Goal: Task Accomplishment & Management: Use online tool/utility

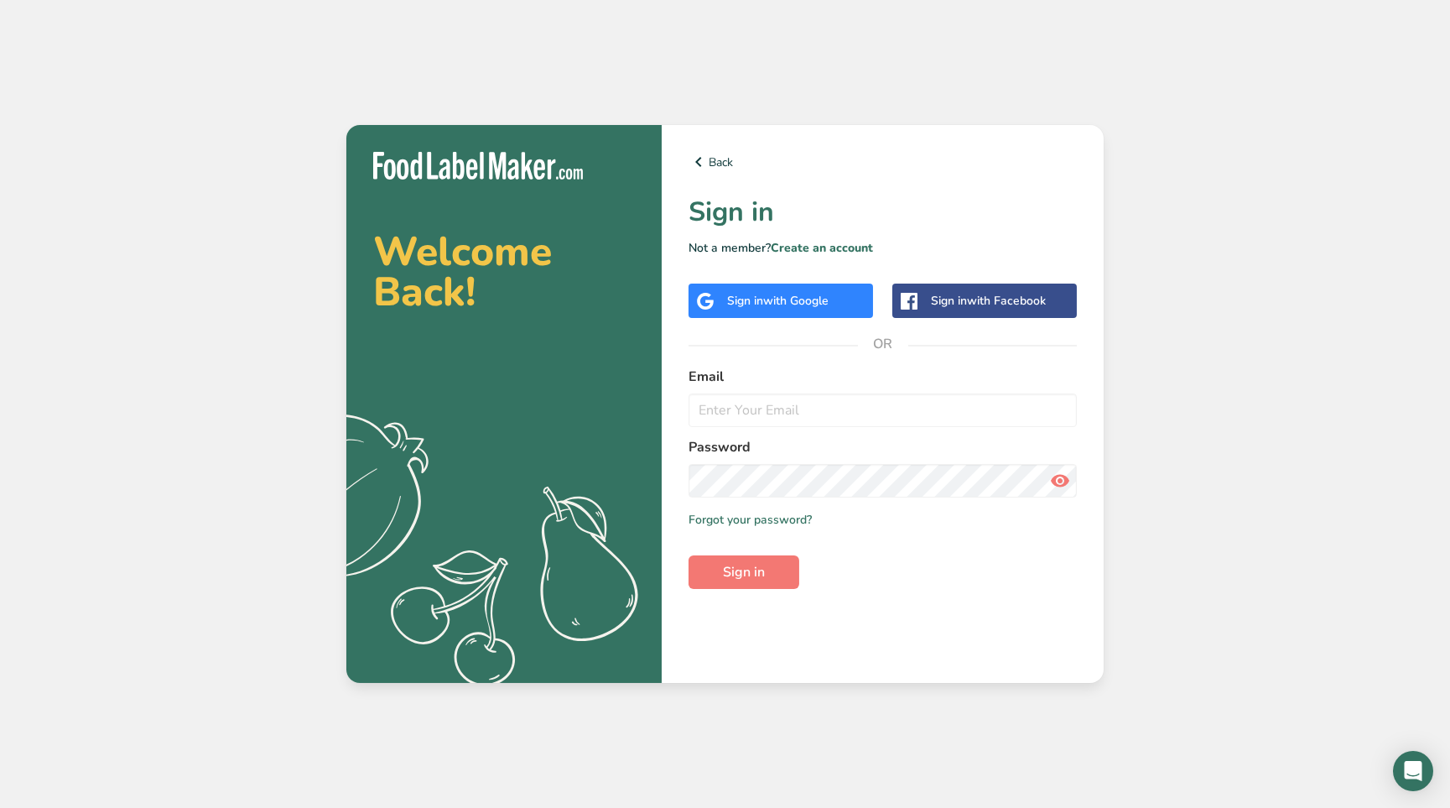
select select "5"
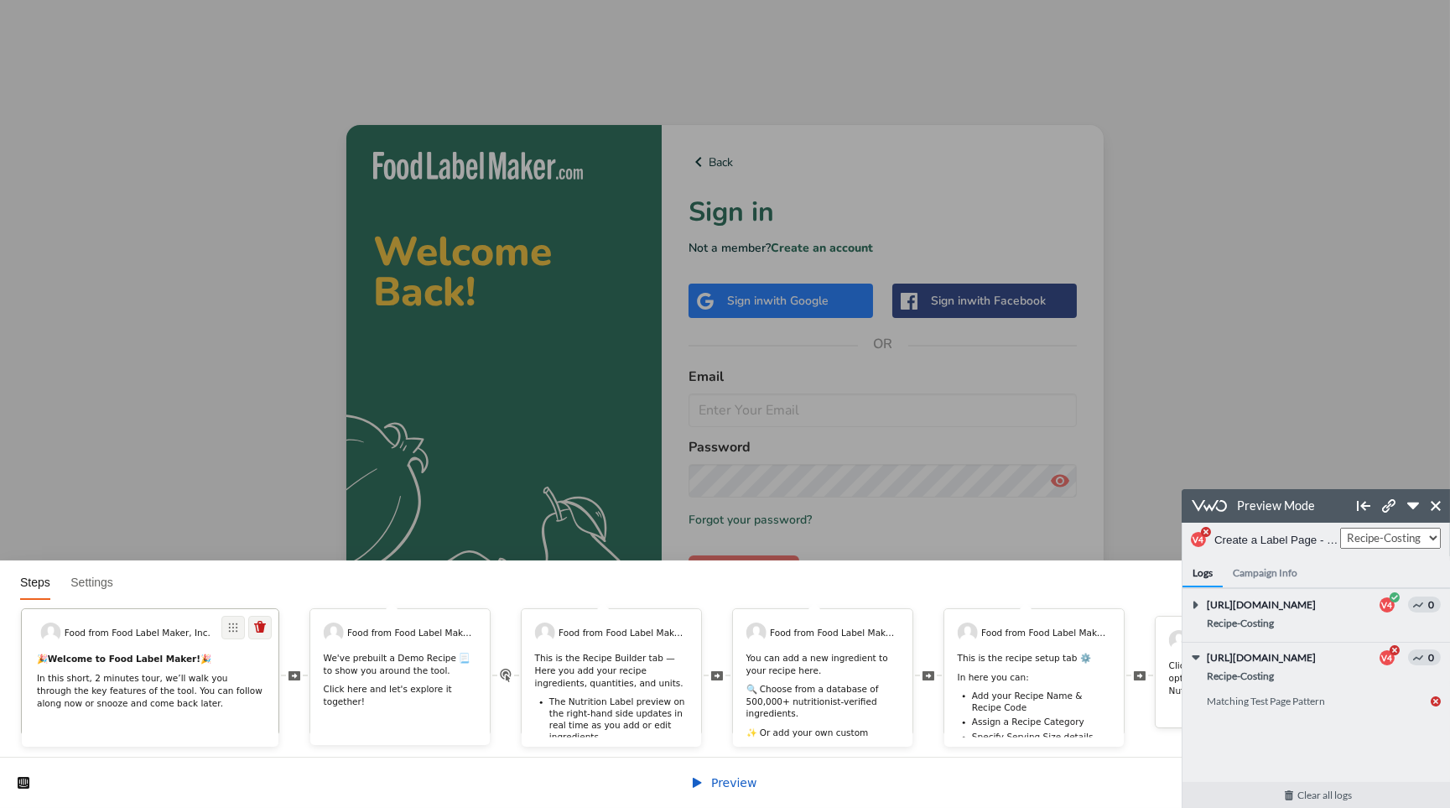
click at [142, 673] on p "In this short, 2 minutes tour, we’ll walk you through the key features of the t…" at bounding box center [150, 691] width 226 height 38
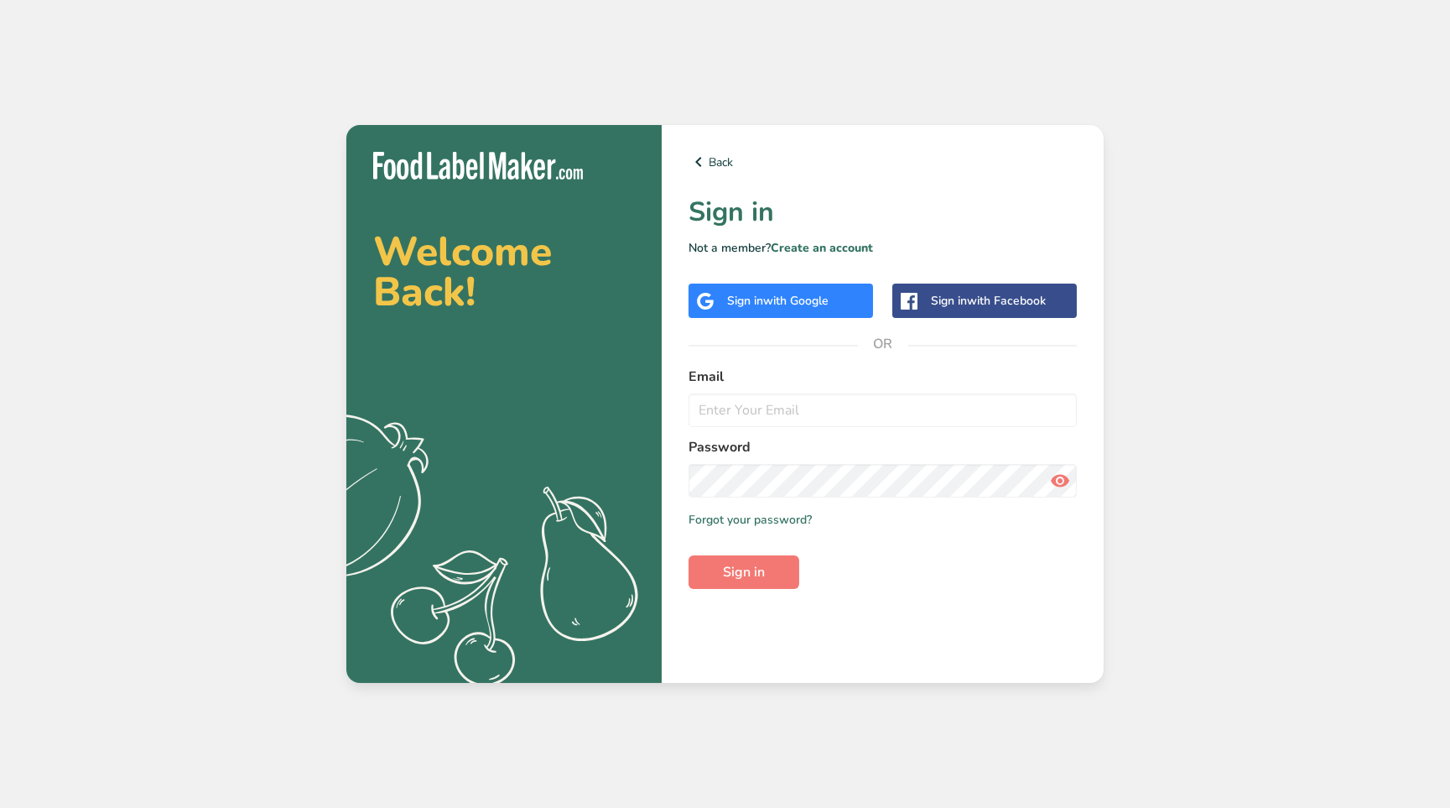
select select "5"
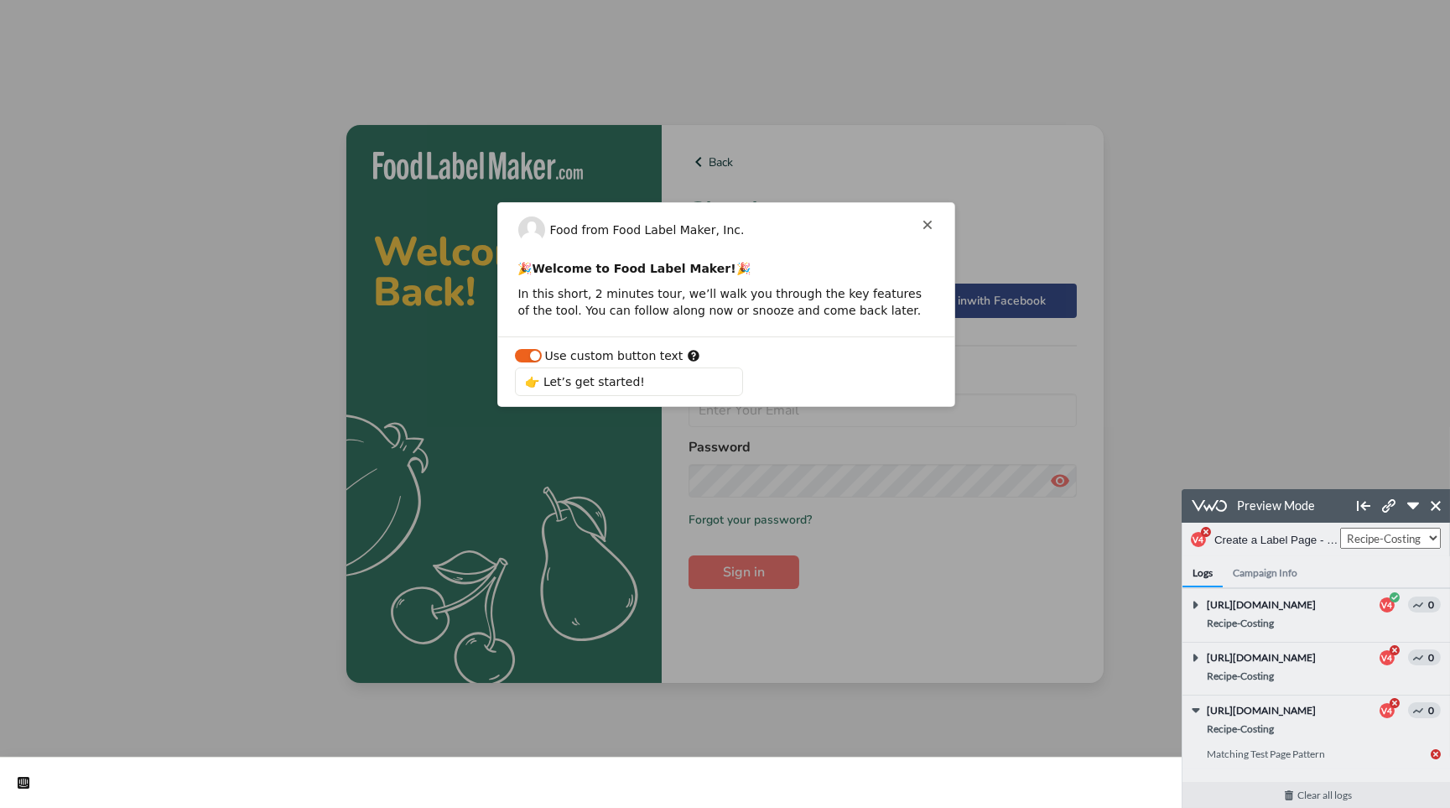
click at [1301, 611] on span "https://app.foodlabelmaker.com/sign-up" at bounding box center [1281, 603] width 151 height 15
click at [1306, 664] on span "https://app.foodlabelmaker.com/sign-in?page=1" at bounding box center [1281, 656] width 151 height 15
click at [1192, 0] on html "Food from Food Label Maker, Inc. This button doesn't work while you're creating…" at bounding box center [725, 0] width 1450 height 0
click at [1404, 532] on select "Control Compliant-Label Customize-Label Allergen-/-Nutrition Recipe-Costing" at bounding box center [1389, 537] width 101 height 21
click at [1436, 504] on icon at bounding box center [1435, 505] width 10 height 10
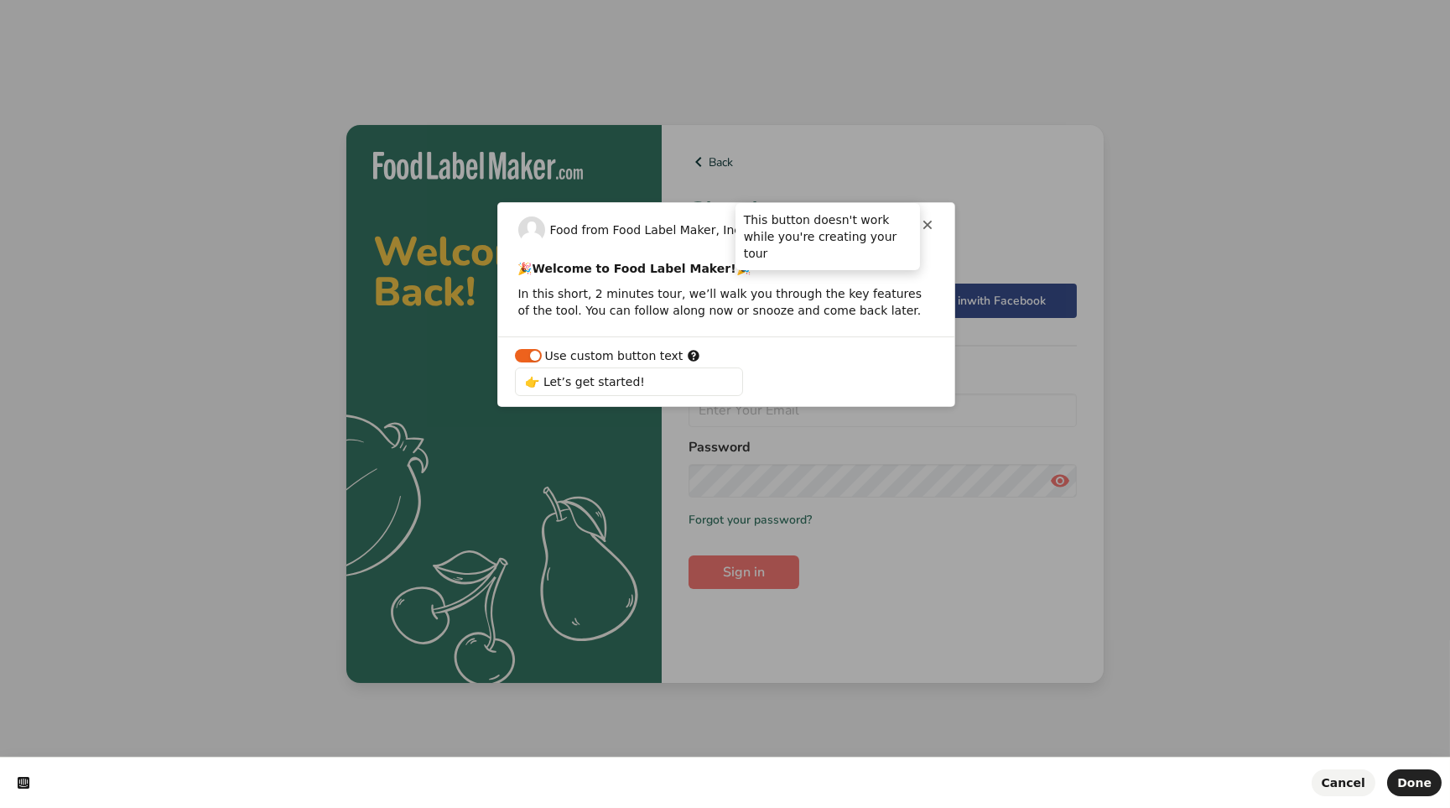
click at [927, 220] on icon at bounding box center [927, 224] width 13 height 13
click at [1401, 785] on button "Done" at bounding box center [1414, 782] width 55 height 27
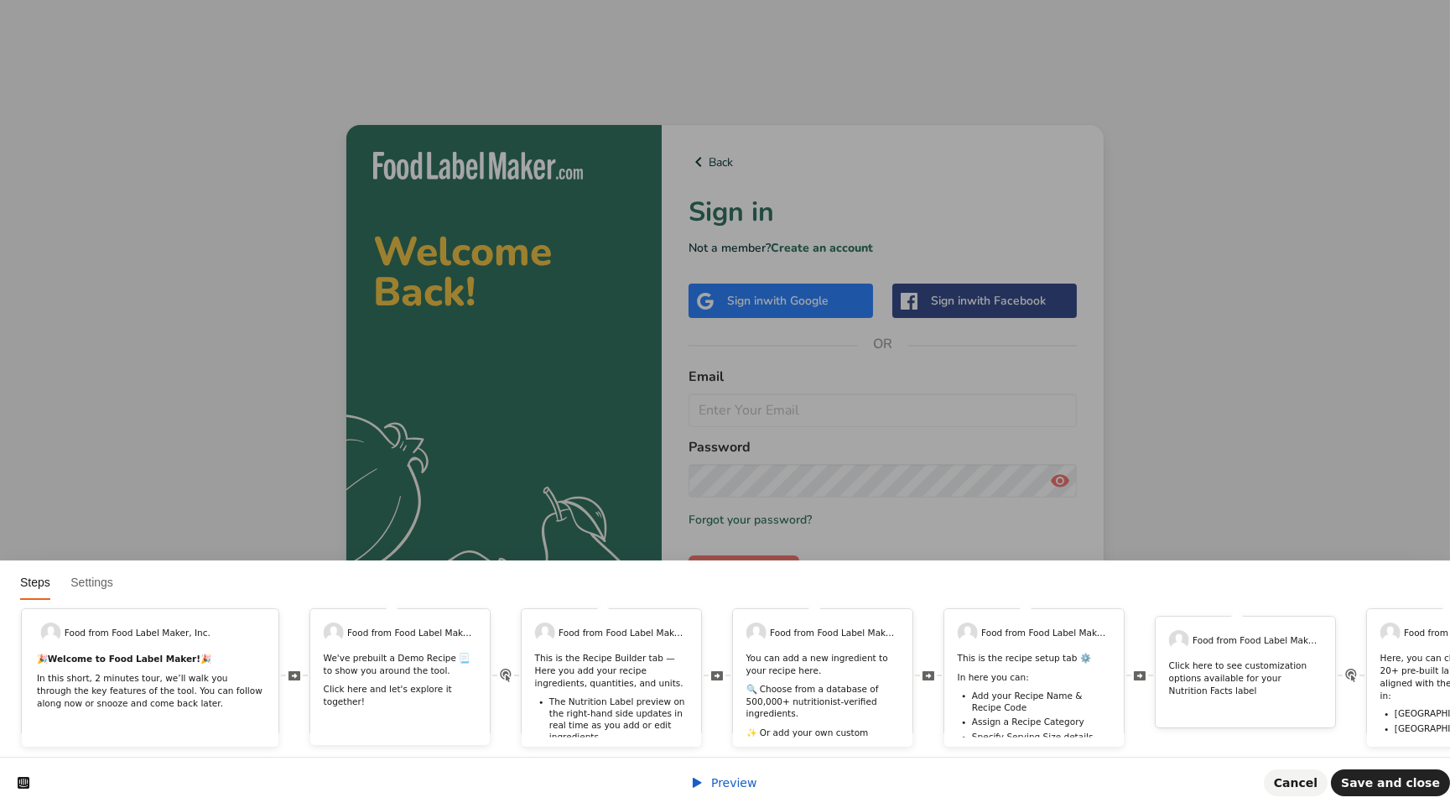
click at [721, 796] on div "Preview Cancel Save and close" at bounding box center [725, 781] width 1450 height 51
click at [728, 785] on span "Preview" at bounding box center [734, 782] width 46 height 13
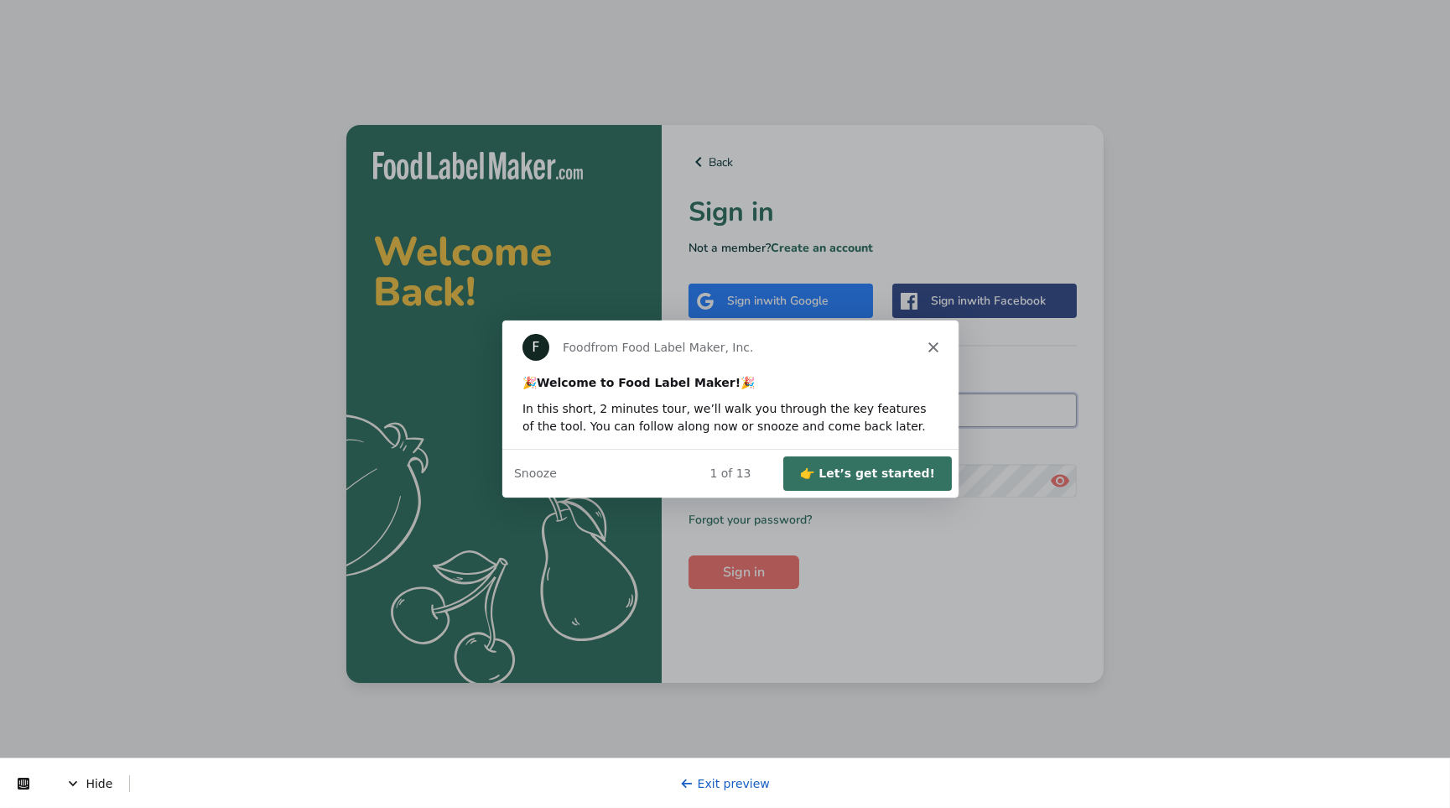
type input "[PERSON_NAME][EMAIL_ADDRESS][DOMAIN_NAME]"
click at [756, 569] on div "Product tour overlay" at bounding box center [725, 404] width 1450 height 808
click at [912, 461] on button "👉 Let’s get started!" at bounding box center [866, 471] width 169 height 34
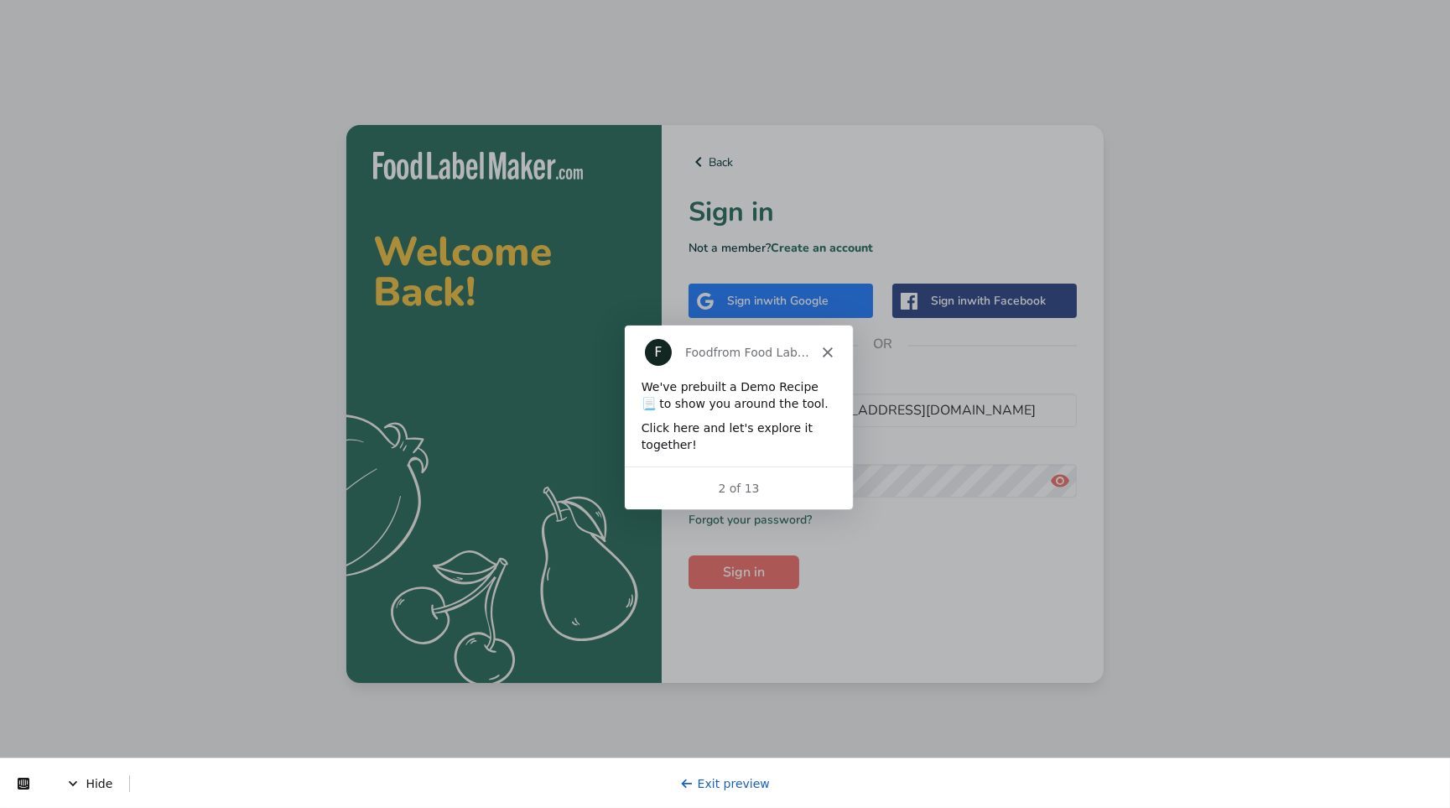
click at [752, 478] on div "2 of 13" at bounding box center [737, 487] width 228 height 18
click at [730, 528] on form "Email [PERSON_NAME][EMAIL_ADDRESS][DOMAIN_NAME] Password Remember me Forgot you…" at bounding box center [882, 477] width 388 height 222
click at [812, 441] on div "Click here and let's explore it together!" at bounding box center [737, 434] width 195 height 33
click at [866, 576] on form "Email [PERSON_NAME][EMAIL_ADDRESS][DOMAIN_NAME] Password Remember me Forgot you…" at bounding box center [882, 477] width 388 height 222
click at [766, 572] on button "Sign in" at bounding box center [743, 572] width 111 height 34
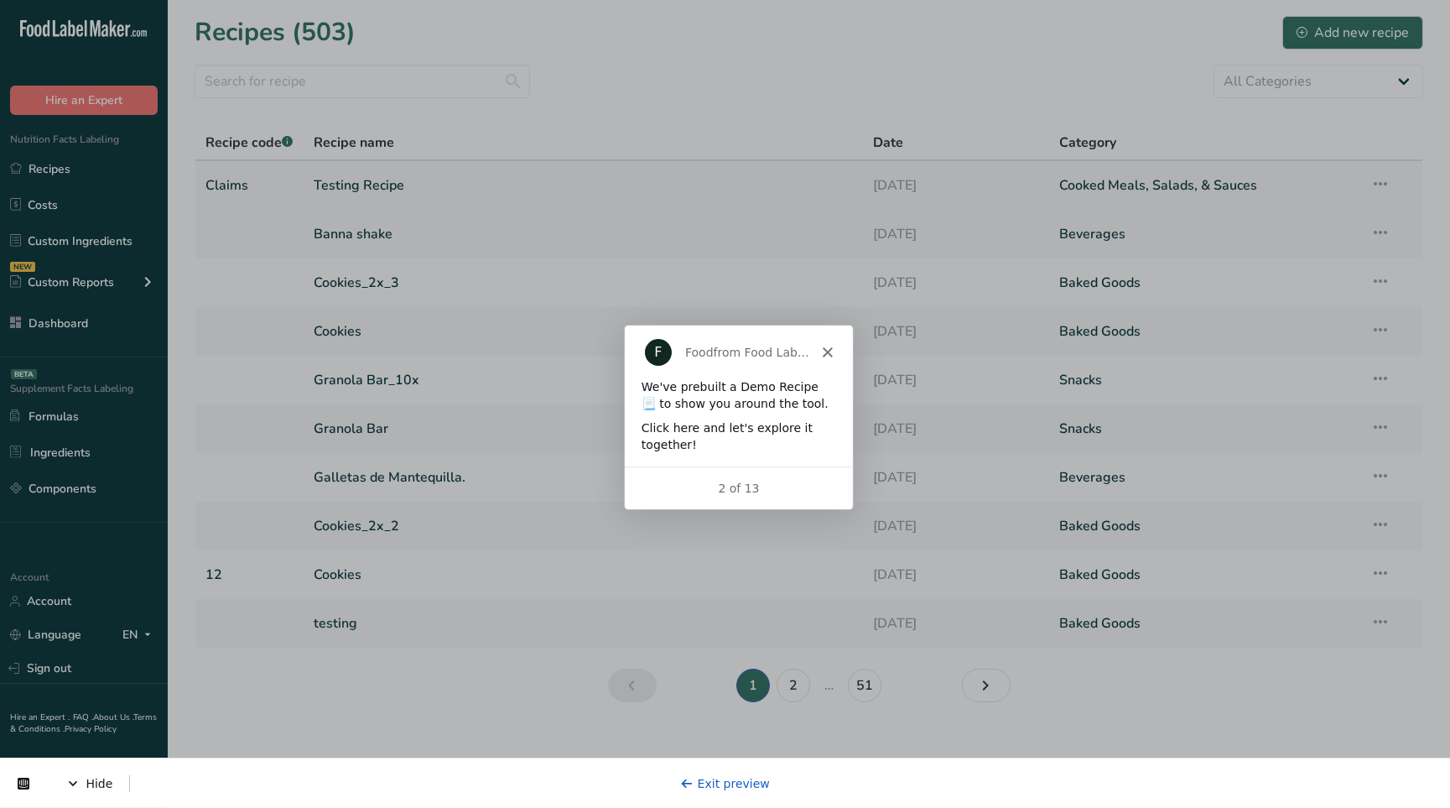
click at [445, 192] on link "Testing Recipe" at bounding box center [583, 185] width 539 height 35
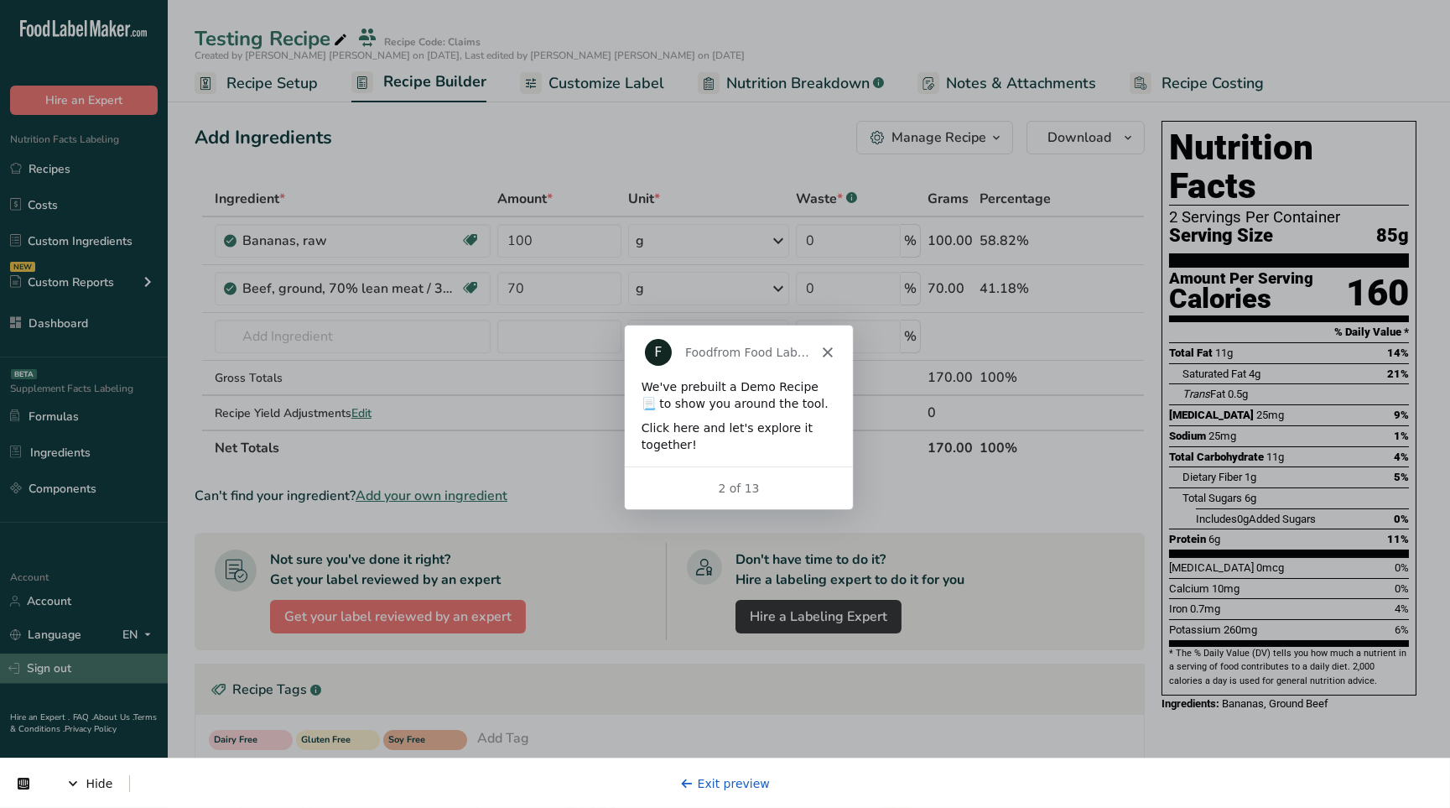
click at [37, 669] on link "Sign out" at bounding box center [84, 667] width 168 height 29
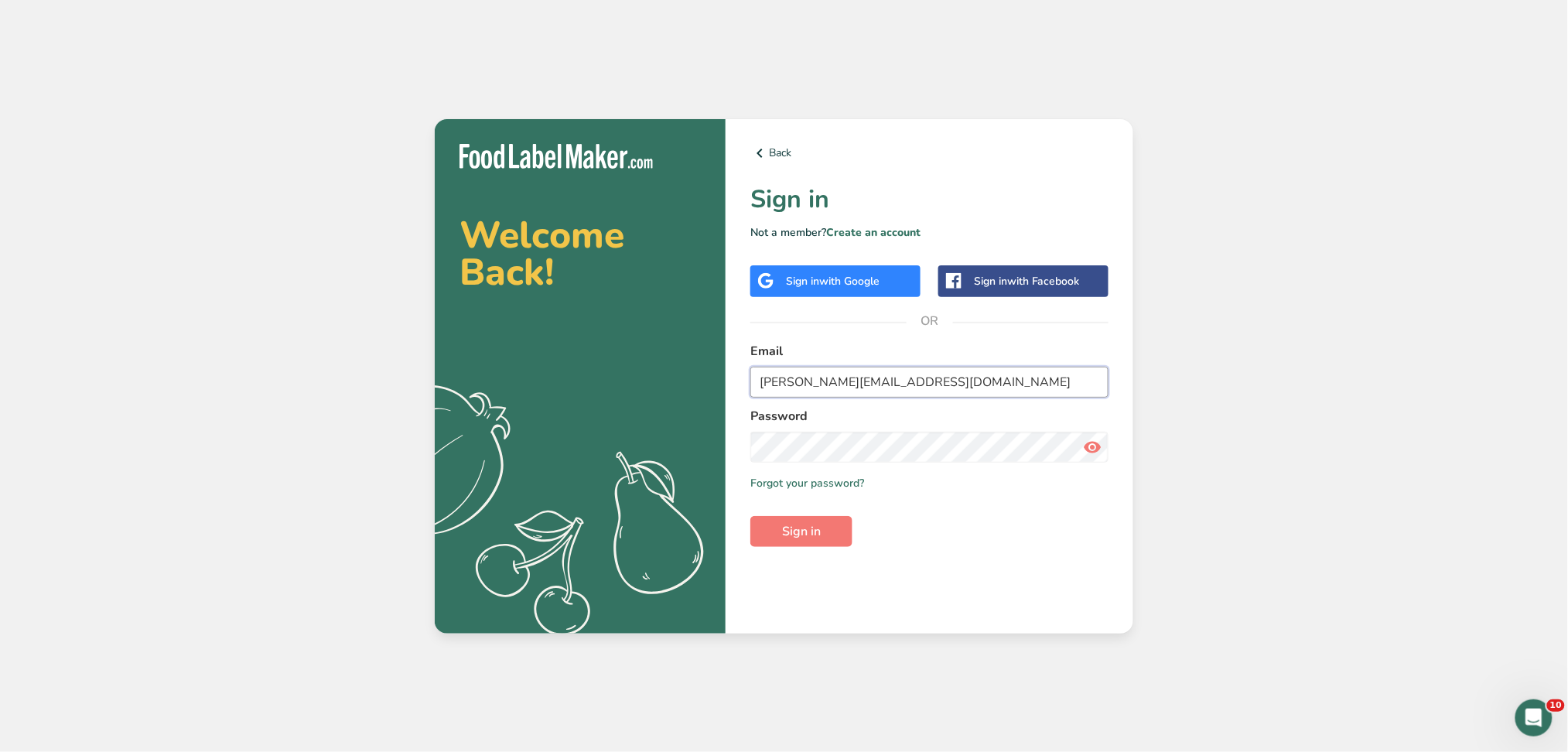
click at [974, 376] on input "maria@foodlabelmaker.com" at bounding box center [929, 382] width 358 height 31
click at [858, 377] on input "maria@foodlabelmaker.com" at bounding box center [929, 382] width 358 height 31
click at [822, 531] on button "Sign in" at bounding box center [801, 531] width 102 height 31
click at [864, 485] on div "Remember me Forgot your password?" at bounding box center [929, 483] width 358 height 17
click at [864, 388] on input "Essential@test.com" at bounding box center [929, 382] width 358 height 31
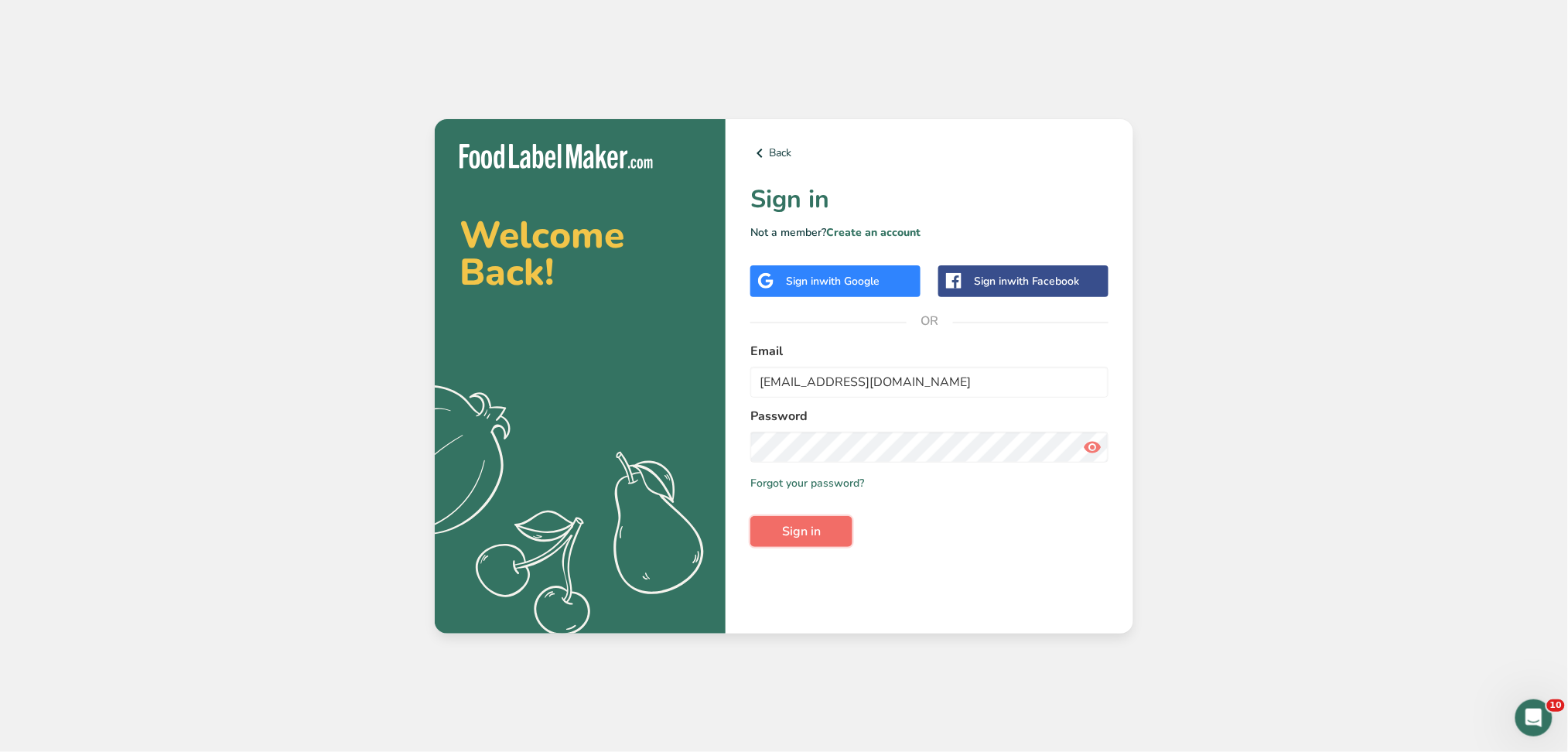
click at [817, 522] on span "Sign in" at bounding box center [802, 531] width 39 height 18
click at [893, 365] on div "Email Essential@test.com" at bounding box center [929, 370] width 358 height 55
click at [888, 375] on input "Essential@test.com" at bounding box center [929, 382] width 358 height 31
click at [877, 388] on input "Essential@test.com" at bounding box center [929, 382] width 358 height 31
click at [911, 371] on input "Essential@test.com" at bounding box center [929, 382] width 358 height 31
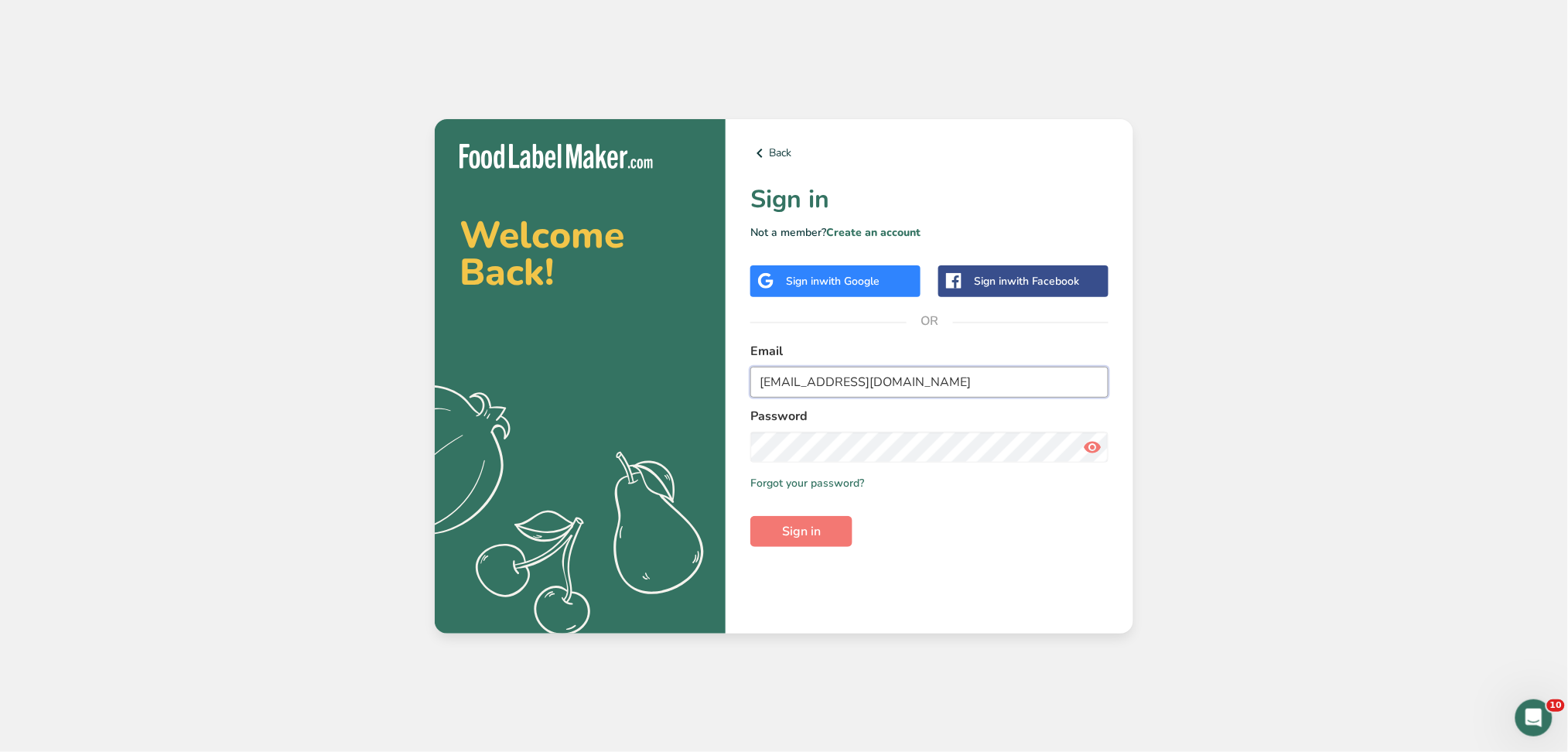
type input "mamdouh@foodlabelmaker.com"
click at [825, 552] on div "Back Sign in Not a member? Create an account Sign in with Google Sign in with F…" at bounding box center [930, 376] width 408 height 515
click at [817, 533] on span "Sign in" at bounding box center [802, 531] width 39 height 18
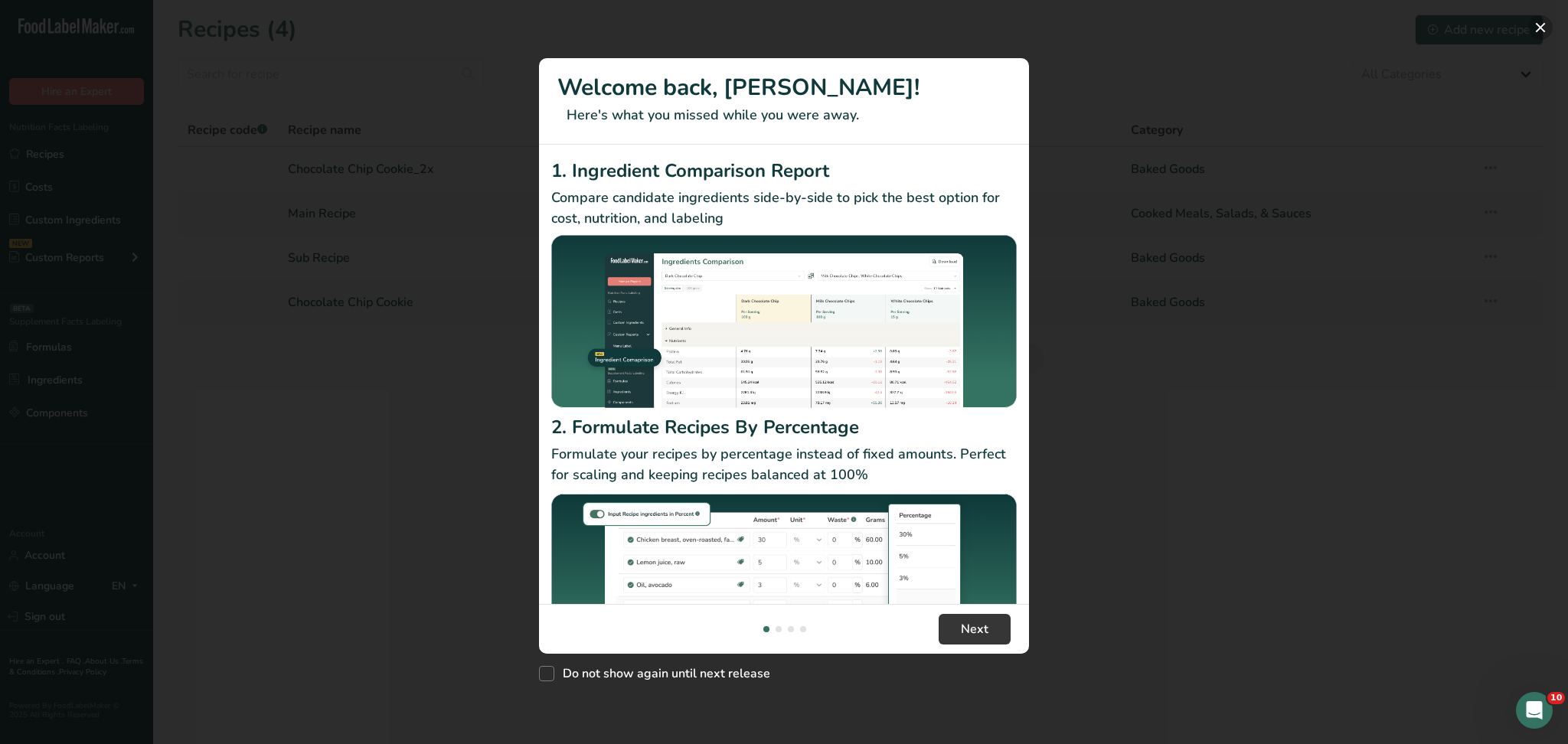
click at [1539, 31] on button "New Features" at bounding box center [1541, 27] width 25 height 25
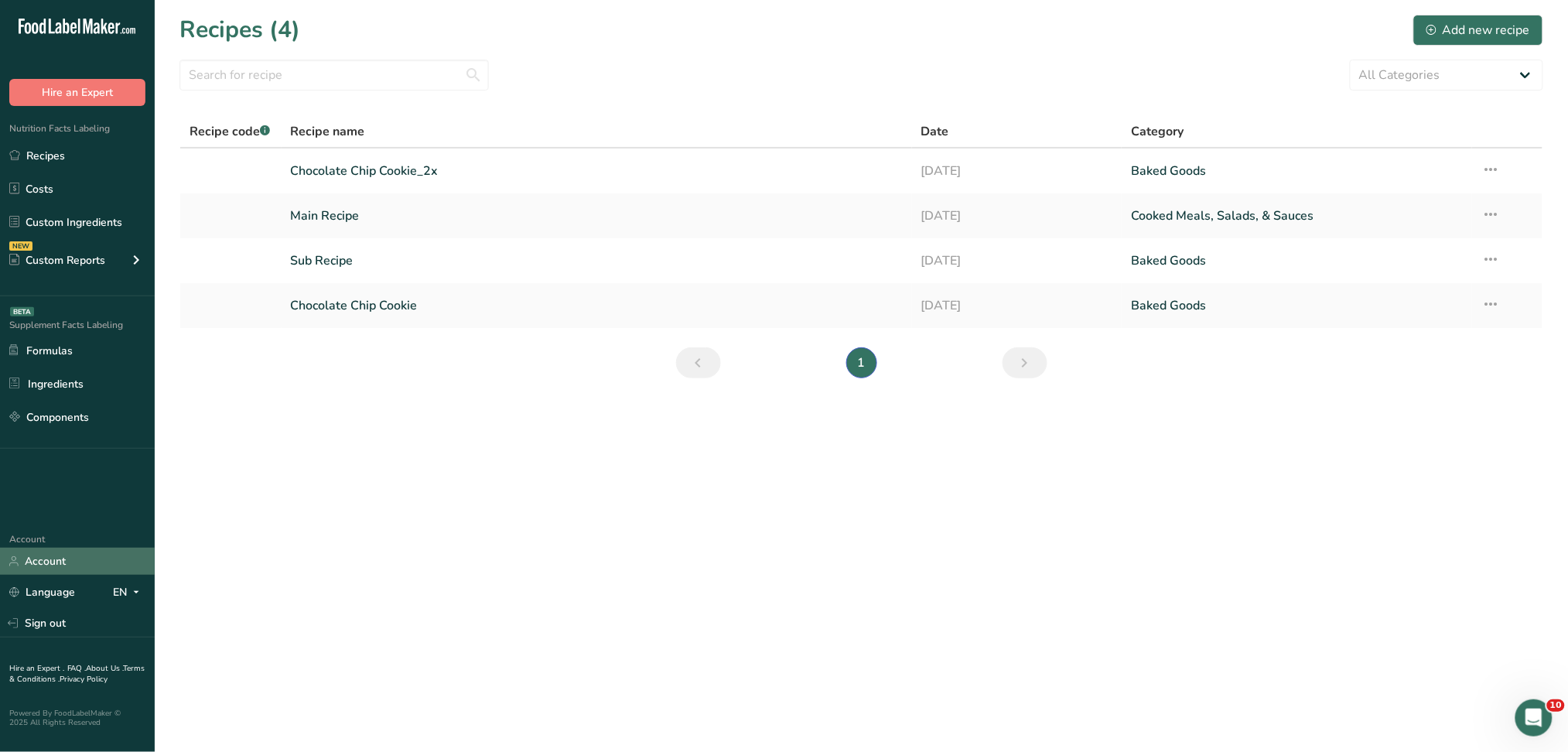
click at [77, 553] on link "Account" at bounding box center [77, 561] width 155 height 27
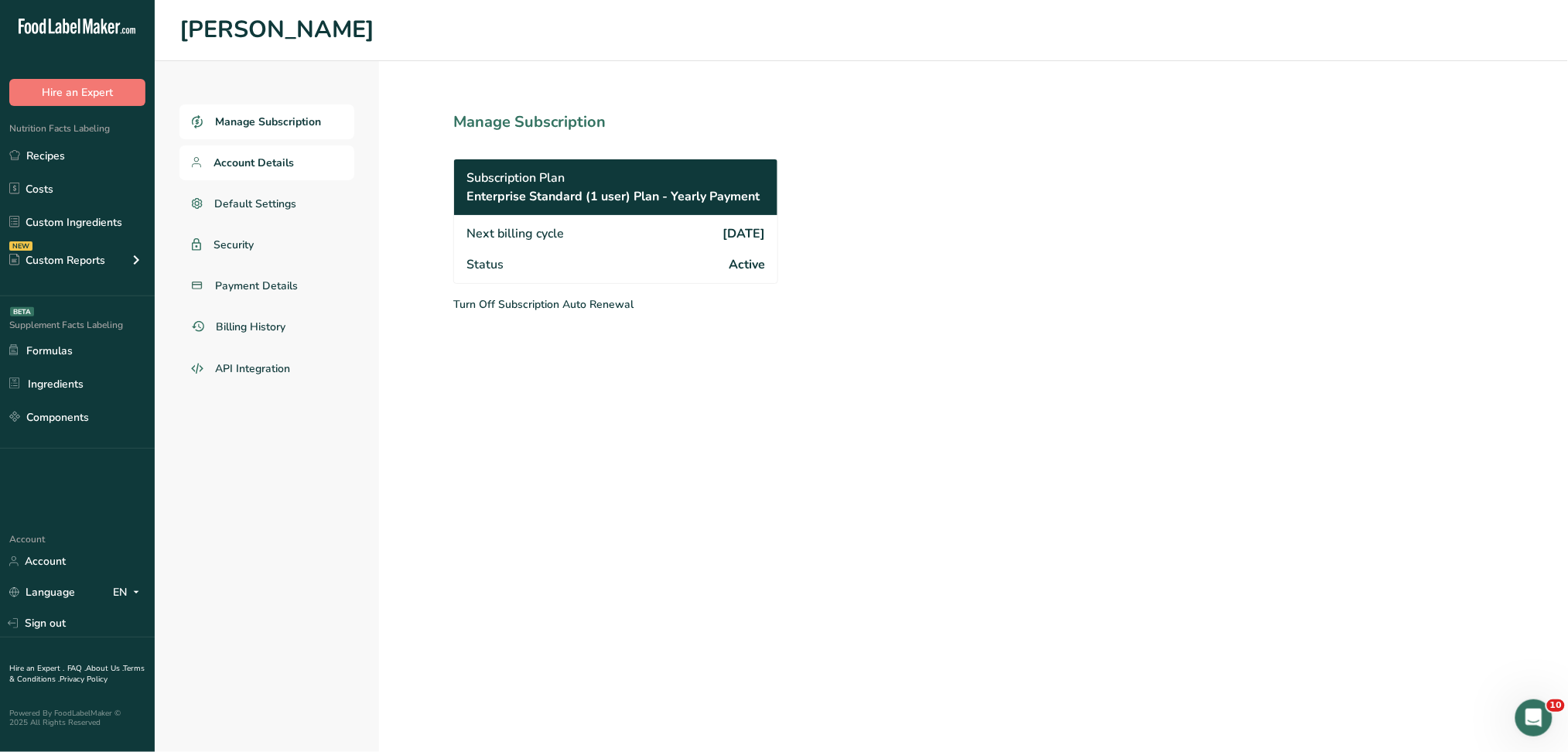
click at [291, 161] on span "Account Details" at bounding box center [253, 163] width 80 height 17
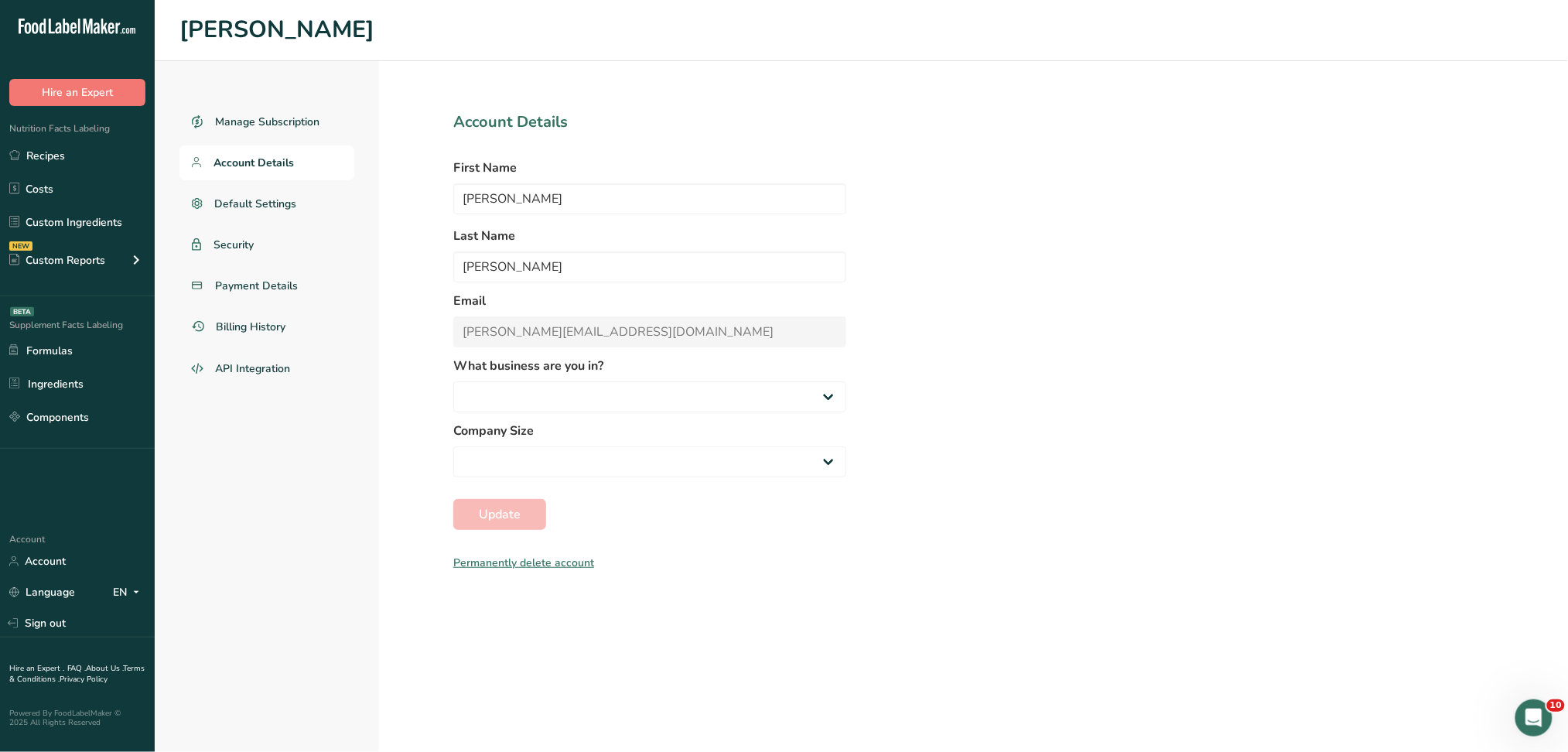
select select "2"
click at [94, 161] on link "Recipes" at bounding box center [77, 156] width 155 height 30
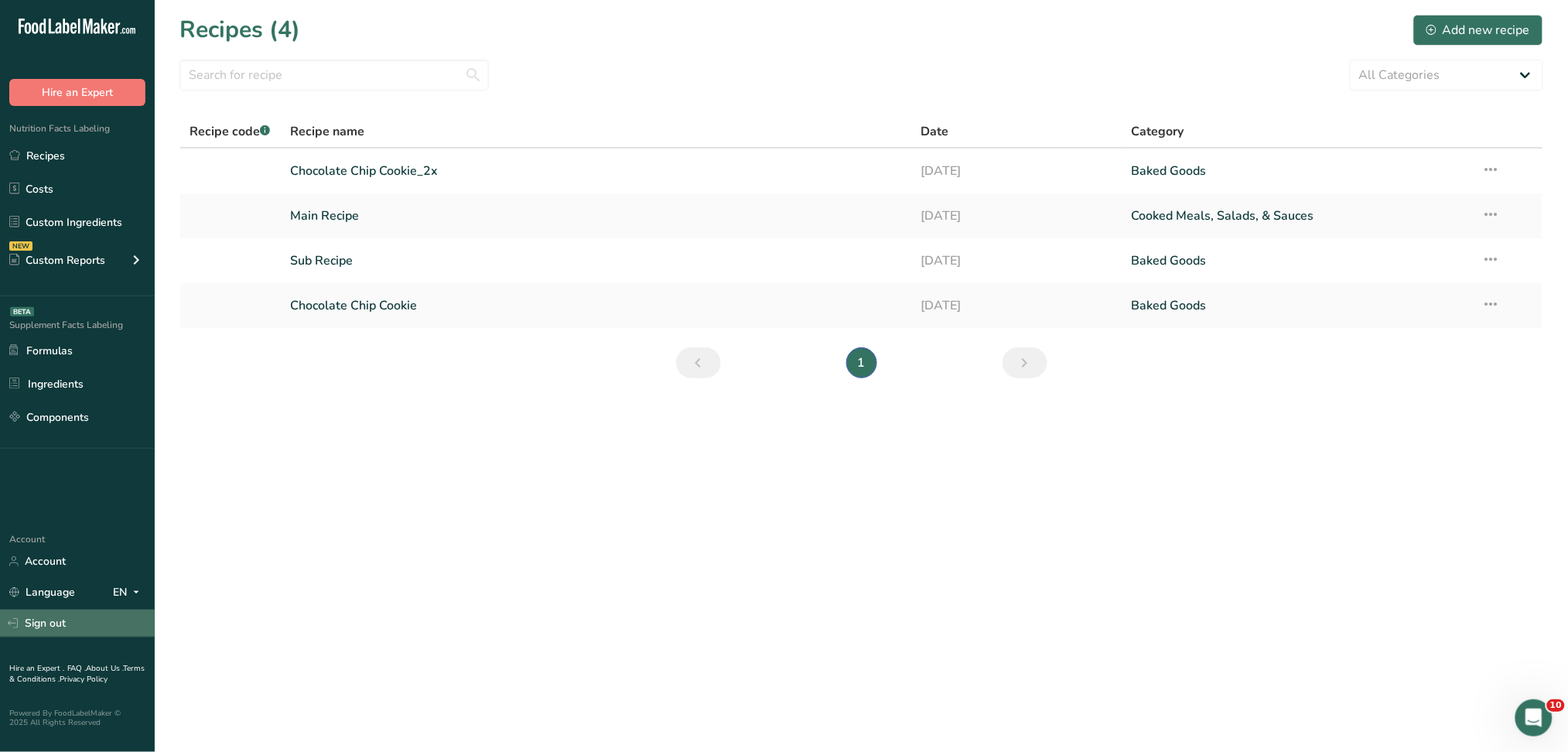
click at [45, 623] on link "Sign out" at bounding box center [77, 623] width 155 height 27
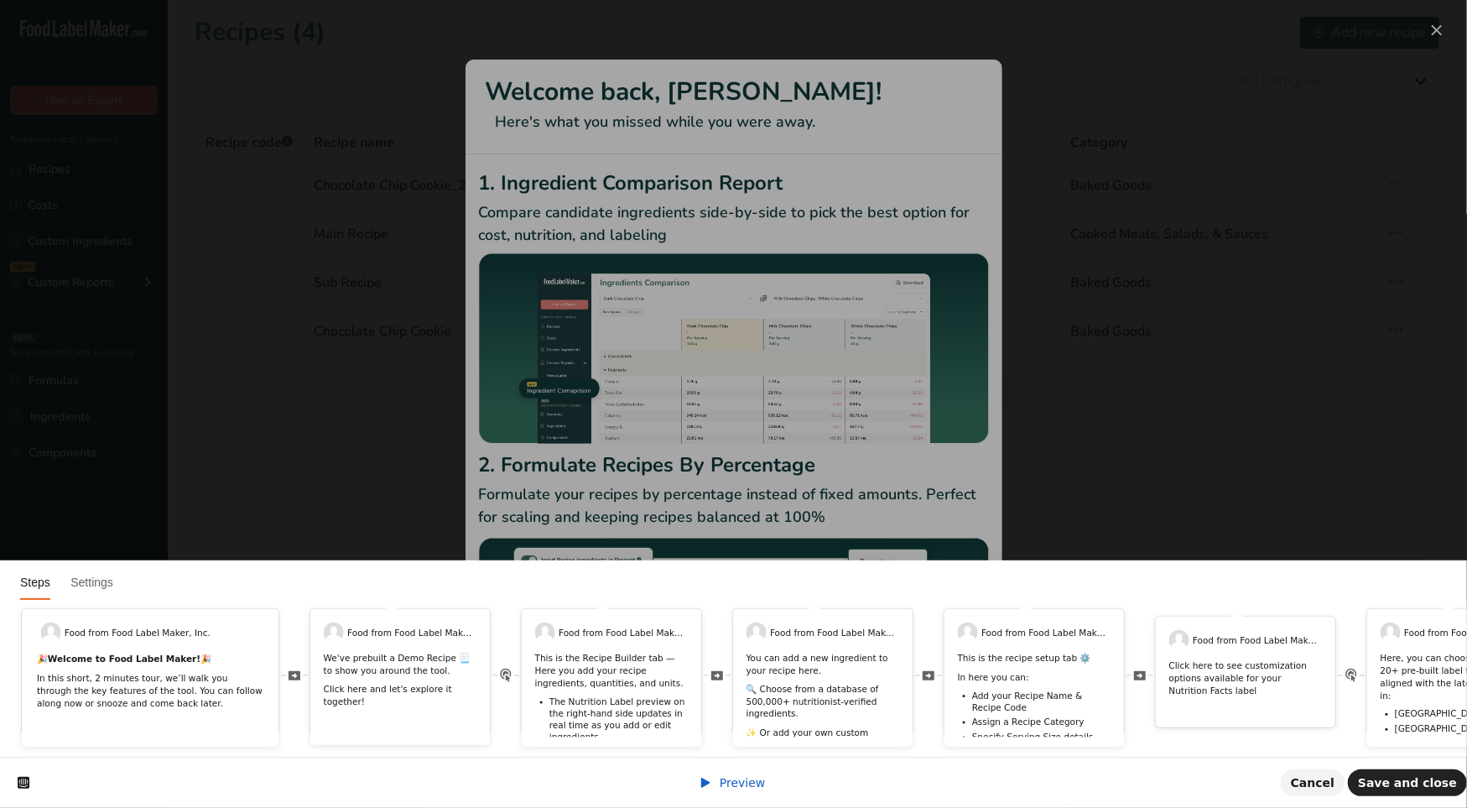
click at [1436, 0] on html "Steps Settings Food from Food Label Maker, Inc. 🎉 Welcome to Food Label Maker! …" at bounding box center [733, 0] width 1467 height 0
click at [847, 0] on html "Steps Settings Food from Food Label Maker, Inc. 🎉 Welcome to Food Label Maker! …" at bounding box center [733, 0] width 1467 height 0
click at [731, 788] on span "Preview" at bounding box center [742, 782] width 46 height 13
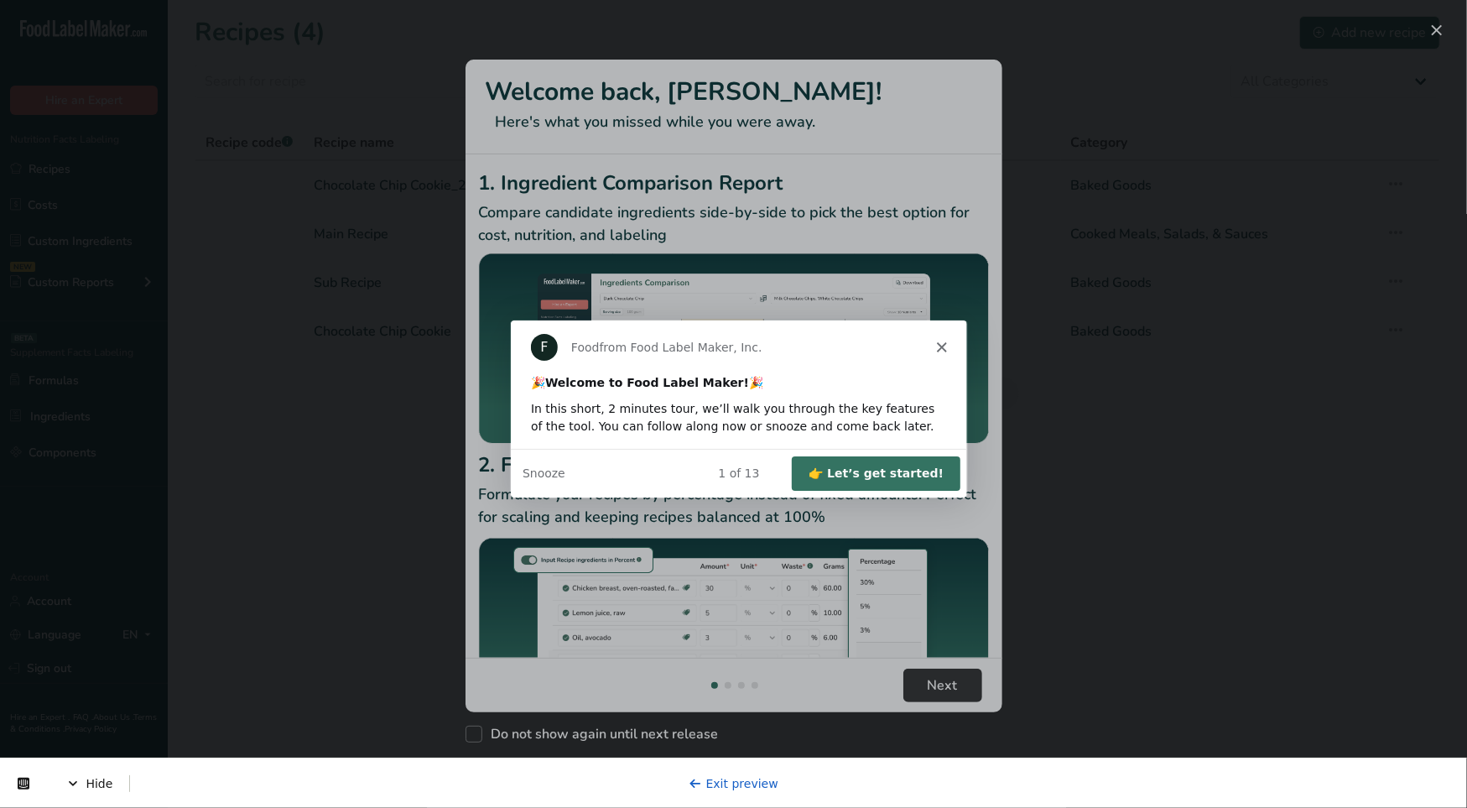
click at [882, 478] on button "👉 Let’s get started!" at bounding box center [874, 471] width 169 height 34
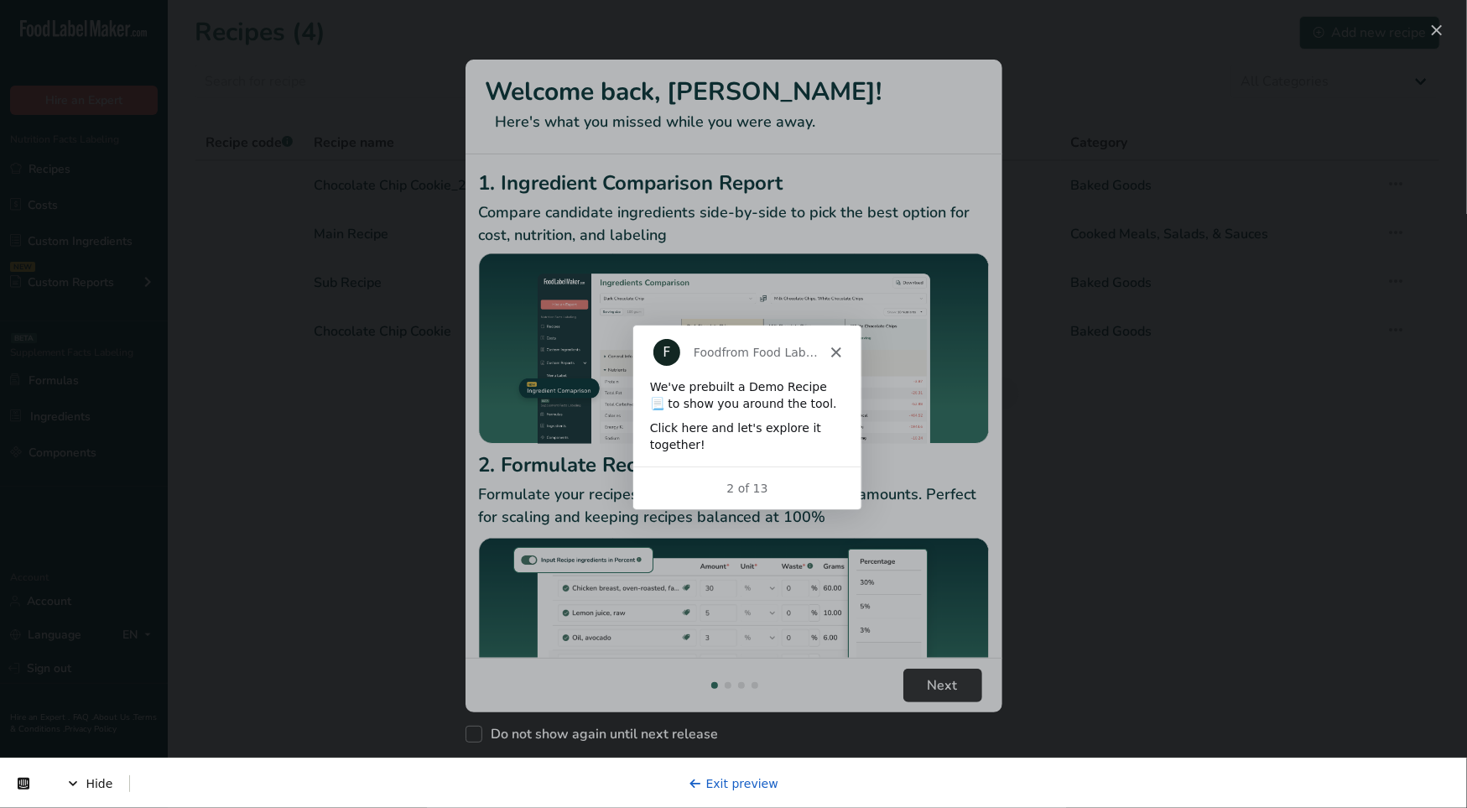
click at [802, 444] on div "Click here and let's explore it together!" at bounding box center [745, 434] width 195 height 33
click at [781, 486] on div "2 of 13" at bounding box center [745, 487] width 228 height 18
click at [834, 347] on icon "Close" at bounding box center [834, 350] width 10 height 10
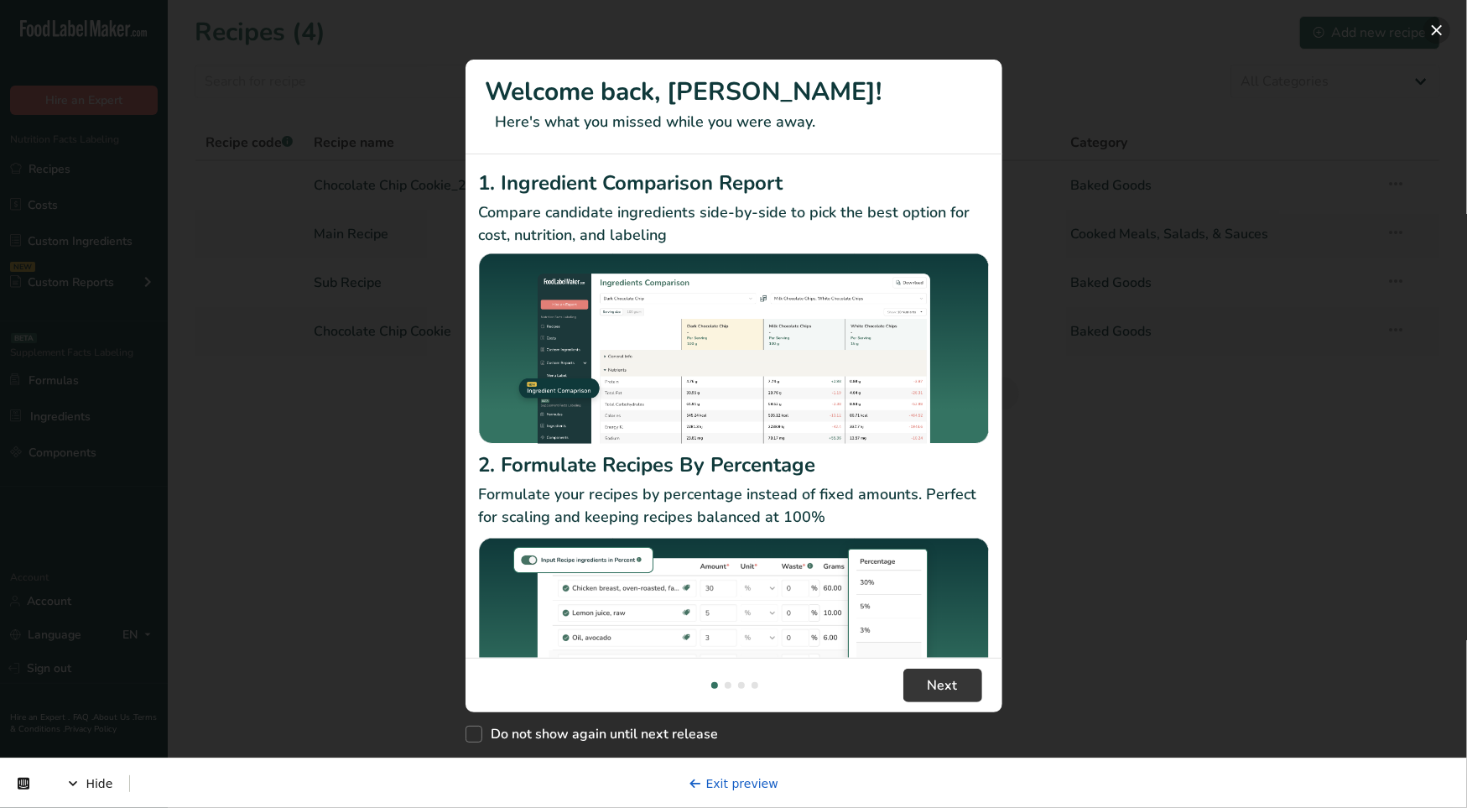
click at [1426, 26] on button "New Features" at bounding box center [1436, 30] width 27 height 27
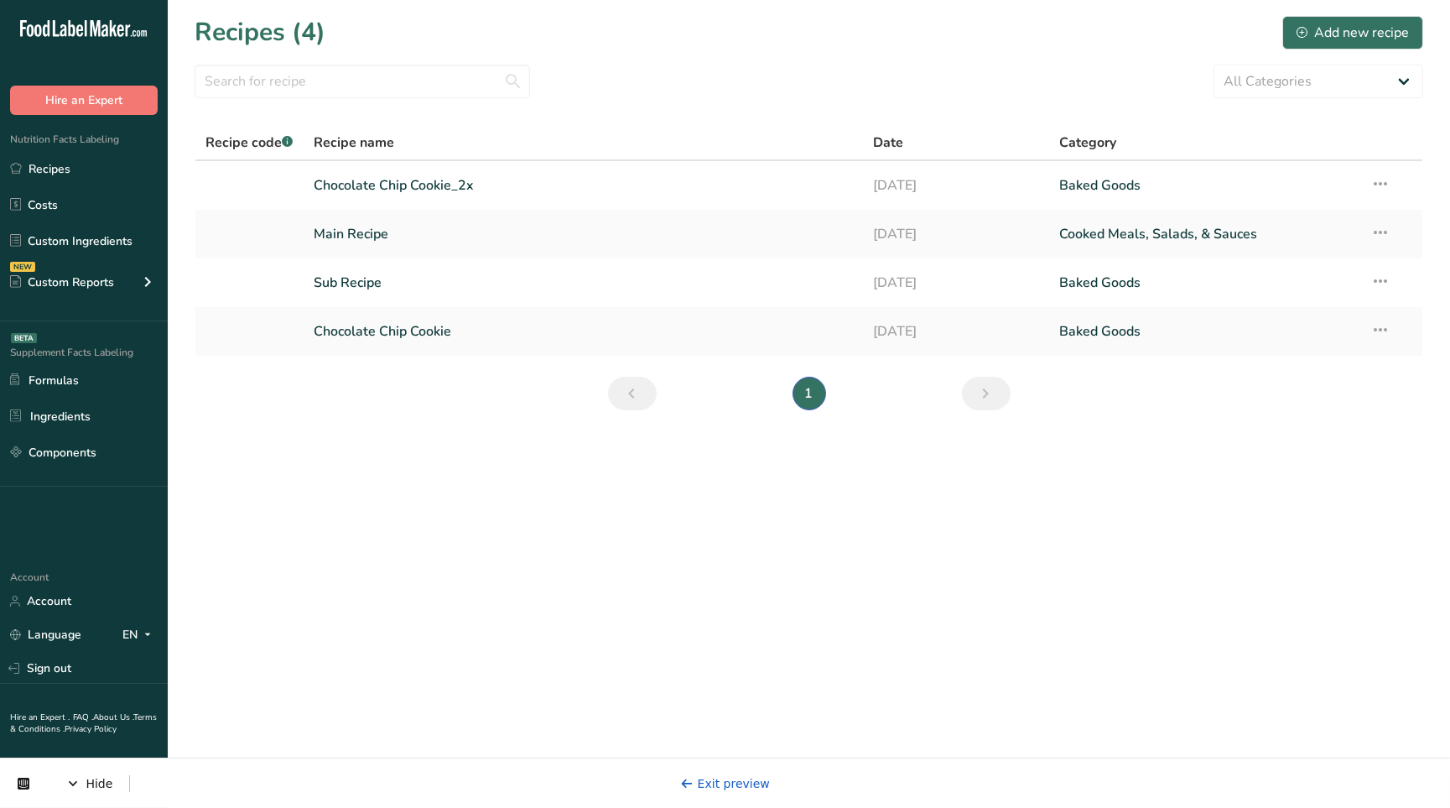
click at [676, 773] on div "Hide Exit preview" at bounding box center [725, 781] width 1450 height 50
click at [693, 785] on icon at bounding box center [686, 782] width 13 height 13
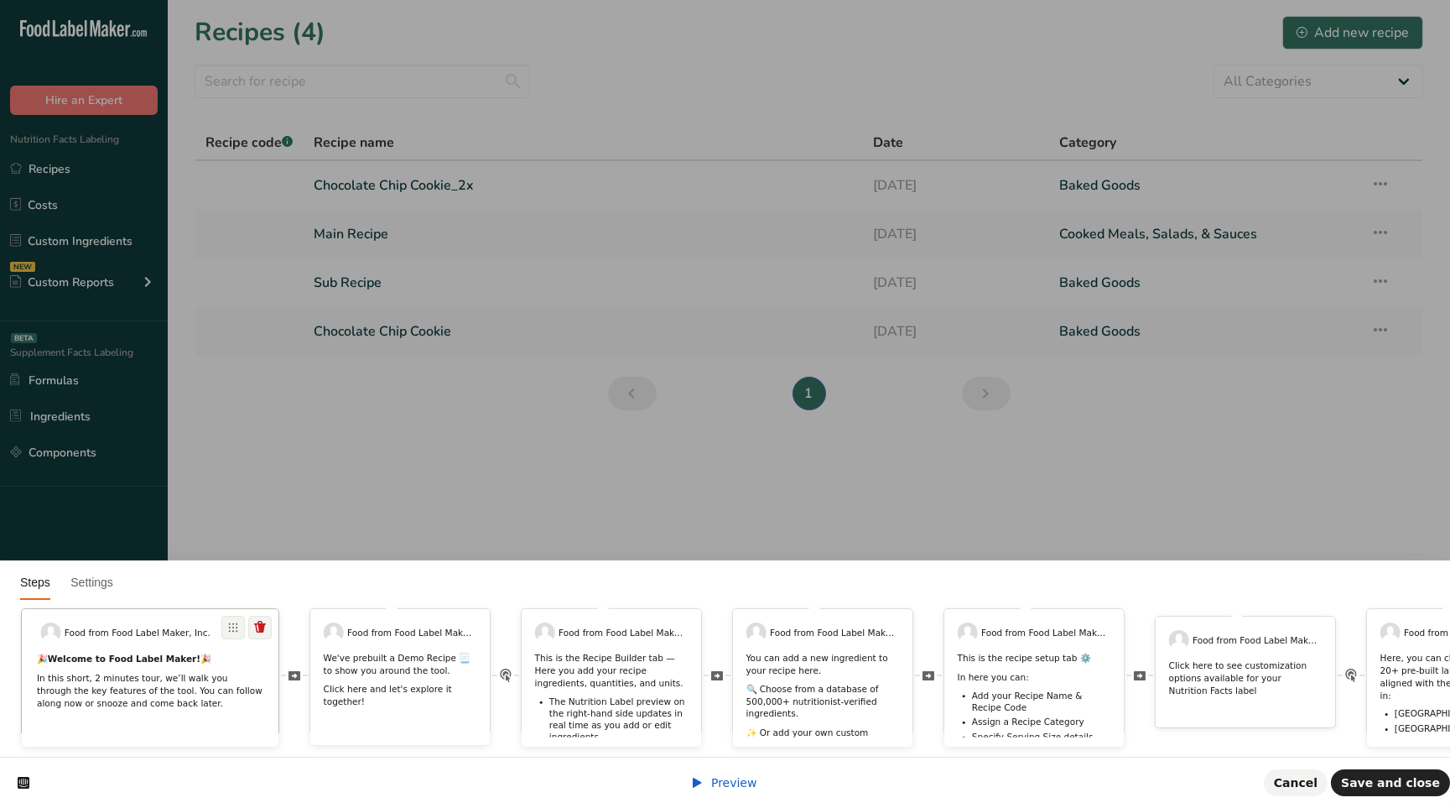
click at [240, 652] on p "🎉 Welcome to Food Label Maker! 🎉" at bounding box center [150, 658] width 226 height 13
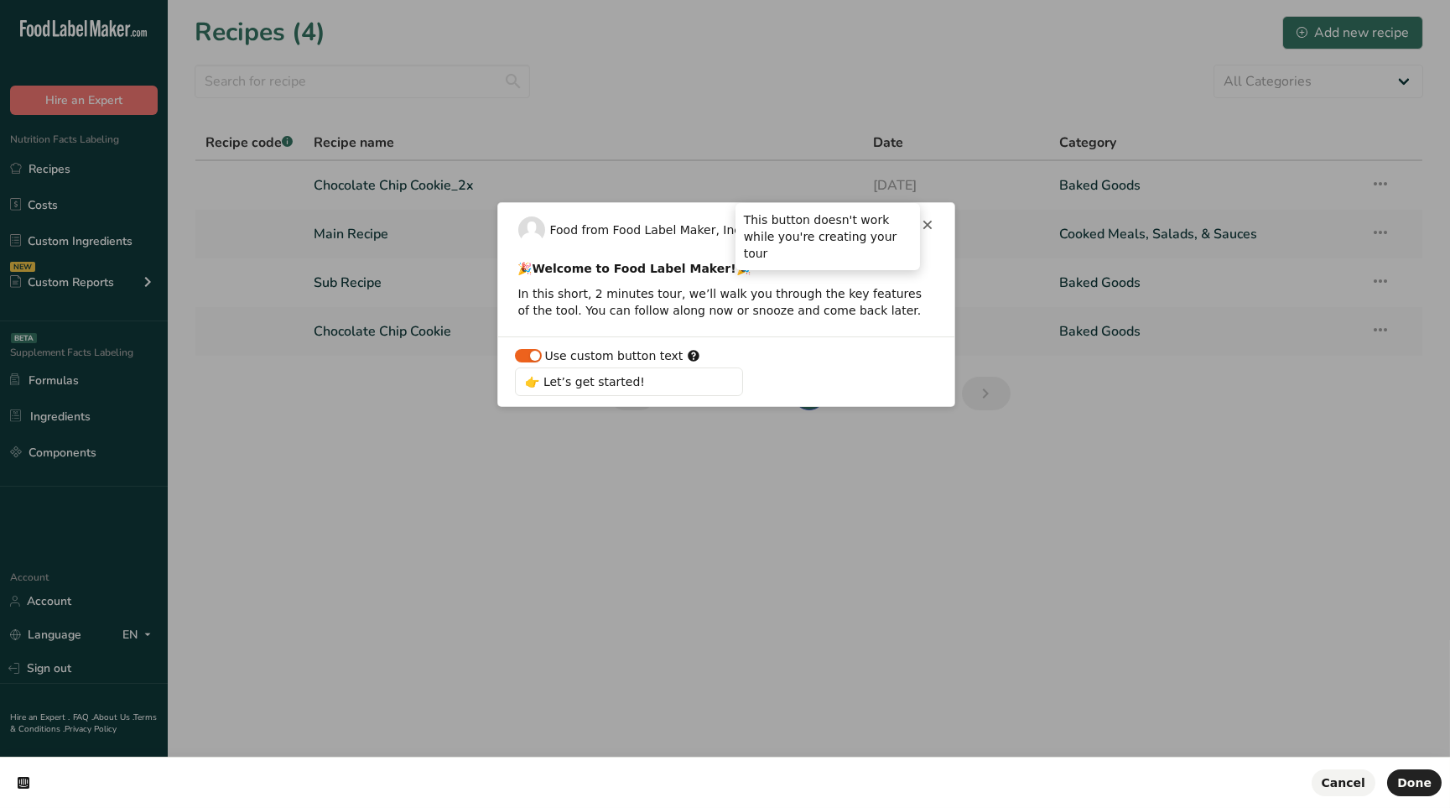
click at [930, 220] on icon at bounding box center [927, 224] width 13 height 13
click at [1353, 782] on span "Cancel" at bounding box center [1344, 782] width 44 height 13
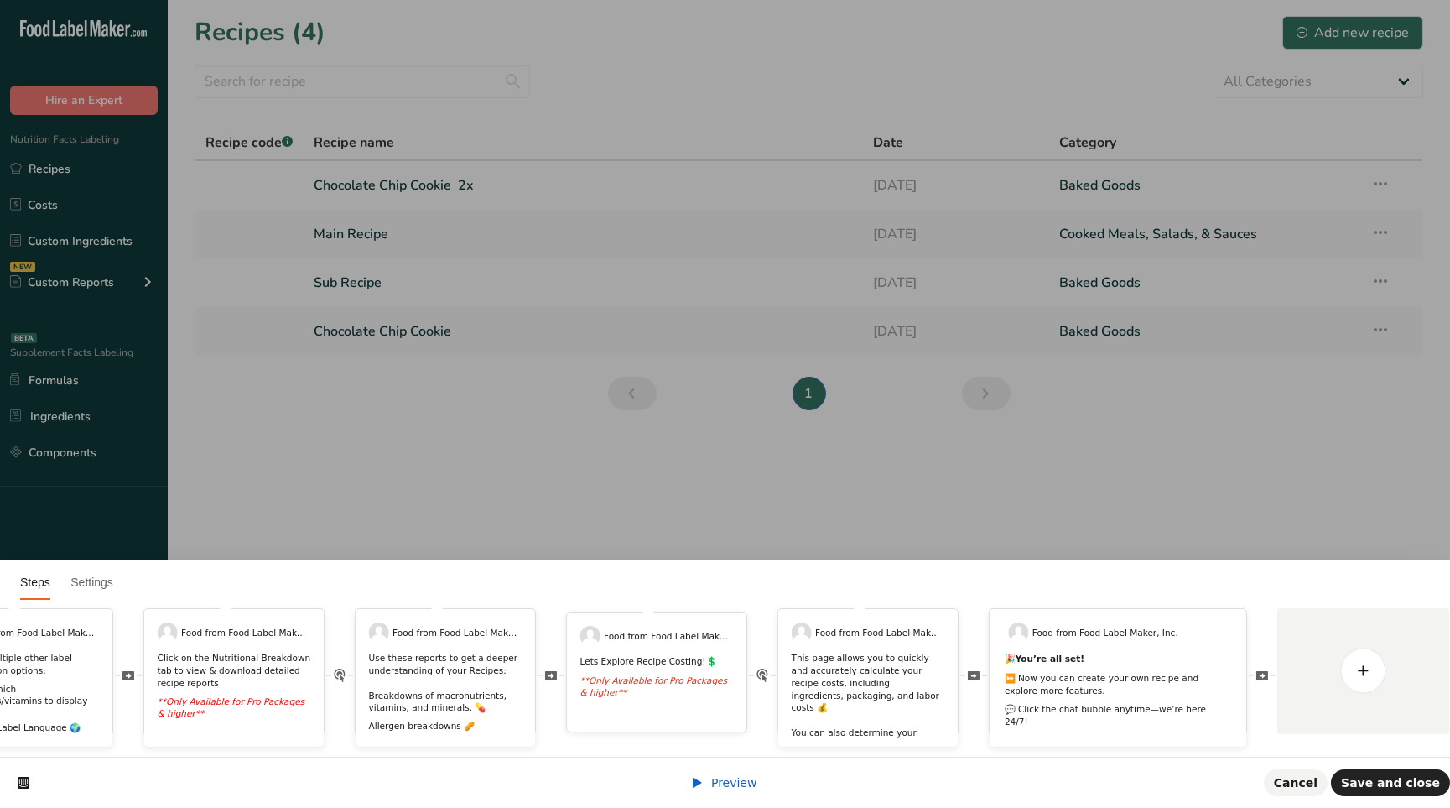
click at [718, 785] on span "Preview" at bounding box center [734, 782] width 46 height 13
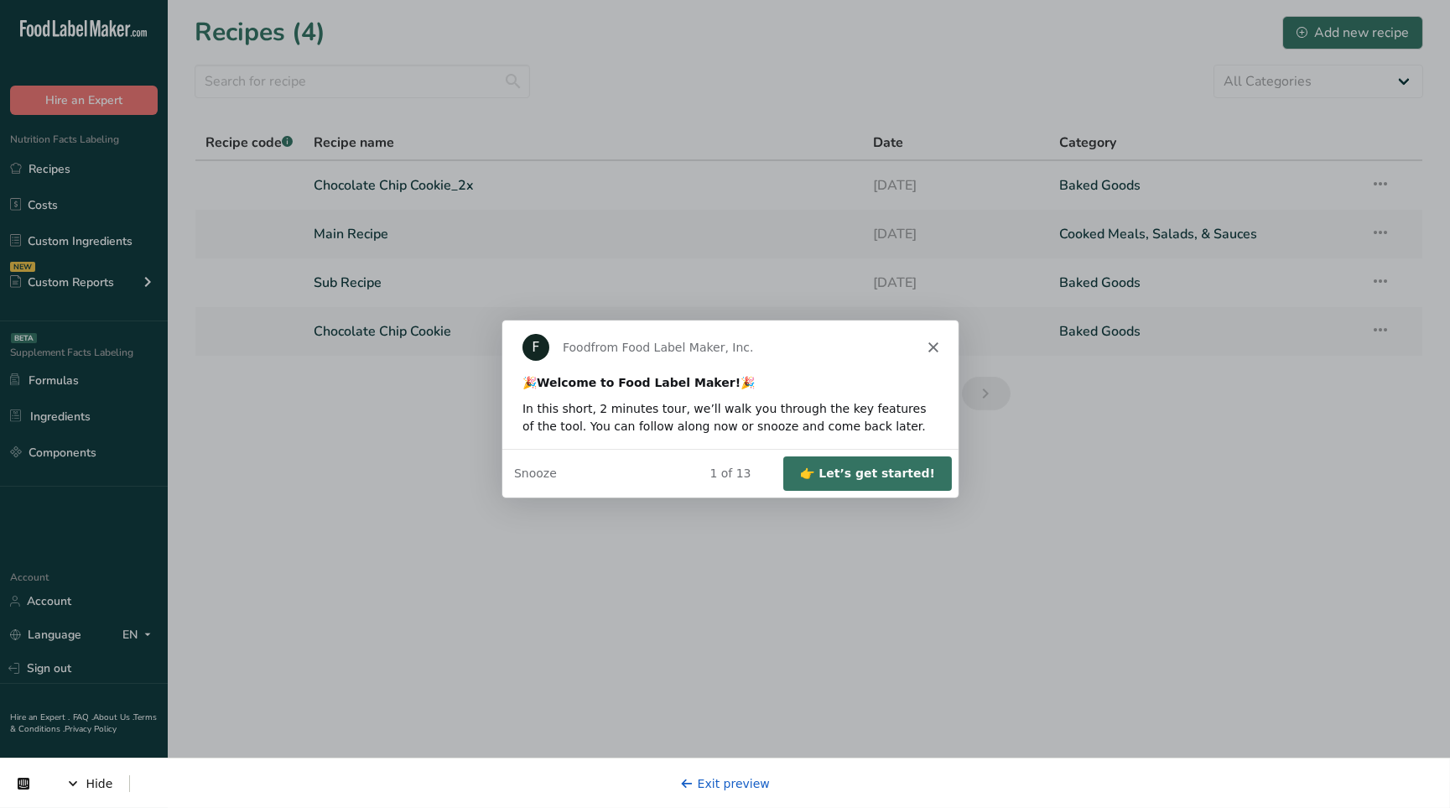
click at [883, 482] on button "👉 Let’s get started!" at bounding box center [866, 471] width 169 height 34
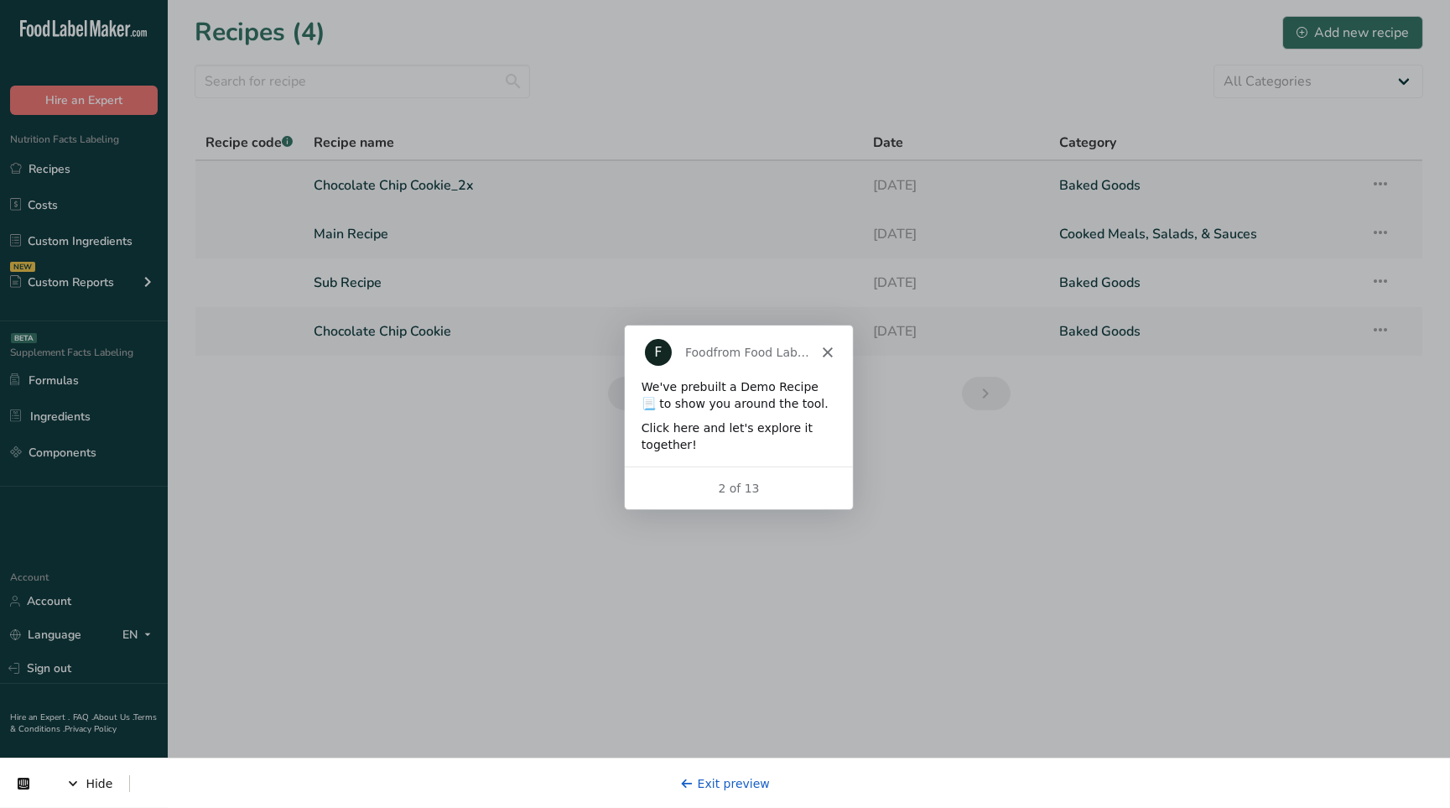
click at [366, 189] on link "Chocolate Chip Cookie_2x" at bounding box center [583, 185] width 539 height 35
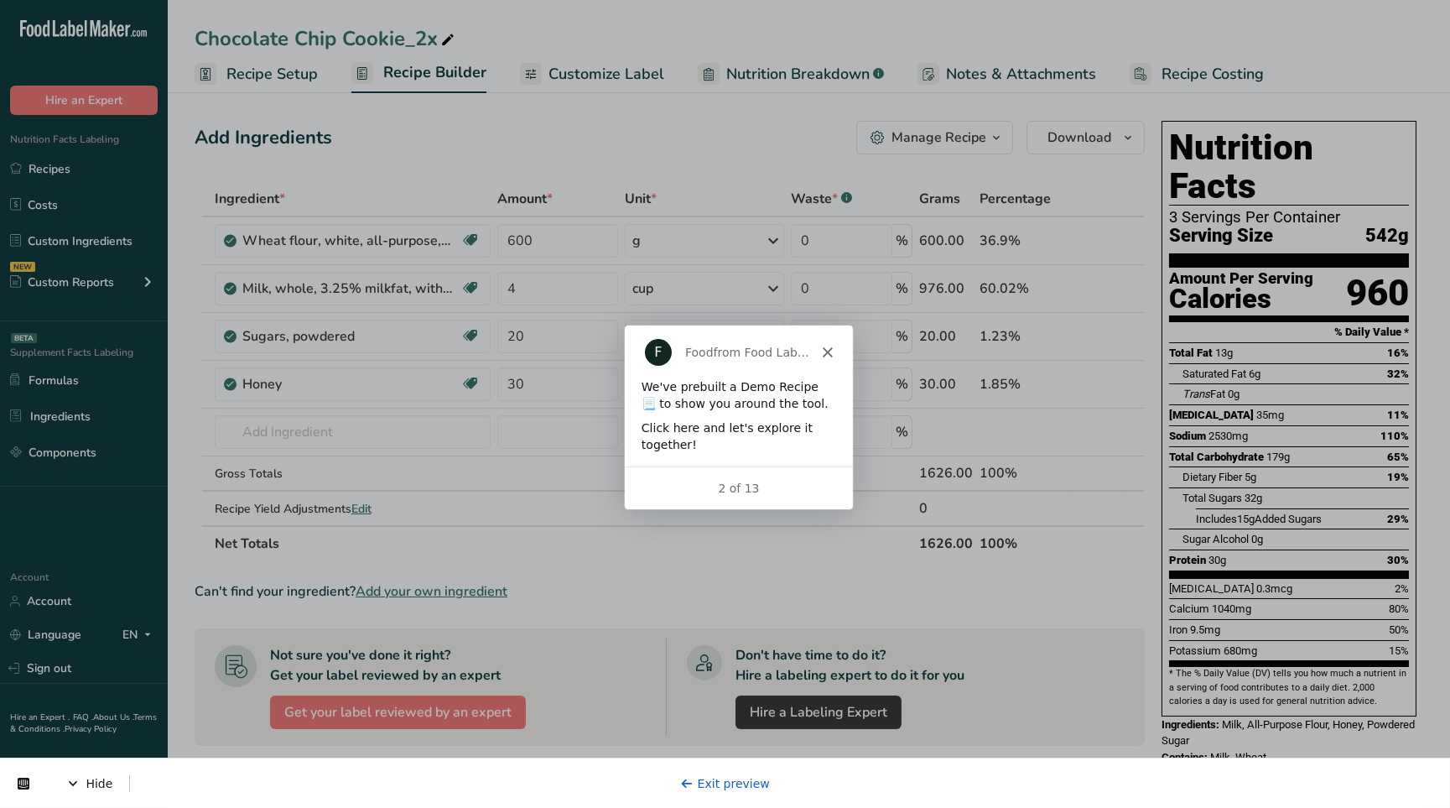
click at [791, 449] on div "Click here and let's explore it together!" at bounding box center [737, 434] width 195 height 33
click at [693, 422] on div "Click here and let's explore it together!" at bounding box center [737, 434] width 195 height 33
click at [691, 422] on div "Click here and let's explore it together!" at bounding box center [737, 434] width 195 height 33
click at [678, 423] on div "Click here and let's explore it together!" at bounding box center [737, 434] width 195 height 33
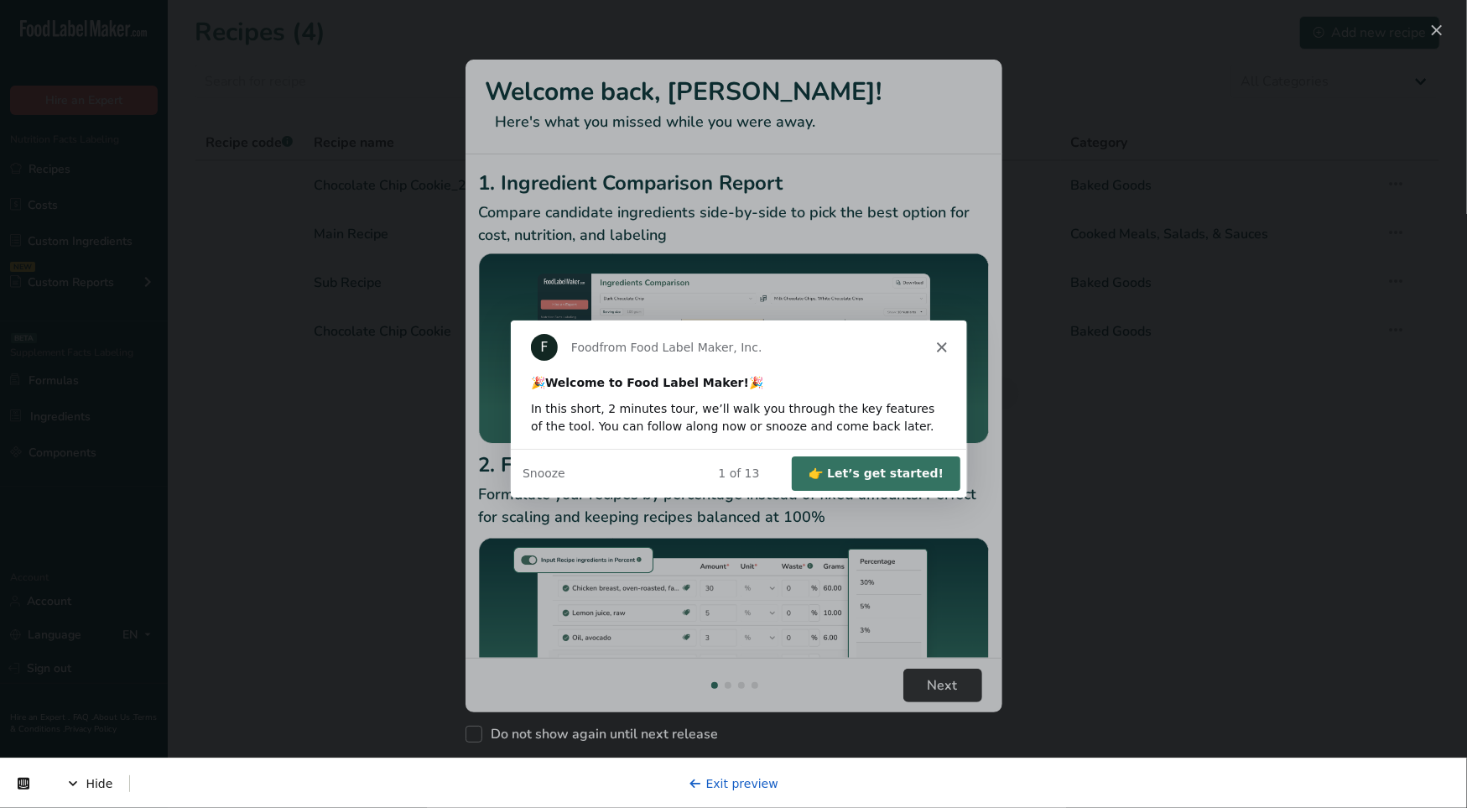
click at [1437, 22] on div "Product tour overlay" at bounding box center [733, 404] width 1467 height 808
click at [922, 483] on button "👉 Let’s get started!" at bounding box center [874, 471] width 169 height 34
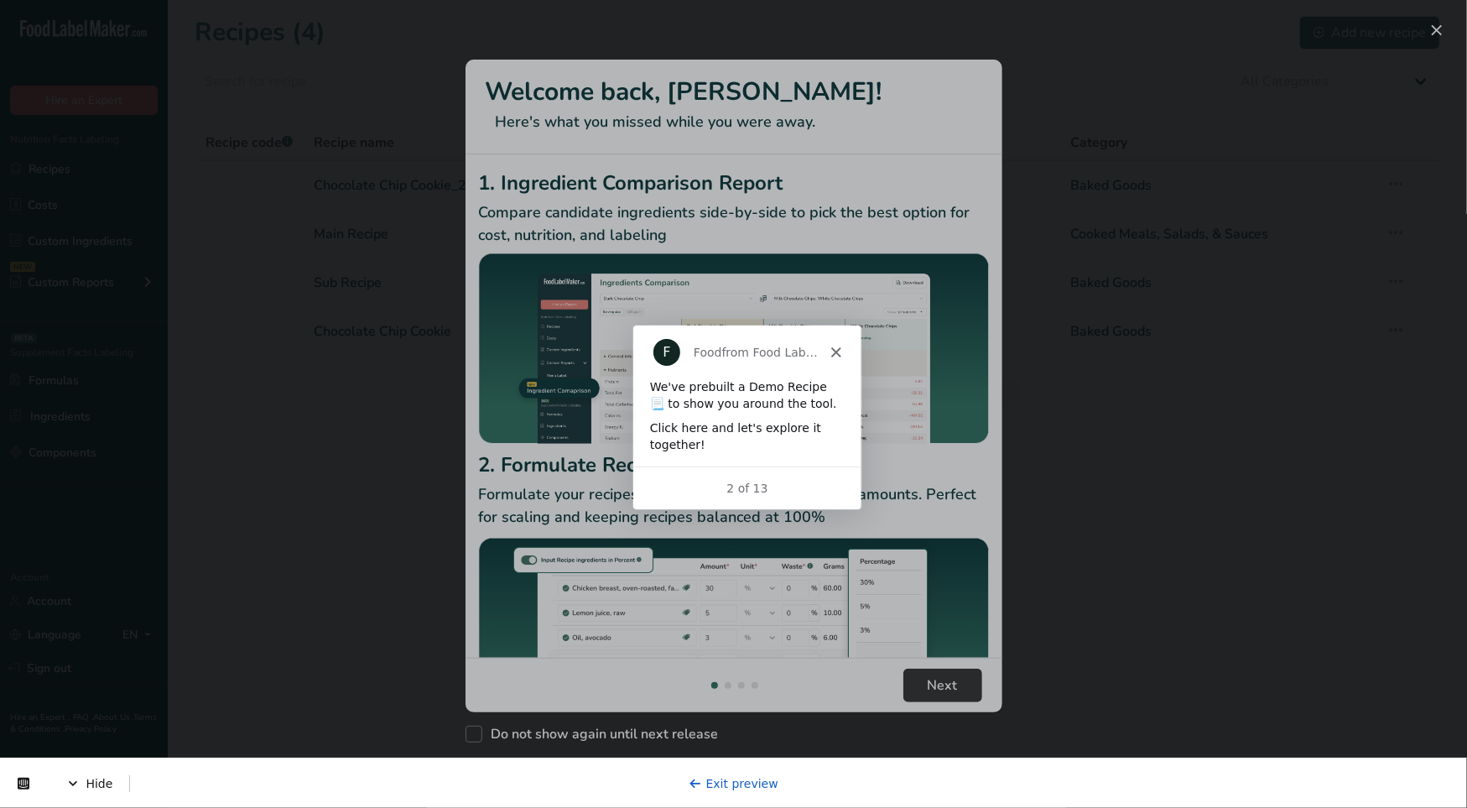
click at [673, 421] on div "Click here and let's explore it together!" at bounding box center [745, 434] width 195 height 33
click at [720, 434] on div "Click here and let's explore it together!" at bounding box center [745, 434] width 195 height 33
click at [688, 430] on div "Click here and let's explore it together!" at bounding box center [745, 434] width 195 height 33
click at [362, 246] on div "New Features" at bounding box center [733, 404] width 1467 height 808
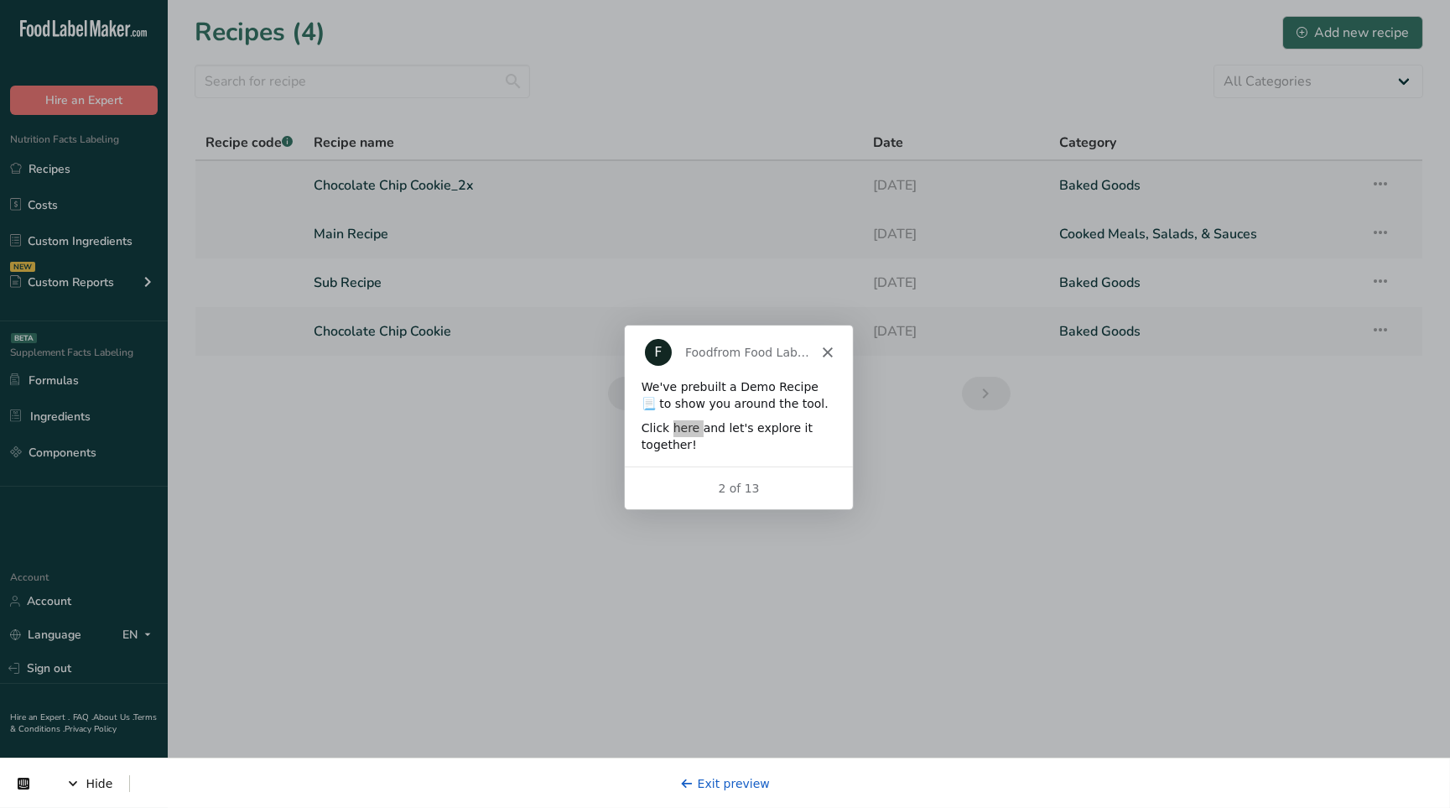
click at [382, 186] on link "Chocolate Chip Cookie_2x" at bounding box center [583, 185] width 539 height 35
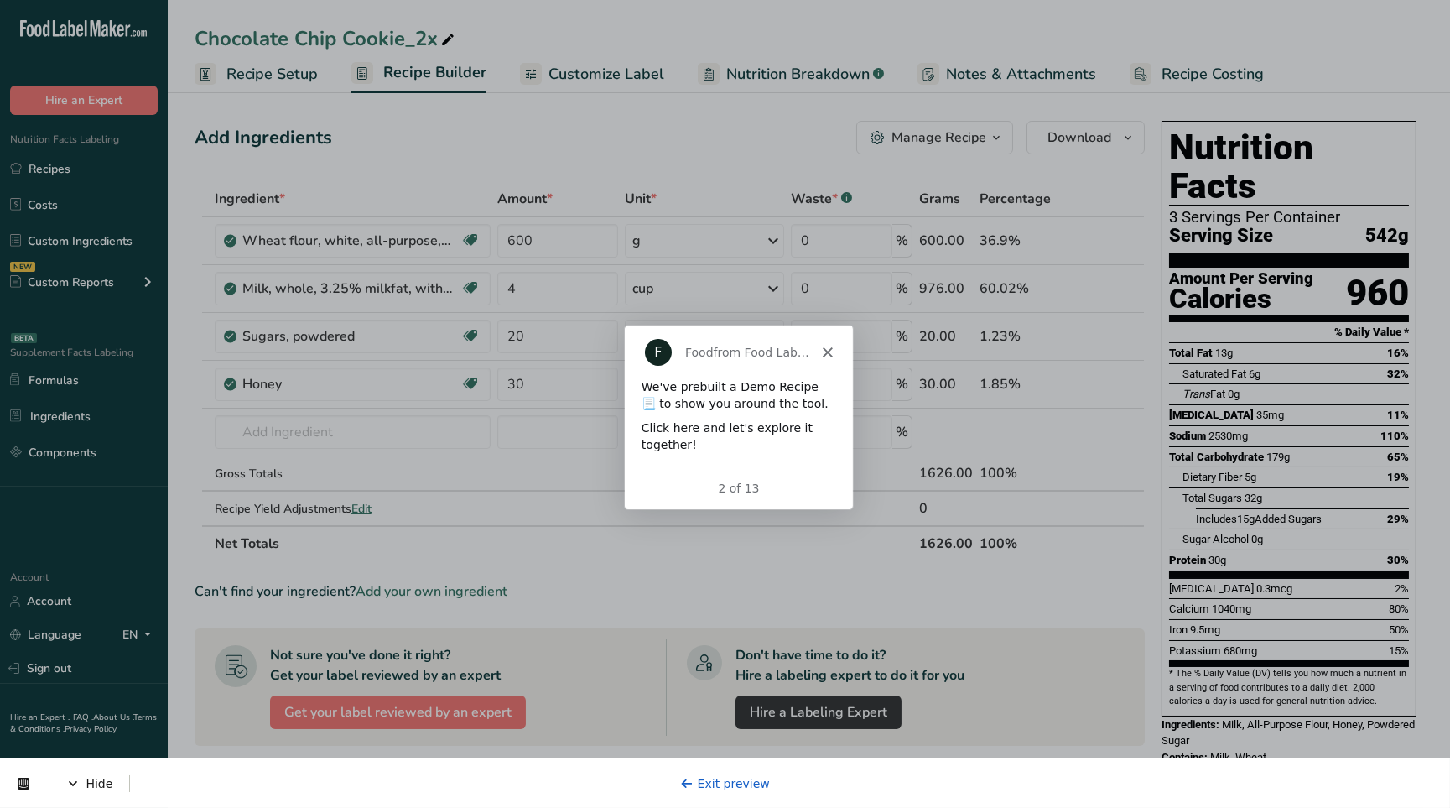
click at [736, 418] on div "We've prebuilt a Demo Recipe 📃 to show you around the tool. Click here and let'…" at bounding box center [737, 420] width 228 height 87
click at [818, 353] on div "F Food from Food Label Maker, Inc." at bounding box center [737, 351] width 228 height 54
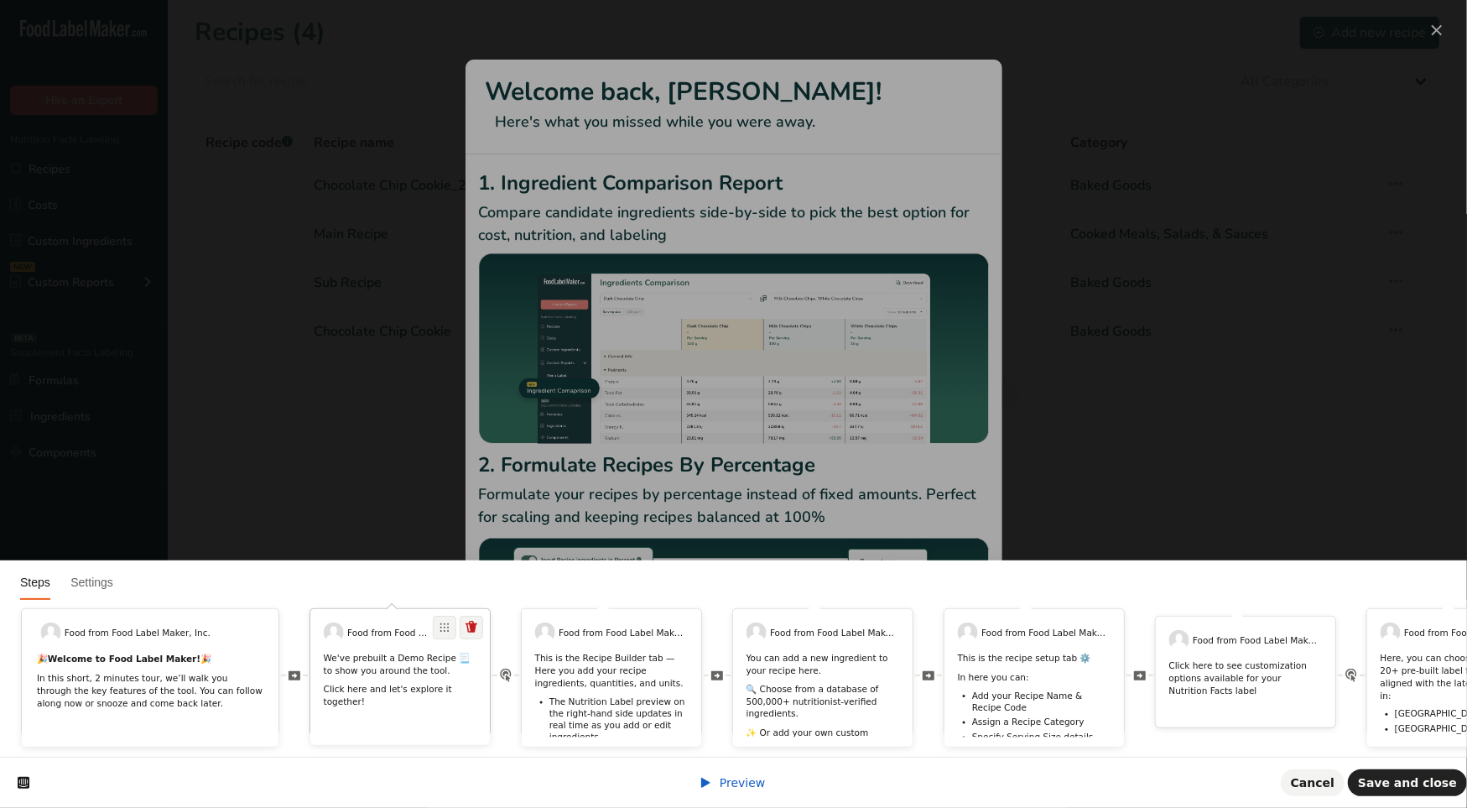
click at [396, 652] on p "We've prebuilt a Demo Recipe 📃 to show you around the tool." at bounding box center [400, 664] width 153 height 24
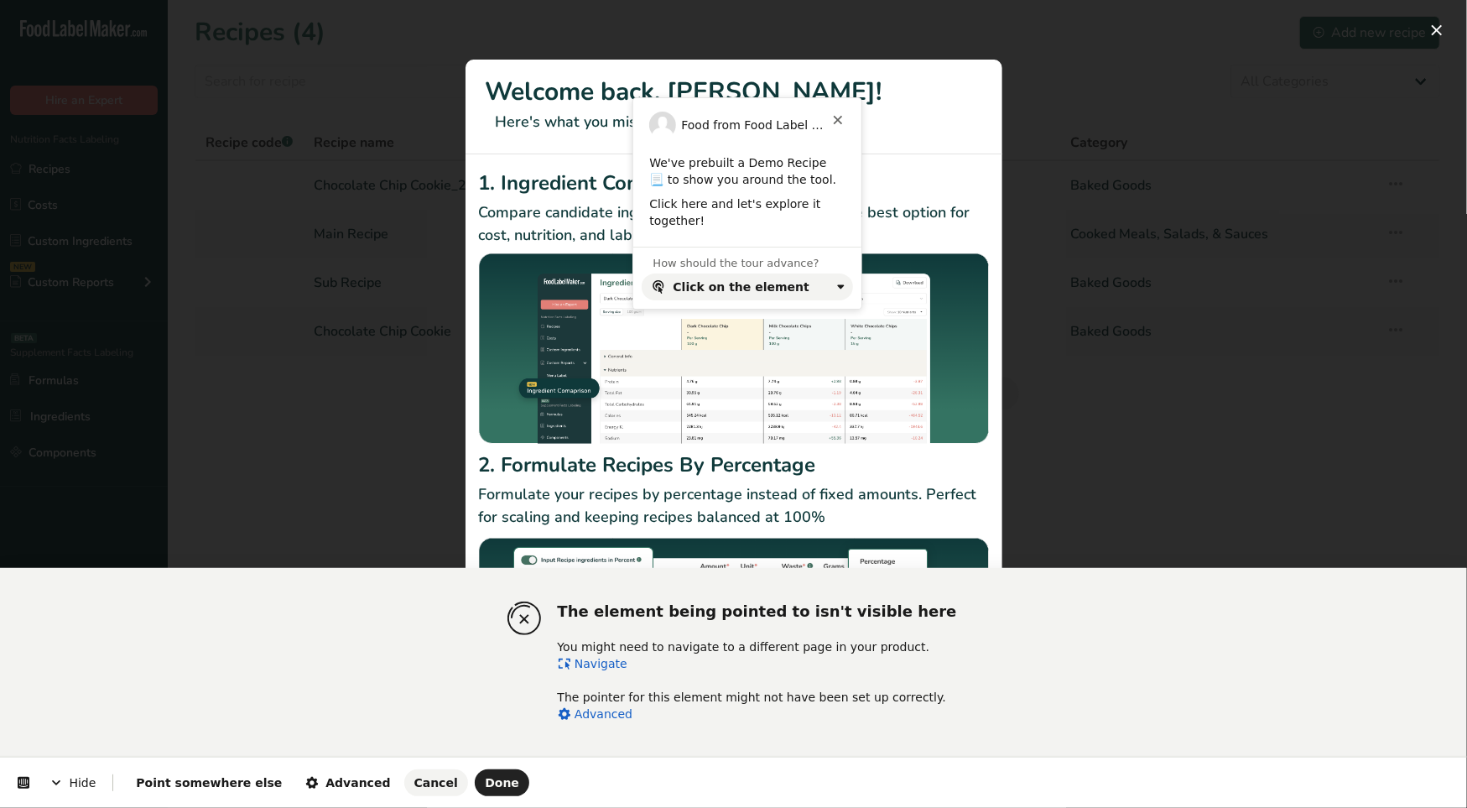
click at [604, 665] on link "Navigate" at bounding box center [593, 663] width 70 height 13
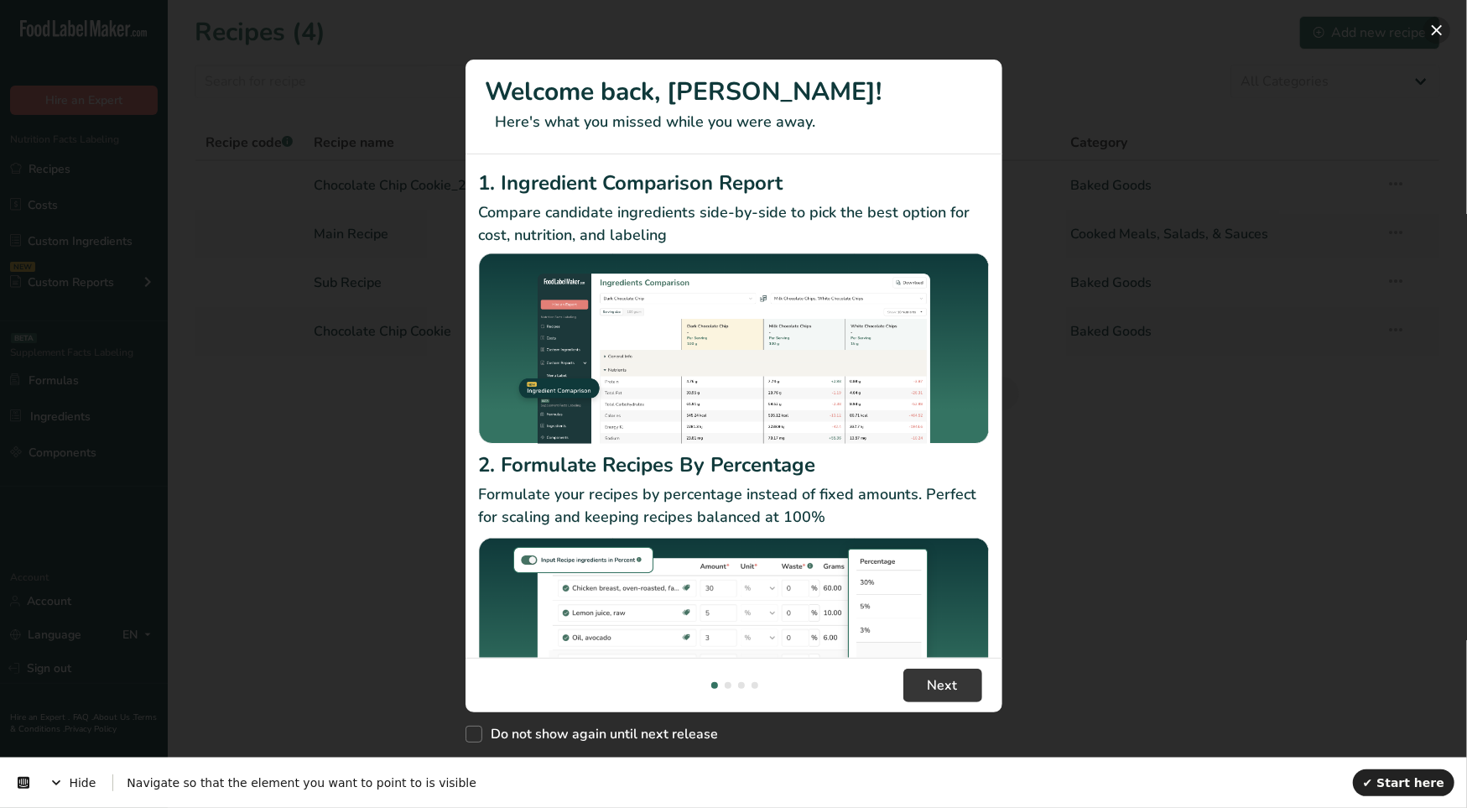
click at [1434, 31] on button "New Features" at bounding box center [1436, 30] width 27 height 27
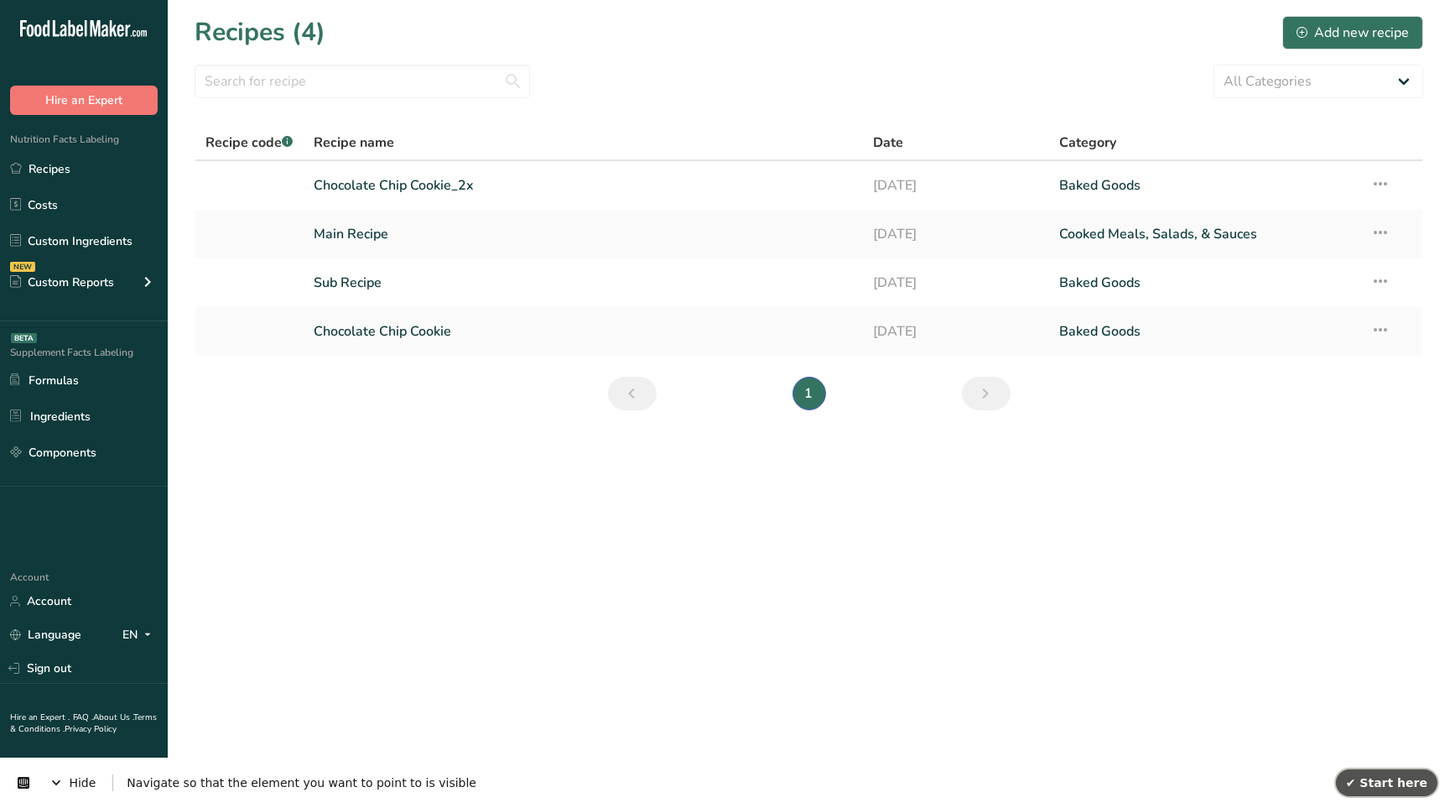
click at [1394, 780] on span "✔ Start here" at bounding box center [1386, 781] width 81 height 13
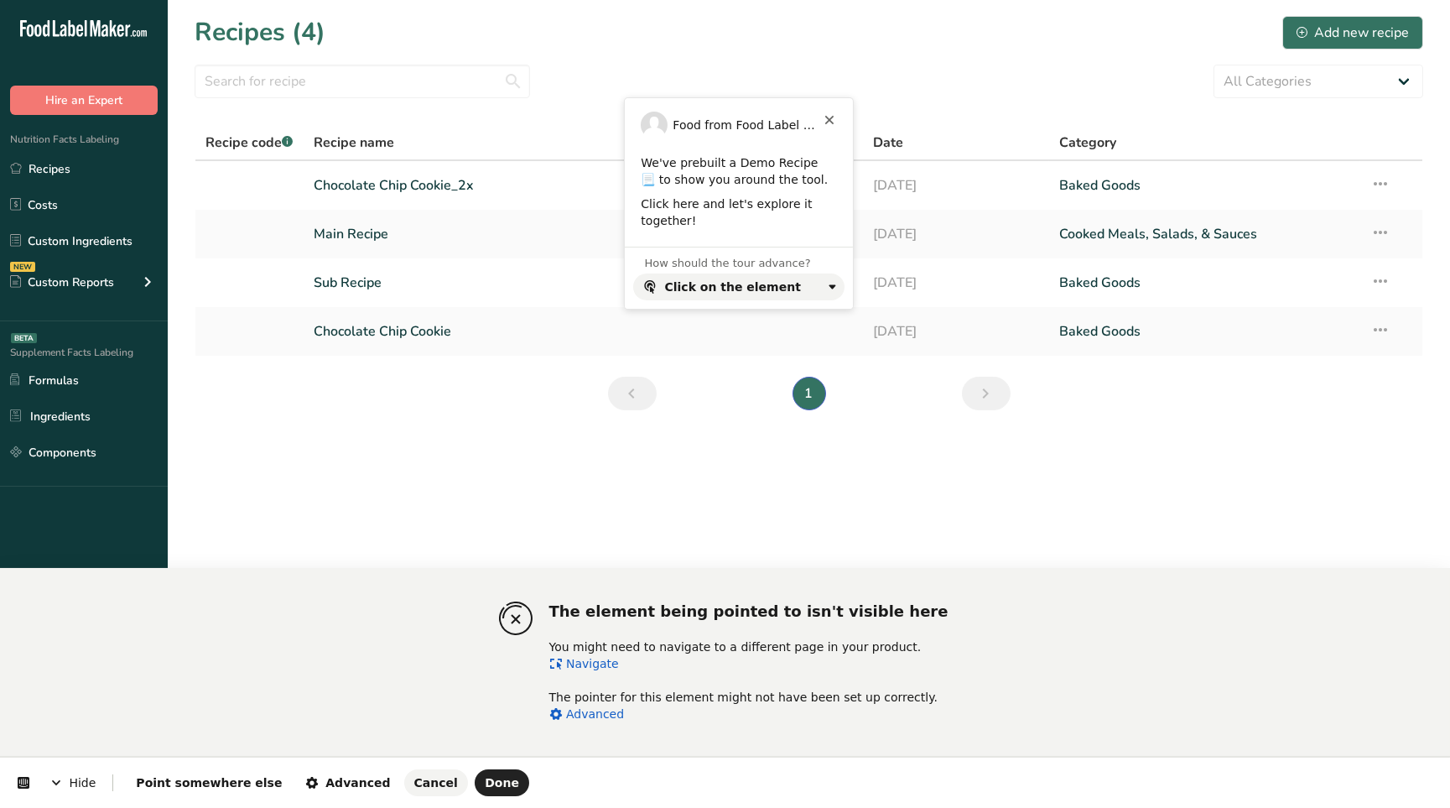
click at [594, 667] on link "Navigate" at bounding box center [584, 663] width 70 height 13
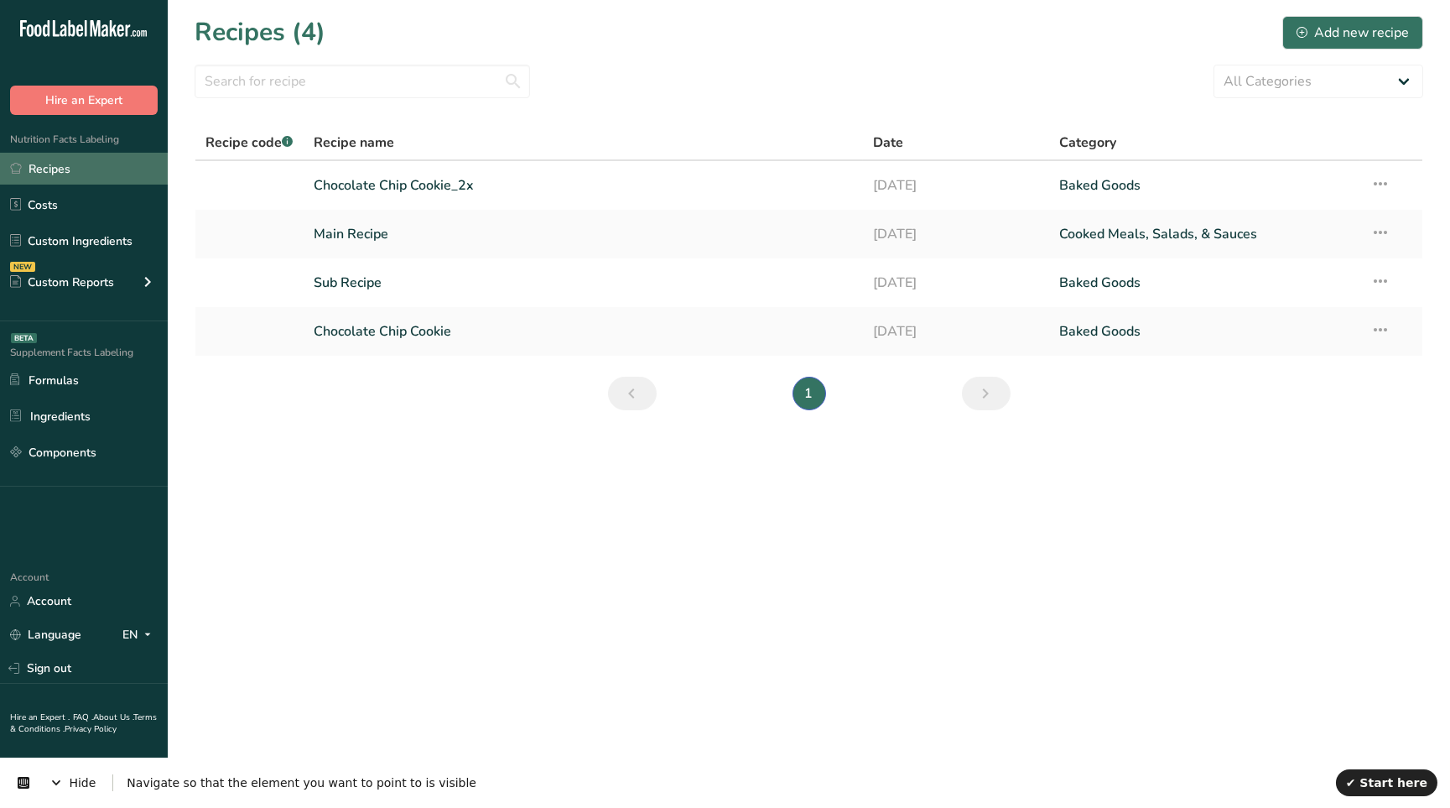
click at [77, 160] on link "Recipes" at bounding box center [84, 169] width 168 height 32
click at [77, 205] on link "Costs" at bounding box center [84, 205] width 168 height 32
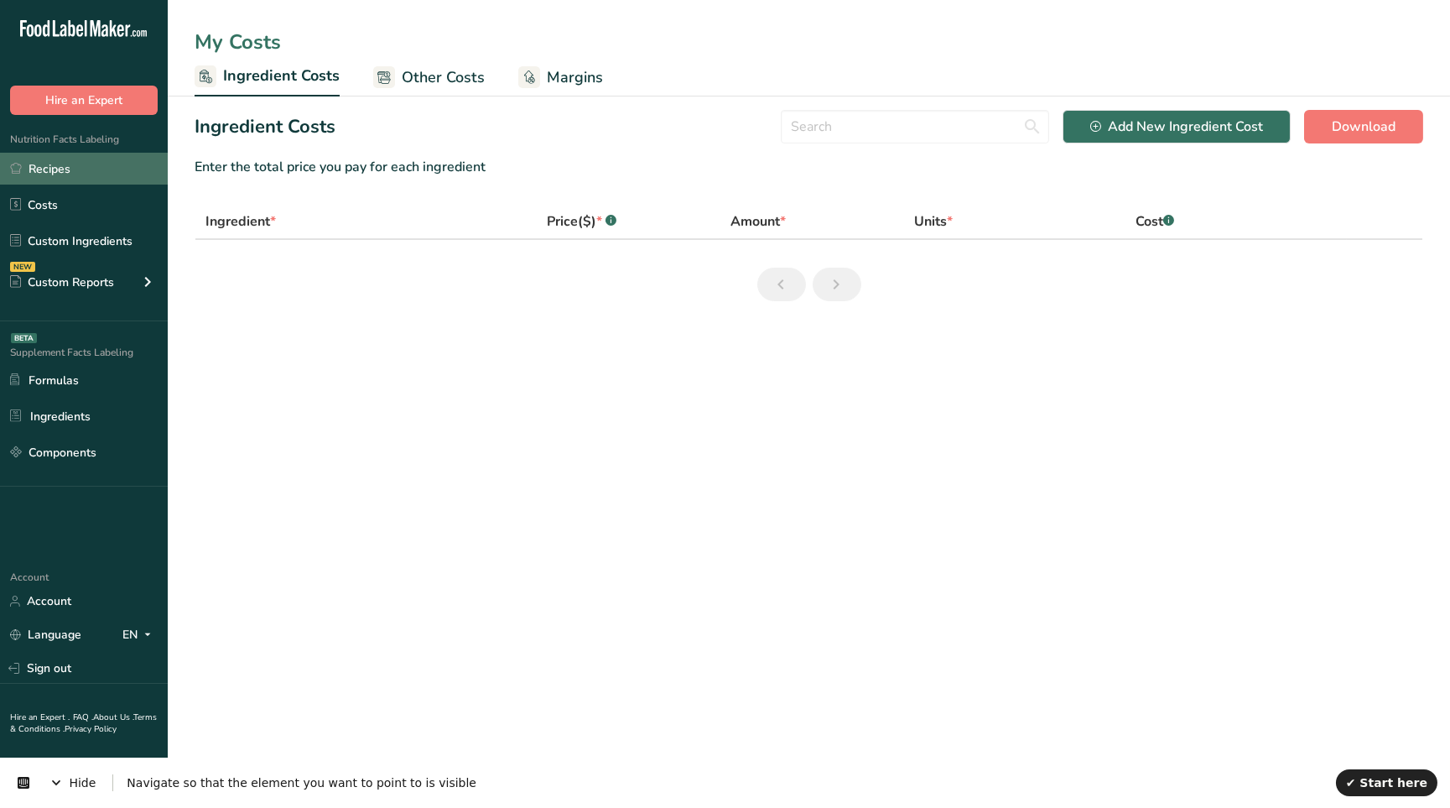
click at [79, 169] on link "Recipes" at bounding box center [84, 169] width 168 height 32
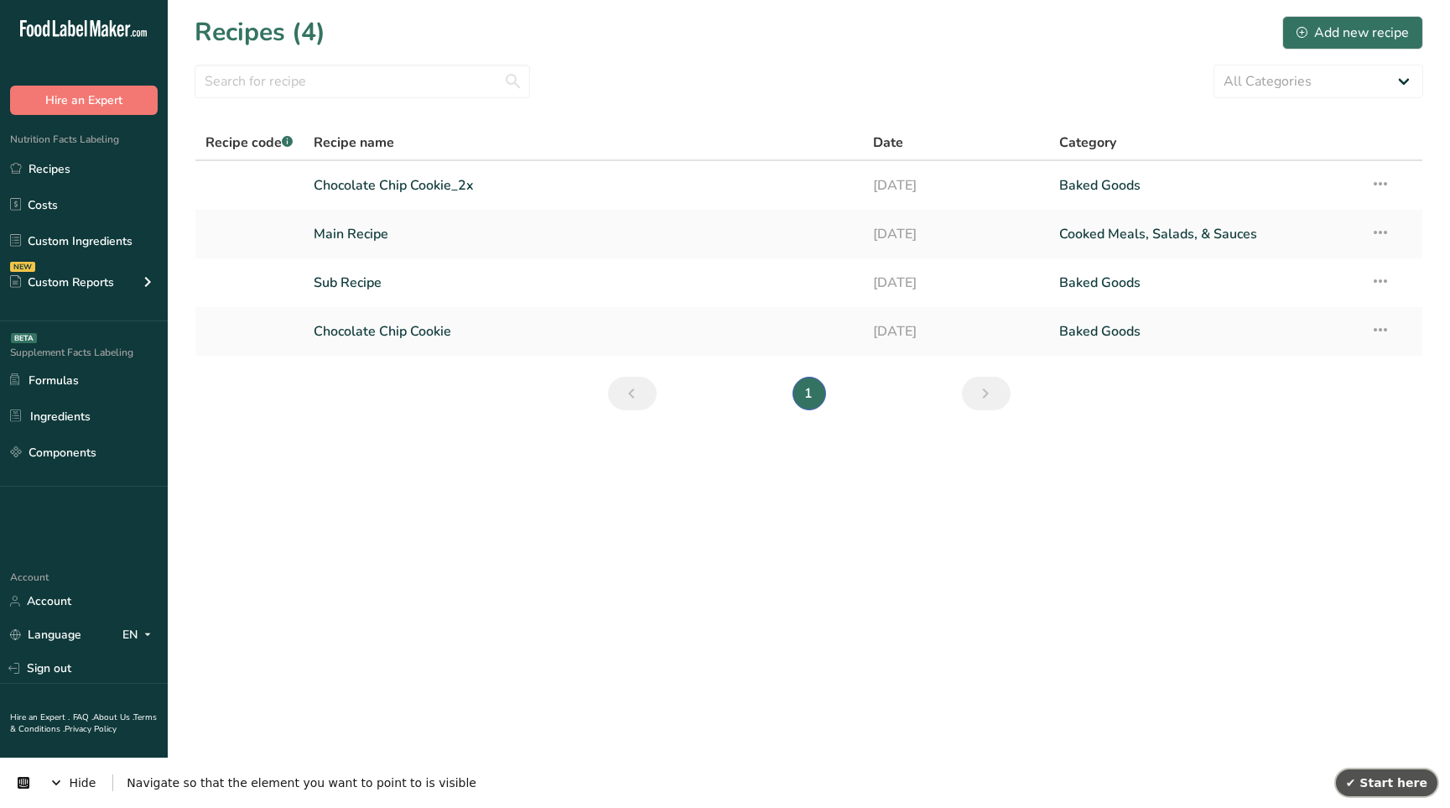
click at [1398, 775] on span "✔ Start here" at bounding box center [1386, 781] width 81 height 13
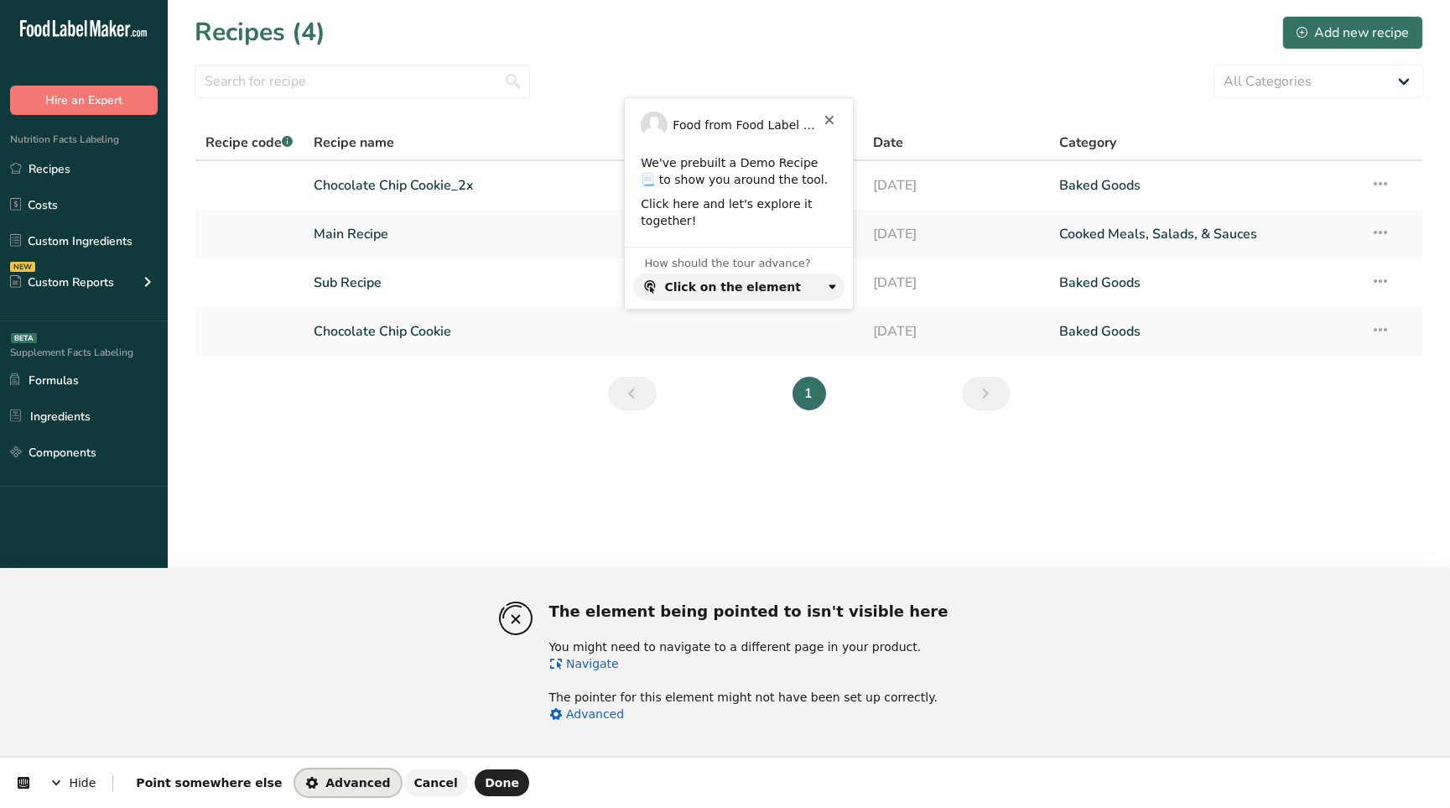
click at [319, 780] on span "Advanced" at bounding box center [347, 782] width 85 height 13
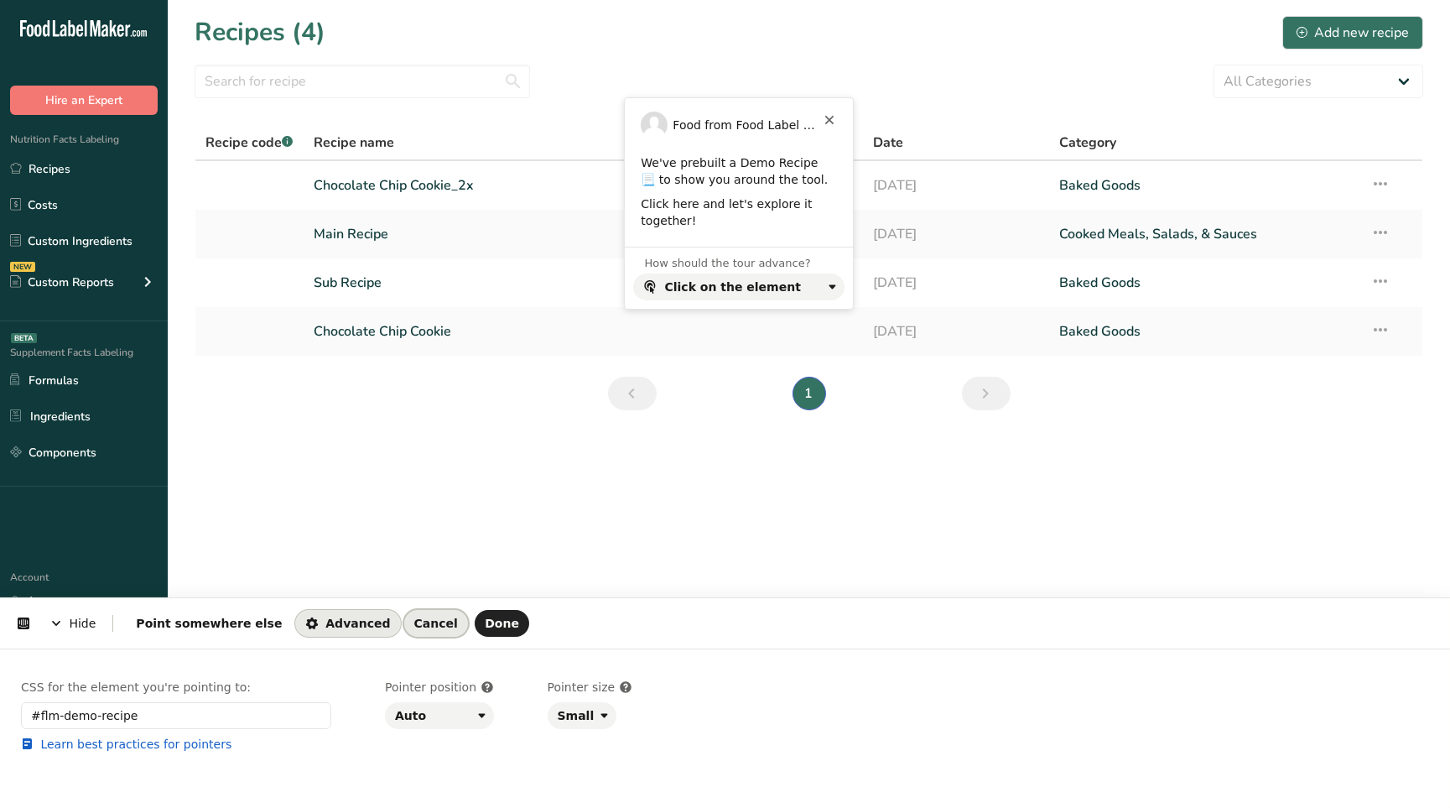
click at [414, 625] on span "Cancel" at bounding box center [436, 622] width 44 height 13
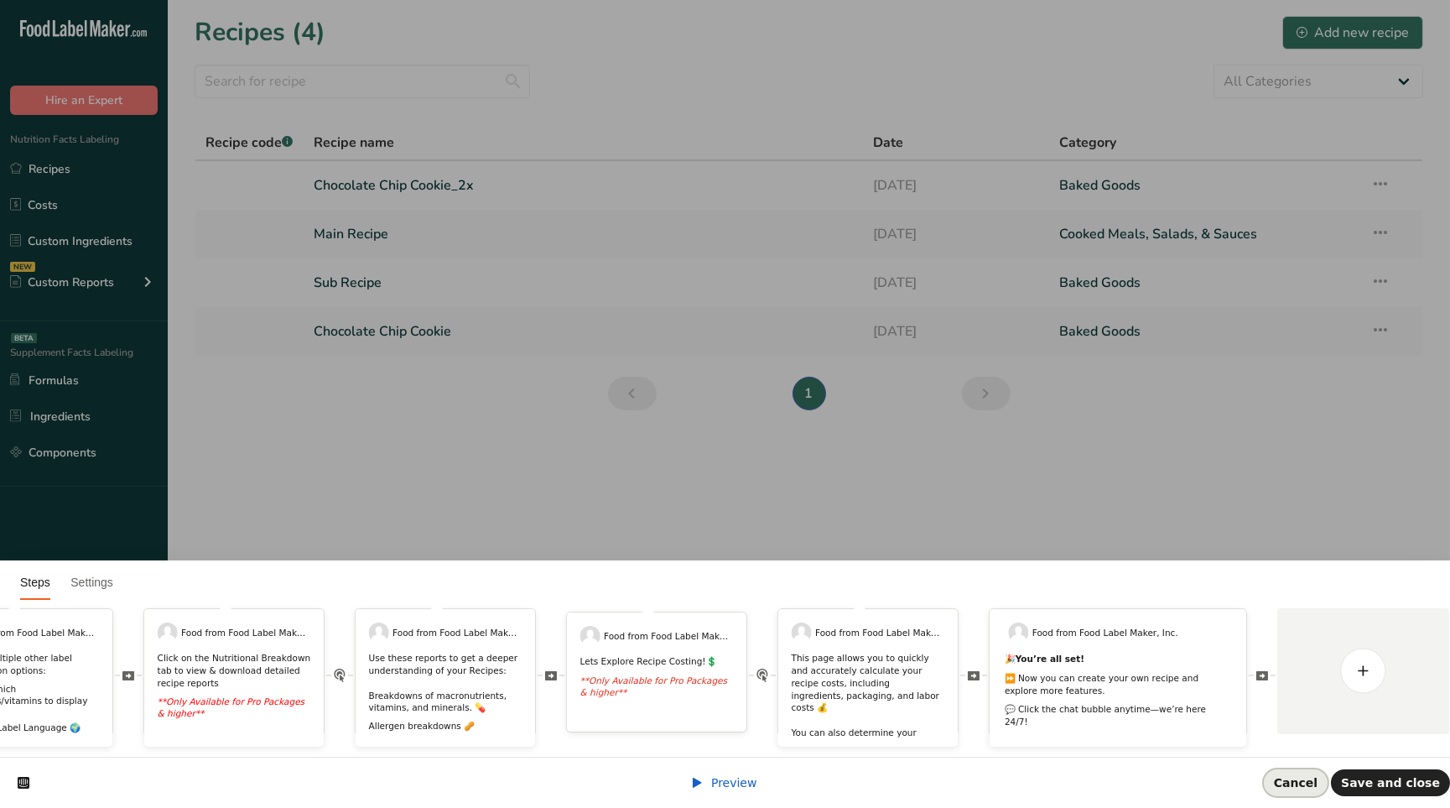
click at [1317, 786] on span "Cancel" at bounding box center [1296, 782] width 44 height 13
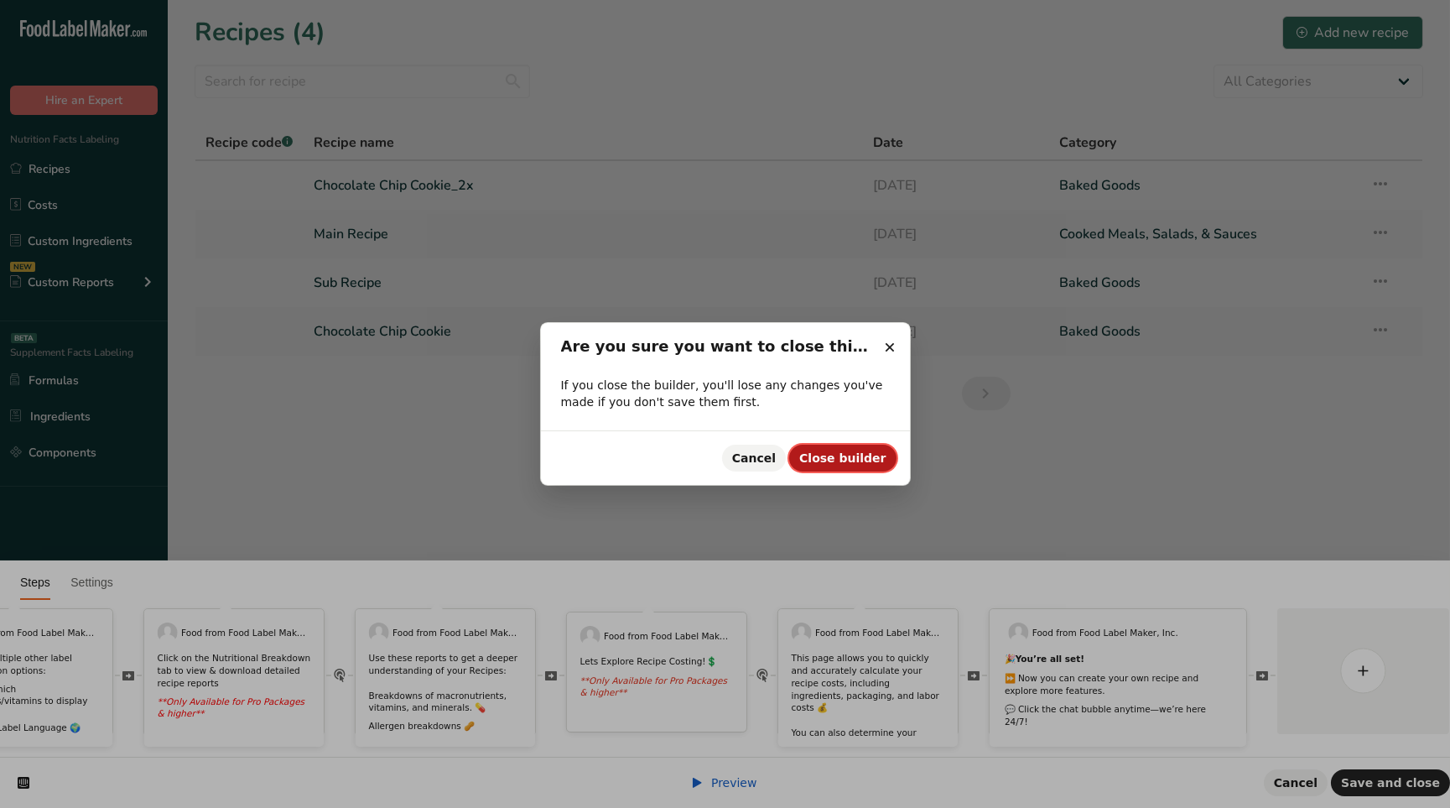
click at [834, 465] on button "Close builder" at bounding box center [842, 457] width 106 height 27
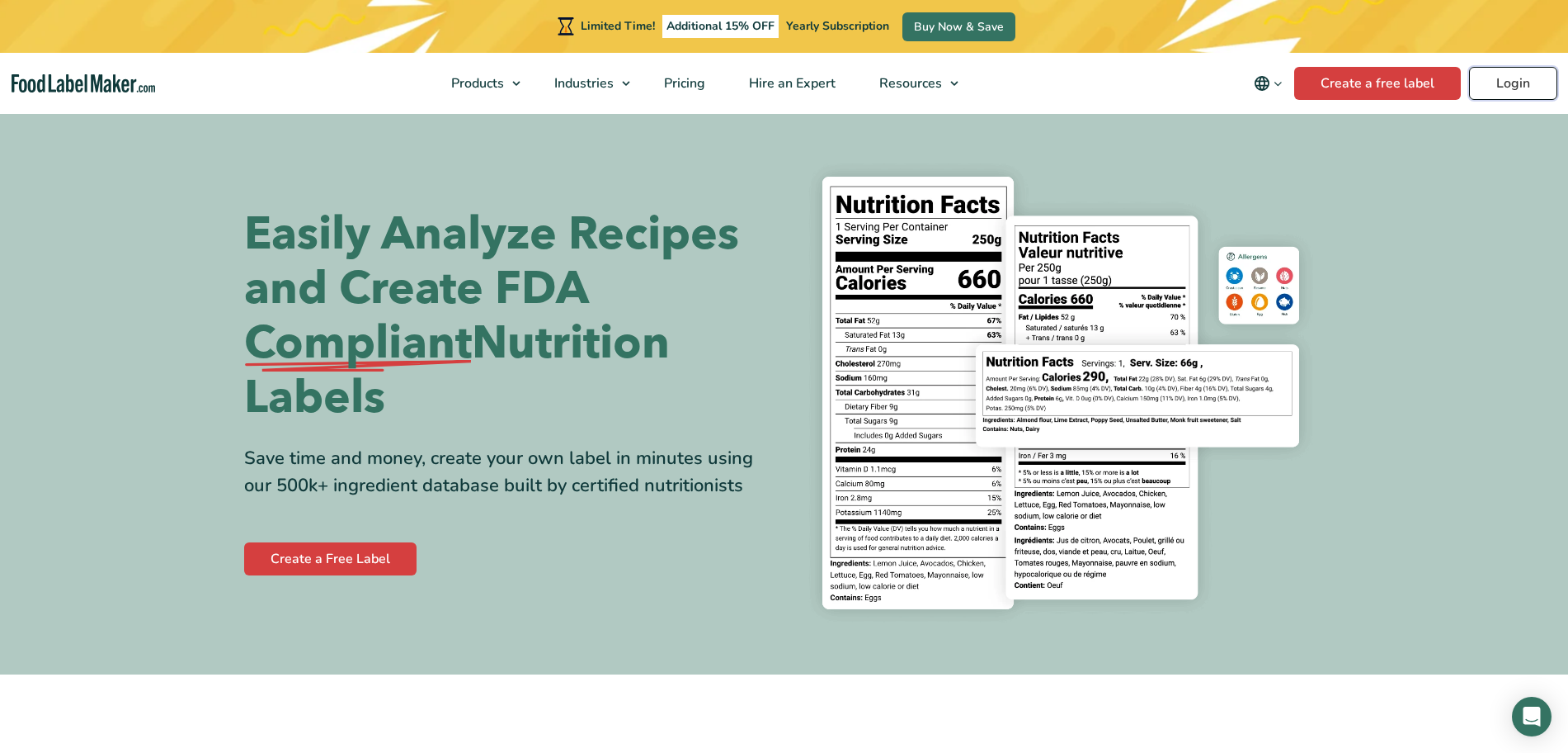
click at [1538, 74] on link "Login" at bounding box center [1513, 84] width 89 height 33
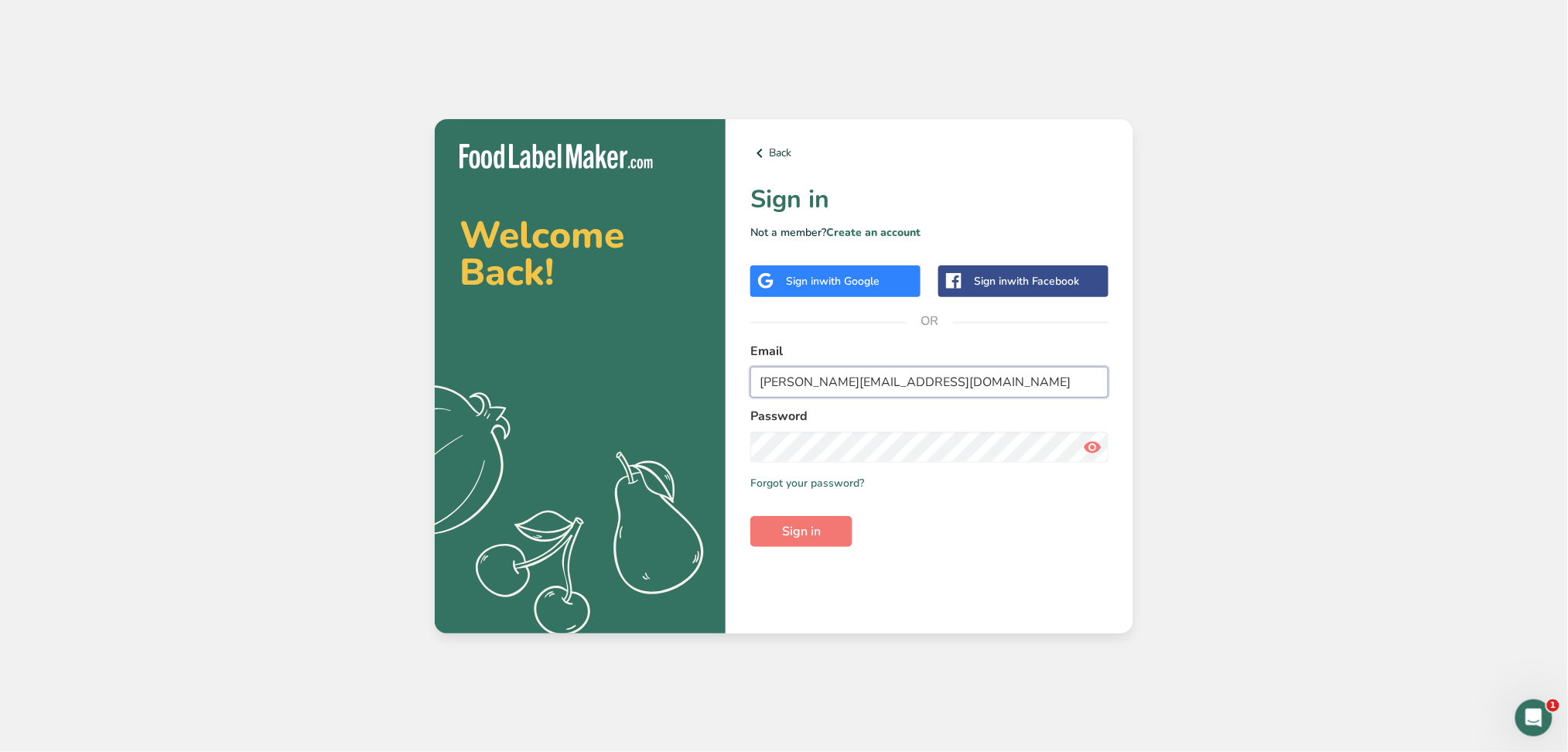
click at [809, 381] on input "mamdouh@foodlabelmaker.com" at bounding box center [929, 382] width 358 height 31
type input "demo5@test.com"
click at [821, 544] on button "Sign in" at bounding box center [801, 531] width 102 height 31
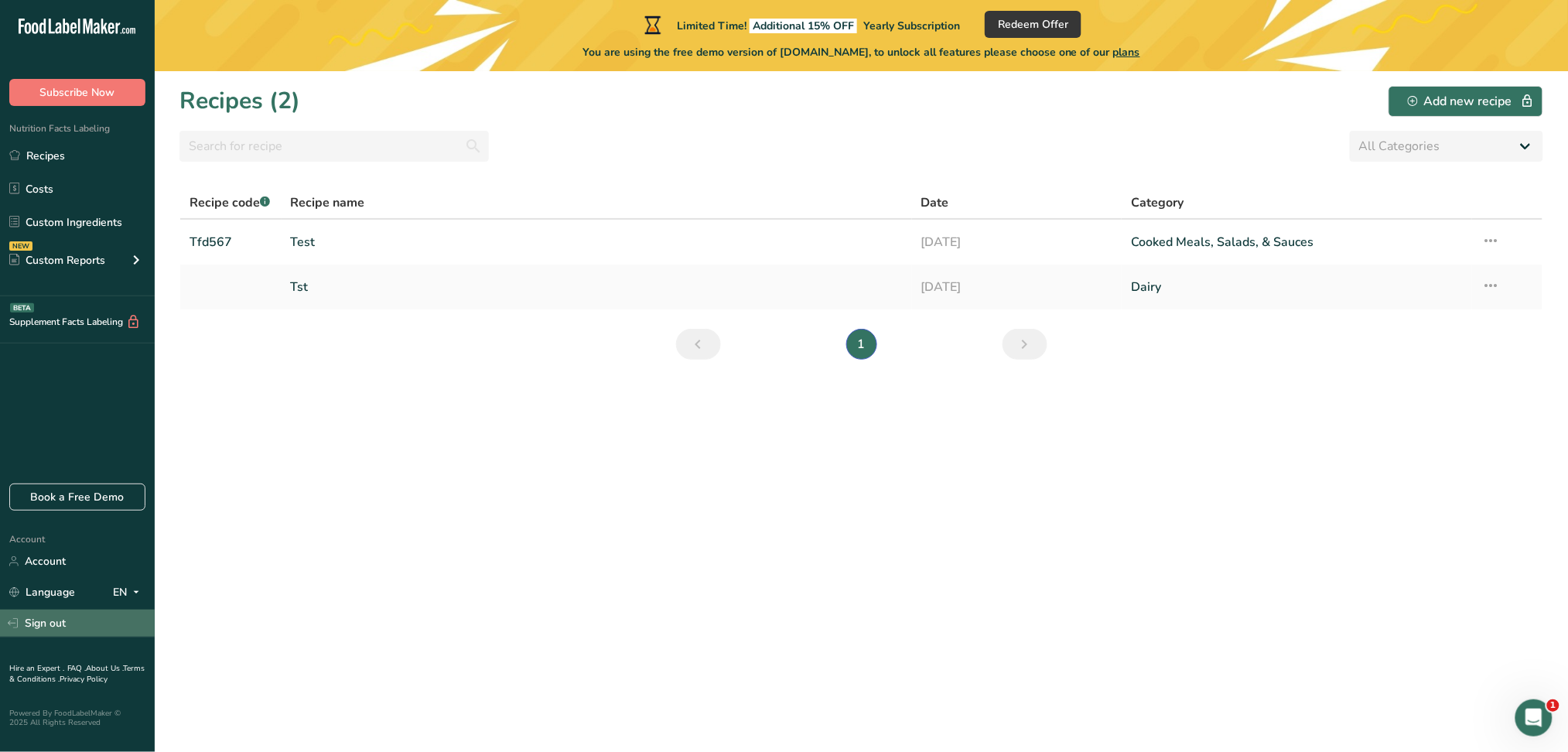
click at [68, 616] on link "Sign out" at bounding box center [77, 623] width 155 height 27
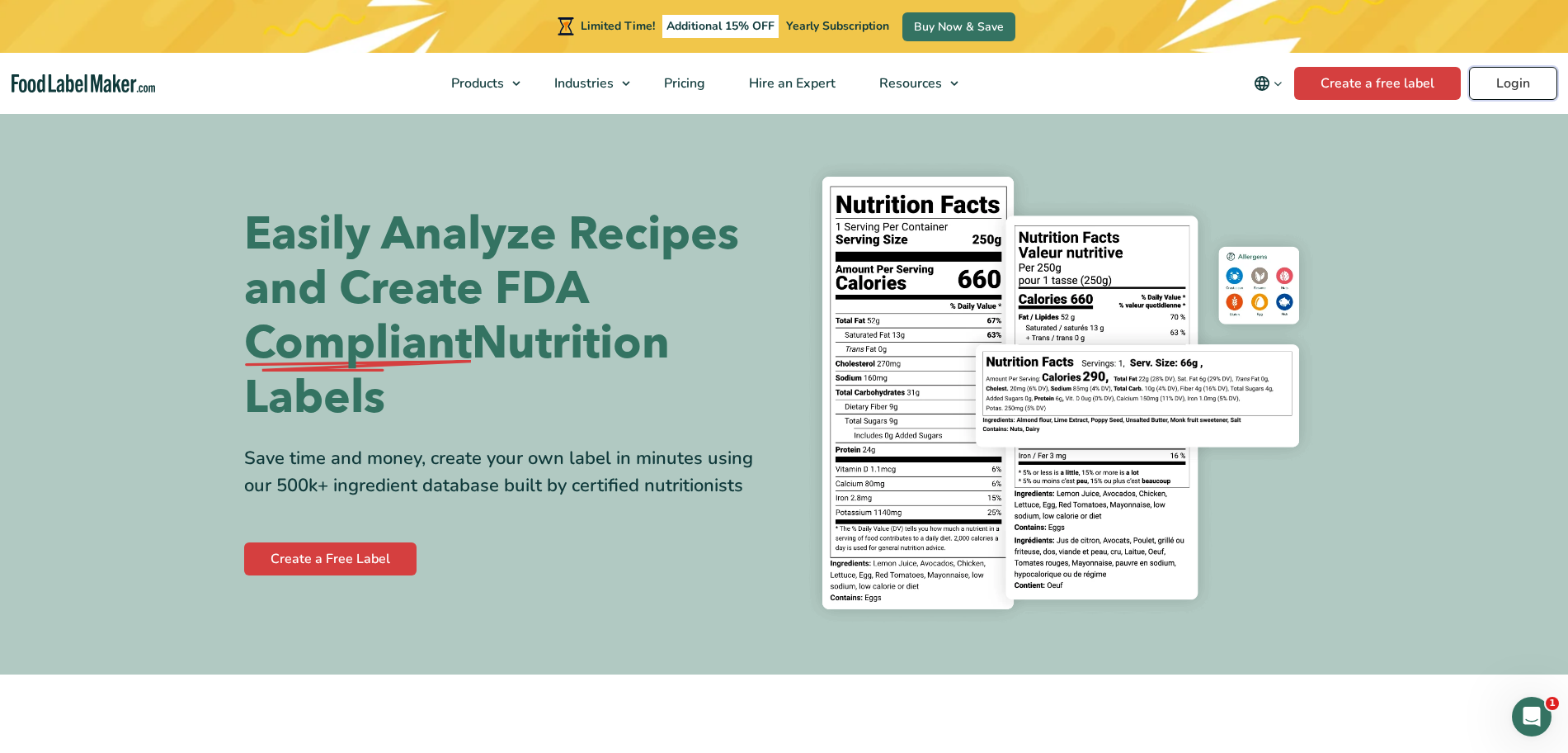
click at [1493, 85] on link "Login" at bounding box center [1513, 84] width 89 height 33
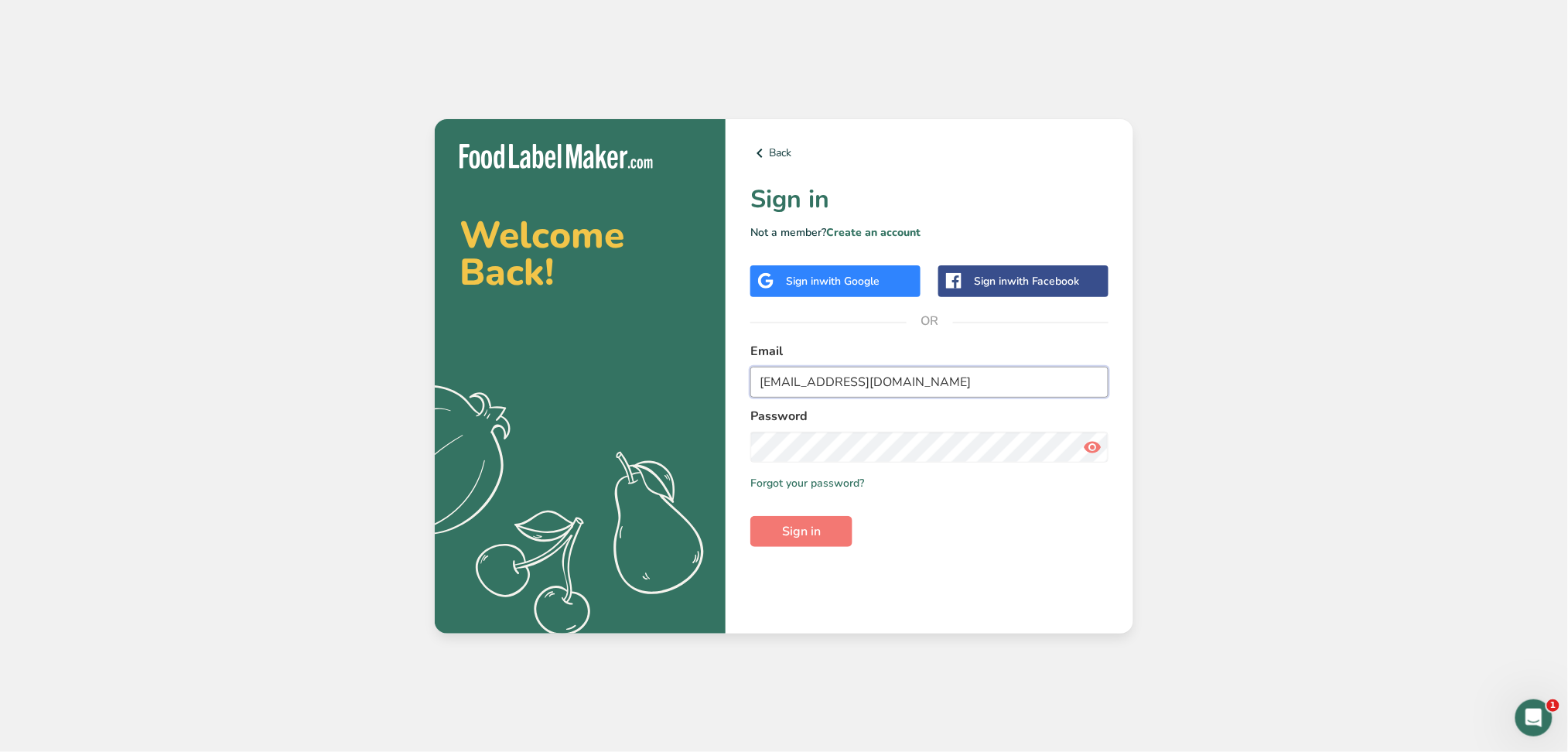
click at [879, 365] on div "Email demo5@test.com" at bounding box center [929, 370] width 358 height 55
type input "Test6@demo.com"
click at [826, 523] on button "Sign in" at bounding box center [801, 531] width 102 height 31
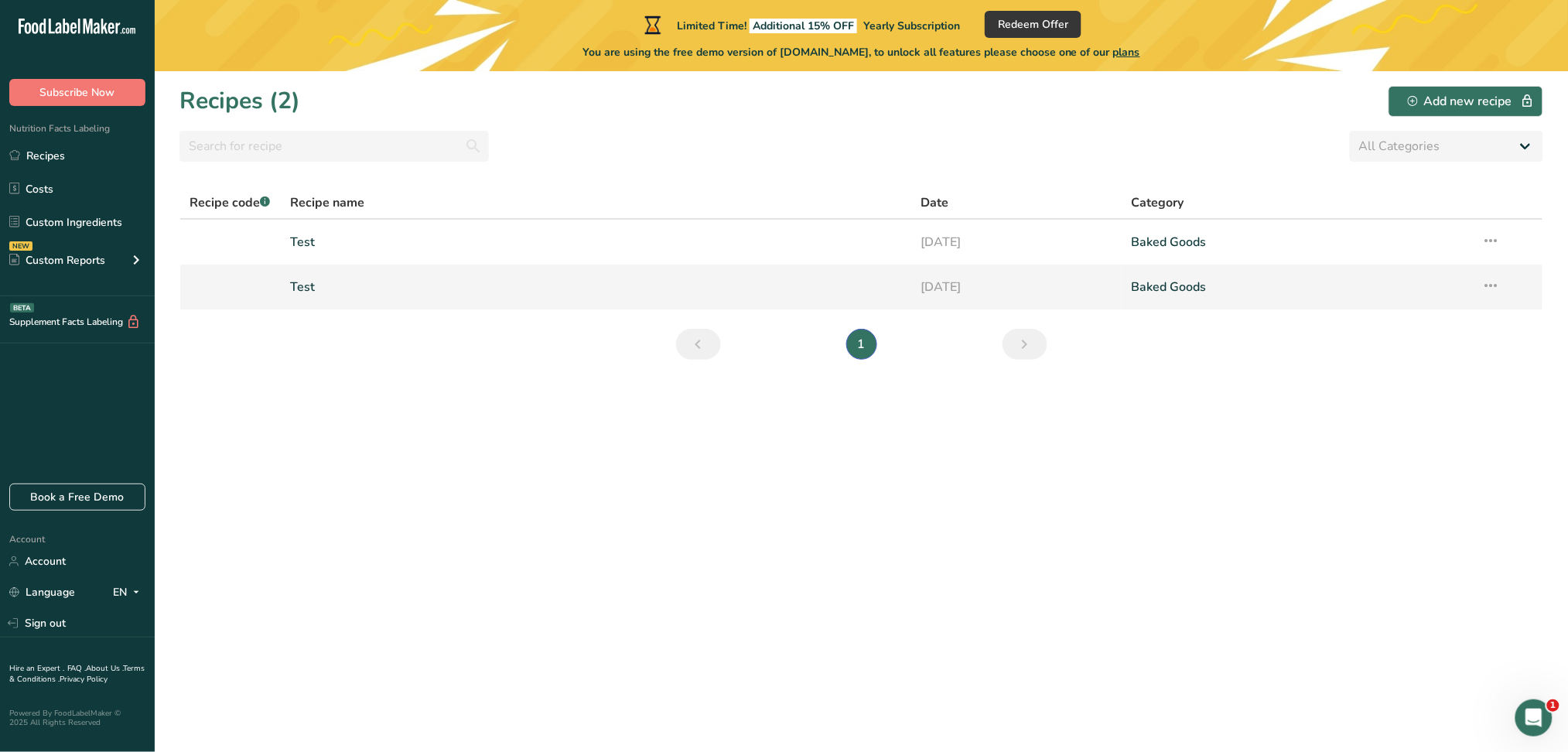
click at [1494, 291] on icon at bounding box center [1491, 285] width 18 height 28
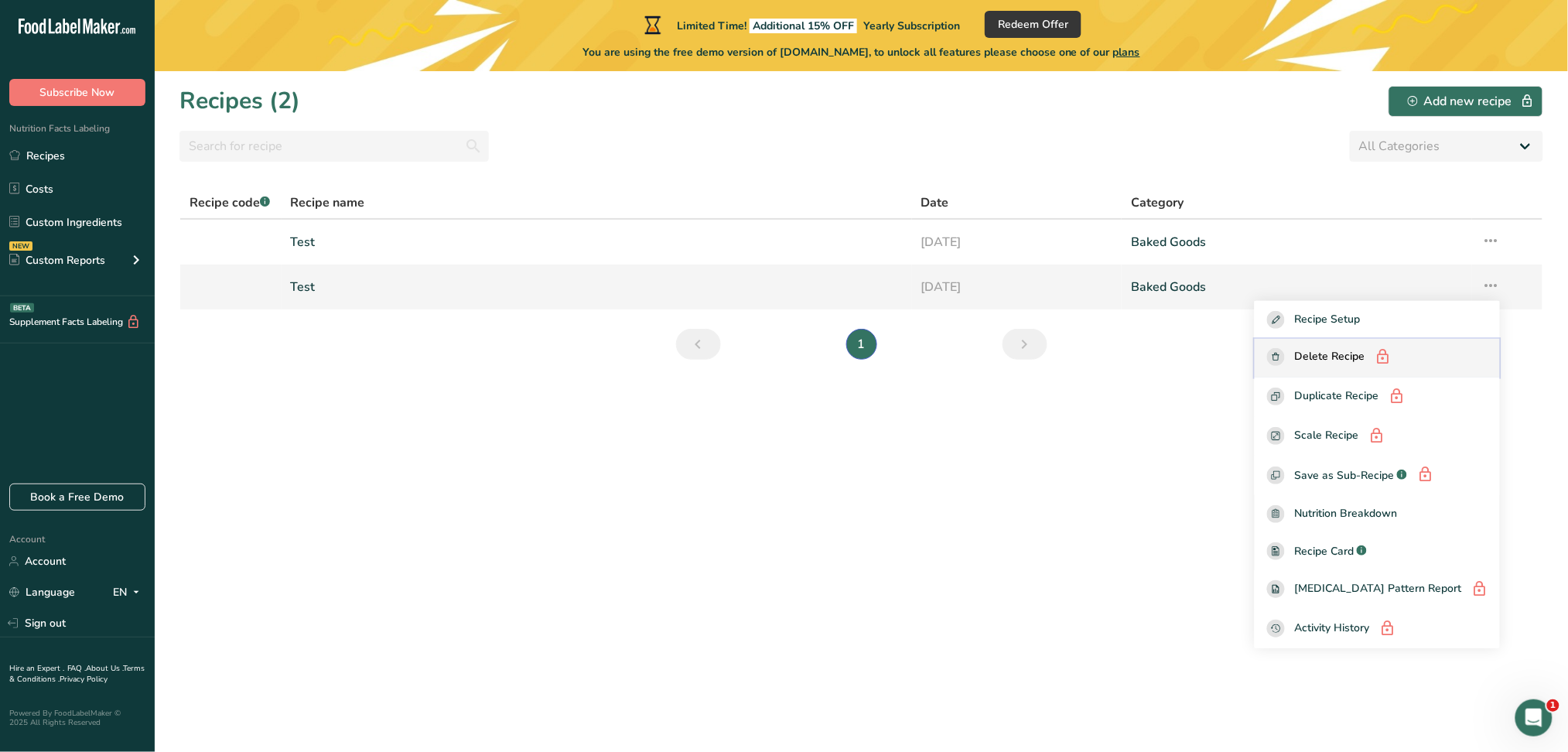
click at [1364, 357] on span "Delete Recipe" at bounding box center [1329, 357] width 70 height 19
click at [743, 508] on section "Recipes (2) Add new recipe All Categories Baked Goods Beverages Confectionery C…" at bounding box center [861, 412] width 1413 height 681
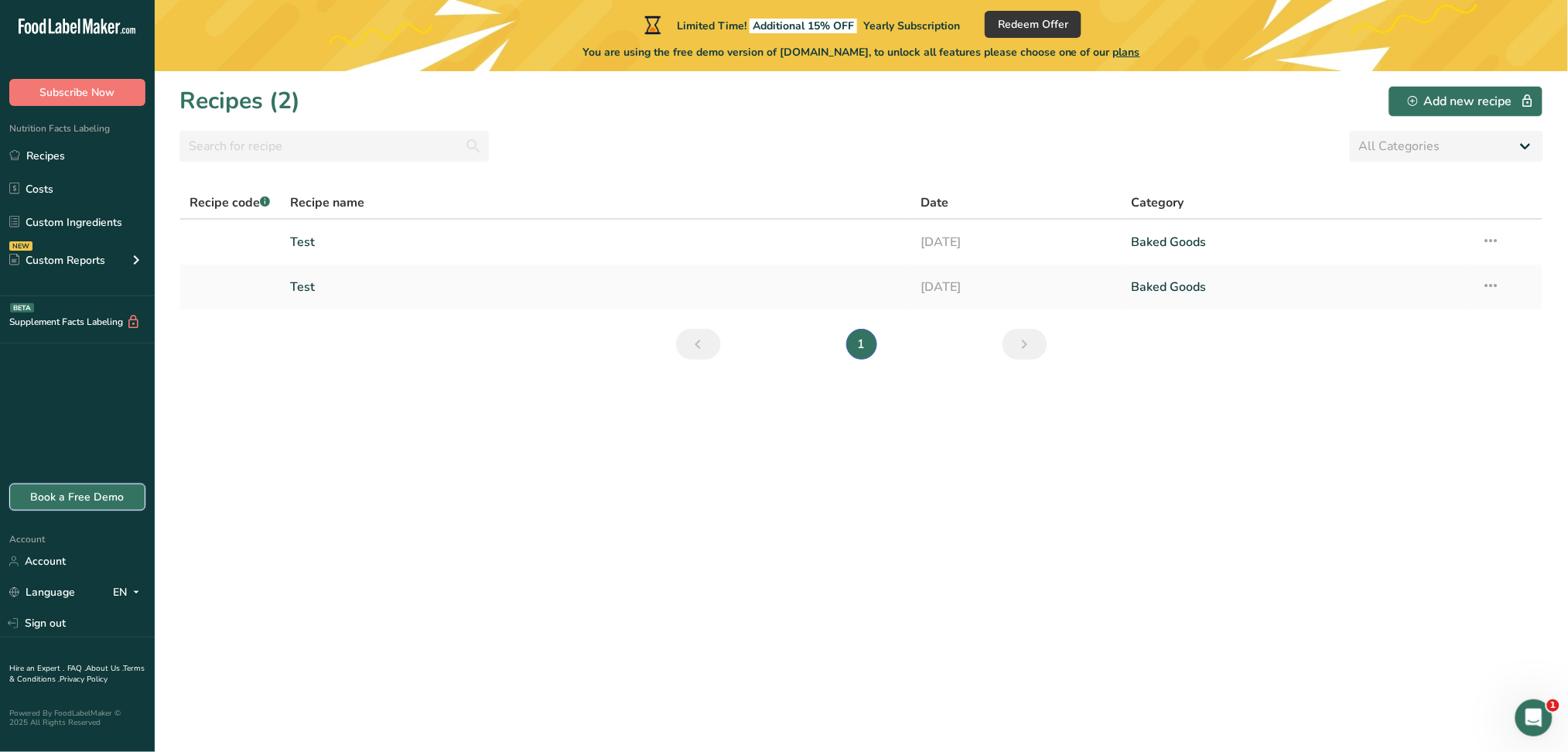
click at [93, 500] on link "Book a Free Demo" at bounding box center [77, 496] width 137 height 27
click at [46, 615] on link "Sign out" at bounding box center [77, 623] width 155 height 27
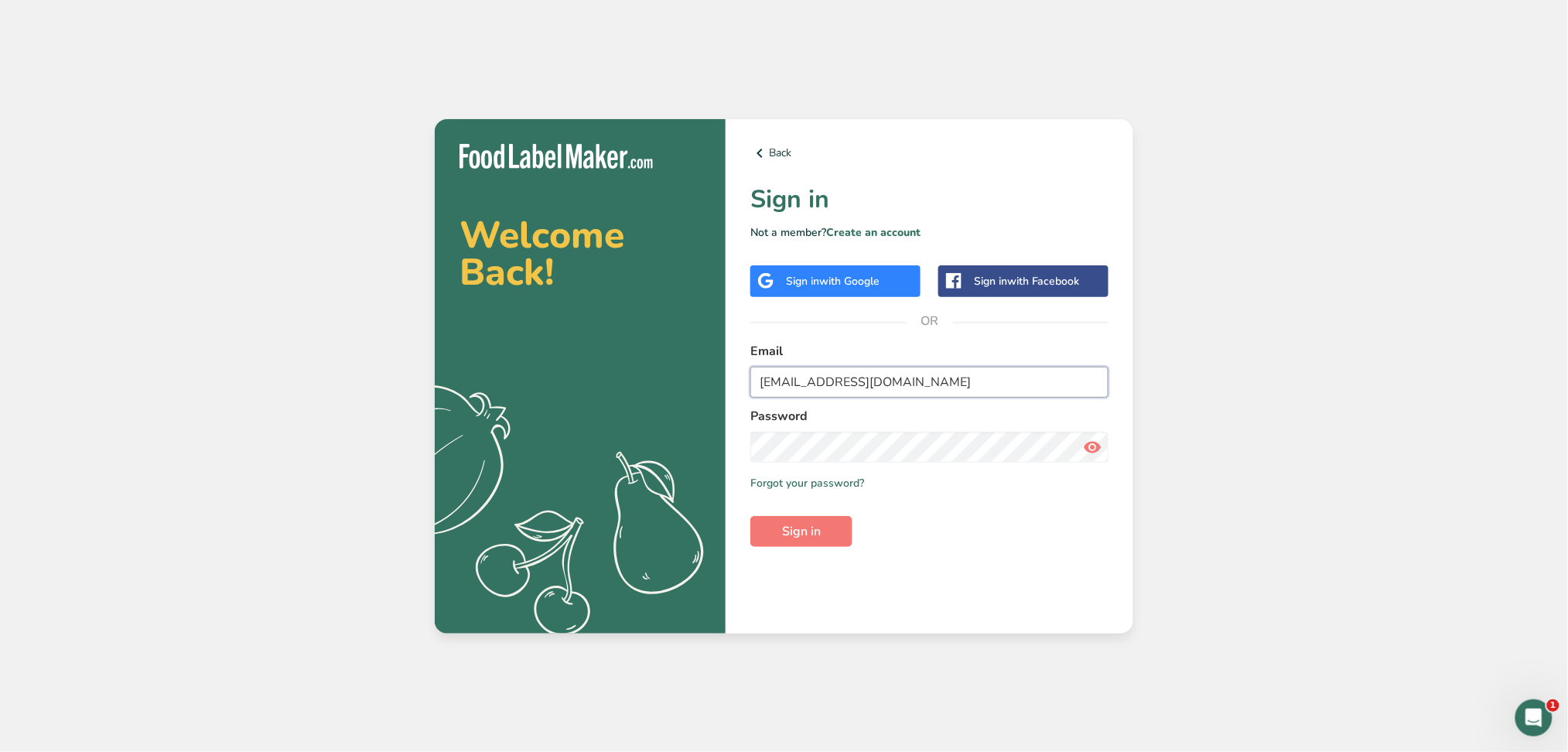
click at [805, 373] on input "Test6@demo.com" at bounding box center [929, 382] width 358 height 31
type input "maria@foodlabelmaker.com"
click at [775, 519] on button "Sign in" at bounding box center [801, 531] width 102 height 31
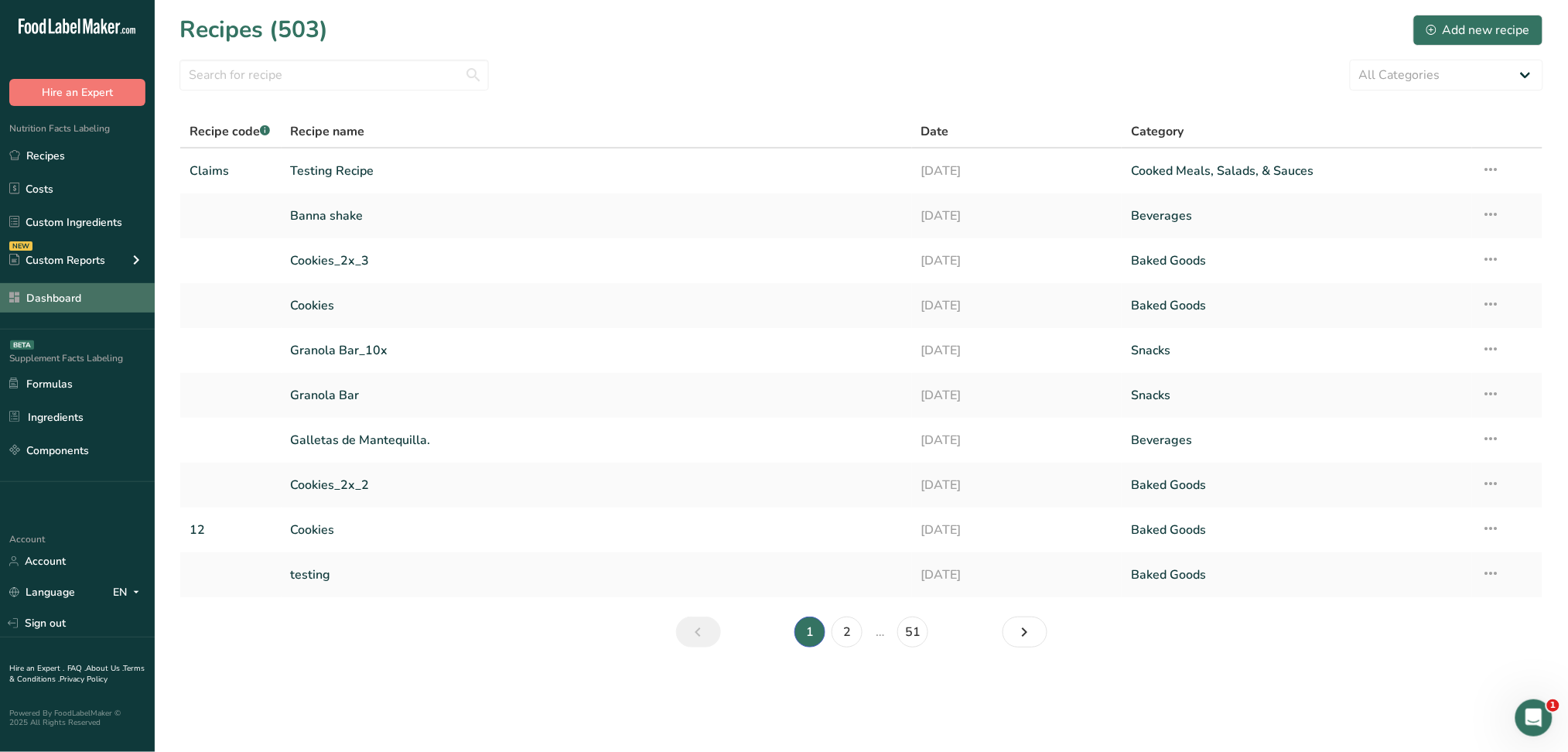
click at [69, 298] on link "Dashboard" at bounding box center [77, 298] width 155 height 30
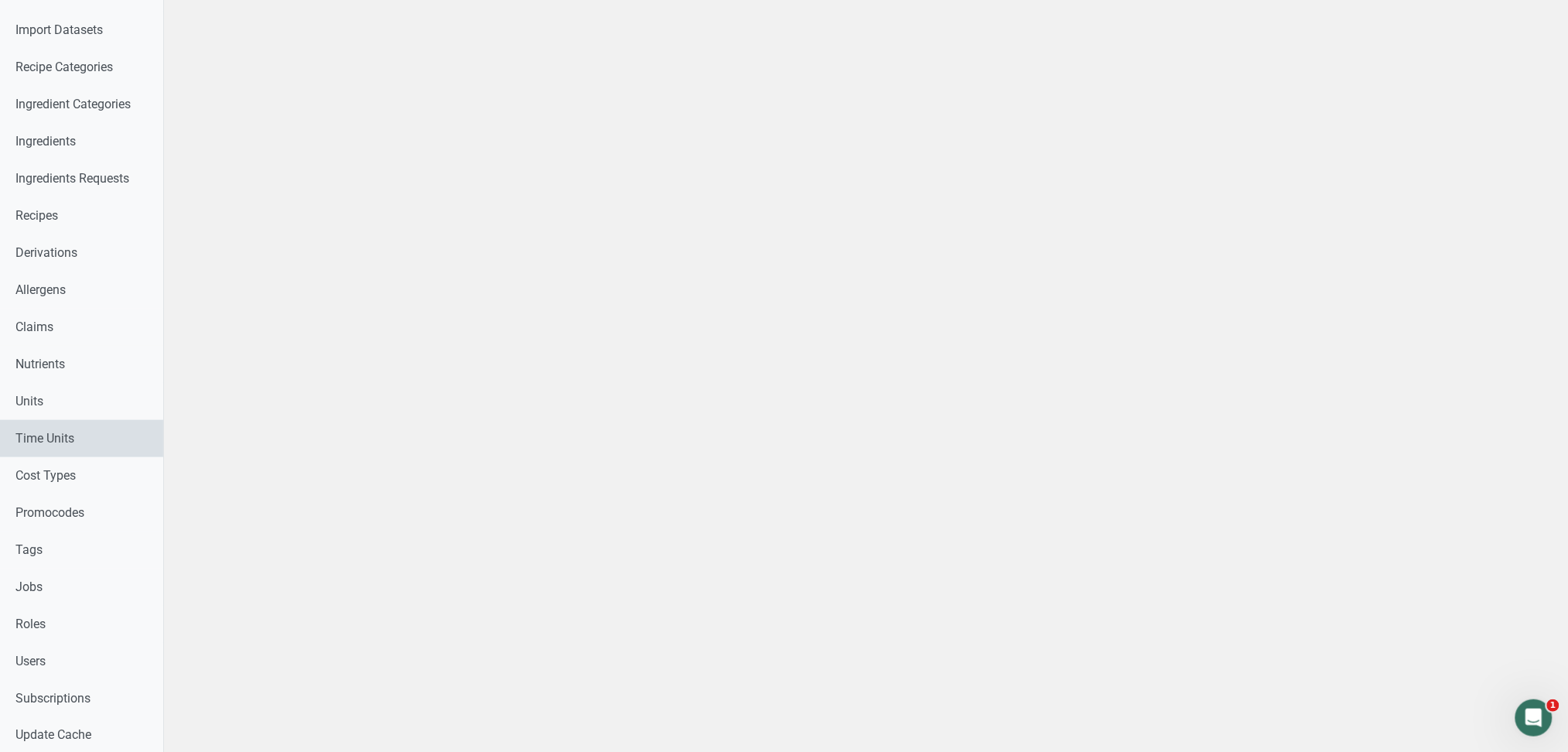
scroll to position [412, 0]
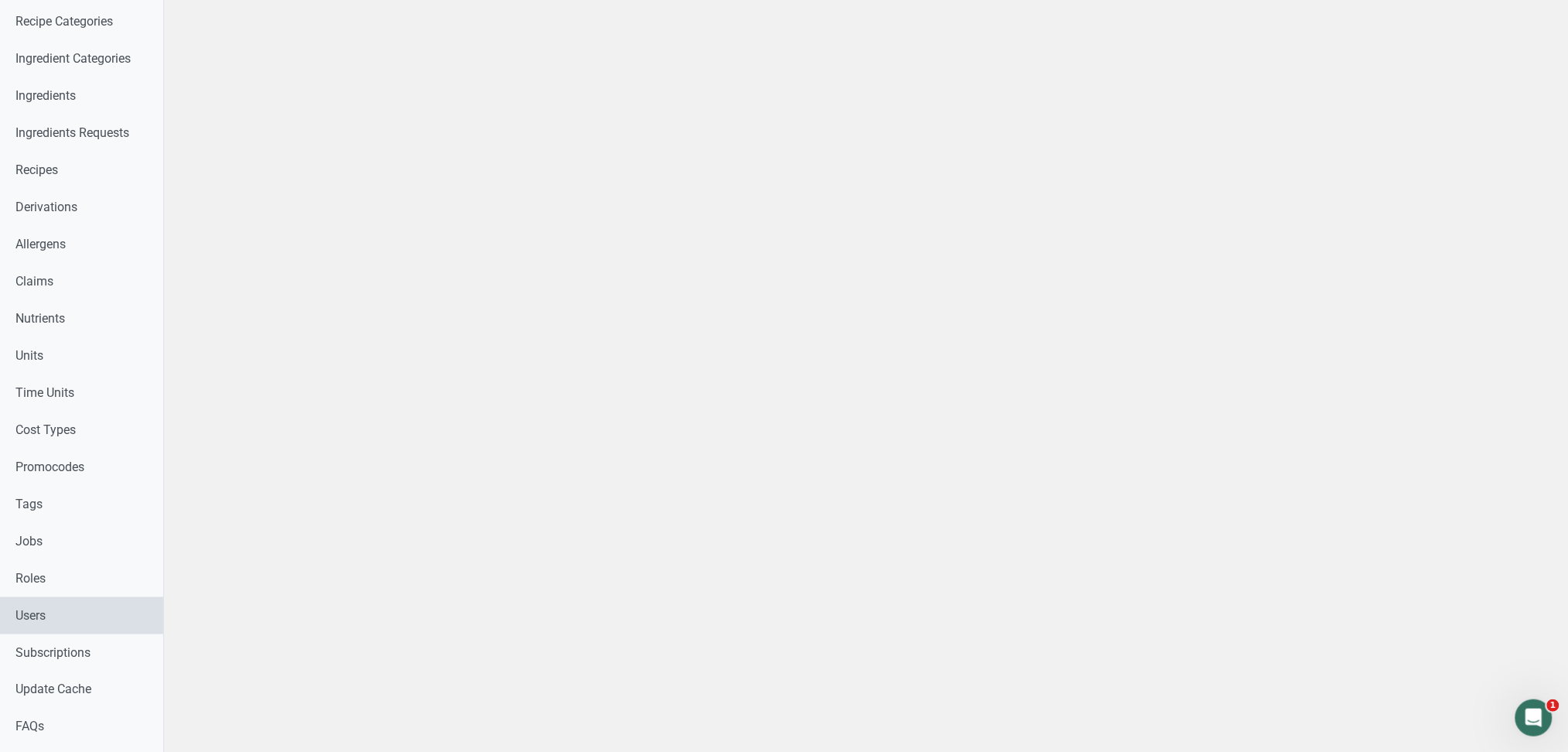
click at [74, 601] on link "Users" at bounding box center [81, 615] width 163 height 37
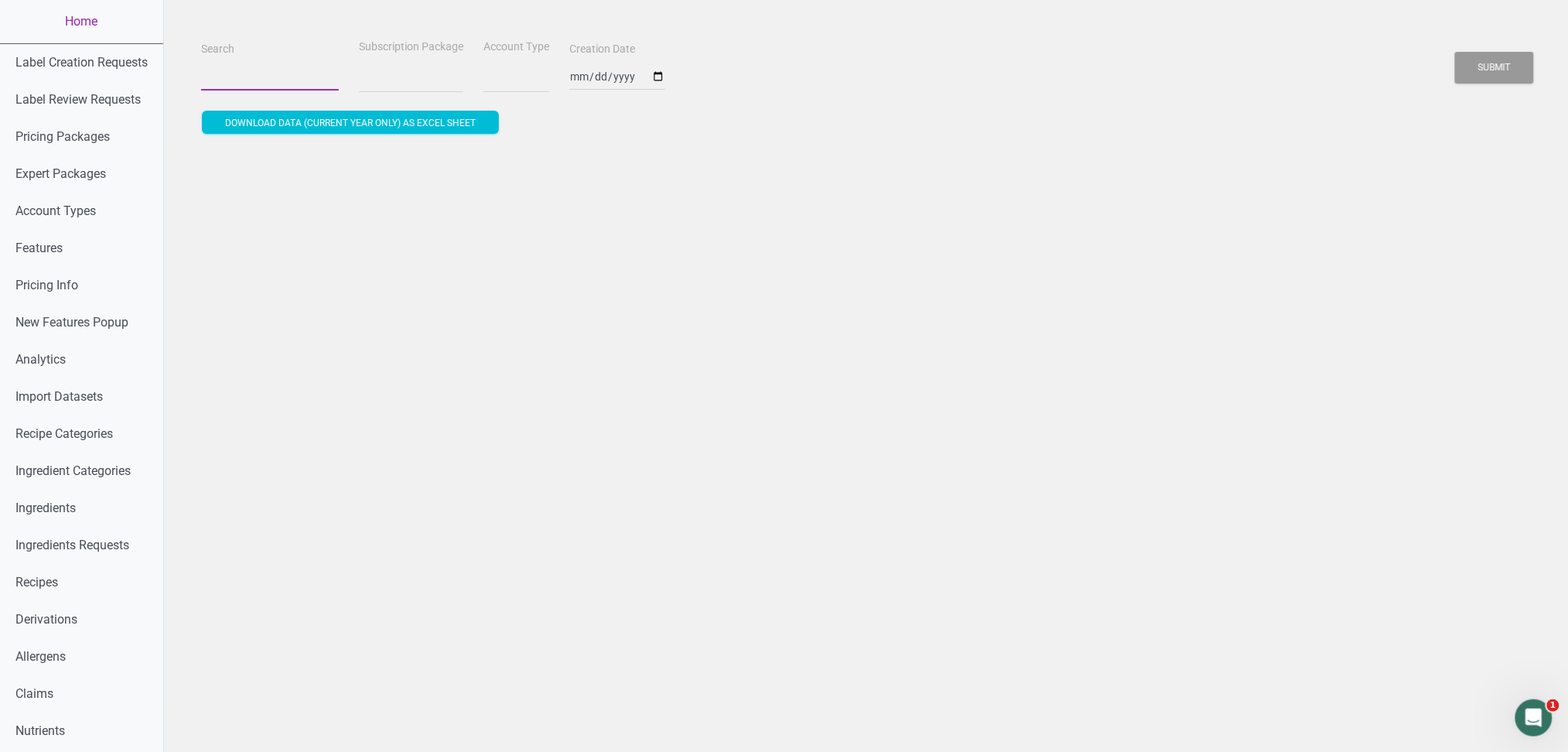
click at [249, 87] on input "Search" at bounding box center [269, 77] width 137 height 28
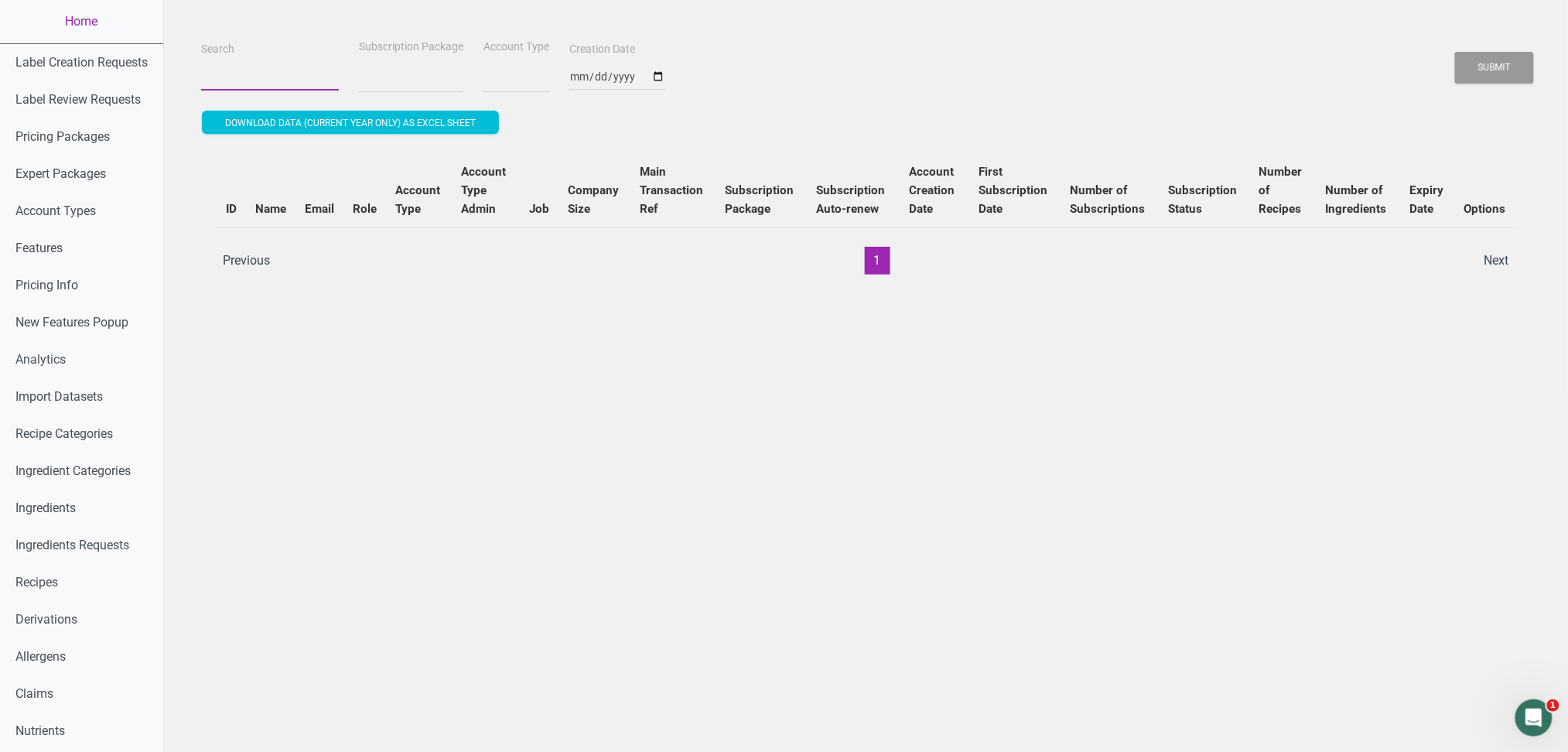
select select
type input "f"
select select
type input "fo"
select select
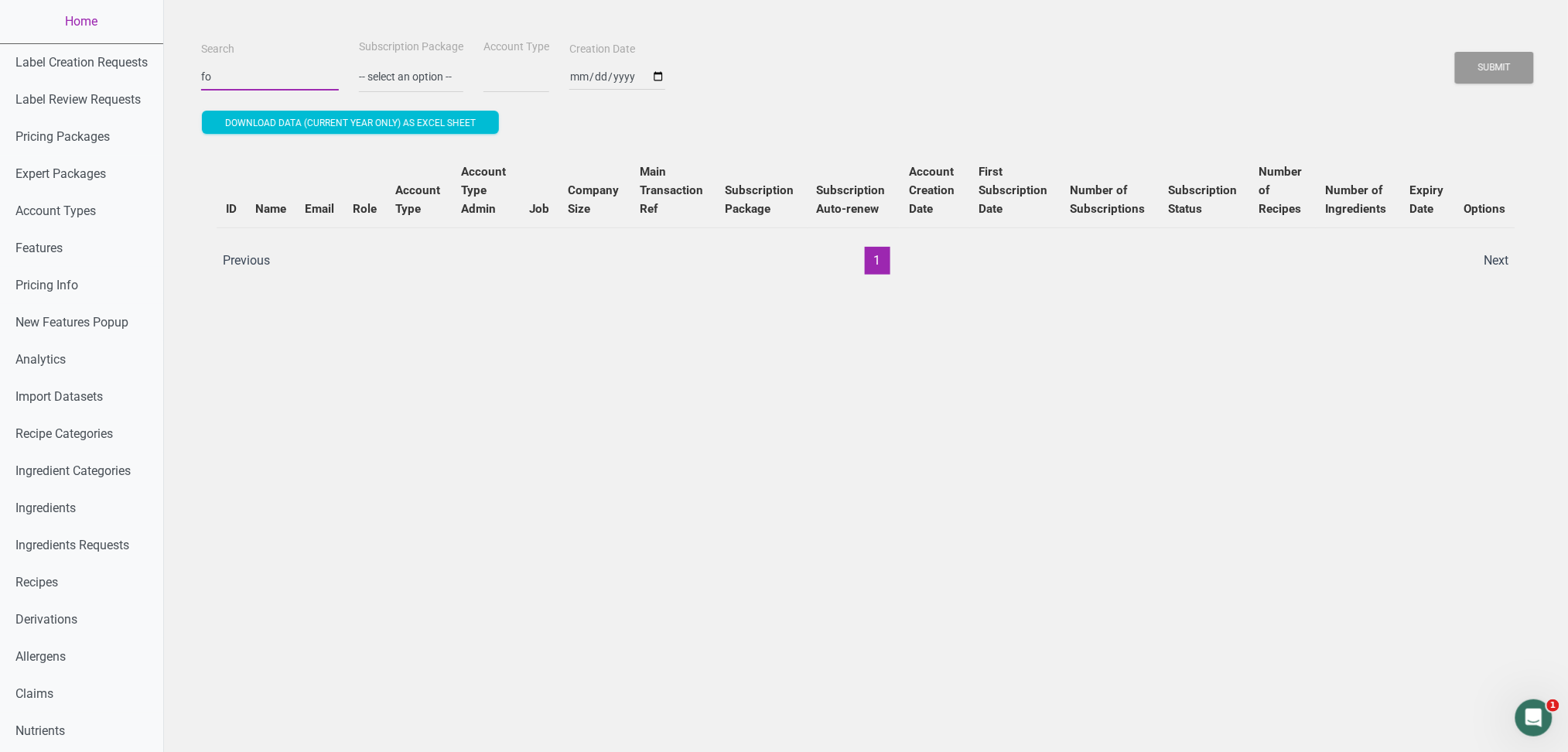
type input "foo"
select select
type input "food"
select select
type input "foodl"
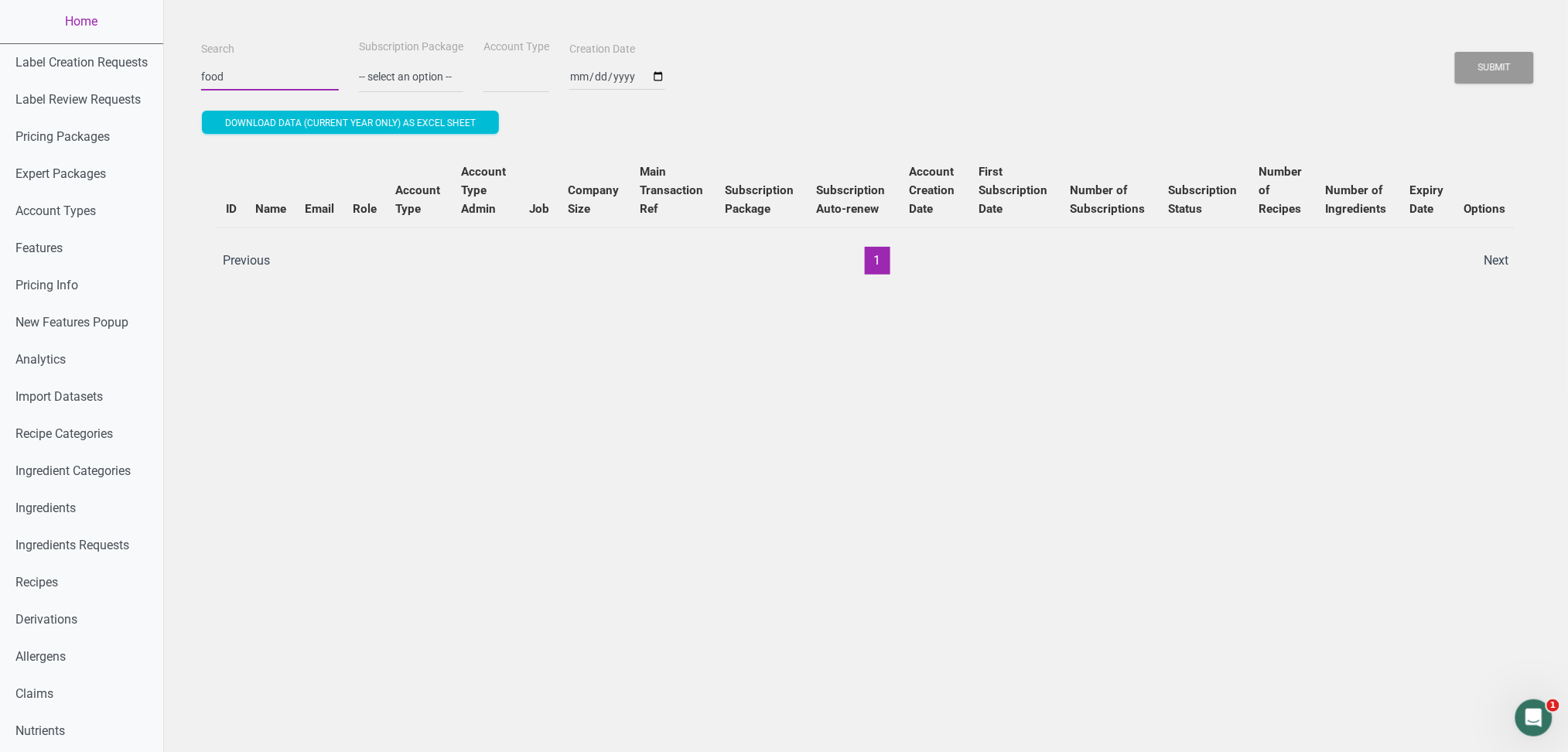
select select
type input "foodla"
select select
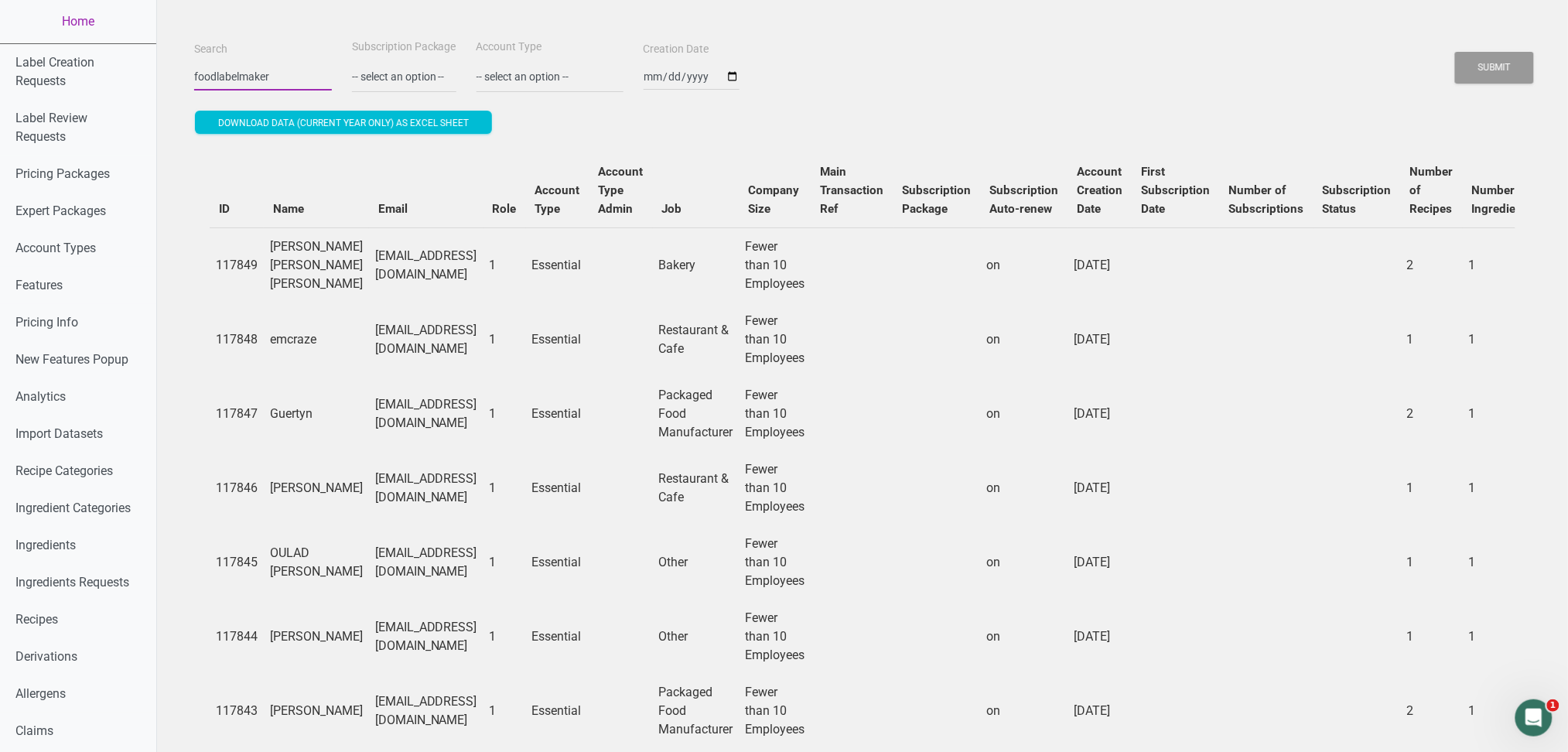
click at [1455, 52] on button "Submit" at bounding box center [1494, 67] width 79 height 31
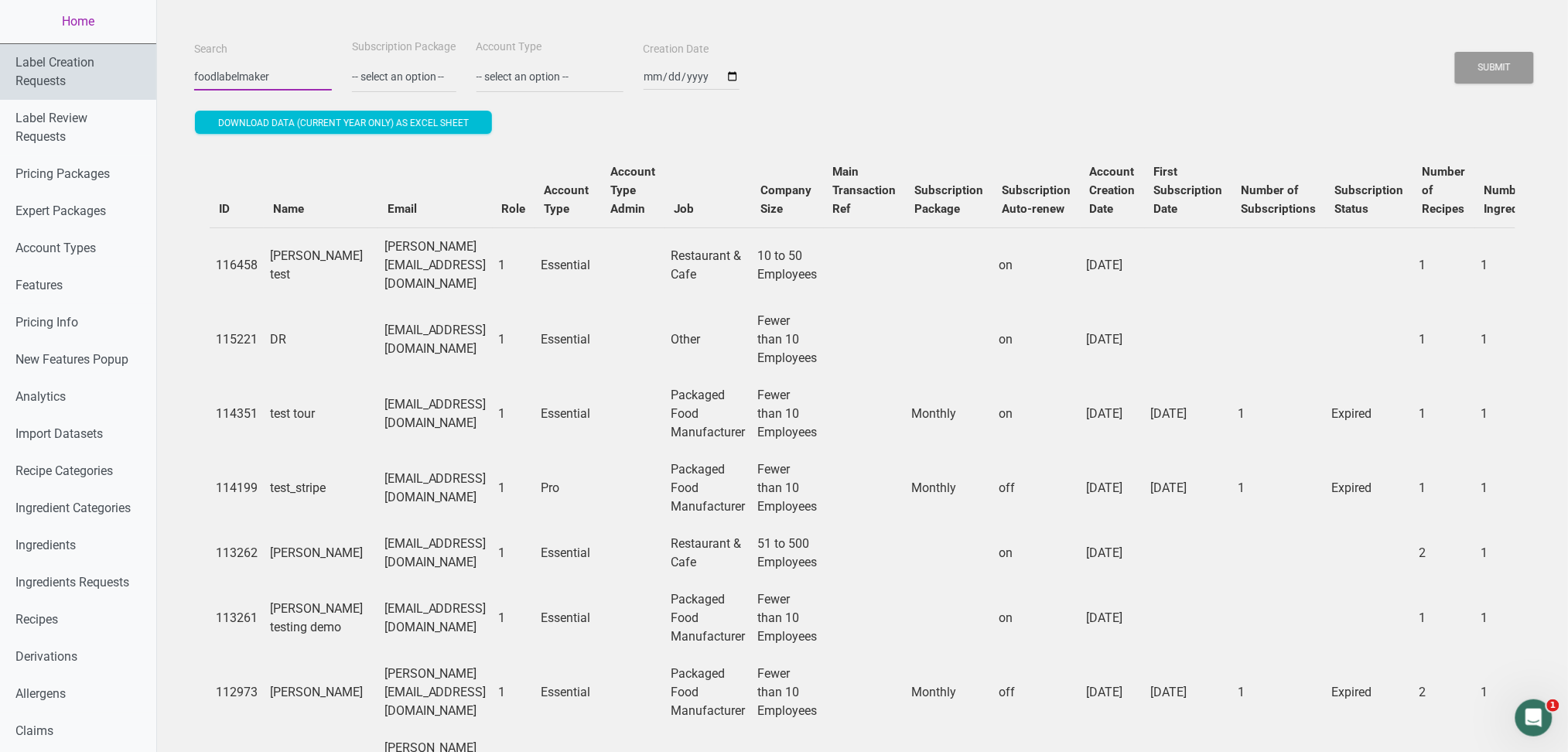
drag, startPoint x: 263, startPoint y: 84, endPoint x: 0, endPoint y: 90, distance: 263.1
type input "test6"
click at [1455, 52] on button "Submit" at bounding box center [1494, 67] width 79 height 31
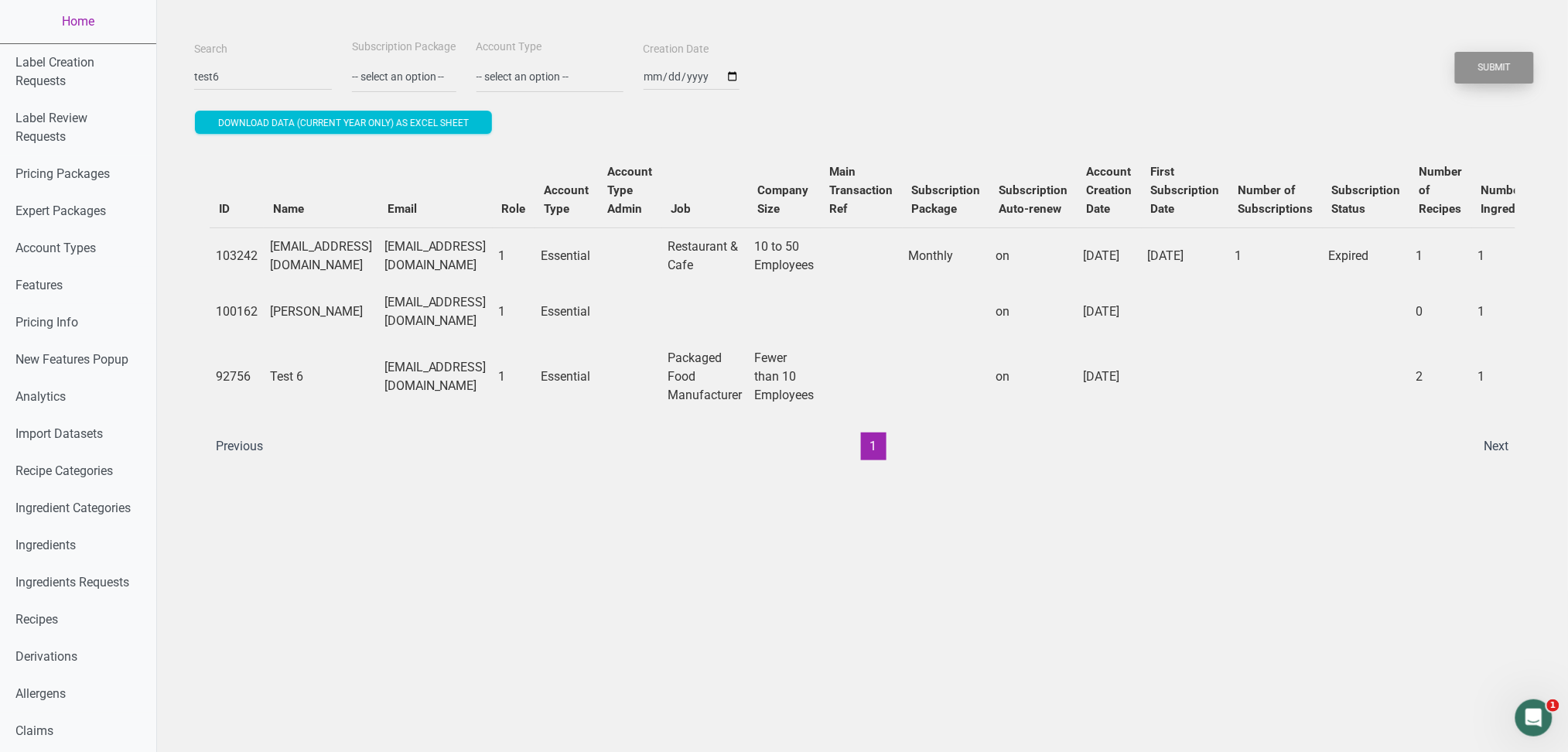
click at [1526, 67] on button "Submit" at bounding box center [1494, 67] width 79 height 31
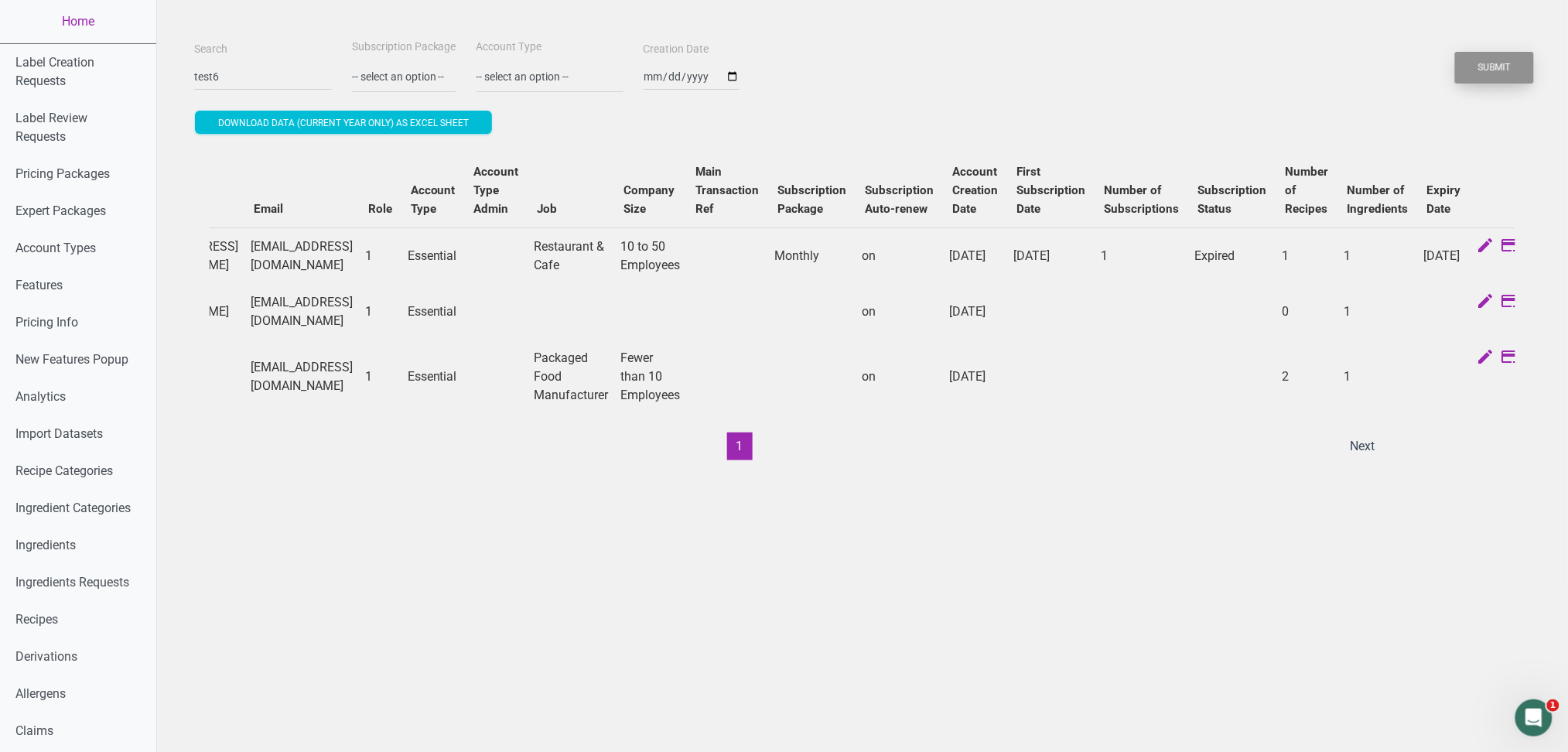
scroll to position [0, 199]
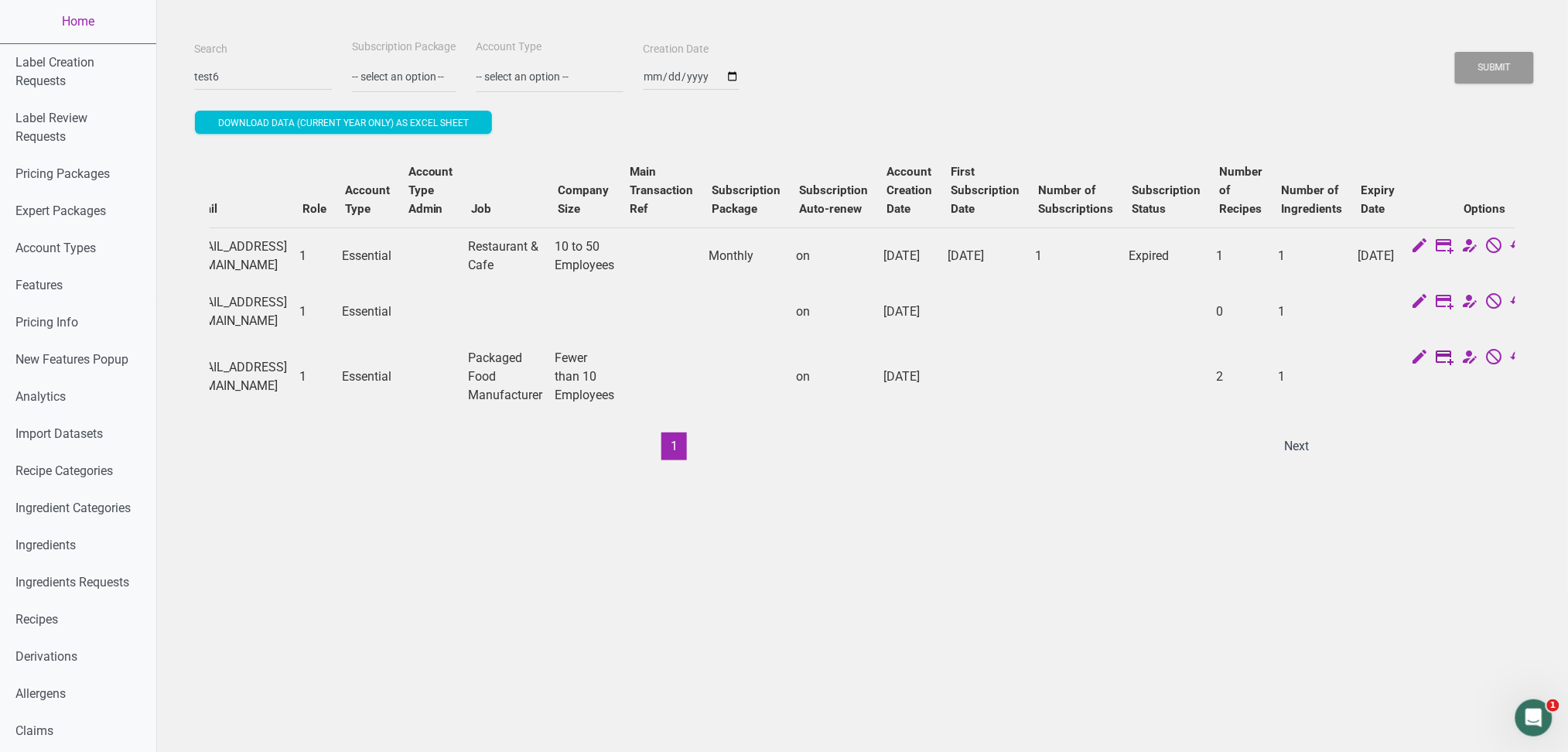
click at [1435, 369] on icon at bounding box center [1444, 358] width 18 height 21
select select "US"
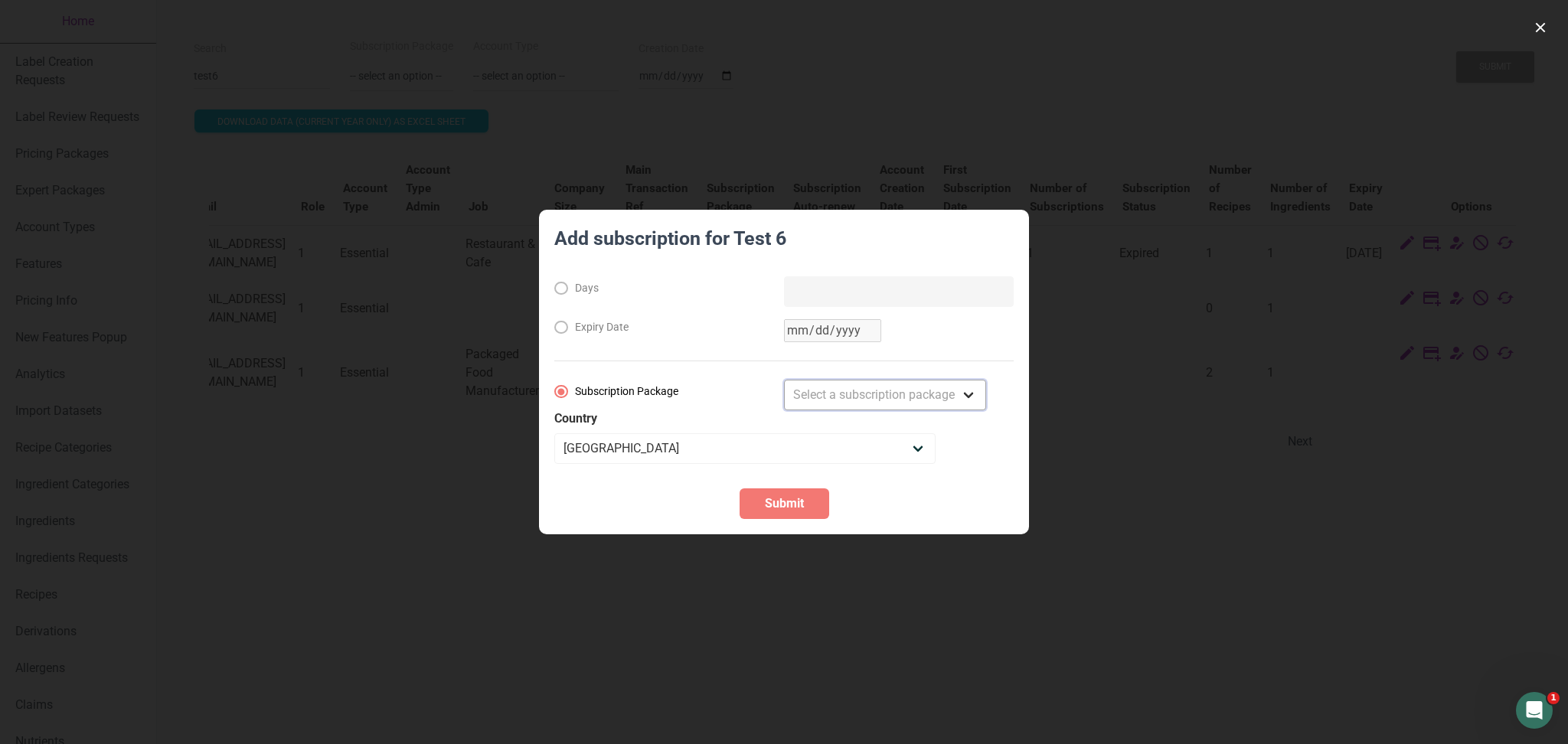
click at [875, 403] on select "Select a subscription package Monthly Yearly Quarterly Free Trial" at bounding box center [885, 395] width 202 height 31
select select "2"
click at [784, 380] on select "Select a subscription package Monthly Yearly Quarterly Free Trial" at bounding box center [885, 395] width 202 height 31
click at [1532, 26] on button "button" at bounding box center [1541, 27] width 25 height 25
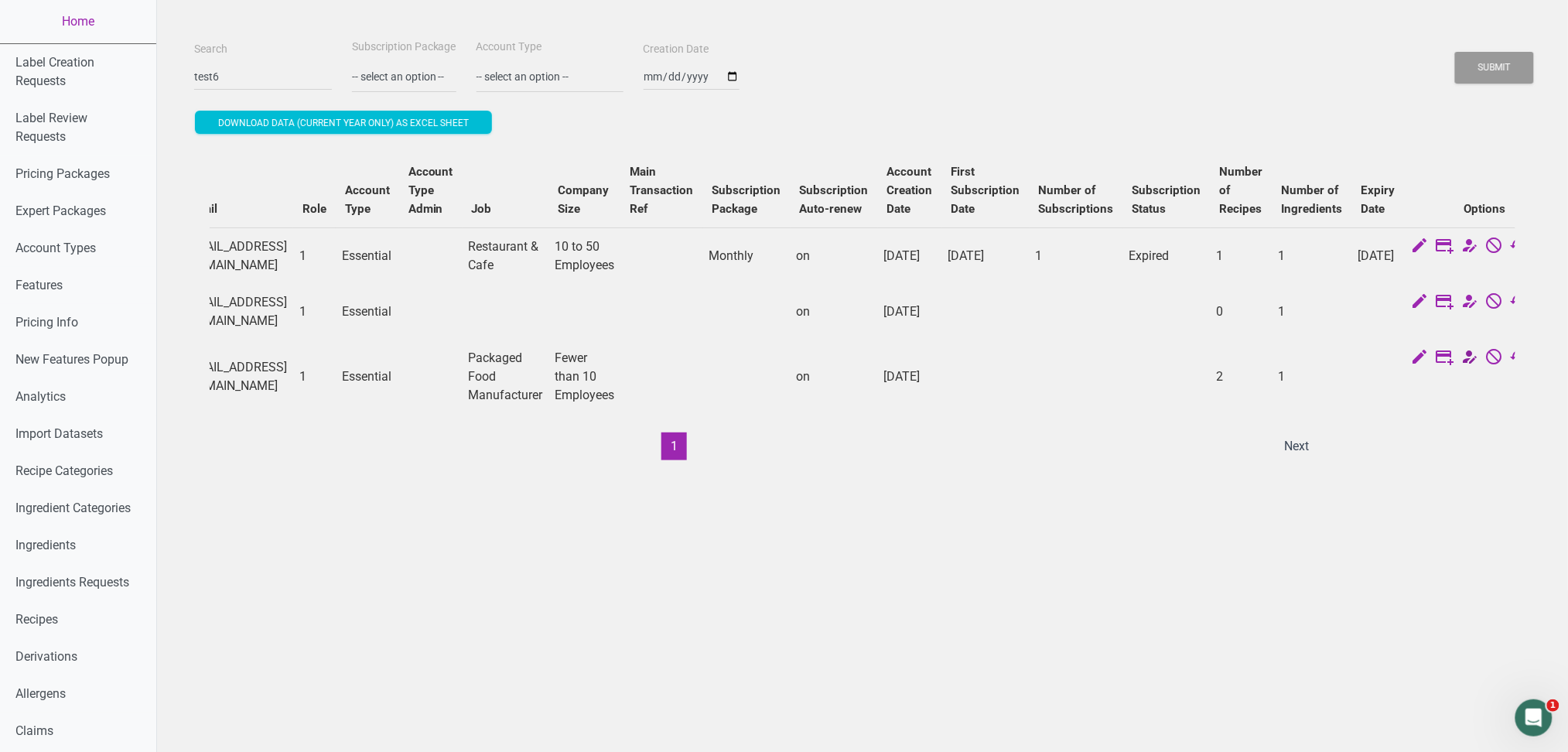
click at [1460, 369] on icon at bounding box center [1469, 358] width 18 height 21
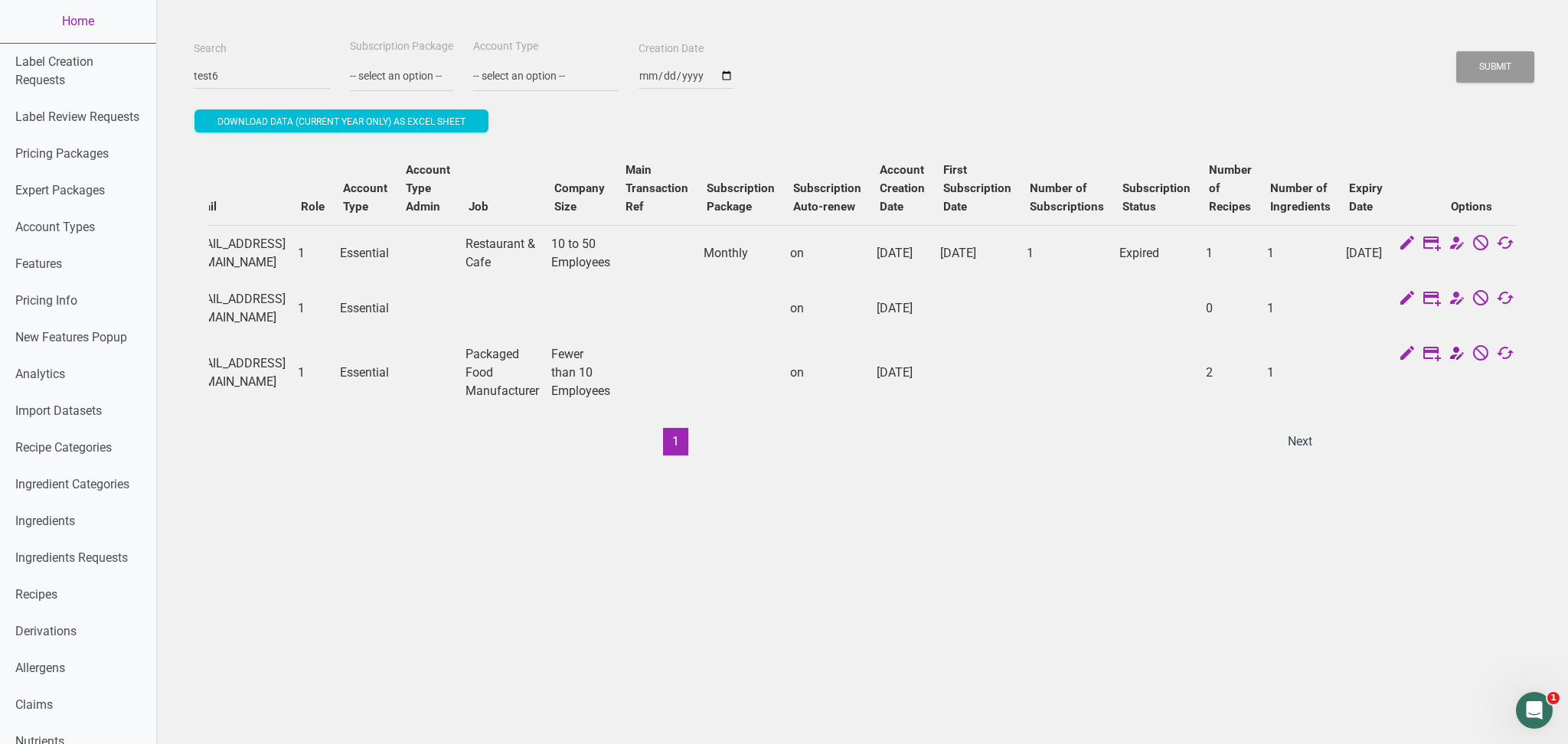
select select "29"
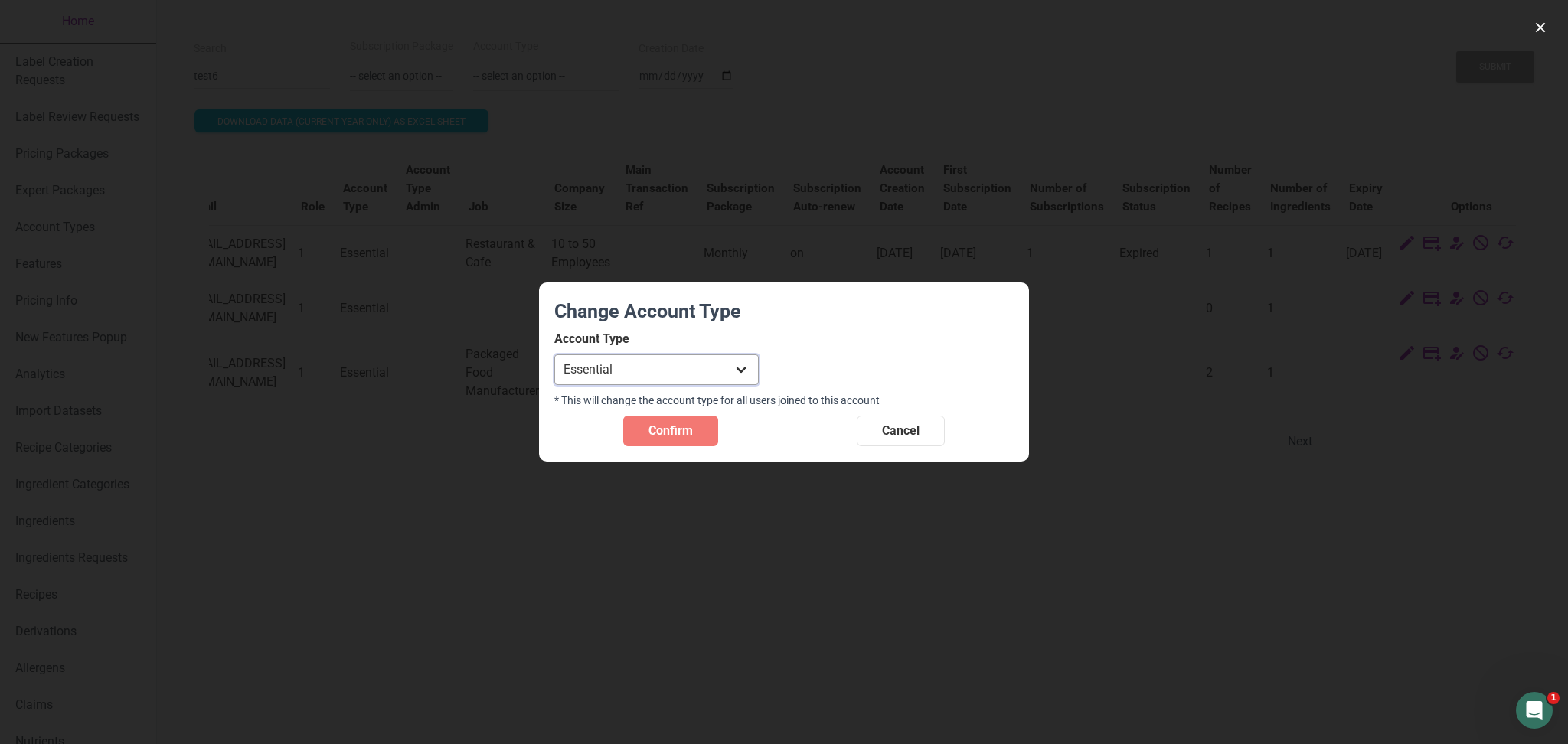
click at [712, 370] on select "Individual Essential Pro Business Old Enterprise 3 Users (799$) Old Enterprise …" at bounding box center [657, 370] width 205 height 31
click at [695, 369] on select "Individual Essential Pro Business Old Enterprise 3 Users (799$) Old Enterprise …" at bounding box center [657, 370] width 205 height 31
click at [669, 422] on span "Confirm" at bounding box center [670, 431] width 45 height 18
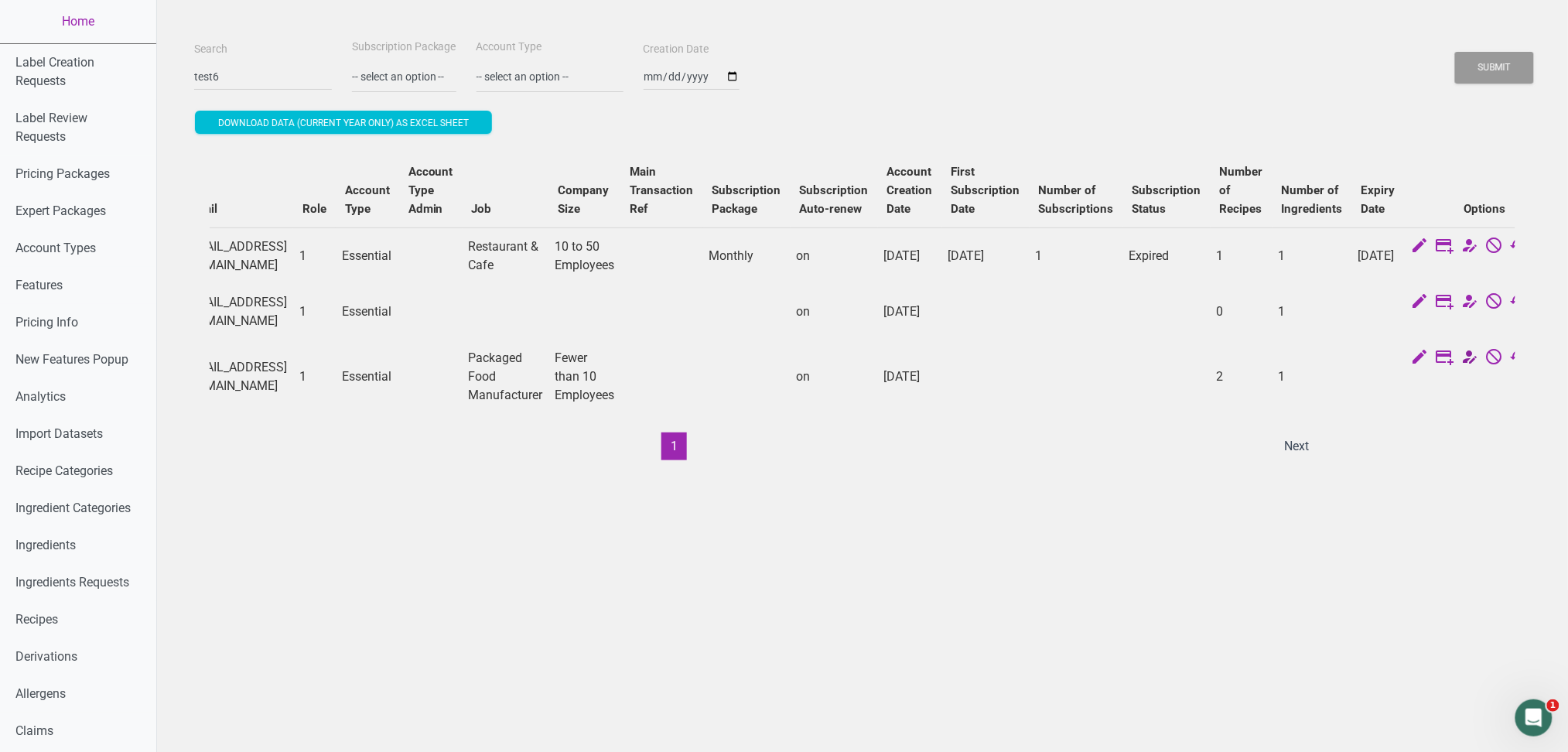
click at [1460, 369] on icon at bounding box center [1469, 358] width 18 height 21
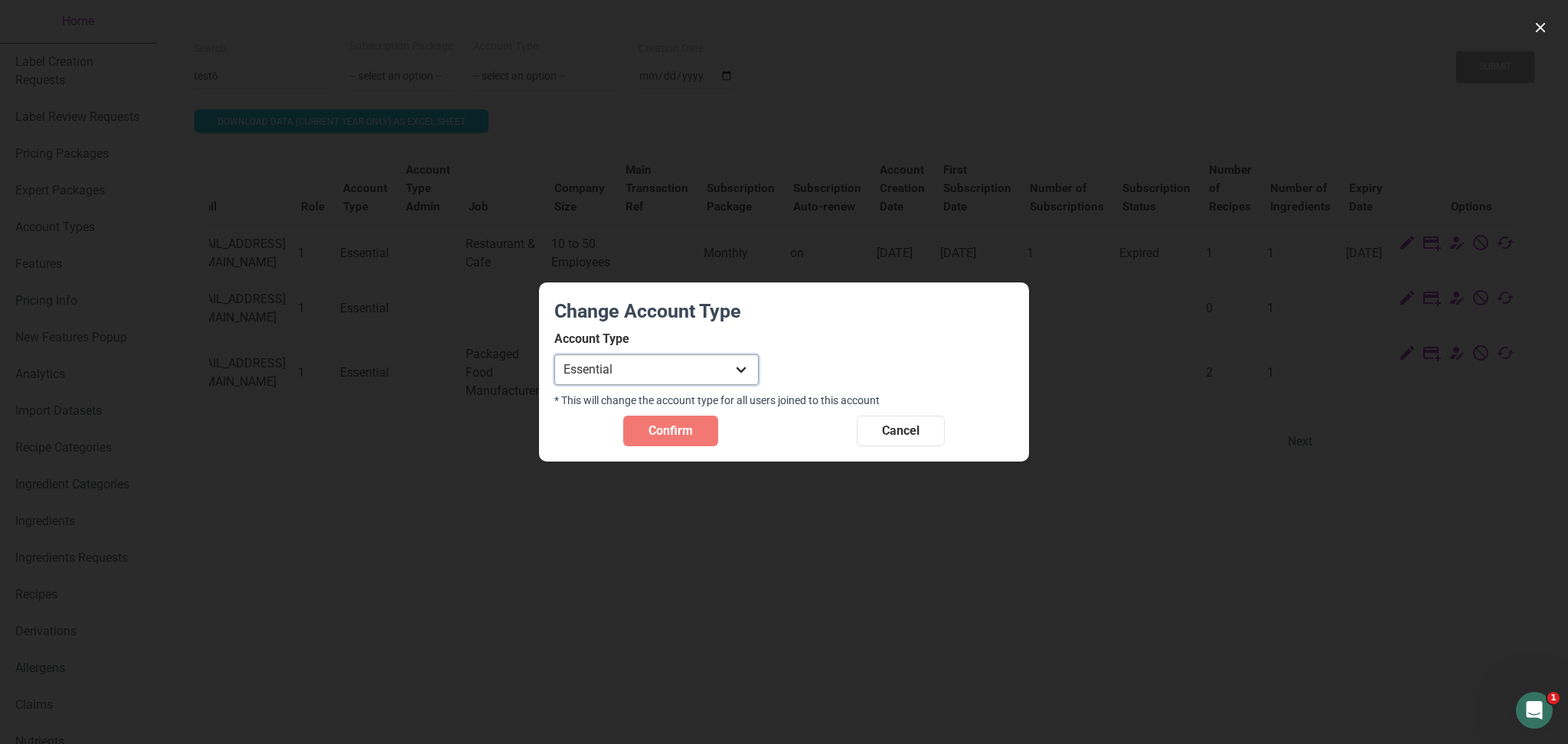
click at [687, 361] on select "Individual Essential Pro Business Old Enterprise 3 Users (799$) Old Enterprise …" at bounding box center [657, 370] width 205 height 31
select select "30"
click at [554, 354] on select "Individual Essential Pro Business Old Enterprise 3 Users (799$) Old Enterprise …" at bounding box center [657, 370] width 205 height 31
click at [687, 430] on span "Confirm" at bounding box center [670, 431] width 45 height 18
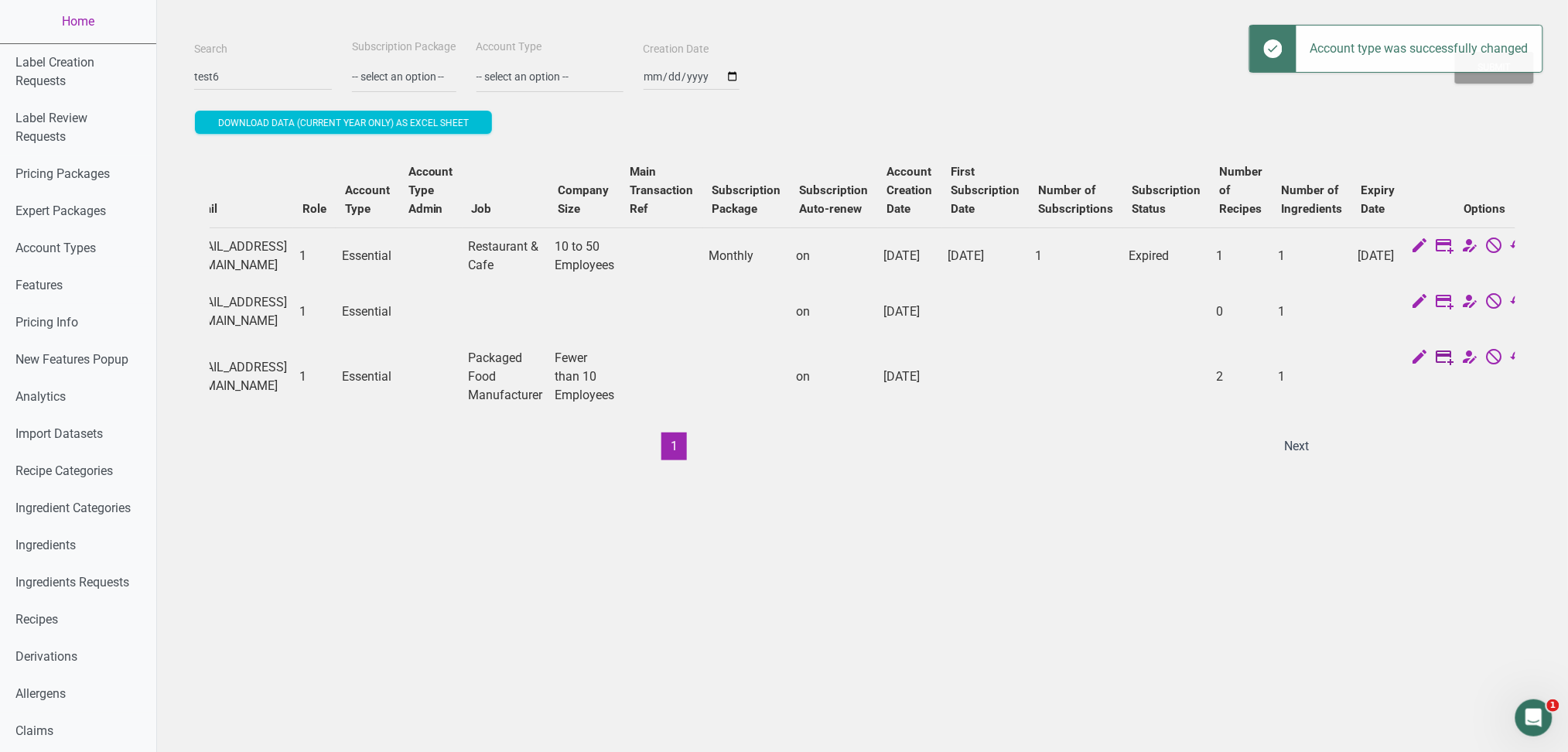
click at [1435, 369] on icon at bounding box center [1444, 358] width 18 height 21
select select "US"
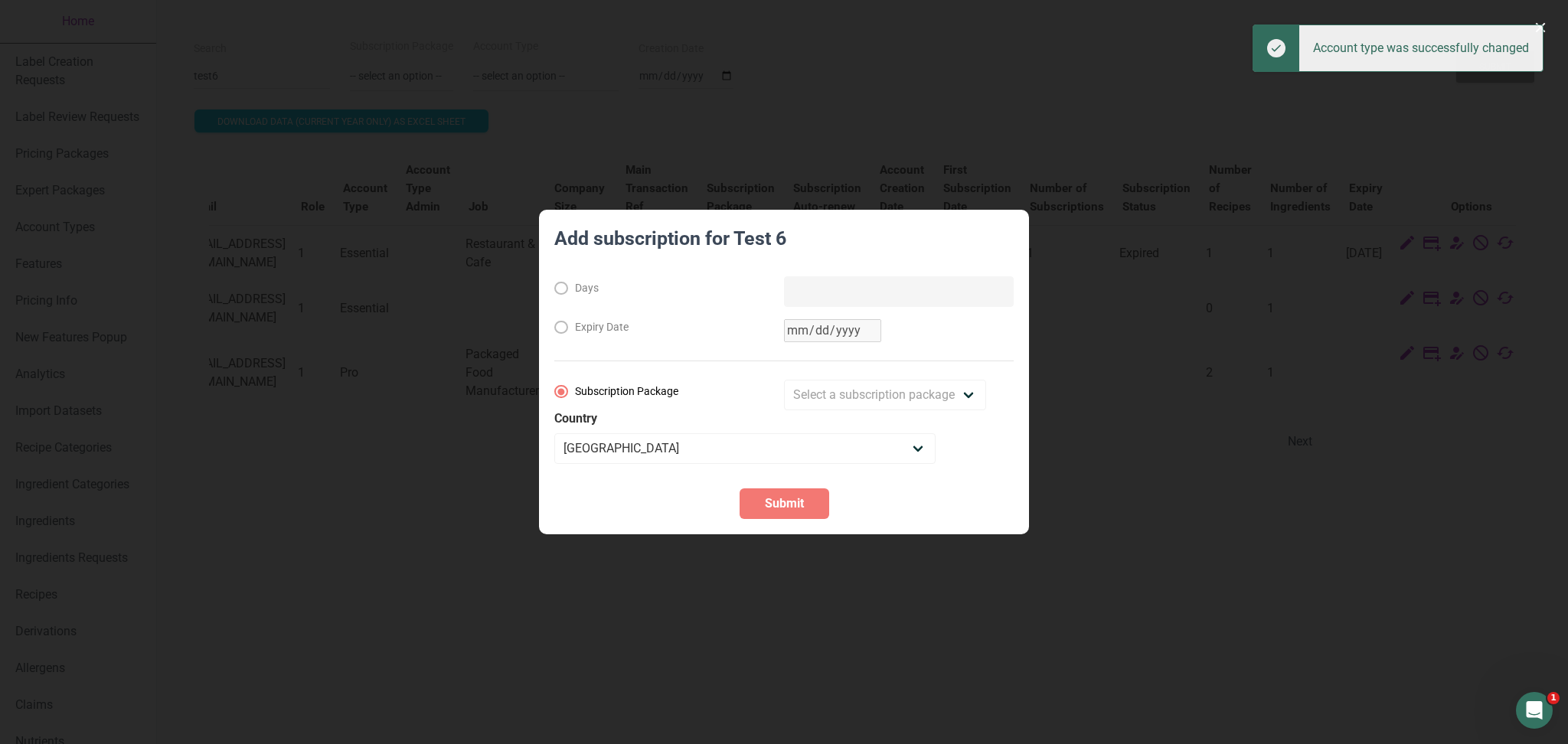
click at [807, 414] on label "Country" at bounding box center [784, 418] width 459 height 17
click at [834, 393] on select "Select a subscription package Monthly Yearly Quarterly Free Trial" at bounding box center [885, 395] width 202 height 31
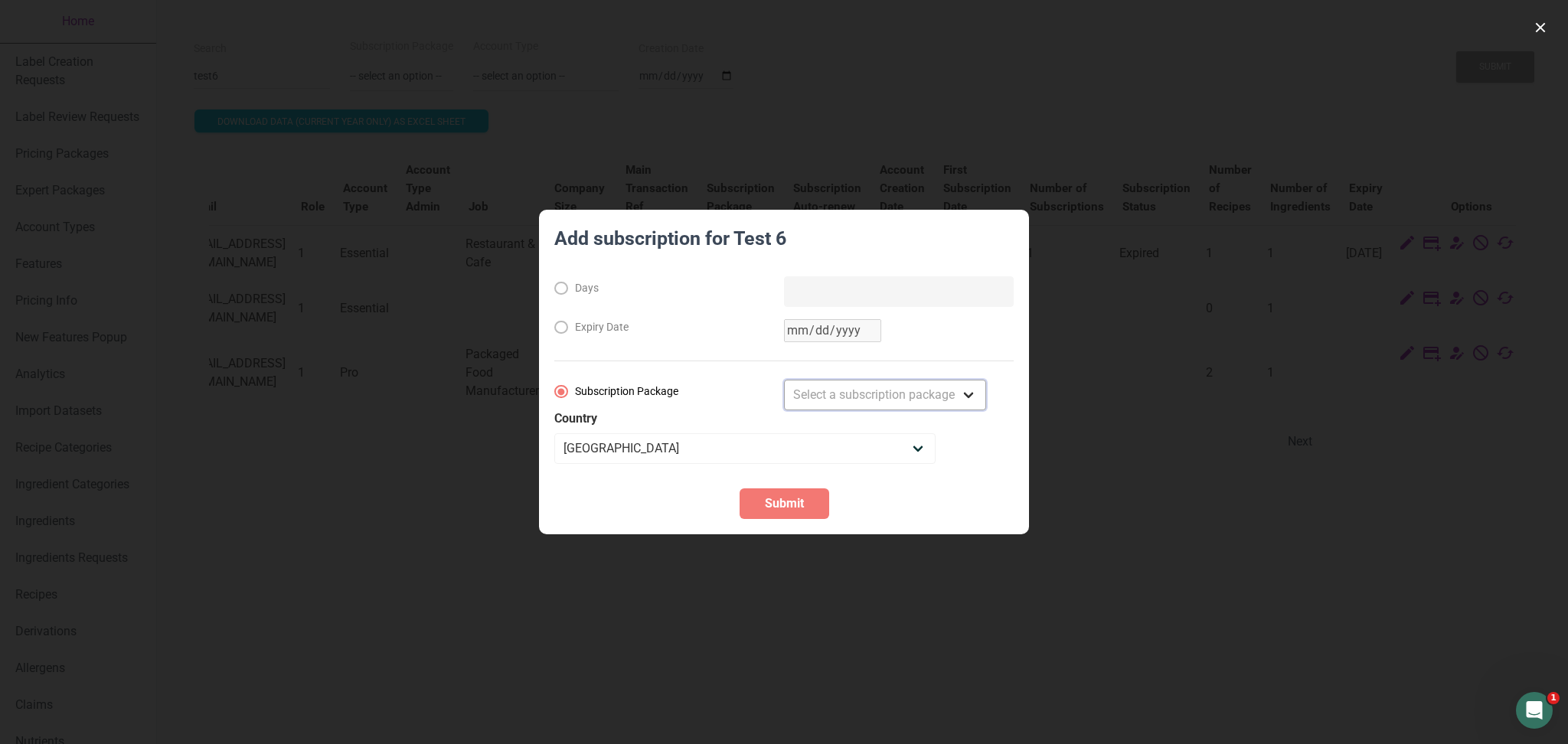
select select "2"
click at [784, 380] on select "Select a subscription package Monthly Yearly Quarterly Free Trial" at bounding box center [885, 395] width 202 height 31
click at [790, 500] on span "Submit" at bounding box center [784, 504] width 39 height 18
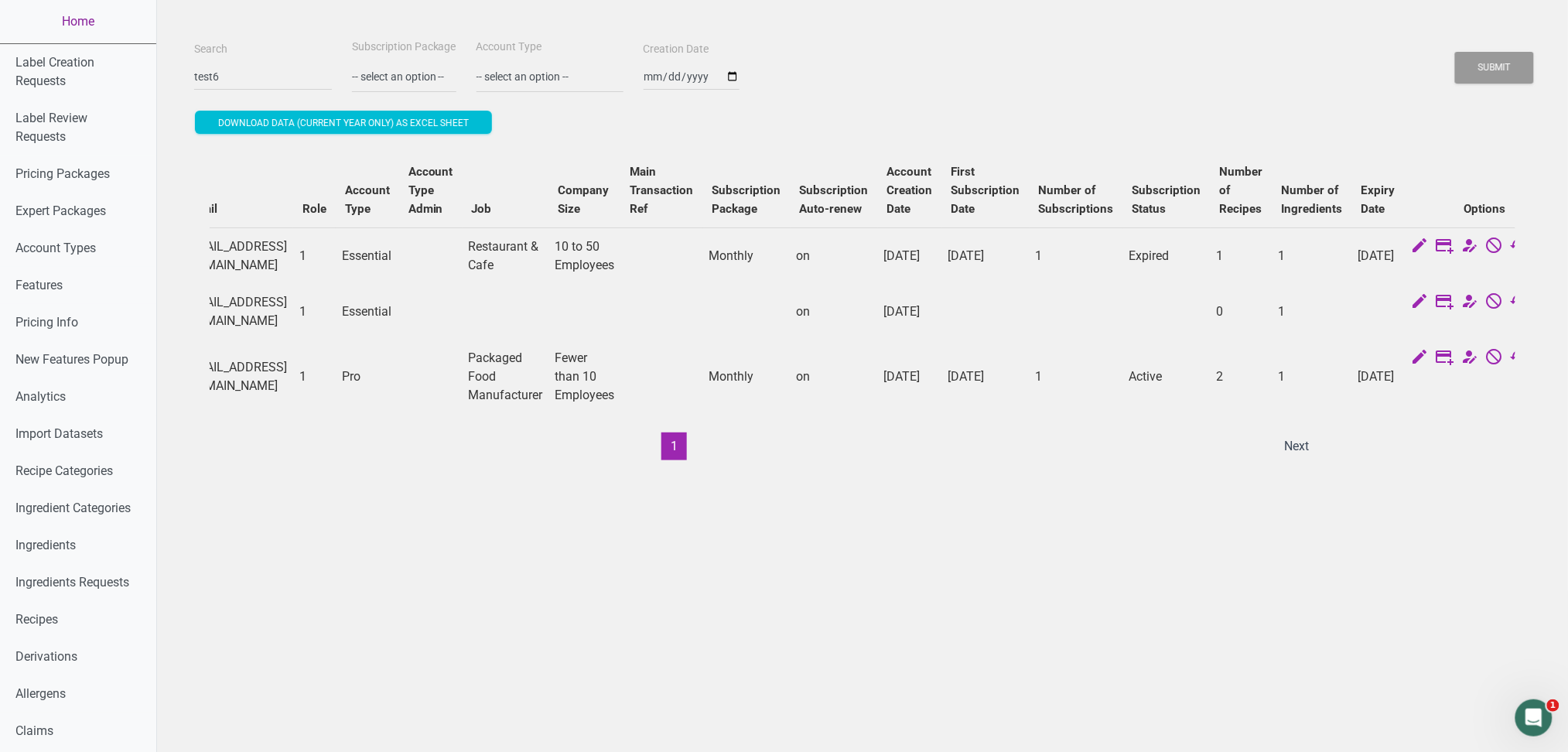
click at [65, 12] on link "Home" at bounding box center [77, 21] width 156 height 43
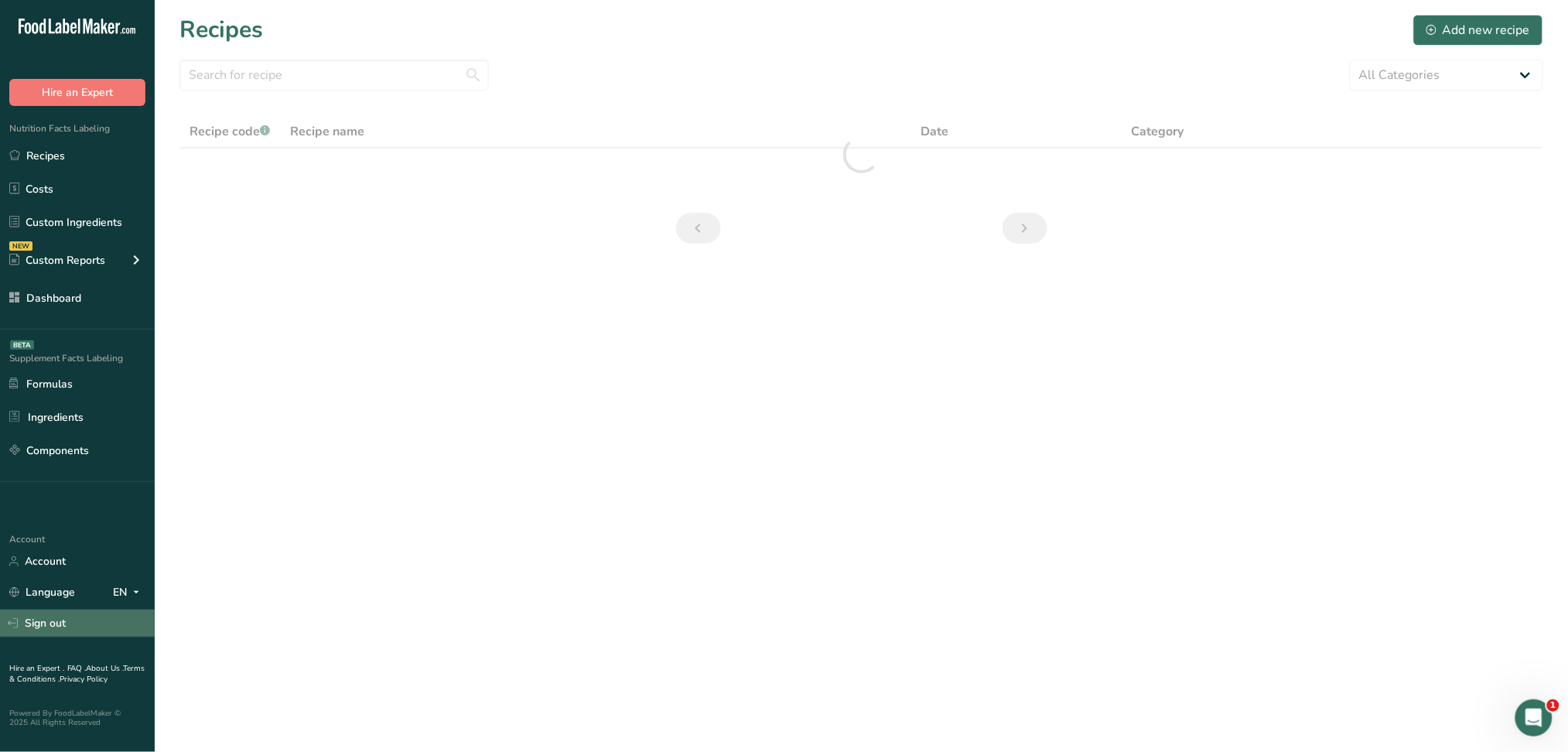
click at [60, 613] on link "Sign out" at bounding box center [77, 623] width 155 height 27
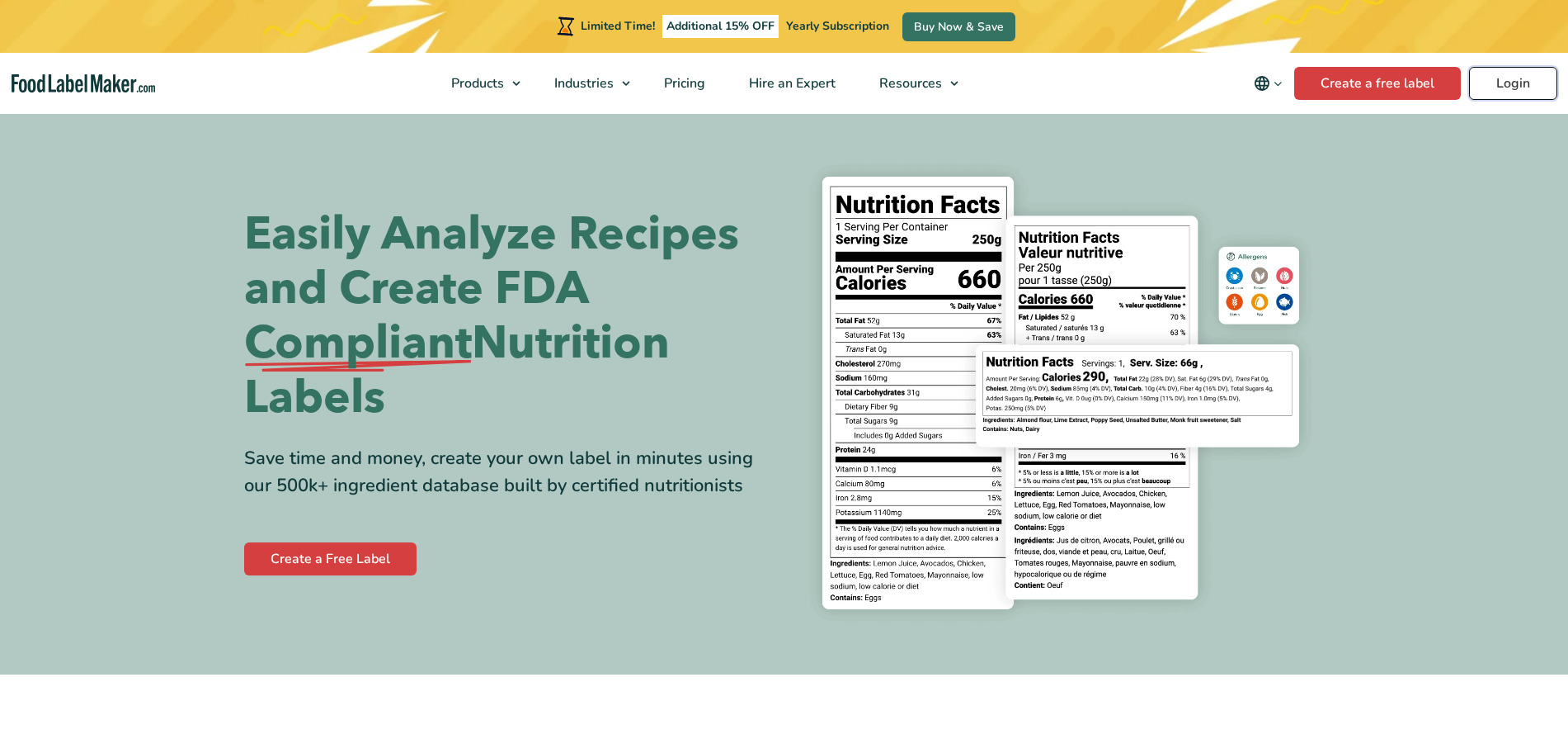
drag, startPoint x: 0, startPoint y: 0, endPoint x: 1495, endPoint y: 90, distance: 1497.7
click at [1495, 90] on link "Login" at bounding box center [1513, 84] width 89 height 33
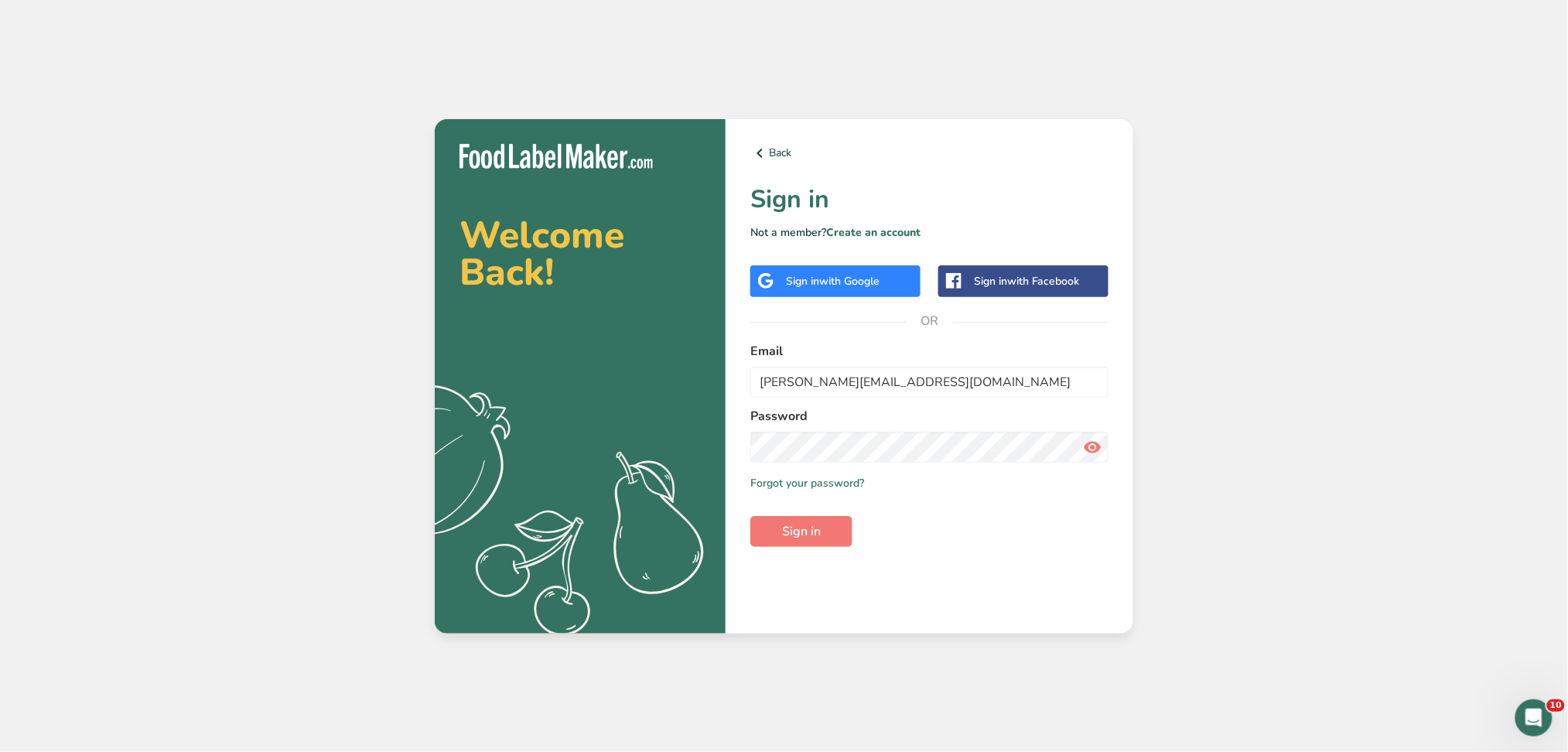
click at [854, 398] on form "Email maria@foodlabelmaker.com Password Remember me Forgot your password? Sign …" at bounding box center [929, 445] width 358 height 205
click at [854, 378] on input "maria@foodlabelmaker.com" at bounding box center [929, 382] width 358 height 31
type input "demo6@test.com"
click at [825, 534] on button "Sign in" at bounding box center [801, 531] width 102 height 31
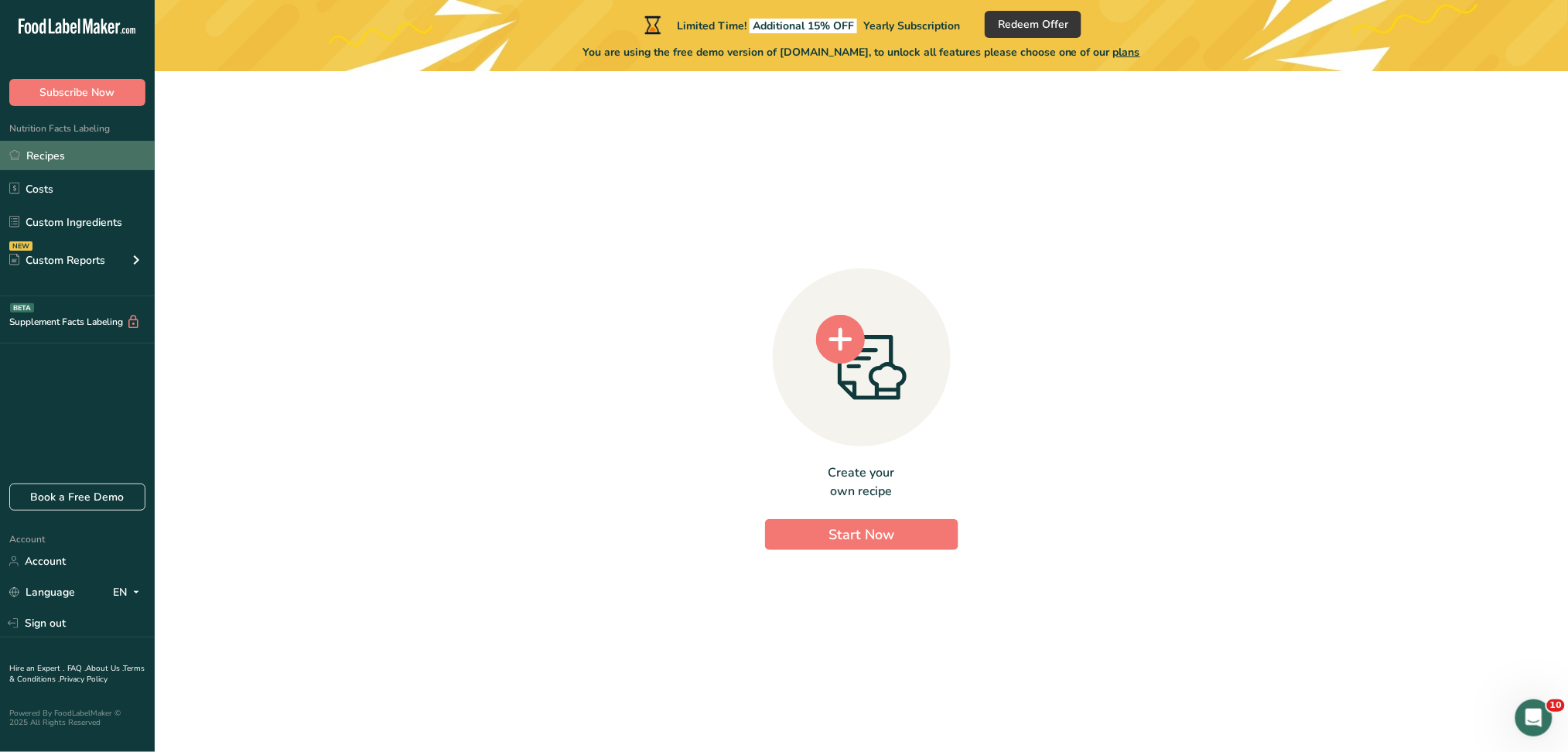
click at [77, 156] on link "Recipes" at bounding box center [77, 156] width 155 height 30
click at [75, 146] on link "Recipes" at bounding box center [77, 156] width 155 height 30
click at [65, 146] on link "Recipes" at bounding box center [77, 156] width 155 height 30
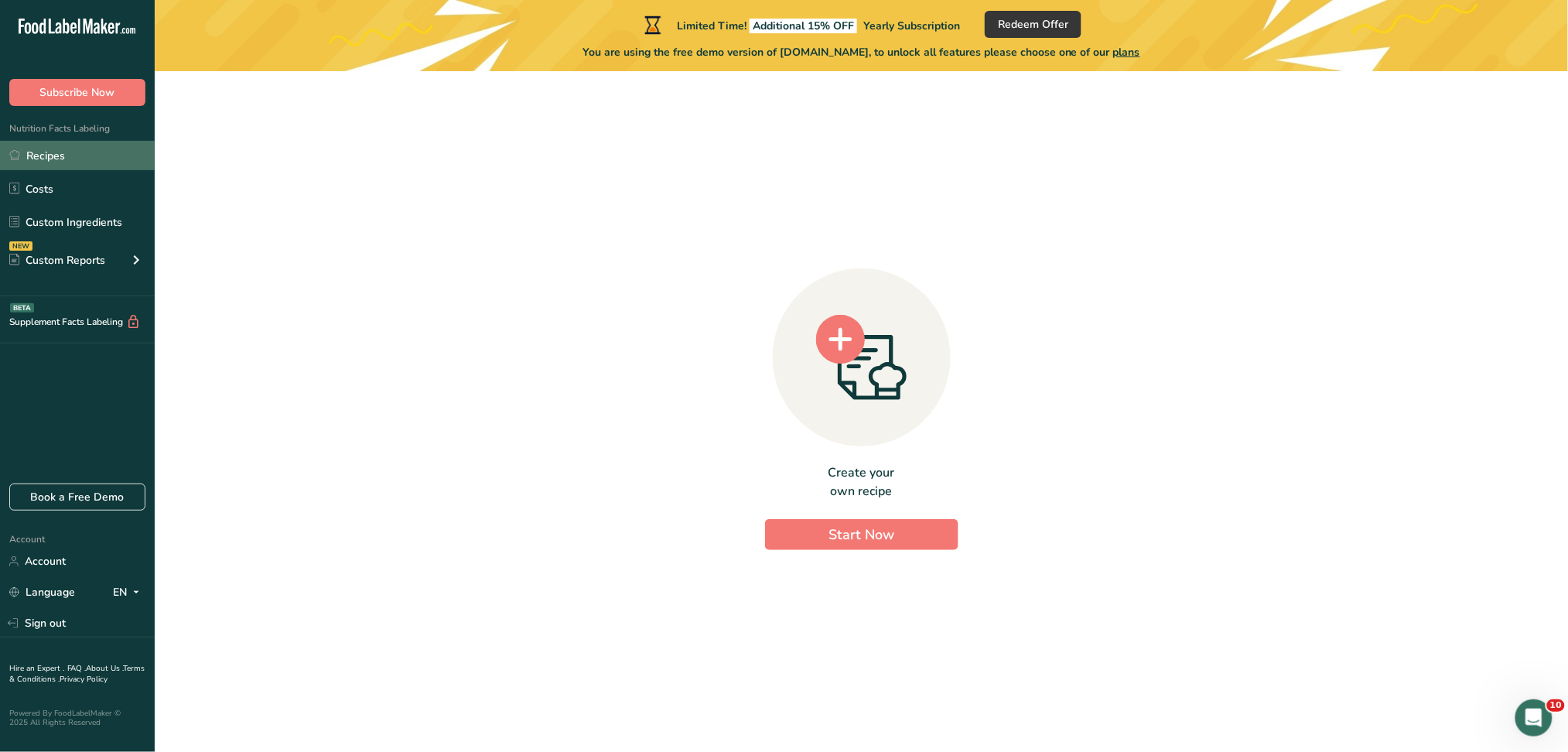
click at [65, 146] on link "Recipes" at bounding box center [77, 156] width 155 height 30
click at [27, 142] on link "Recipes" at bounding box center [77, 156] width 155 height 30
click at [98, 197] on link "Costs" at bounding box center [77, 189] width 155 height 30
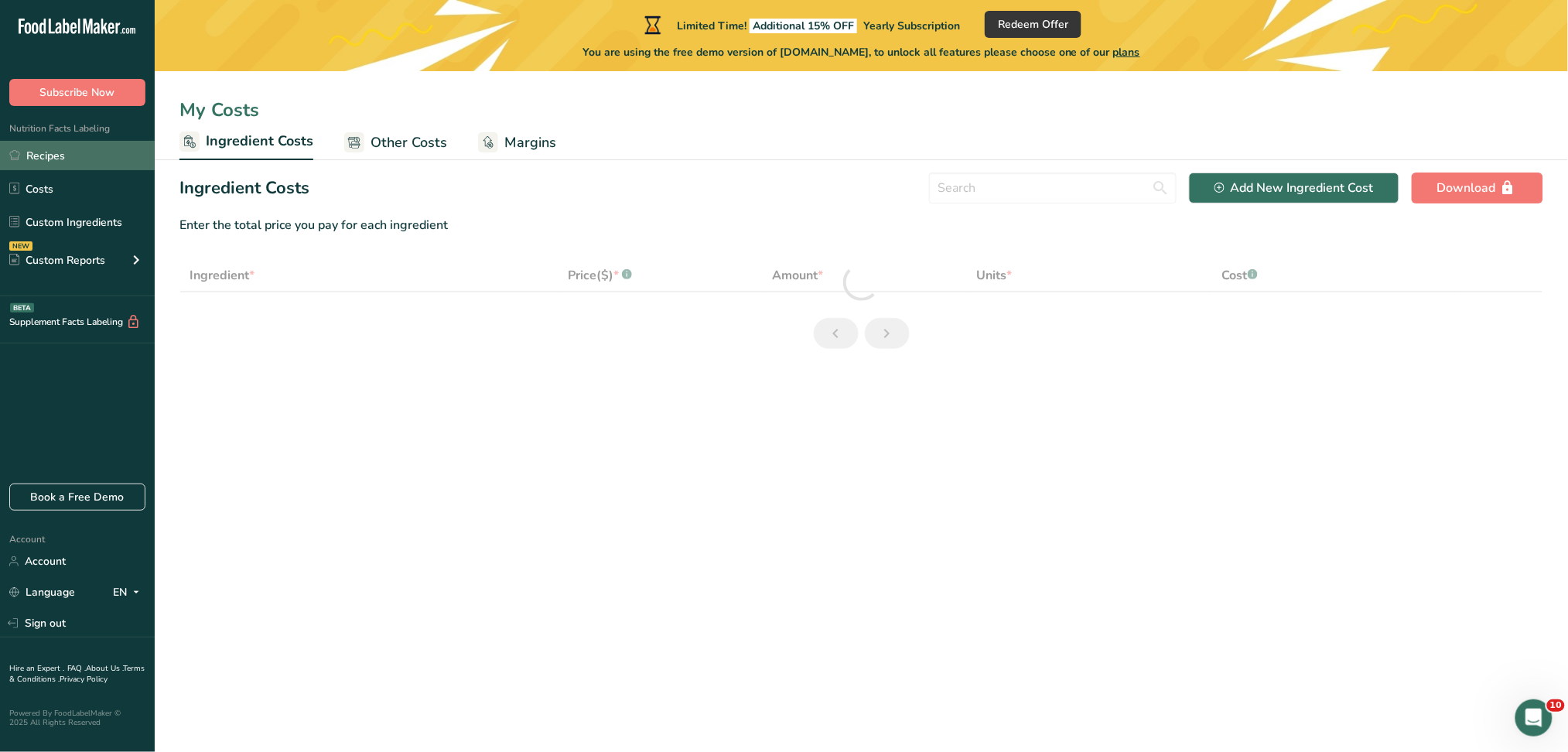
select select "1"
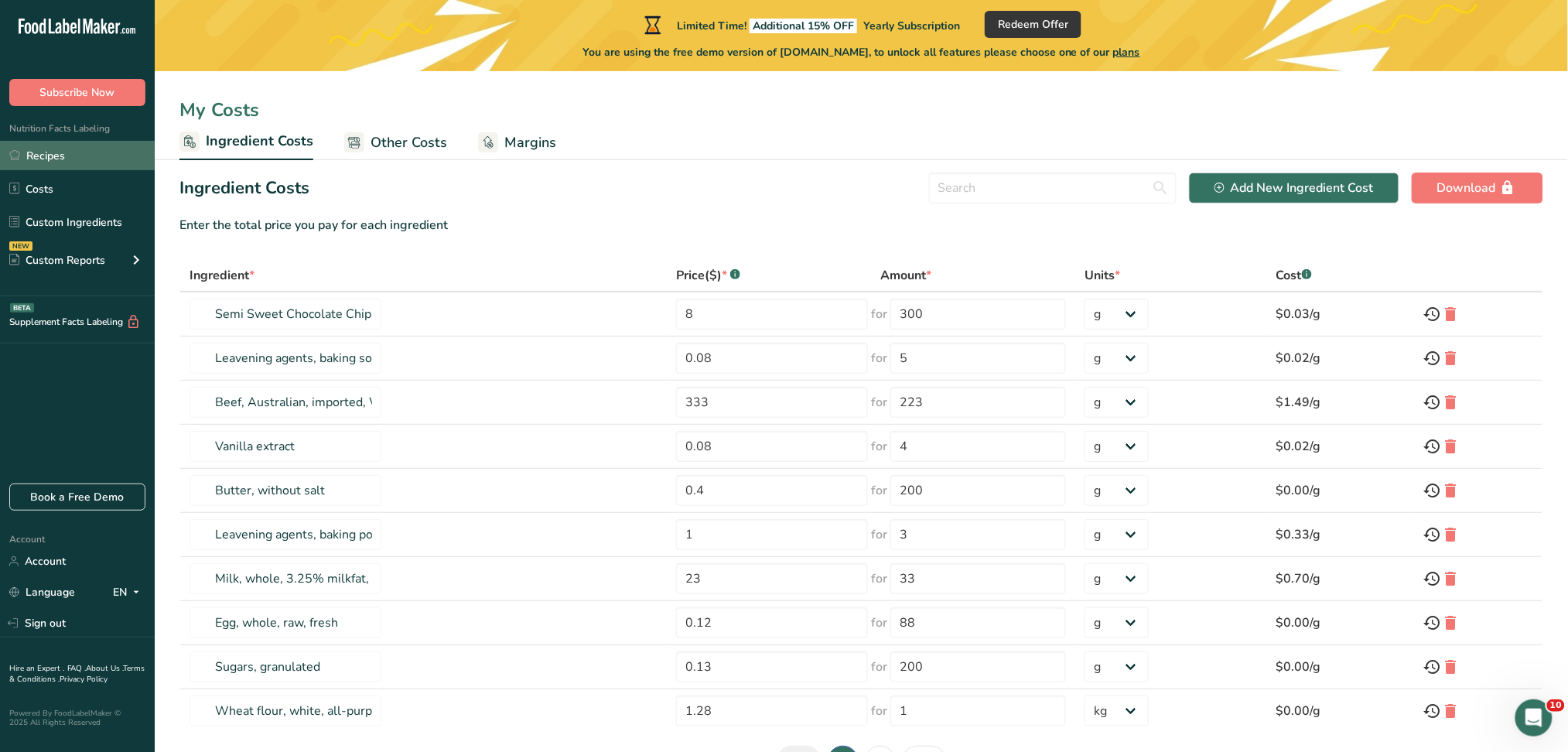
click at [93, 149] on link "Recipes" at bounding box center [77, 156] width 155 height 30
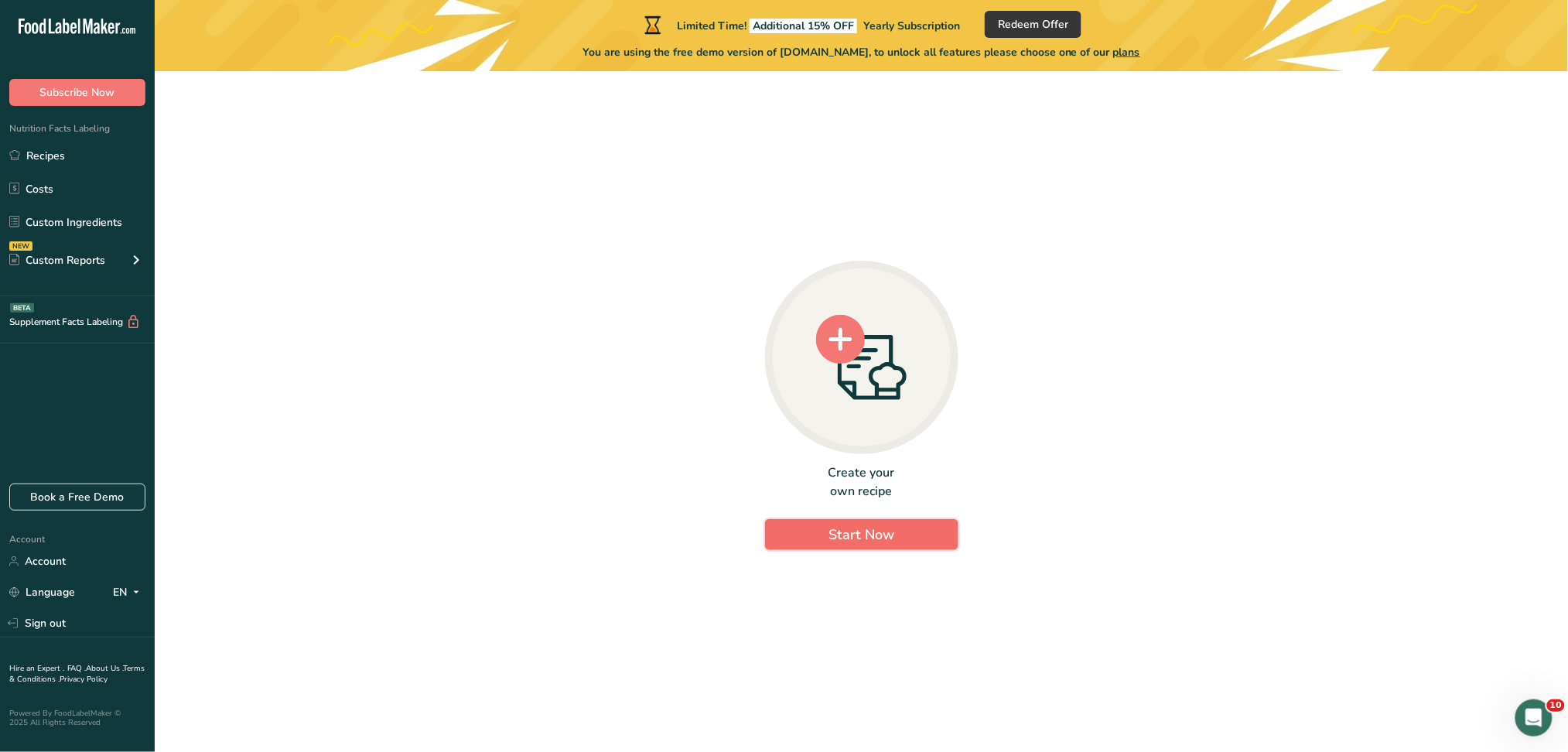
click at [859, 534] on span "Start Now" at bounding box center [861, 534] width 65 height 18
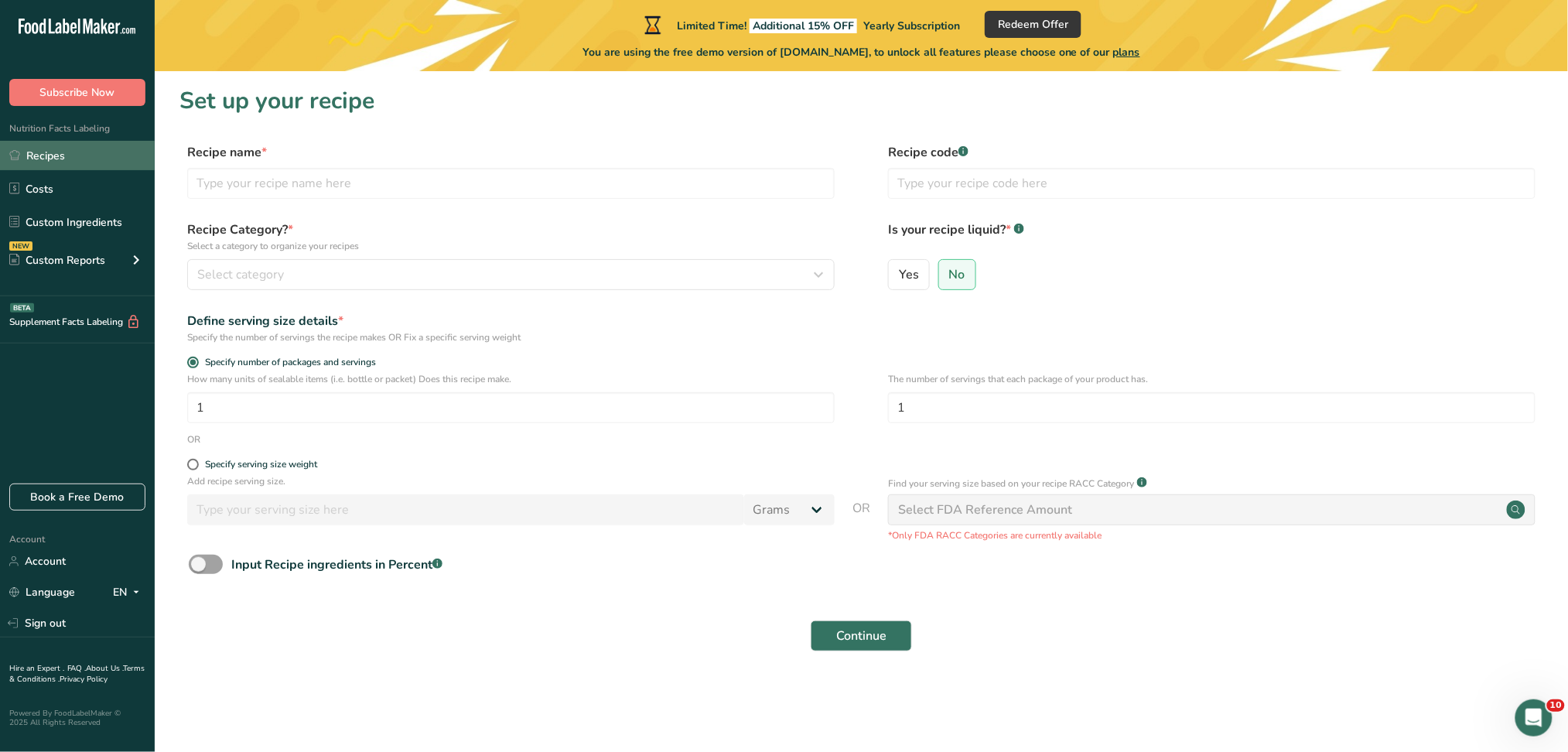
click at [58, 156] on link "Recipes" at bounding box center [77, 156] width 155 height 30
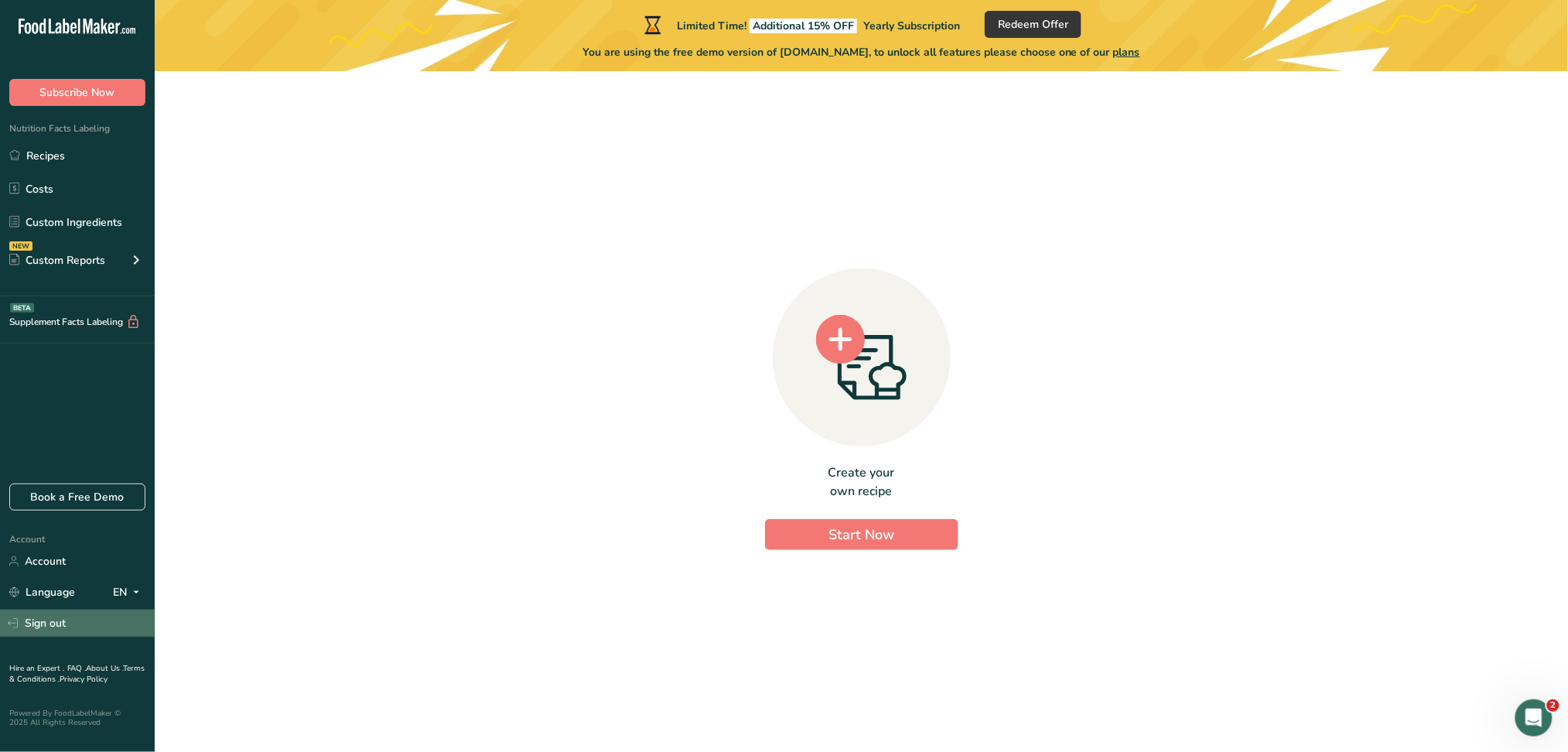
click at [40, 624] on link "Sign out" at bounding box center [77, 623] width 155 height 27
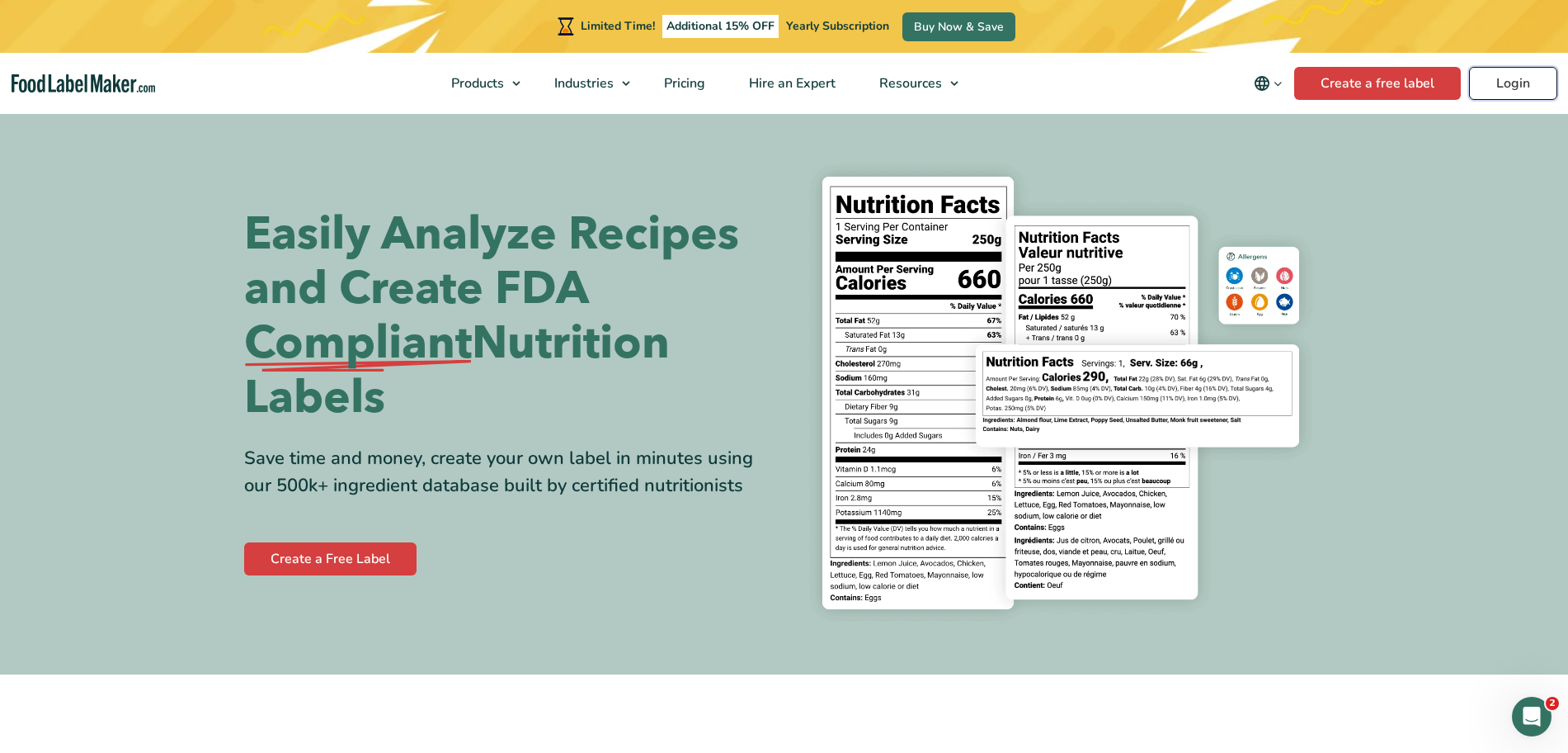
click at [1500, 90] on link "Login" at bounding box center [1513, 84] width 89 height 33
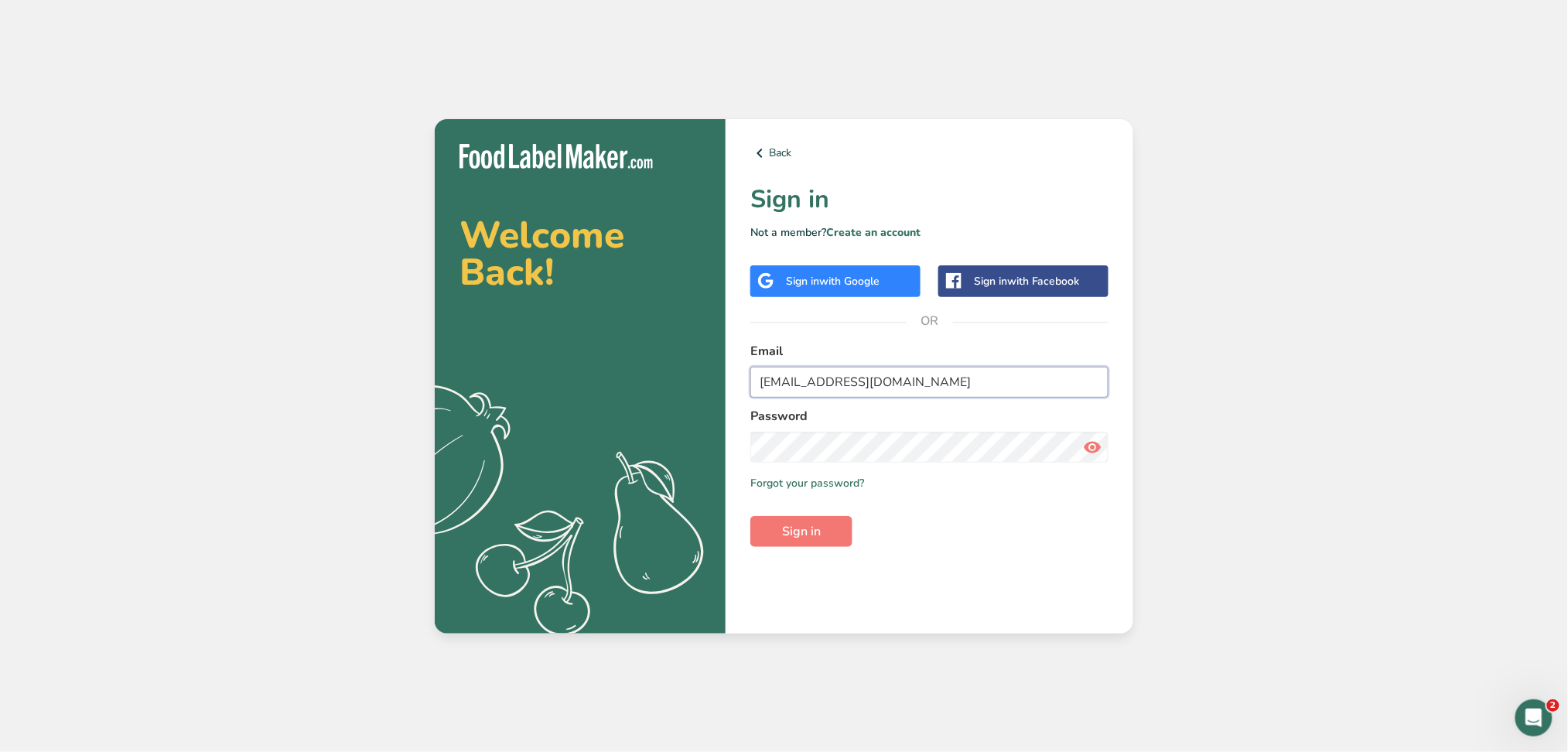
click at [804, 381] on input "demo6@test.com" at bounding box center [929, 382] width 358 height 31
type input "maria@foodlabelmaker.com"
click at [829, 532] on button "Sign in" at bounding box center [801, 531] width 102 height 31
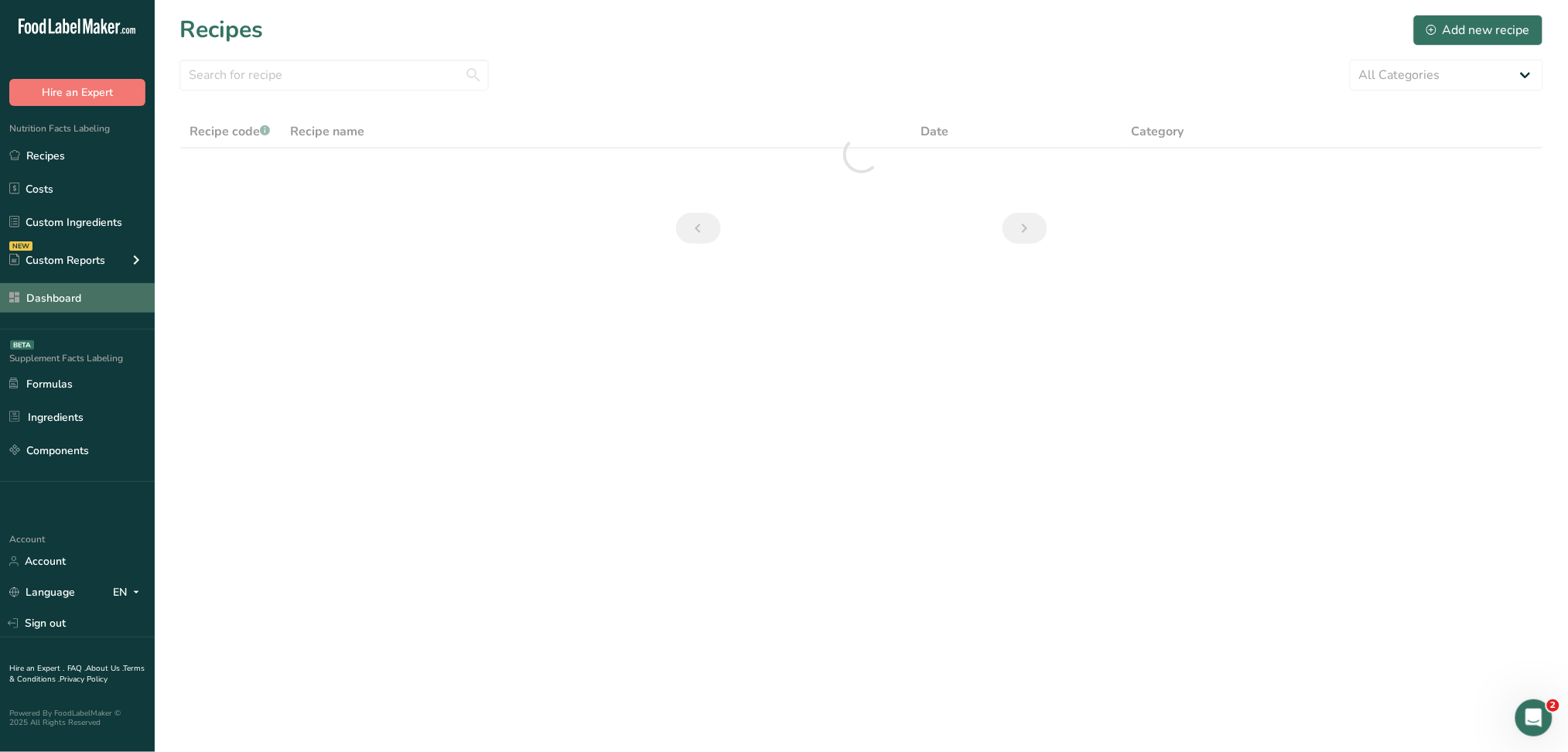
click at [50, 292] on link "Dashboard" at bounding box center [77, 298] width 155 height 30
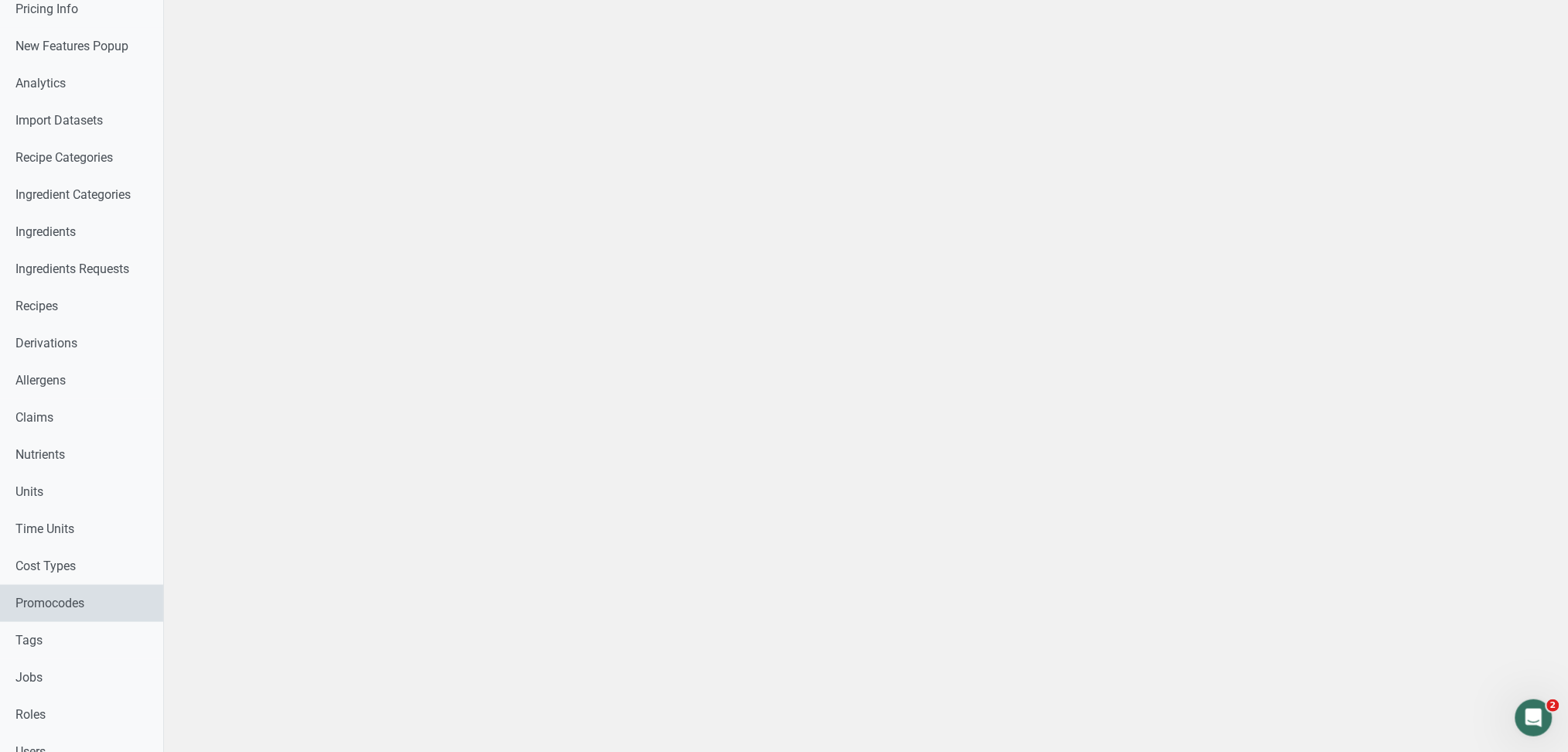
scroll to position [412, 0]
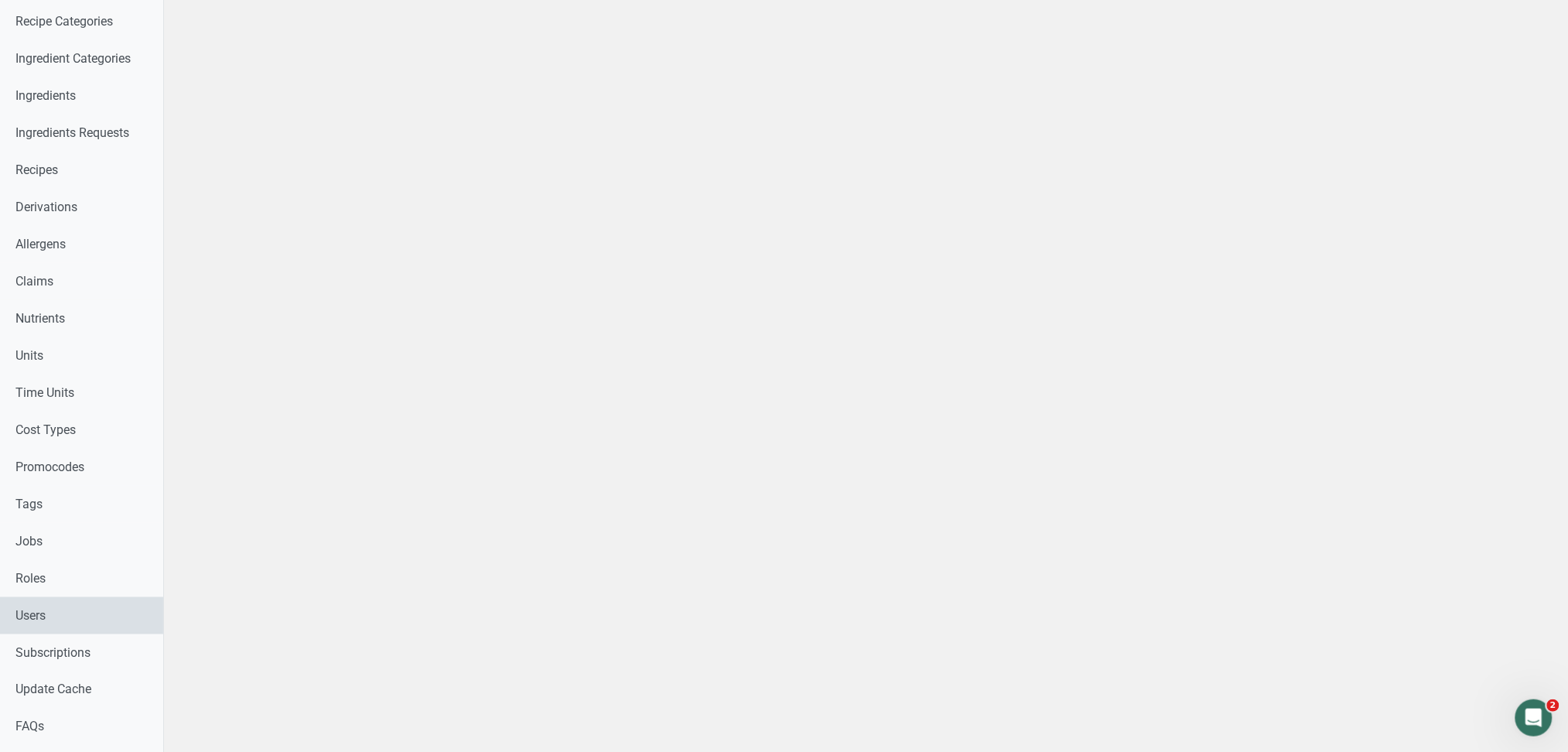
click at [84, 603] on link "Users" at bounding box center [81, 615] width 163 height 37
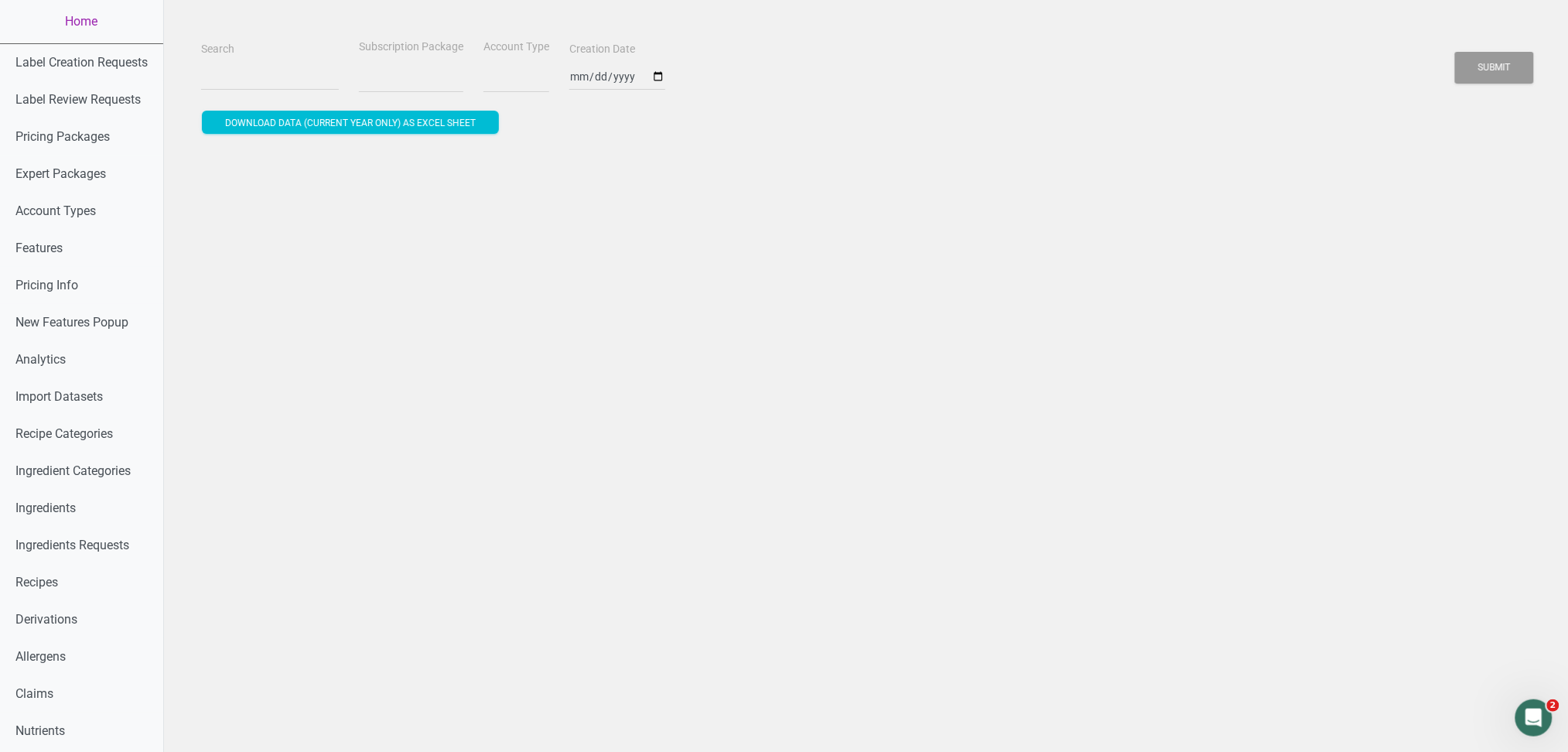
click at [277, 97] on div "Search Subscription Package Account Type Creation Date Submit Download data (cu…" at bounding box center [865, 87] width 1329 height 101
click at [276, 65] on input "Search" at bounding box center [269, 77] width 137 height 28
select select
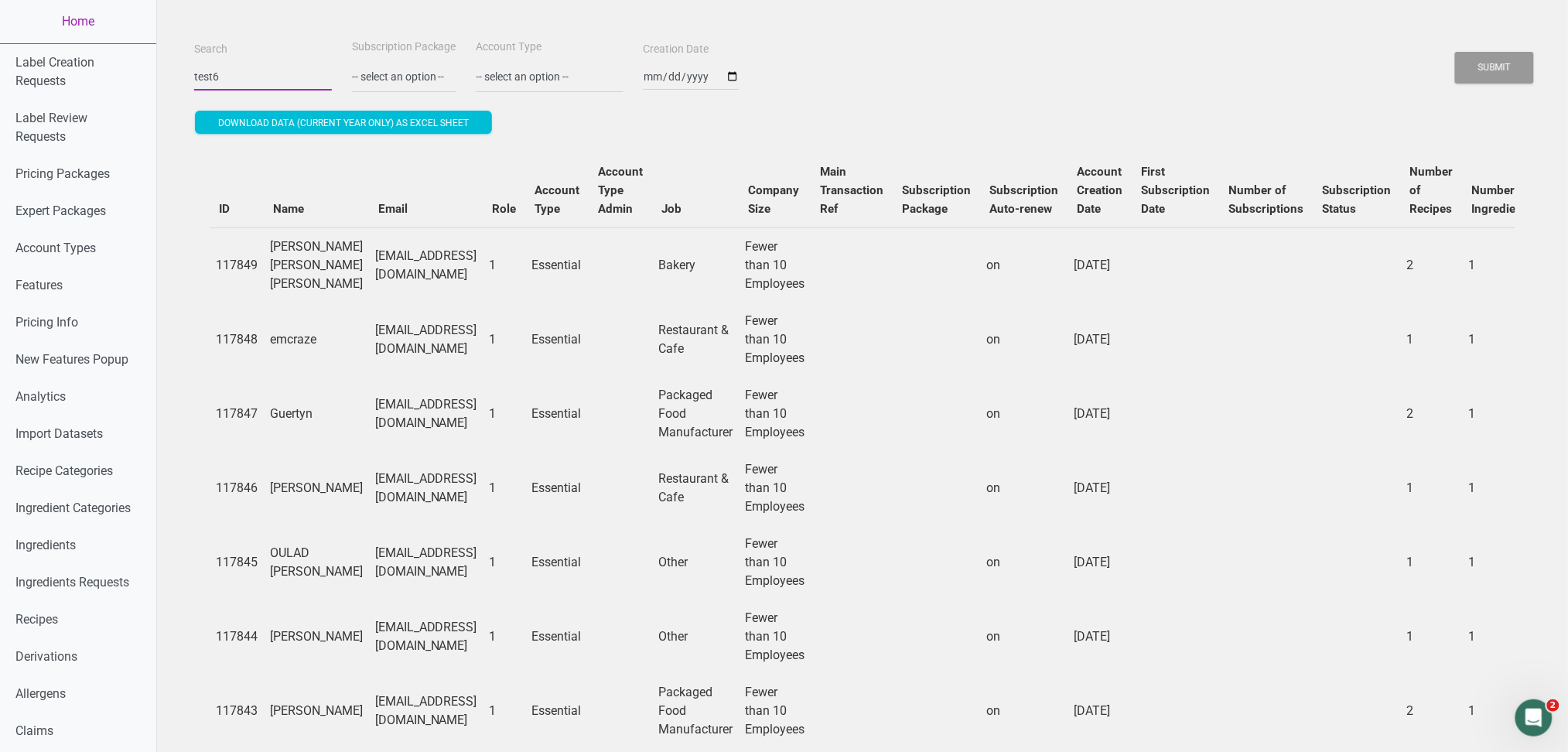
type input "test6"
click at [1455, 52] on button "Submit" at bounding box center [1494, 67] width 79 height 31
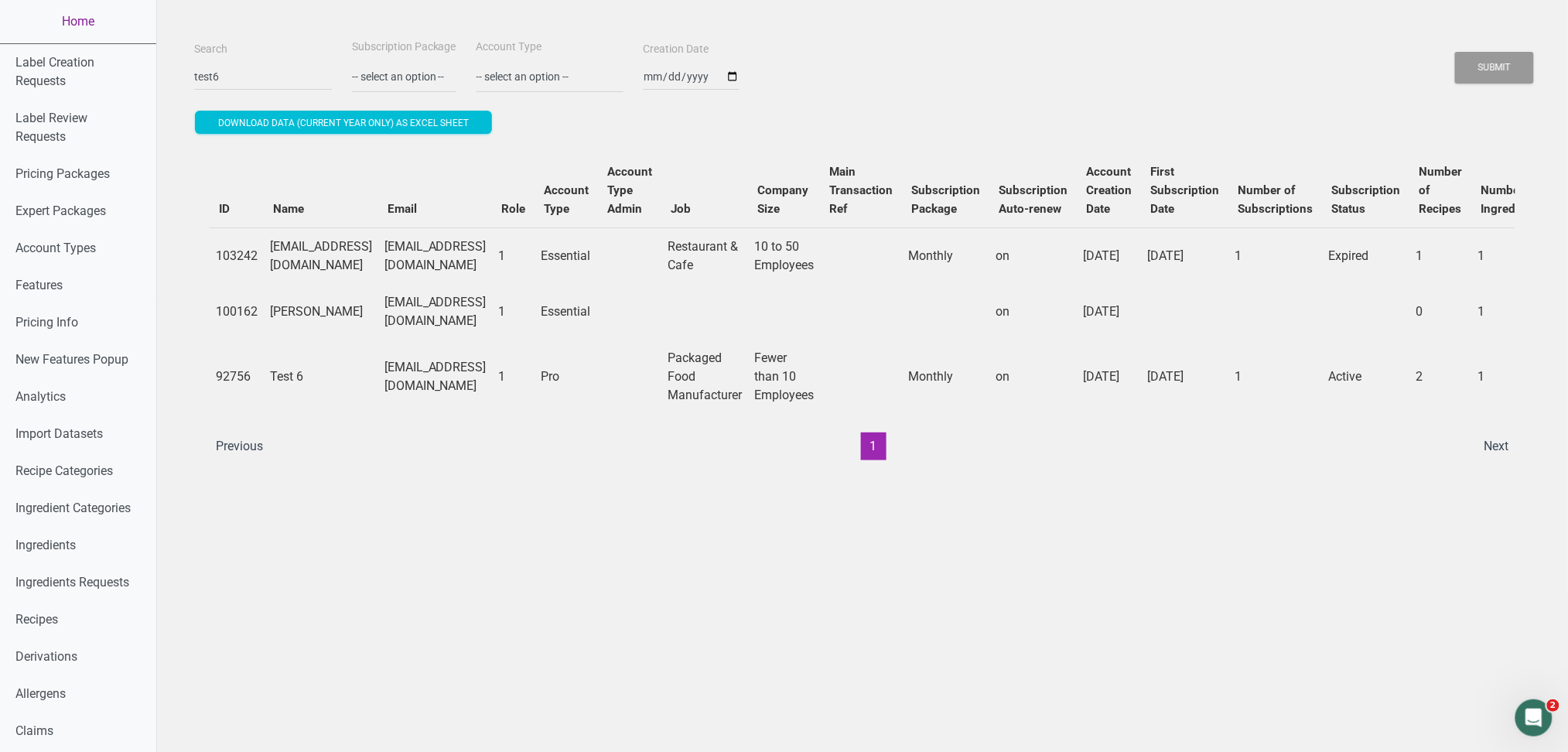
click at [73, 21] on link "Home" at bounding box center [77, 21] width 156 height 43
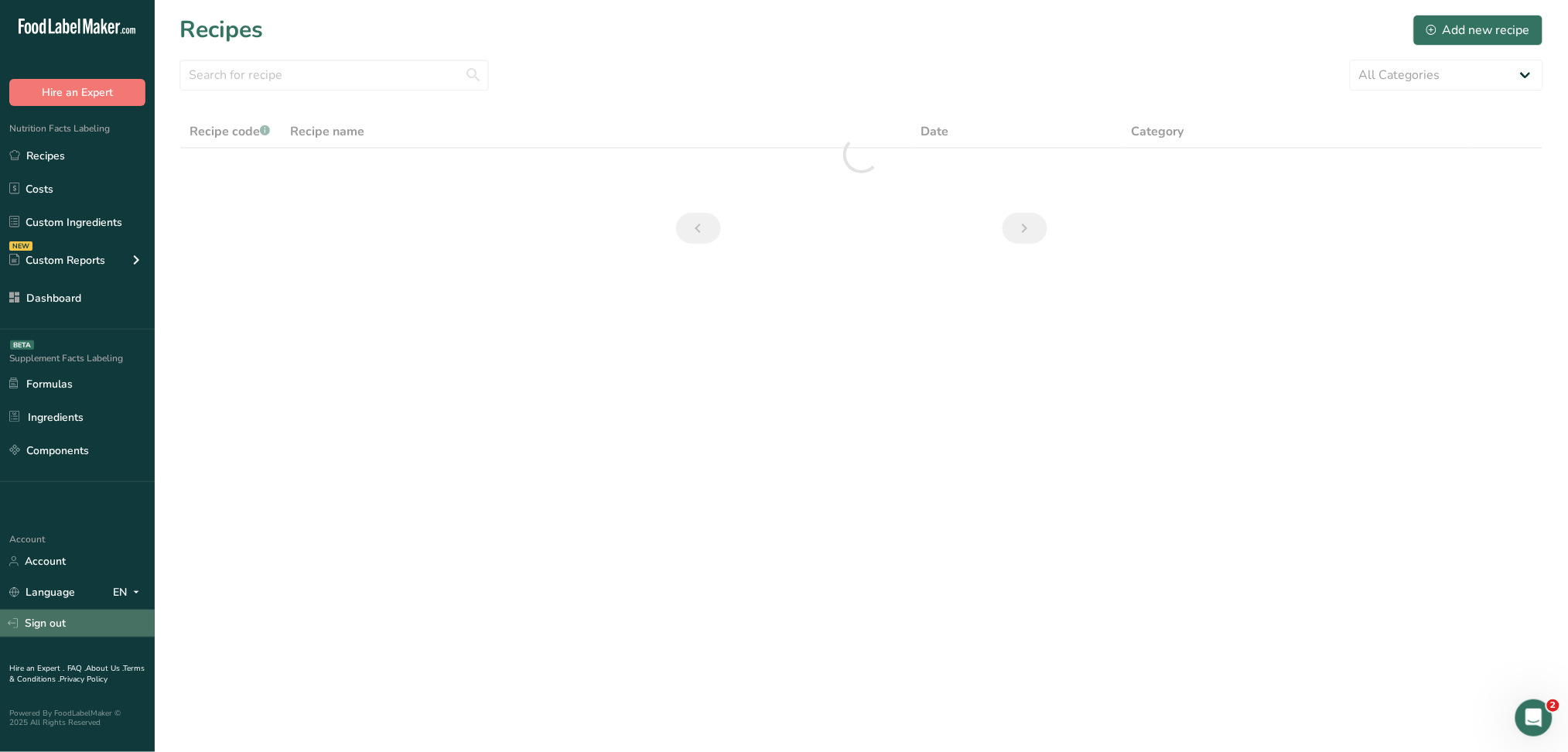
click at [73, 627] on link "Sign out" at bounding box center [77, 623] width 155 height 27
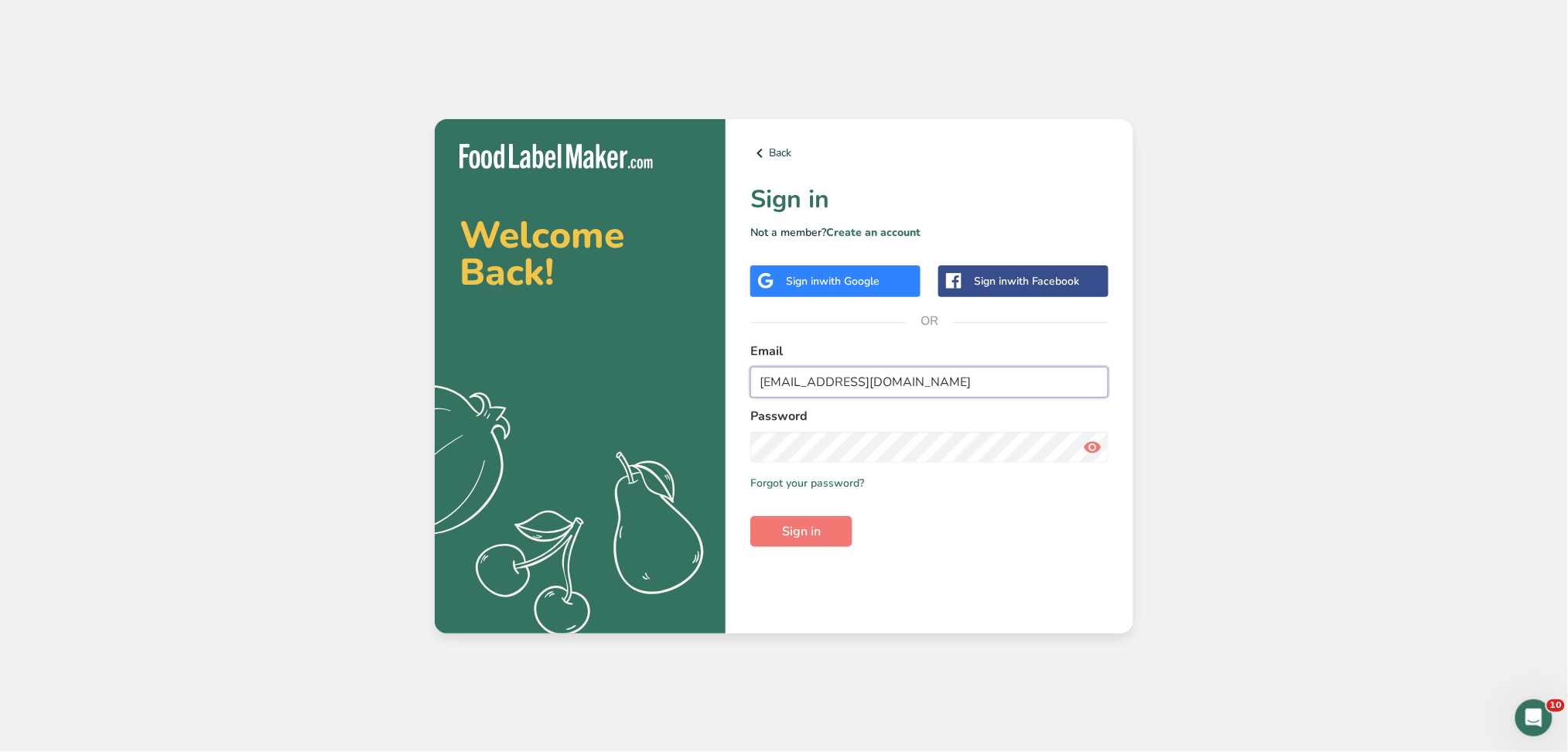
click at [850, 381] on input "[EMAIL_ADDRESS][DOMAIN_NAME]" at bounding box center [929, 382] width 358 height 31
type input "[EMAIL_ADDRESS][DOMAIN_NAME]"
click at [814, 524] on span "Sign in" at bounding box center [802, 531] width 39 height 18
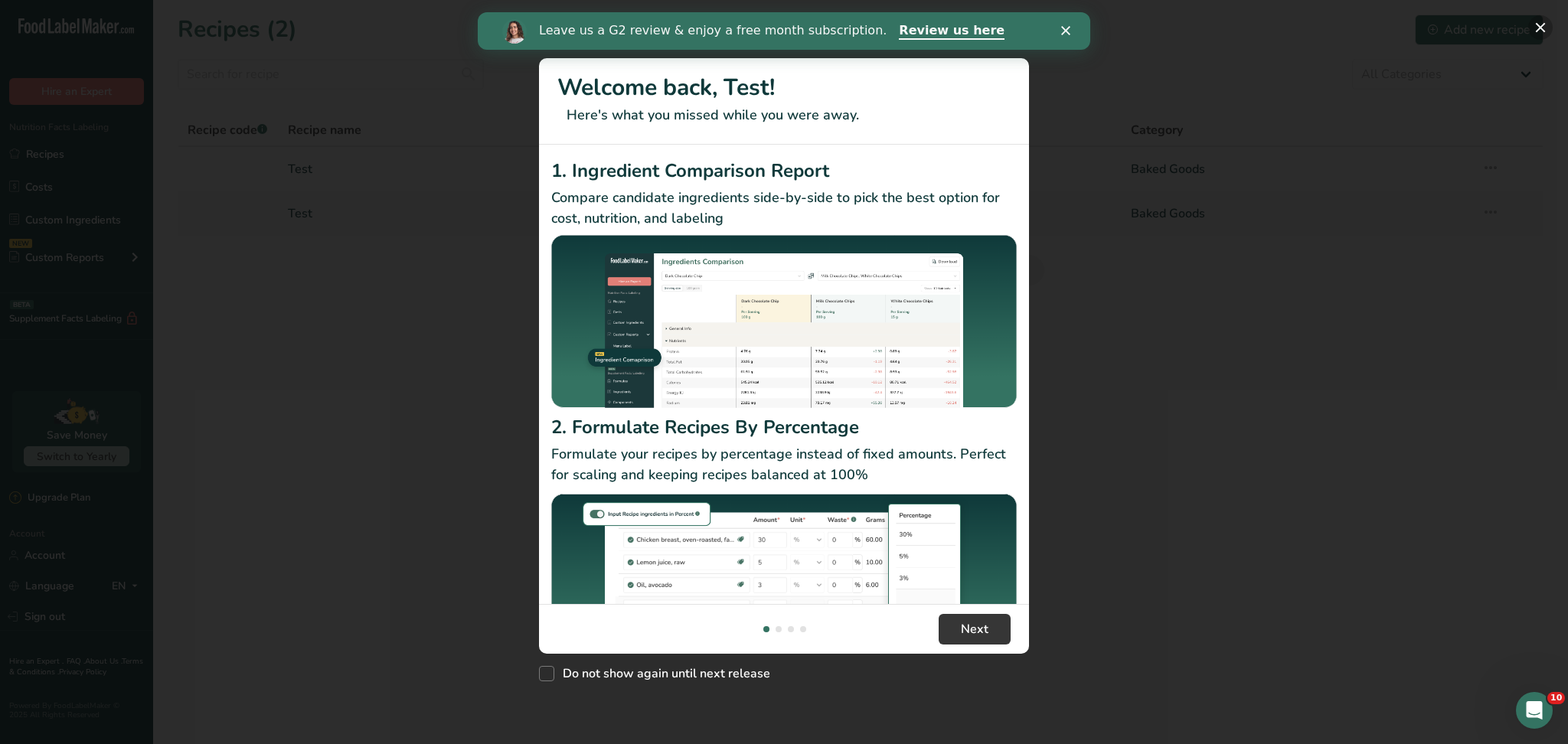
click at [1541, 25] on button "New Features" at bounding box center [1541, 27] width 25 height 25
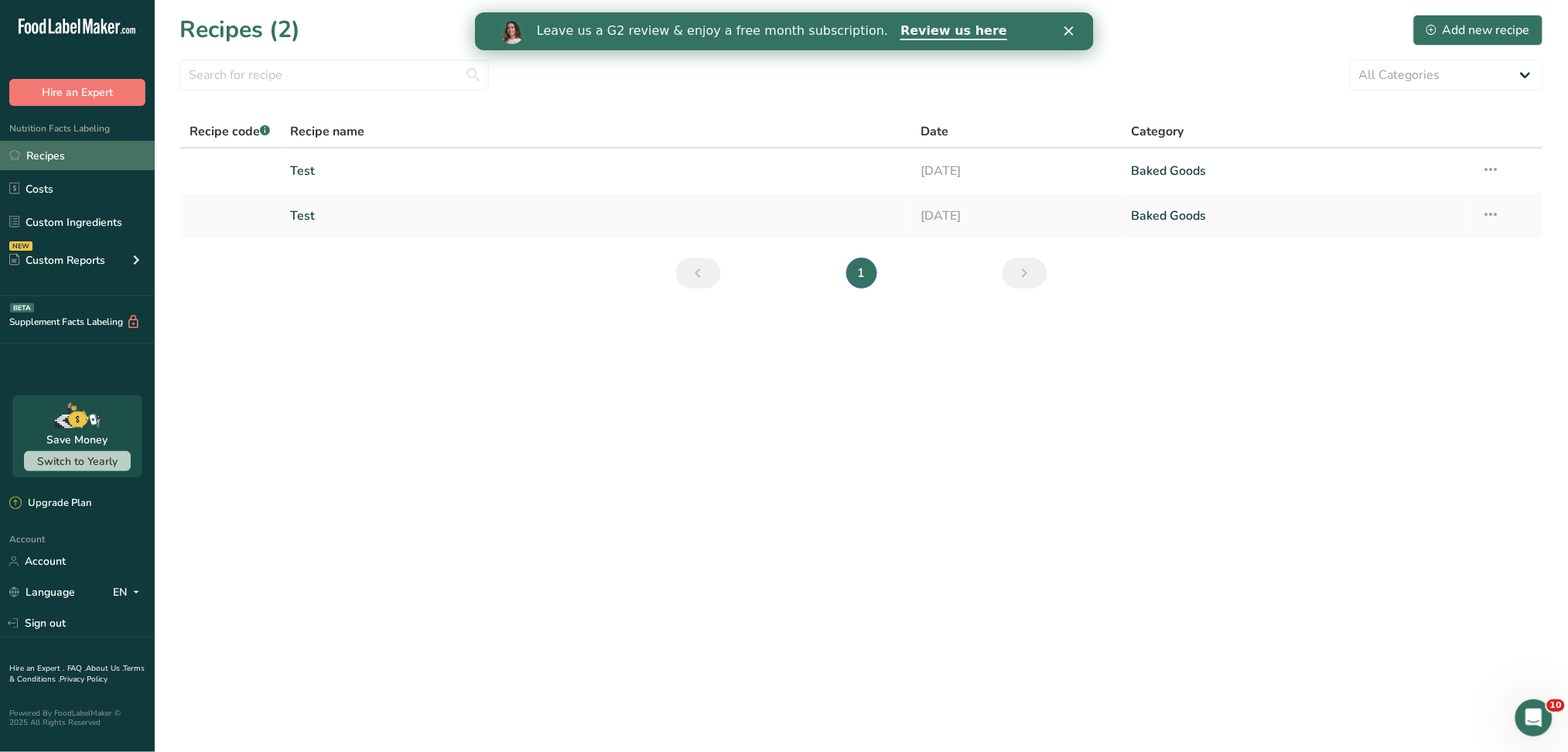
click at [106, 155] on link "Recipes" at bounding box center [77, 156] width 155 height 30
click at [495, 169] on link "Test" at bounding box center [596, 171] width 612 height 32
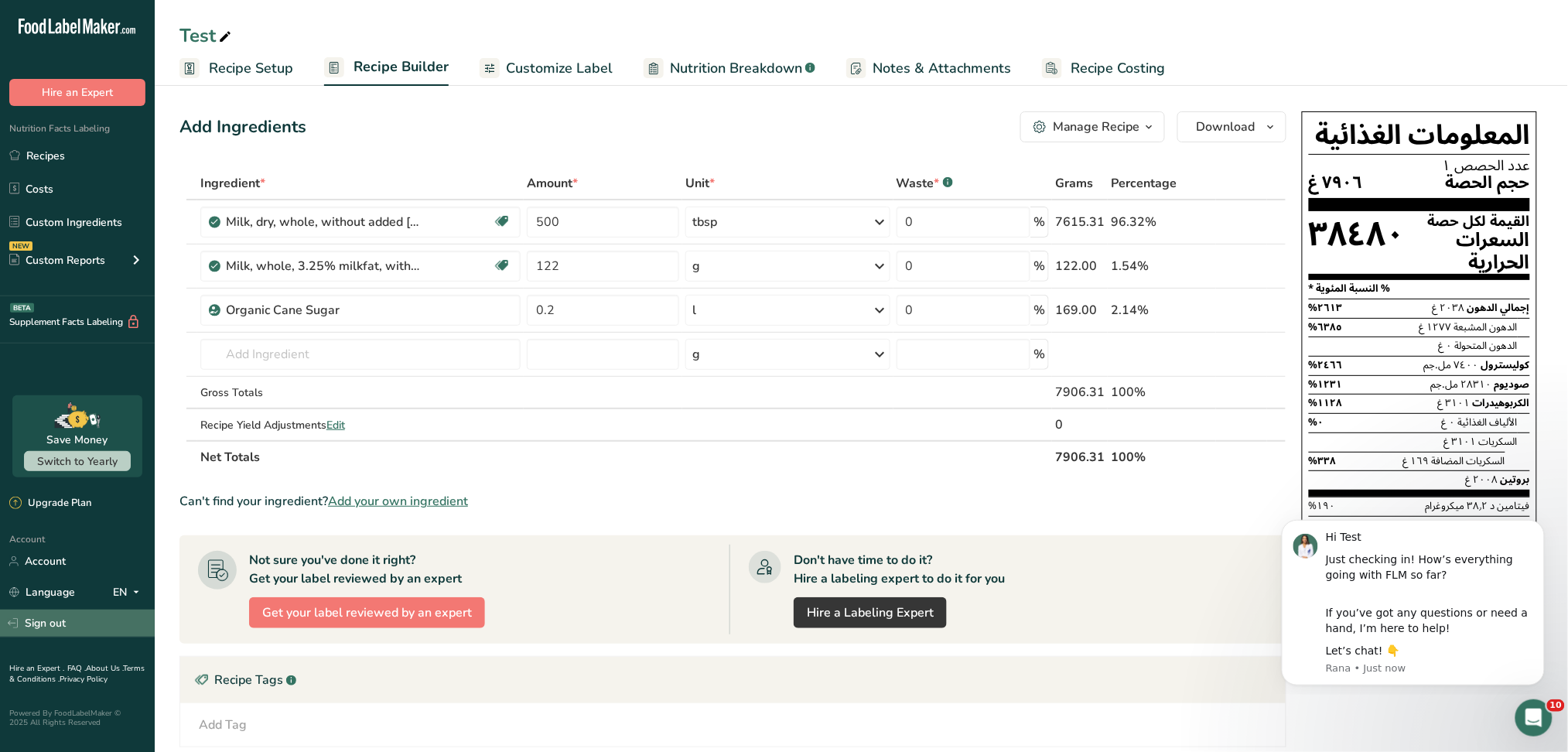
click at [52, 617] on link "Sign out" at bounding box center [77, 623] width 155 height 27
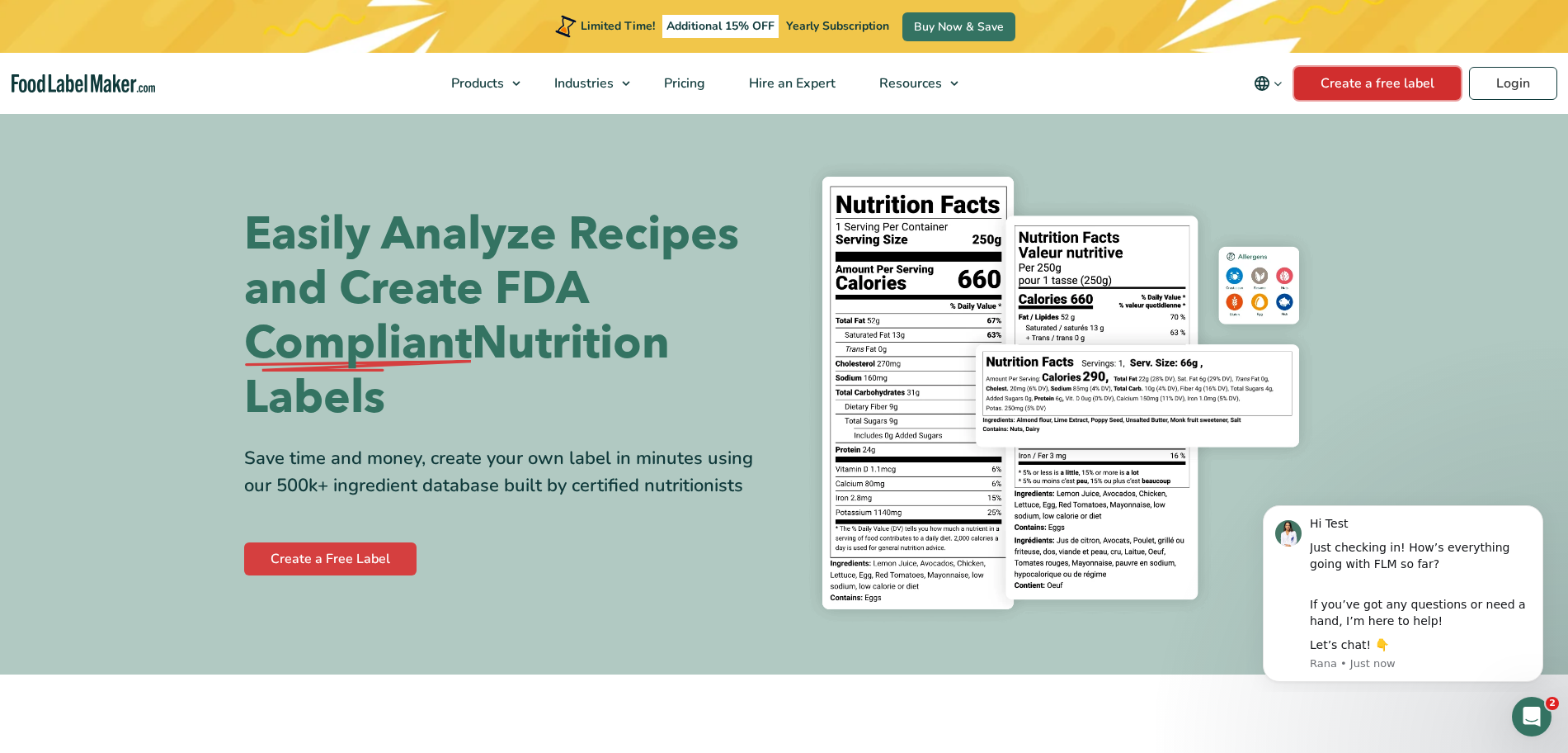
click at [1404, 78] on link "Create a free label" at bounding box center [1377, 84] width 166 height 33
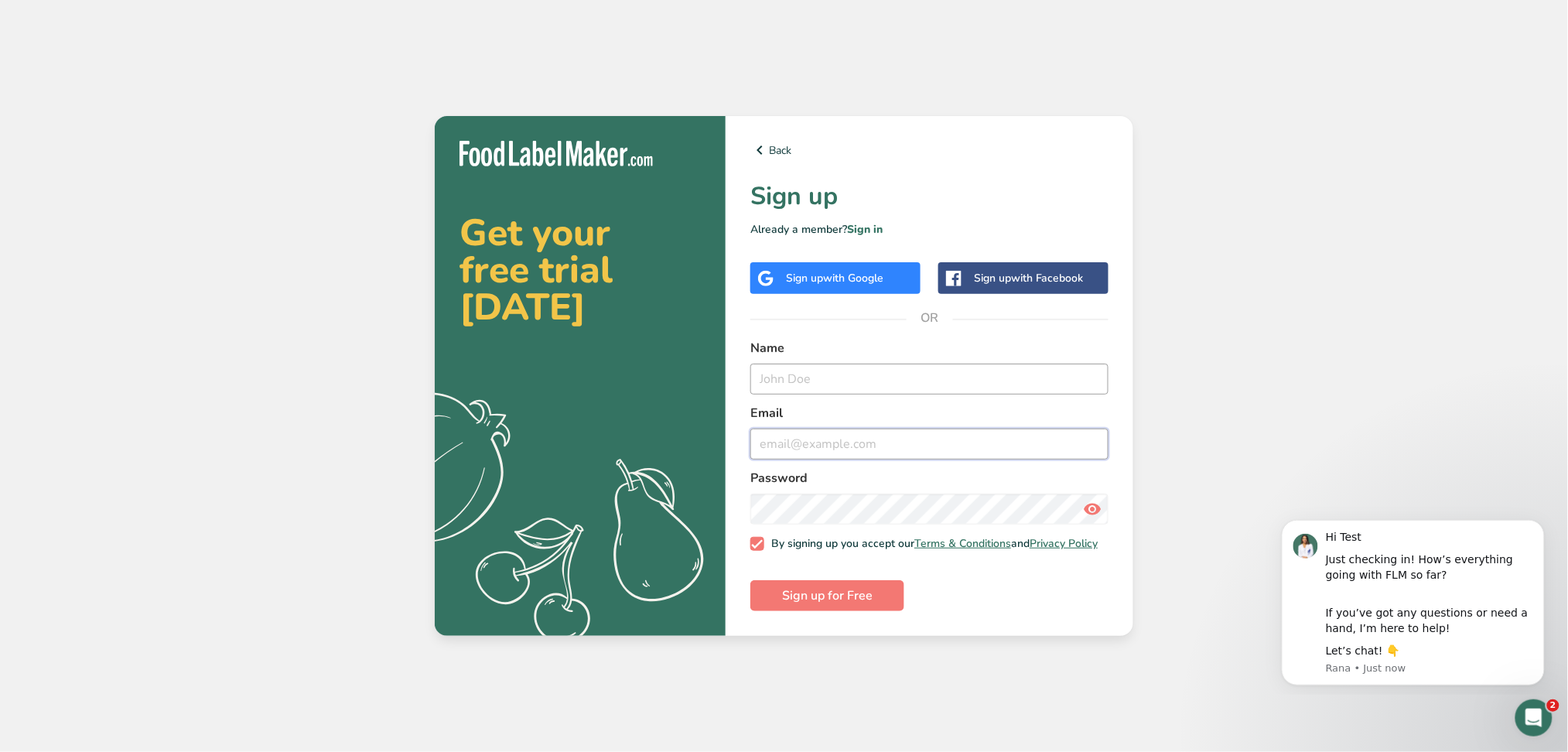
type input "[EMAIL_ADDRESS][DOMAIN_NAME]"
click at [788, 364] on input "text" at bounding box center [929, 379] width 358 height 31
type input "t"
type input "T"
type input "Pro Product Tour test"
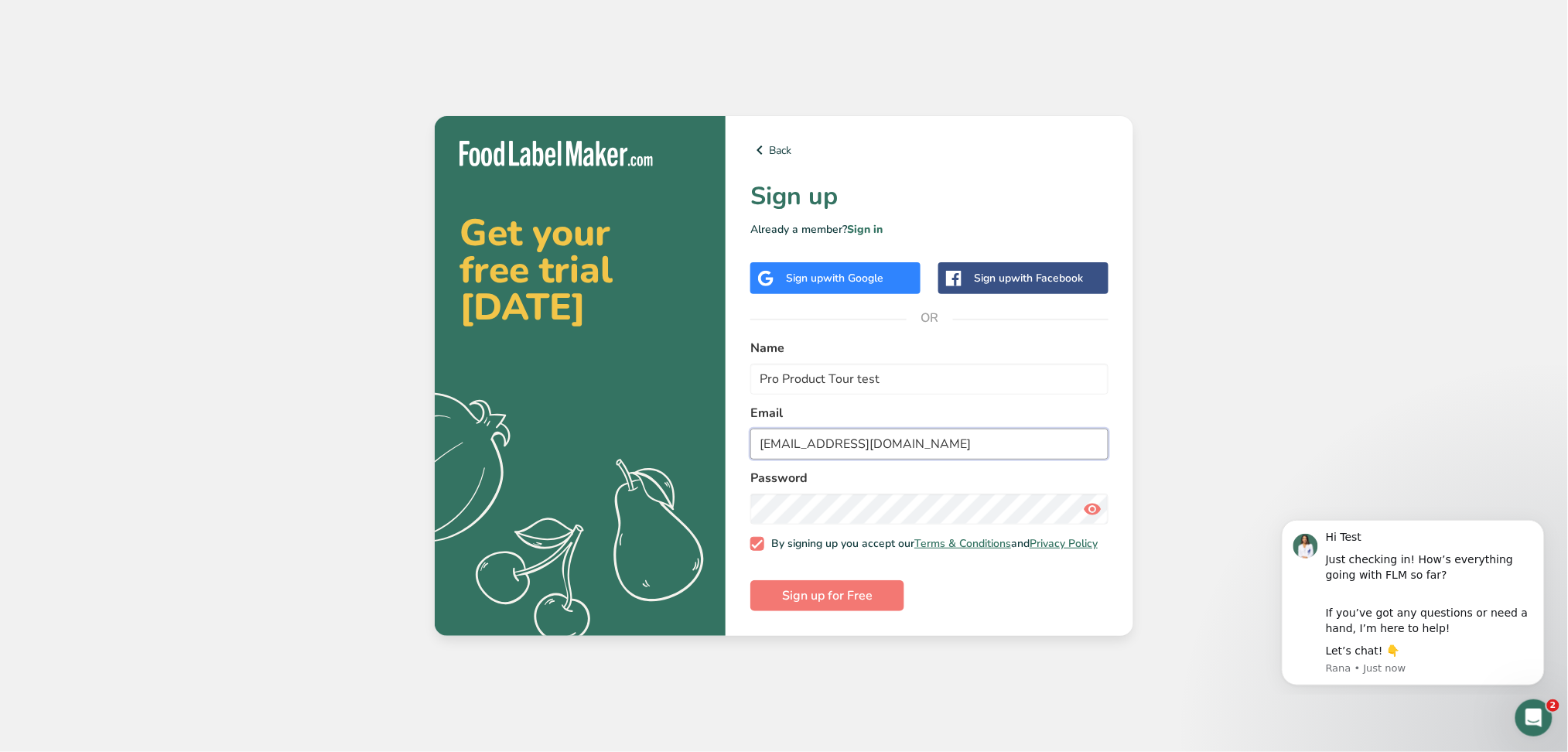
drag, startPoint x: 797, startPoint y: 438, endPoint x: 888, endPoint y: 482, distance: 101.1
click at [798, 438] on input "[EMAIL_ADDRESS][DOMAIN_NAME]" at bounding box center [929, 445] width 358 height 31
type input "[EMAIL_ADDRESS][DOMAIN_NAME]"
click at [956, 469] on label "Password" at bounding box center [929, 478] width 358 height 18
click at [1093, 510] on icon at bounding box center [1093, 509] width 18 height 28
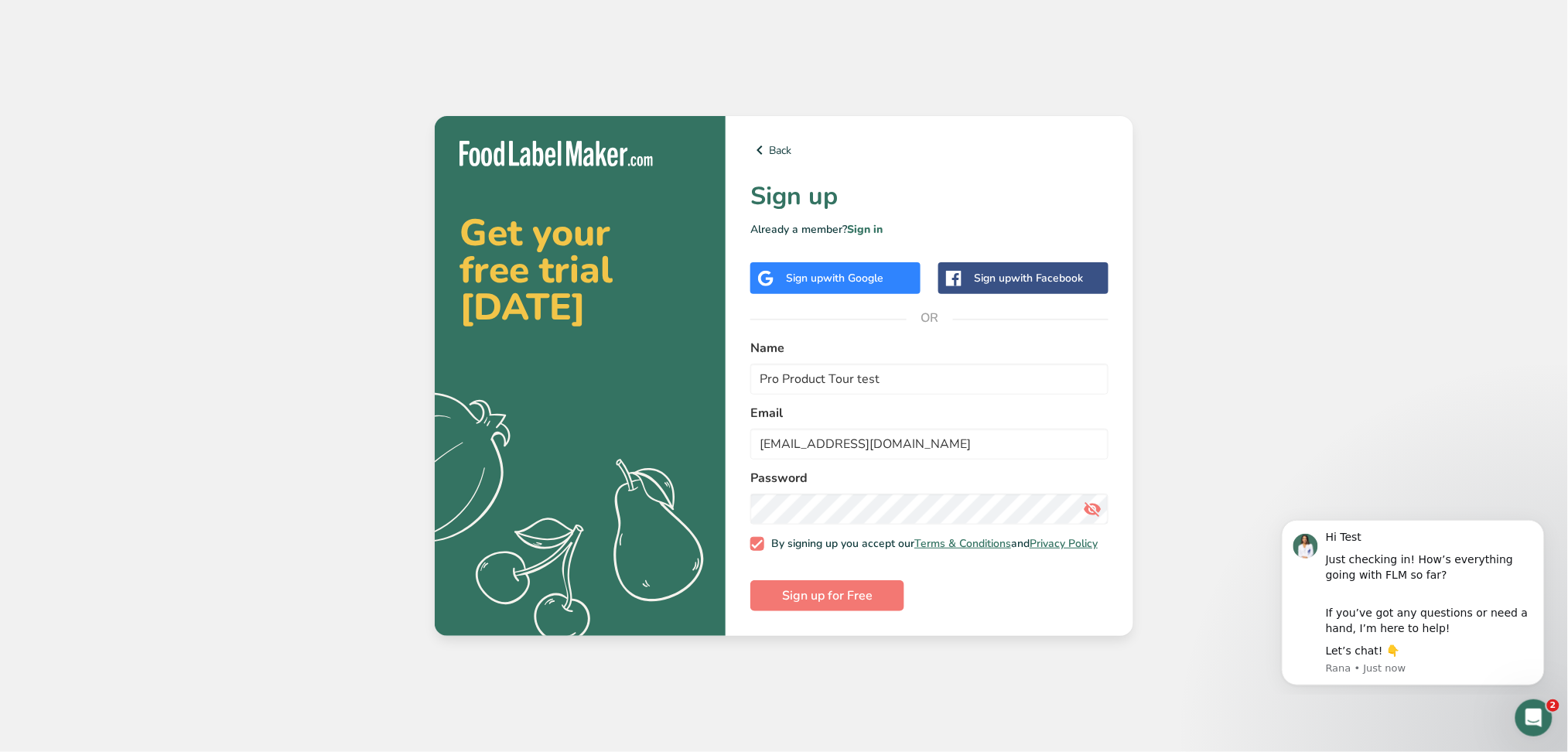
click at [1093, 510] on icon at bounding box center [1093, 509] width 18 height 28
click at [844, 603] on span "Sign up for Free" at bounding box center [827, 596] width 90 height 18
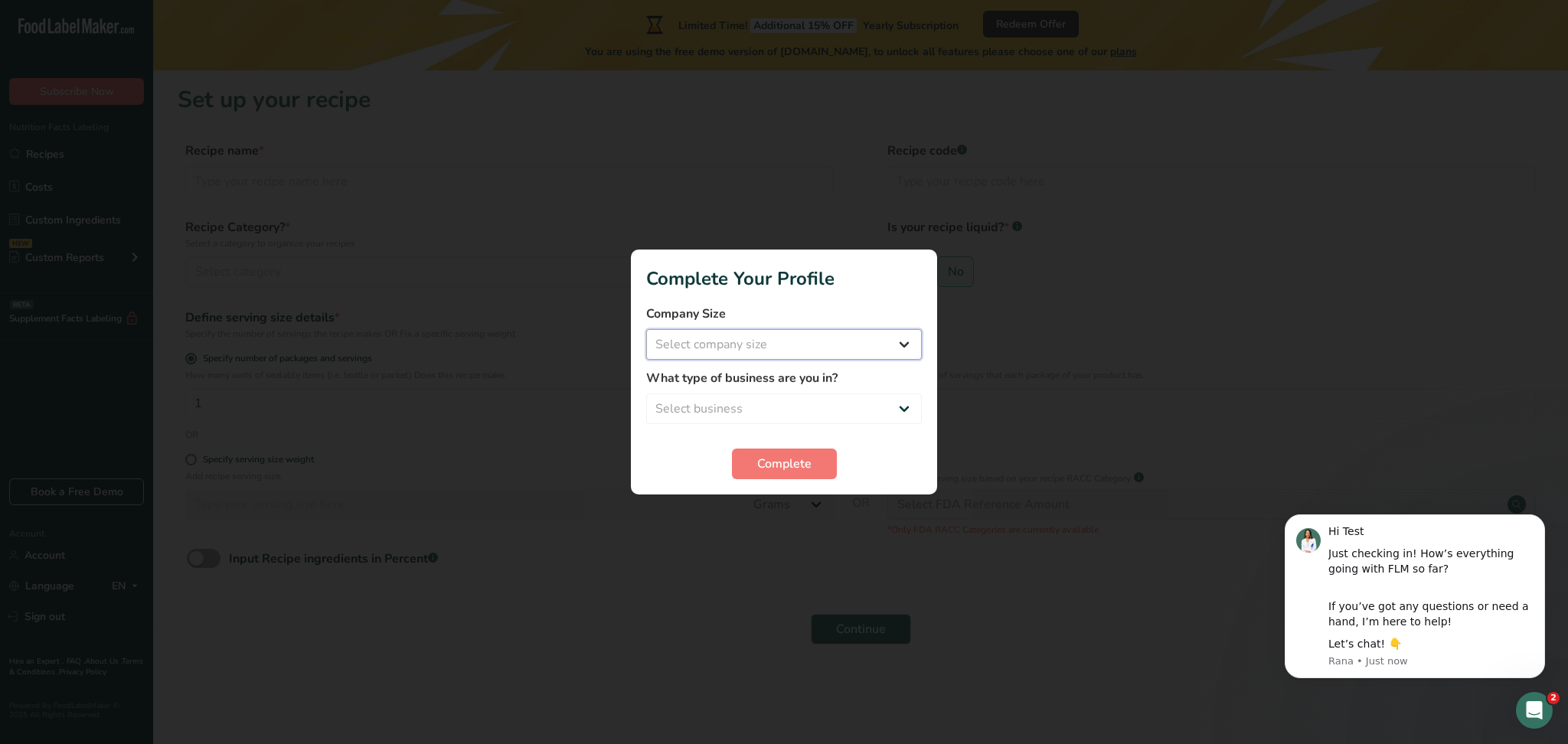
click at [801, 347] on select "Select company size Fewer than 10 Employees 10 to 50 Employees 51 to 500 Employ…" at bounding box center [784, 345] width 276 height 31
select select "1"
click at [647, 330] on select "Select company size Fewer than 10 Employees 10 to 50 Employees 51 to 500 Employ…" at bounding box center [784, 345] width 276 height 31
click at [742, 426] on form "Company Size Fewer than 10 Employees 10 to 50 Employees 51 to 500 Employees Ove…" at bounding box center [784, 392] width 276 height 174
click at [742, 414] on select "Select business Packaged Food Manufacturer Restaurant & Cafe Bakery Meal Plans …" at bounding box center [784, 409] width 276 height 31
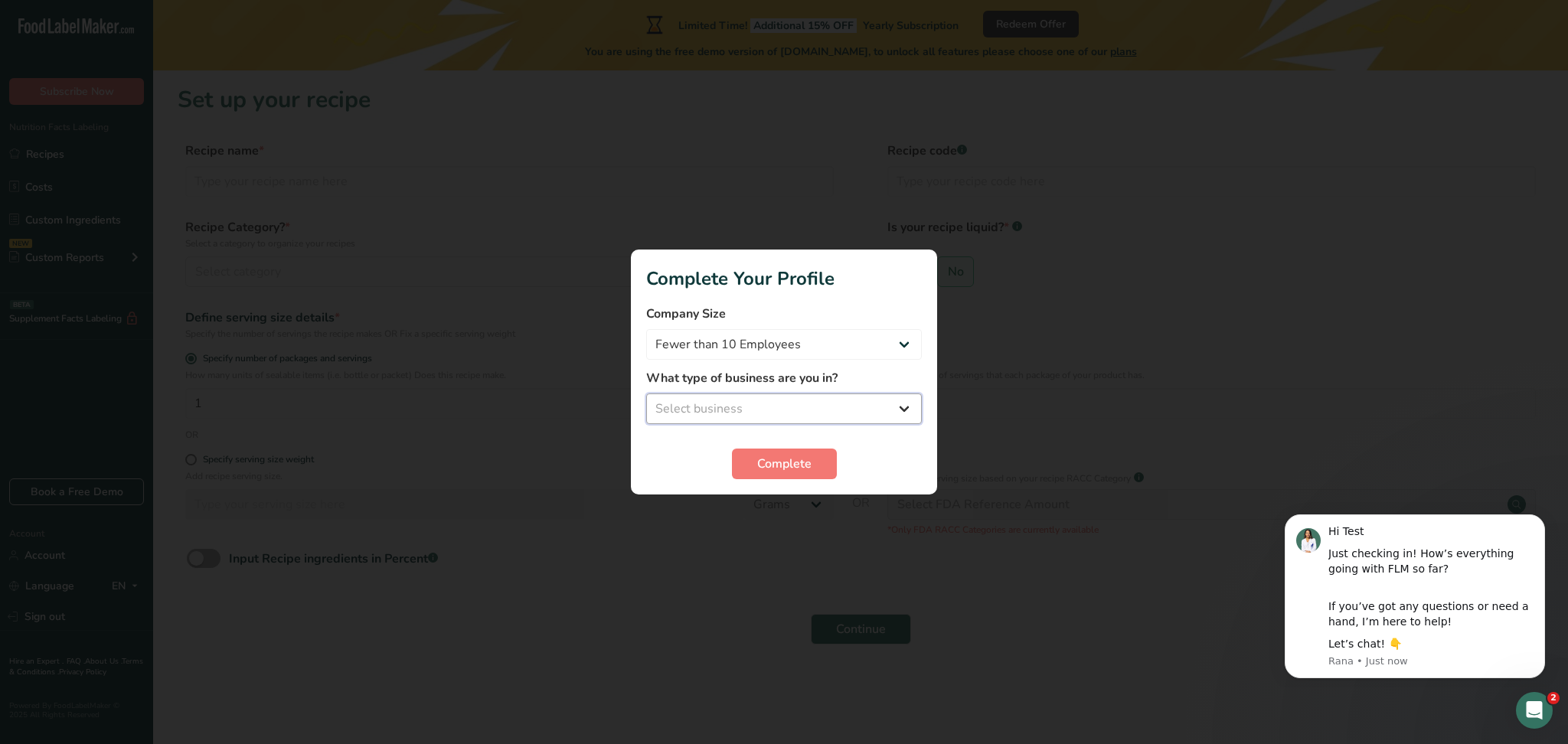
select select "1"
click at [647, 393] on select "Select business Packaged Food Manufacturer Restaurant & Cafe Bakery Meal Plans …" at bounding box center [784, 409] width 276 height 31
click at [768, 460] on span "Complete" at bounding box center [784, 464] width 55 height 18
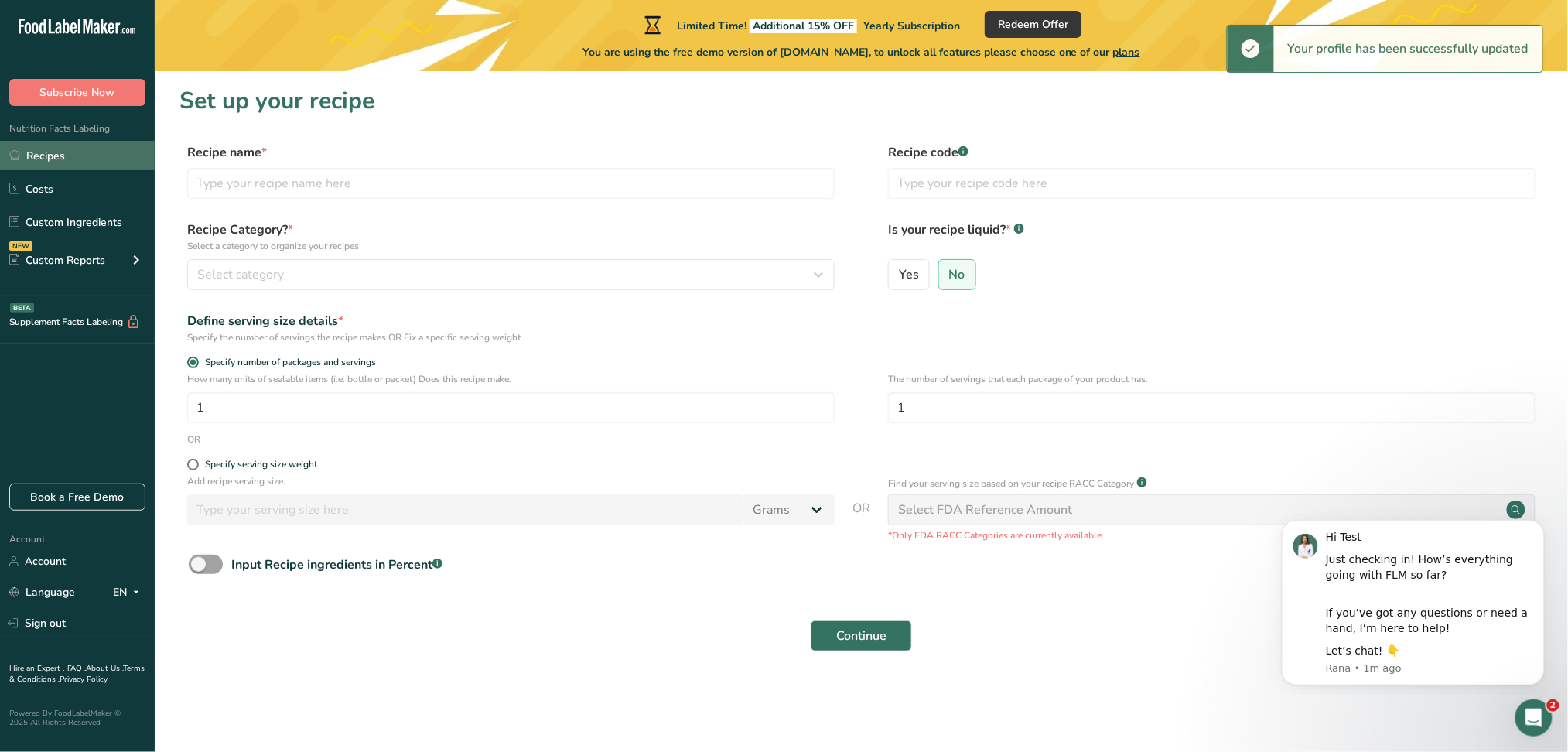
click at [55, 161] on link "Recipes" at bounding box center [77, 156] width 155 height 30
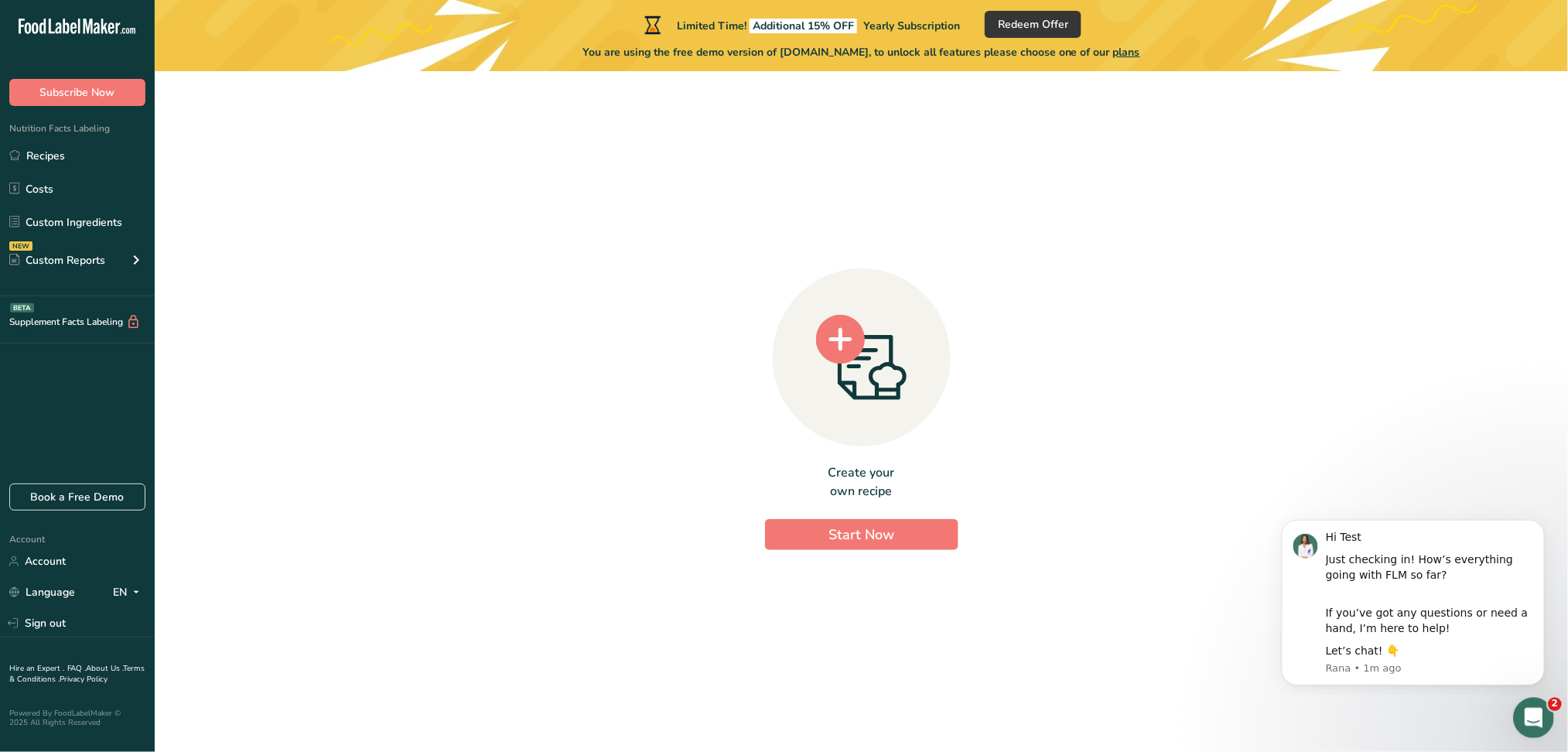
click at [1539, 724] on div "Open Intercom Messenger" at bounding box center [1530, 715] width 51 height 51
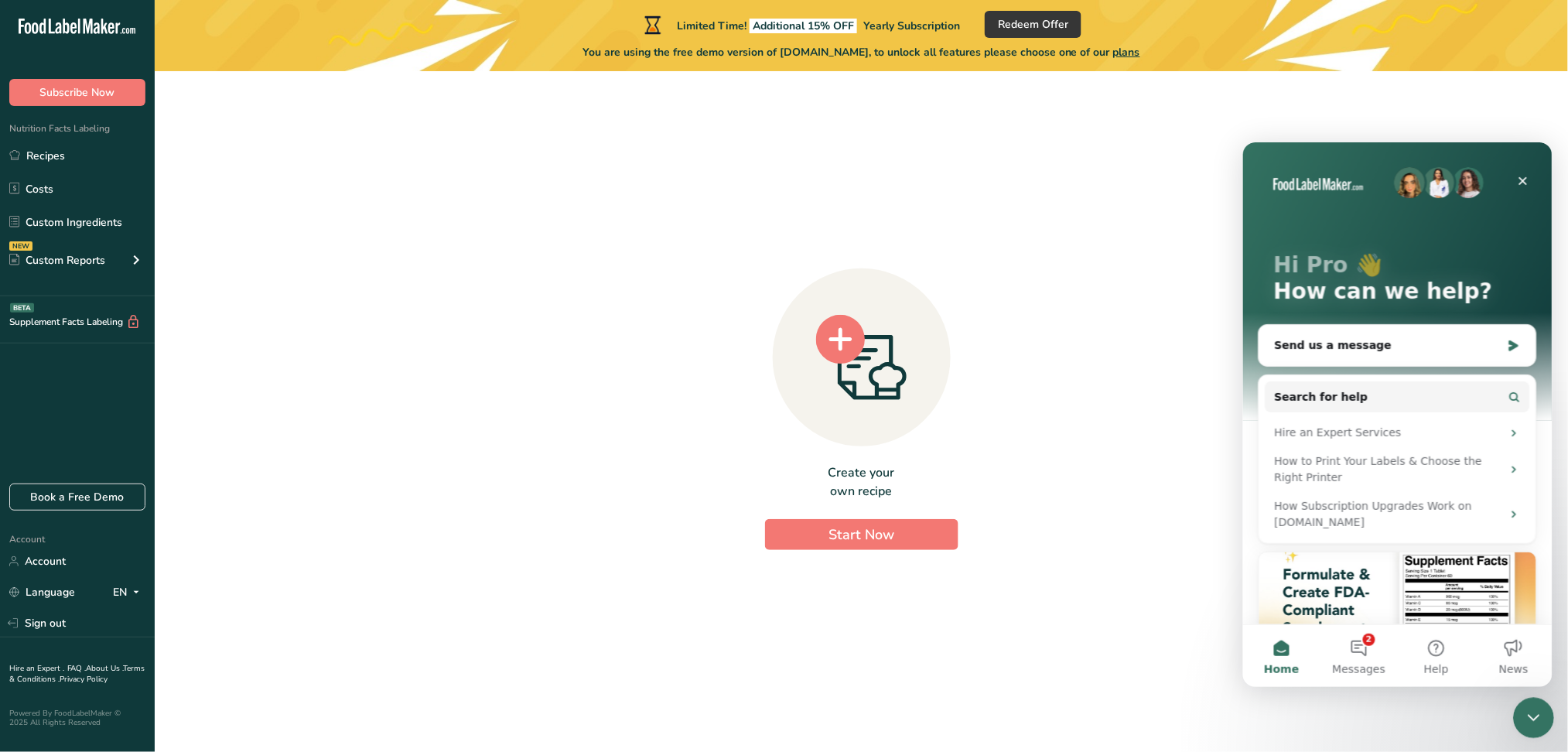
click at [1539, 724] on icon "Close Intercom Messenger" at bounding box center [1530, 716] width 18 height 18
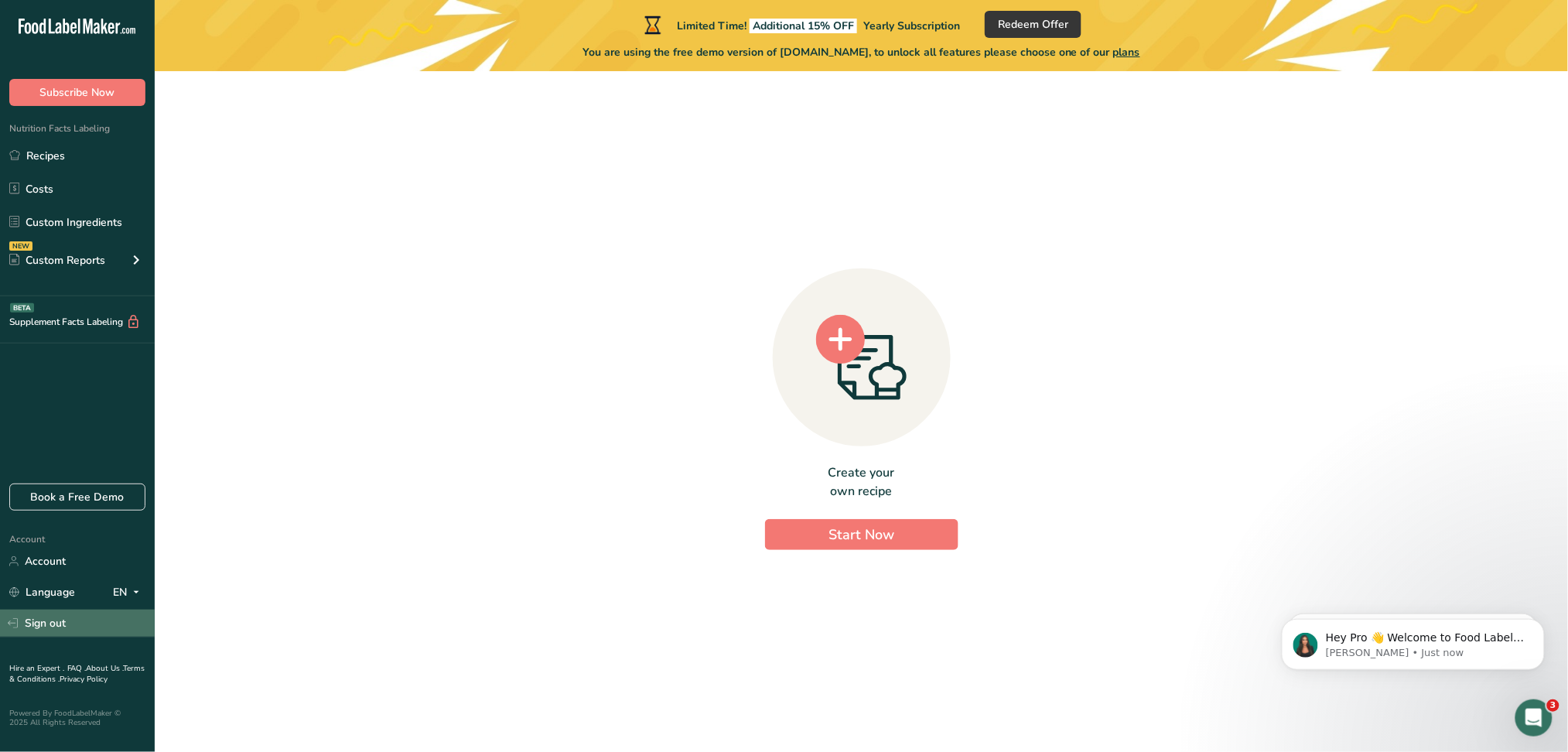
click at [47, 626] on link "Sign out" at bounding box center [77, 623] width 155 height 27
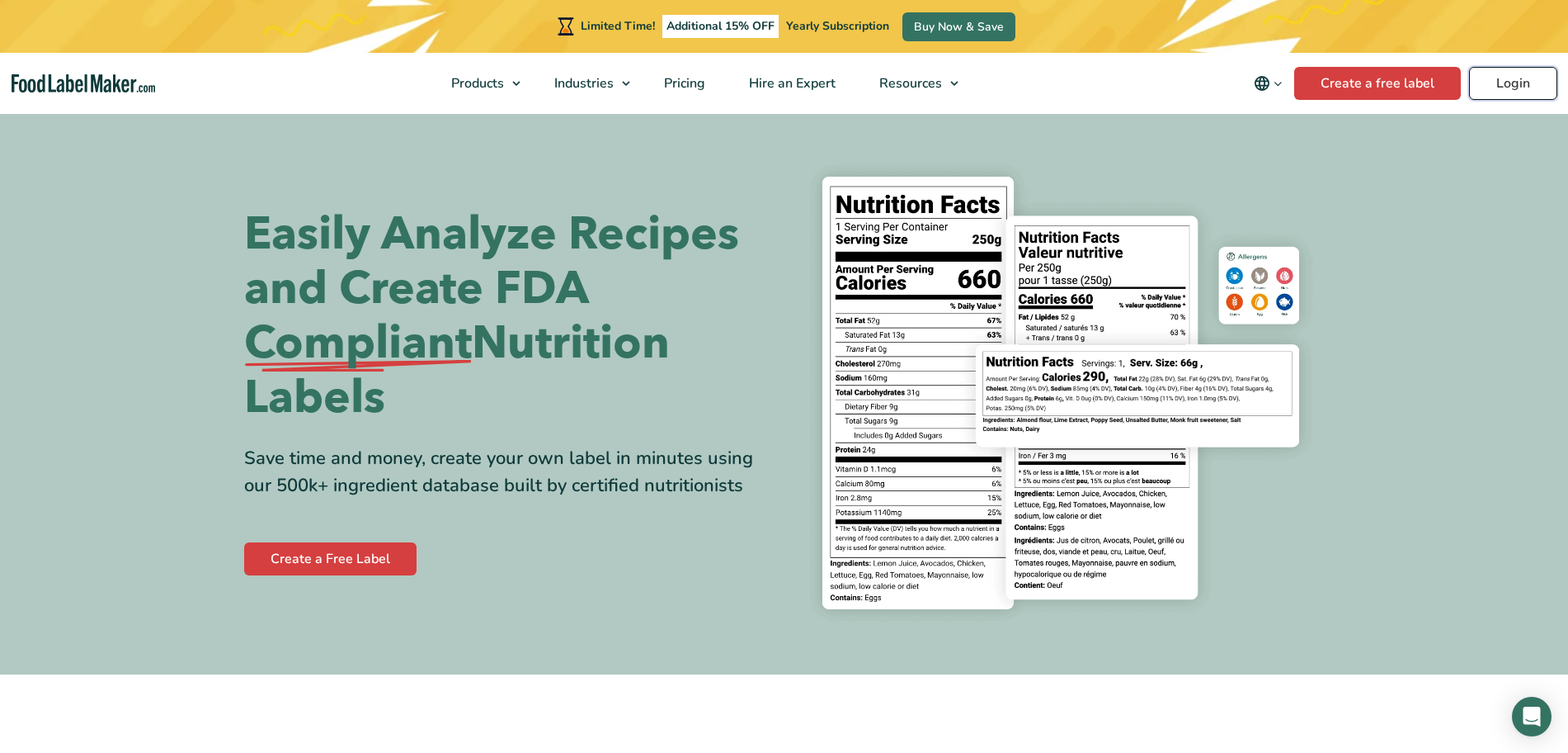
click at [1513, 70] on link "Login" at bounding box center [1513, 84] width 89 height 33
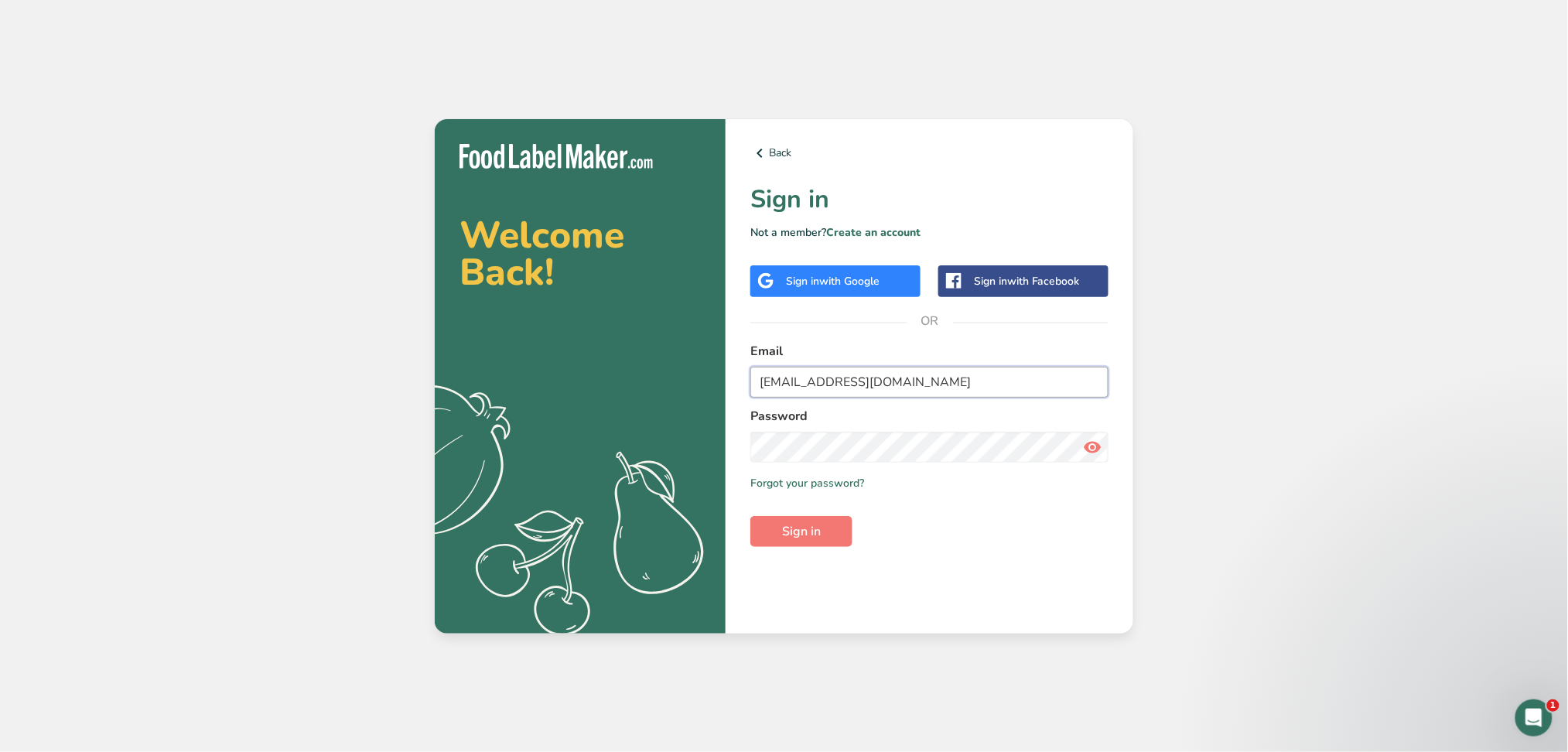
click at [823, 379] on input "[EMAIL_ADDRESS][DOMAIN_NAME]" at bounding box center [929, 382] width 358 height 31
type input "[PERSON_NAME][EMAIL_ADDRESS][DOMAIN_NAME]"
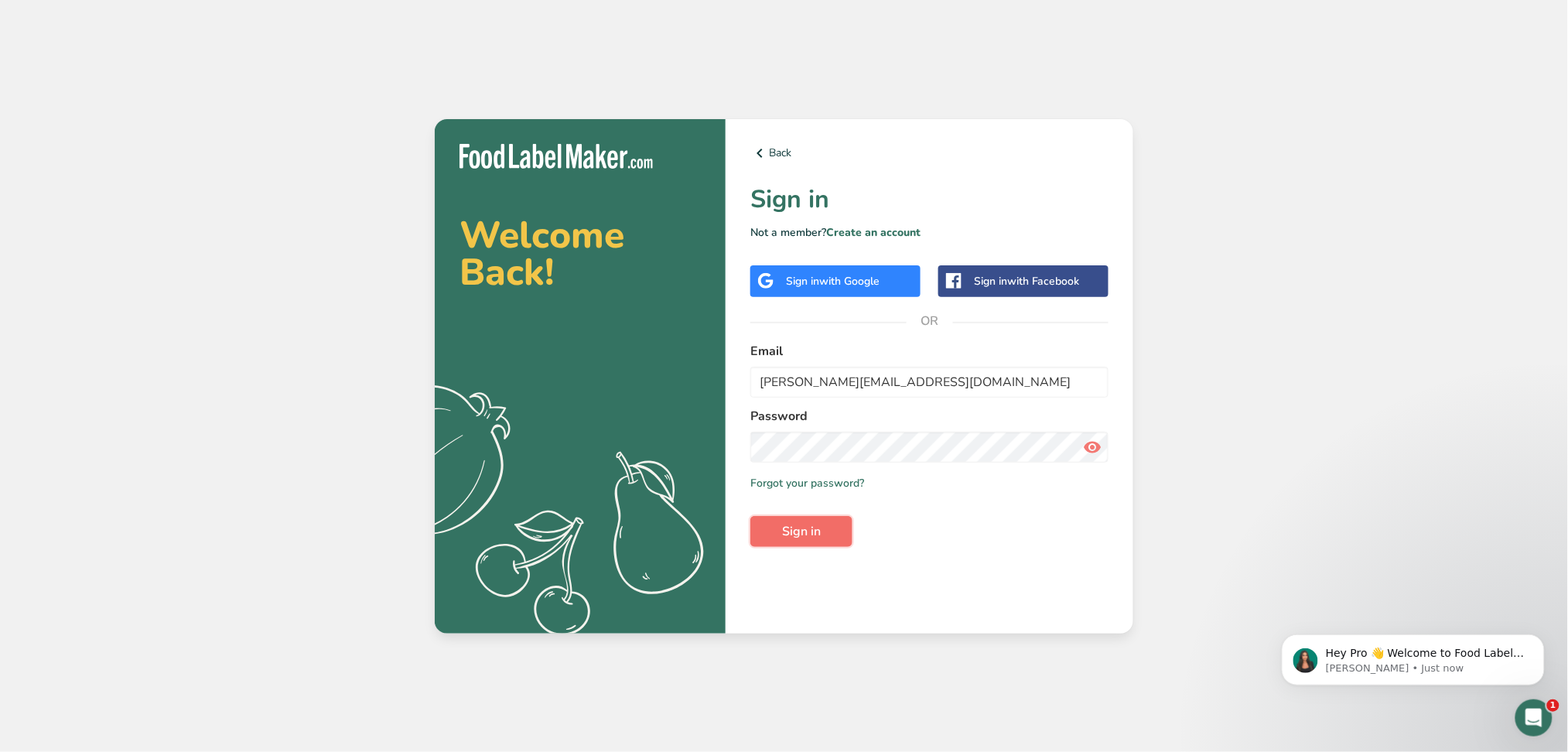
click at [790, 531] on span "Sign in" at bounding box center [802, 531] width 39 height 18
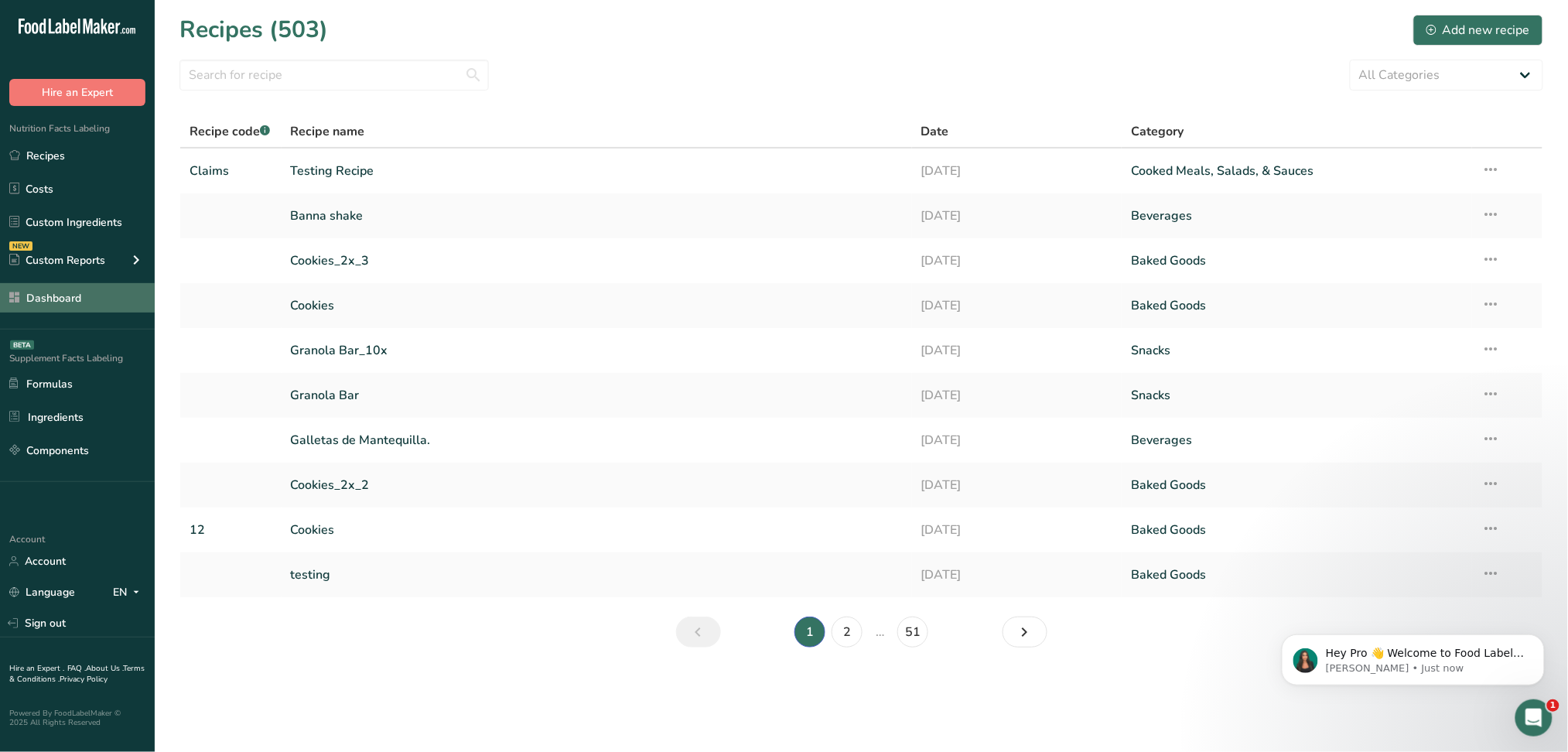
click at [57, 291] on link "Dashboard" at bounding box center [77, 298] width 155 height 30
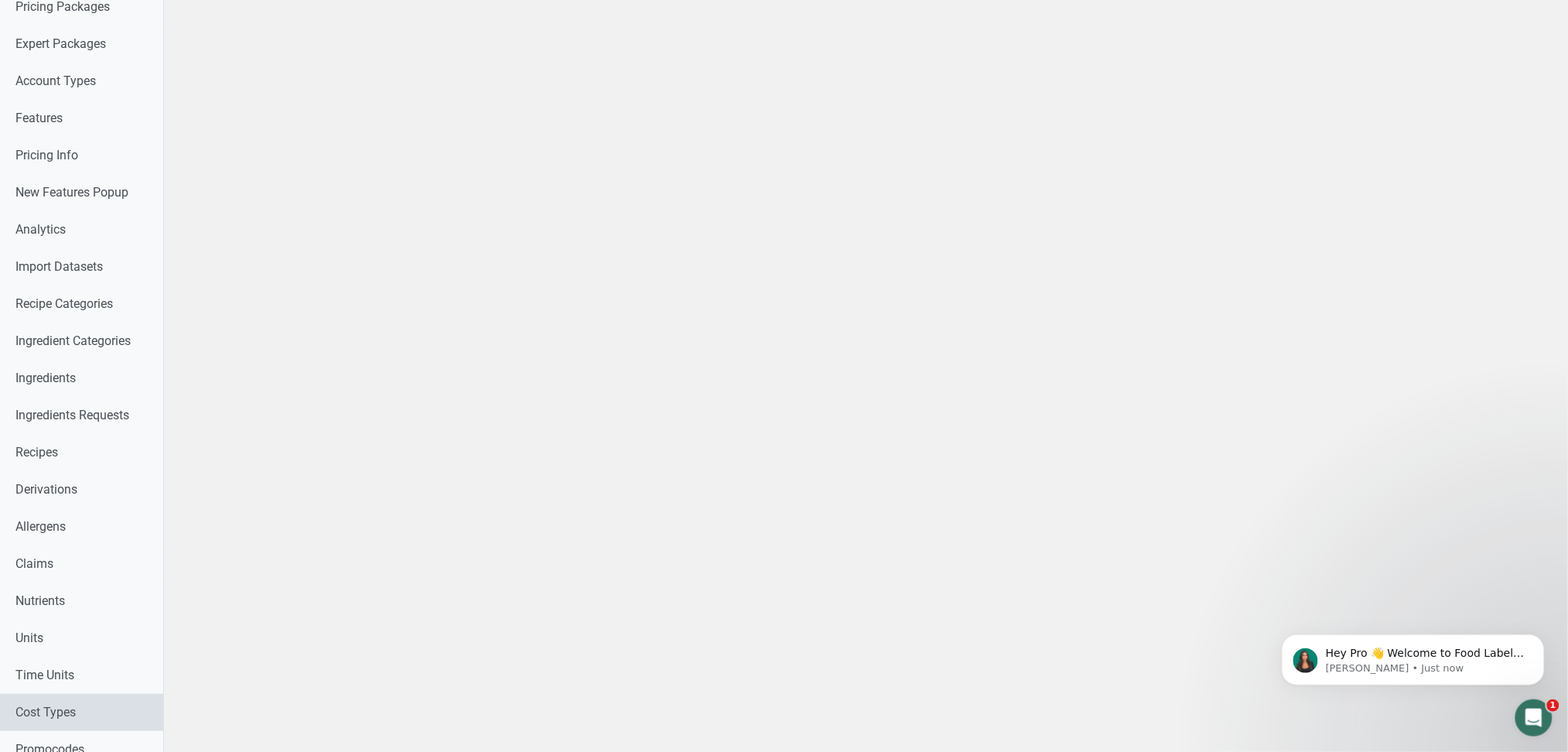
scroll to position [412, 0]
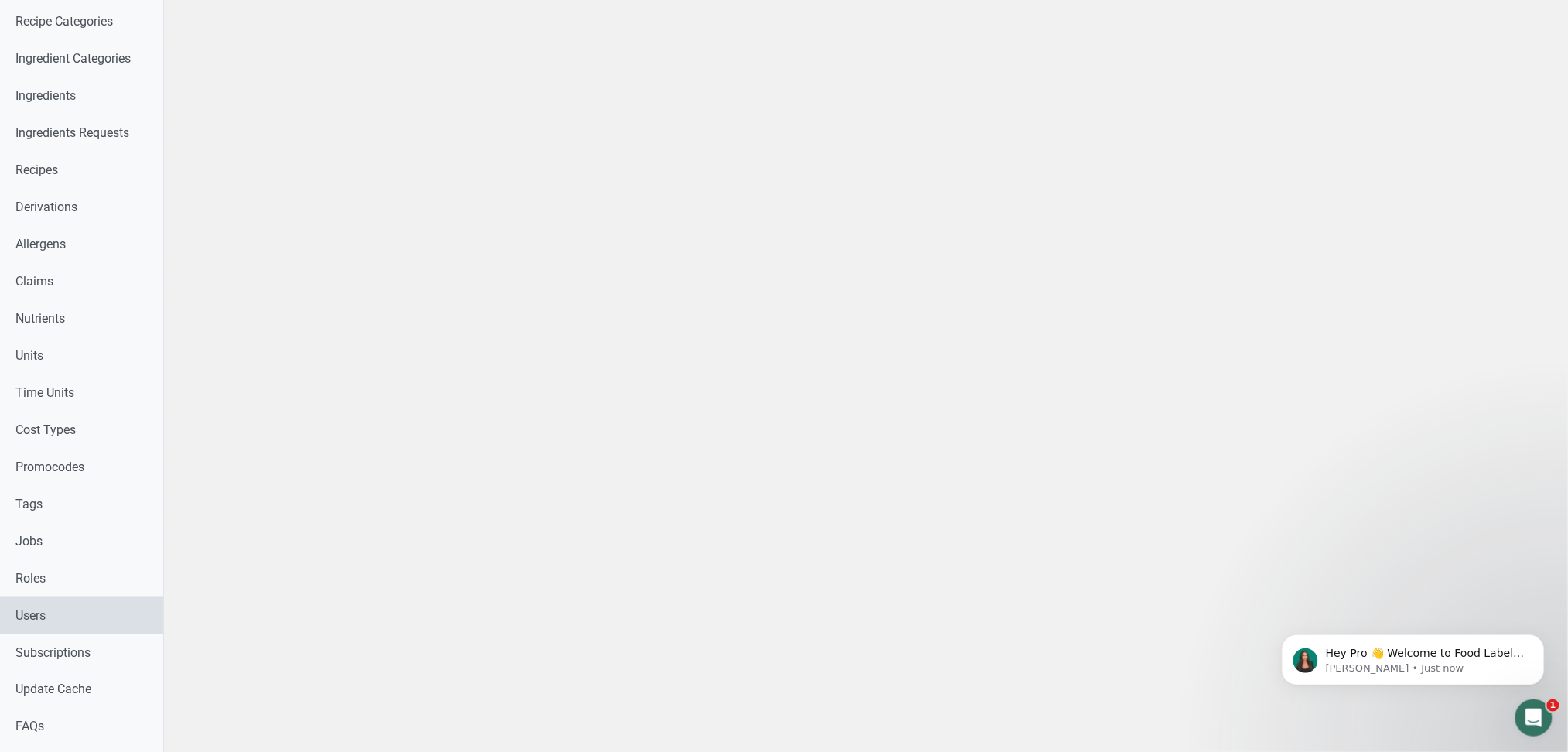
click at [52, 612] on link "Users" at bounding box center [81, 615] width 163 height 37
select select
click at [31, 619] on link "Users" at bounding box center [81, 615] width 163 height 37
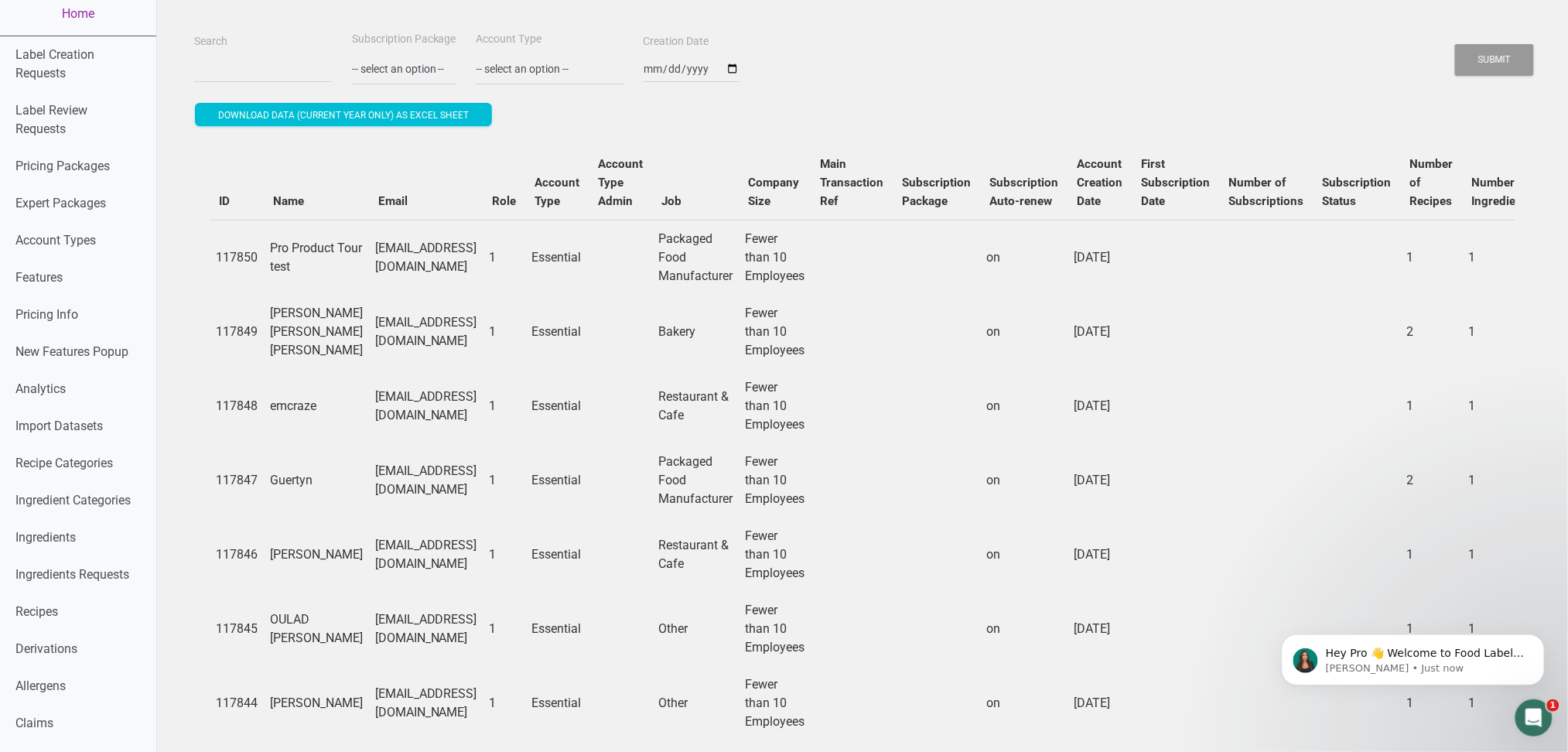
drag, startPoint x: 1180, startPoint y: 286, endPoint x: 1583, endPoint y: 299, distance: 403.2
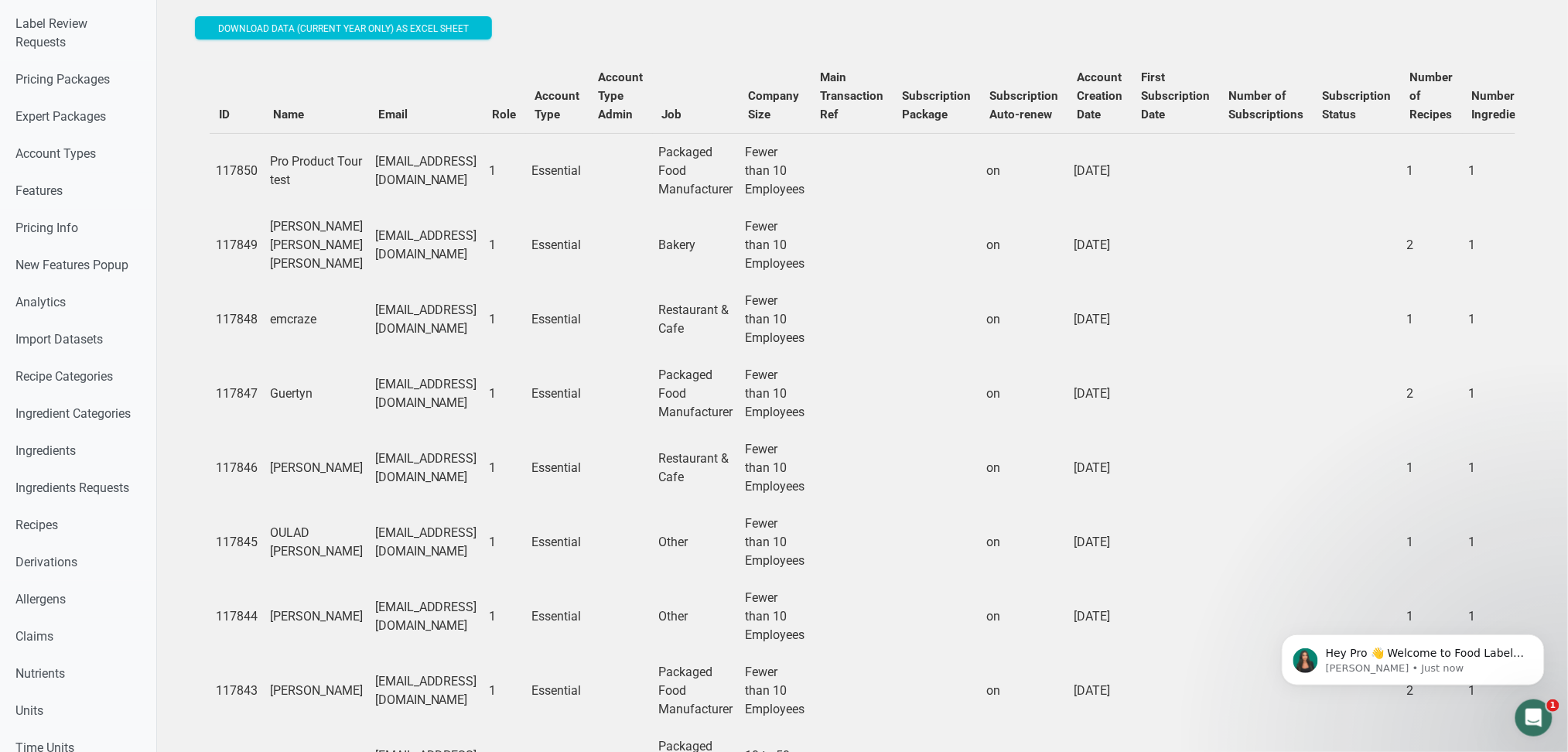
scroll to position [318, 0]
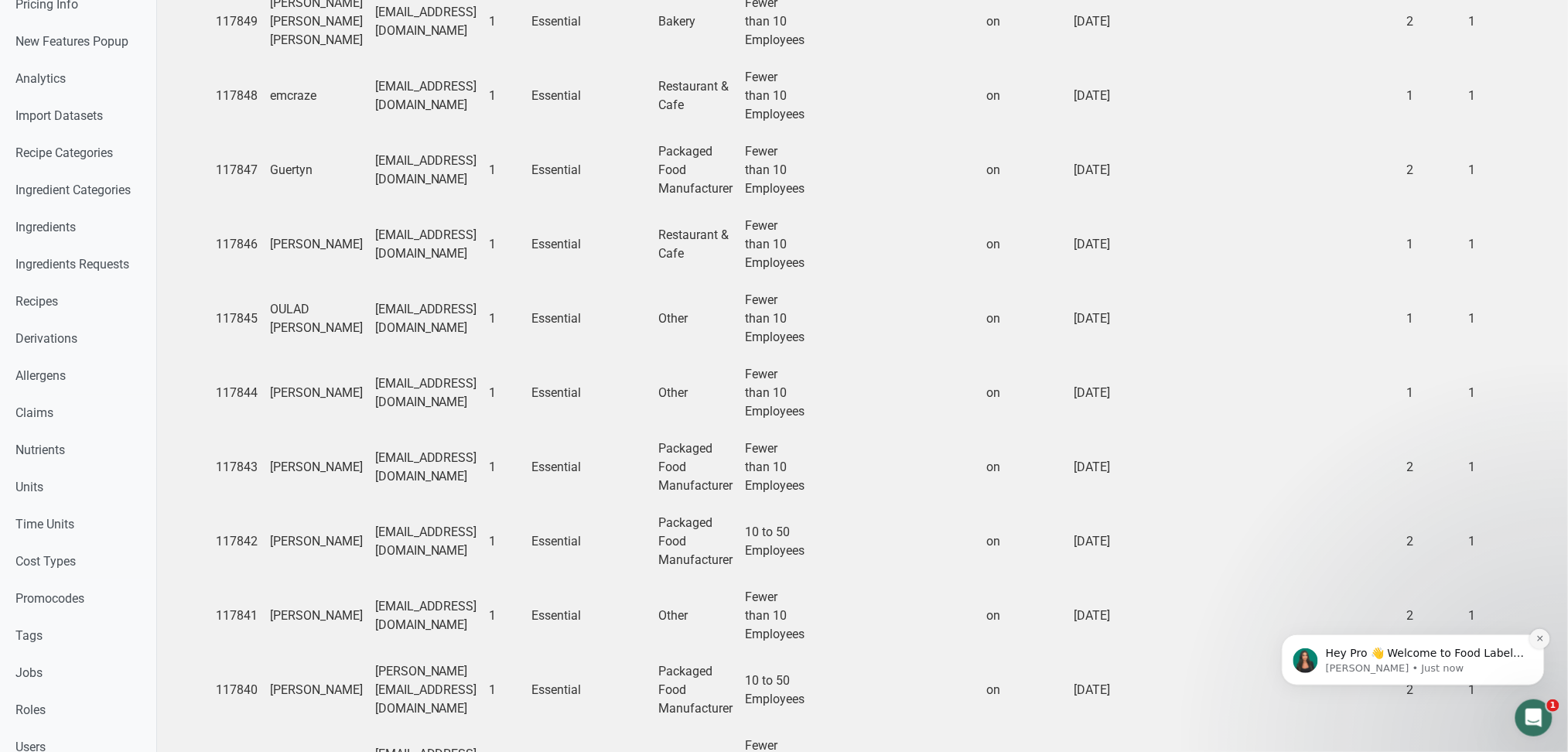
click at [1536, 634] on icon "Dismiss notification" at bounding box center [1539, 638] width 8 height 8
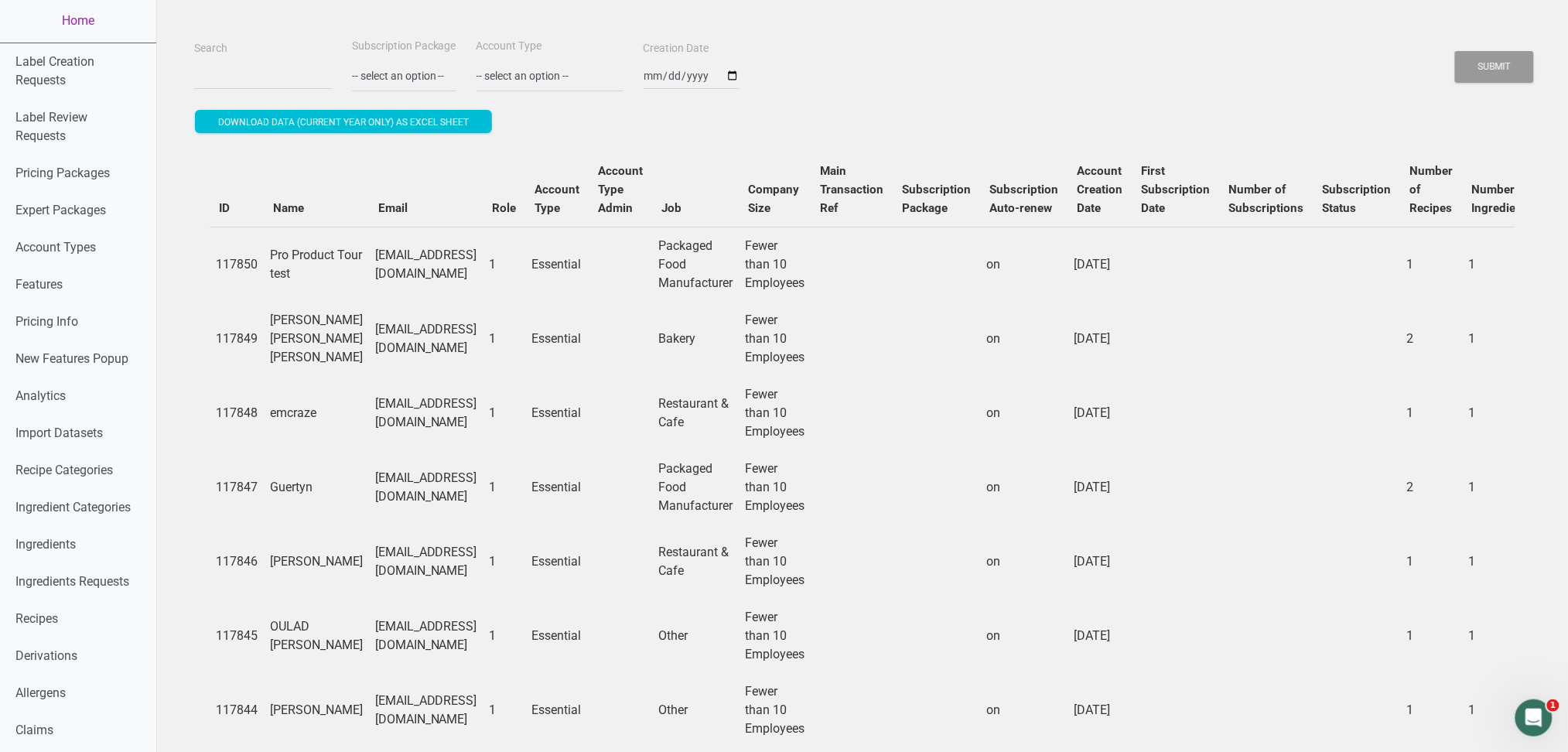
scroll to position [0, 0]
click at [894, 285] on td at bounding box center [852, 265] width 82 height 75
drag, startPoint x: 1216, startPoint y: 277, endPoint x: 1221, endPoint y: 300, distance: 23.5
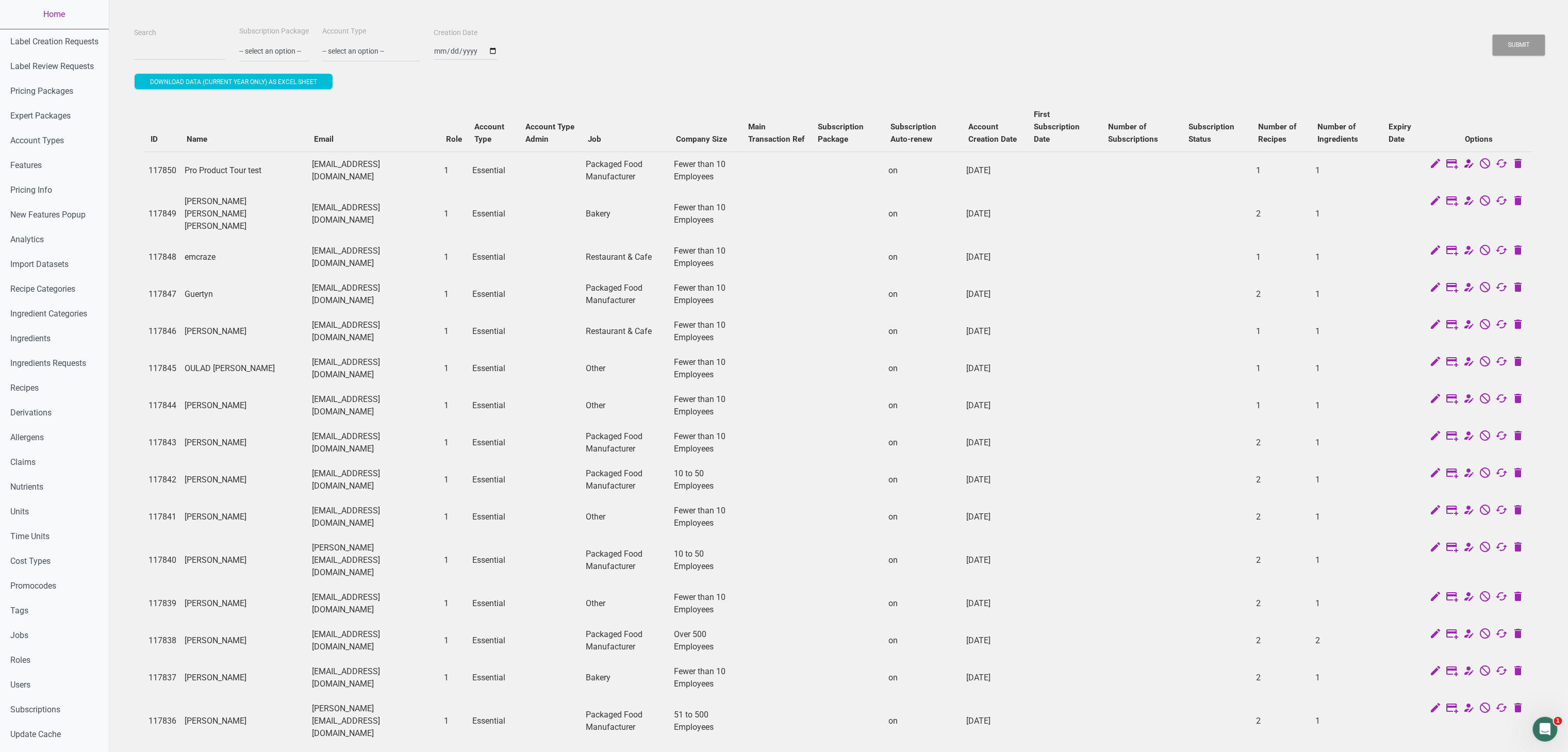
click at [1045, 157] on icon at bounding box center [1469, 164] width 12 height 14
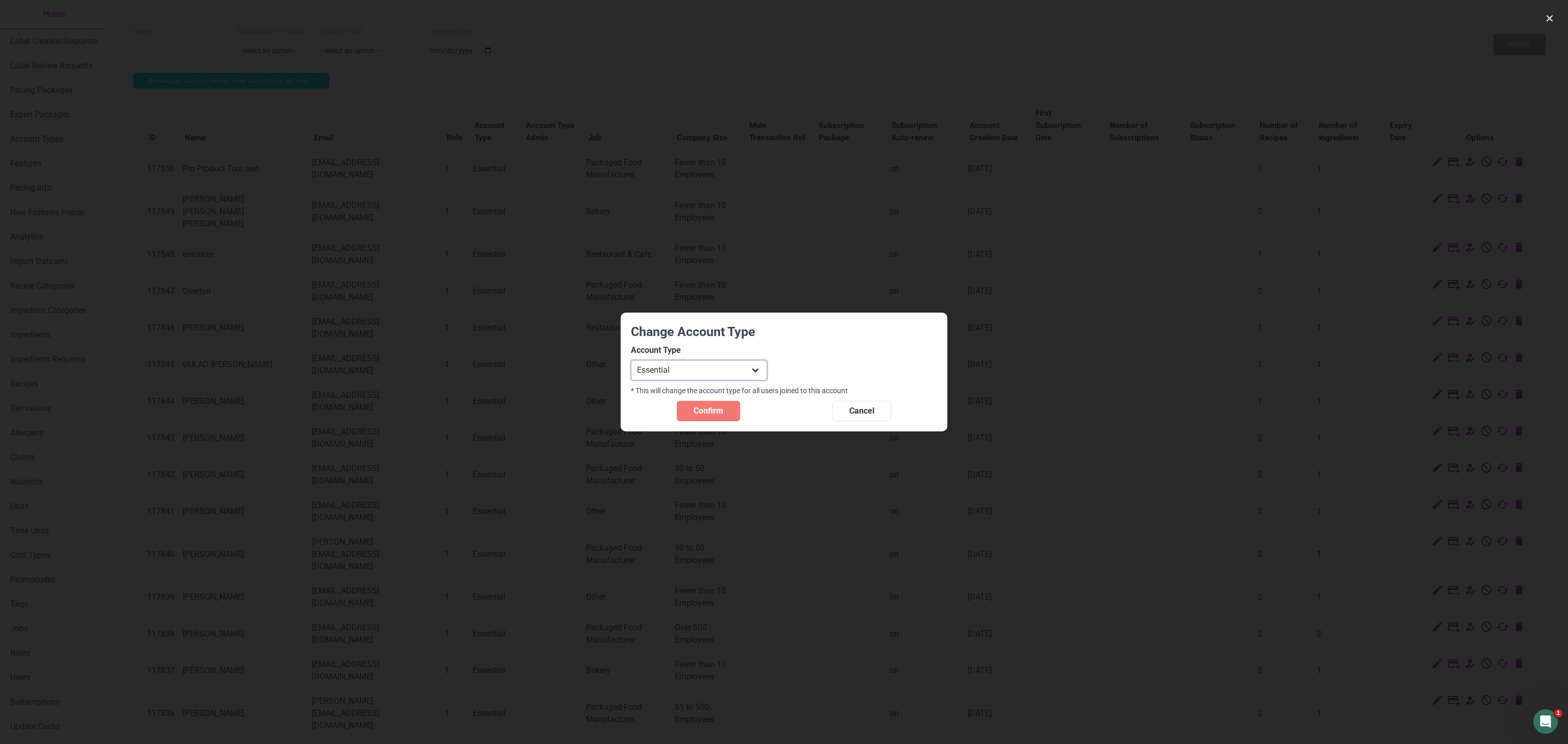
click at [721, 366] on select "Individual Essential Pro Business Old Enterprise 3 Users (799$) Old Enterprise …" at bounding box center [699, 370] width 136 height 21
select select "30"
click at [631, 360] on select "Individual Essential Pro Business Old Enterprise 3 Users (799$) Old Enterprise …" at bounding box center [699, 370] width 136 height 21
click at [713, 415] on span "Confirm" at bounding box center [709, 411] width 30 height 12
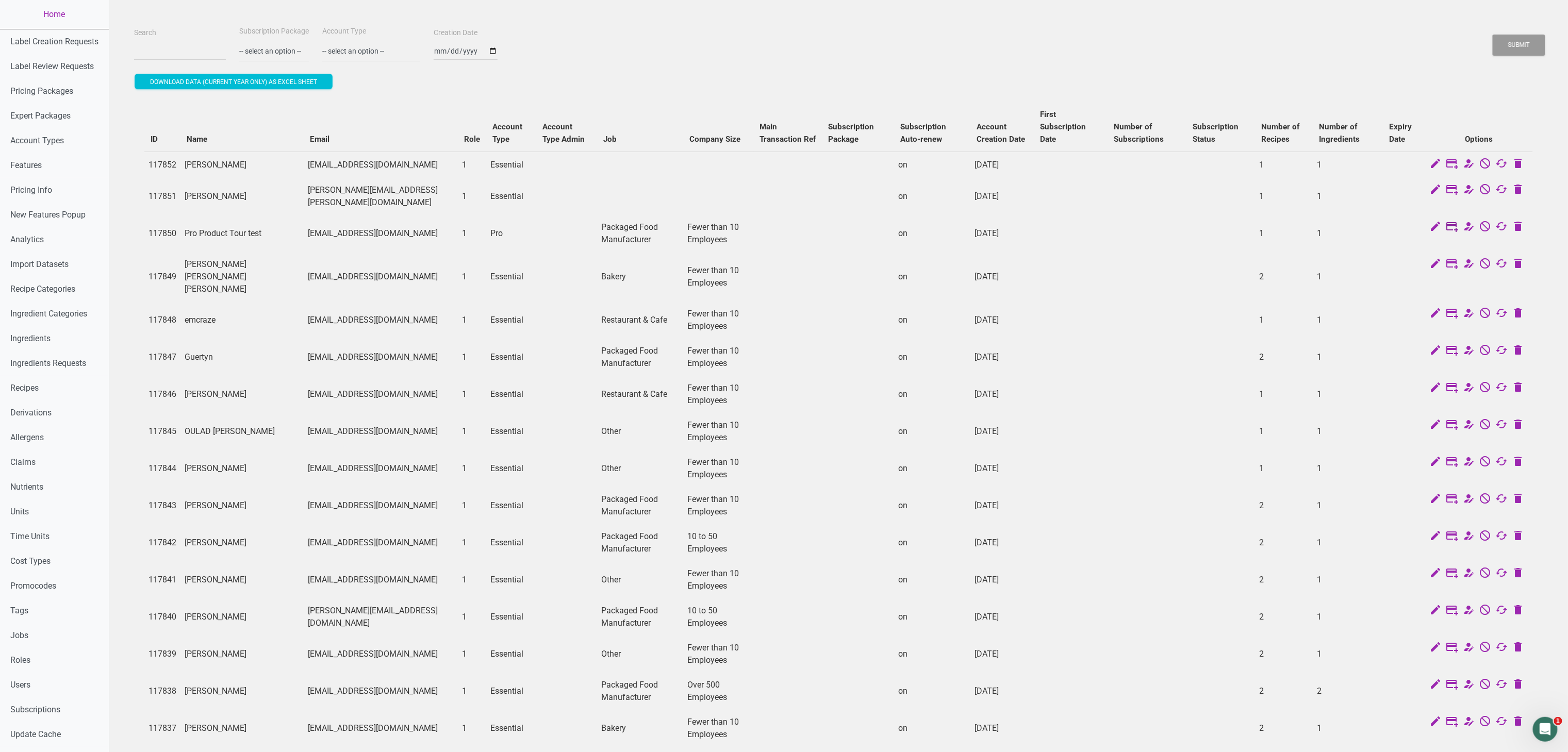
click at [1045, 223] on icon at bounding box center [1452, 227] width 12 height 14
select select "US"
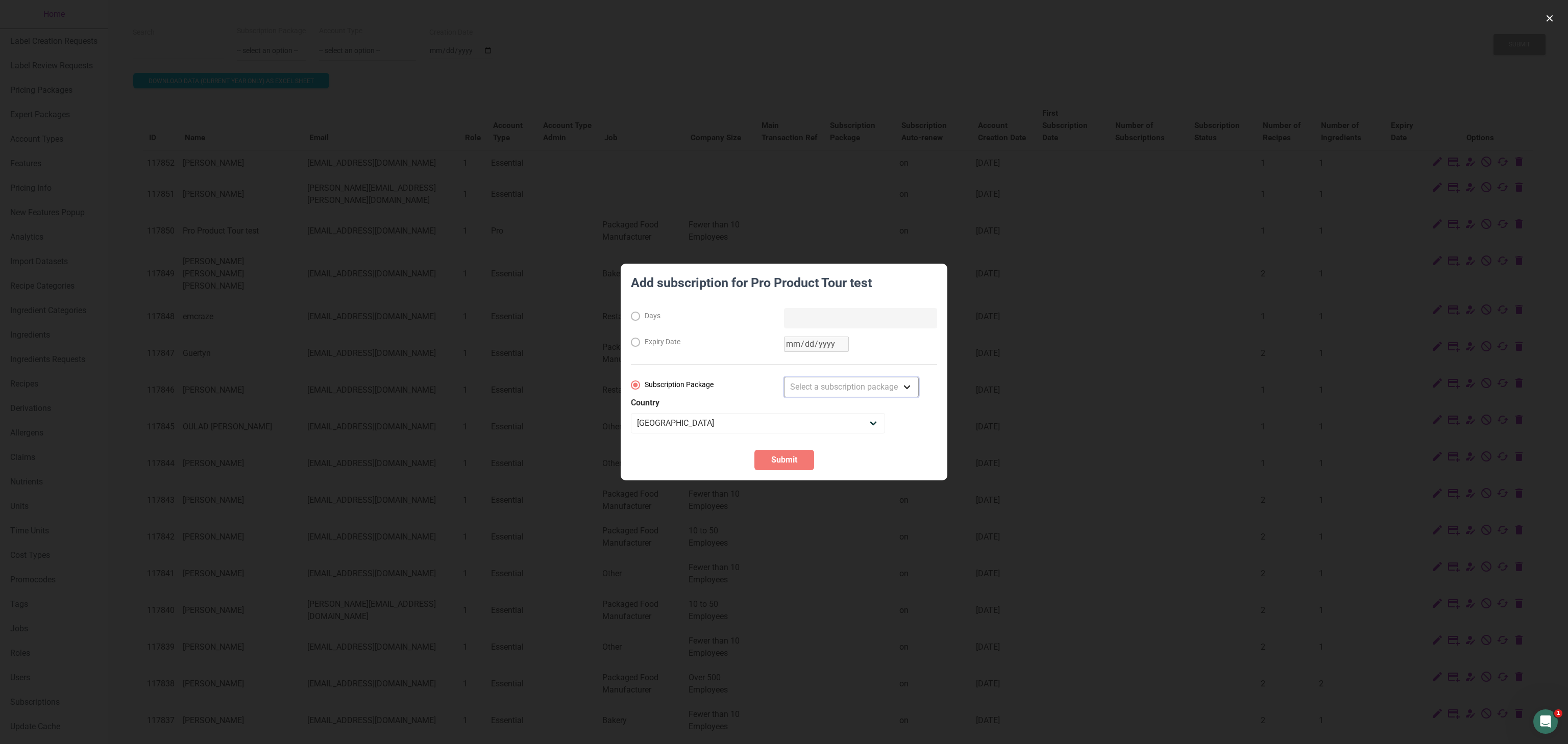
click at [808, 387] on select "Select a subscription package Monthly Yearly Quarterly Free Trial" at bounding box center [851, 388] width 135 height 21
select select "2"
click at [784, 377] on select "Select a subscription package Monthly Yearly Quarterly Free Trial" at bounding box center [851, 388] width 135 height 21
click at [775, 456] on span "Submit" at bounding box center [784, 460] width 26 height 12
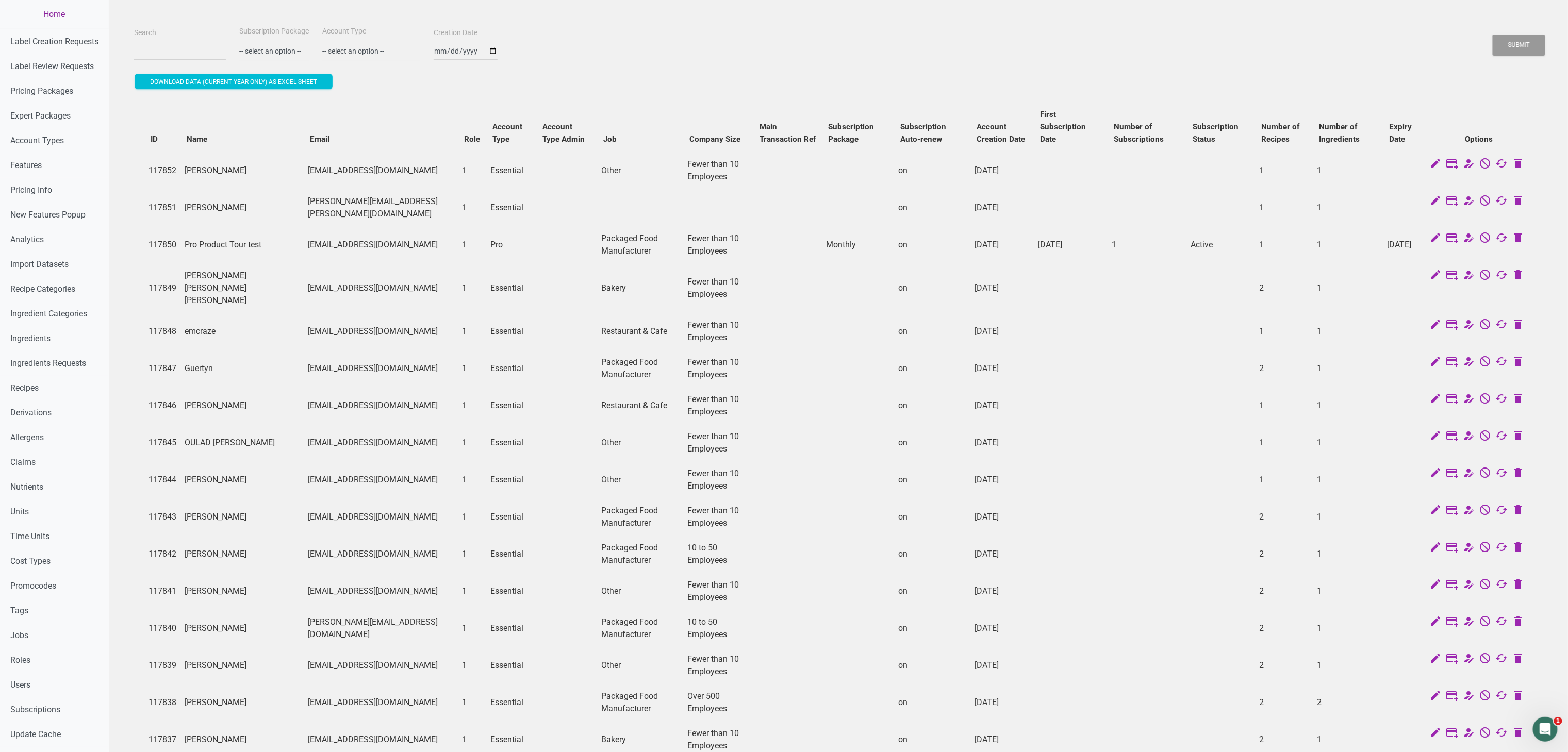
click at [55, 14] on link "Home" at bounding box center [54, 14] width 109 height 29
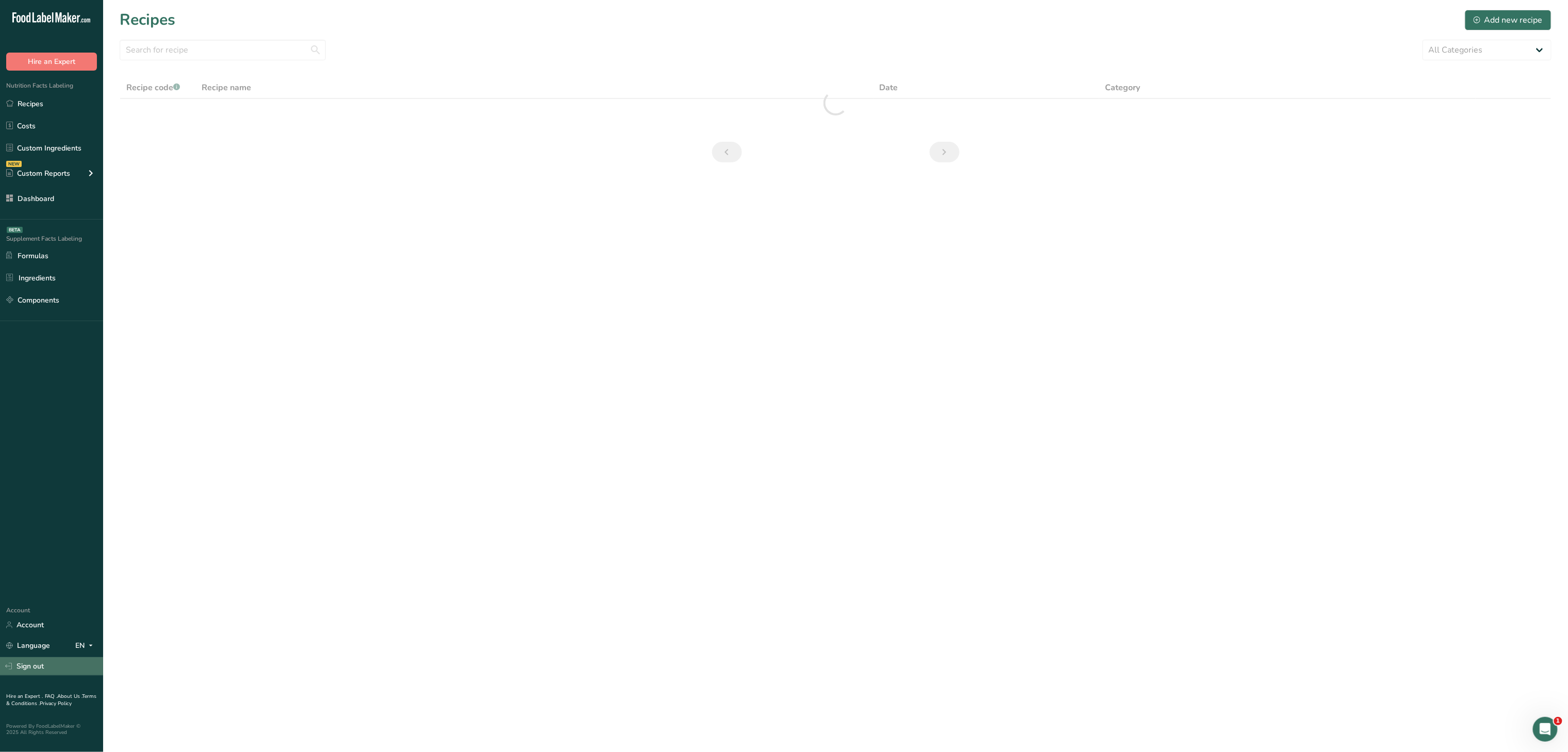
click at [37, 501] on link "Sign out" at bounding box center [52, 666] width 103 height 18
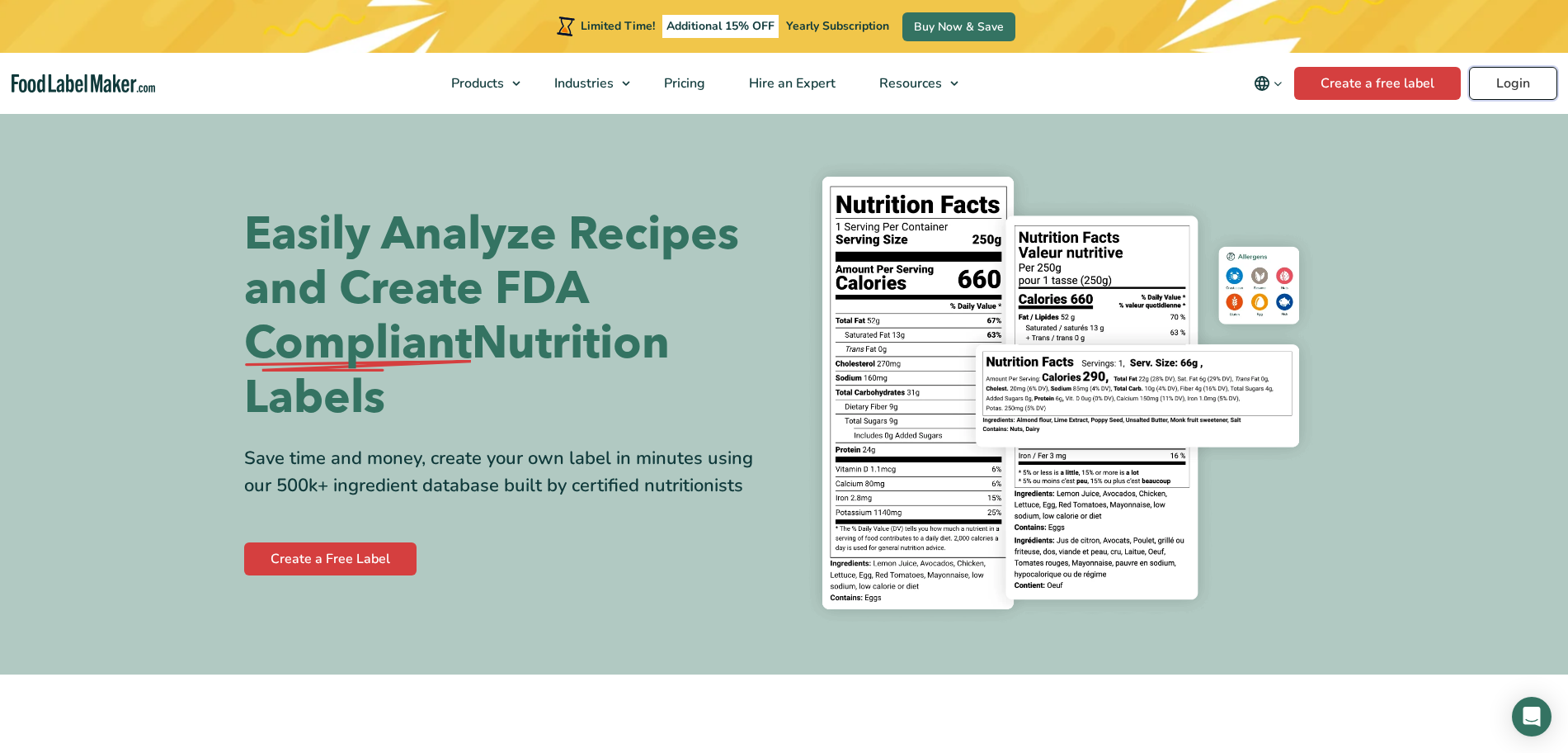
click at [1489, 93] on link "Login" at bounding box center [1513, 84] width 89 height 33
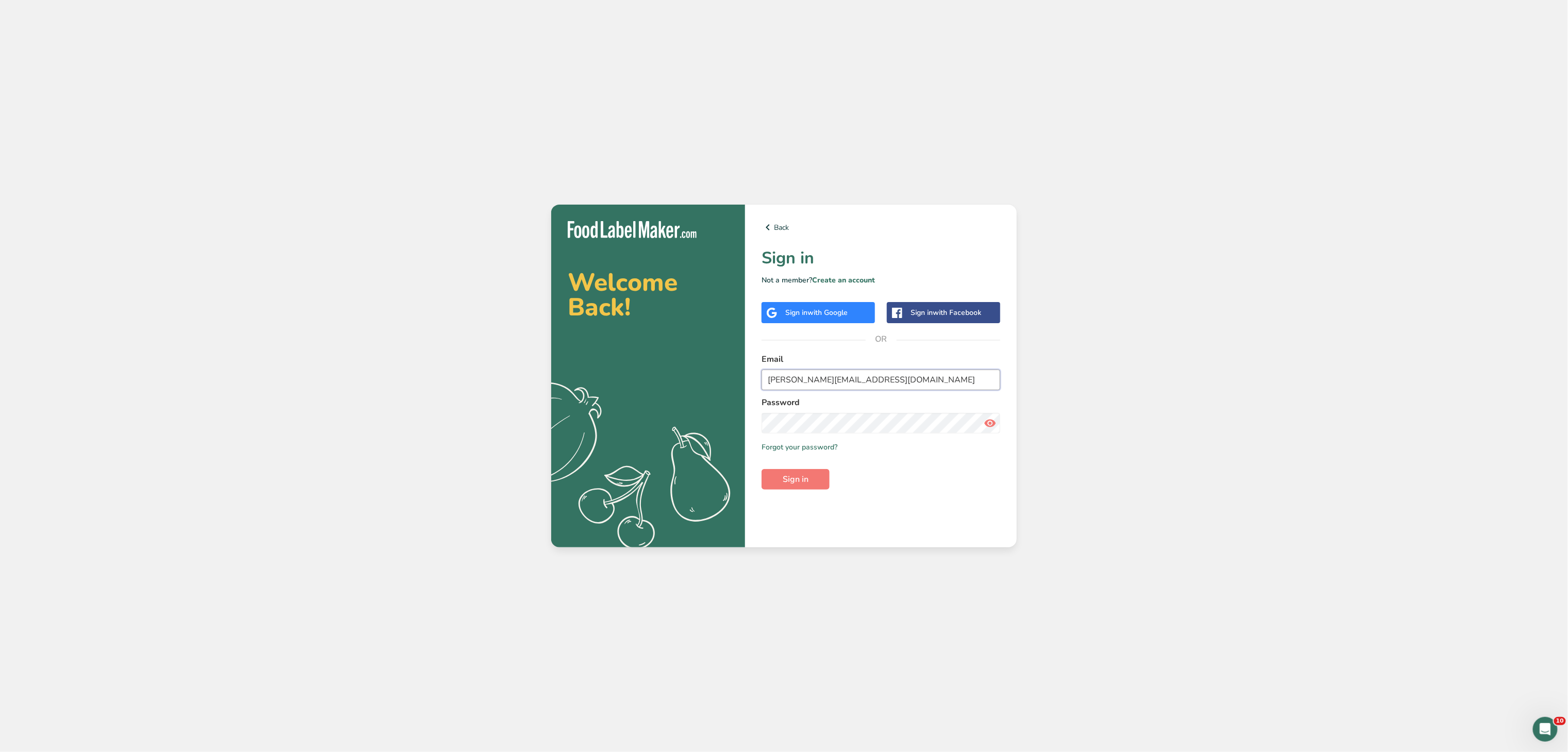
click at [922, 370] on input "maria@foodlabelmaker.com" at bounding box center [881, 380] width 239 height 21
type input "Pro@demo.com"
click at [790, 483] on span "Sign in" at bounding box center [796, 480] width 26 height 12
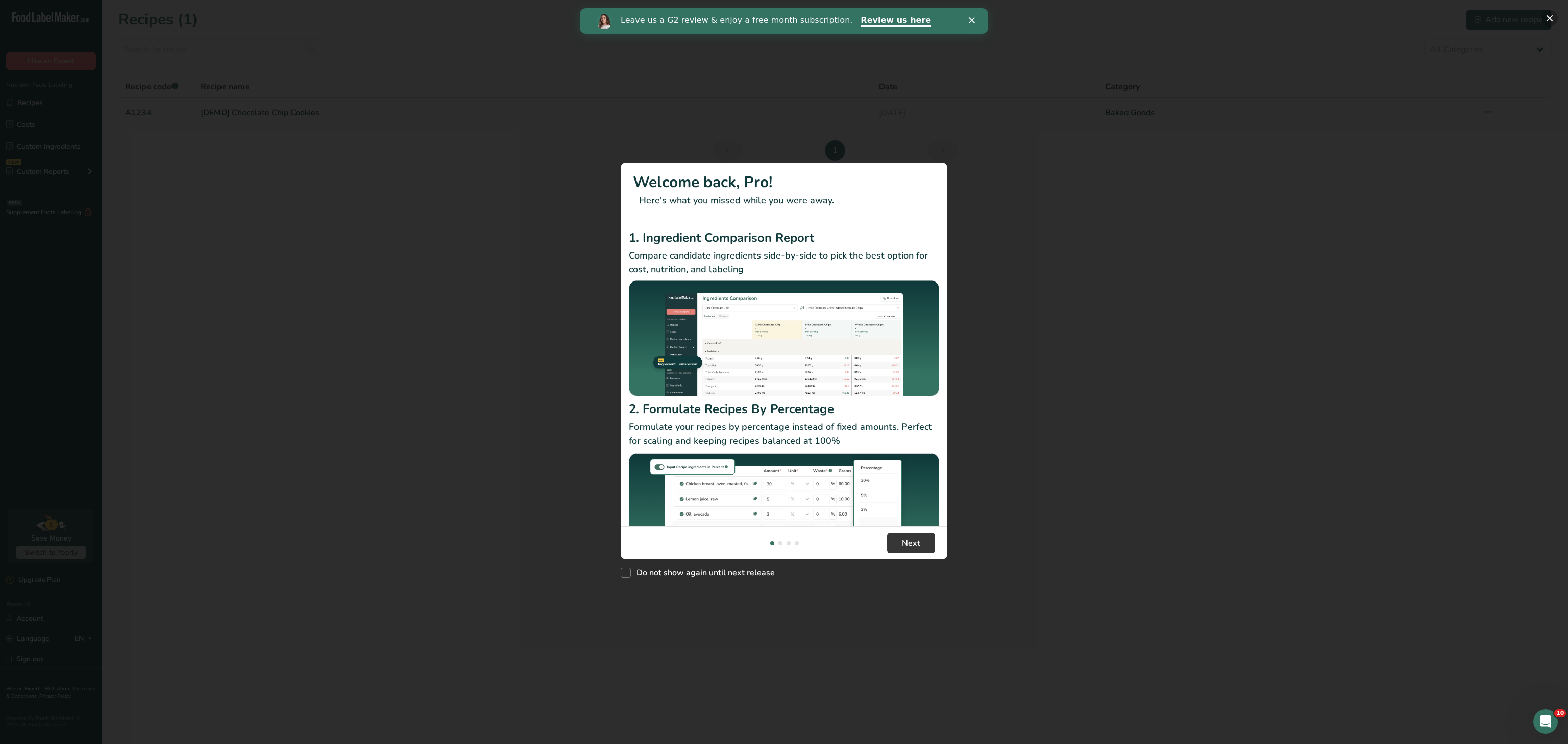
click at [1549, 18] on button "New Features" at bounding box center [1549, 18] width 16 height 16
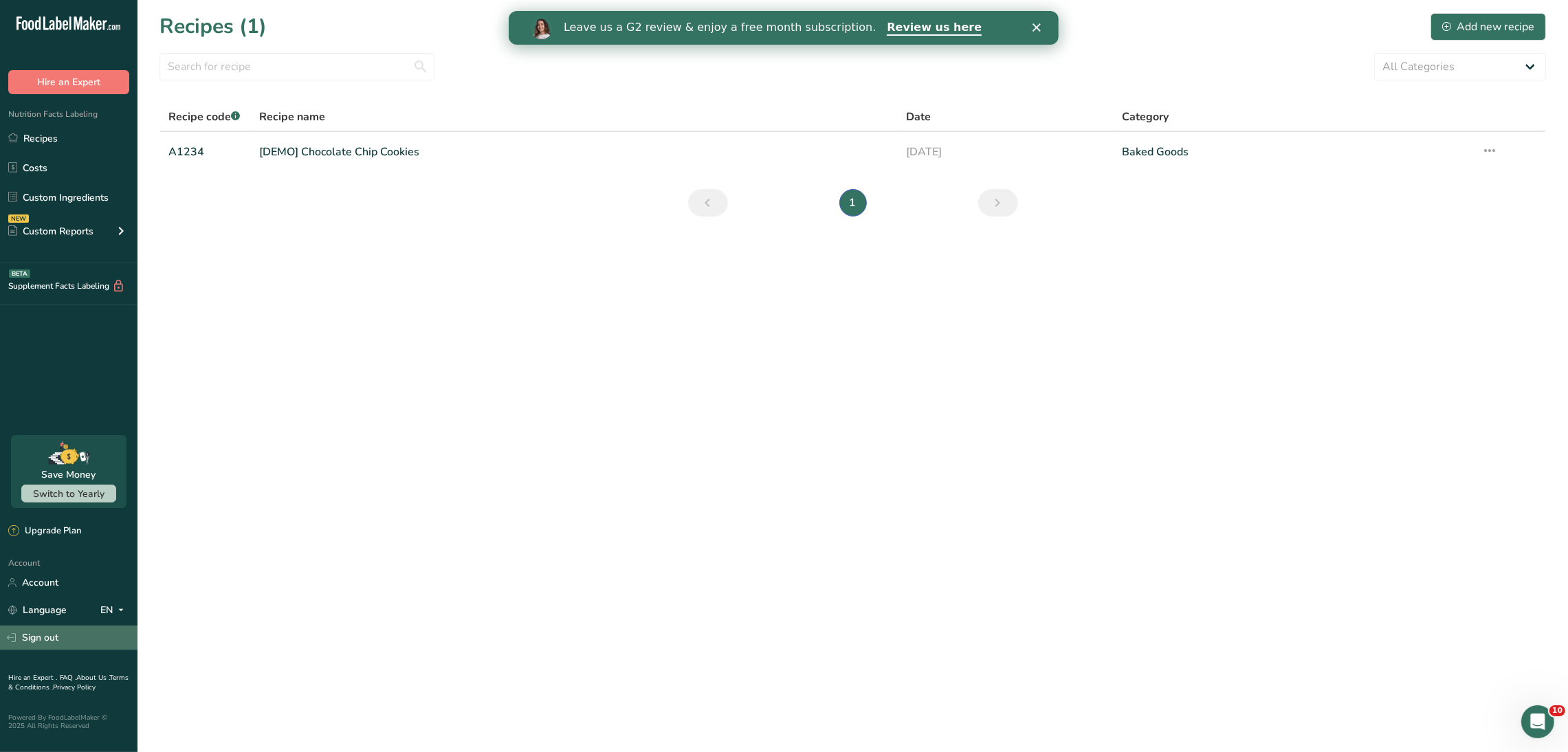
click at [47, 640] on link "Sign out" at bounding box center [69, 637] width 138 height 24
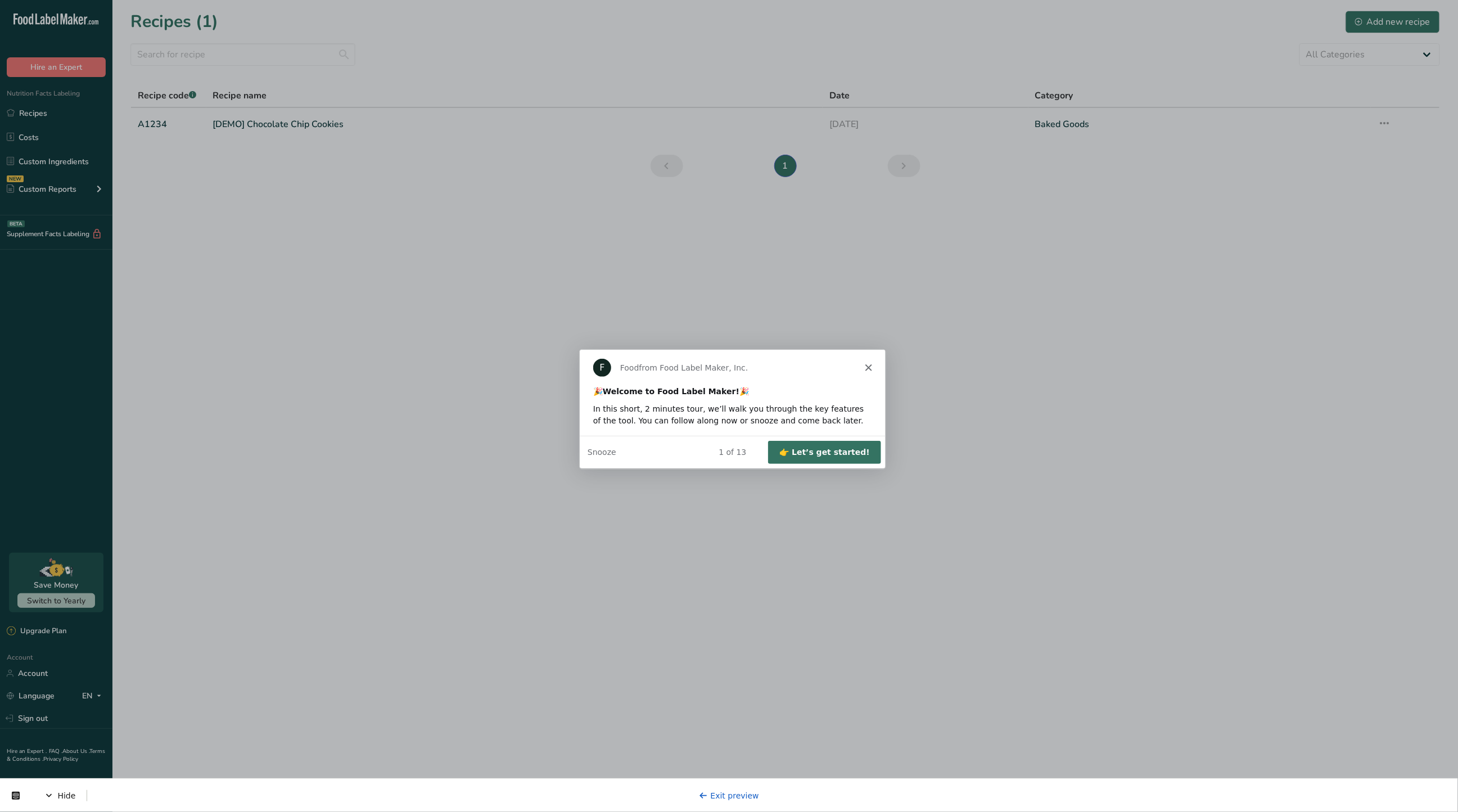
click at [830, 458] on button "👉 Let’s get started!" at bounding box center [824, 452] width 113 height 23
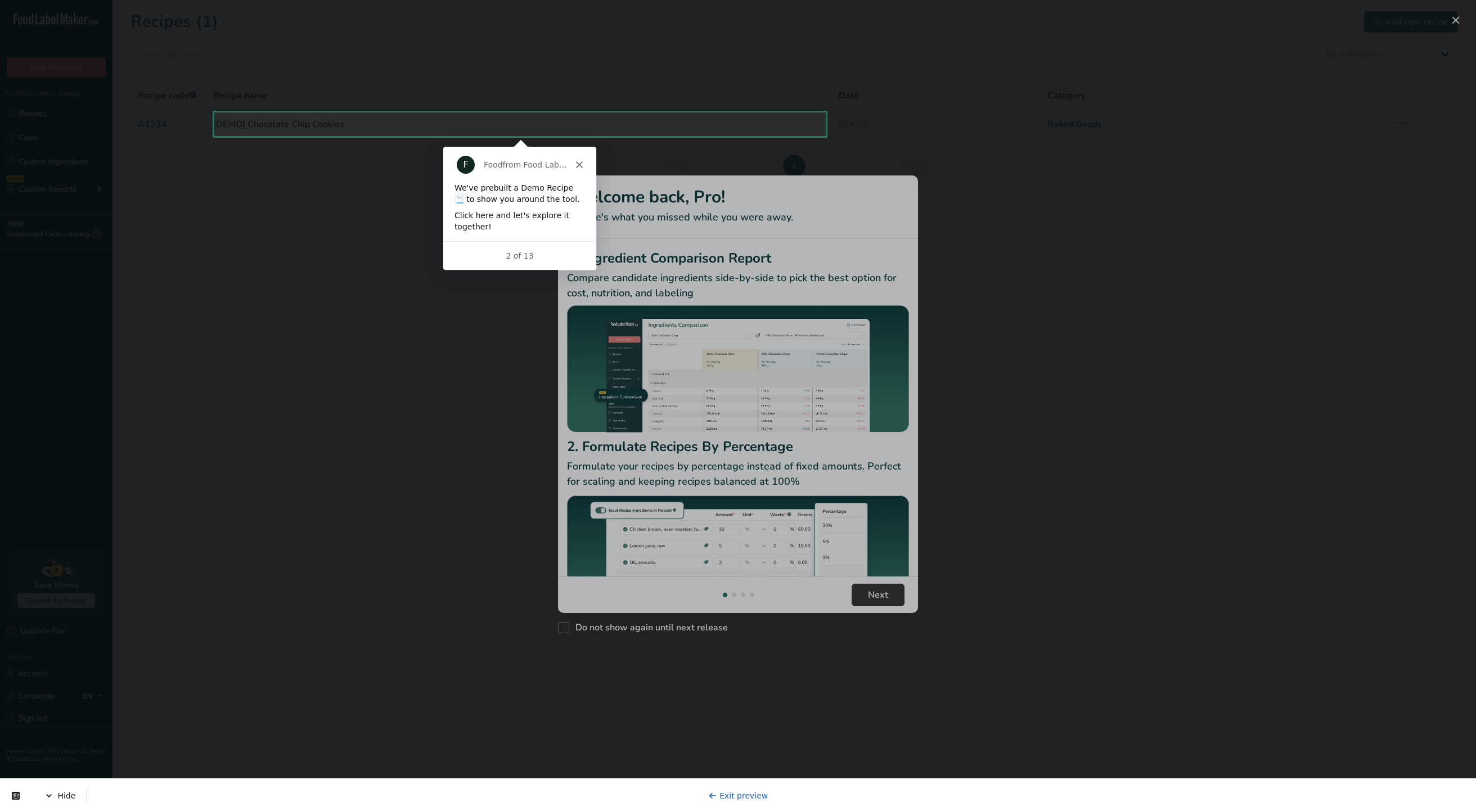
click at [407, 129] on div "New Features" at bounding box center [738, 406] width 1476 height 812
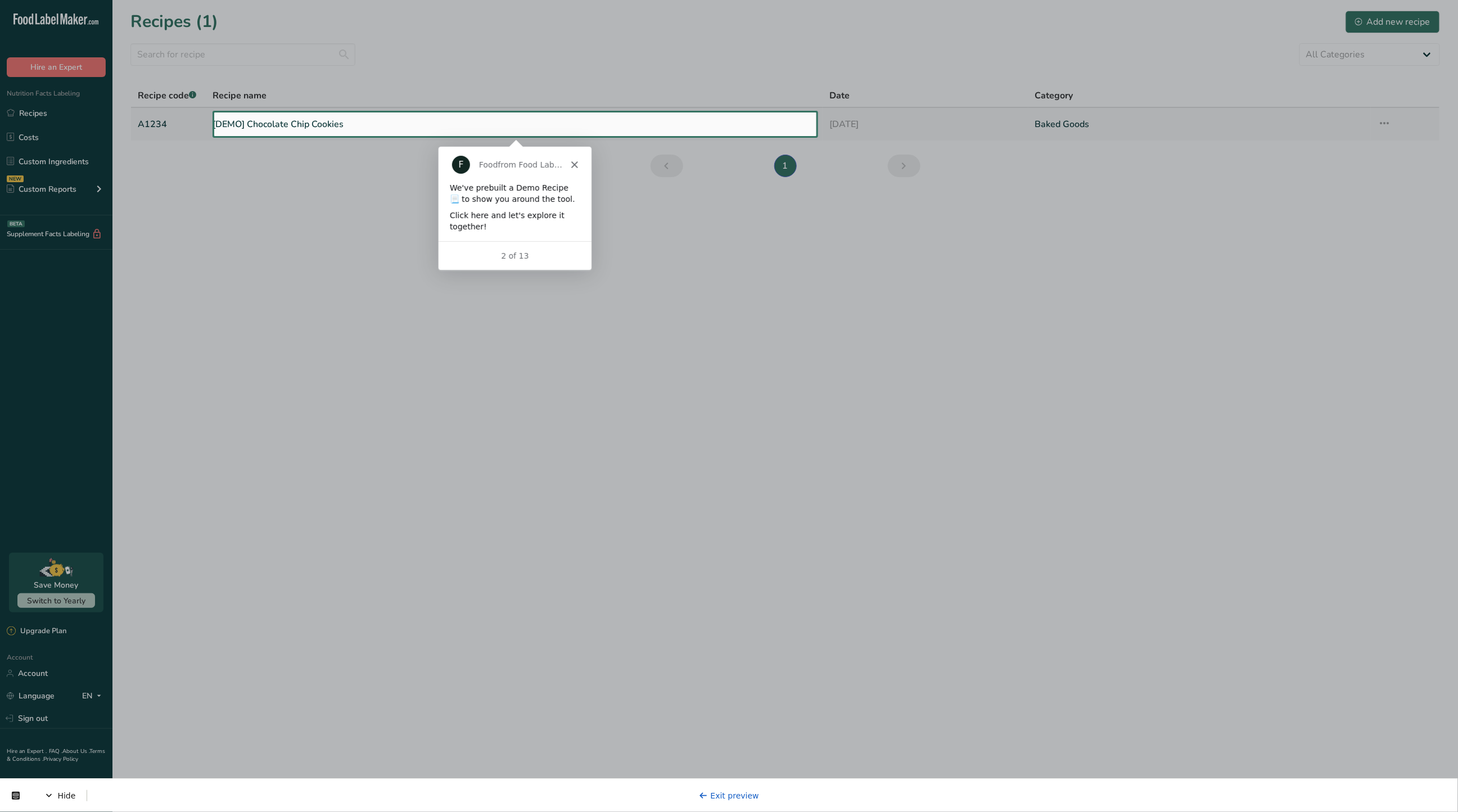
click at [349, 119] on link "[DEMO] Chocolate Chip Cookies" at bounding box center [515, 124] width 604 height 23
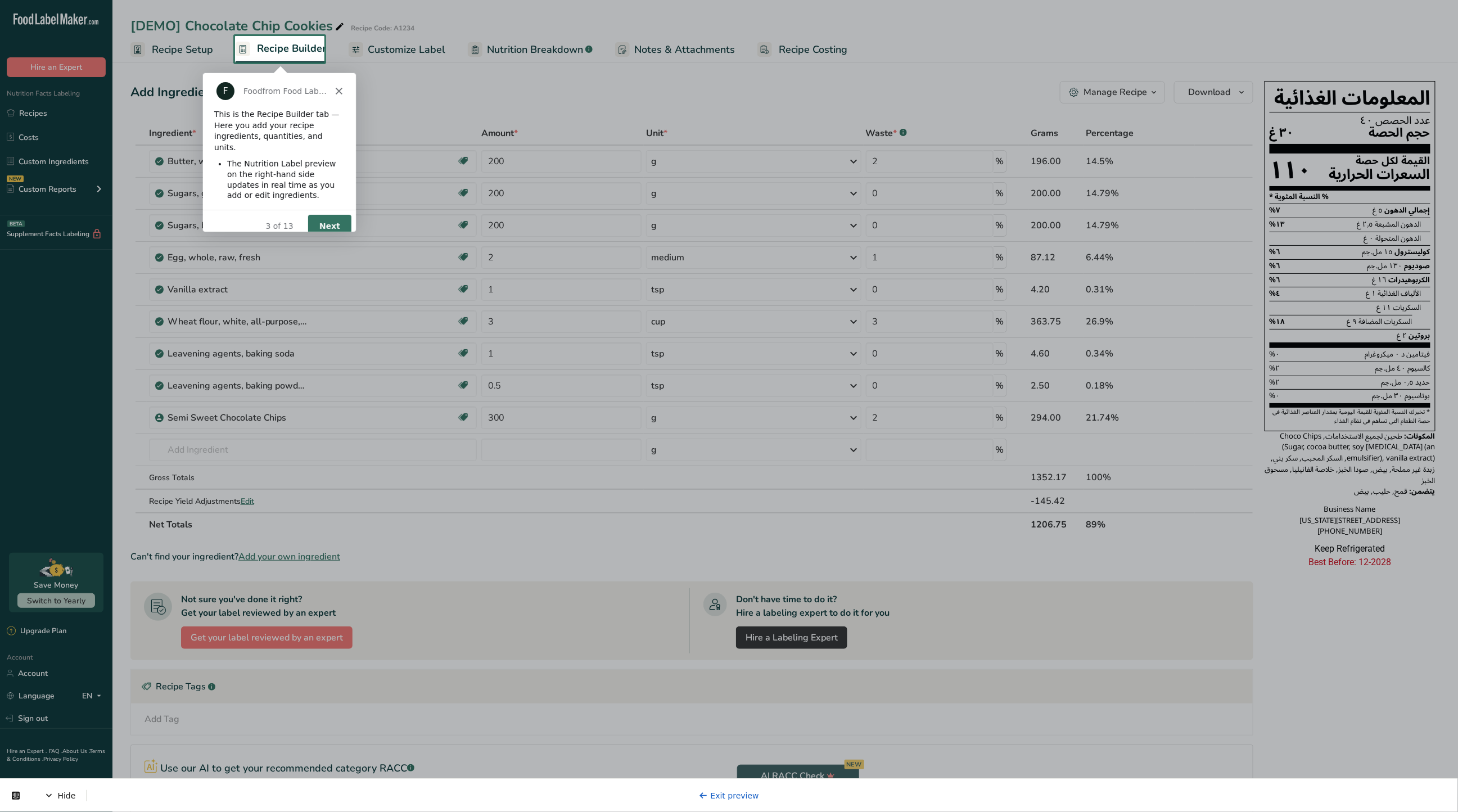
click at [334, 214] on button "Next" at bounding box center [329, 225] width 44 height 23
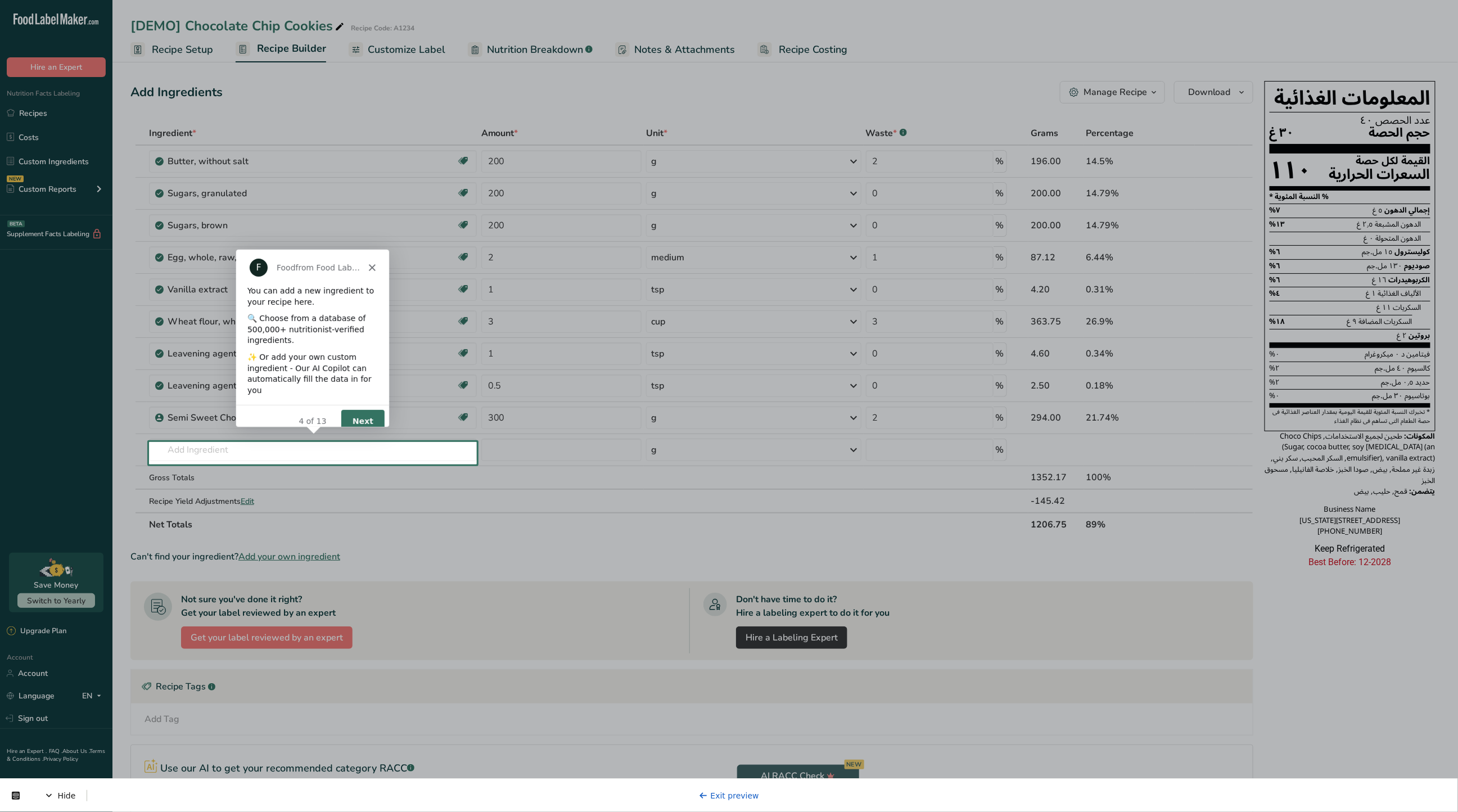
click at [366, 409] on button "Next" at bounding box center [361, 420] width 44 height 23
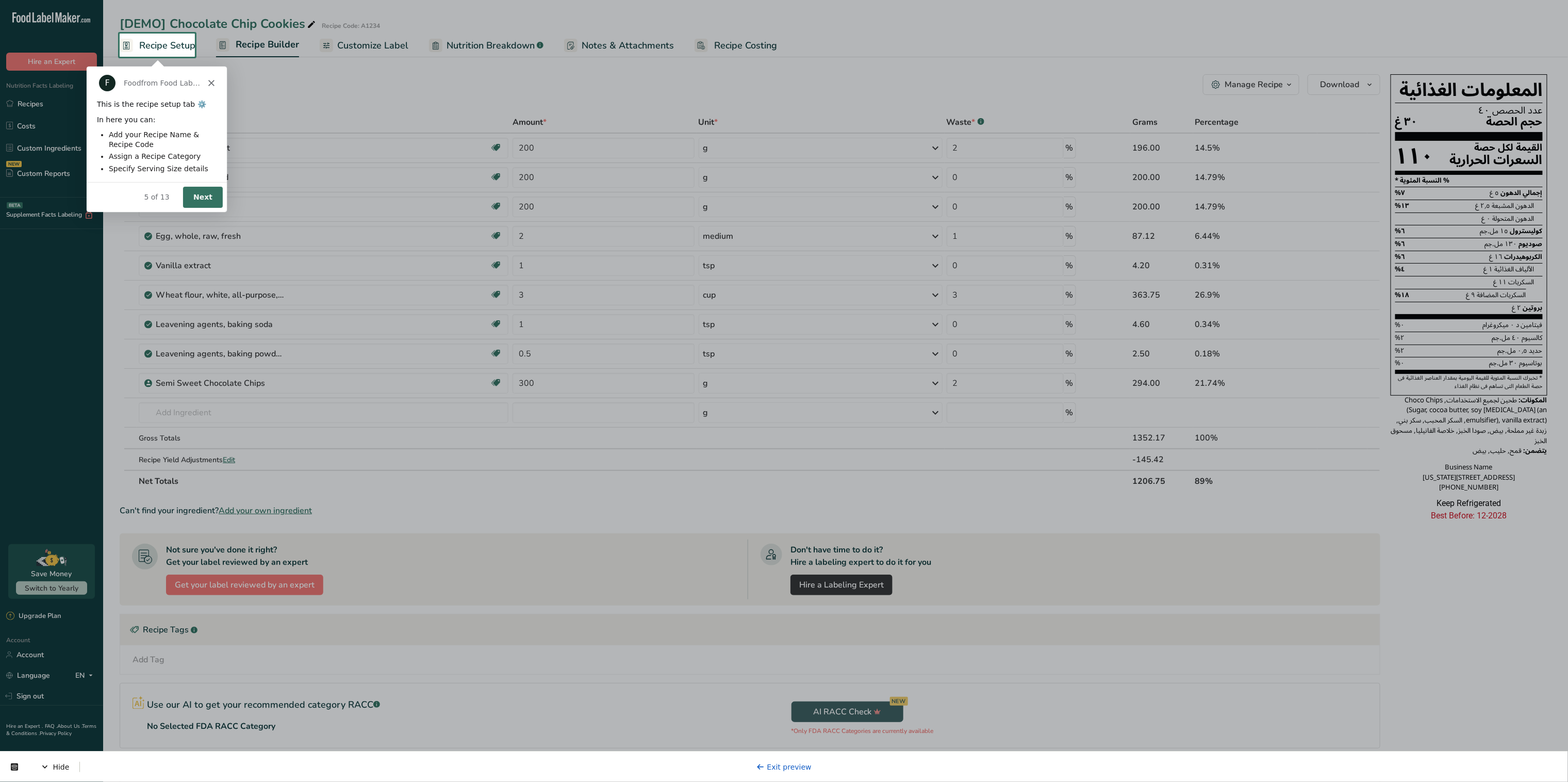
click at [204, 192] on button "Next" at bounding box center [202, 196] width 40 height 21
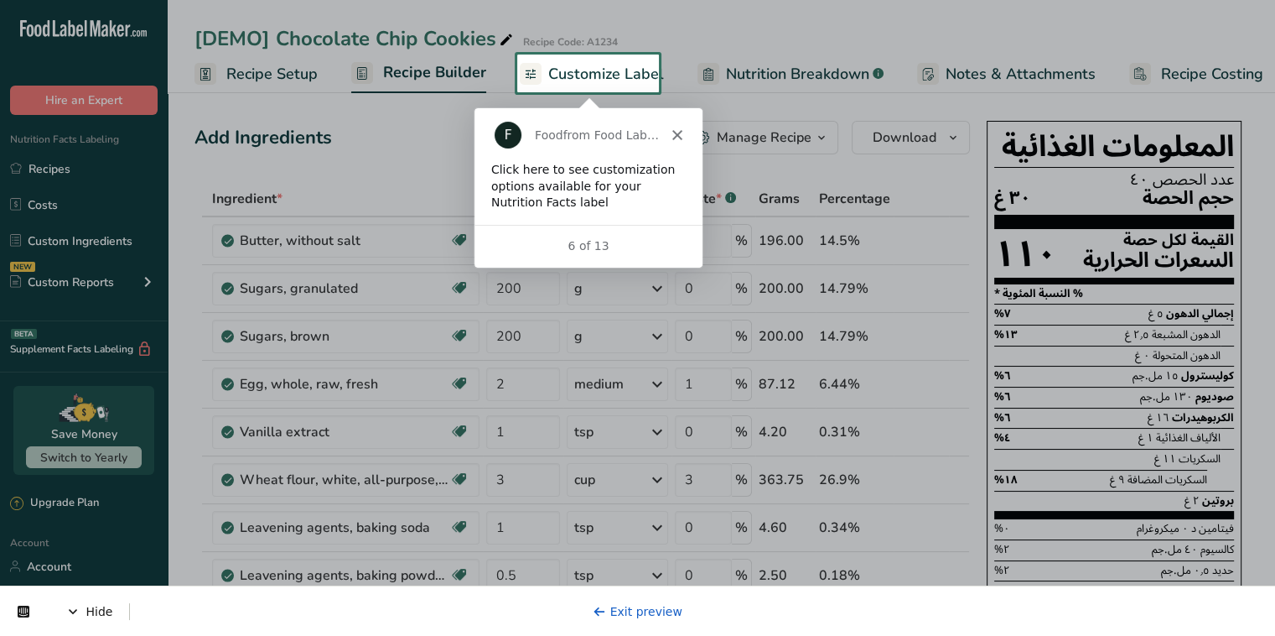
click at [605, 80] on span "Customize Label" at bounding box center [606, 74] width 116 height 23
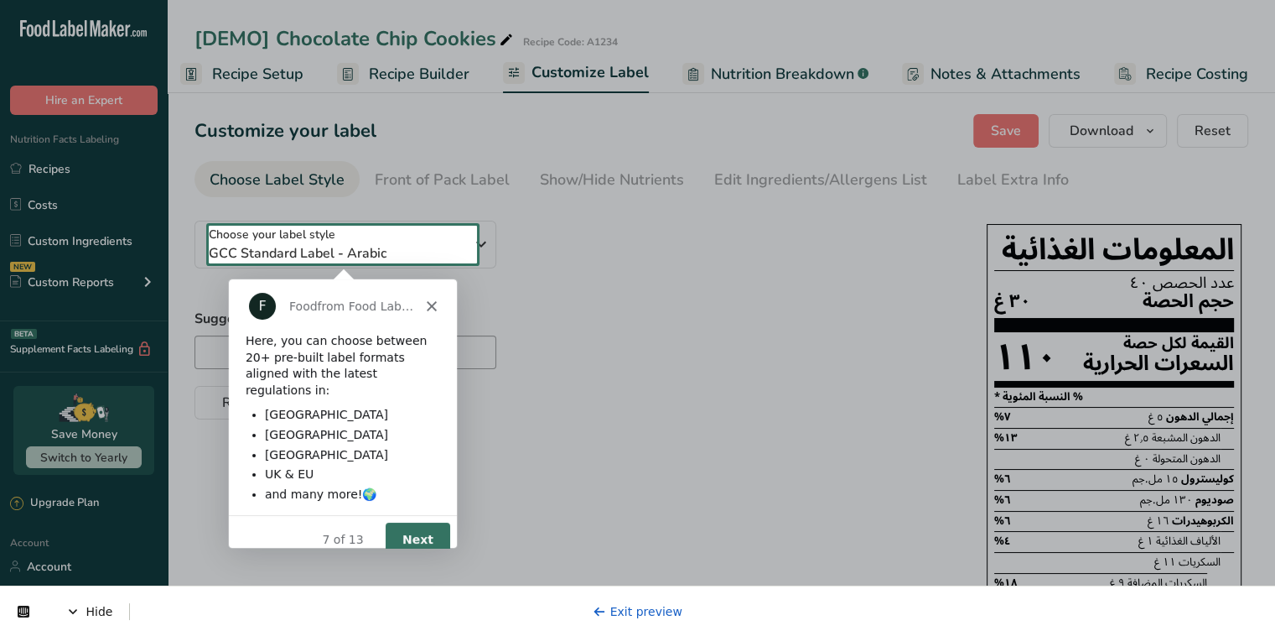
click at [418, 527] on button "Next" at bounding box center [417, 538] width 65 height 34
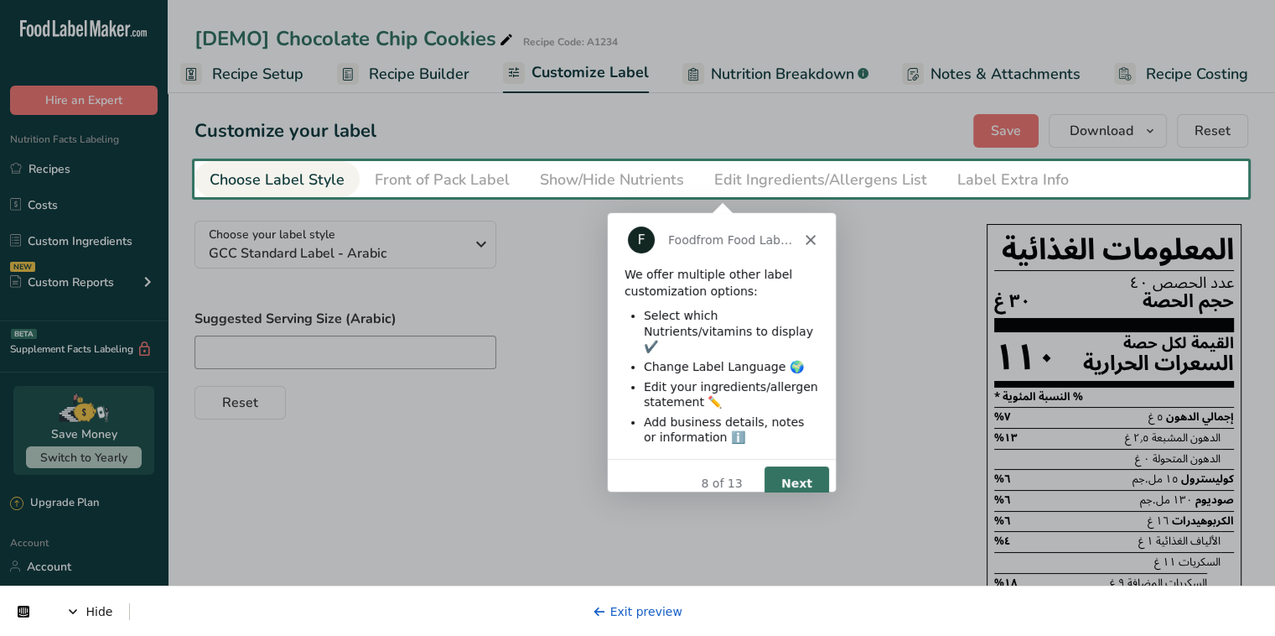
click at [808, 475] on button "Next" at bounding box center [795, 482] width 65 height 34
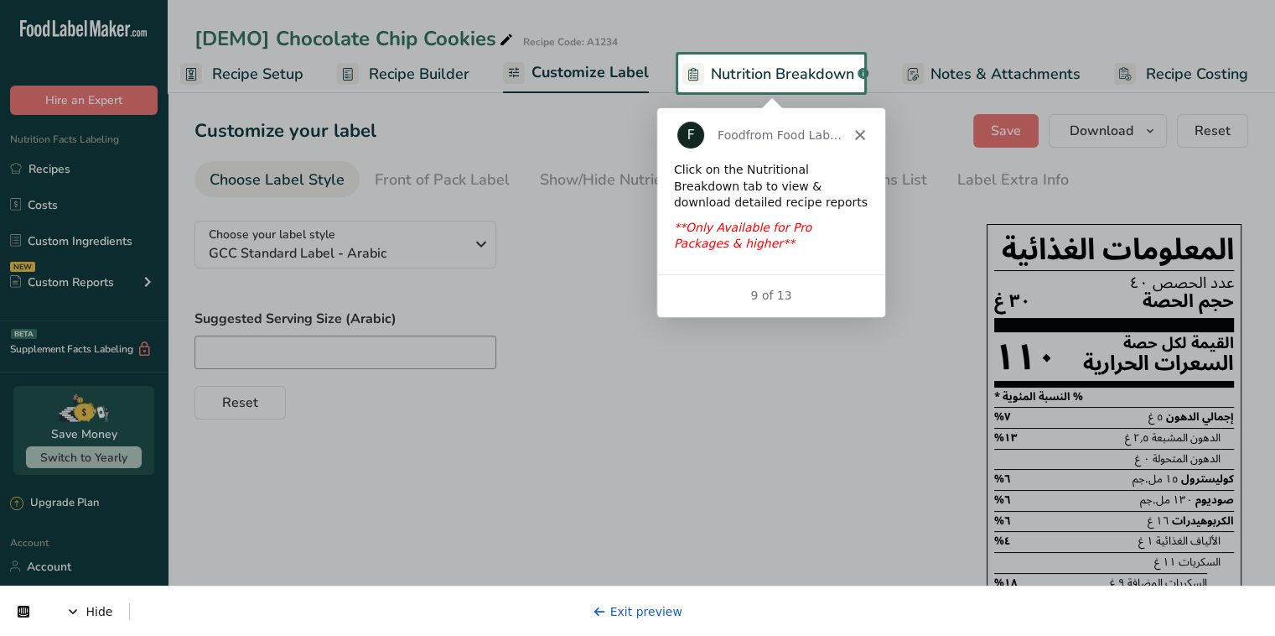
click at [765, 79] on span "Nutrition Breakdown" at bounding box center [782, 74] width 143 height 23
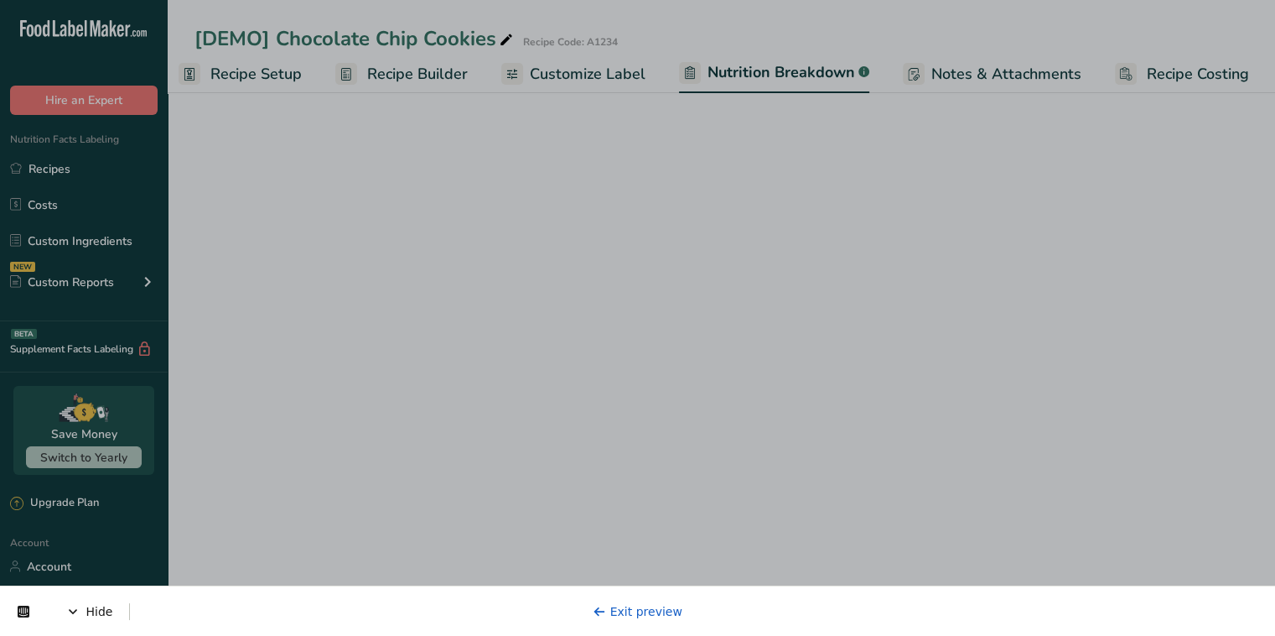
select select "Calories"
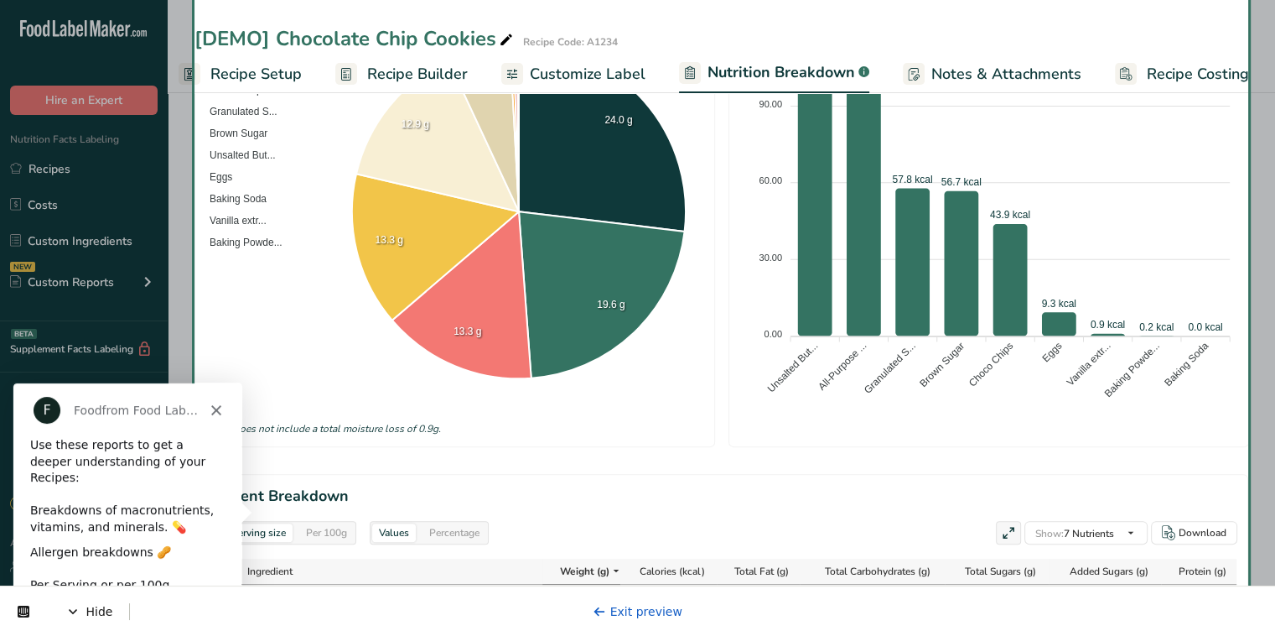
scroll to position [410, 0]
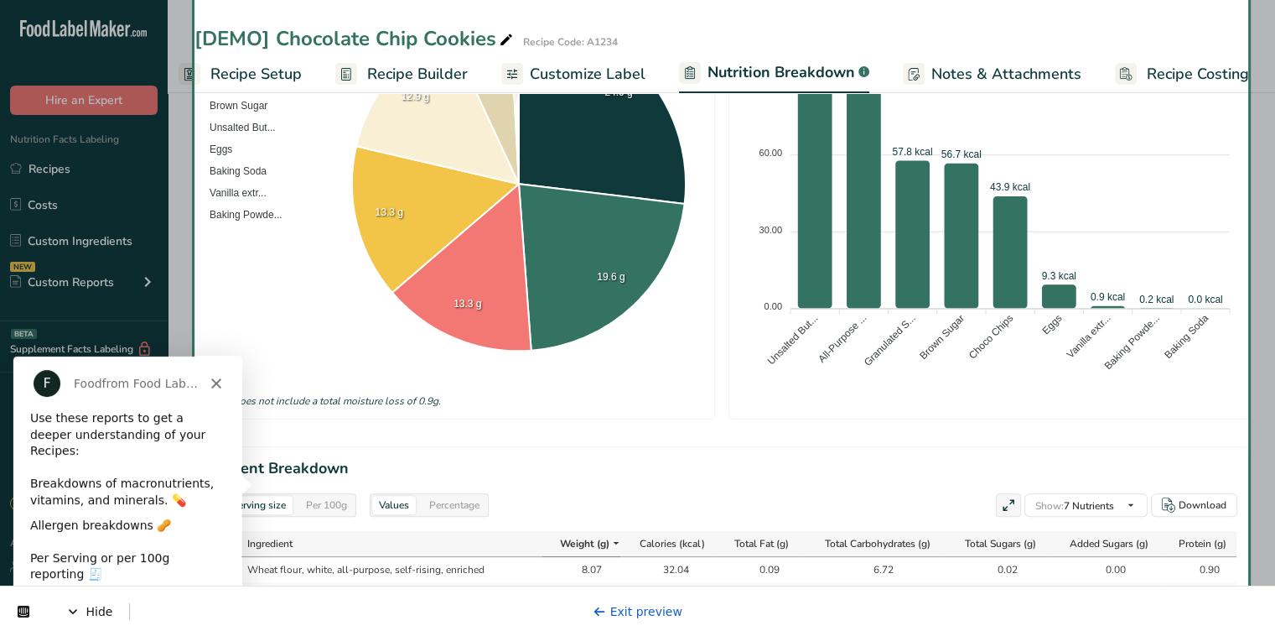
click at [225, 602] on button "Next" at bounding box center [201, 619] width 65 height 34
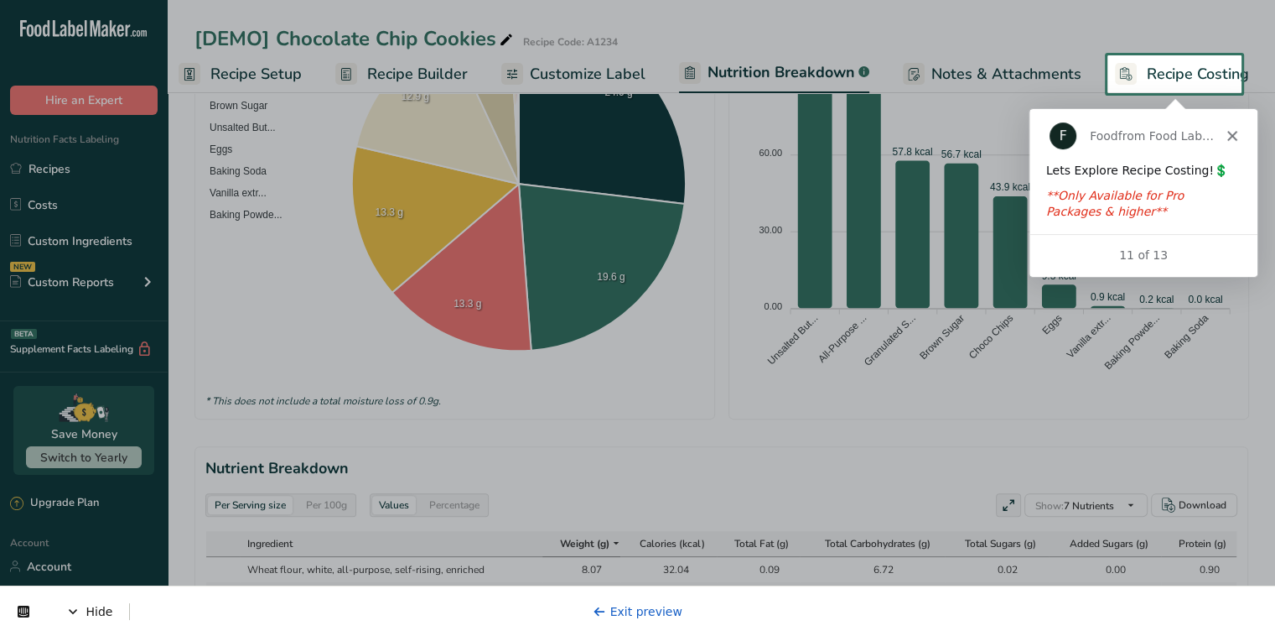
scroll to position [0, 0]
click at [1161, 72] on span "Recipe Costing" at bounding box center [1198, 74] width 102 height 23
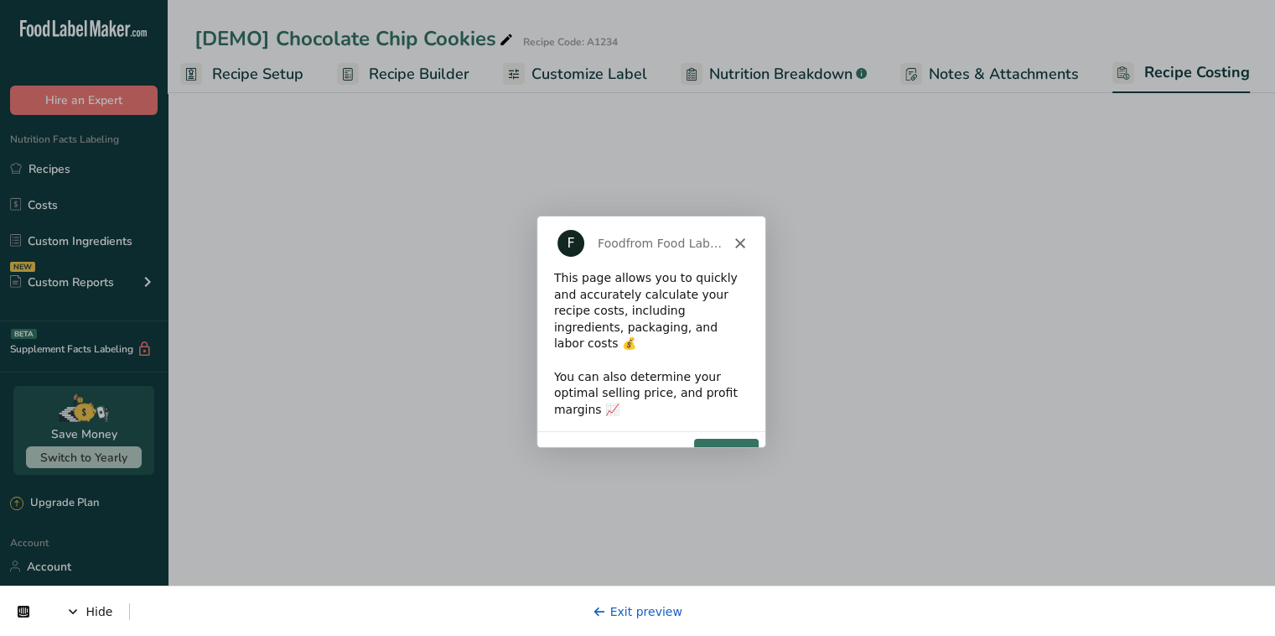
select select "1"
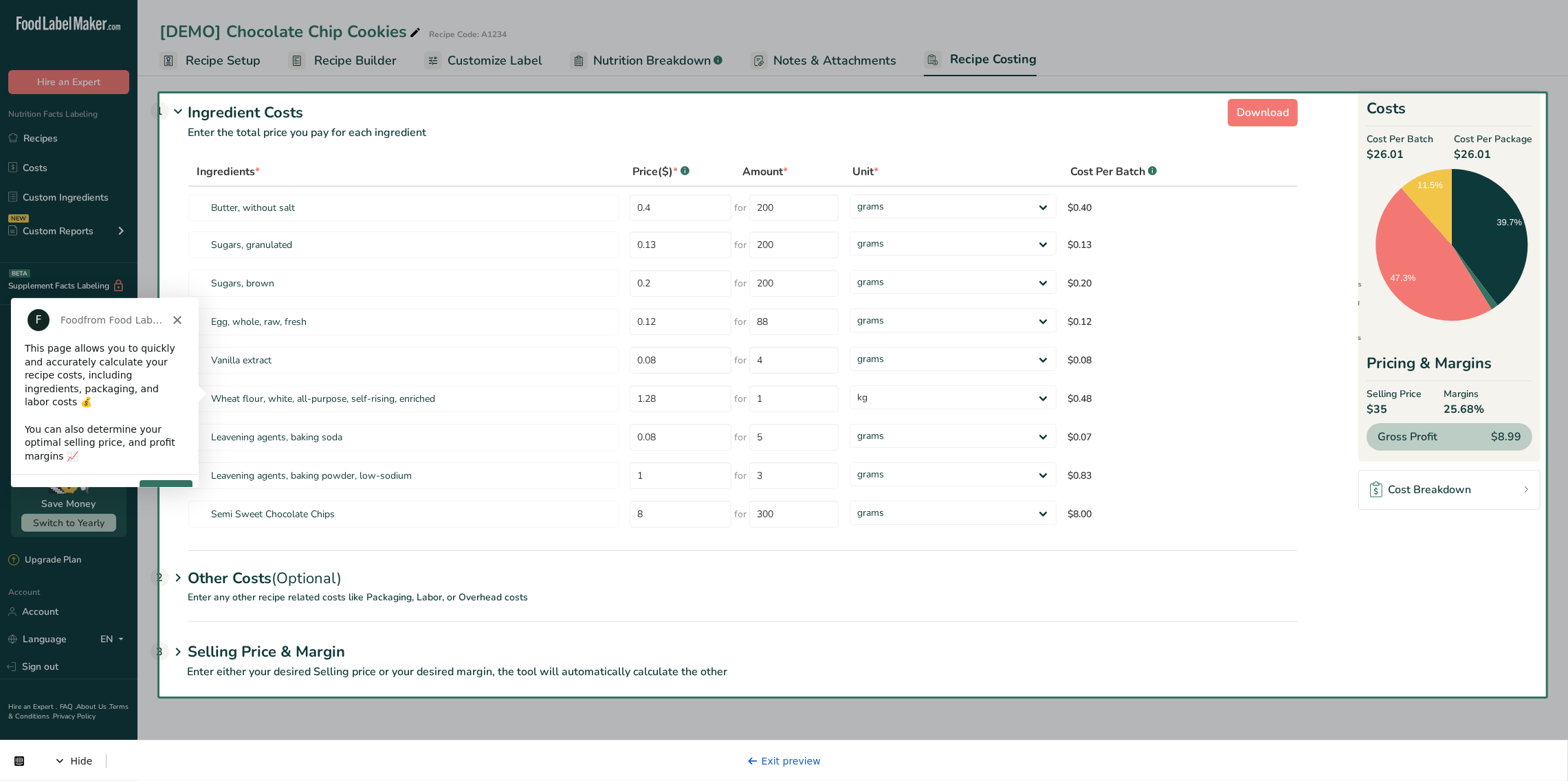
click at [176, 479] on button "Next" at bounding box center [165, 493] width 53 height 28
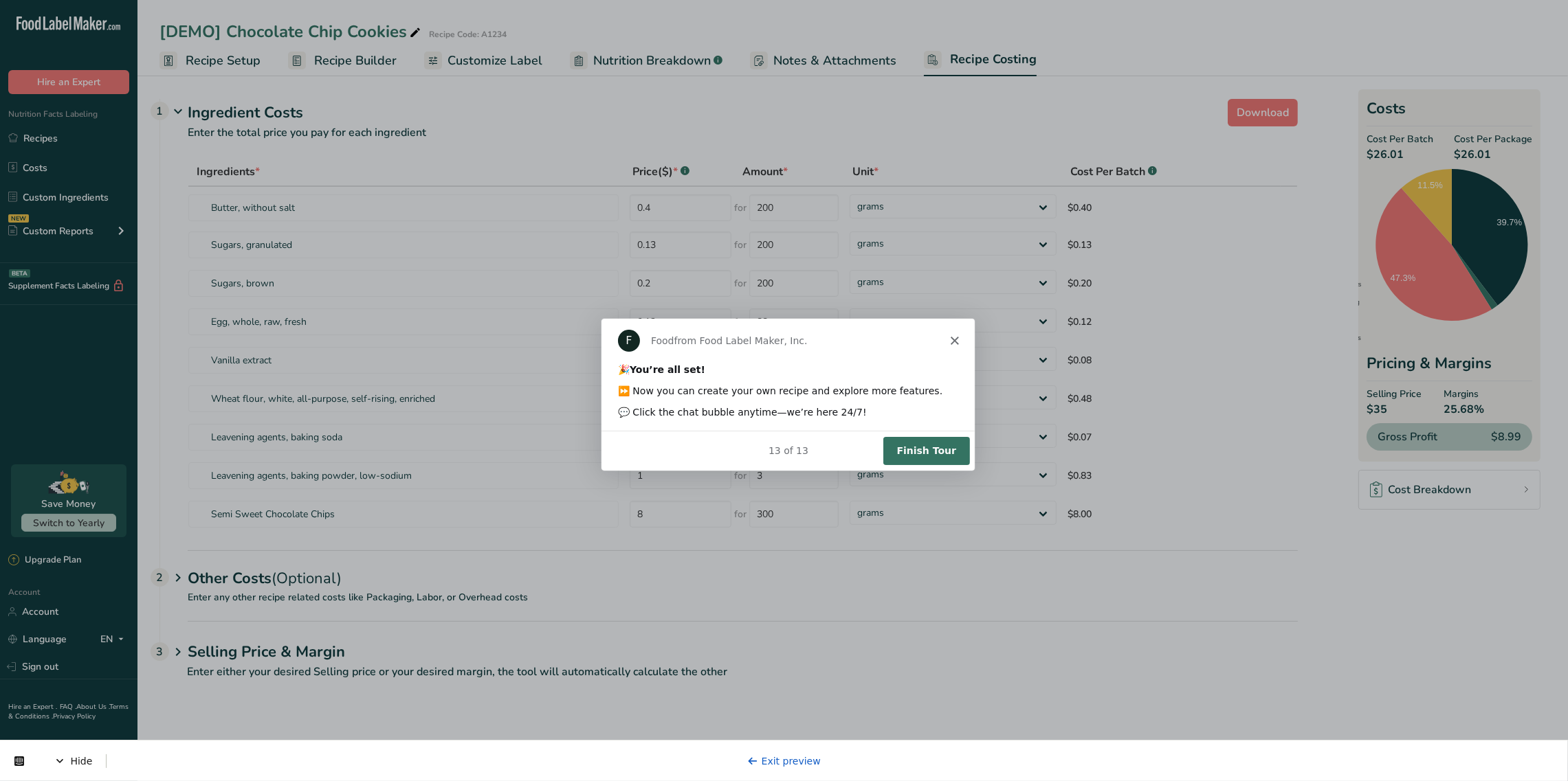
click at [922, 445] on button "Finish Tour" at bounding box center [925, 450] width 87 height 28
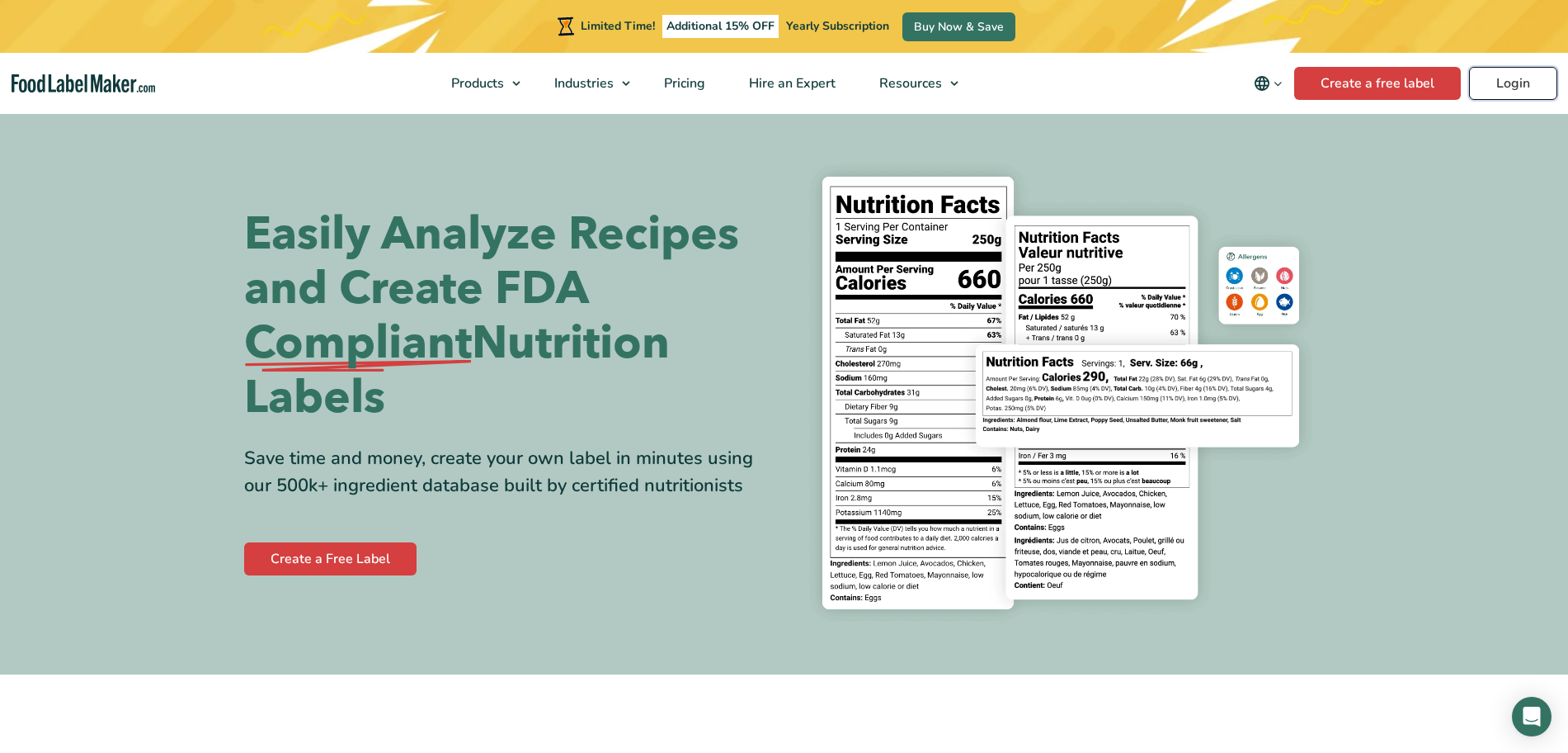
click at [1499, 87] on link "Login" at bounding box center [1513, 84] width 89 height 33
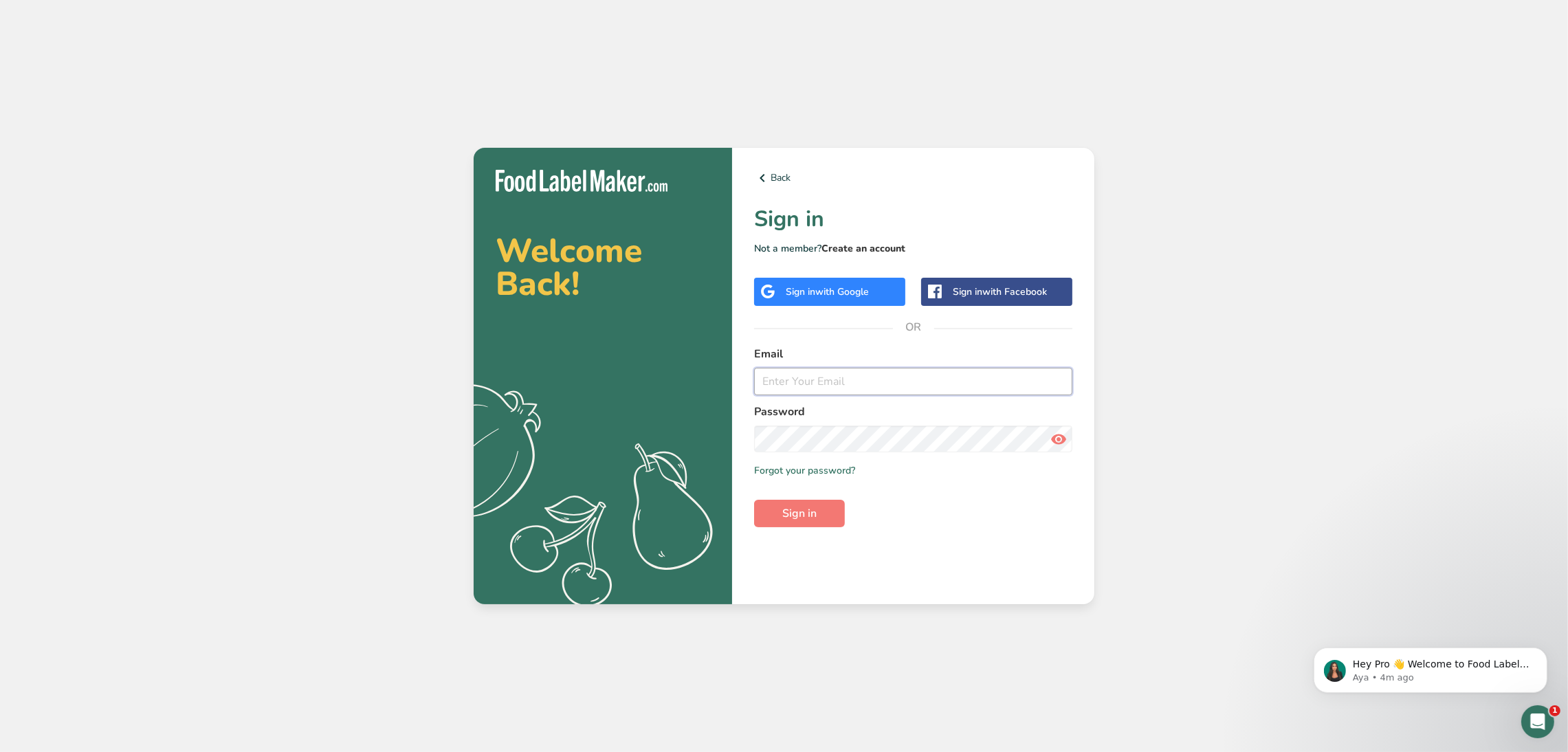
type input "[EMAIL_ADDRESS][DOMAIN_NAME]"
click at [857, 245] on link "Create an account" at bounding box center [863, 248] width 84 height 13
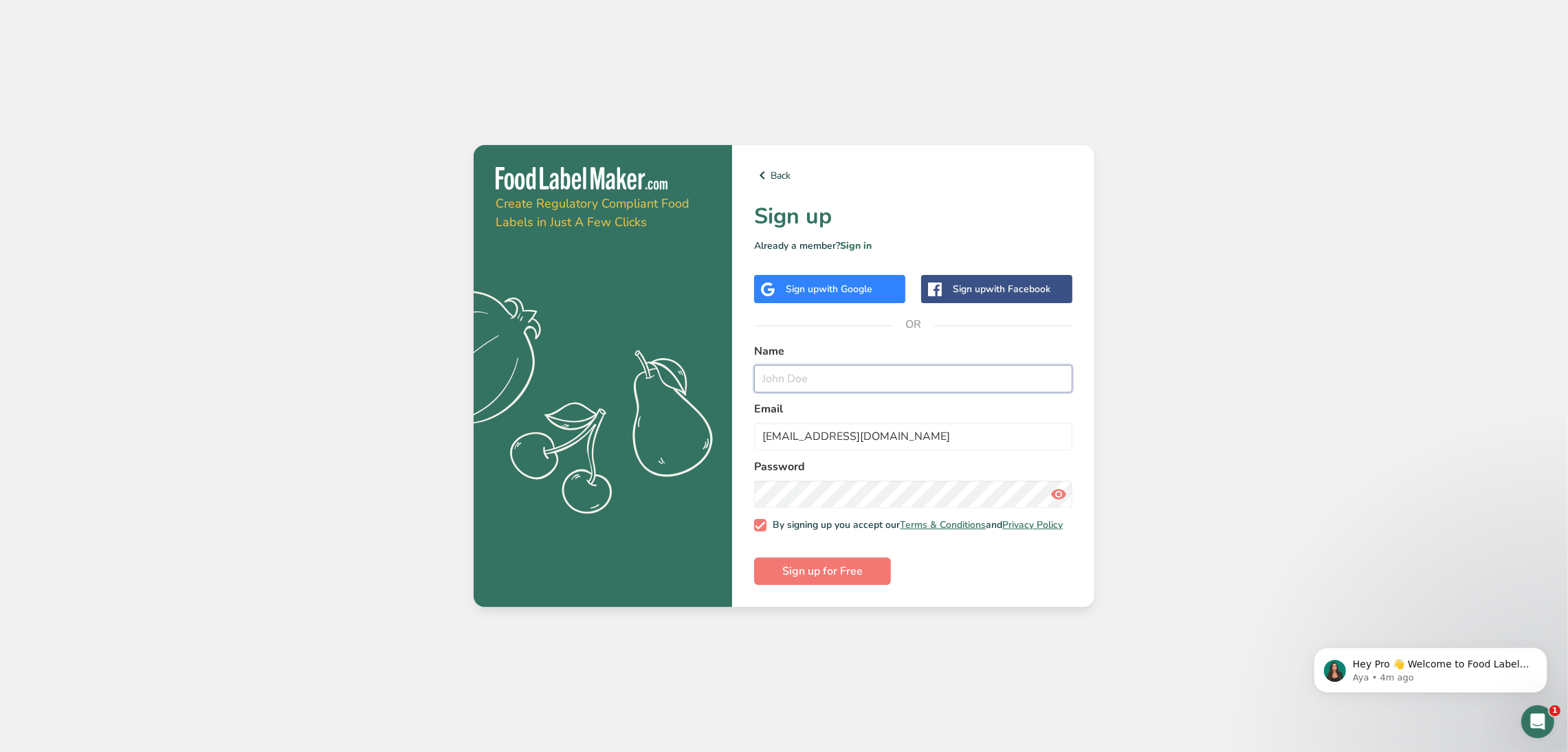
click at [826, 373] on input "text" at bounding box center [913, 379] width 318 height 28
click at [777, 431] on input "[EMAIL_ADDRESS][DOMAIN_NAME]" at bounding box center [913, 437] width 318 height 28
drag, startPoint x: 778, startPoint y: 431, endPoint x: 707, endPoint y: 433, distance: 71.0
click at [707, 433] on section "Get your free trial [DATE] Create Regulatory Compliant Food Labels in Just A Fe…" at bounding box center [784, 376] width 620 height 462
type input "[EMAIL_ADDRESS][DOMAIN_NAME]"
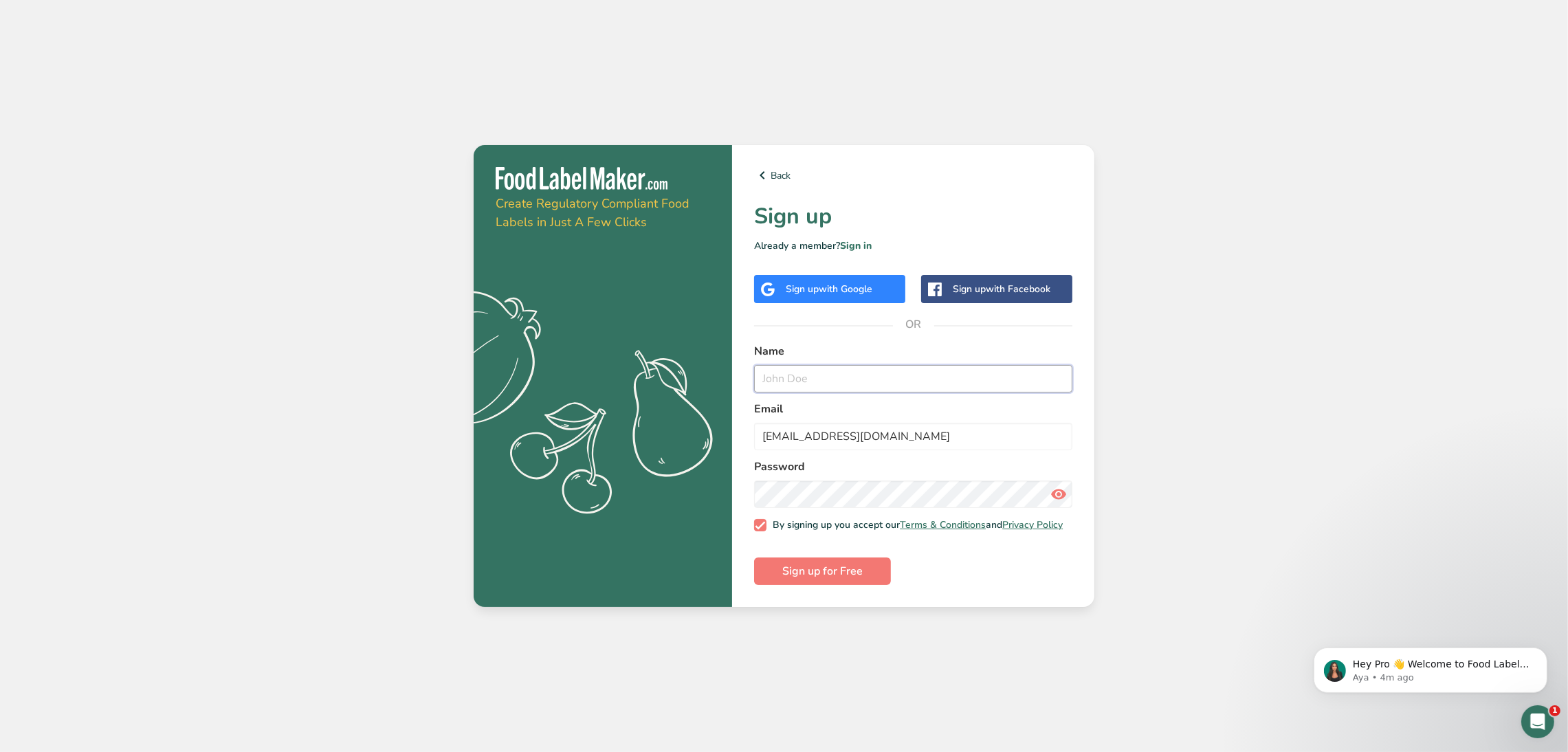
click at [790, 365] on input "text" at bounding box center [913, 379] width 318 height 28
type input "Essential Product Tour test"
click at [858, 575] on span "Sign up for Free" at bounding box center [822, 572] width 80 height 16
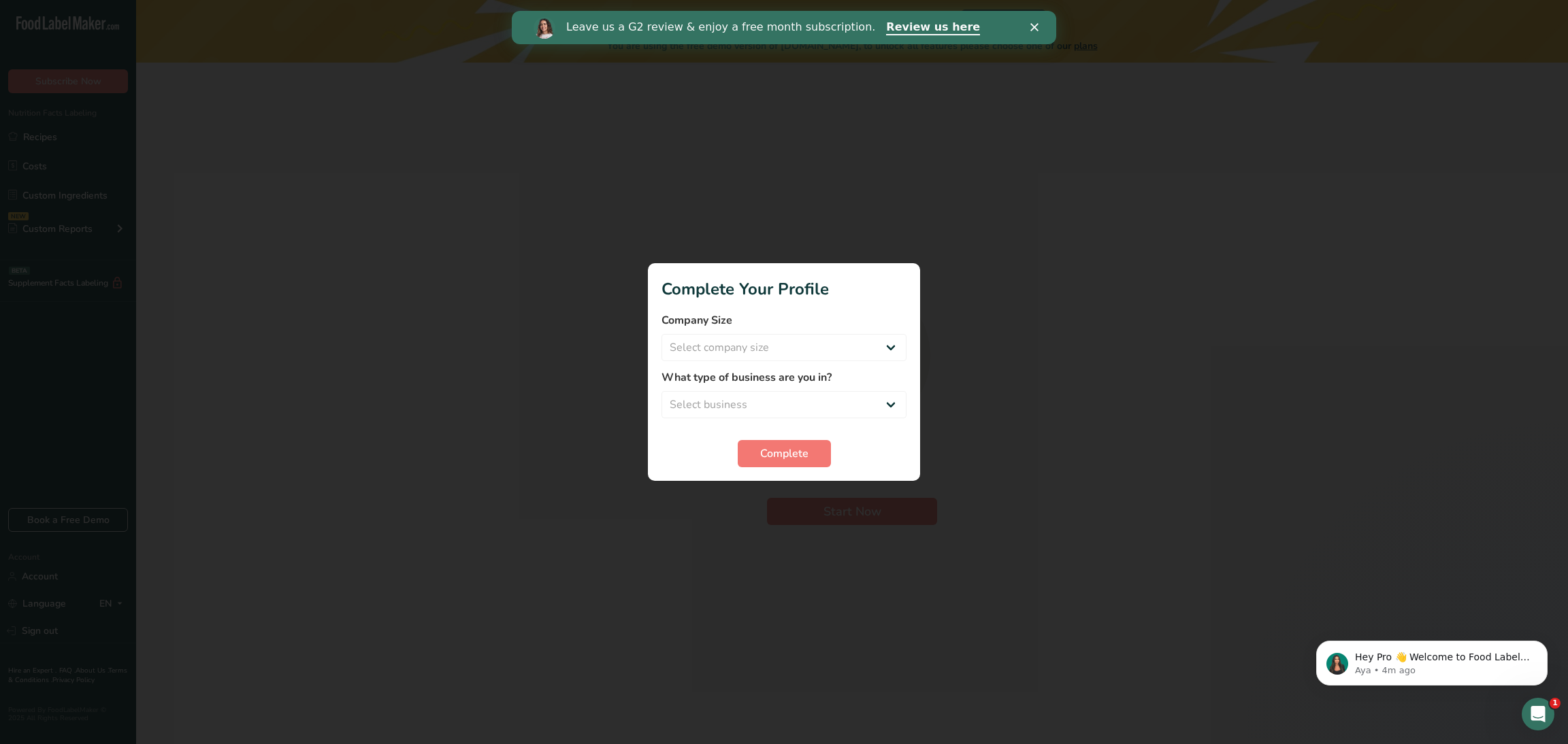
click at [845, 333] on div "Company Size Select company size Fewer than 10 Employees 10 to 50 Employees 51 …" at bounding box center [784, 337] width 245 height 49
click at [824, 352] on select "Select company size Fewer than 10 Employees 10 to 50 Employees 51 to 500 Employ…" at bounding box center [784, 348] width 245 height 28
select select "2"
click at [661, 334] on select "Select company size Fewer than 10 Employees 10 to 50 Employees 51 to 500 Employ…" at bounding box center [784, 348] width 245 height 28
click at [748, 411] on select "Select business Packaged Food Manufacturer Restaurant & Cafe Bakery Meal Plans …" at bounding box center [784, 405] width 245 height 28
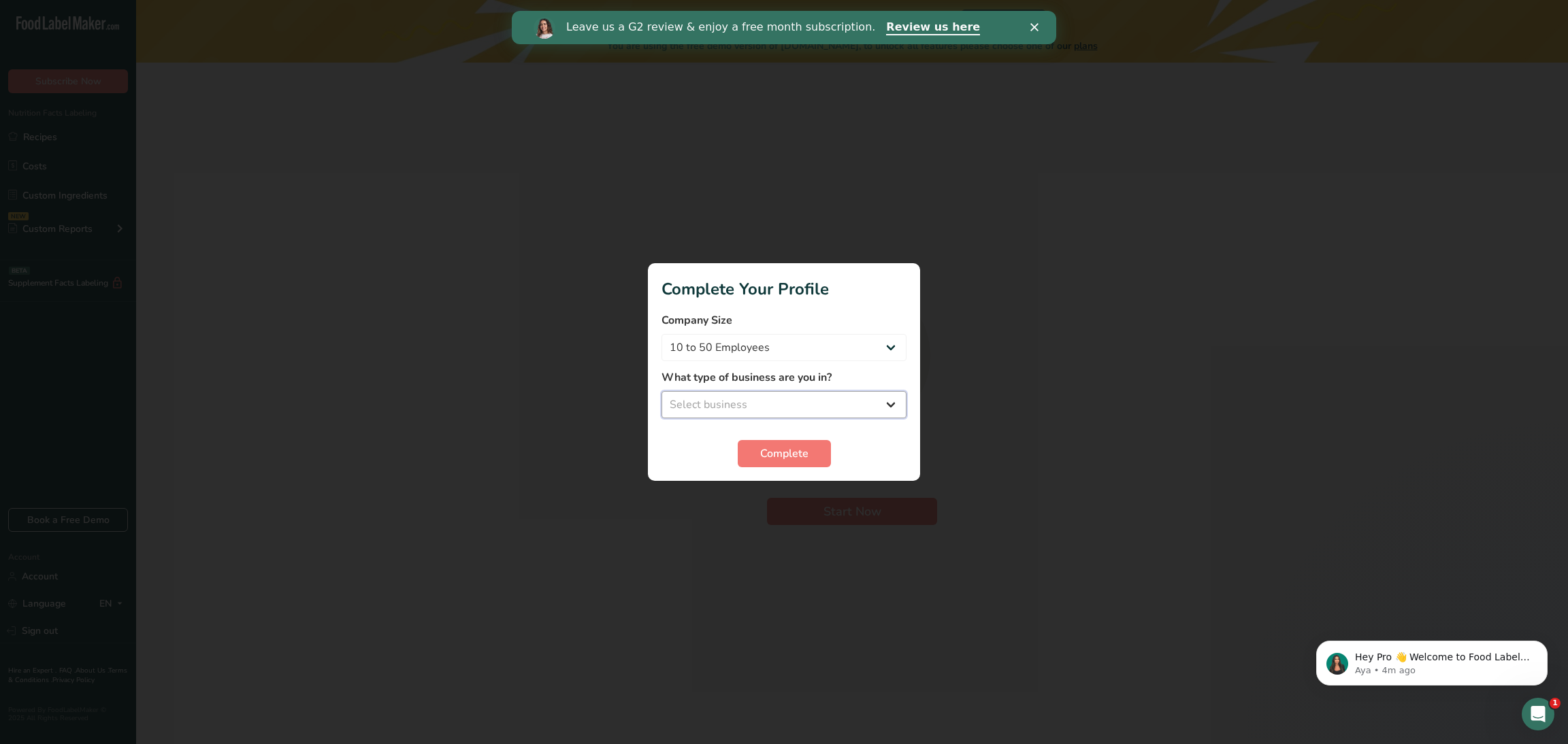
select select "1"
click at [661, 391] on select "Select business Packaged Food Manufacturer Restaurant & Cafe Bakery Meal Plans …" at bounding box center [784, 405] width 245 height 28
drag, startPoint x: 750, startPoint y: 447, endPoint x: 967, endPoint y: 414, distance: 219.5
click at [751, 447] on button "Complete" at bounding box center [784, 454] width 93 height 28
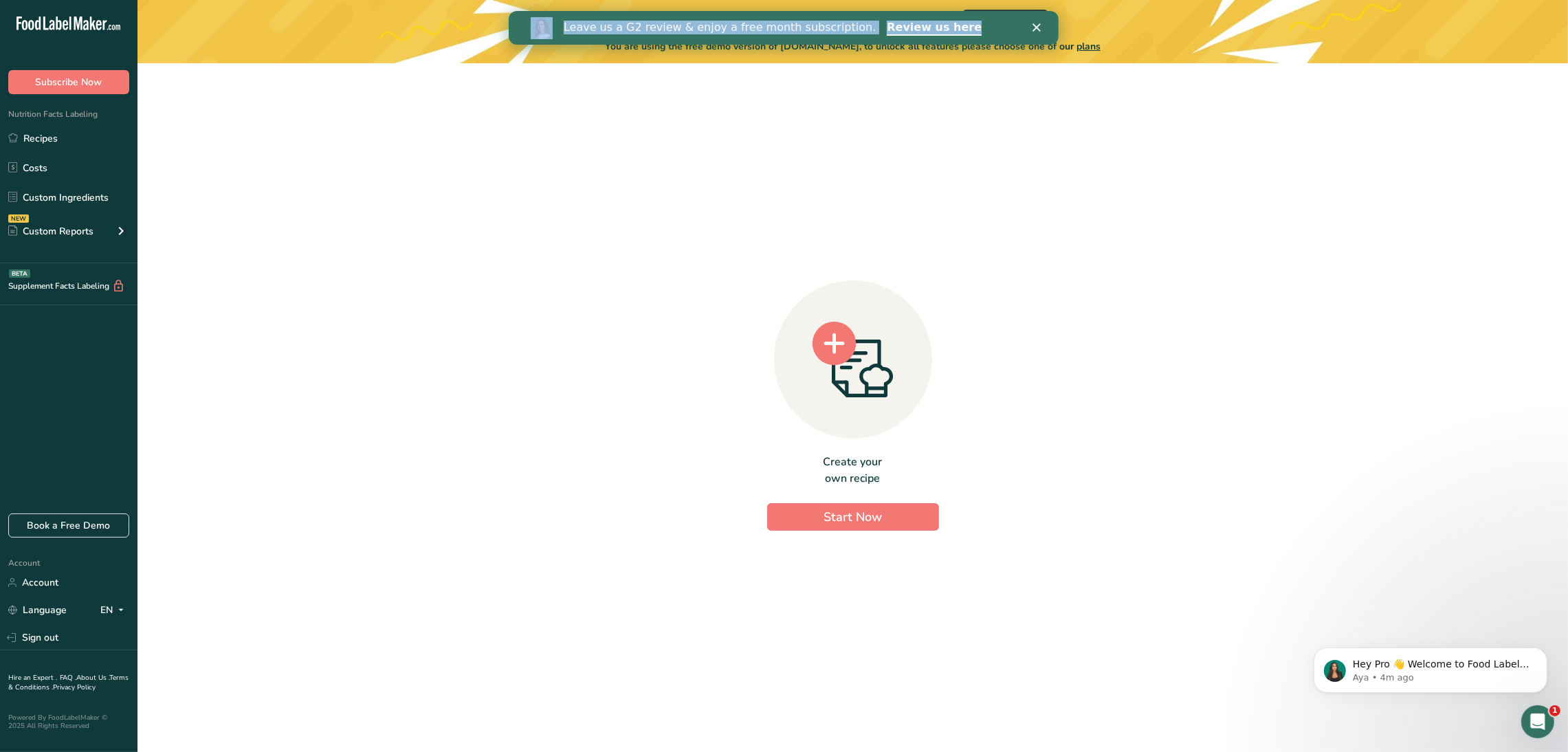
drag, startPoint x: 986, startPoint y: 32, endPoint x: 975, endPoint y: 86, distance: 55.1
click at [975, 45] on html "Leave us a G2 review & enjoy a free month subscription. Review us here" at bounding box center [784, 27] width 550 height 34
click at [961, 101] on div "Create your own recipe Start Now" at bounding box center [852, 403] width 1386 height 656
click at [968, 68] on section "Create your own recipe Start Now" at bounding box center [852, 408] width 1430 height 689
click at [971, 33] on div "Leave us a G2 review & enjoy a free month subscription. Review us here" at bounding box center [784, 28] width 550 height 24
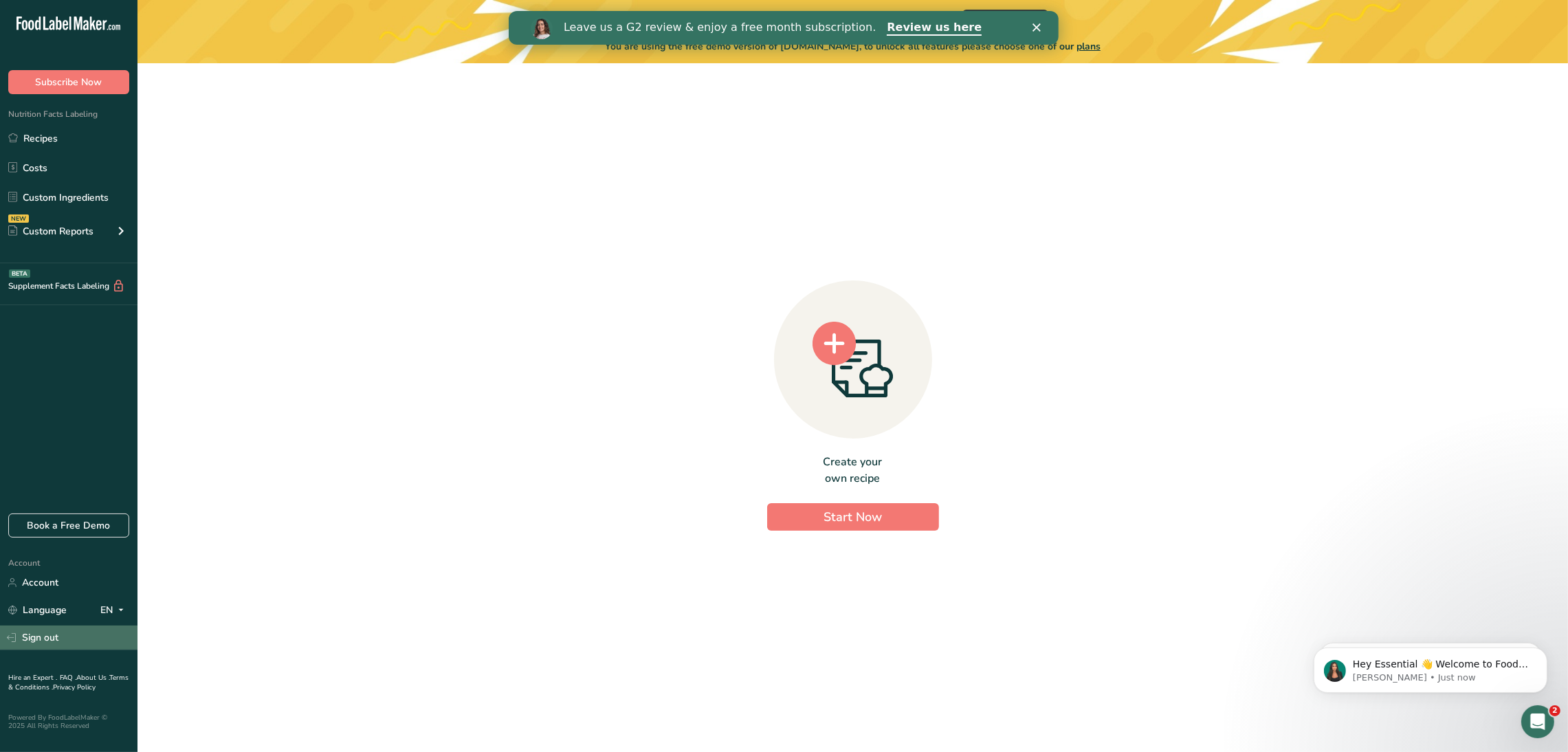
click at [89, 636] on link "Sign out" at bounding box center [69, 637] width 138 height 24
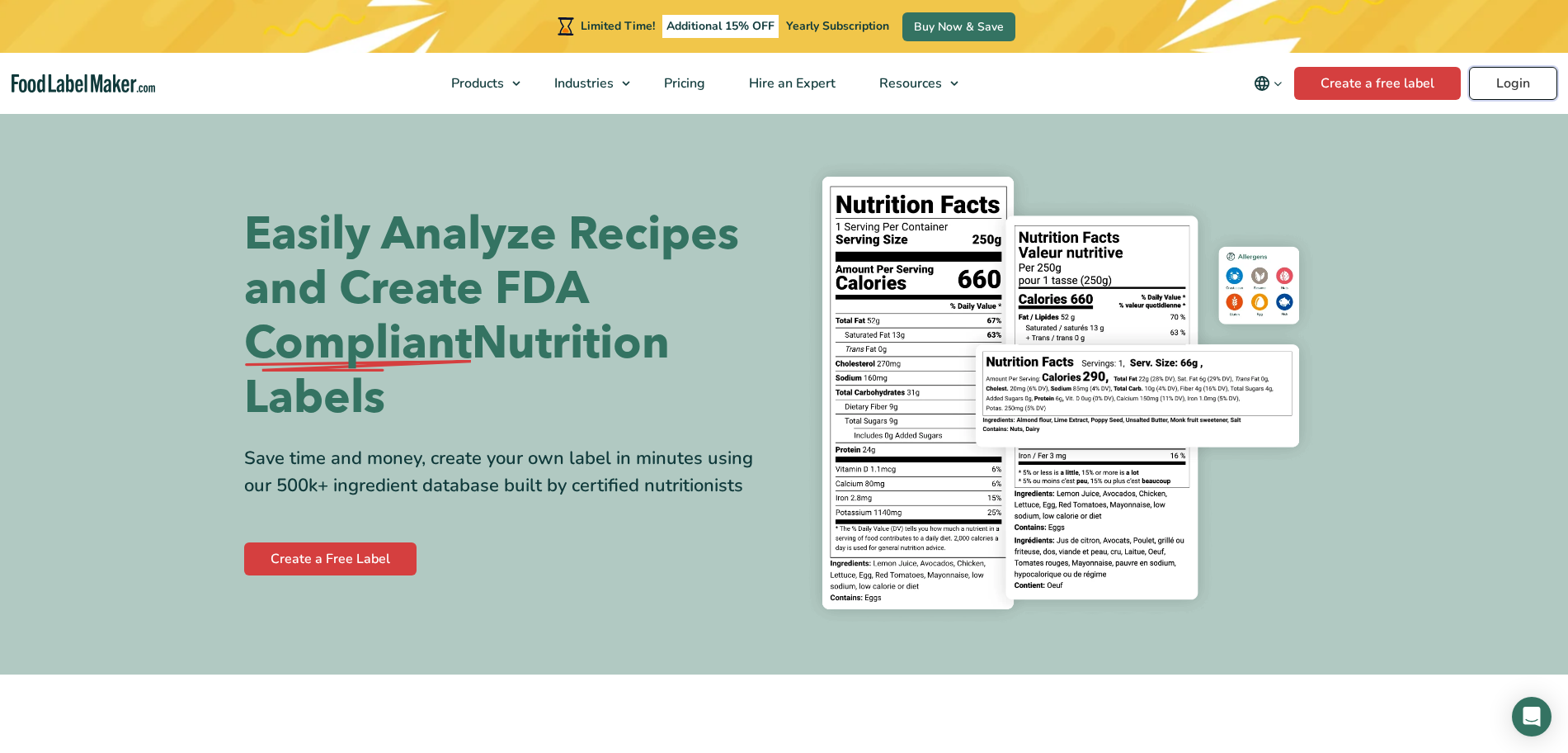
click at [1501, 69] on link "Login" at bounding box center [1513, 84] width 89 height 33
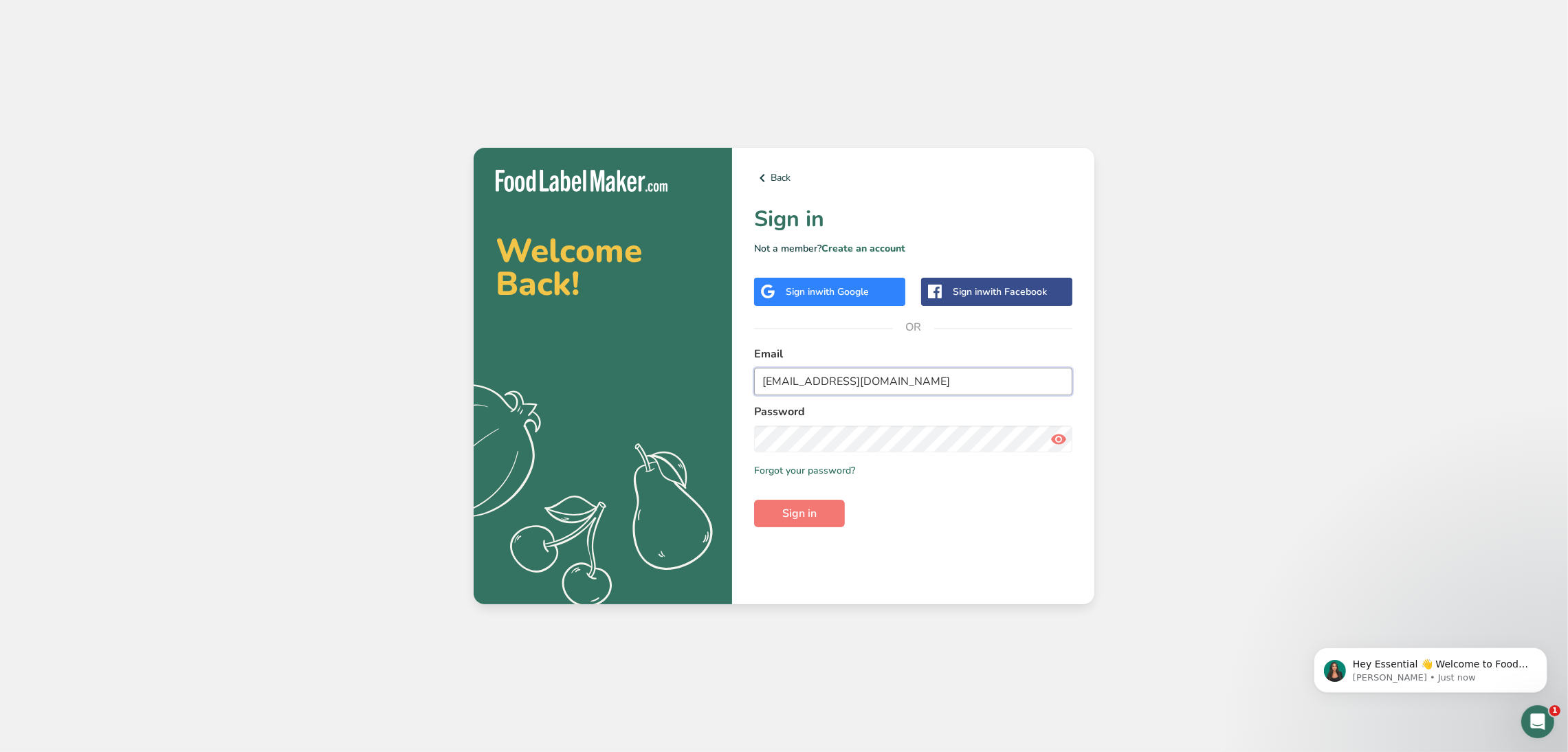
click at [877, 381] on input "[EMAIL_ADDRESS][DOMAIN_NAME]" at bounding box center [913, 382] width 318 height 28
type input "[PERSON_NAME][EMAIL_ADDRESS][DOMAIN_NAME]"
click at [824, 524] on button "Sign in" at bounding box center [799, 514] width 91 height 28
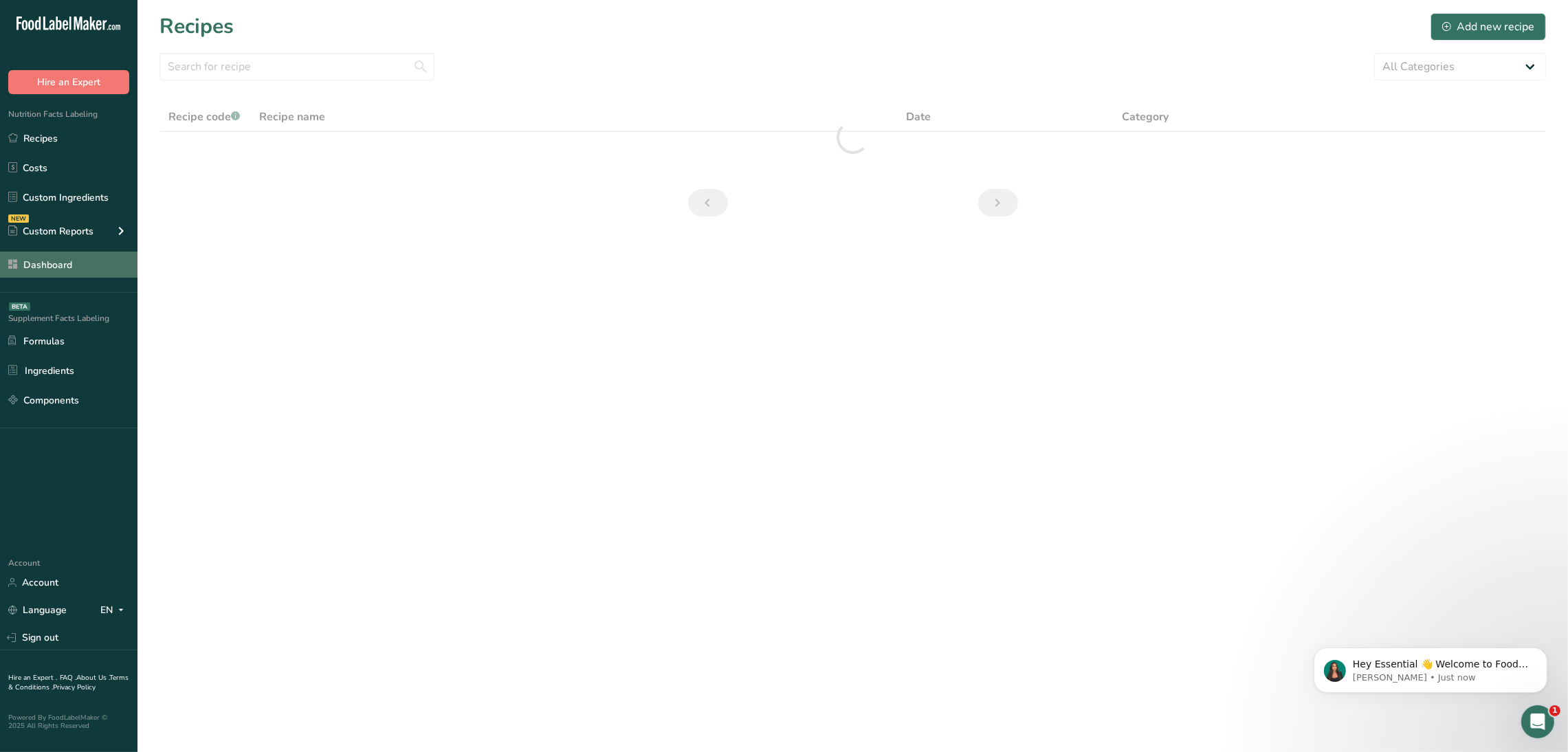
click at [49, 264] on link "Dashboard" at bounding box center [69, 265] width 138 height 26
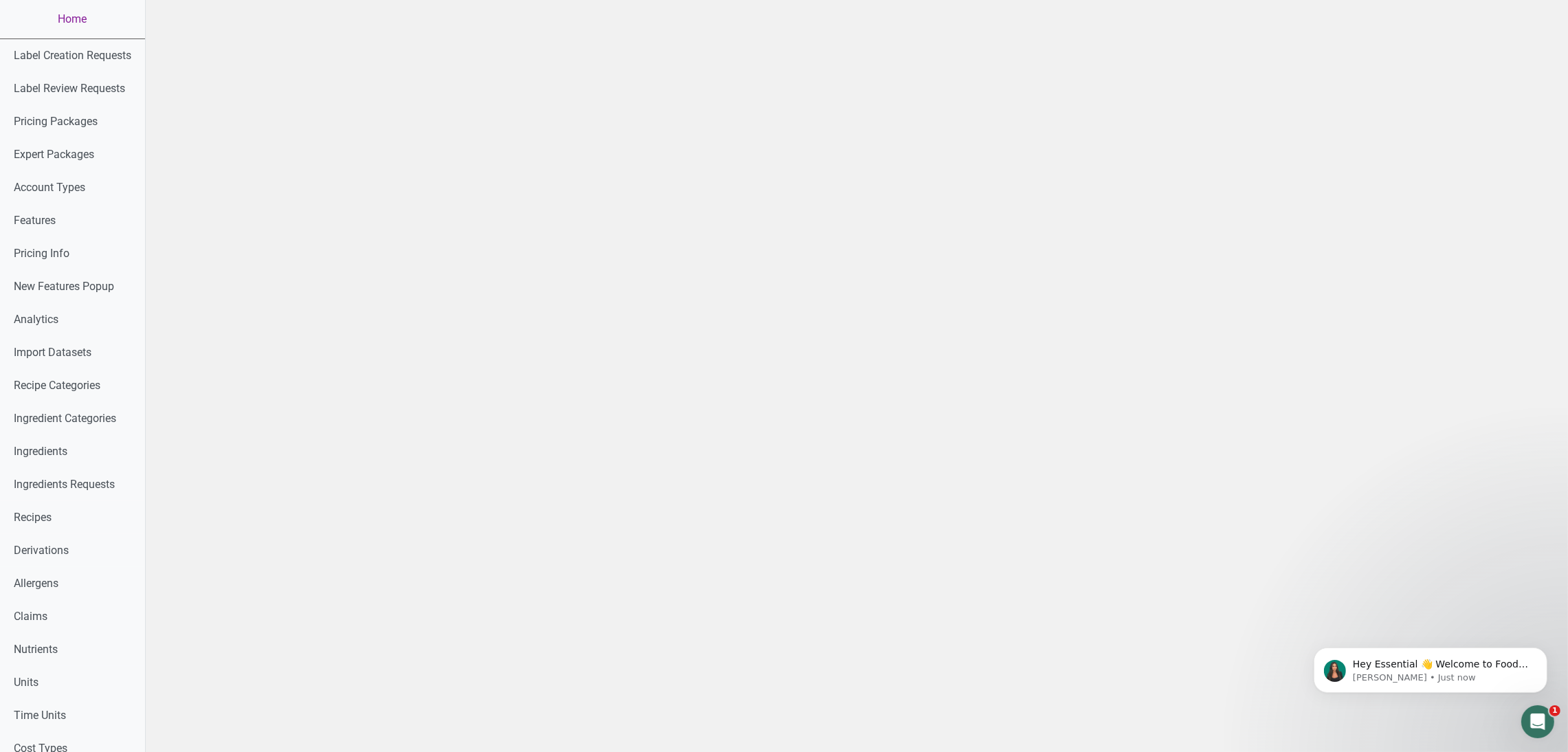
click at [69, 7] on link "Home" at bounding box center [72, 19] width 145 height 39
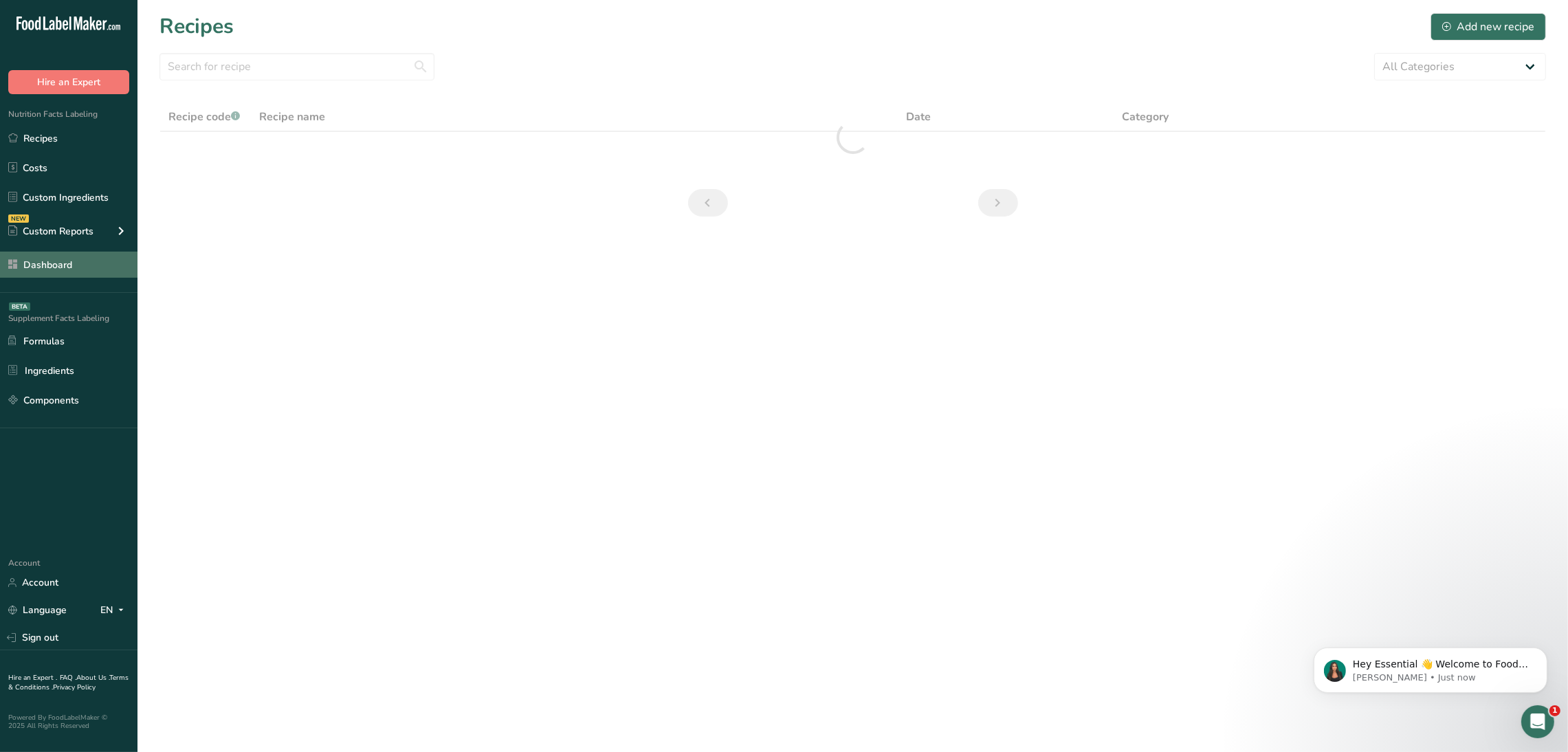
click at [80, 262] on link "Dashboard" at bounding box center [69, 265] width 138 height 26
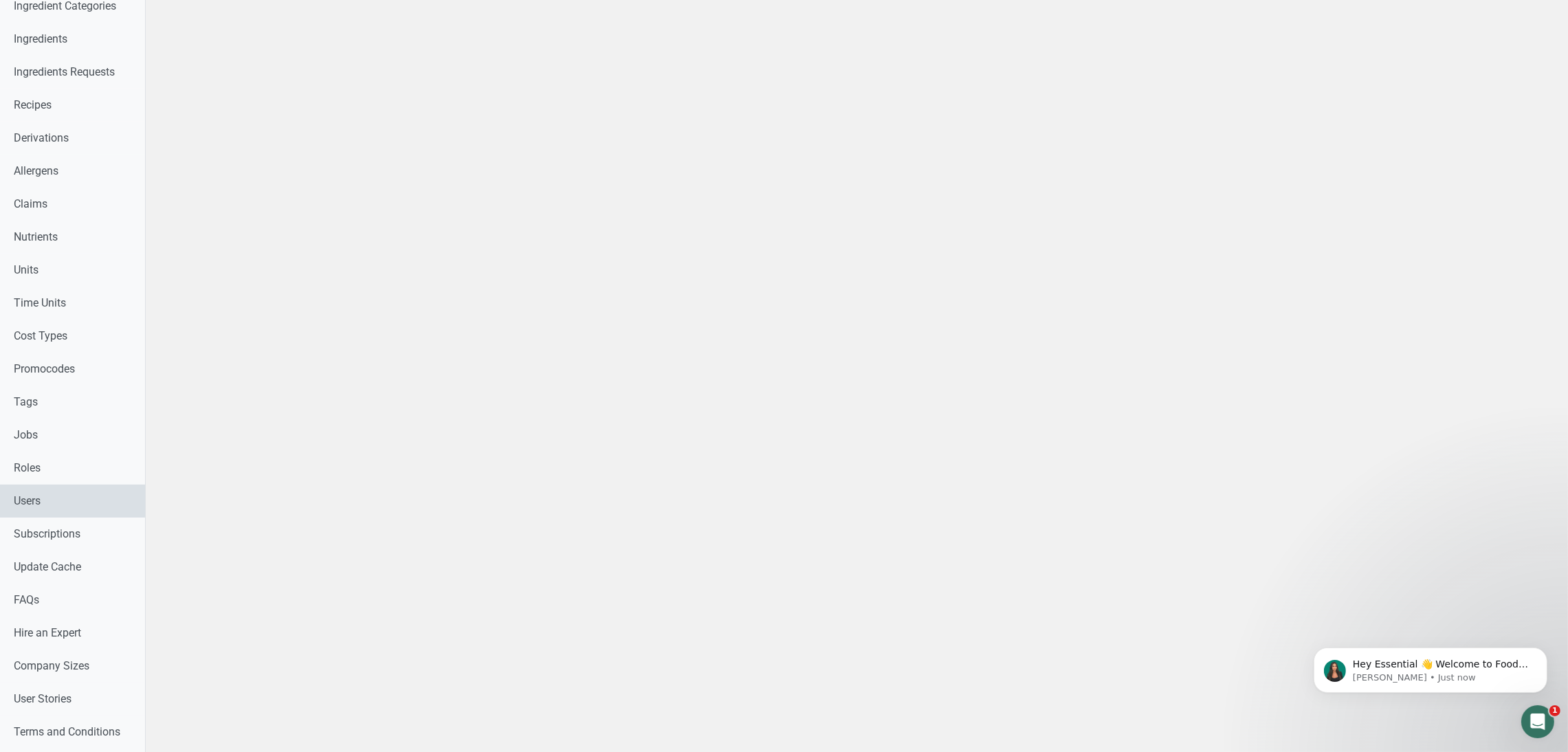
scroll to position [508, 0]
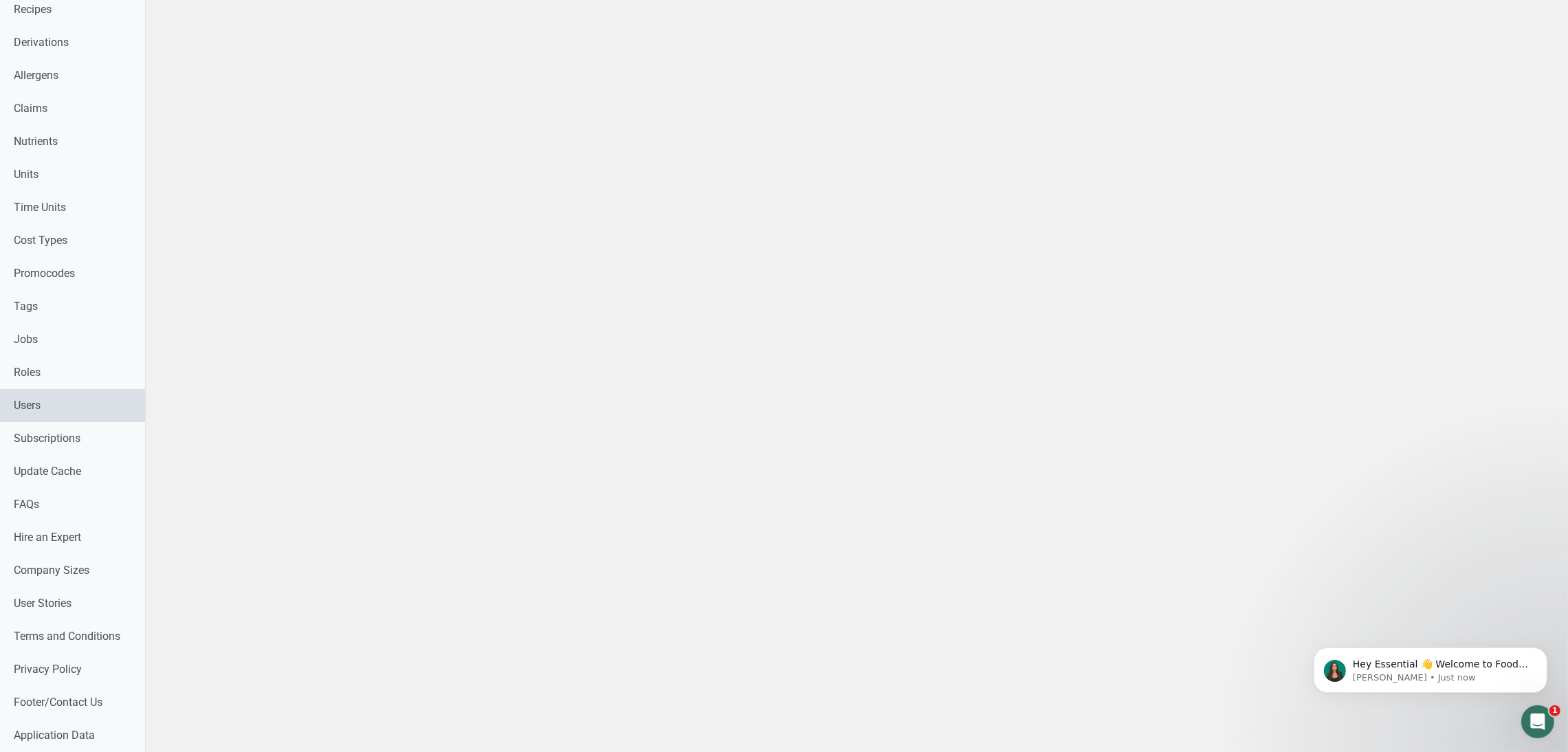
click at [62, 408] on link "Users" at bounding box center [72, 406] width 145 height 33
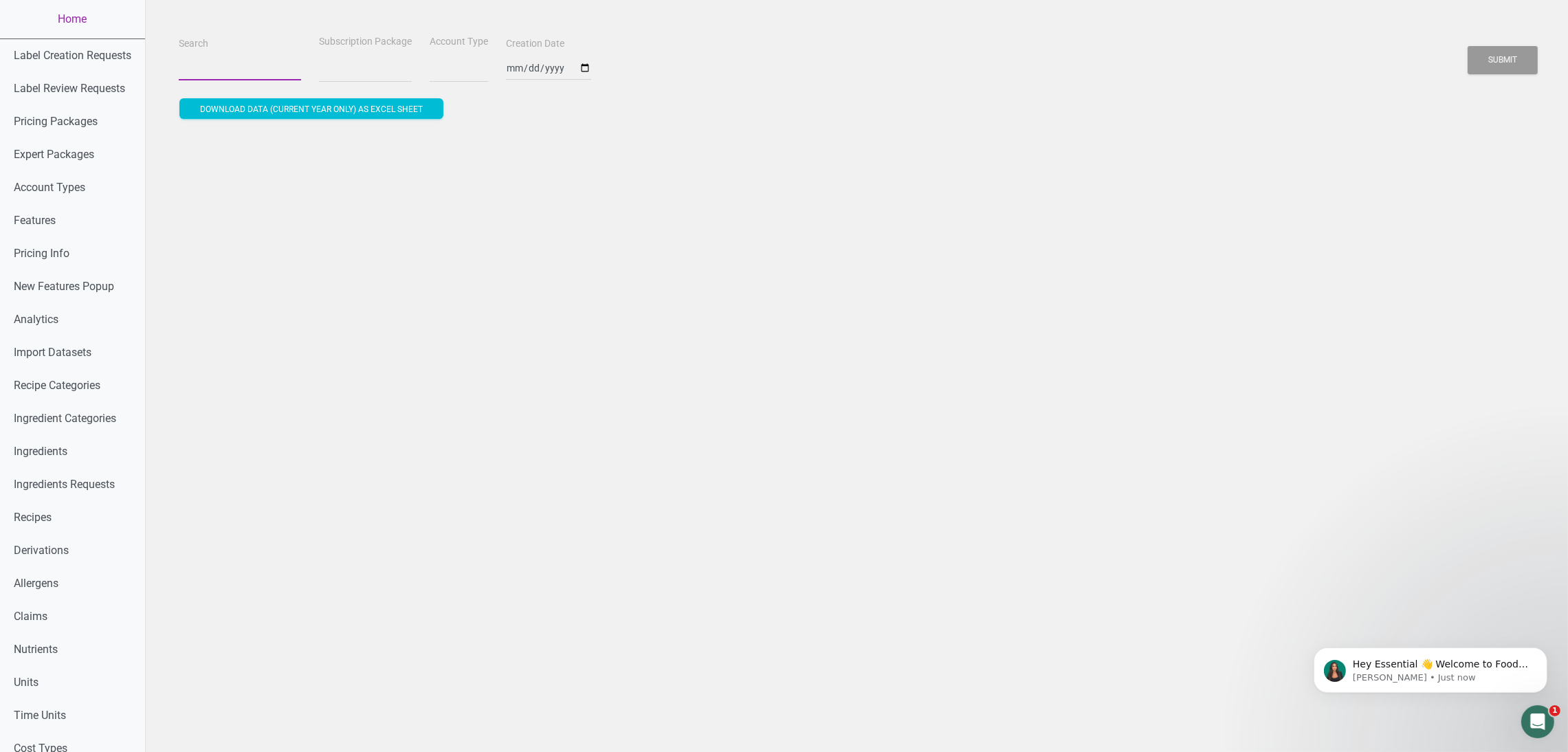
drag, startPoint x: 261, startPoint y: 63, endPoint x: 252, endPoint y: 67, distance: 9.8
click at [261, 63] on input "Search" at bounding box center [239, 68] width 122 height 25
select select
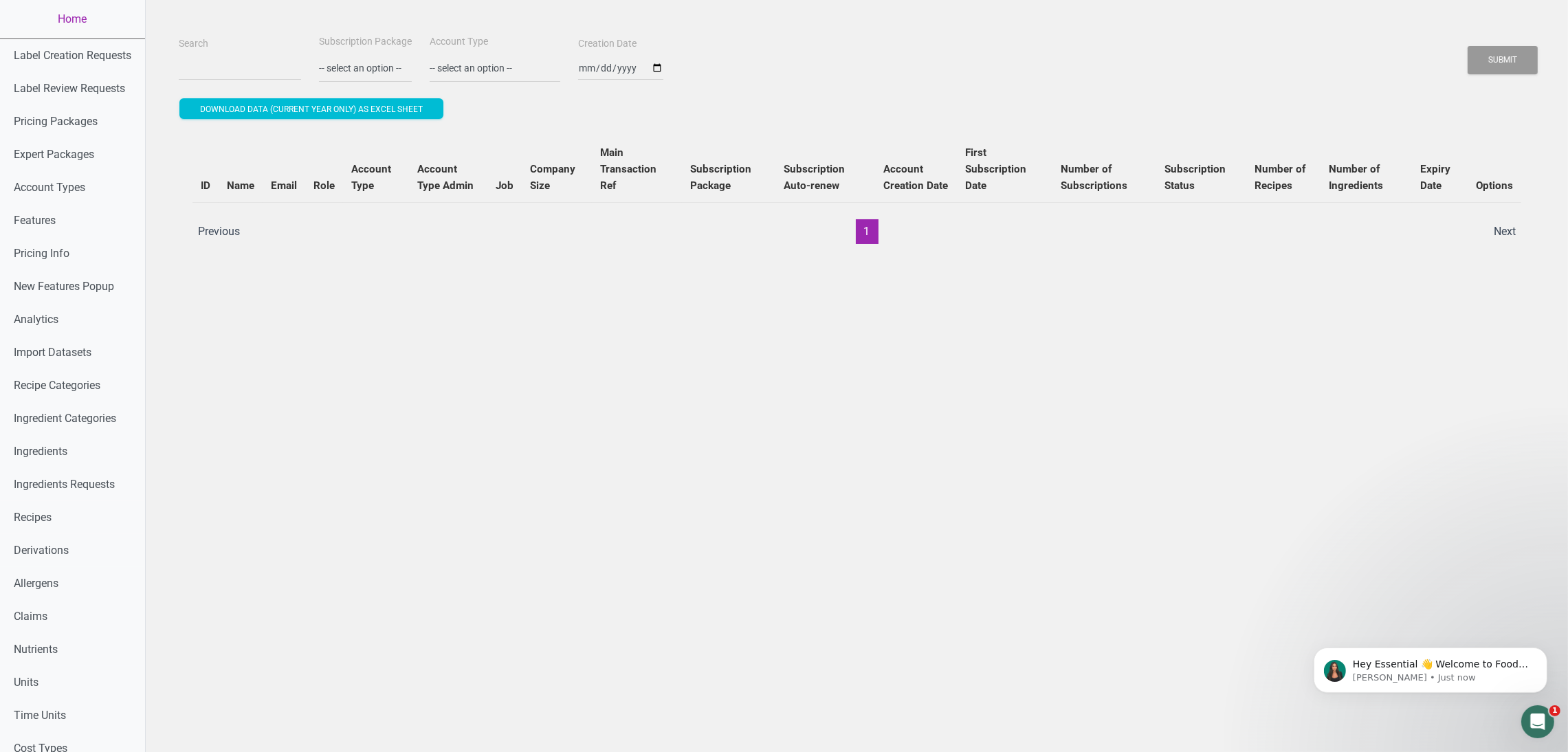
click at [794, 42] on div "Search Subscription Package -- select an option -- Monthly Yearly Quarterly Fre…" at bounding box center [857, 57] width 1363 height 49
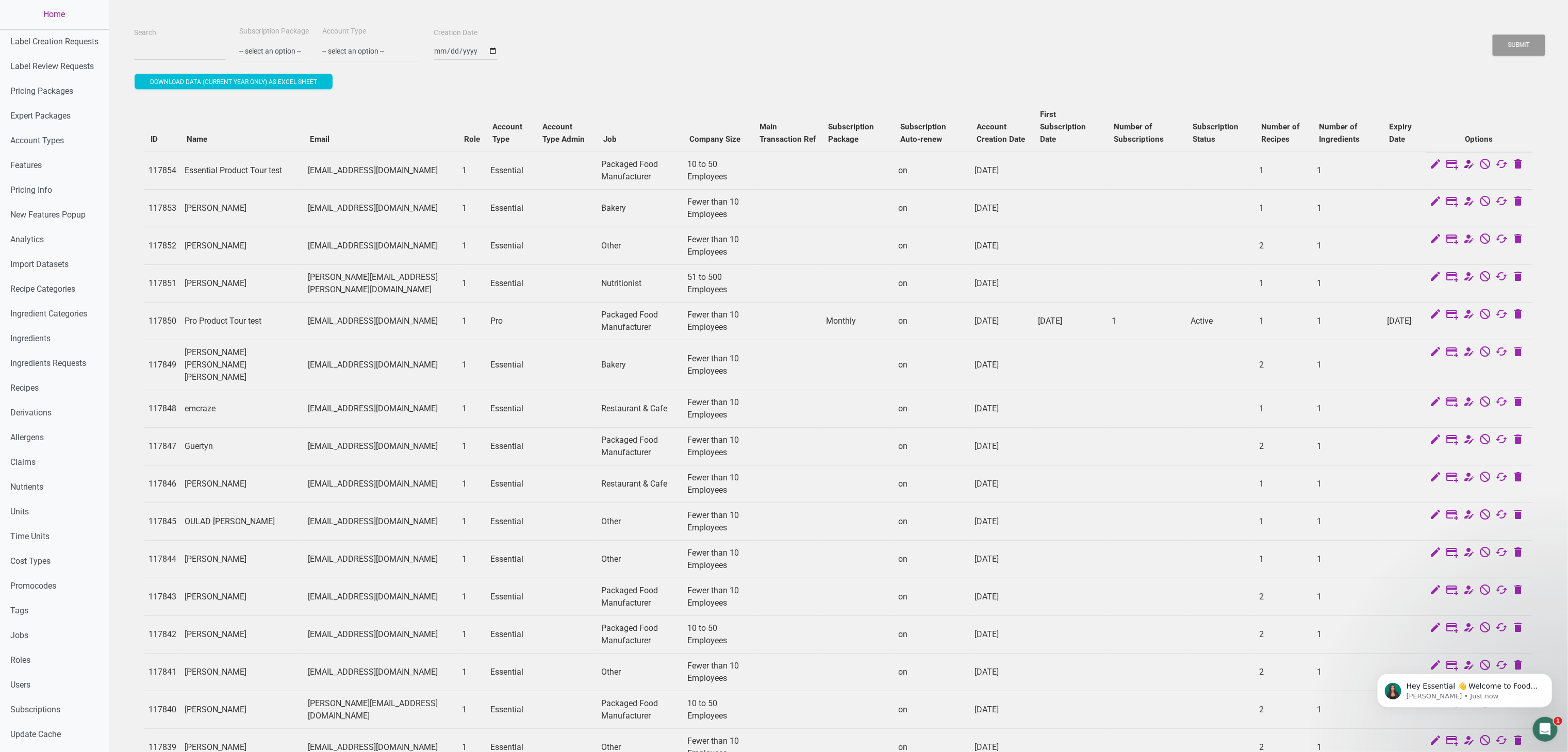
click at [1176, 158] on icon at bounding box center [1469, 165] width 12 height 14
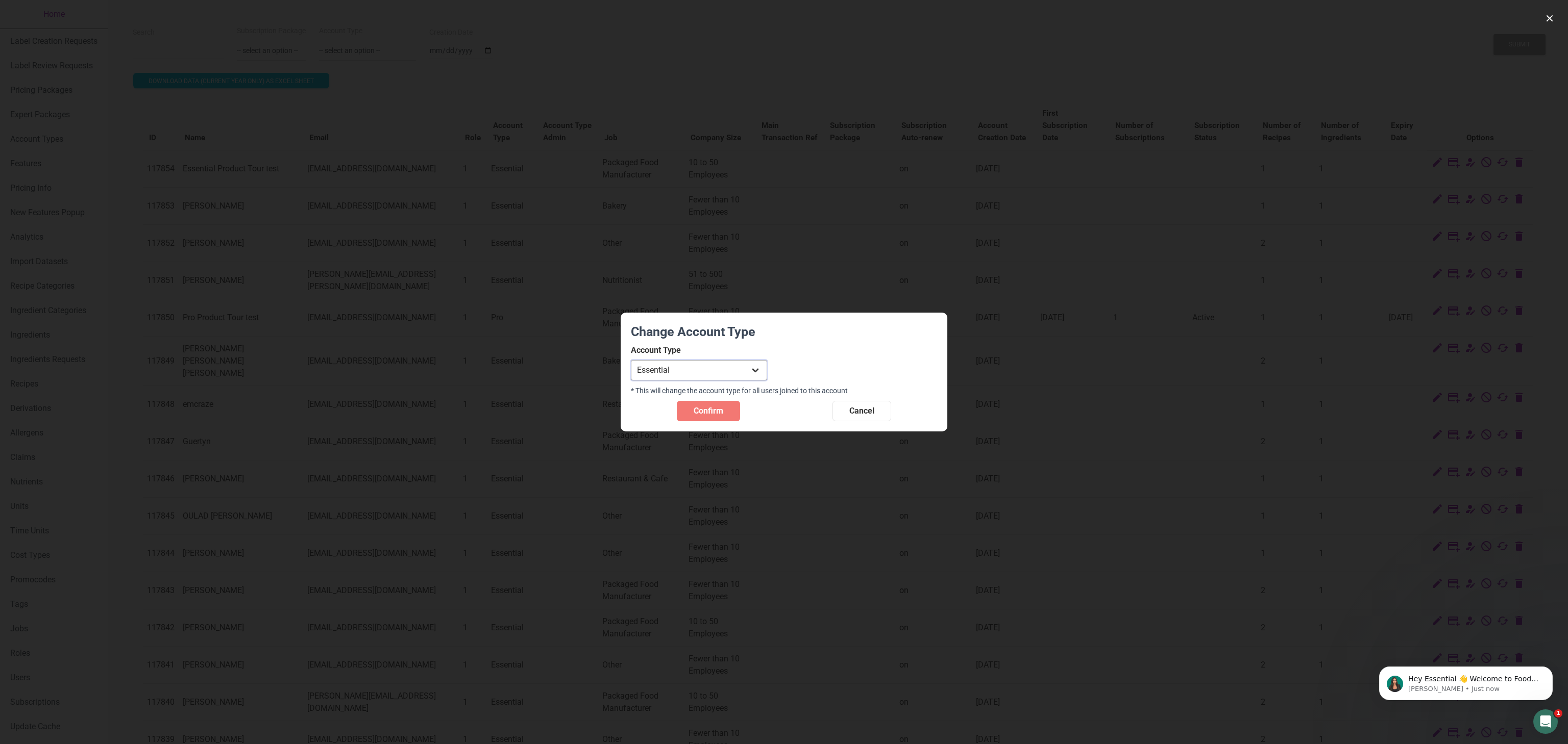
click at [741, 374] on select "Individual Essential Pro Business Old Enterprise 3 Users (799$) Old Enterprise …" at bounding box center [699, 370] width 136 height 21
click at [631, 360] on select "Individual Essential Pro Business Old Enterprise 3 Users (799$) Old Enterprise …" at bounding box center [699, 370] width 136 height 21
click at [704, 377] on select "Individual Essential Pro Business Old Enterprise 3 Users (799$) Old Enterprise …" at bounding box center [699, 370] width 136 height 21
select select "29"
click at [631, 360] on select "Individual Essential Pro Business Old Enterprise 3 Users (799$) Old Enterprise …" at bounding box center [699, 370] width 136 height 21
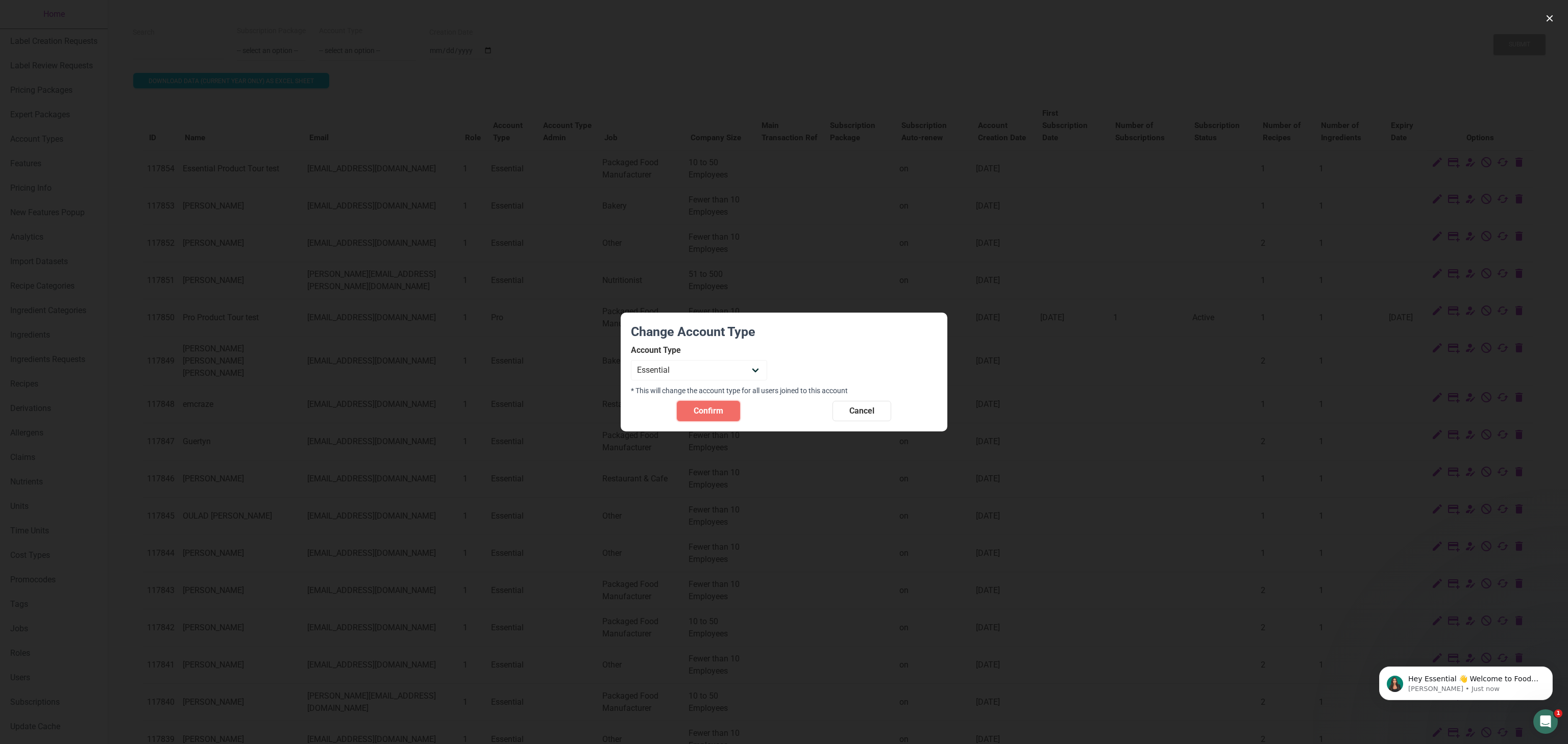
click at [725, 414] on button "Confirm" at bounding box center [709, 411] width 63 height 21
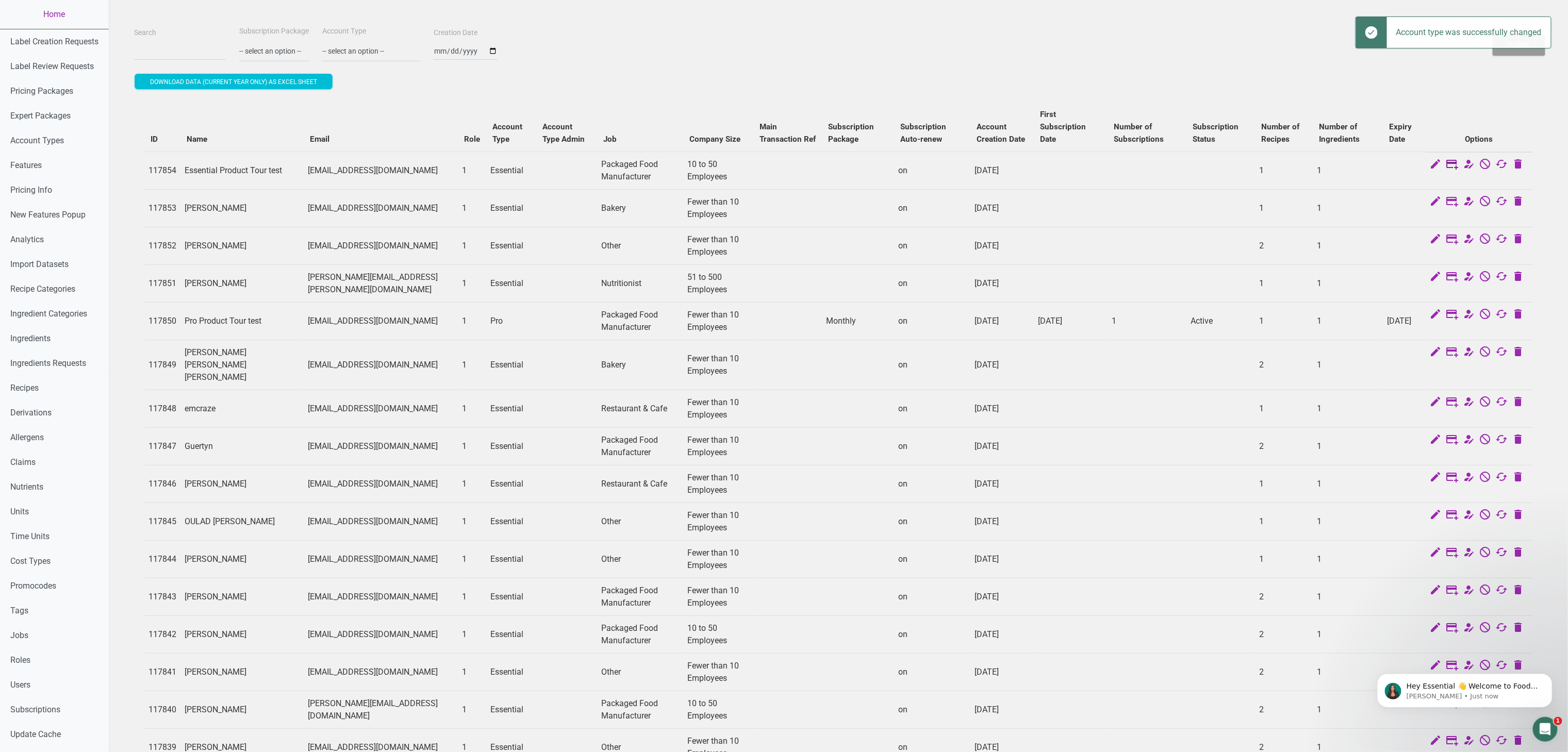
click at [1176, 158] on icon at bounding box center [1452, 165] width 12 height 14
select select "US"
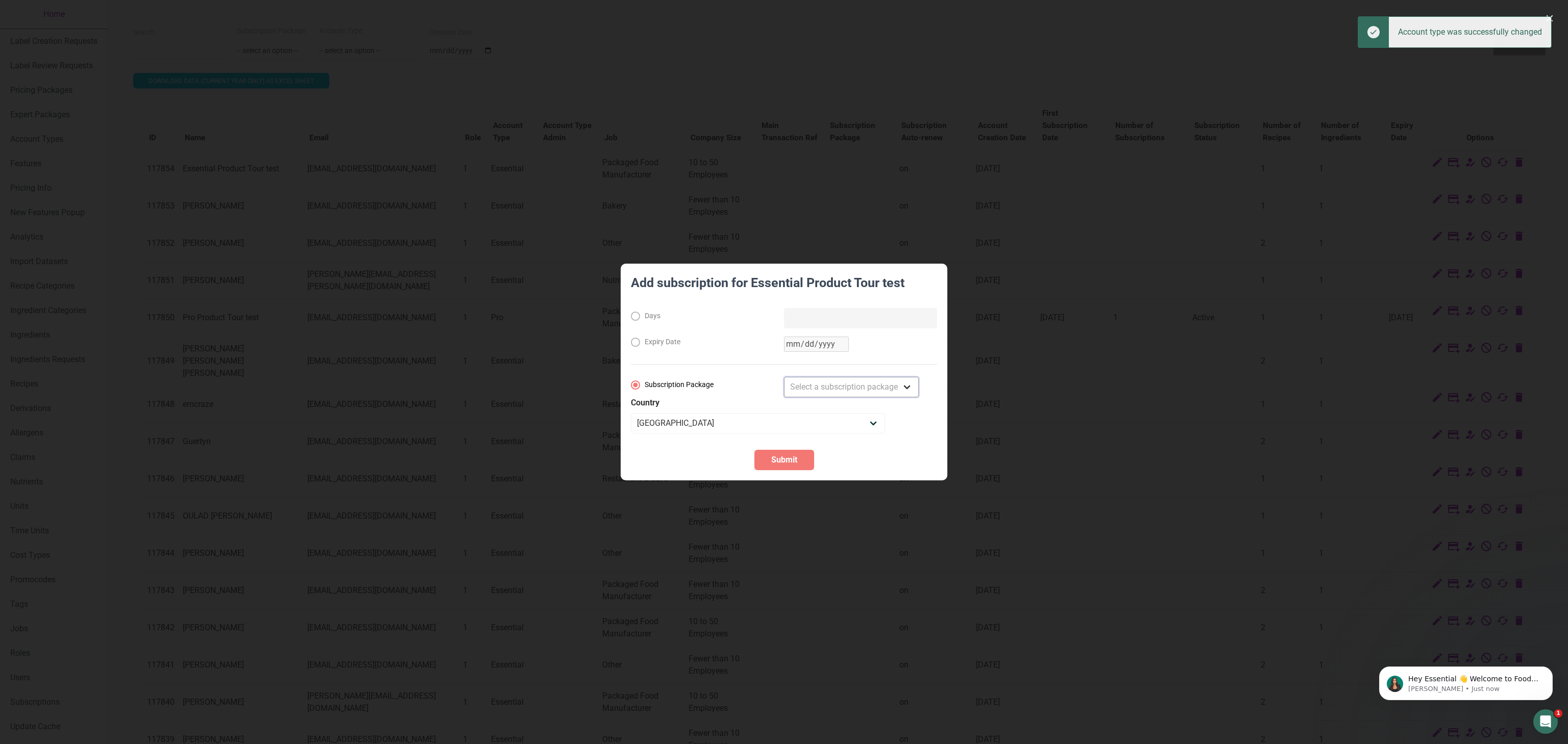
click at [851, 396] on select "Select a subscription package Monthly Yearly Quarterly Free Trial" at bounding box center [851, 388] width 135 height 21
select select "2"
click at [784, 377] on select "Select a subscription package Monthly Yearly Quarterly Free Trial" at bounding box center [851, 388] width 135 height 21
click at [768, 458] on button "Submit" at bounding box center [784, 461] width 60 height 21
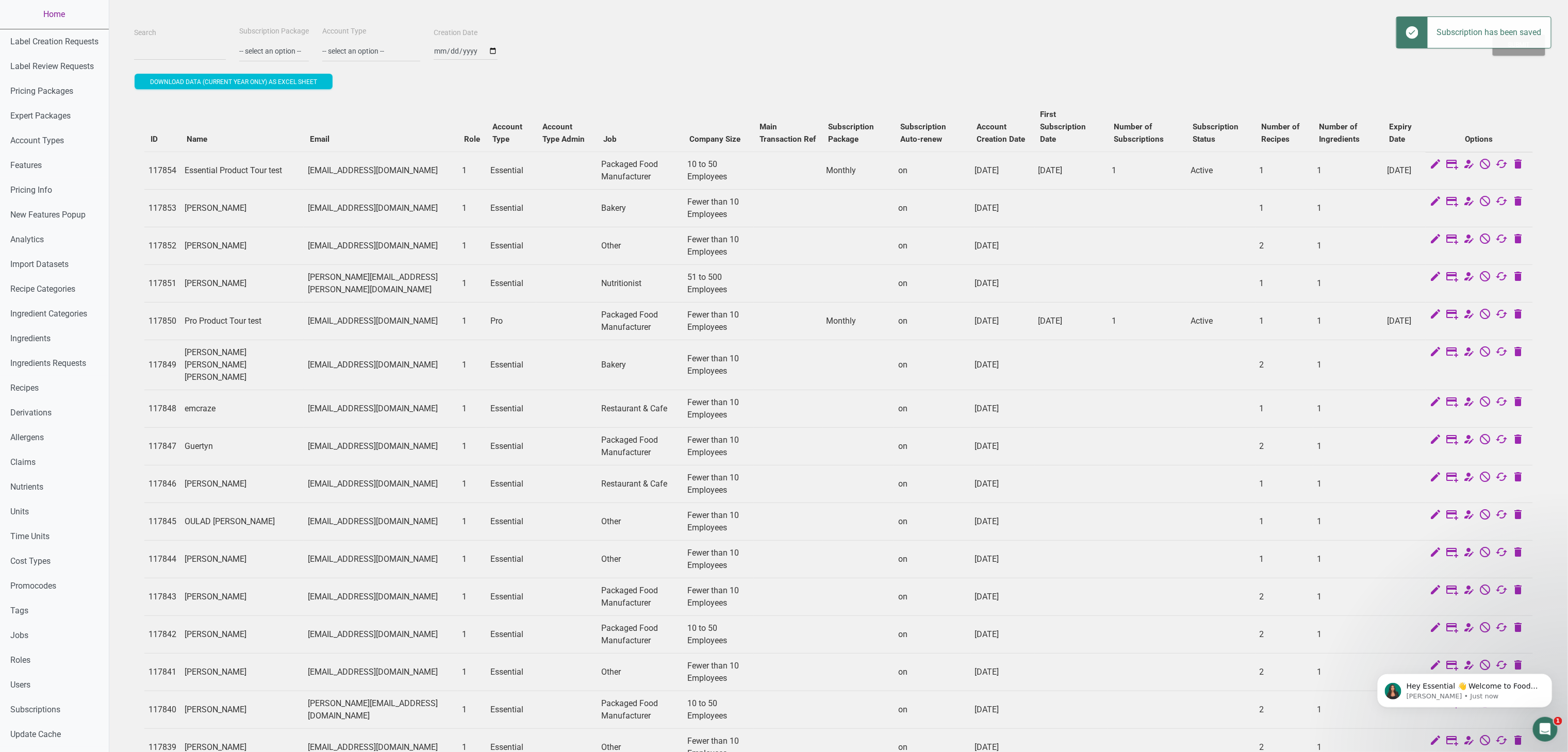
click at [62, 9] on link "Home" at bounding box center [54, 14] width 109 height 29
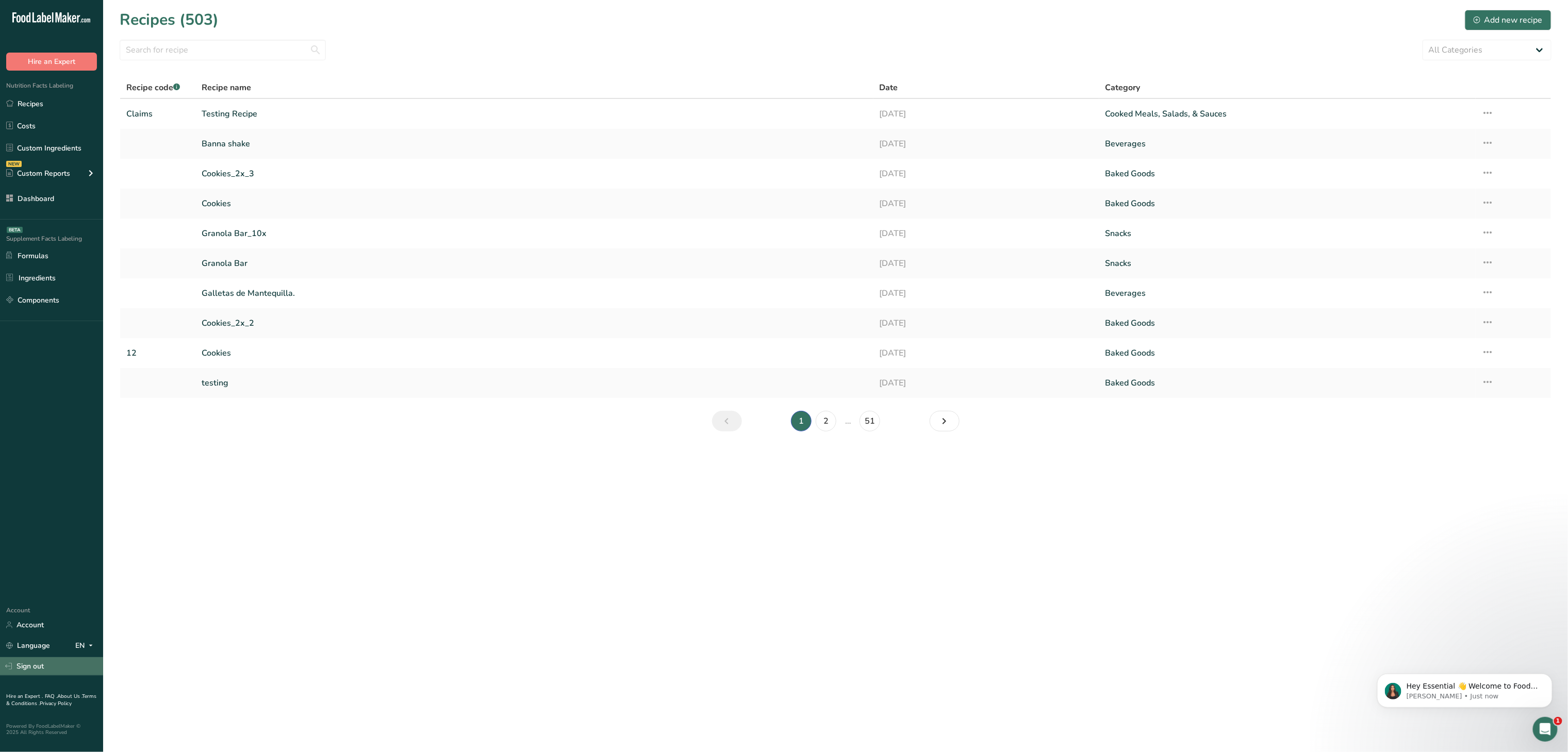
click at [41, 564] on link "Sign out" at bounding box center [52, 666] width 103 height 18
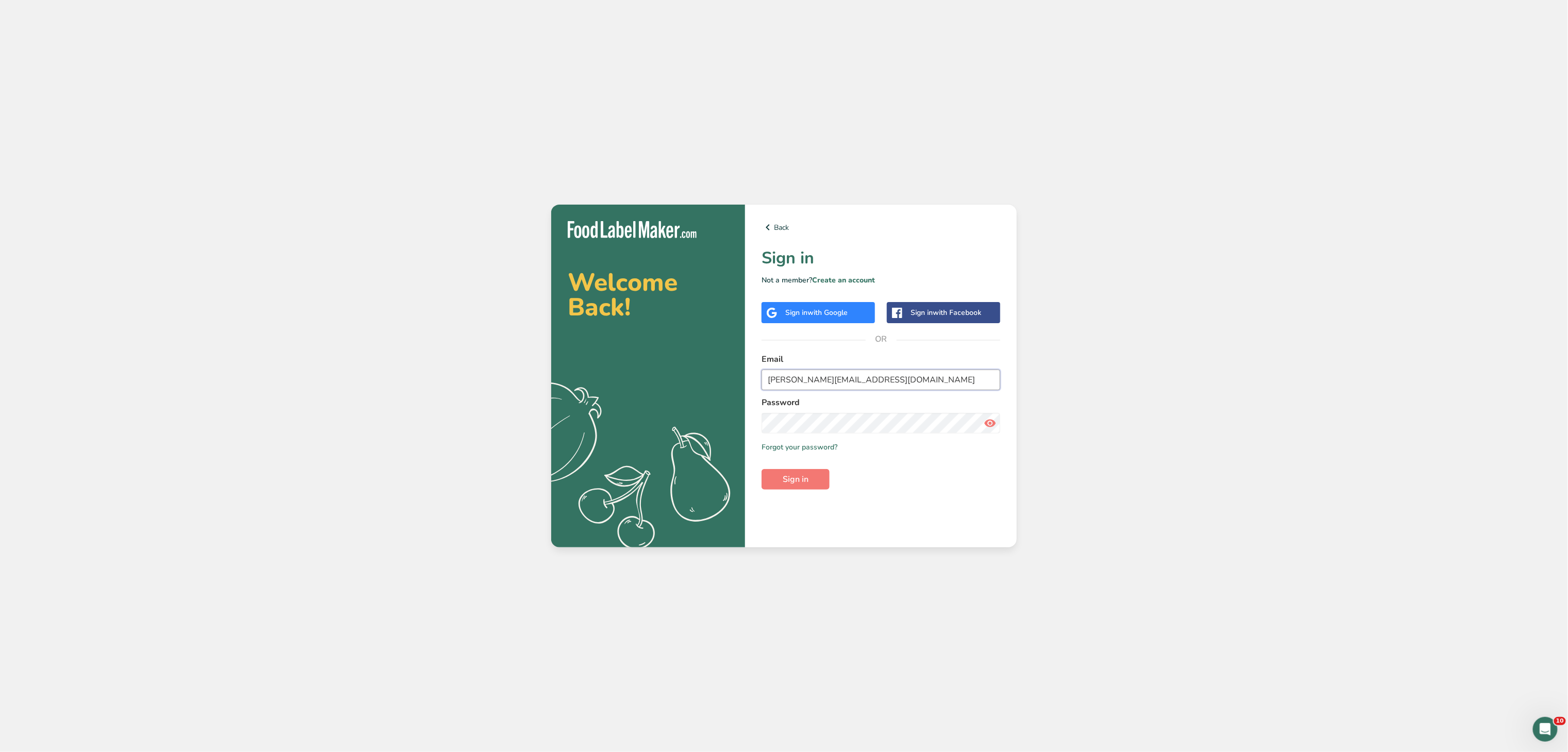
click at [825, 378] on input "[PERSON_NAME][EMAIL_ADDRESS][DOMAIN_NAME]" at bounding box center [881, 380] width 239 height 21
drag, startPoint x: 893, startPoint y: 385, endPoint x: 703, endPoint y: 370, distance: 190.6
click at [703, 370] on section "Welcome Back! .a{fill:#f5f3ed;} Back Sign in Not a member? Create an account Si…" at bounding box center [783, 376] width 465 height 343
click at [826, 370] on input "es" at bounding box center [881, 380] width 239 height 21
type input "[EMAIL_ADDRESS][DOMAIN_NAME]"
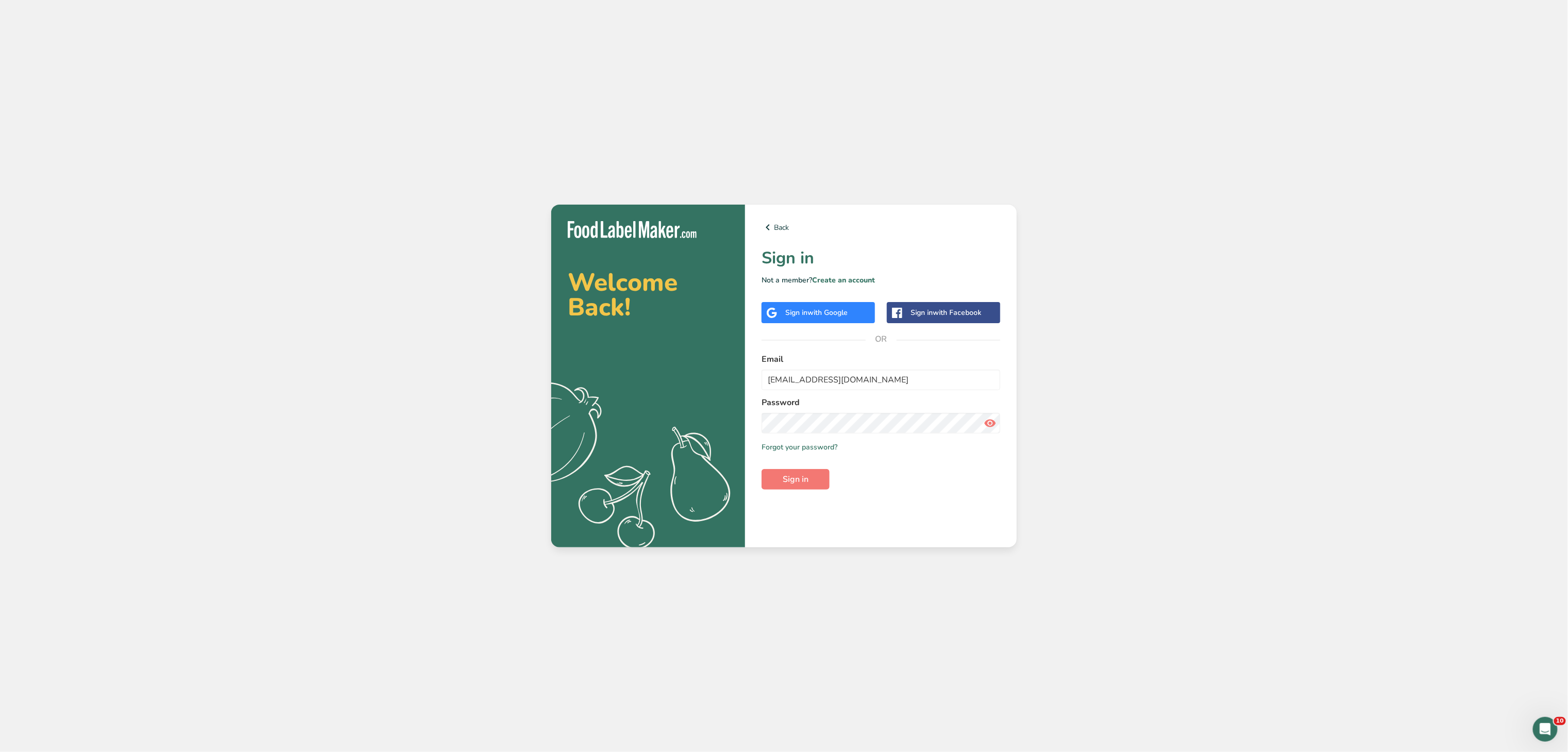
click at [809, 490] on div "Back Sign in Not a member? Create an account Sign in with Google Sign in with F…" at bounding box center [881, 376] width 272 height 343
click at [809, 477] on span "Sign in" at bounding box center [796, 480] width 26 height 12
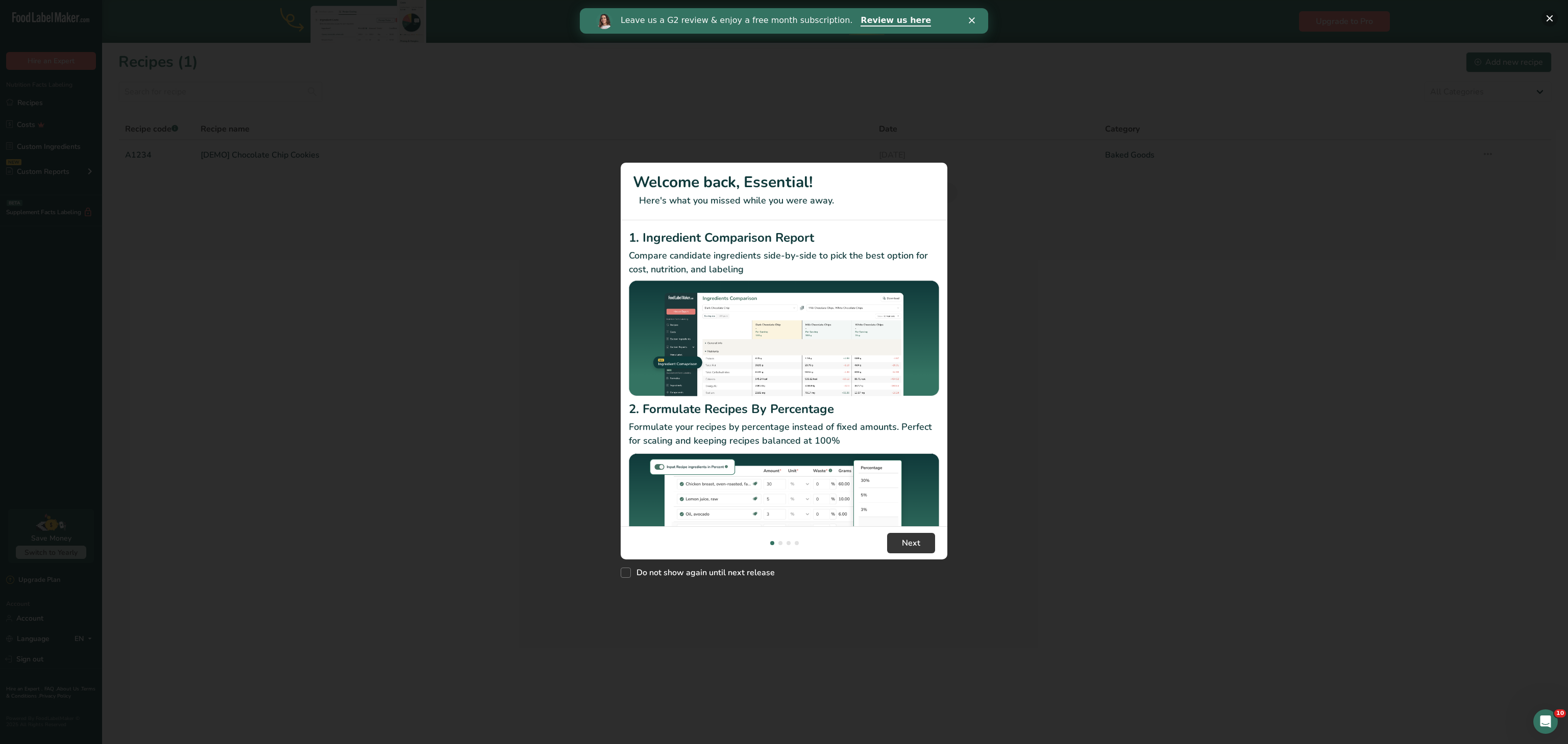
click at [1552, 19] on button "New Features" at bounding box center [1549, 18] width 16 height 16
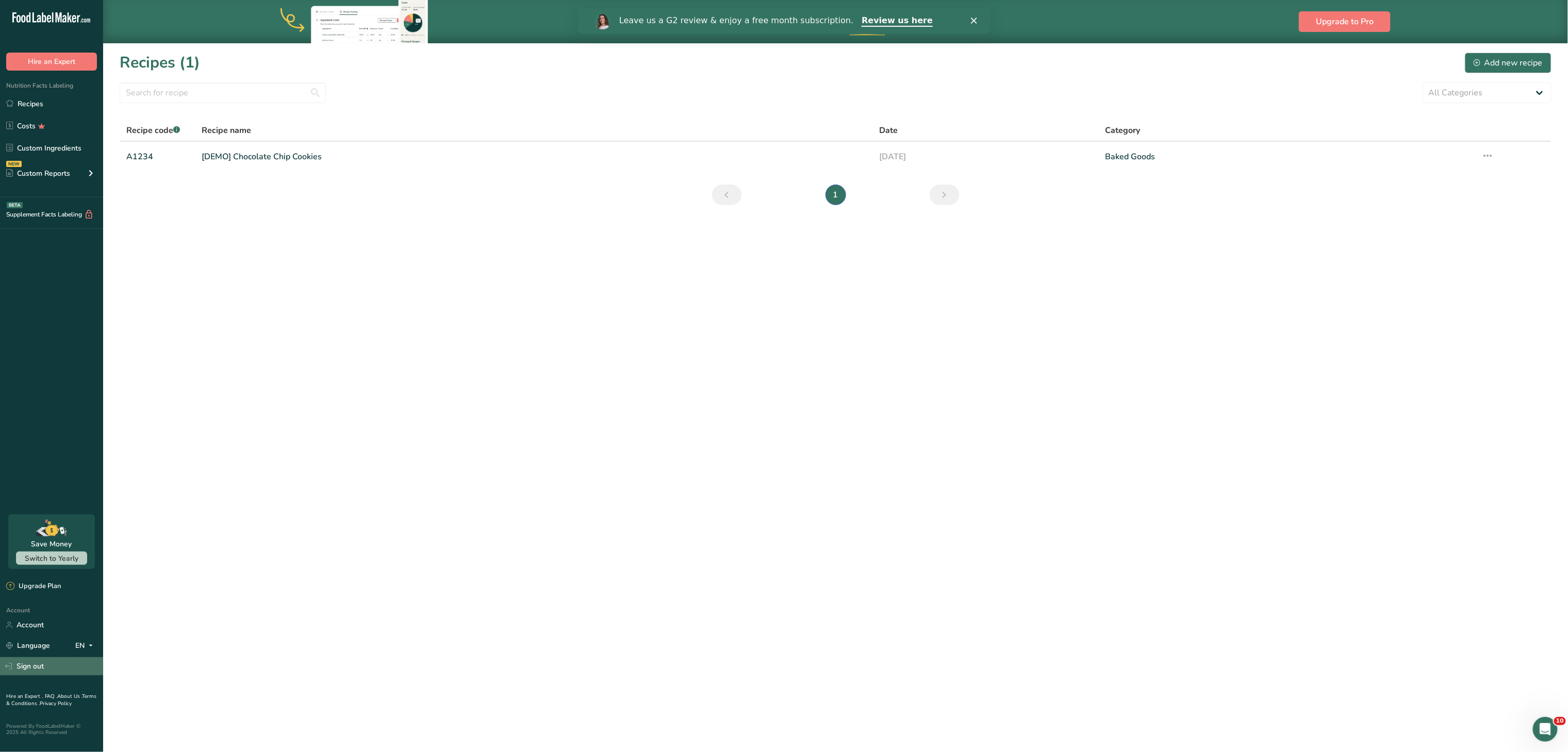
click at [53, 663] on link "Sign out" at bounding box center [52, 666] width 103 height 18
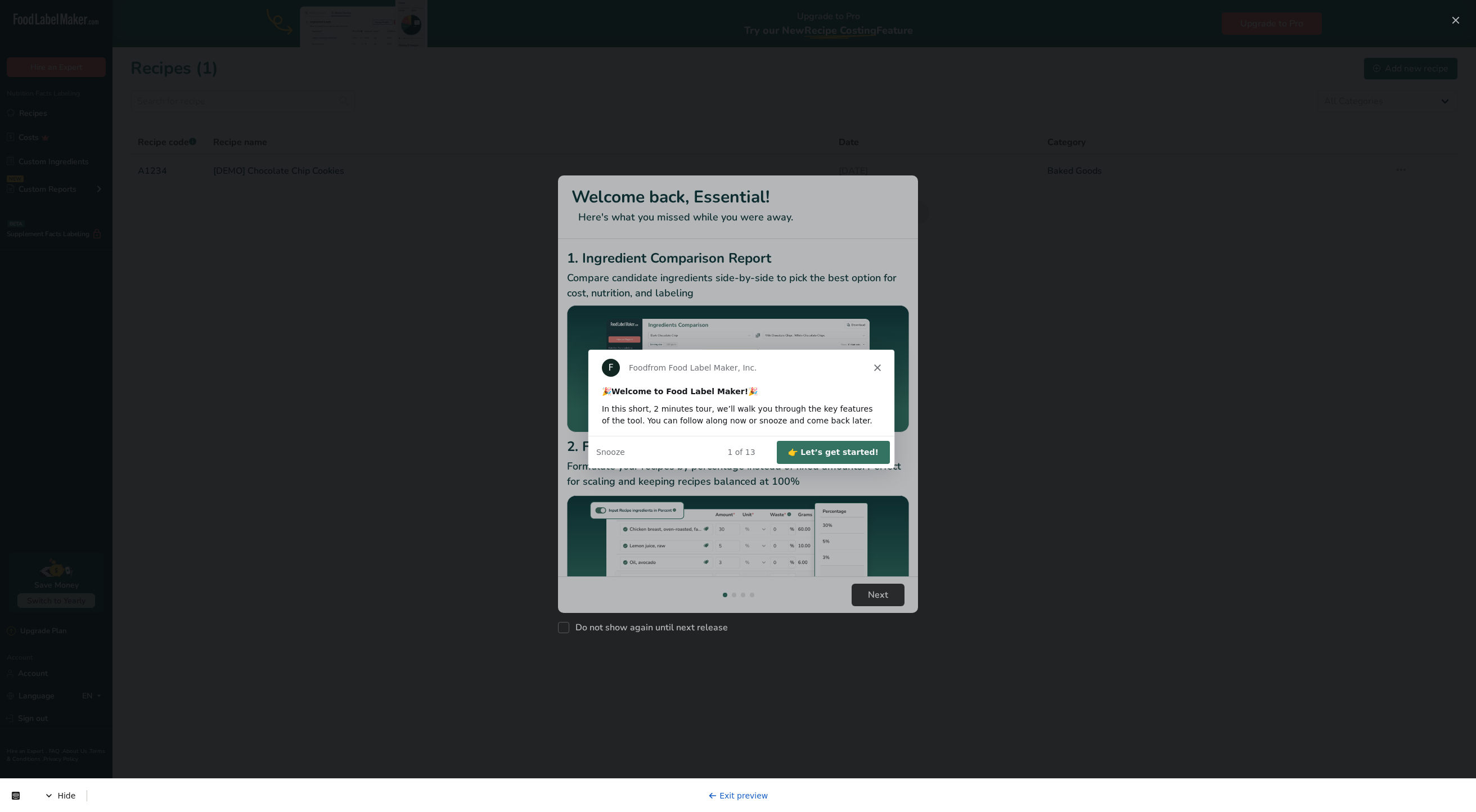
click at [836, 457] on button "👉 Let’s get started!" at bounding box center [833, 452] width 113 height 23
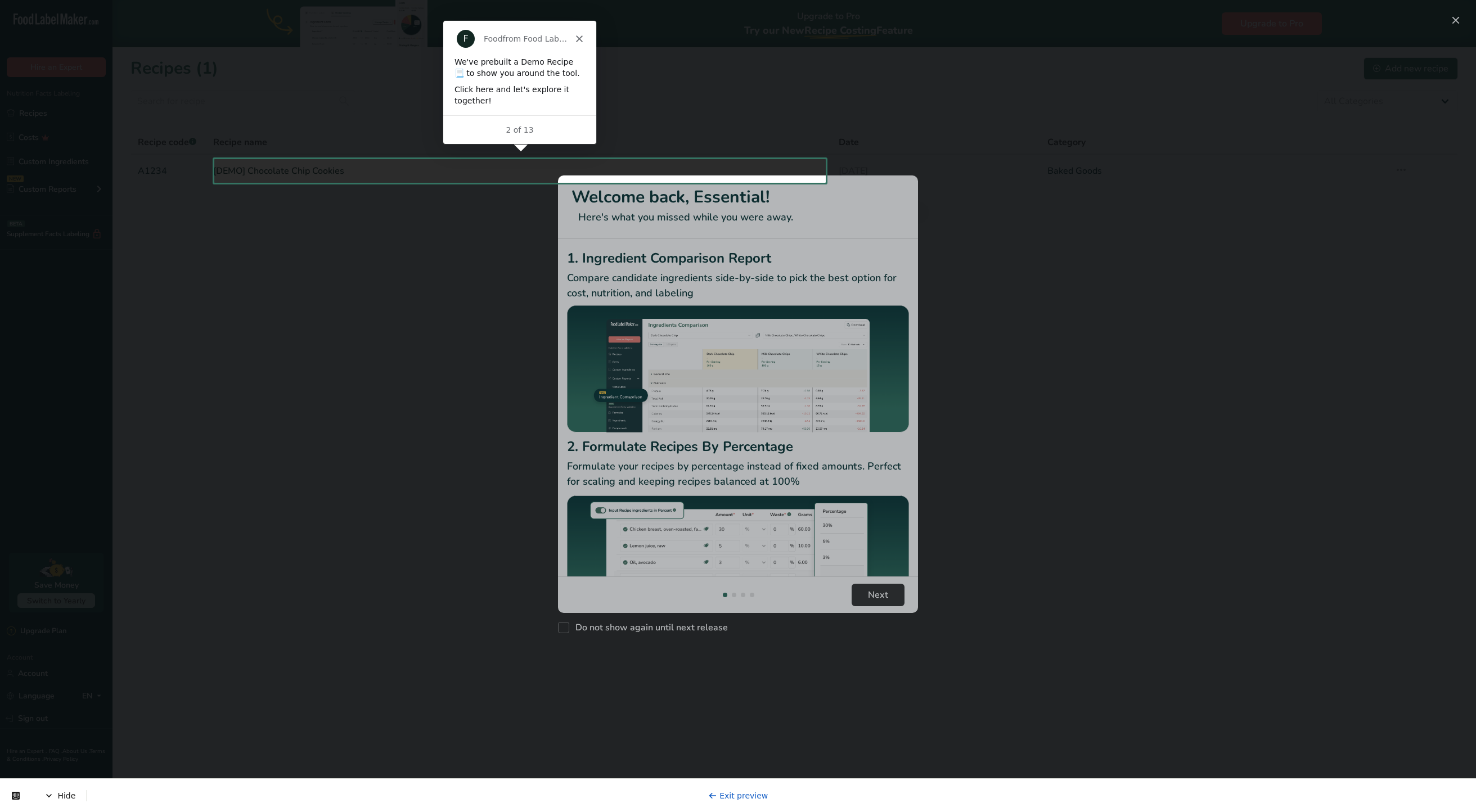
click at [1202, 260] on div at bounding box center [738, 498] width 1476 height 630
drag, startPoint x: 394, startPoint y: 286, endPoint x: 470, endPoint y: 317, distance: 82.1
click at [395, 287] on div at bounding box center [738, 498] width 1476 height 630
click at [1454, 21] on div at bounding box center [738, 79] width 1476 height 159
click at [1256, 253] on div at bounding box center [738, 498] width 1476 height 630
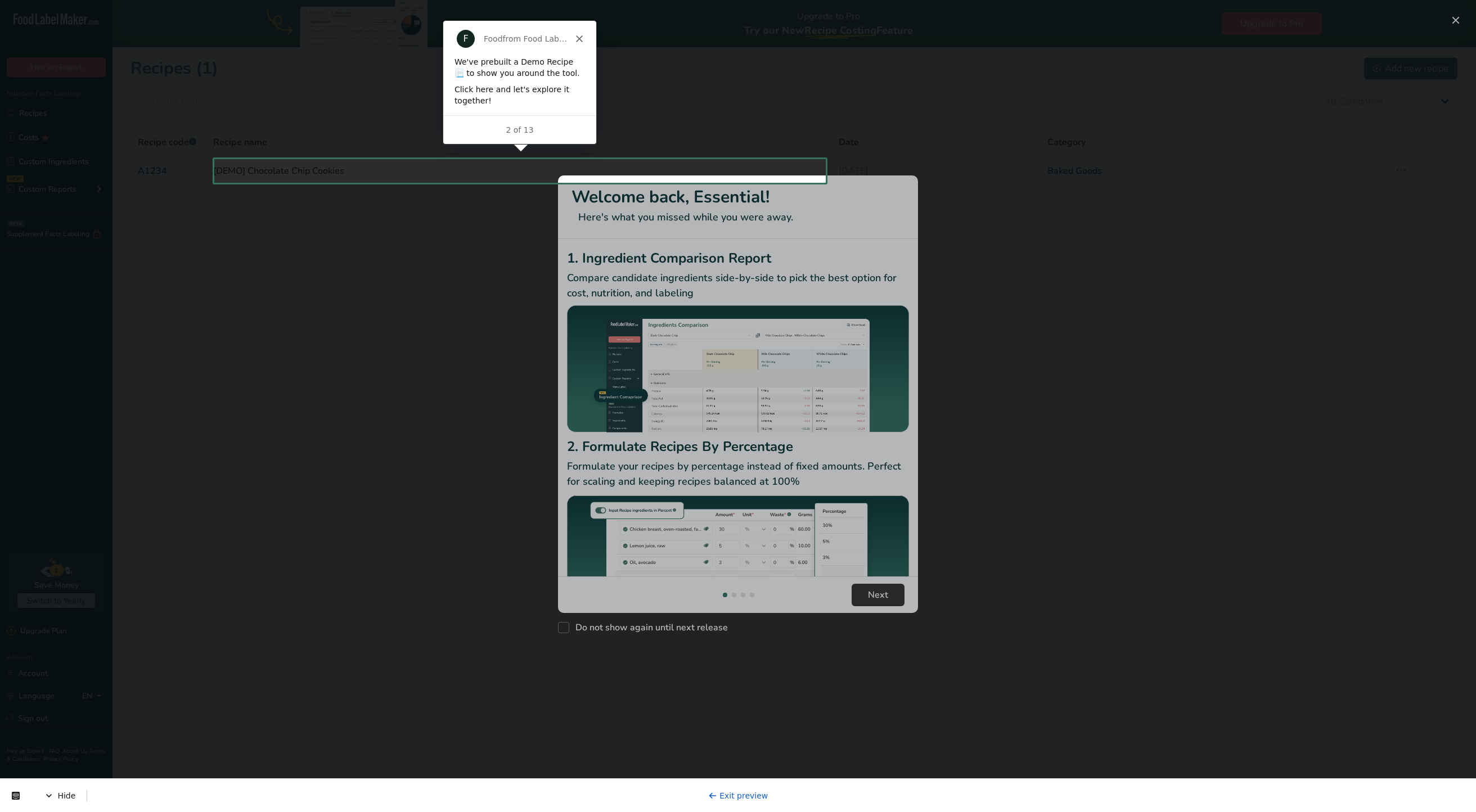
click at [454, 288] on div at bounding box center [738, 498] width 1476 height 630
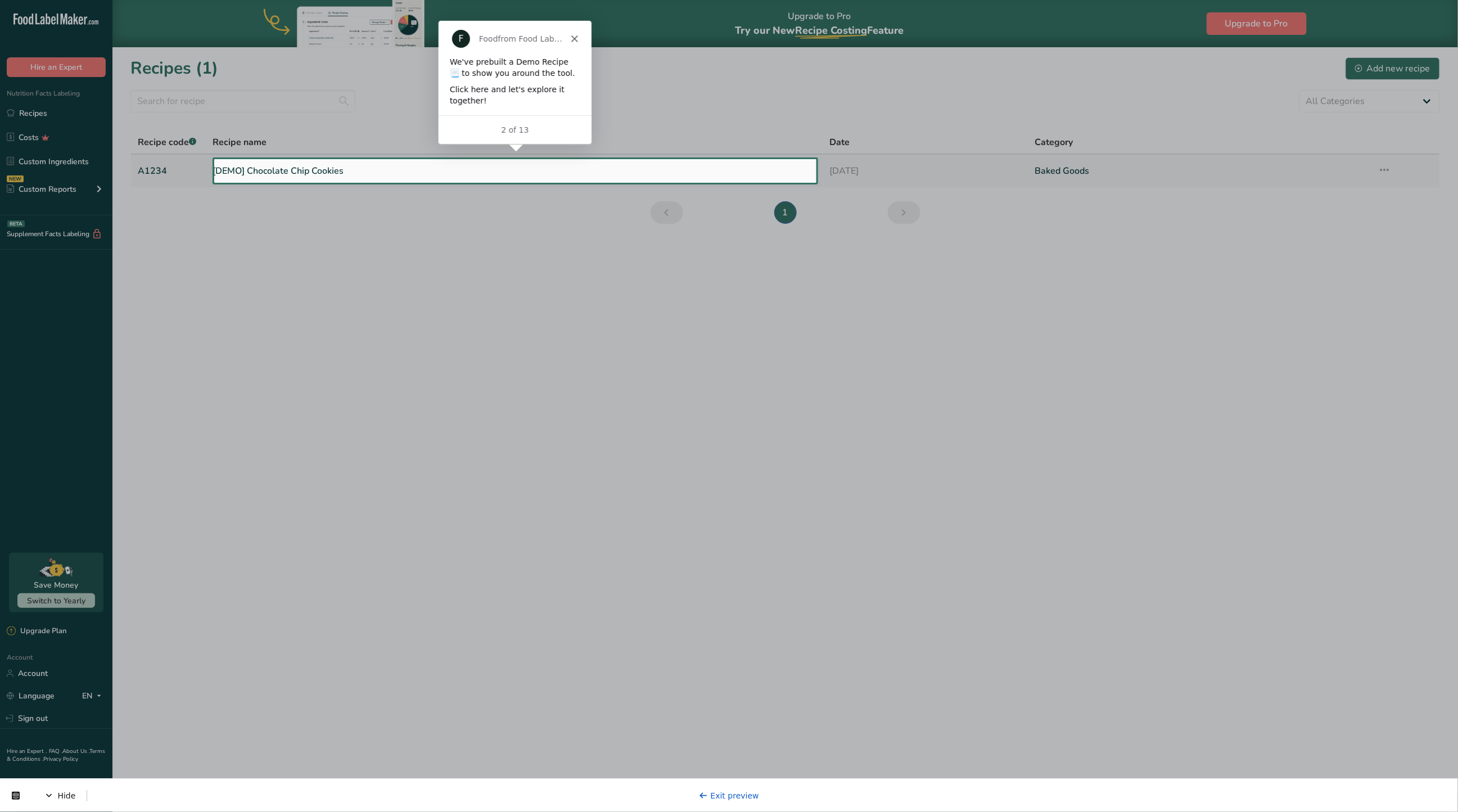
click at [333, 175] on link "[DEMO] Chocolate Chip Cookies" at bounding box center [515, 170] width 604 height 23
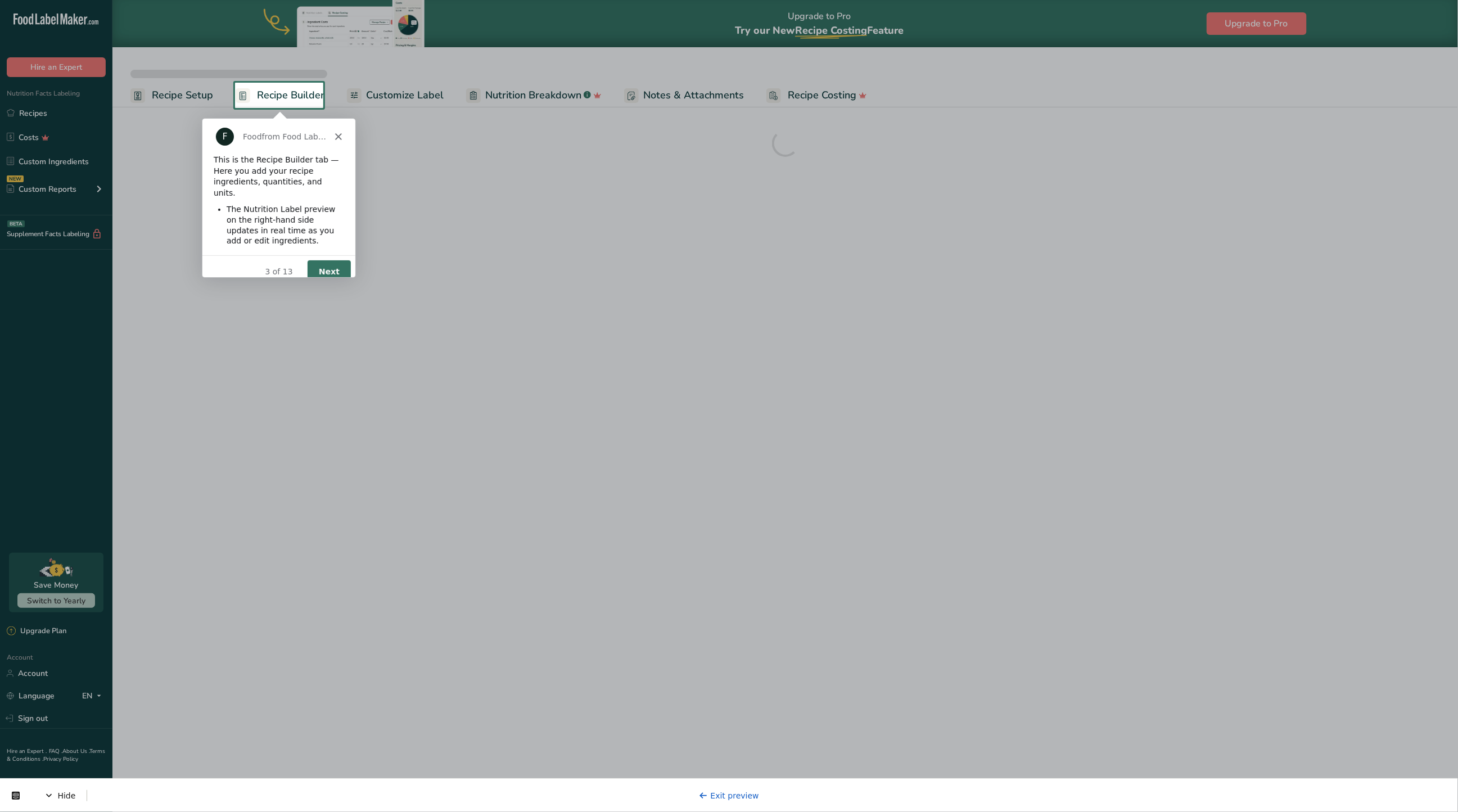
click at [329, 262] on button "Next" at bounding box center [328, 271] width 44 height 23
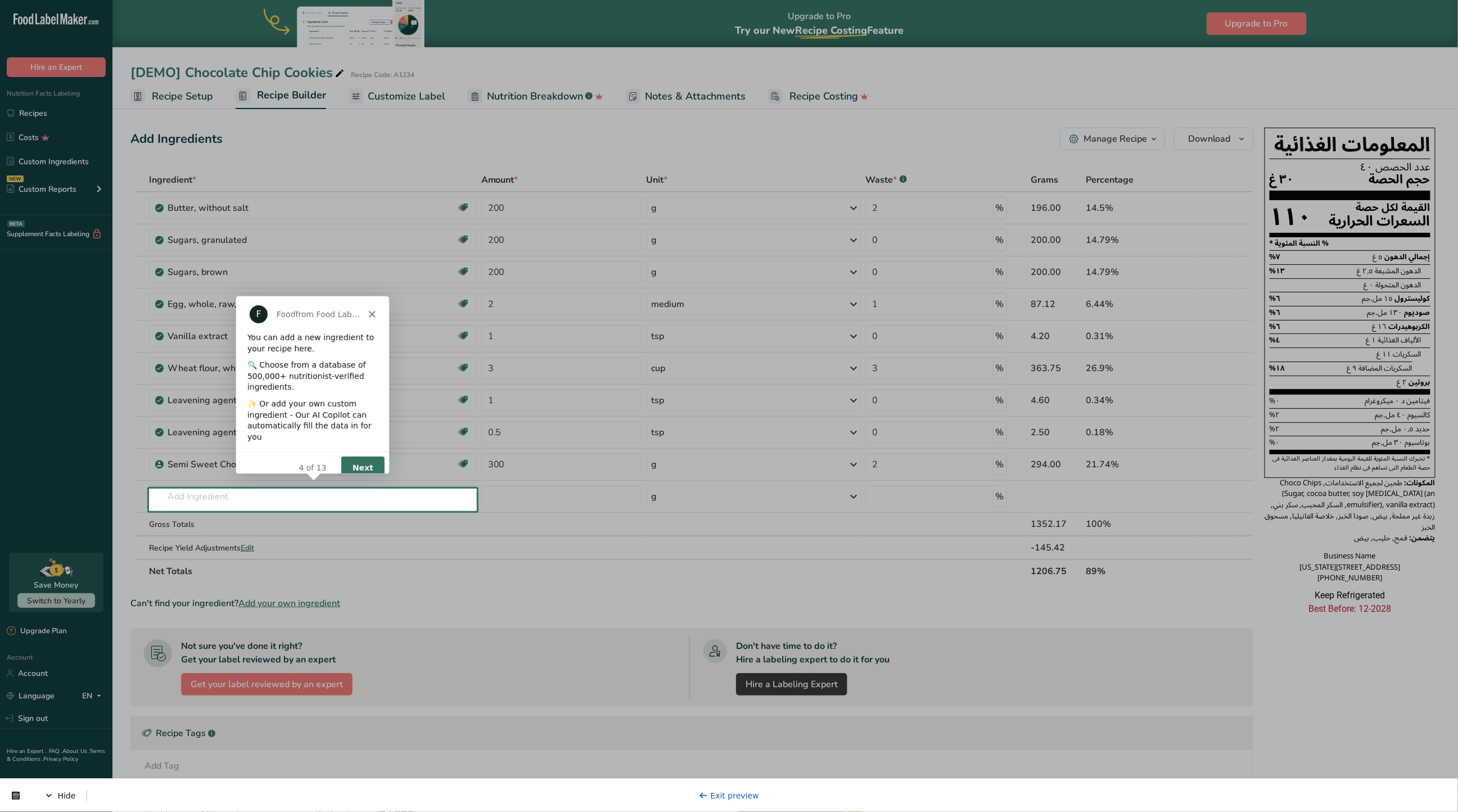
click at [351, 458] on button "Next" at bounding box center [361, 467] width 44 height 23
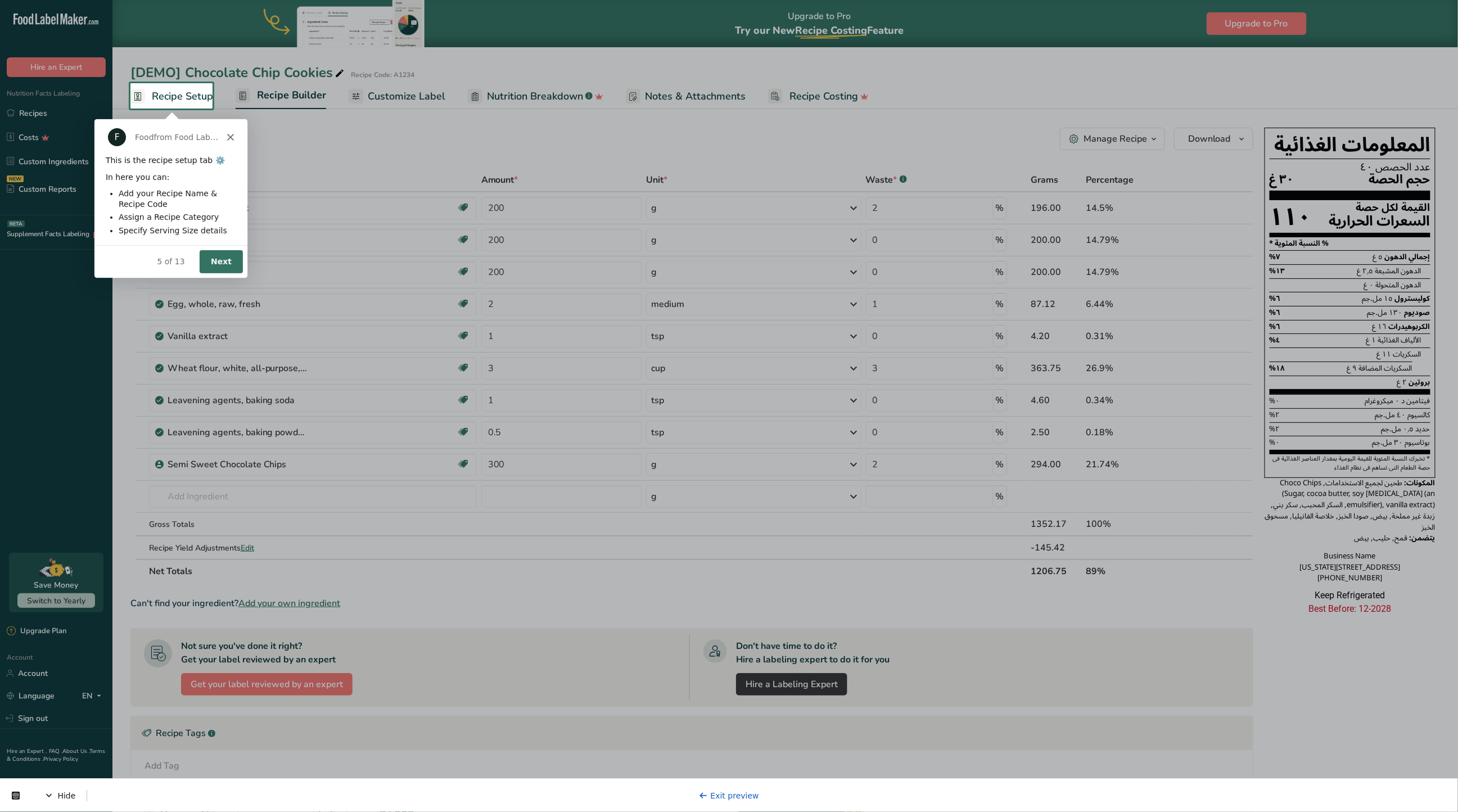
click at [215, 264] on button "Next" at bounding box center [221, 260] width 44 height 23
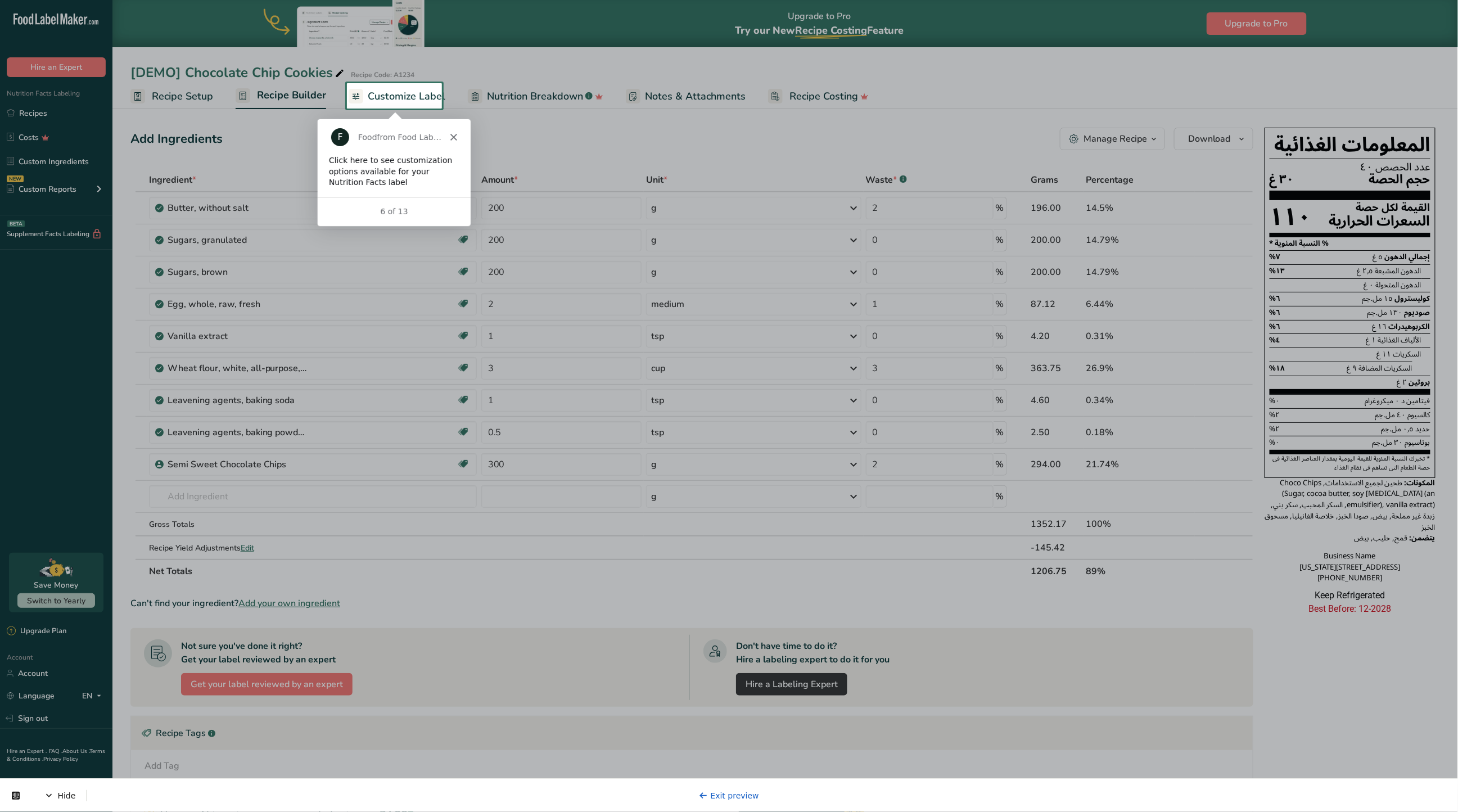
click at [399, 91] on span "Customize Label" at bounding box center [406, 96] width 78 height 15
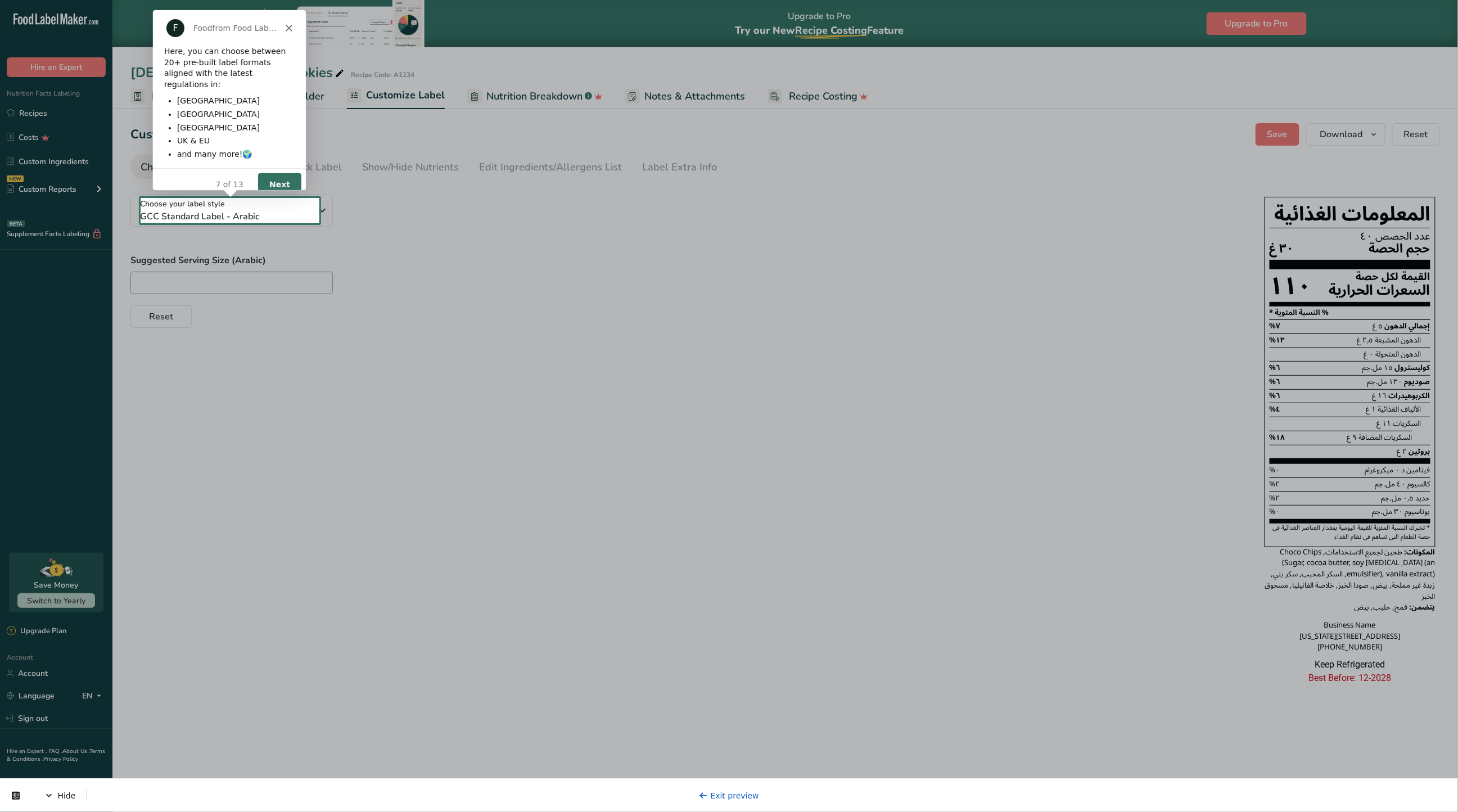
click at [278, 172] on button "Next" at bounding box center [279, 184] width 44 height 23
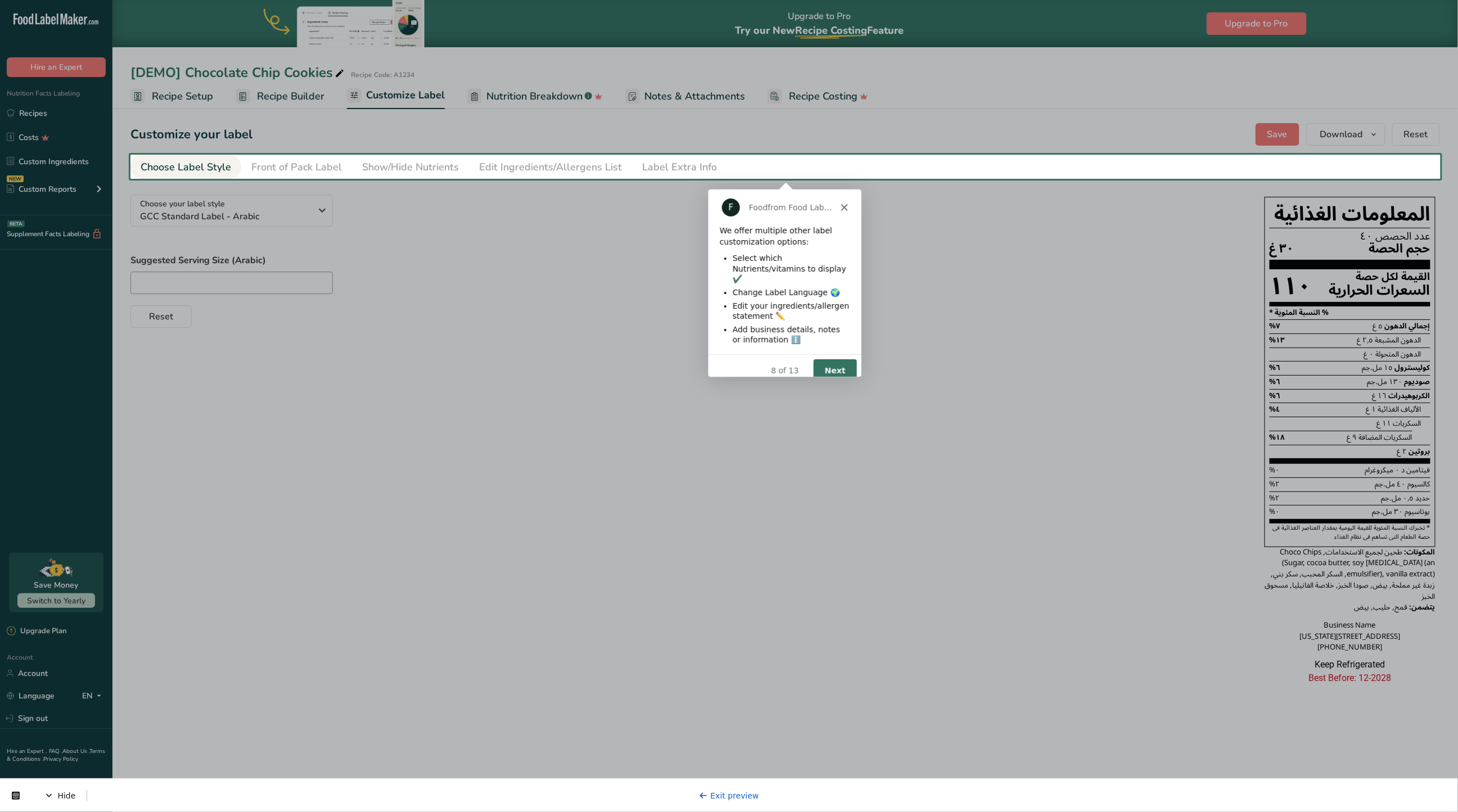
click at [836, 358] on button "Next" at bounding box center [834, 369] width 44 height 23
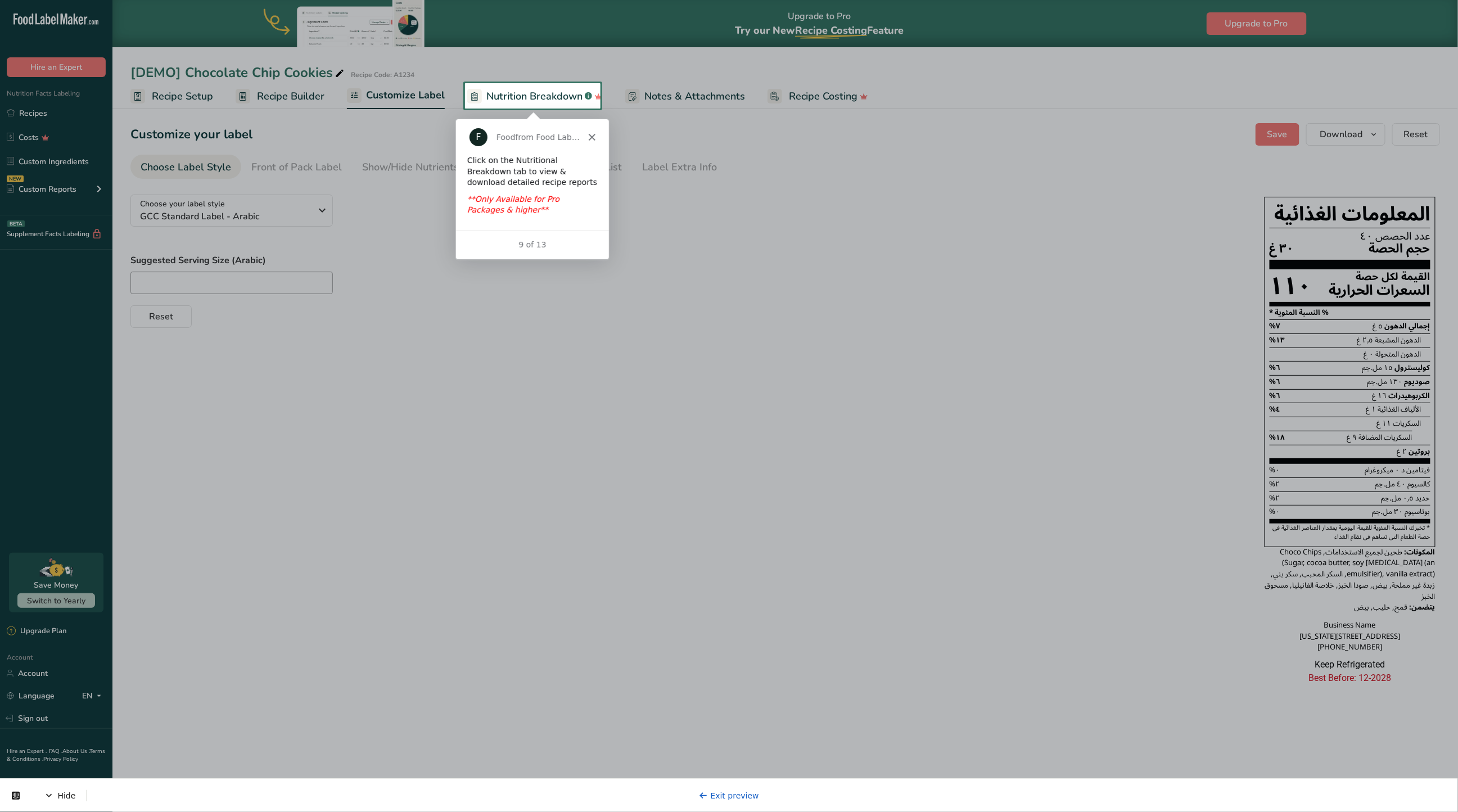
click at [540, 93] on span "Nutrition Breakdown" at bounding box center [534, 96] width 96 height 15
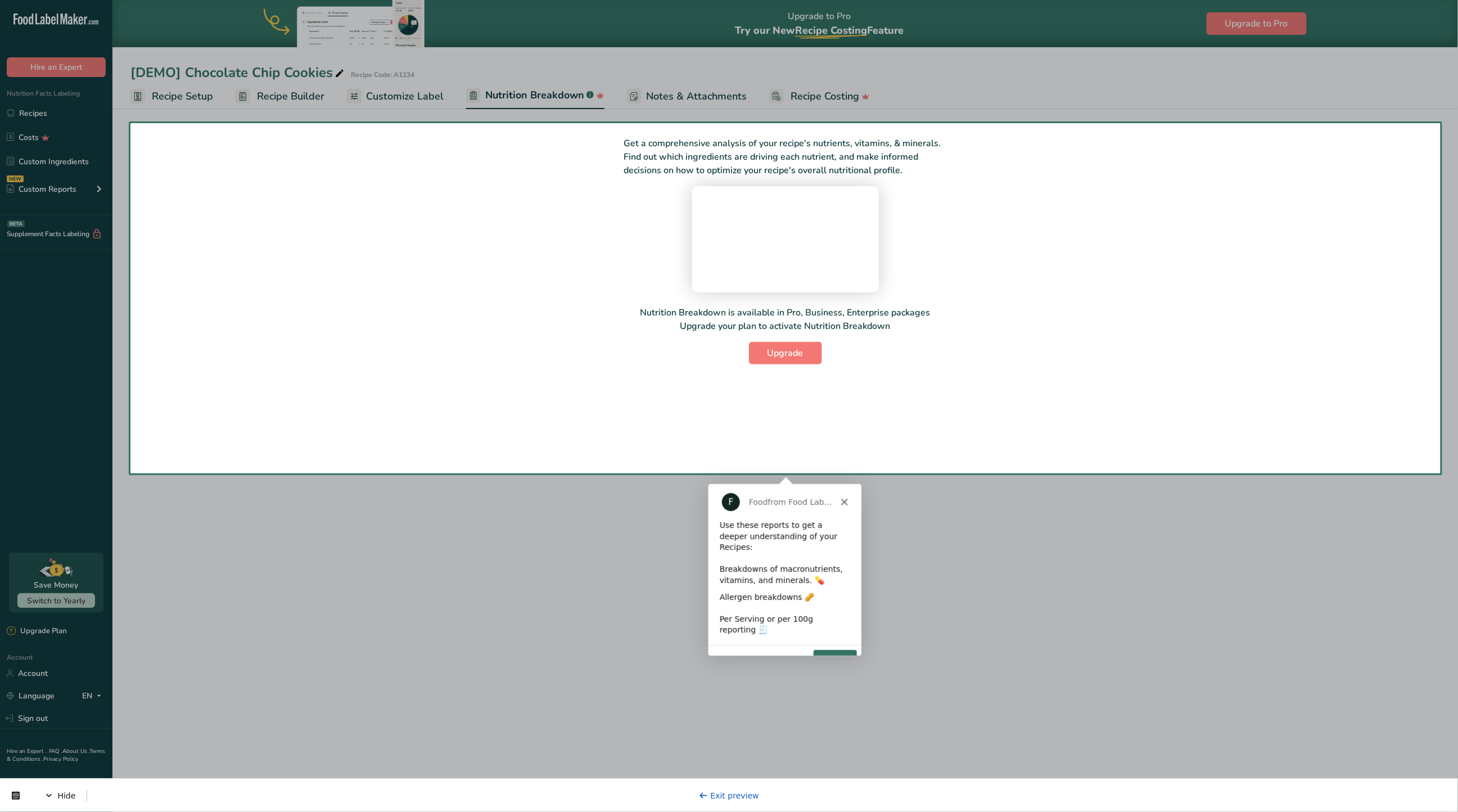
click at [197, 201] on div "Product tour overlay" at bounding box center [729, 406] width 1458 height 812
click at [730, 793] on link "Exit preview" at bounding box center [729, 795] width 60 height 9
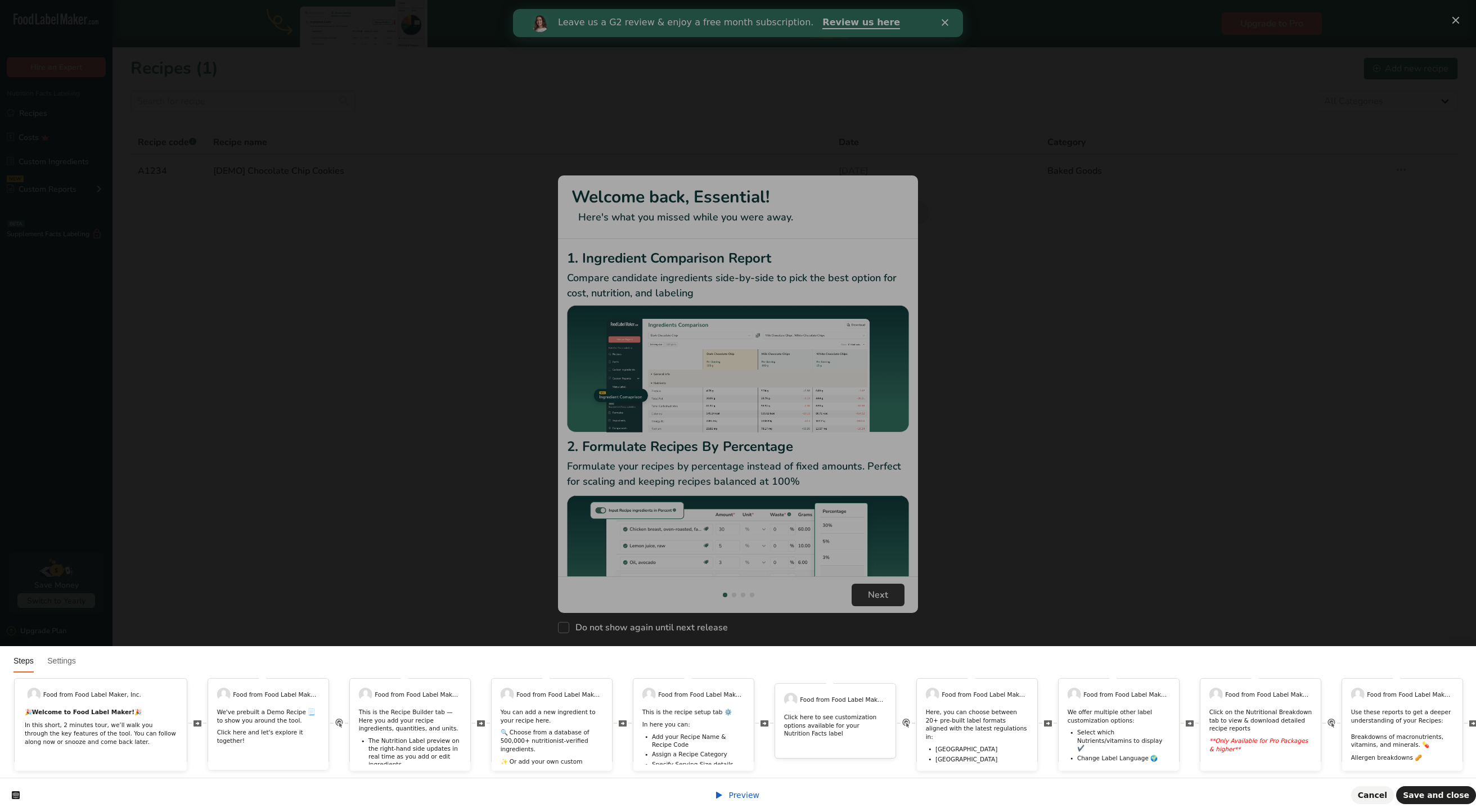
click at [1418, 0] on html "Steps Settings Food from Food Label Maker, Inc. 🎉 Welcome to Food Label Maker! …" at bounding box center [738, 0] width 1476 height 0
click at [955, 0] on html "Steps Settings Food from Food Label Maker, Inc. 🎉 Welcome to Food Label Maker! …" at bounding box center [738, 0] width 1476 height 0
click at [1389, 0] on html "Steps Settings Food from Food Label Maker, Inc. 🎉 Welcome to Food Label Maker! …" at bounding box center [738, 0] width 1476 height 0
drag, startPoint x: 1473, startPoint y: 17, endPoint x: 1385, endPoint y: 60, distance: 97.9
click at [1459, 0] on html "Steps Settings Food from Food Label Maker, Inc. 🎉 Welcome to Food Label Maker! …" at bounding box center [738, 0] width 1476 height 0
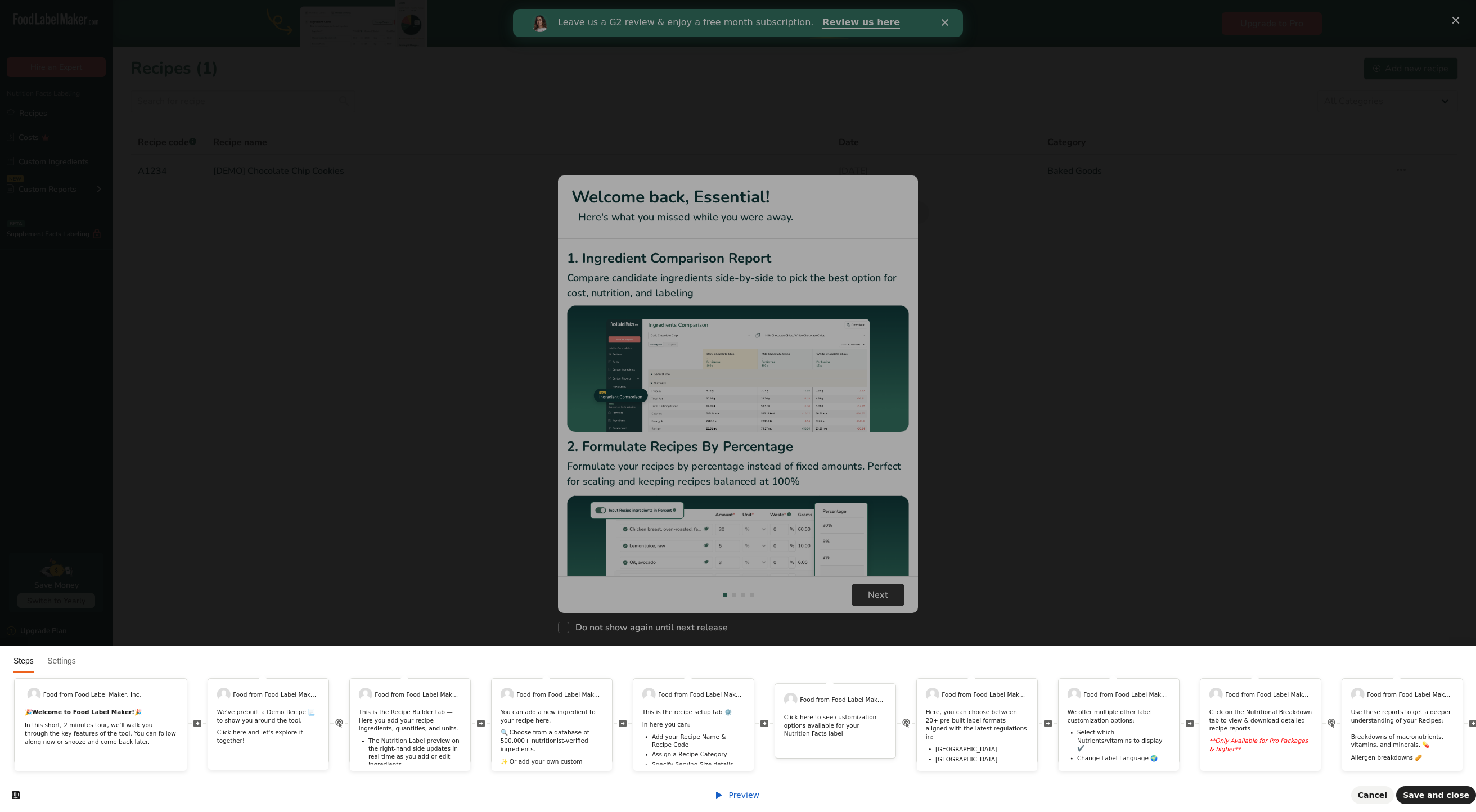
click at [1010, 0] on html "Steps Settings Food from Food Label Maker, Inc. 🎉 Welcome to Food Label Maker! …" at bounding box center [738, 0] width 1476 height 0
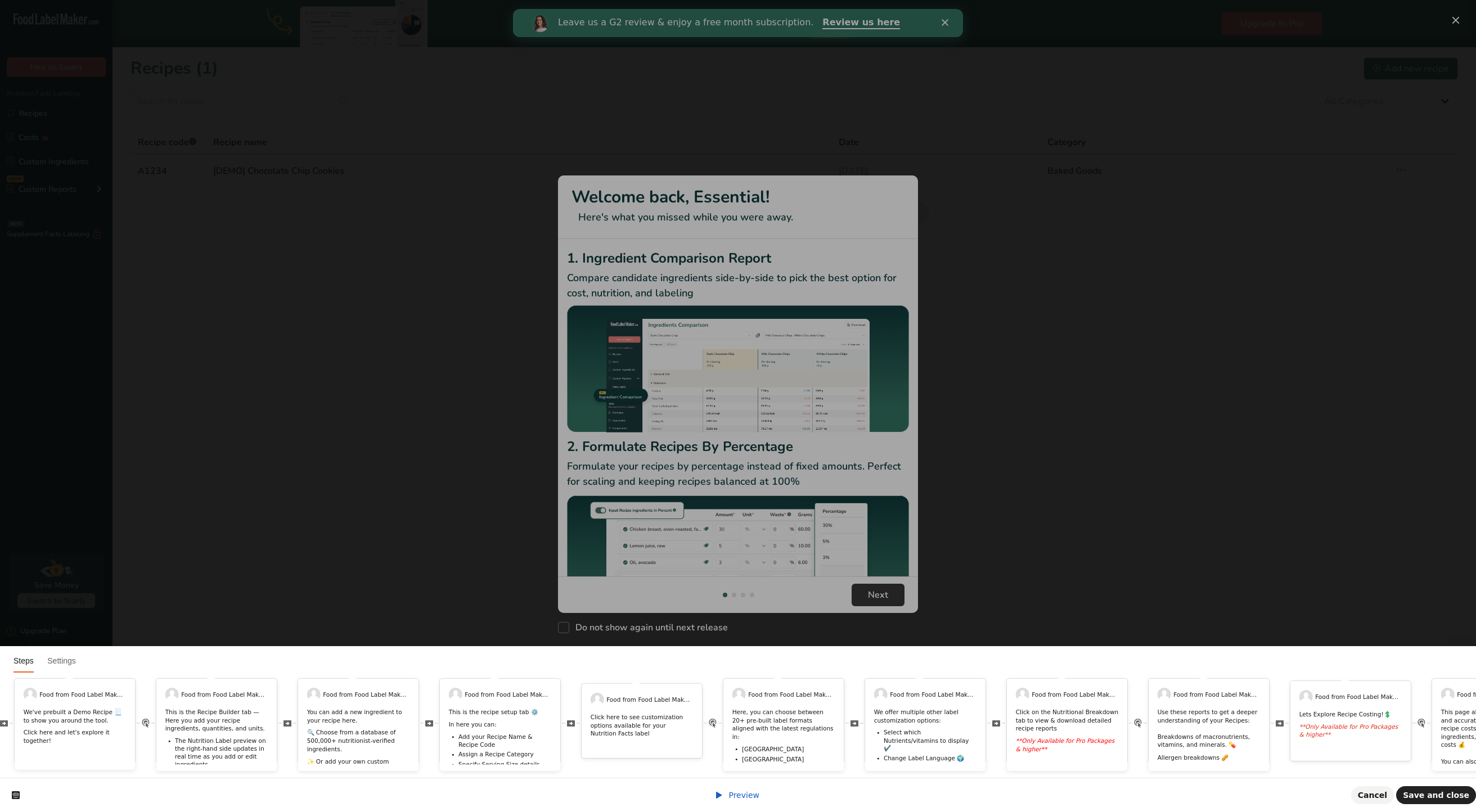
scroll to position [0, 245]
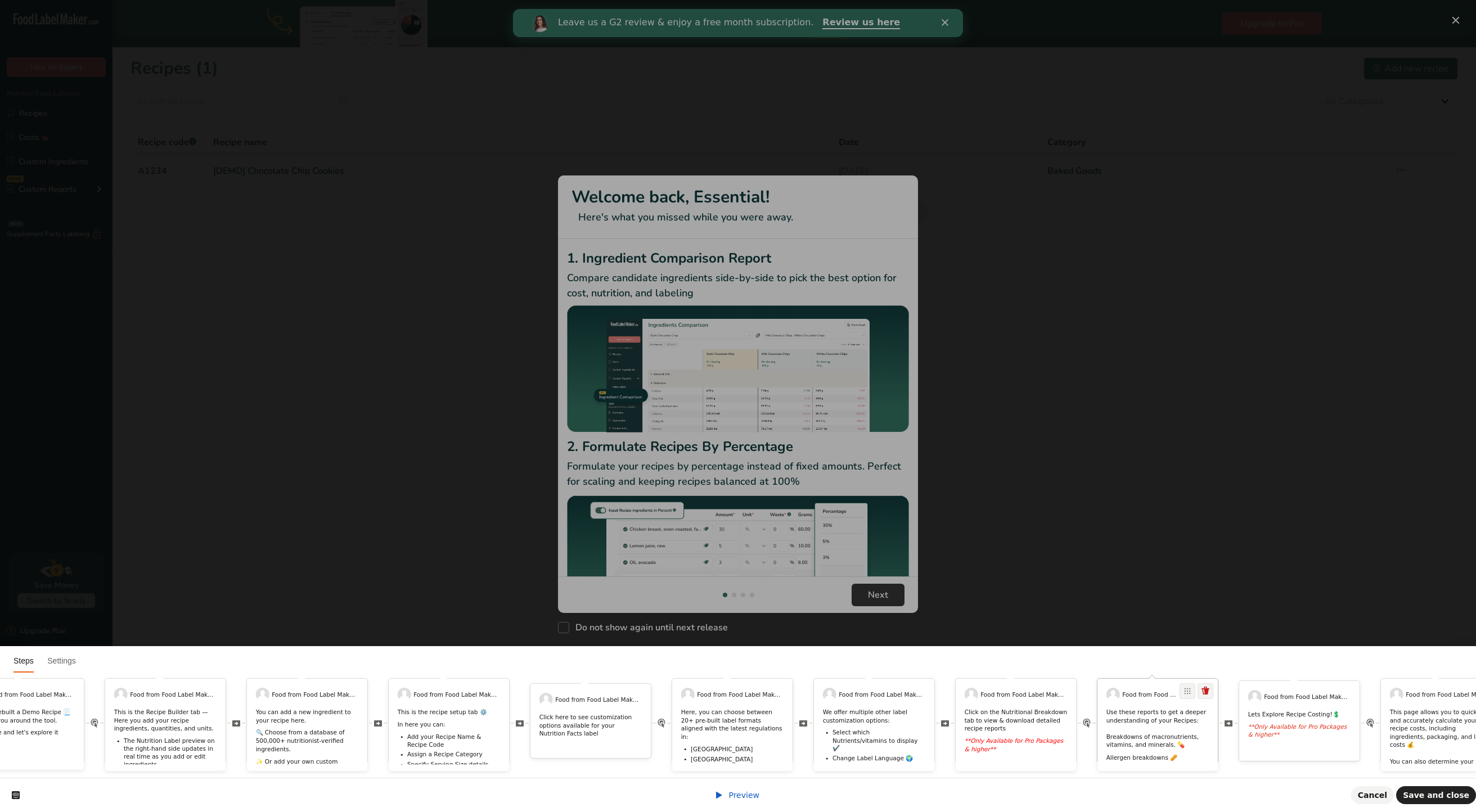
click at [1150, 708] on p "Use these reports to get a deeper understanding of your Recipes: ​ Breakdowns o…" at bounding box center [1157, 728] width 103 height 41
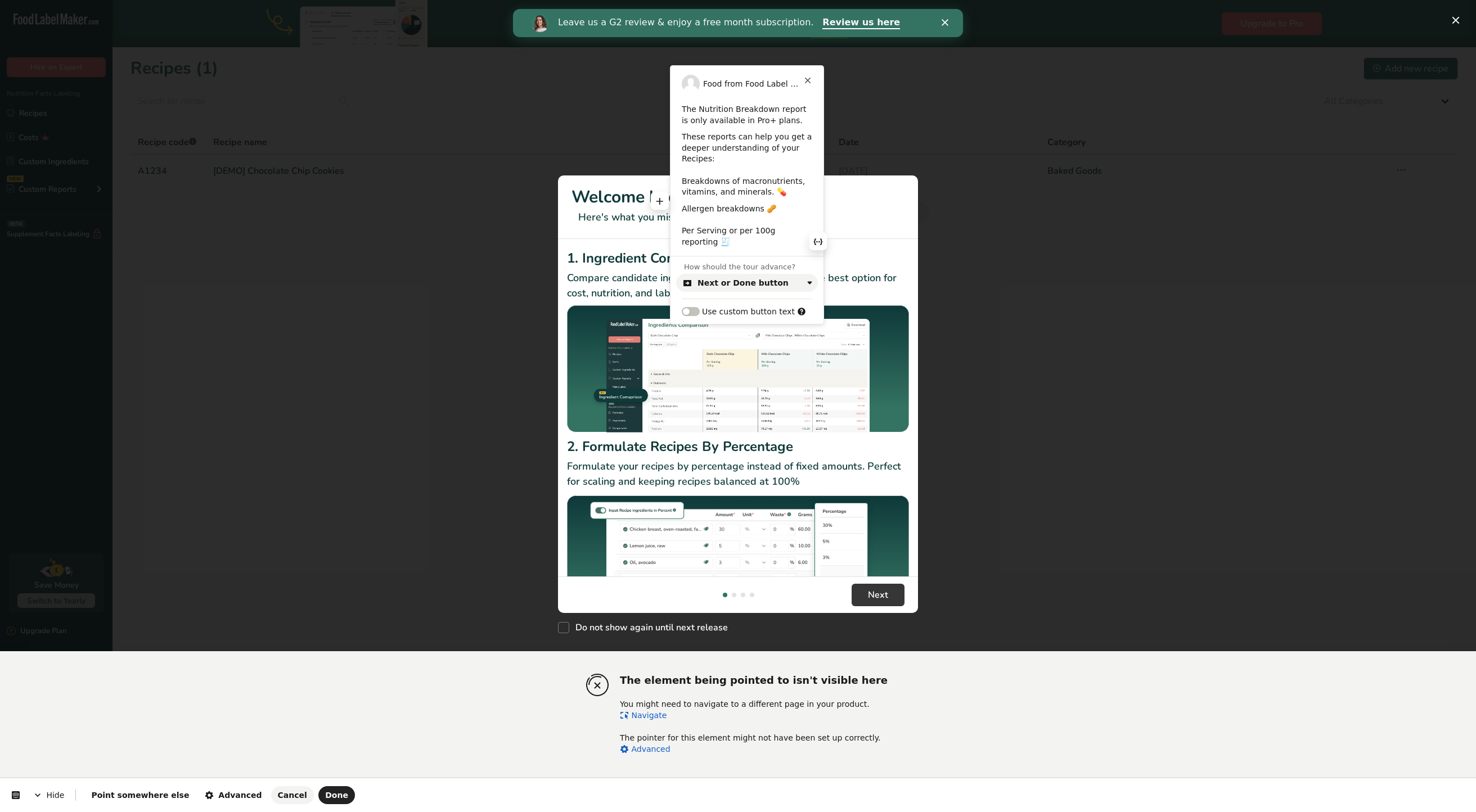
scroll to position [3, 0]
click at [770, 280] on div "Next or Done button" at bounding box center [743, 282] width 91 height 9
click at [123, 785] on div "Hide Point somewhere else Advanced Cancel Done" at bounding box center [738, 795] width 1476 height 34
click at [123, 788] on button "Point somewhere else" at bounding box center [140, 795] width 111 height 18
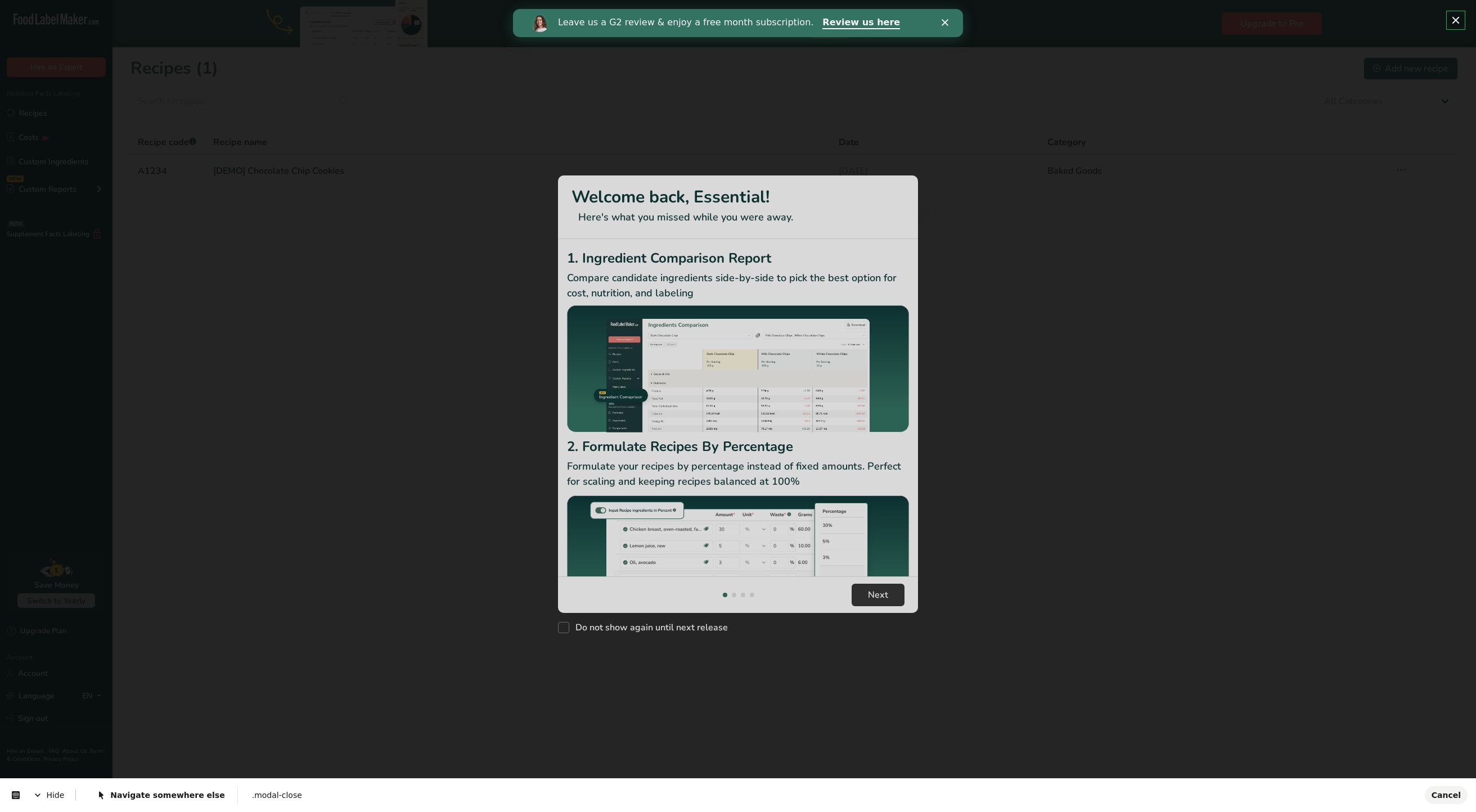
click at [1456, 17] on body ".a-20{fill:#fff;} Hire an Expert Nutrition Facts Labeling Recipes Costs Custom …" at bounding box center [738, 406] width 1476 height 812
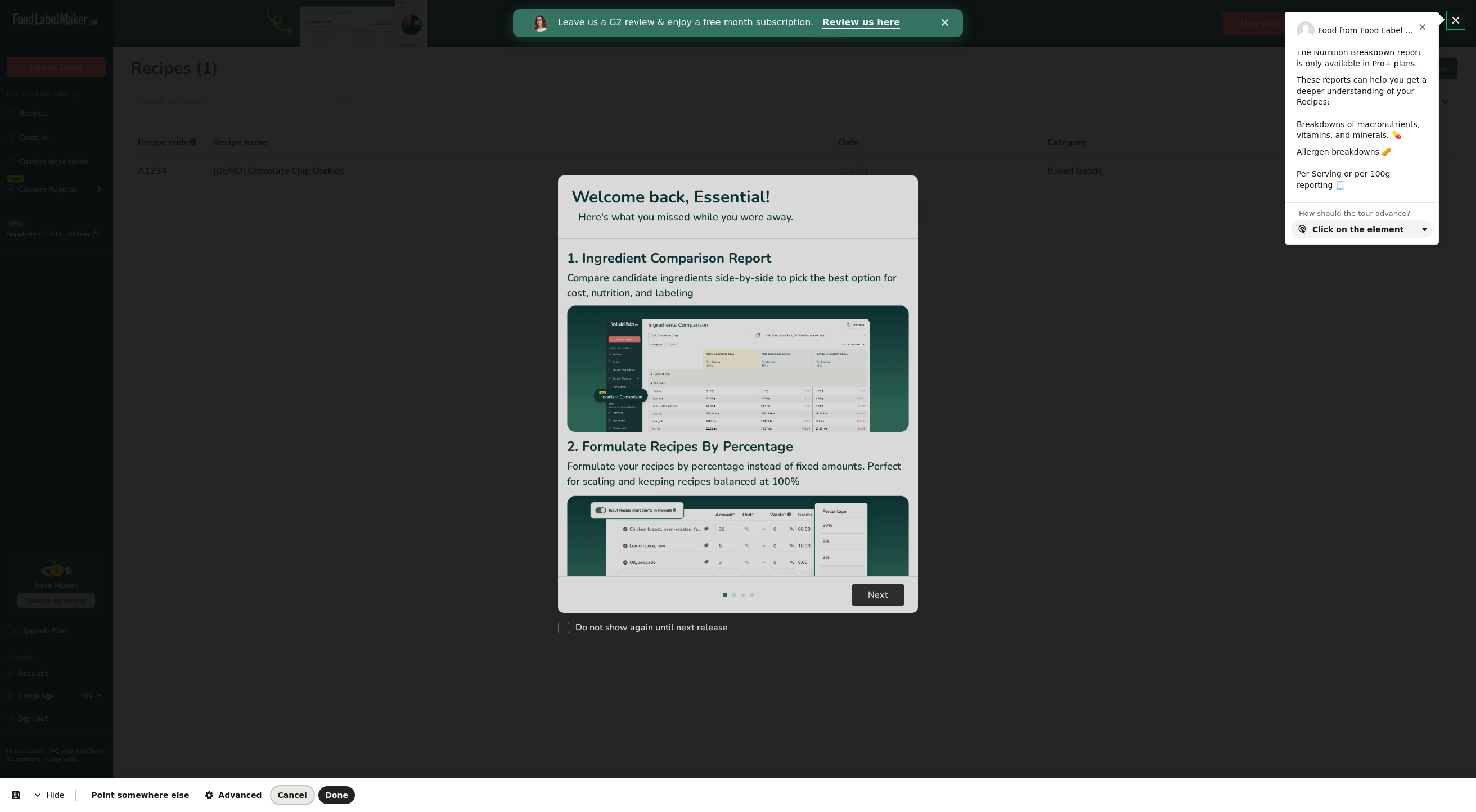
click at [278, 793] on span "Cancel" at bounding box center [293, 795] width 30 height 9
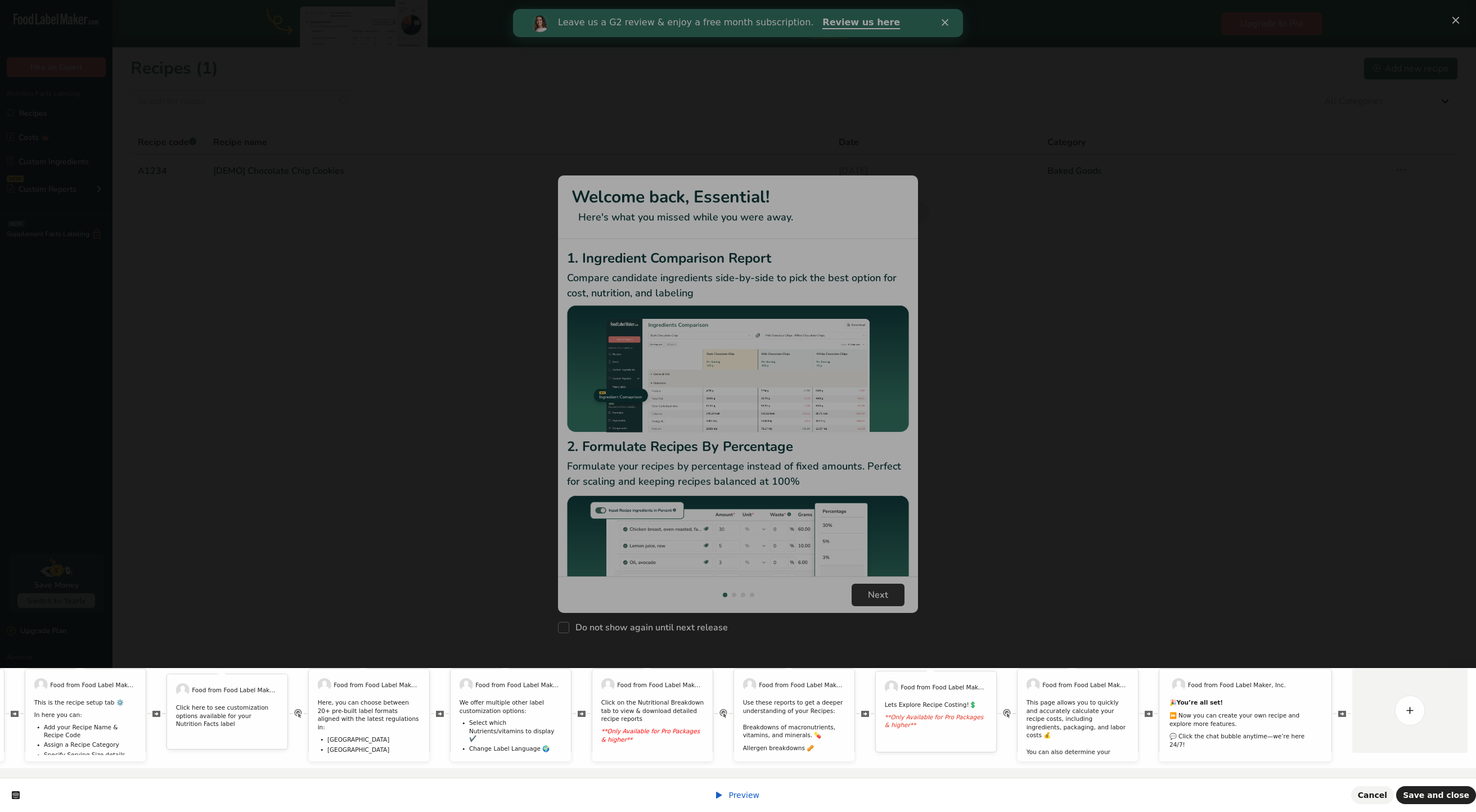
scroll to position [0, 0]
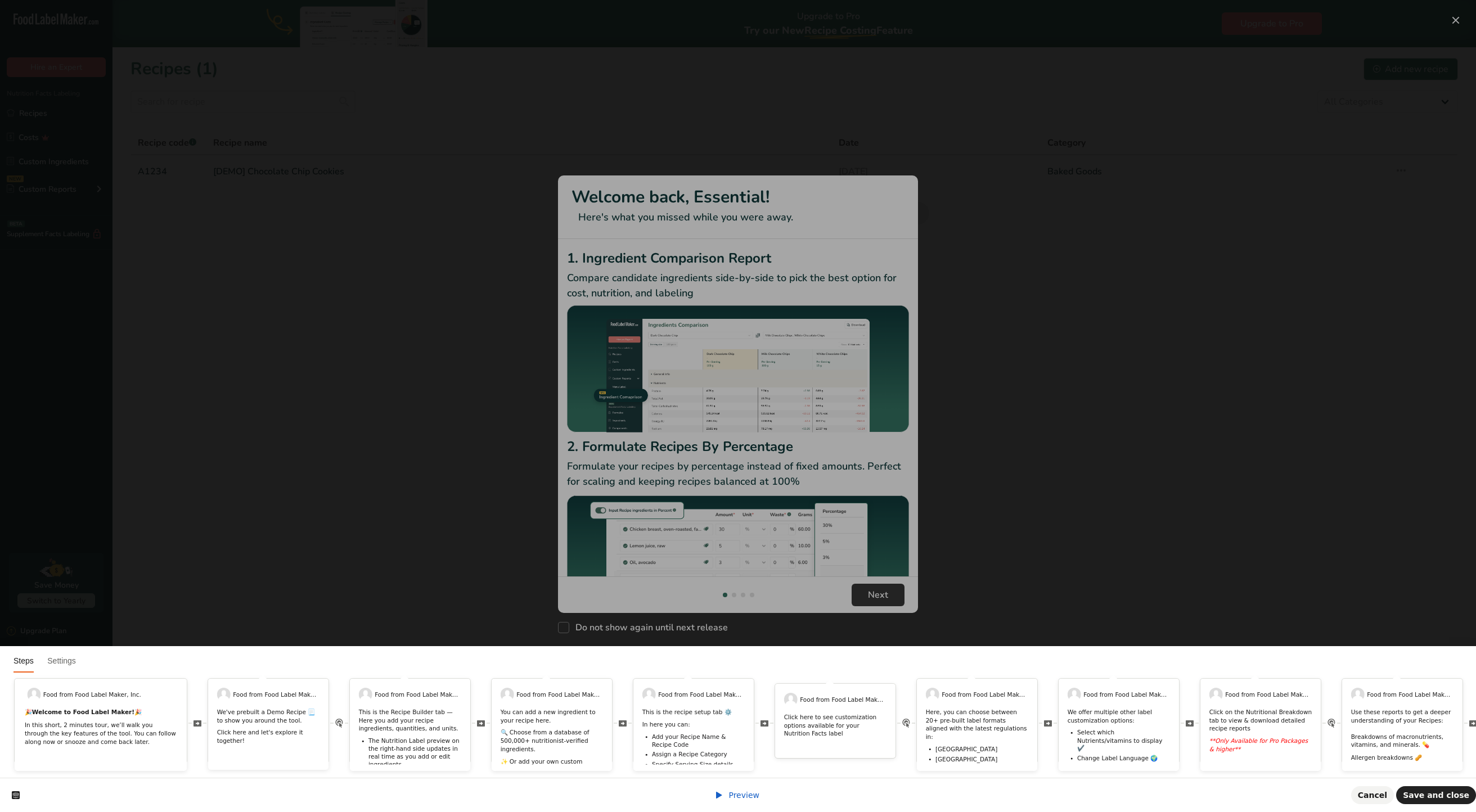
click at [1453, 0] on html "Steps Settings Food from Food Label Maker, Inc. 🎉 Welcome to Food Label Maker! …" at bounding box center [738, 0] width 1476 height 0
click at [1267, 0] on html "Steps Settings Food from Food Label Maker, Inc. 🎉 Welcome to Food Label Maker! …" at bounding box center [738, 0] width 1476 height 0
click at [1131, 0] on html "Steps Settings Food from Food Label Maker, Inc. 🎉 Welcome to Food Label Maker! …" at bounding box center [738, 0] width 1476 height 0
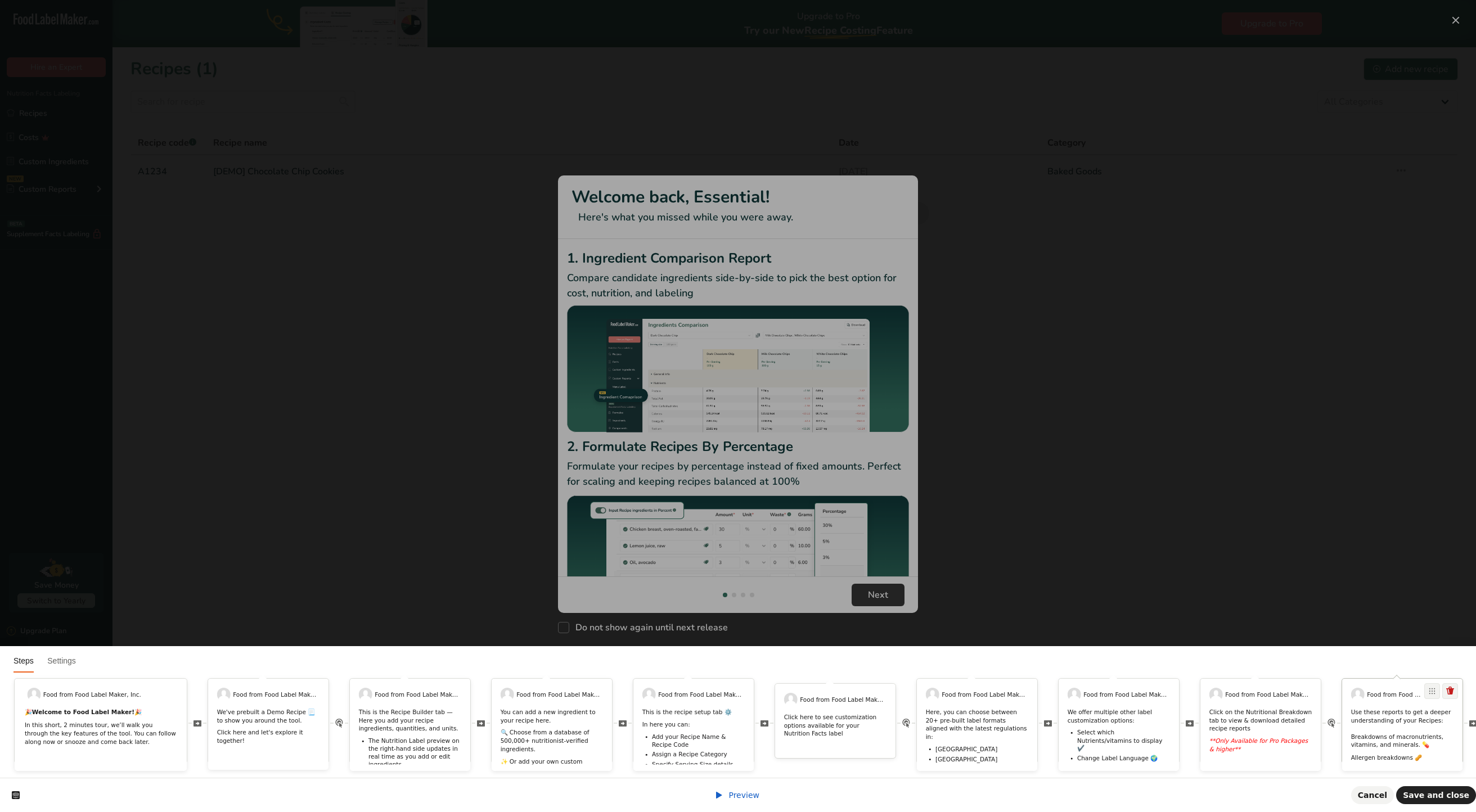
click at [1385, 715] on p "Use these reports to get a deeper understanding of your Recipes: ​ Breakdowns o…" at bounding box center [1402, 728] width 103 height 41
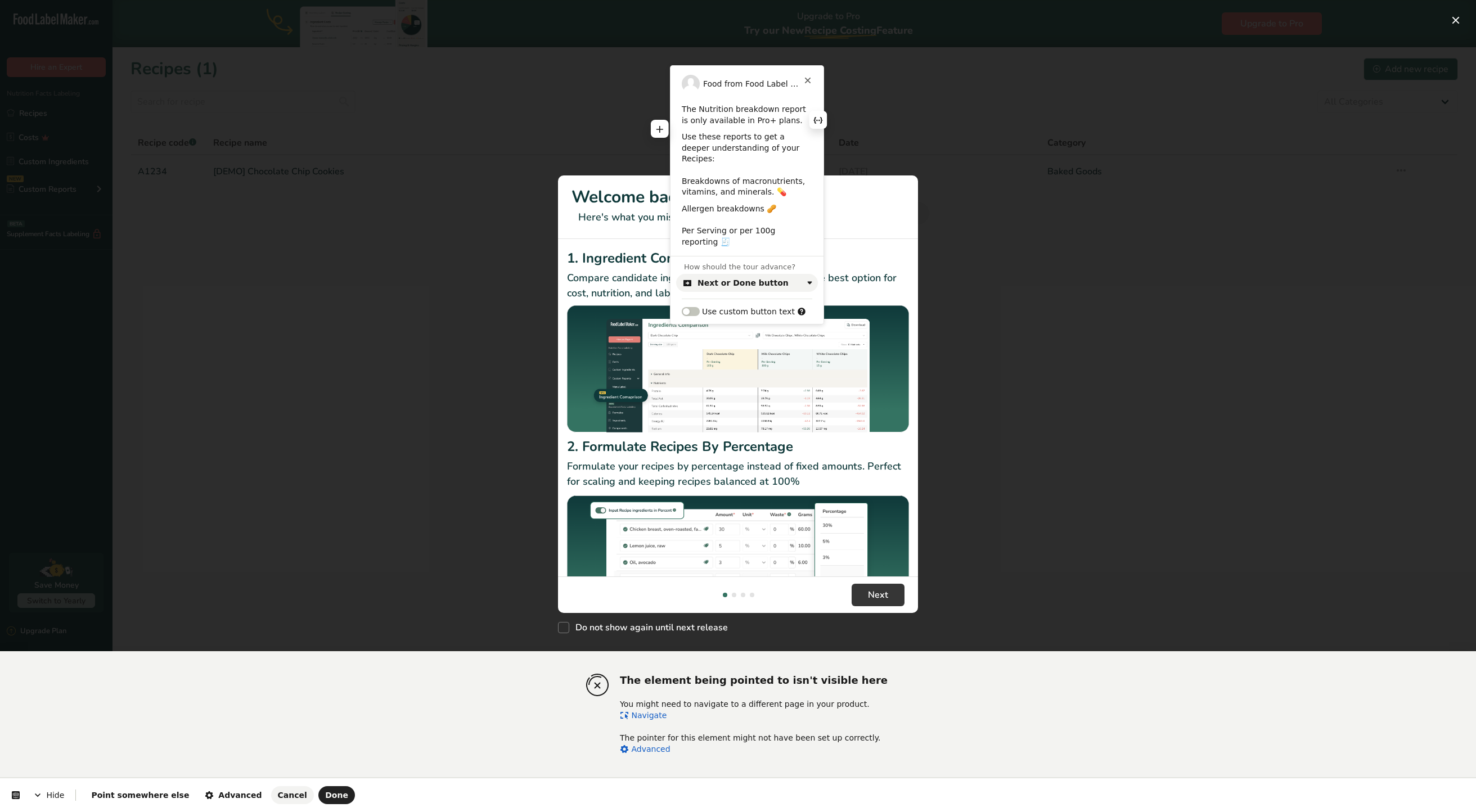
click at [682, 136] on p "Use these reports to get a deeper understanding of your Recipes: ​ Breakdowns o…" at bounding box center [747, 164] width 131 height 66
click at [325, 797] on span "Done" at bounding box center [337, 795] width 23 height 9
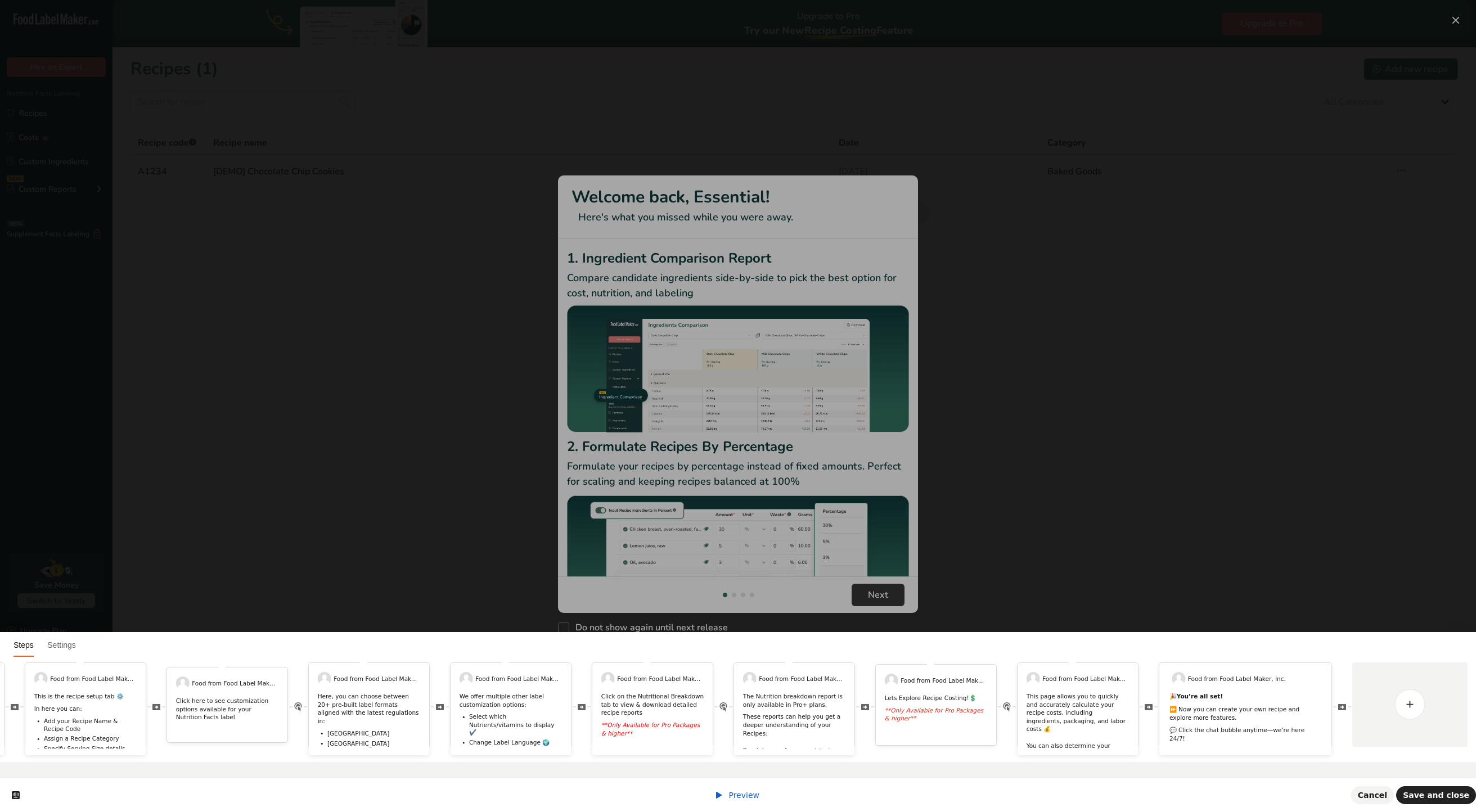
scroll to position [0, 0]
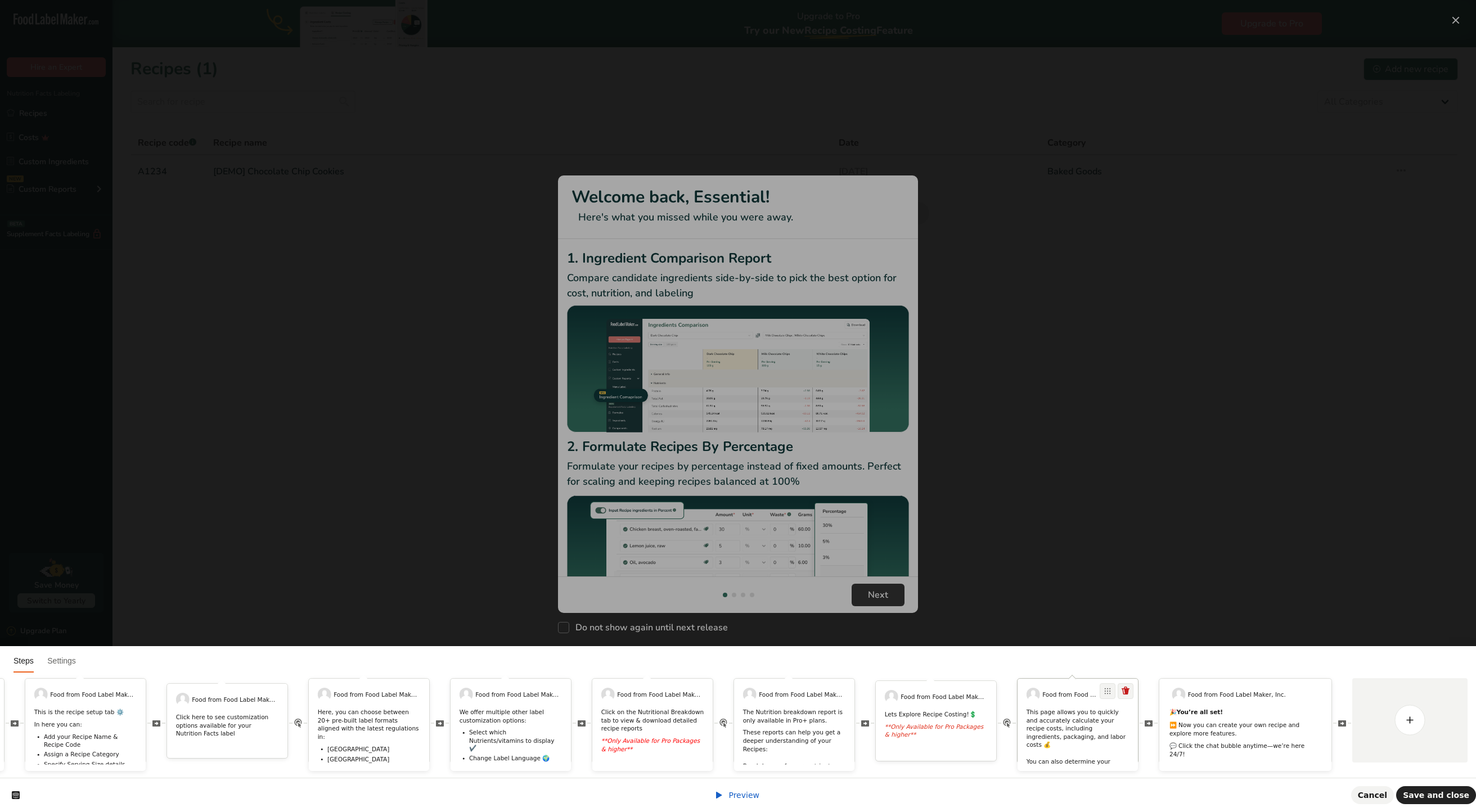
click at [1079, 708] on p "This page allows you to quickly and accurately calculate your recipe costs, inc…" at bounding box center [1077, 745] width 103 height 74
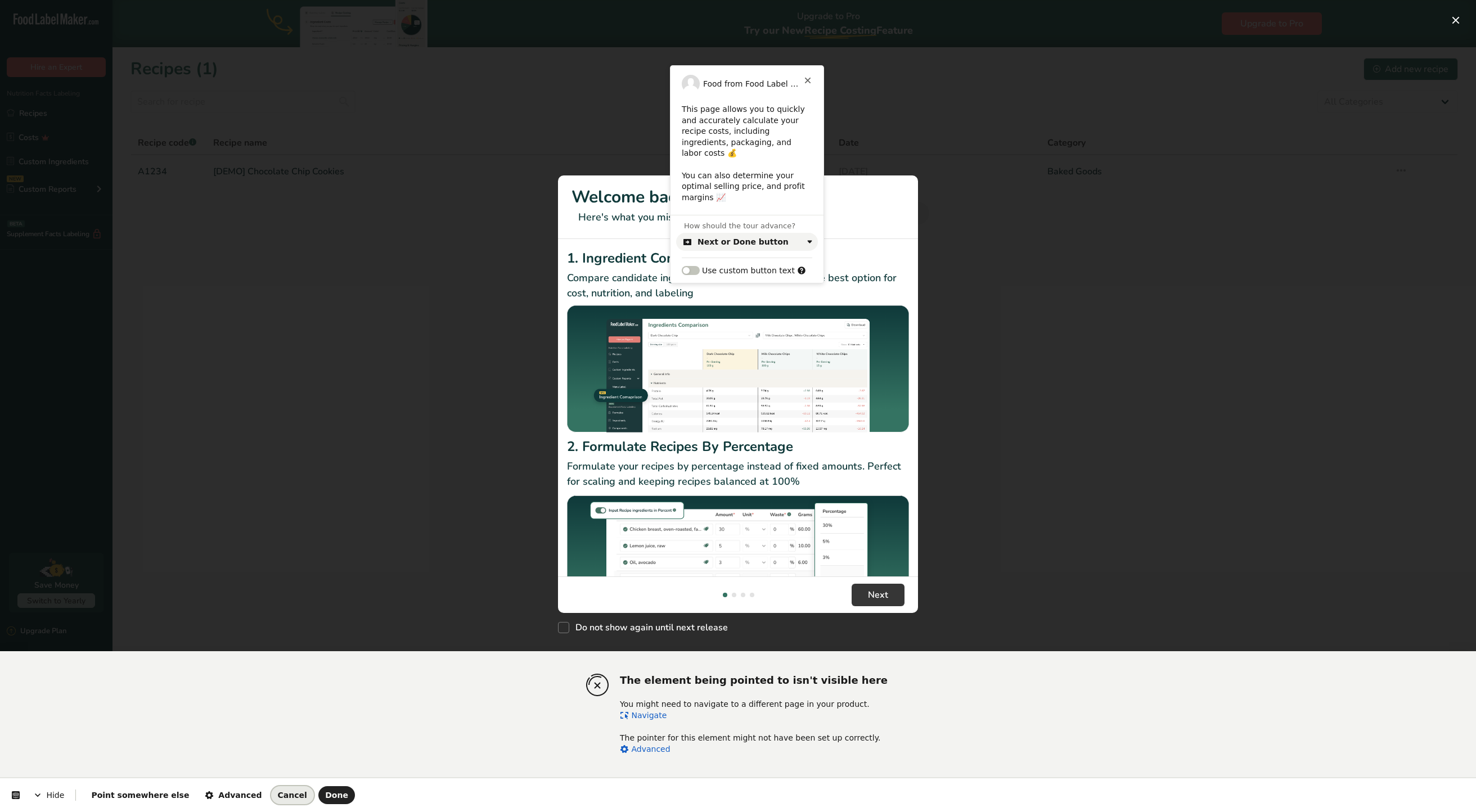
click at [271, 795] on button "Cancel" at bounding box center [293, 795] width 43 height 18
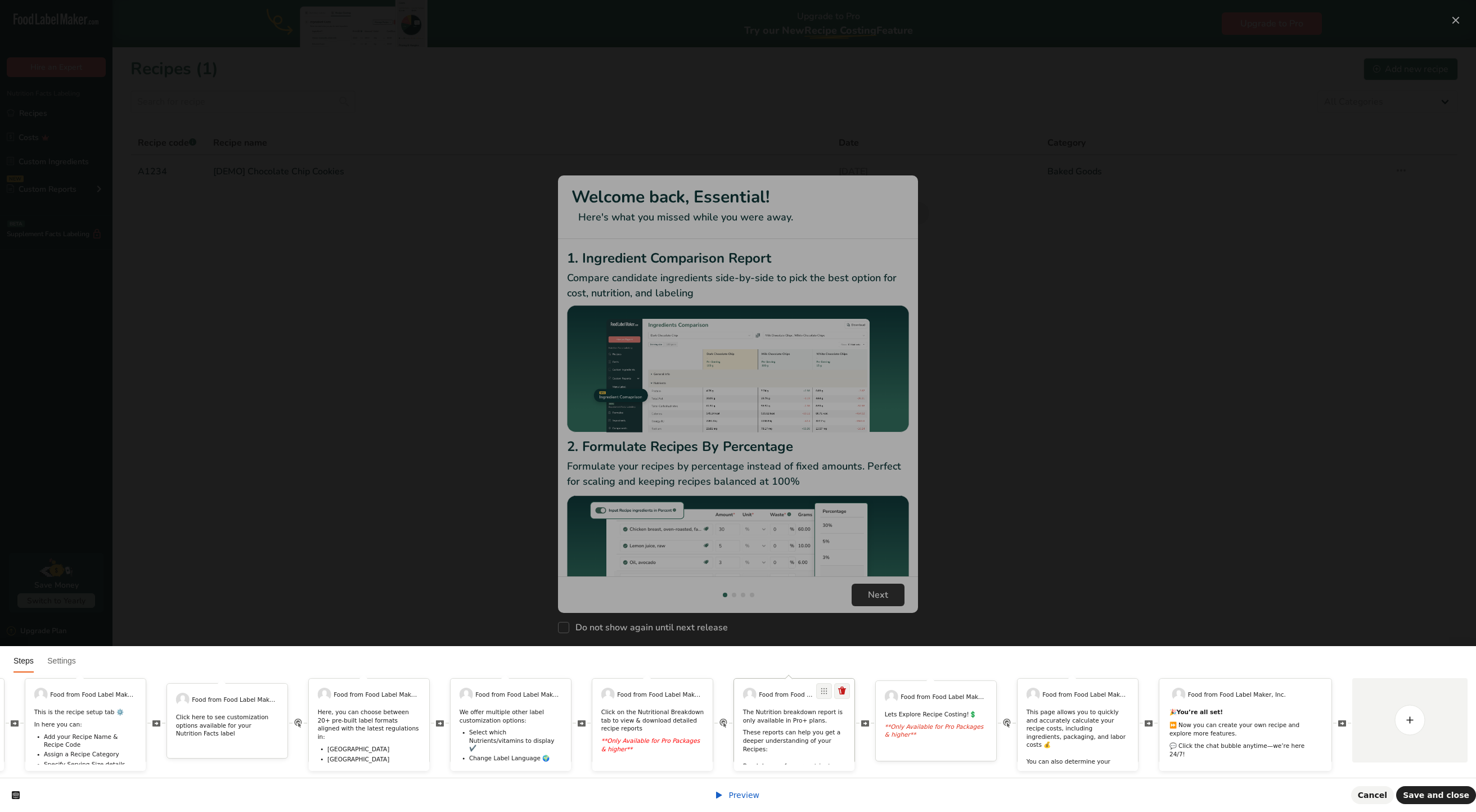
click at [796, 708] on p "The Nutrition breakdown report is only available in Pro+ plans." at bounding box center [794, 716] width 103 height 16
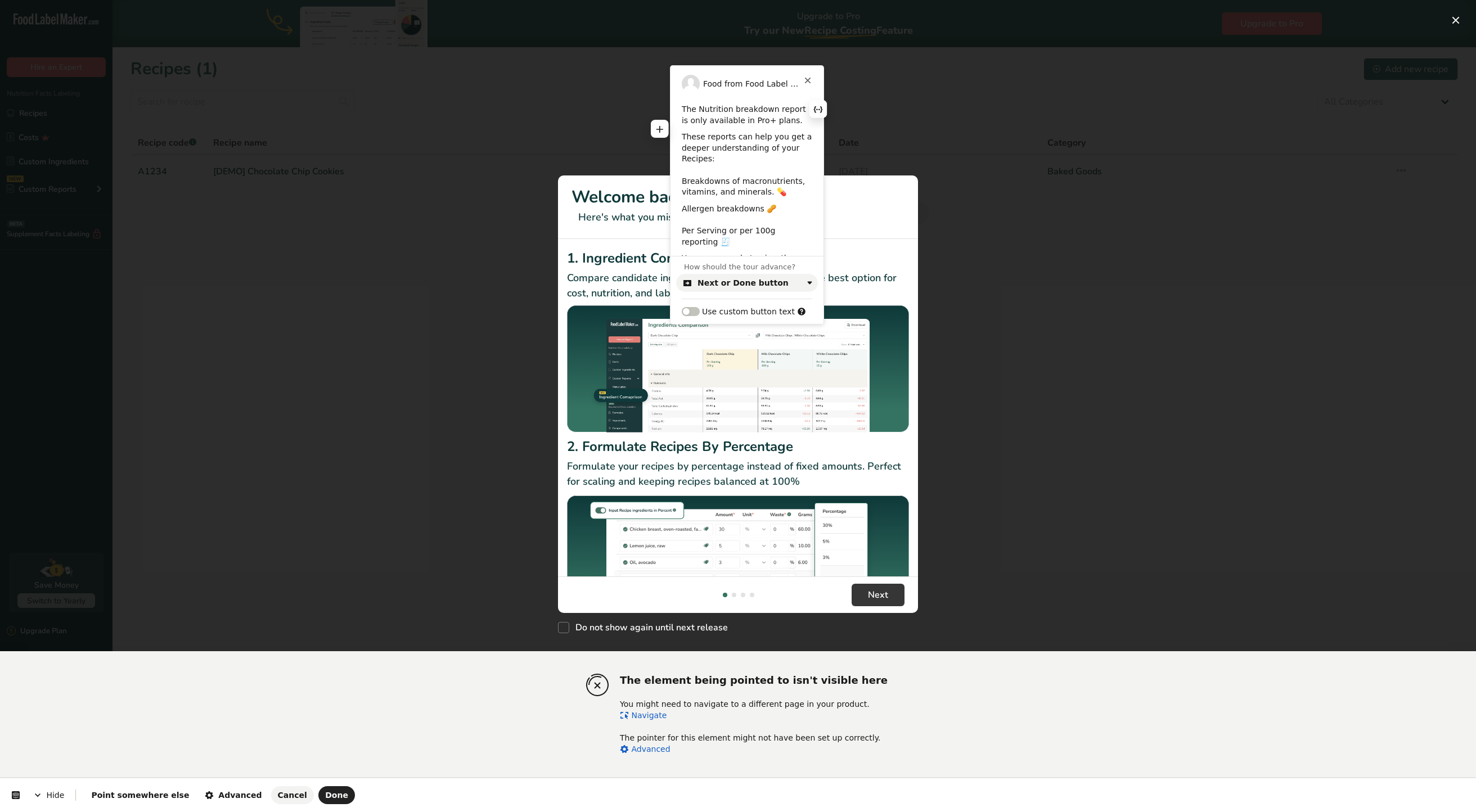
click at [762, 120] on p "The Nutrition breakdown report is only available in Pro+ plans." at bounding box center [747, 115] width 131 height 22
click at [271, 800] on button "Cancel" at bounding box center [293, 795] width 43 height 18
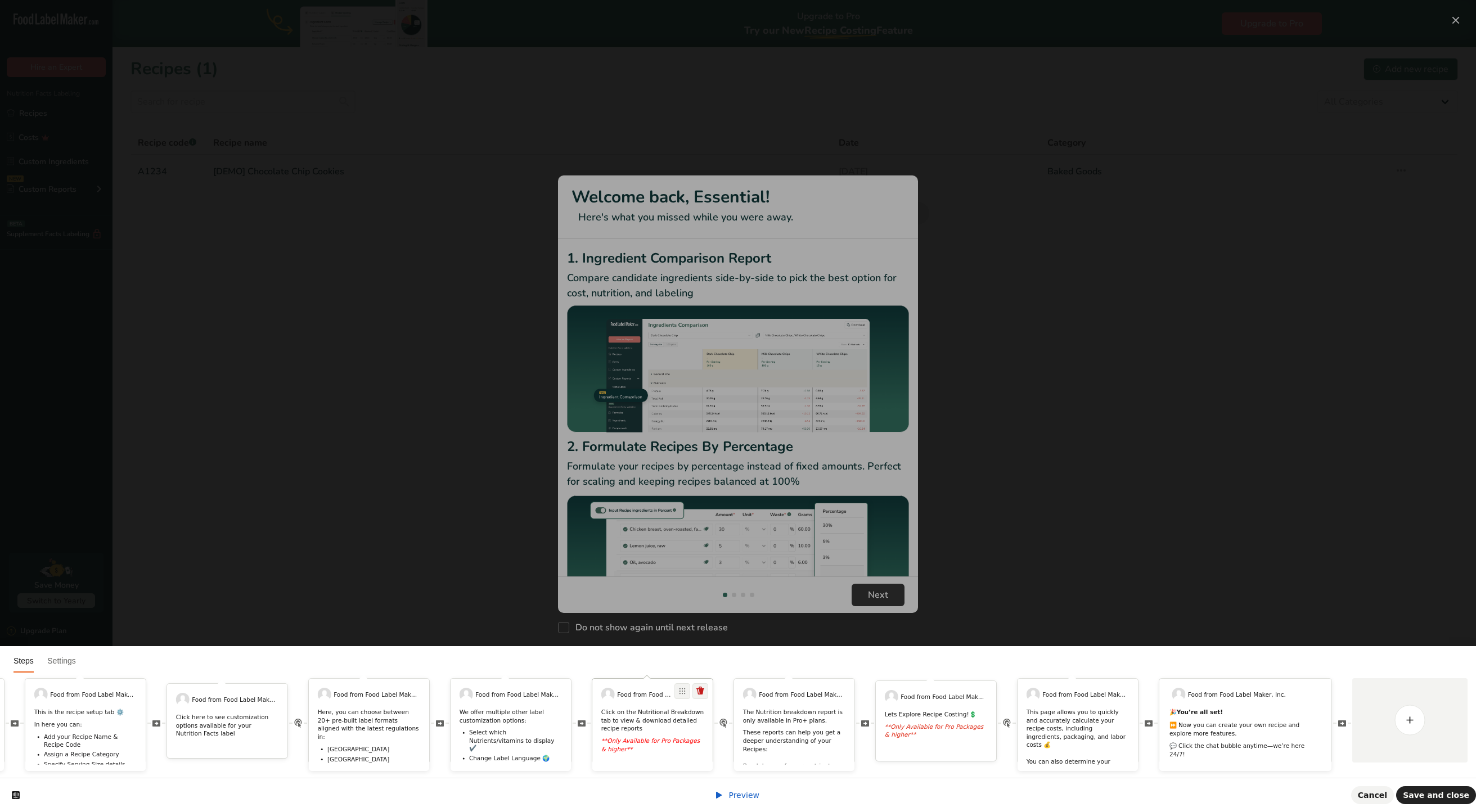
click at [664, 736] on div "Click on the Nutritional Breakdown tab to view & download detailed recipe repor…" at bounding box center [652, 733] width 120 height 50
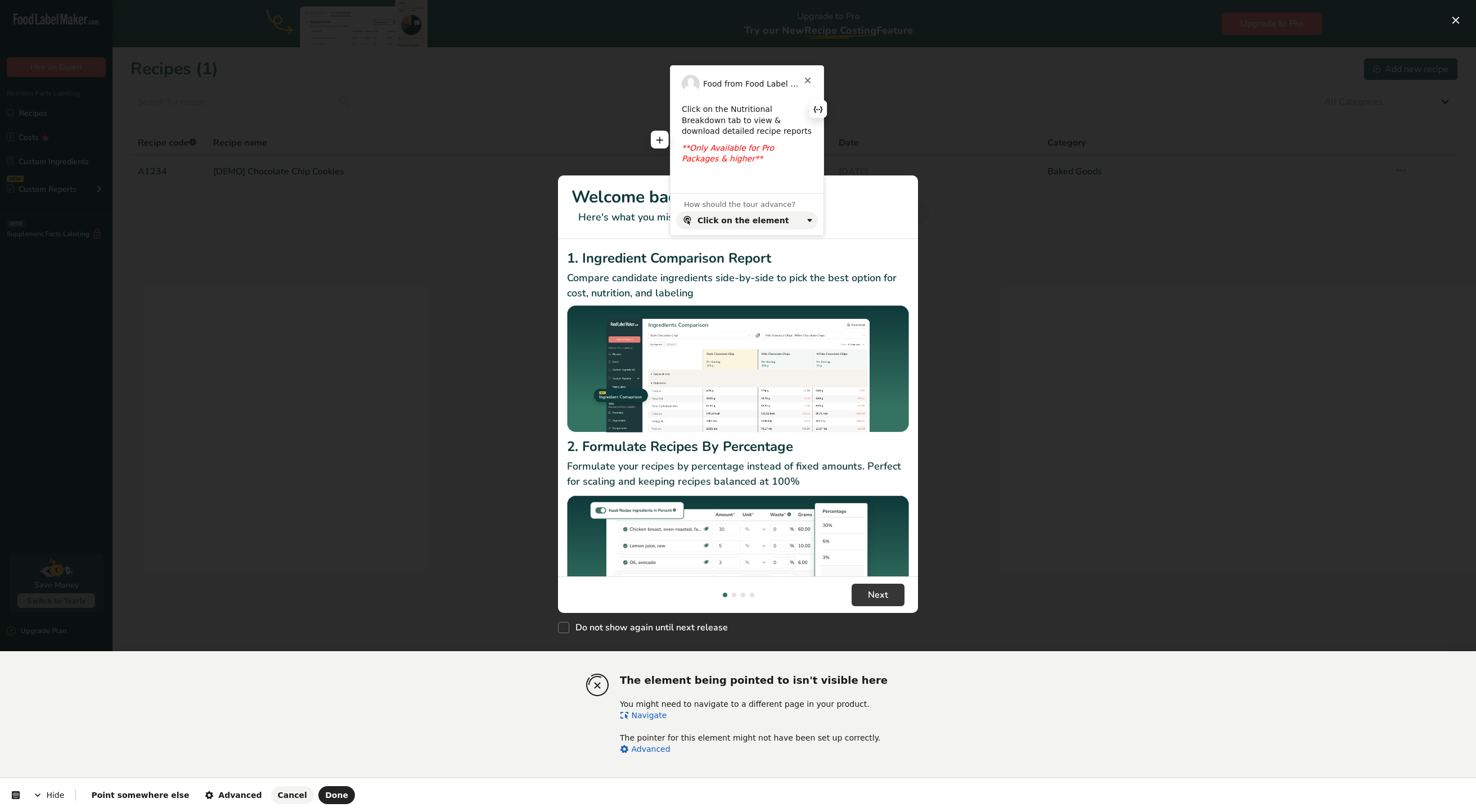
click at [777, 149] on icon "**Only Available for Pro Packages & higher**" at bounding box center [729, 154] width 95 height 20
click at [286, 809] on div "Hide Point somewhere else Advanced Cancel Done" at bounding box center [738, 795] width 1476 height 34
click at [325, 797] on span "Done" at bounding box center [337, 795] width 23 height 9
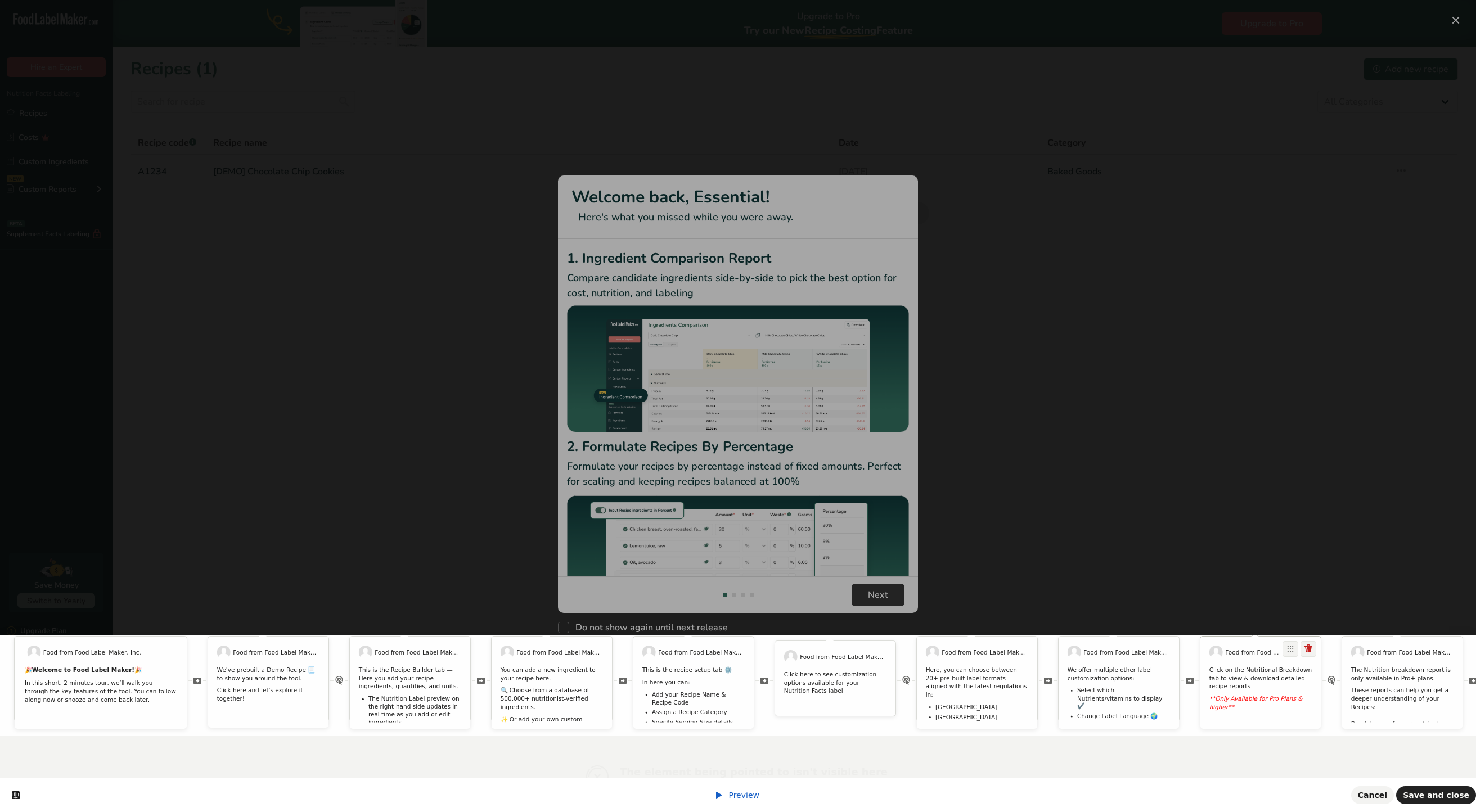
scroll to position [0, 608]
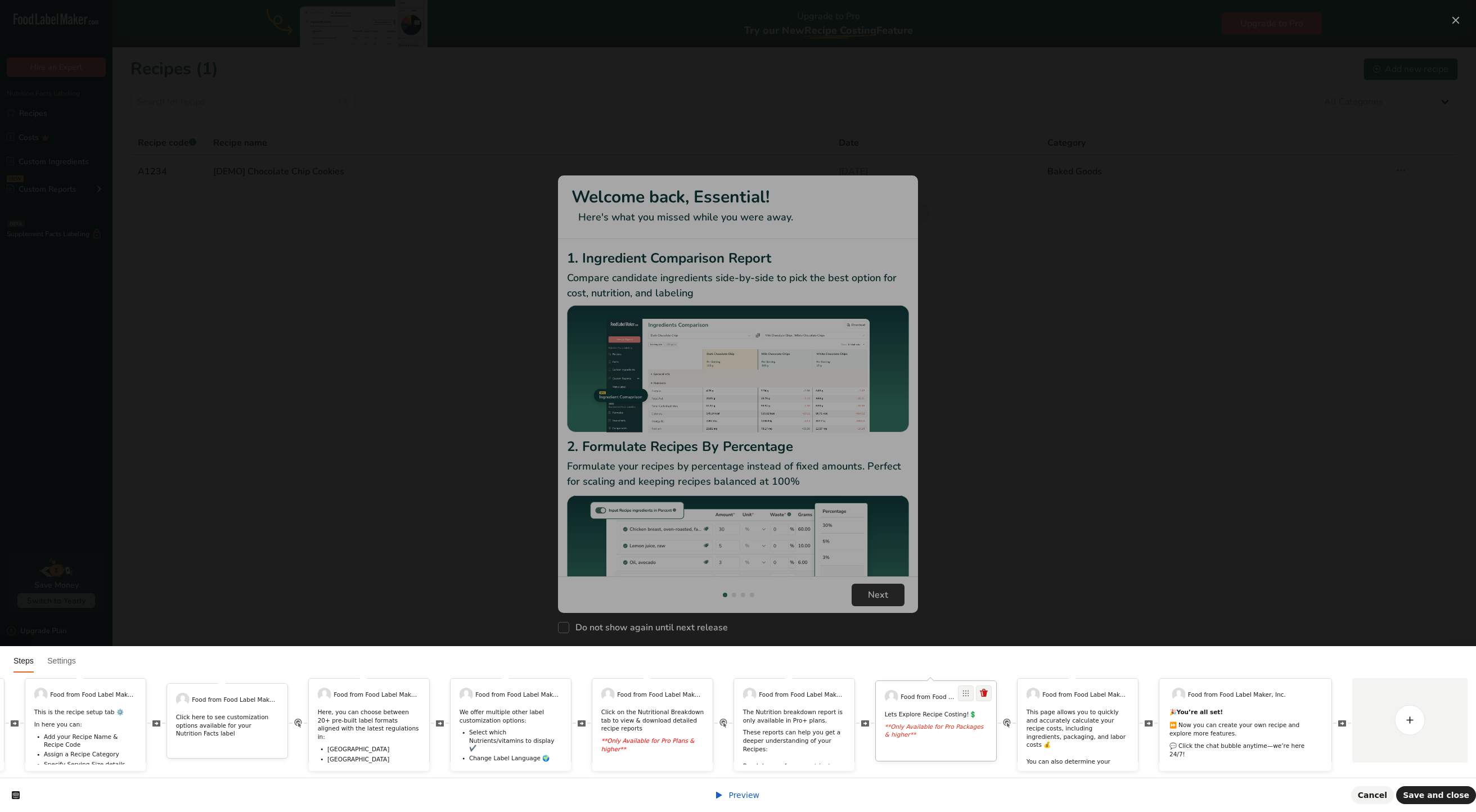
click at [996, 723] on div "**Only Available for Pro Packages & higher**" at bounding box center [936, 731] width 120 height 16
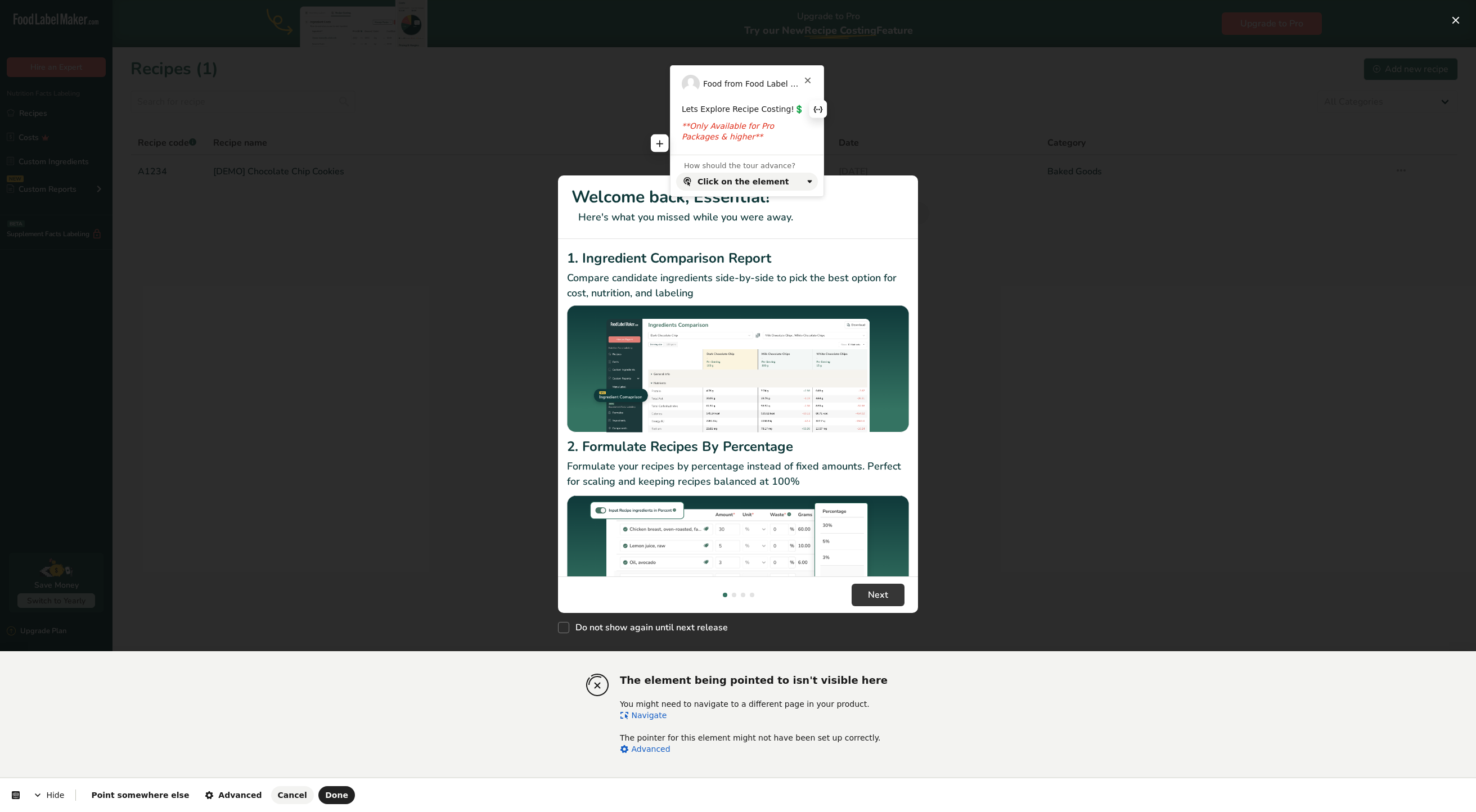
click at [796, 133] on p "**Only Available for Pro Packages & higher**" at bounding box center [747, 131] width 131 height 22
click at [285, 803] on div "Cancel Done" at bounding box center [312, 795] width 86 height 18
click at [319, 803] on button "Done" at bounding box center [337, 795] width 37 height 18
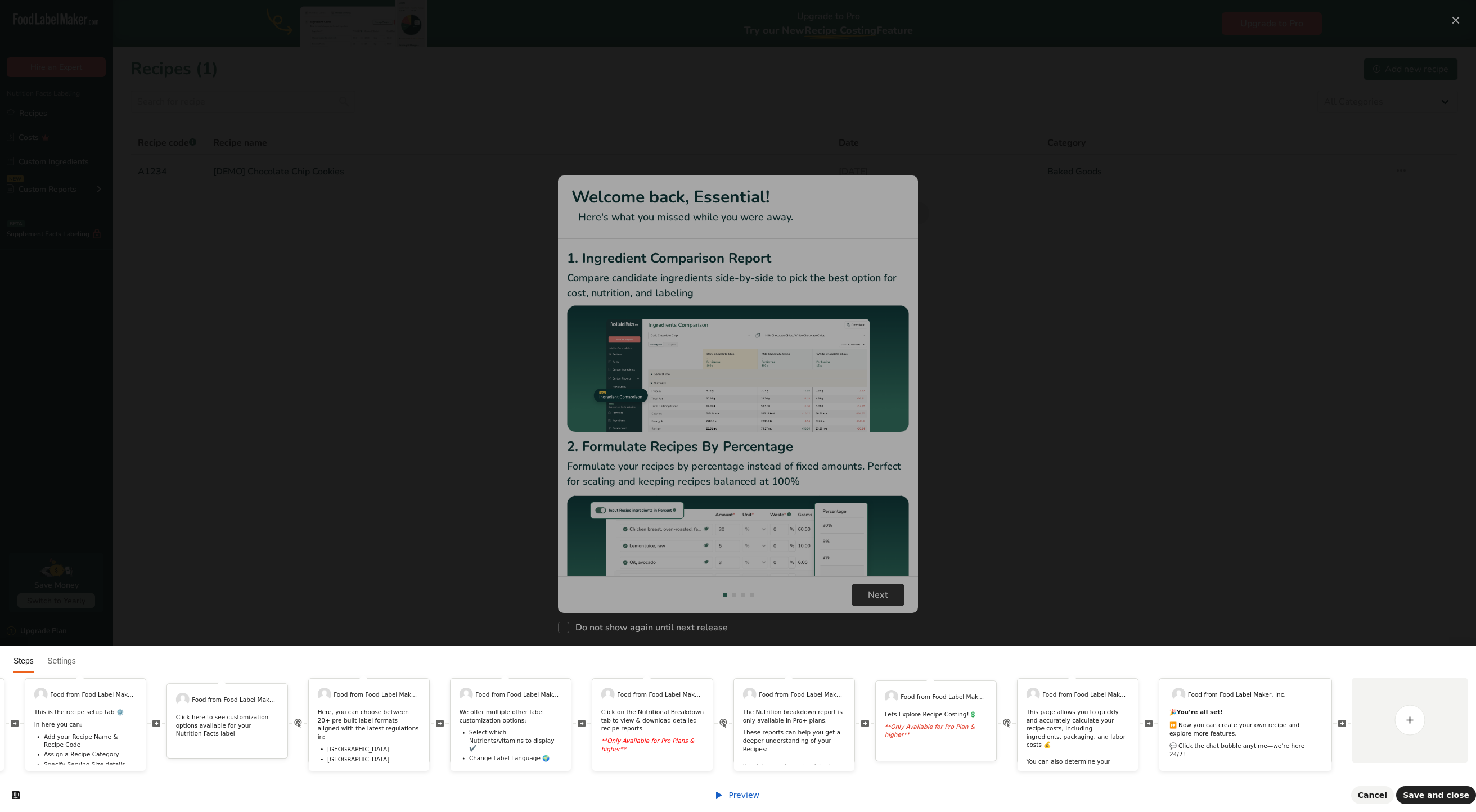
scroll to position [0, 0]
click at [949, 733] on div "Food from Food Label Maker, Inc. Lets Explore Recipe Costing!💲 **Only Available…" at bounding box center [936, 721] width 120 height 80
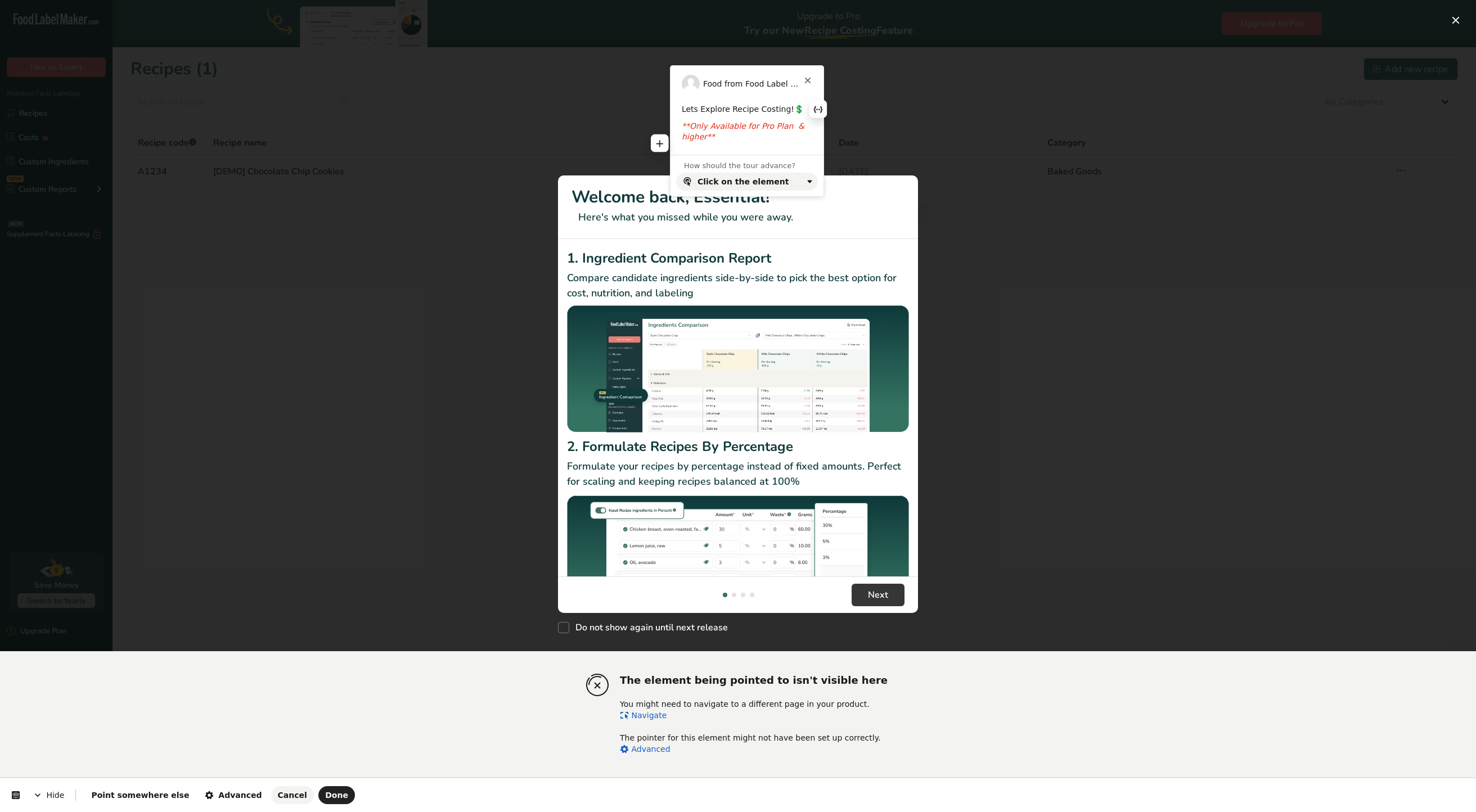
click at [721, 129] on icon "**Only Available for Pro Plan & higher**" at bounding box center [744, 131] width 125 height 20
drag, startPoint x: 689, startPoint y: 136, endPoint x: 672, endPoint y: 119, distance: 24.0
click at [672, 119] on div "Lets Explore Recipe Costing!💲 **Only Available for Pro Plan & higher**" at bounding box center [747, 123] width 153 height 40
click at [617, 103] on div at bounding box center [623, 107] width 11 height 11
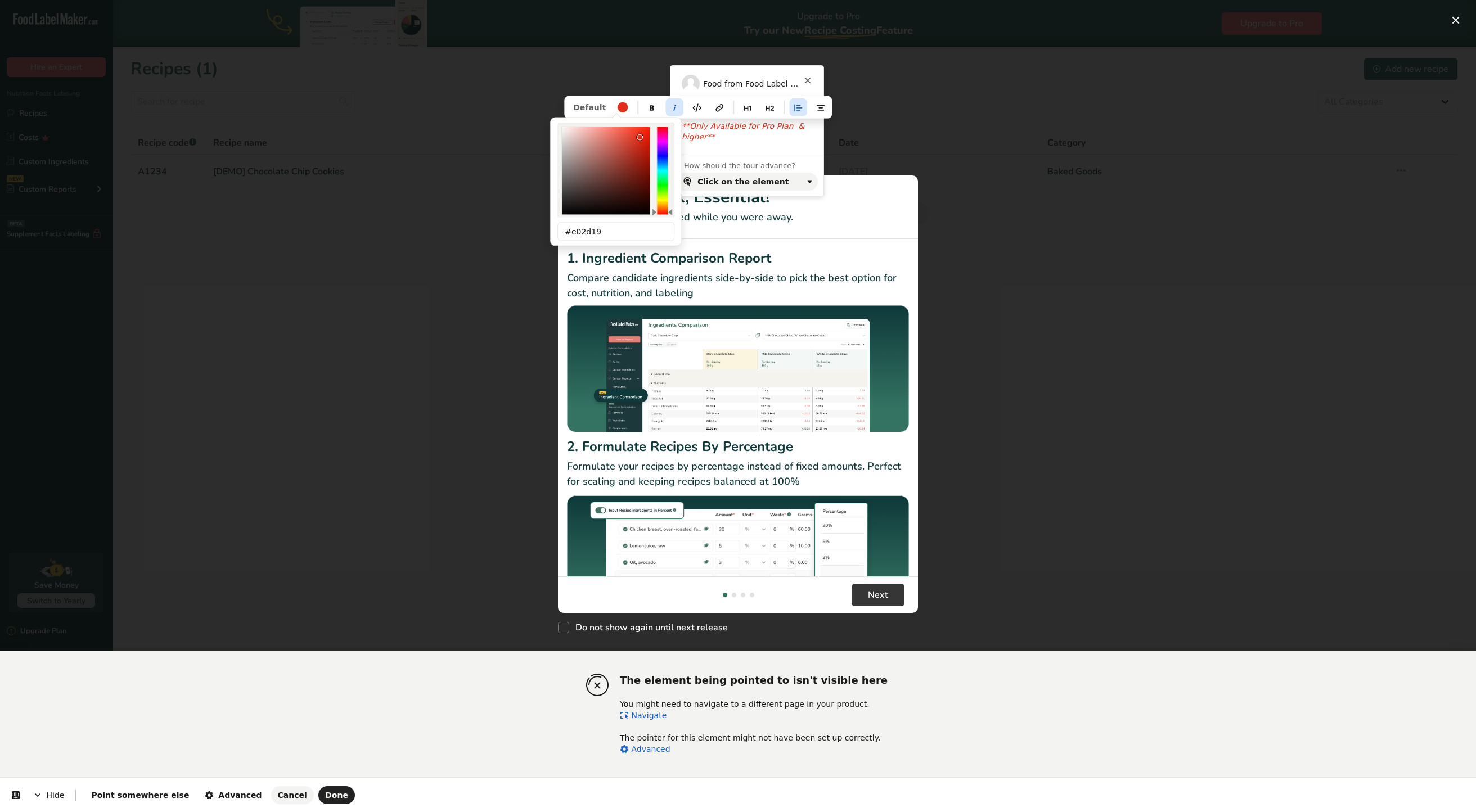
type input "e32914"
type input "227"
type input "41"
type input "20"
type input "91"
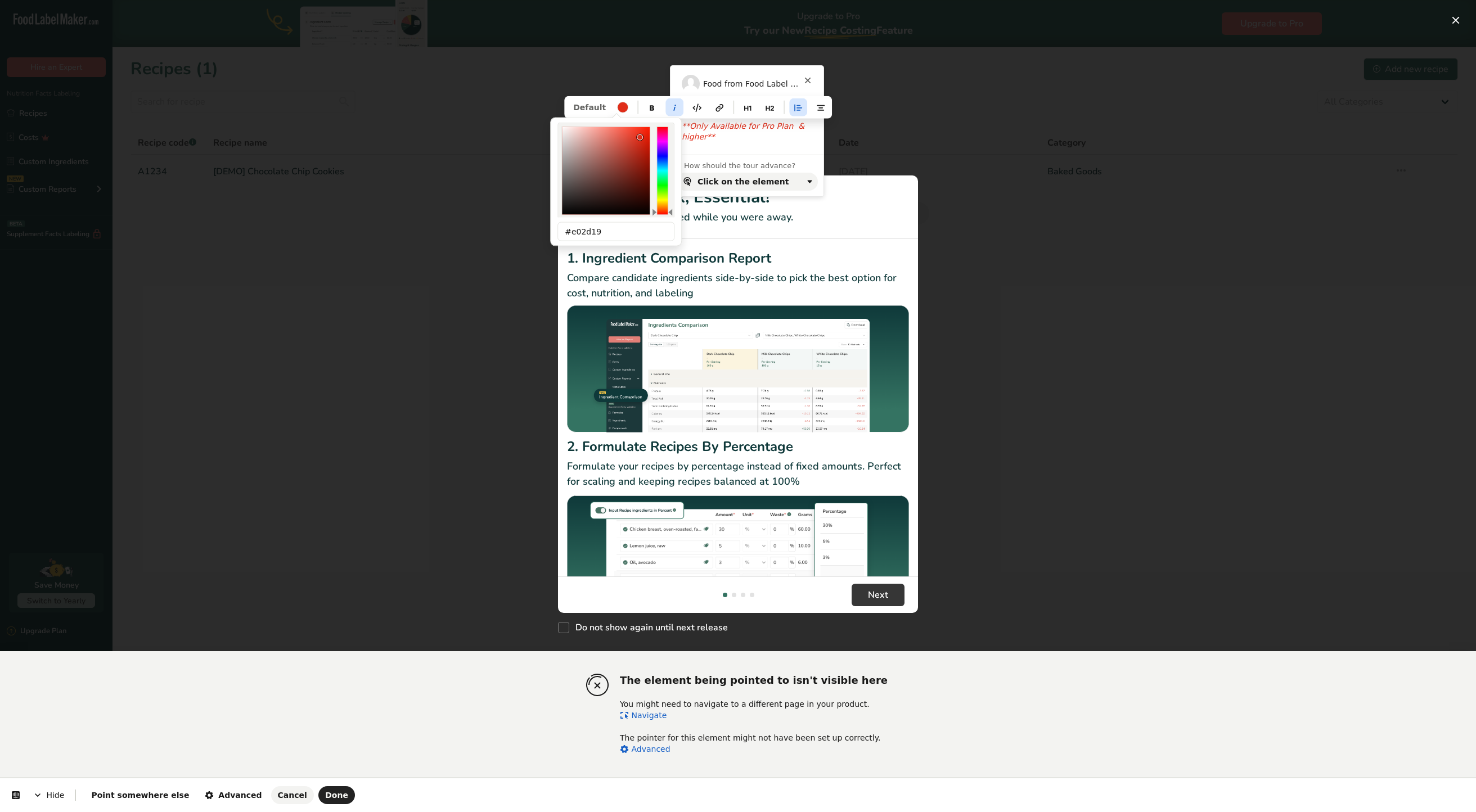
type input "89"
type input "#e32914"
type input "e62a15"
type input "230"
type input "42"
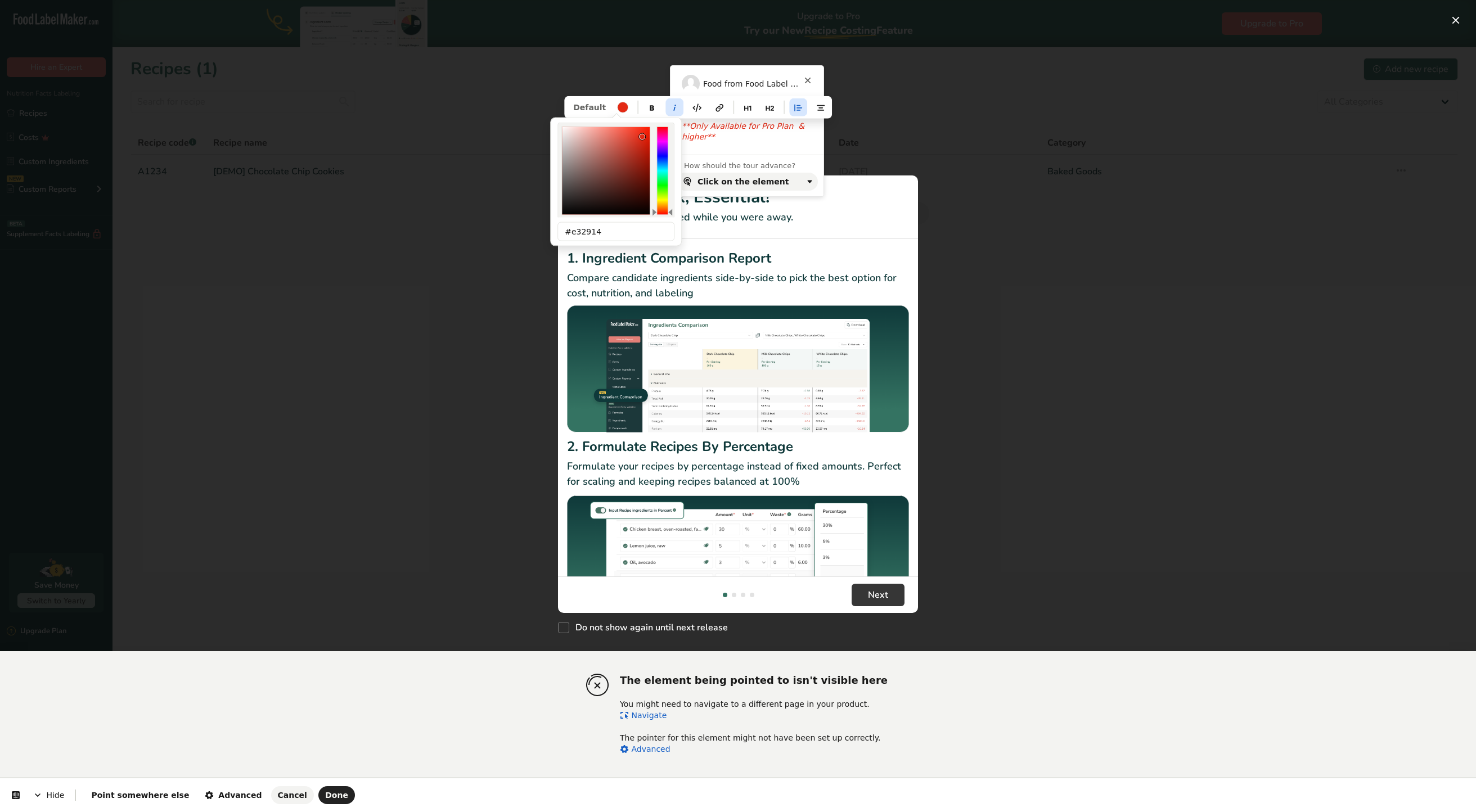
type input "21"
type input "90"
type input "#e62a15"
type input "e82a15"
type input "232"
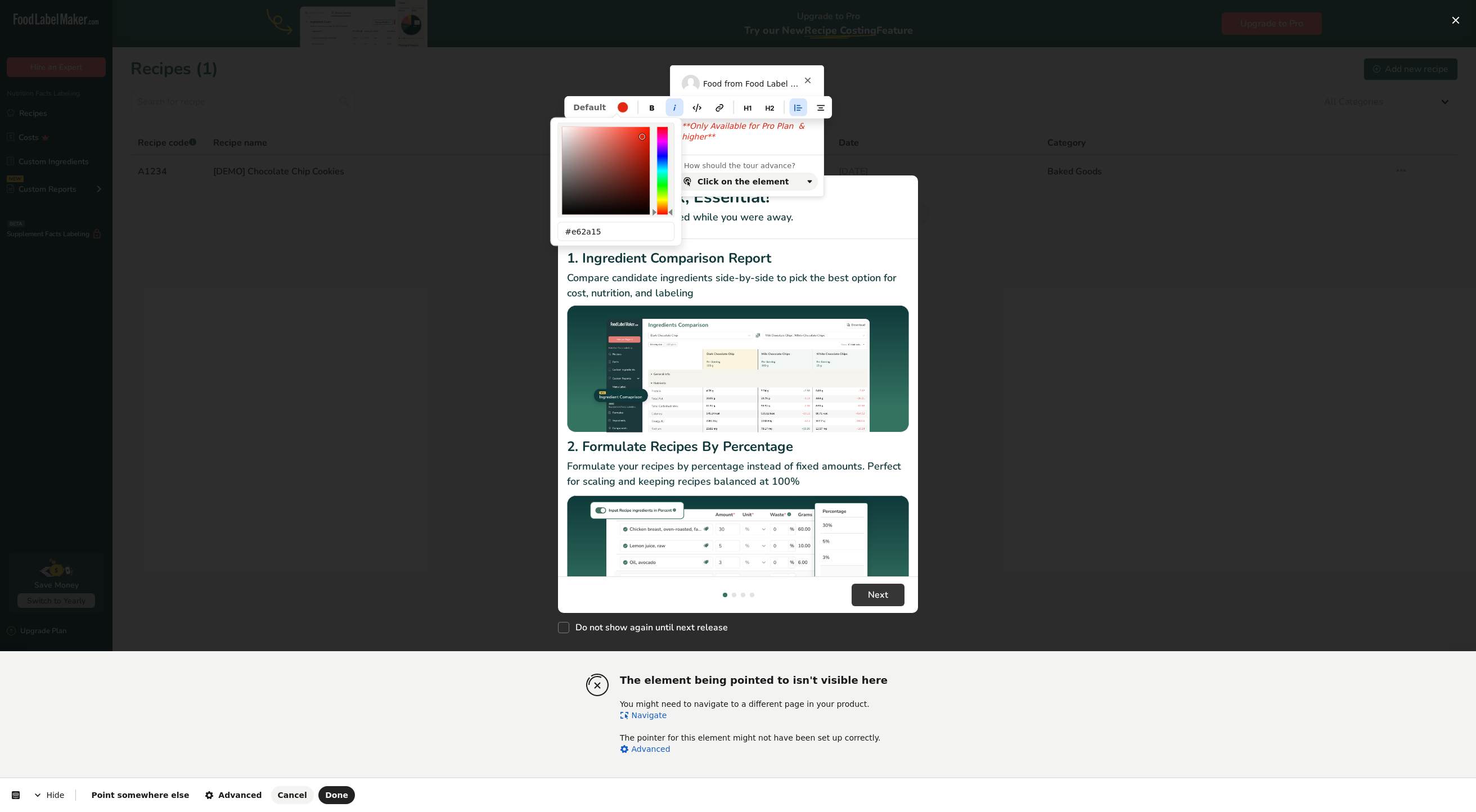
type input "91"
type input "#e82a15"
type input "ed2b15"
type input "237"
type input "43"
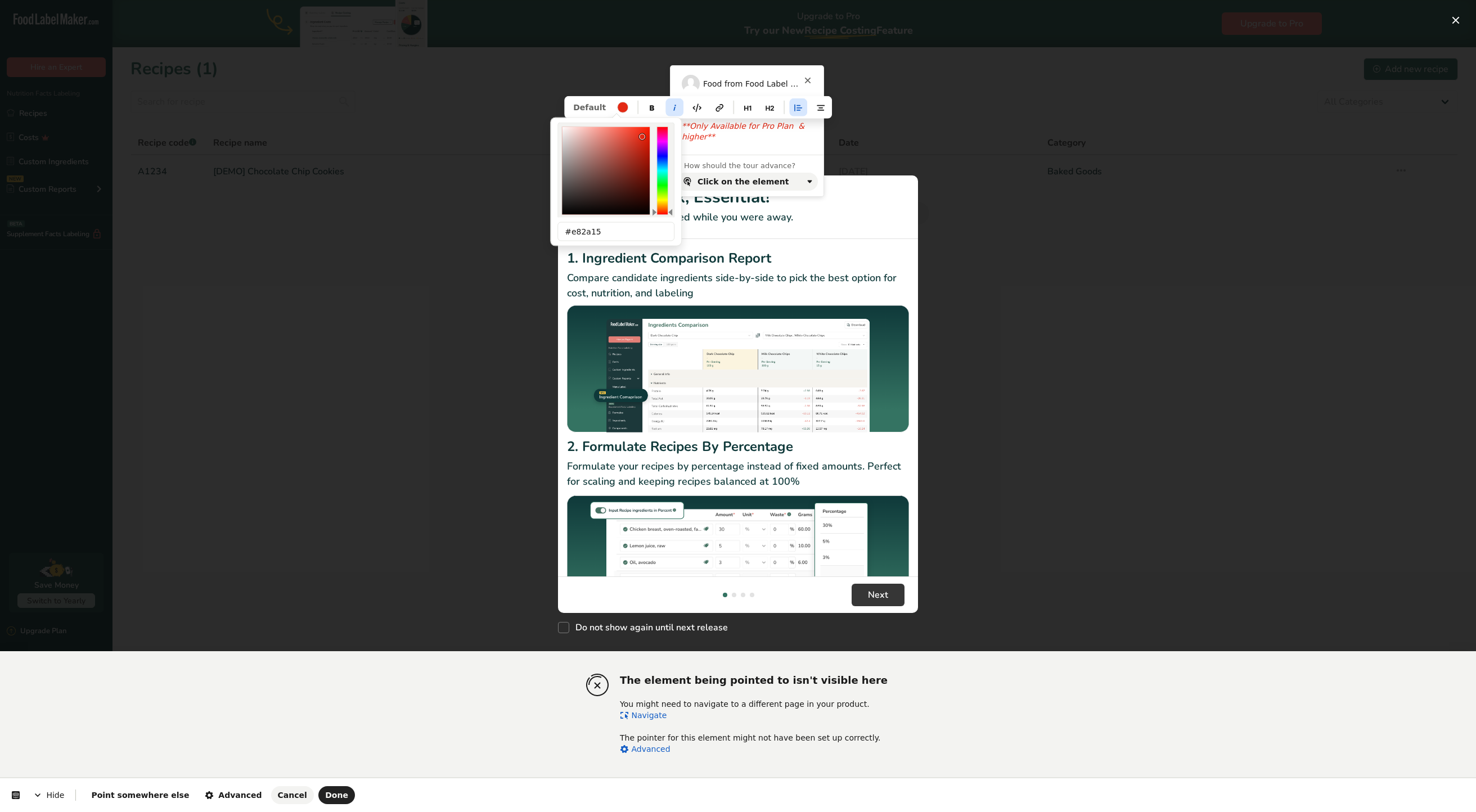
type input "93"
type input "#ed2b15"
type input "f02b16"
type input "240"
type input "22"
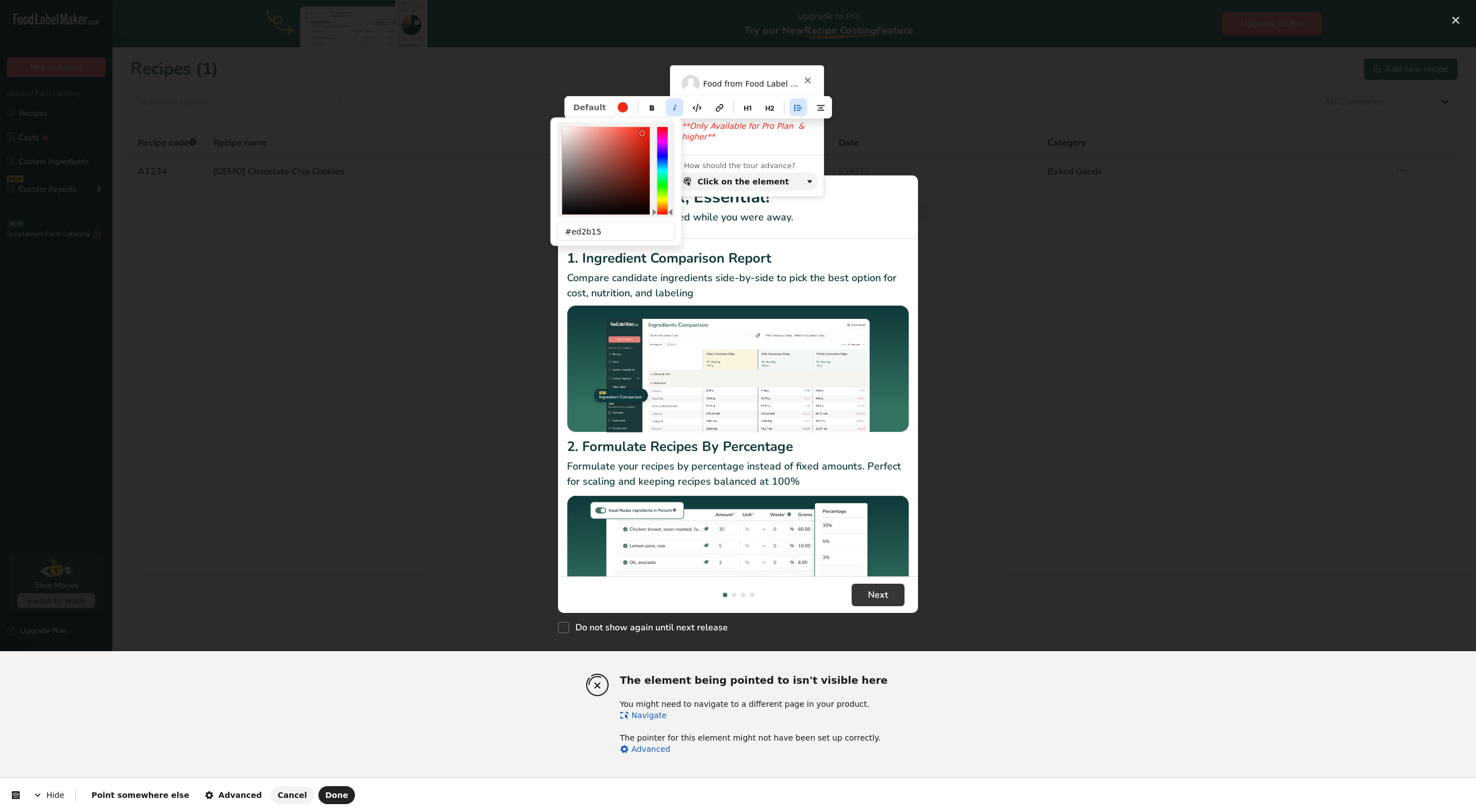
type input "94"
type input "#f02b16"
type input "f22c16"
type input "242"
type input "44"
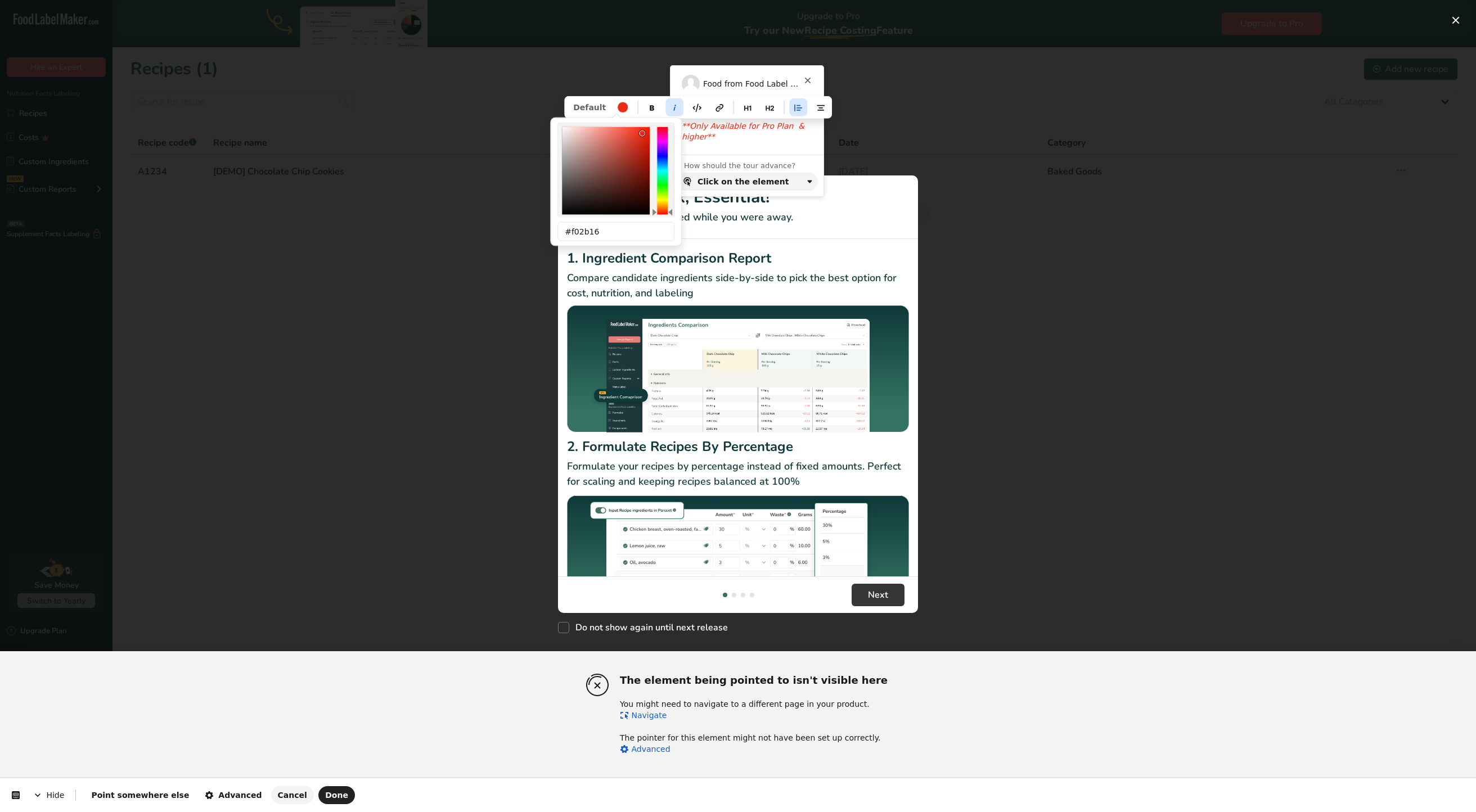
type input "95"
type input "#f22c16"
type input "f52c16"
type input "245"
type input "96"
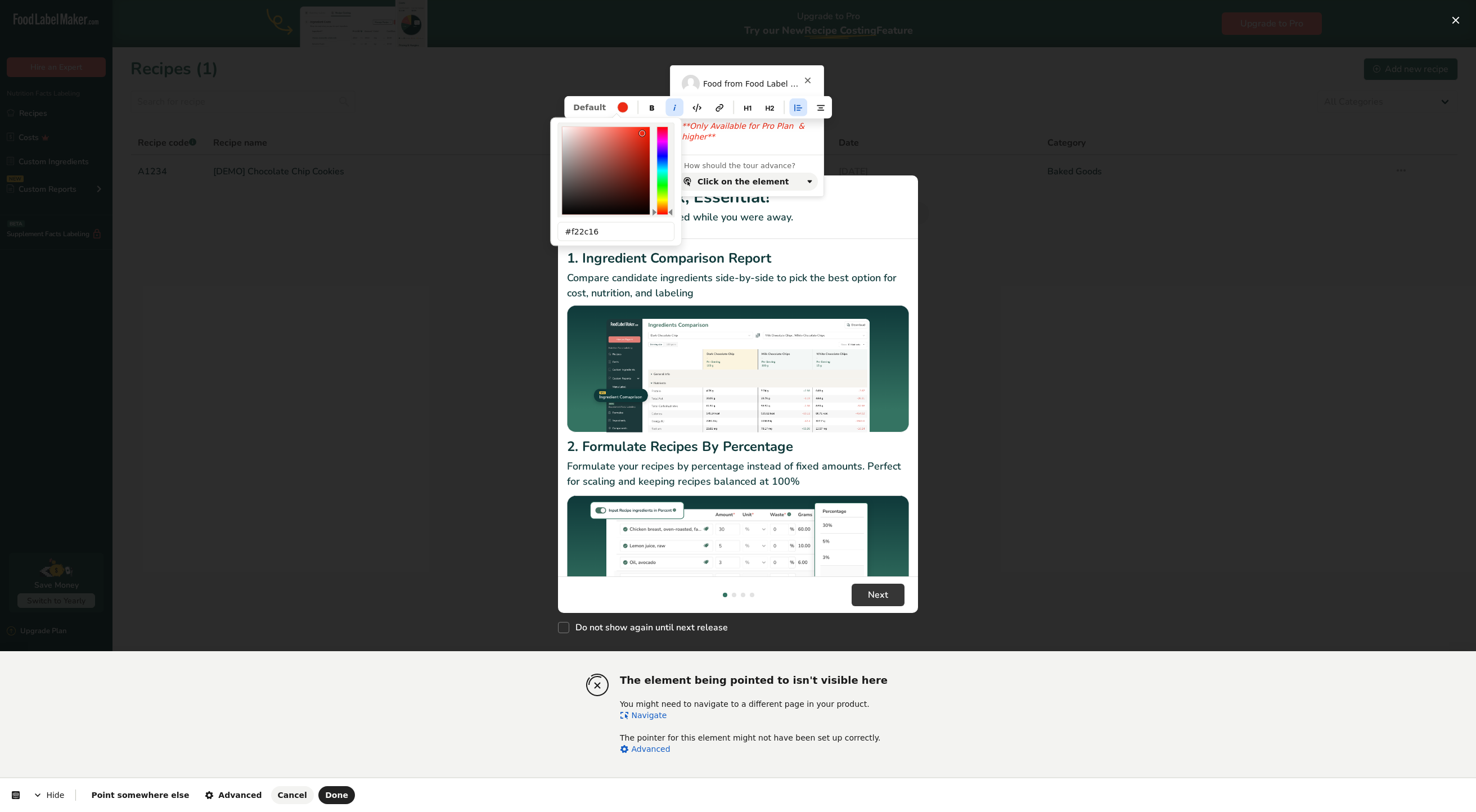
type input "#f52c16"
type input "f72d16"
type input "247"
type input "45"
type input "97"
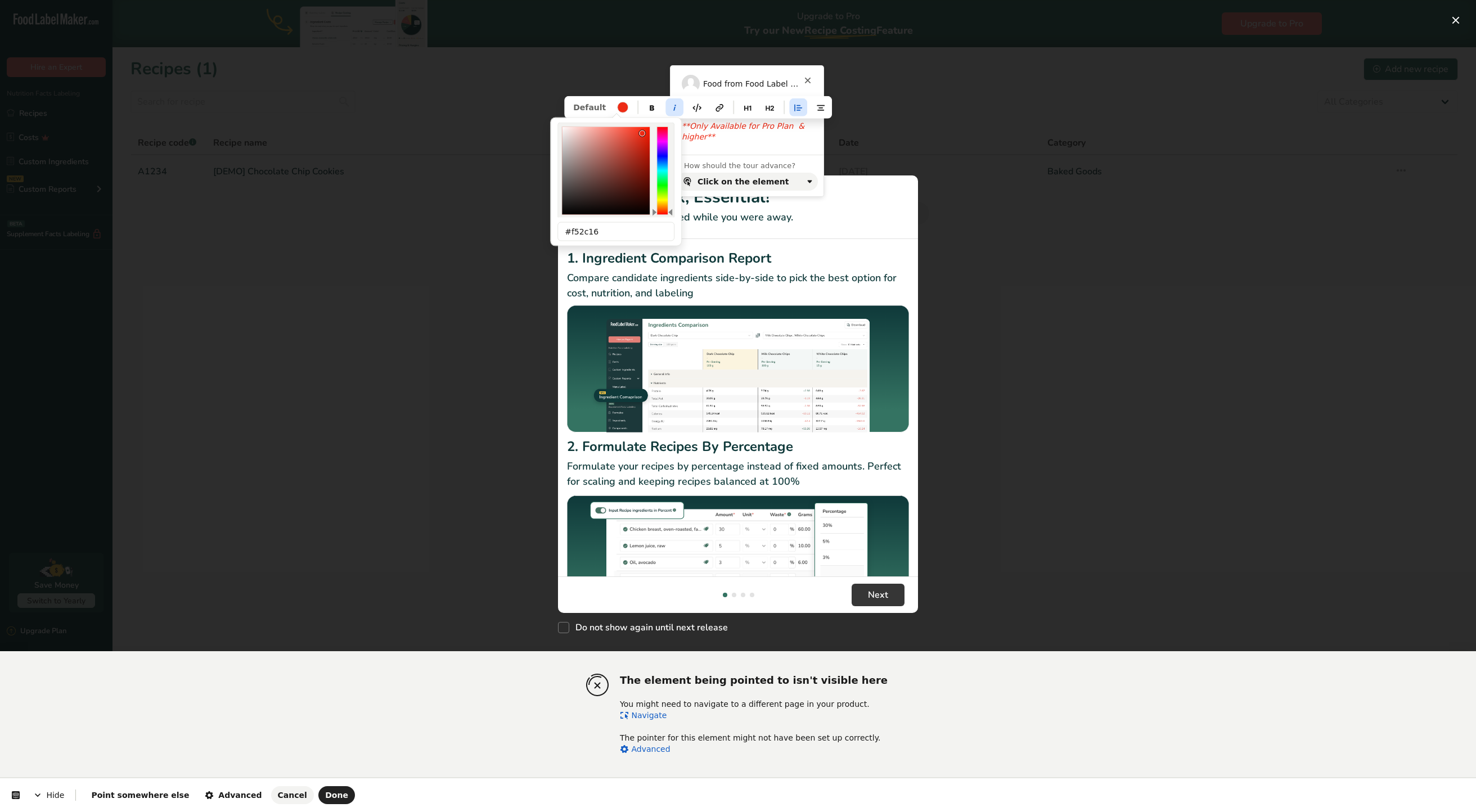
type input "#f72d16"
type input "fa2d16"
type input "250"
type input "98"
type input "#fa2d16"
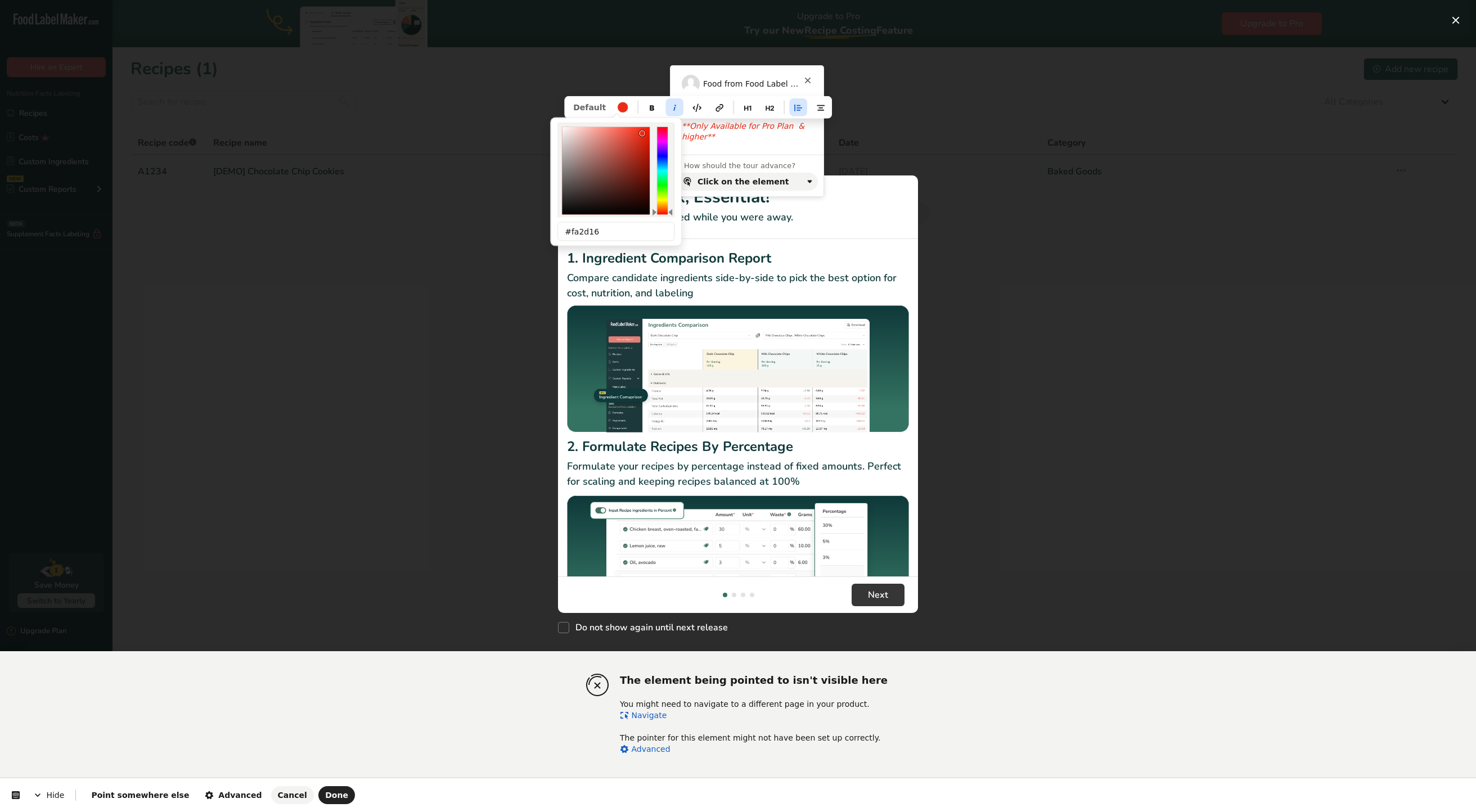
type input "fa3620"
type input "54"
type input "32"
type input "87"
type input "#fa3620"
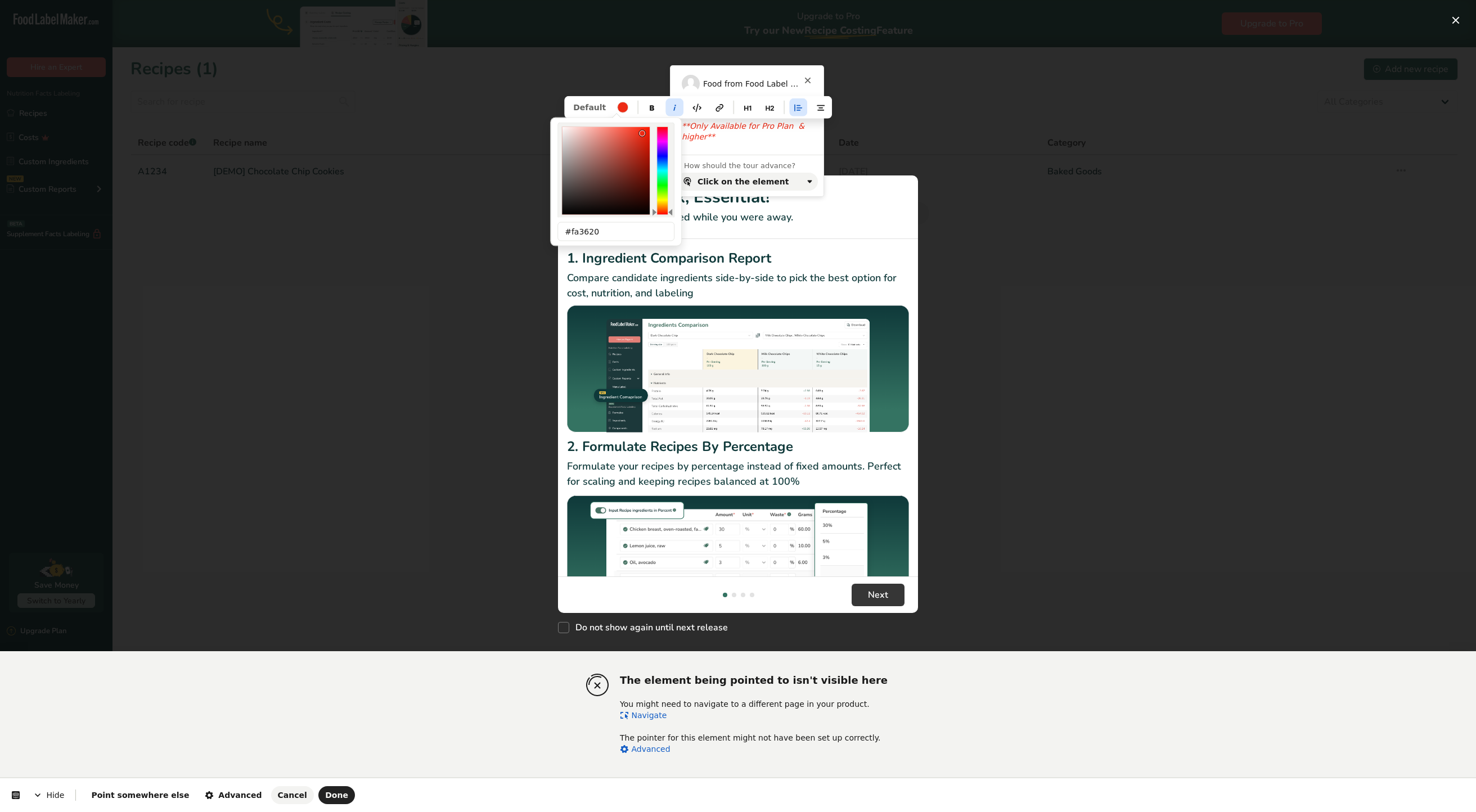
type input "fa3823"
type input "56"
type input "35"
type input "86"
type input "#fa3823"
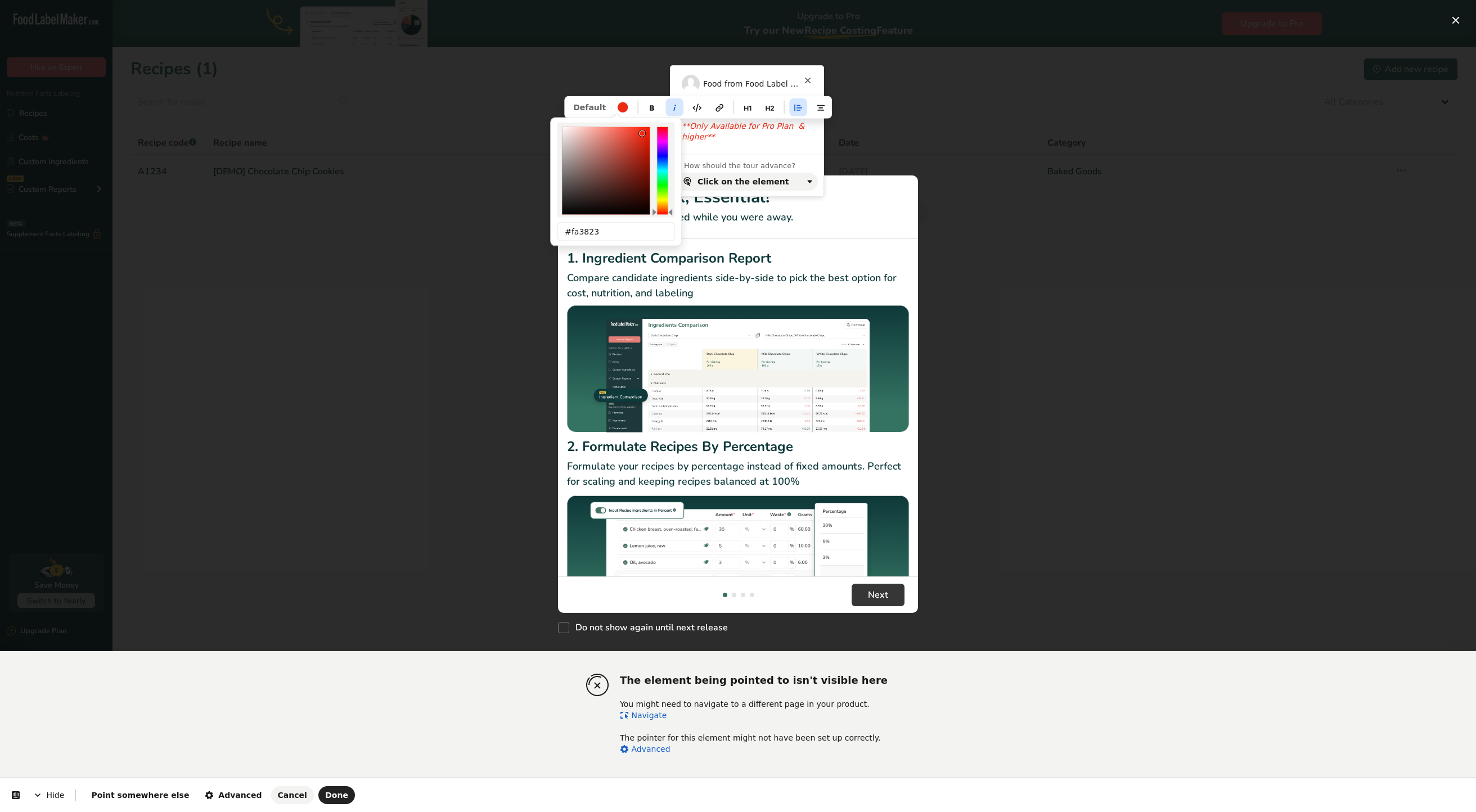
type input "ff3a24"
type input "255"
type input "58"
type input "36"
type input "100"
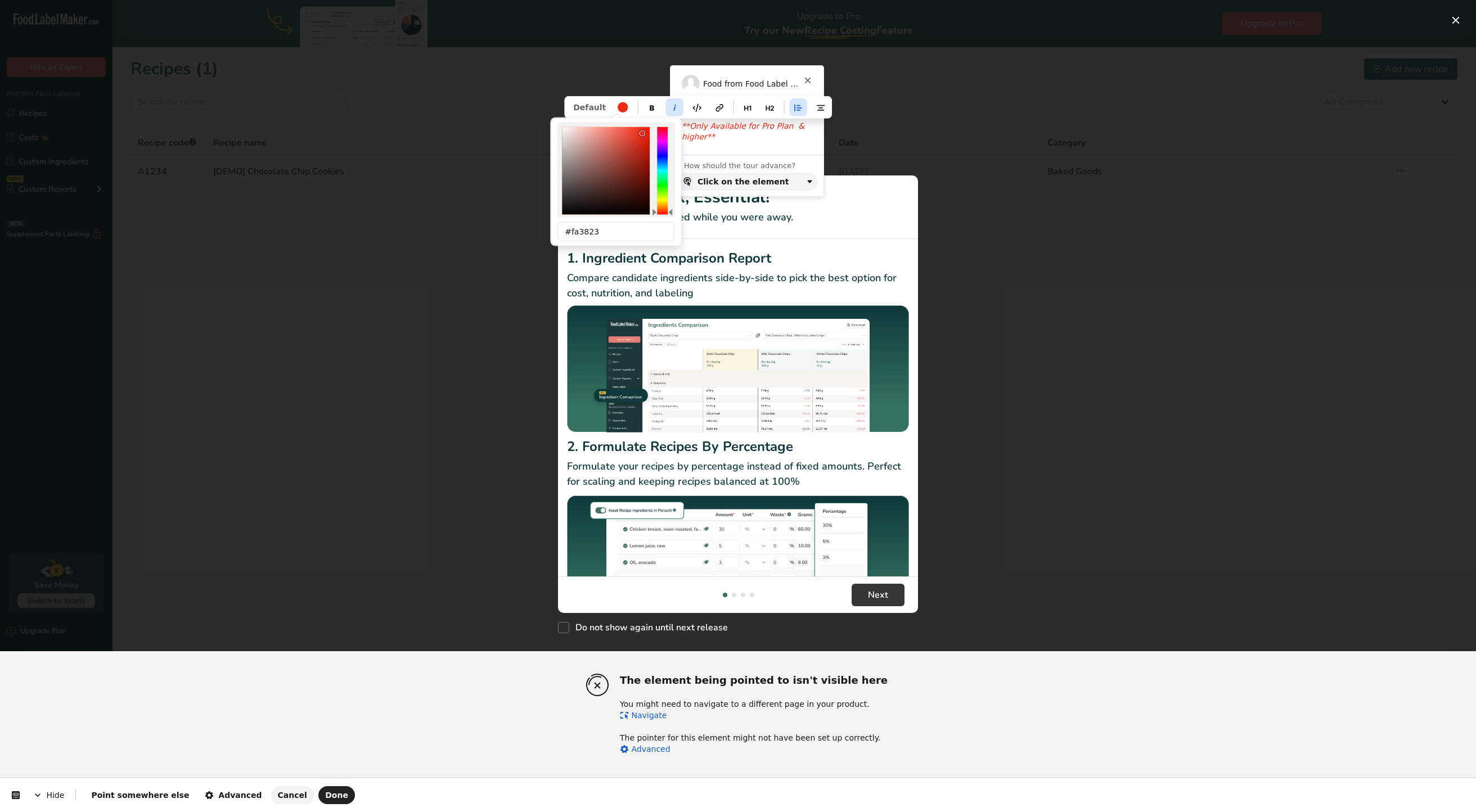
type input "#ff3a24"
type input "ff3e29"
type input "62"
type input "41"
type input "84"
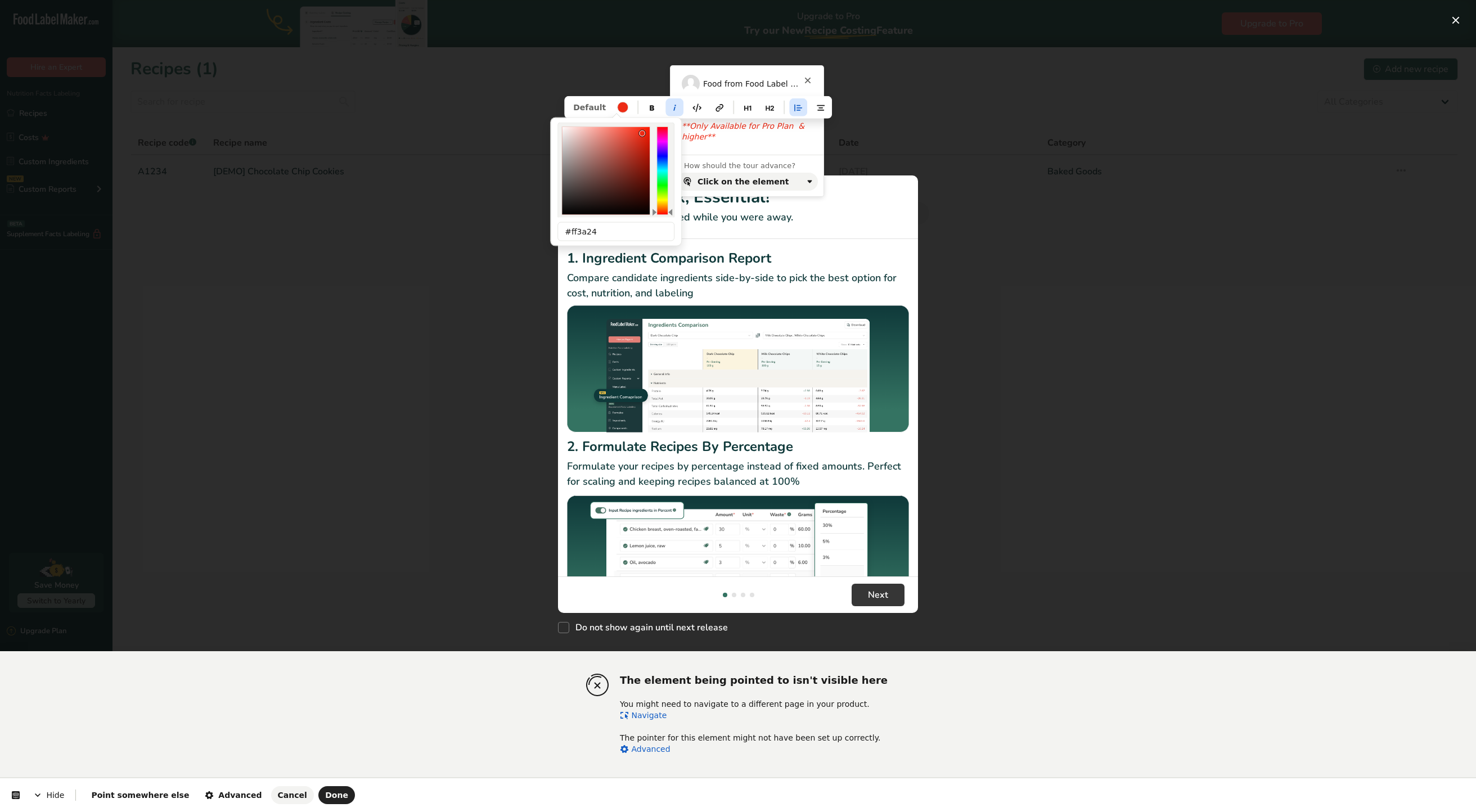
type input "#ff3e29"
type input "ff3721"
type input "55"
type input "33"
type input "87"
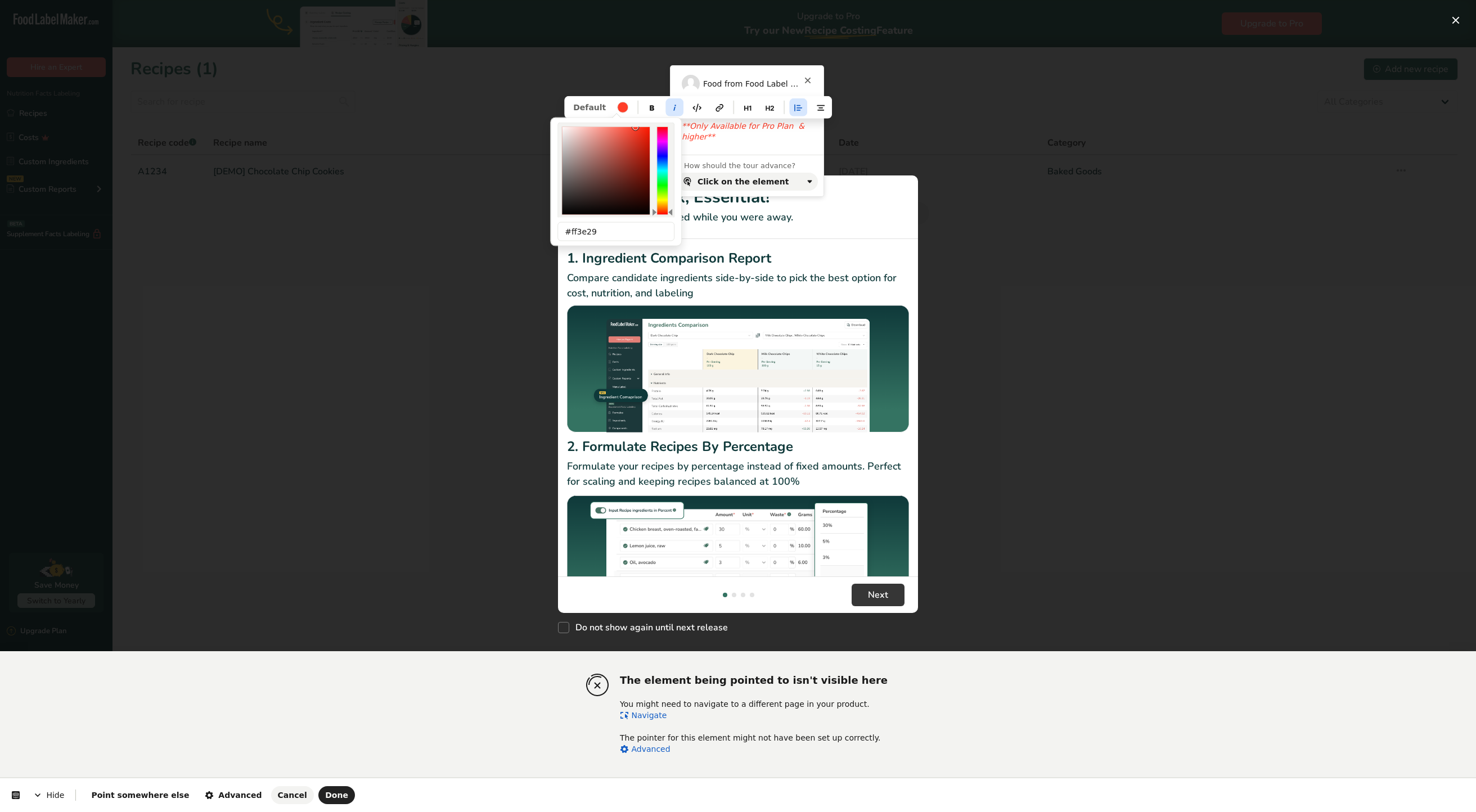
type input "#ff3721"
type input "ff331c"
type input "51"
type input "28"
type input "89"
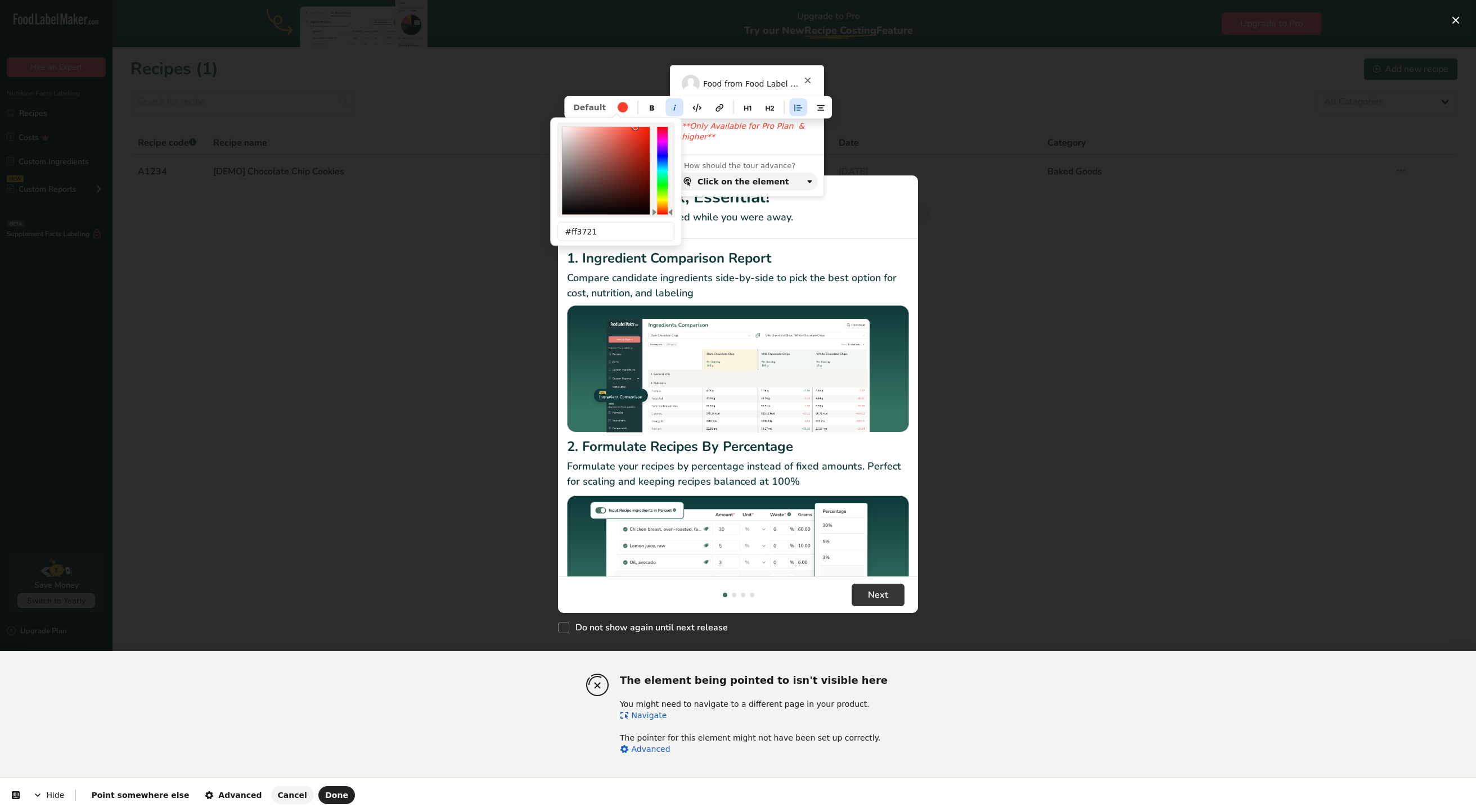
type input "#ff331c"
type input "ff2e17"
type input "46"
type input "23"
type input "91"
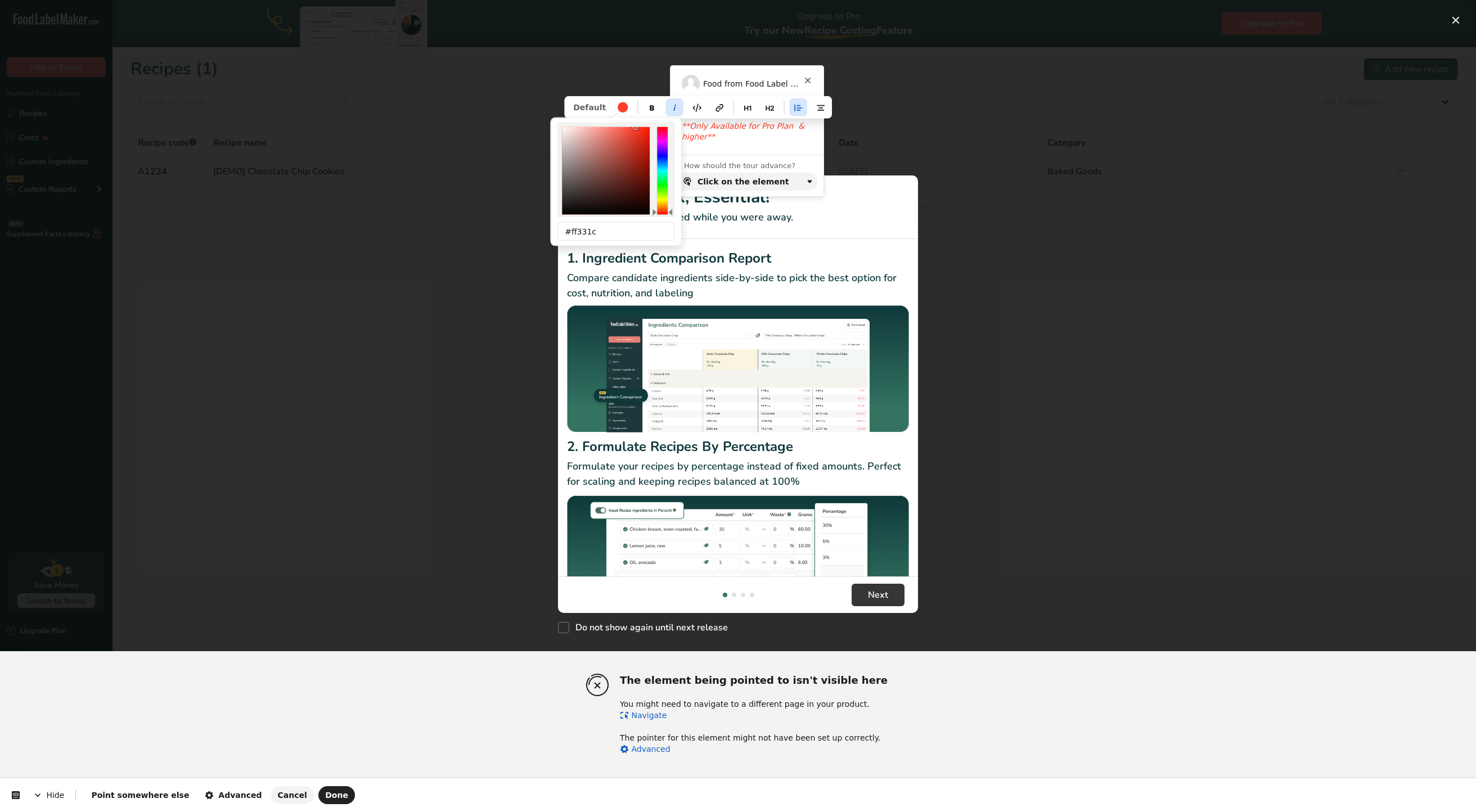
type input "#ff2e17"
type input "ff2c14"
type input "44"
type input "20"
type input "92"
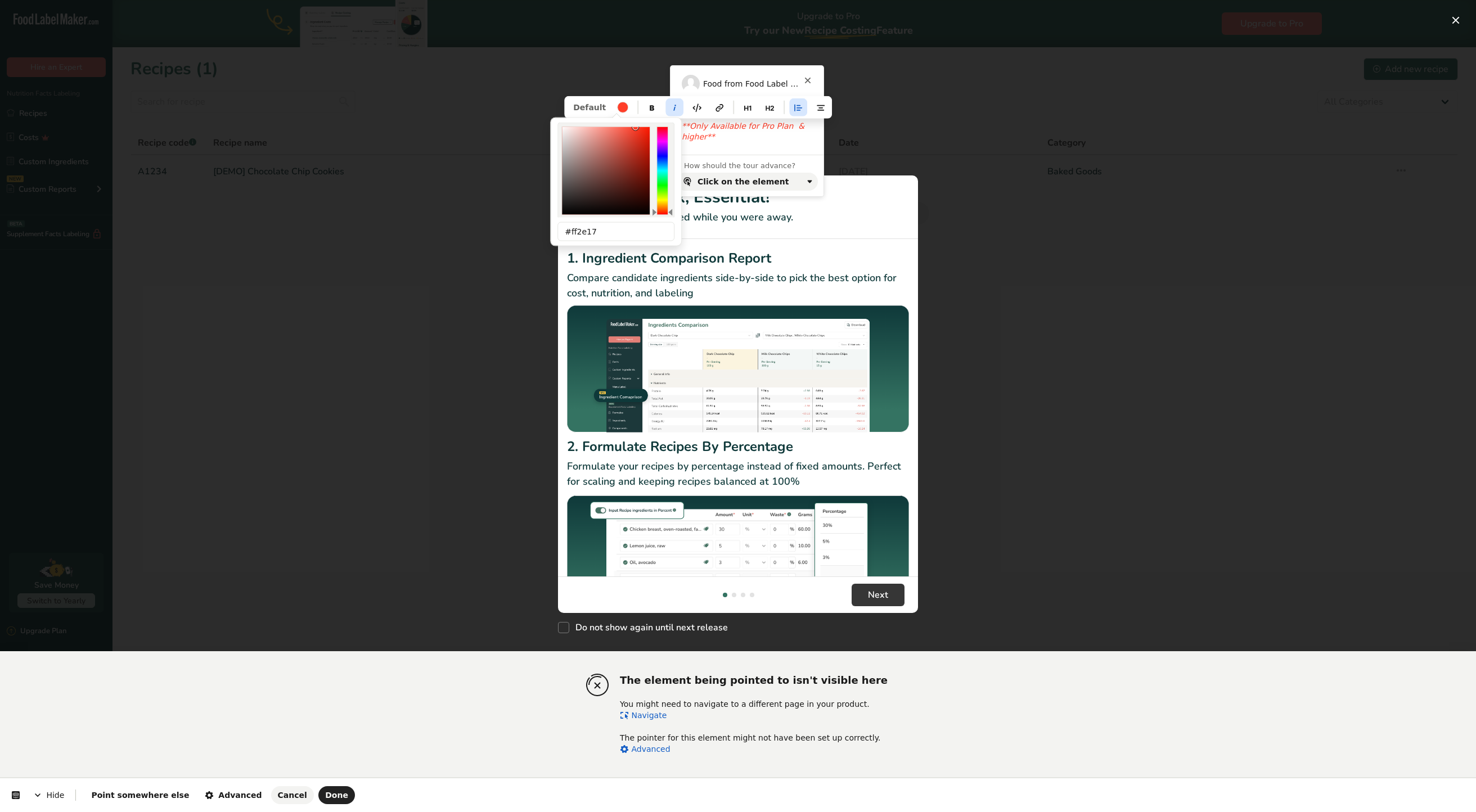
type input "#ff2c14"
type input "ff2a12"
type input "42"
type input "18"
type input "93"
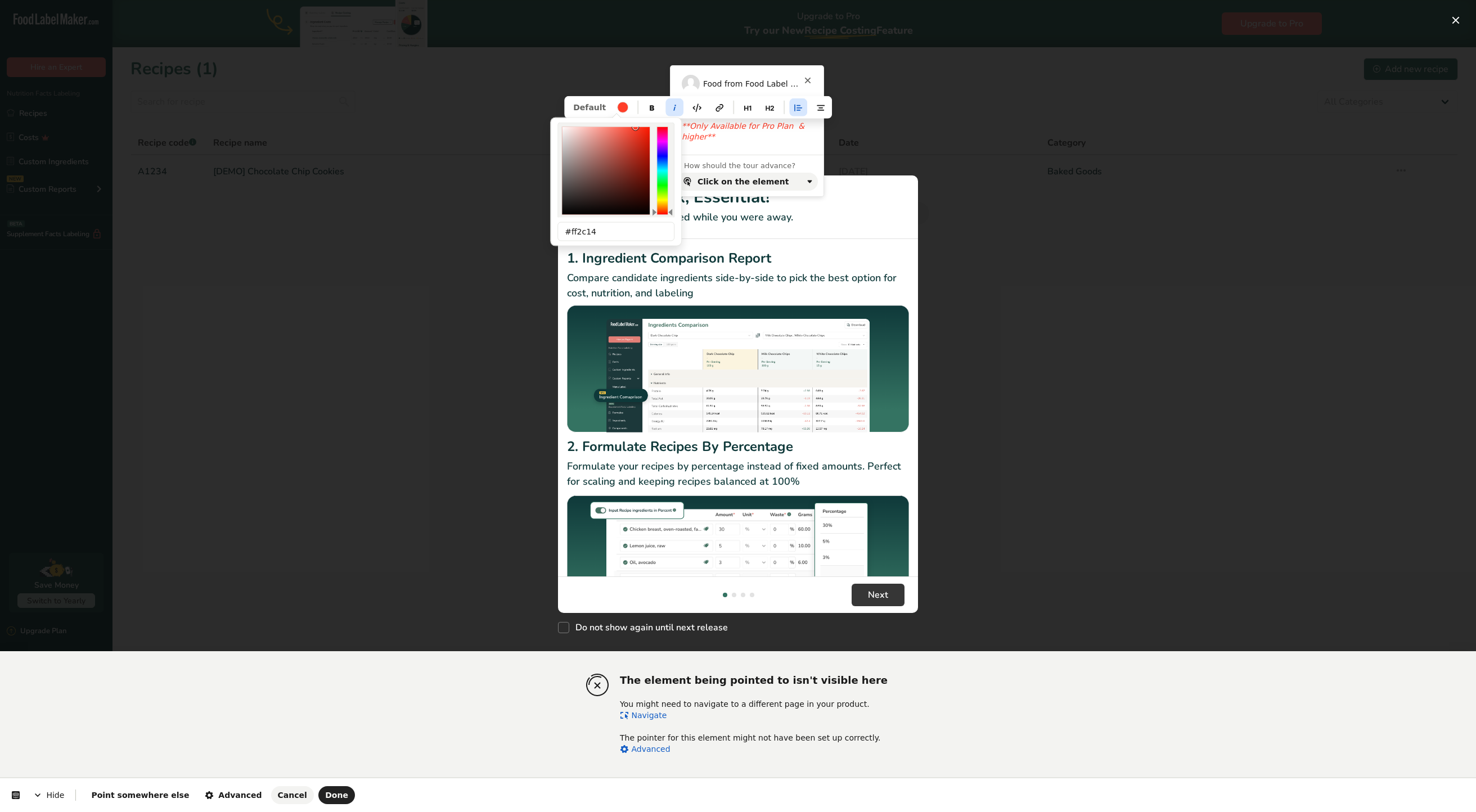
type input "#ff2a12"
drag, startPoint x: 643, startPoint y: 136, endPoint x: 644, endPoint y: 127, distance: 9.1
click at [644, 127] on div at bounding box center [643, 127] width 6 height 6
type input "ff2c14"
type input "44"
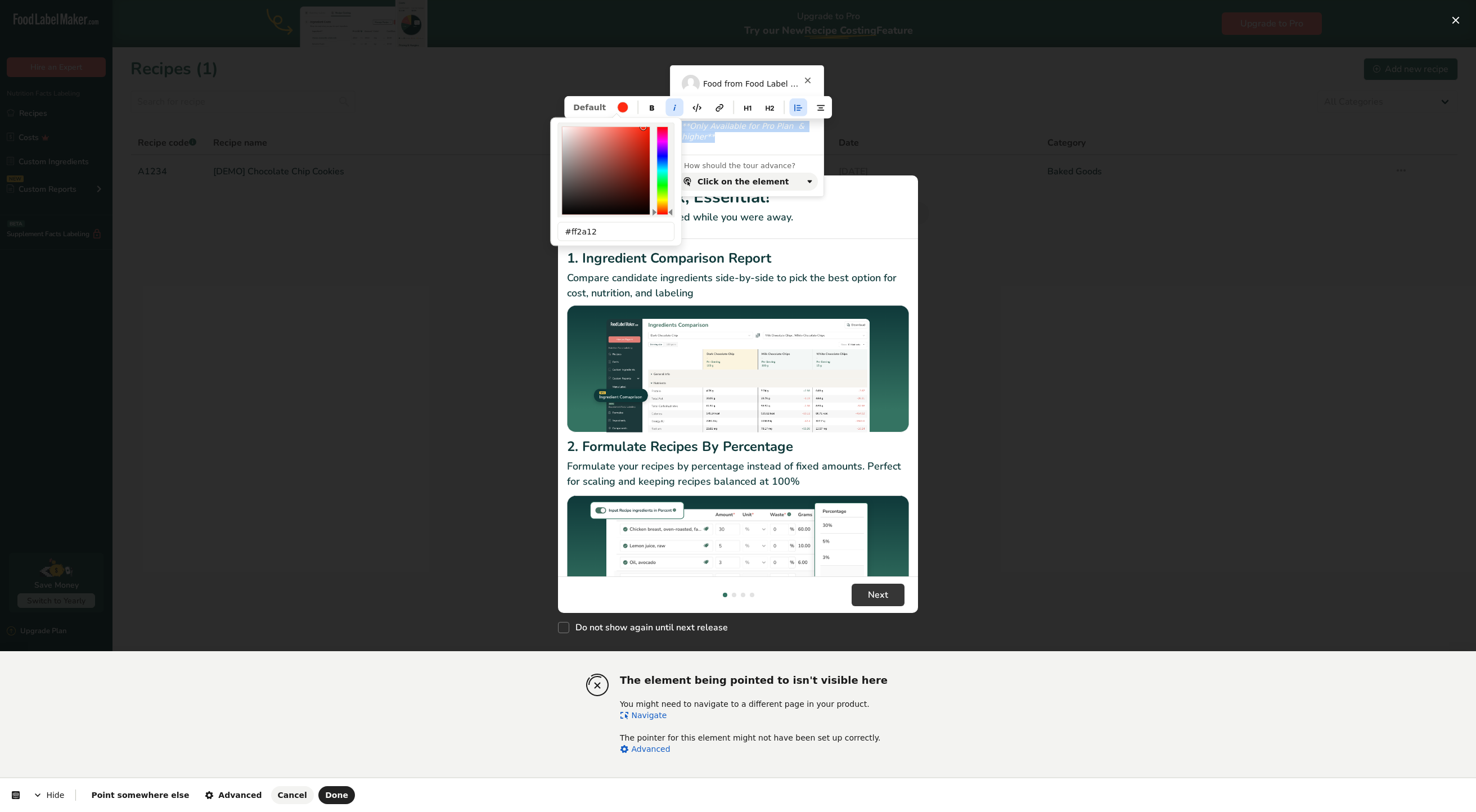
type input "20"
type input "92"
type input "#ff2c14"
type input "fa2b14"
type input "250"
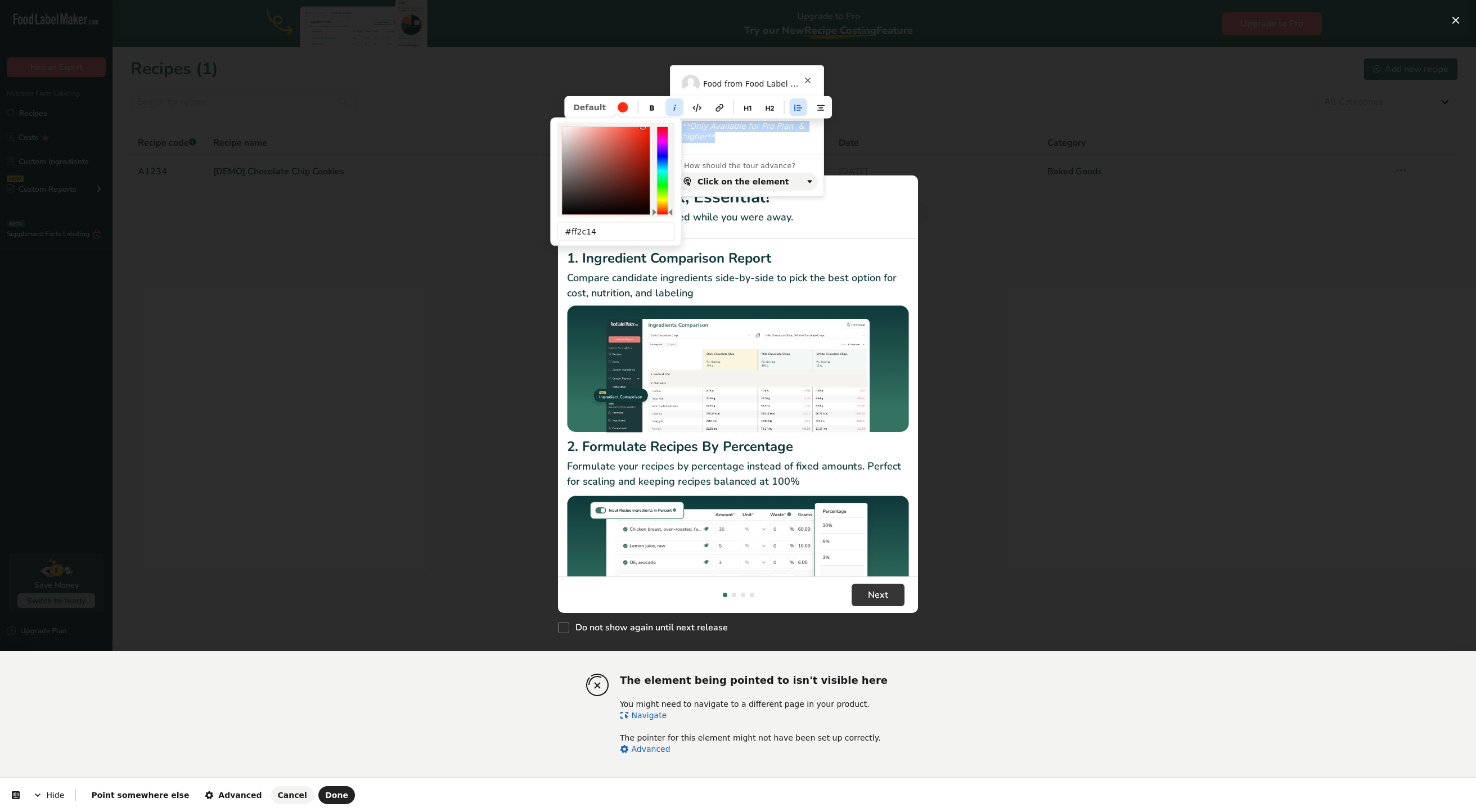
type input "43"
type input "98"
type input "#fa2b14"
type input "f72b14"
type input "247"
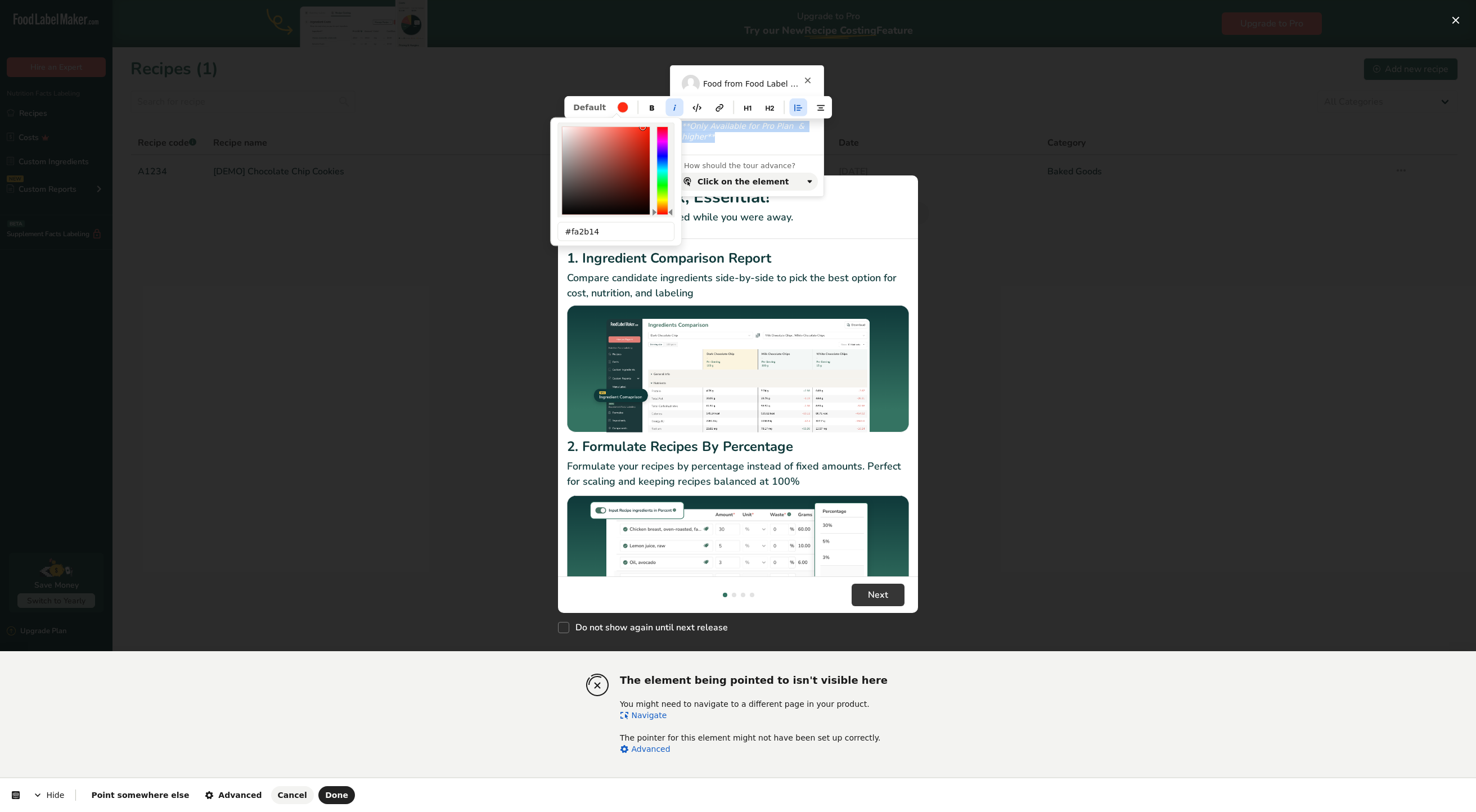
type input "97"
type input "#f72b14"
type input "f72811"
type input "40"
type input "17"
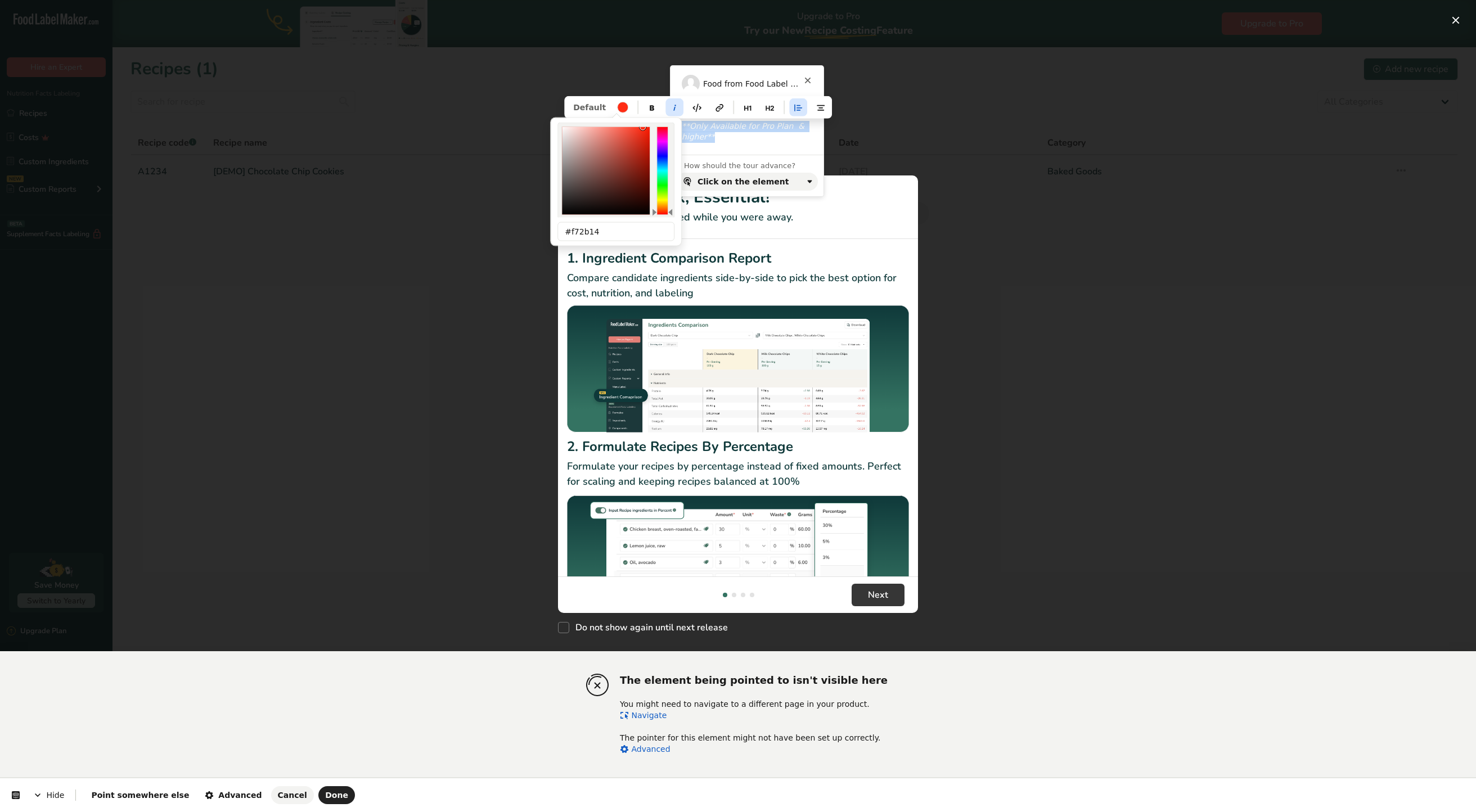
type input "93"
type input "#f72811"
type input "f5260f"
type input "245"
type input "38"
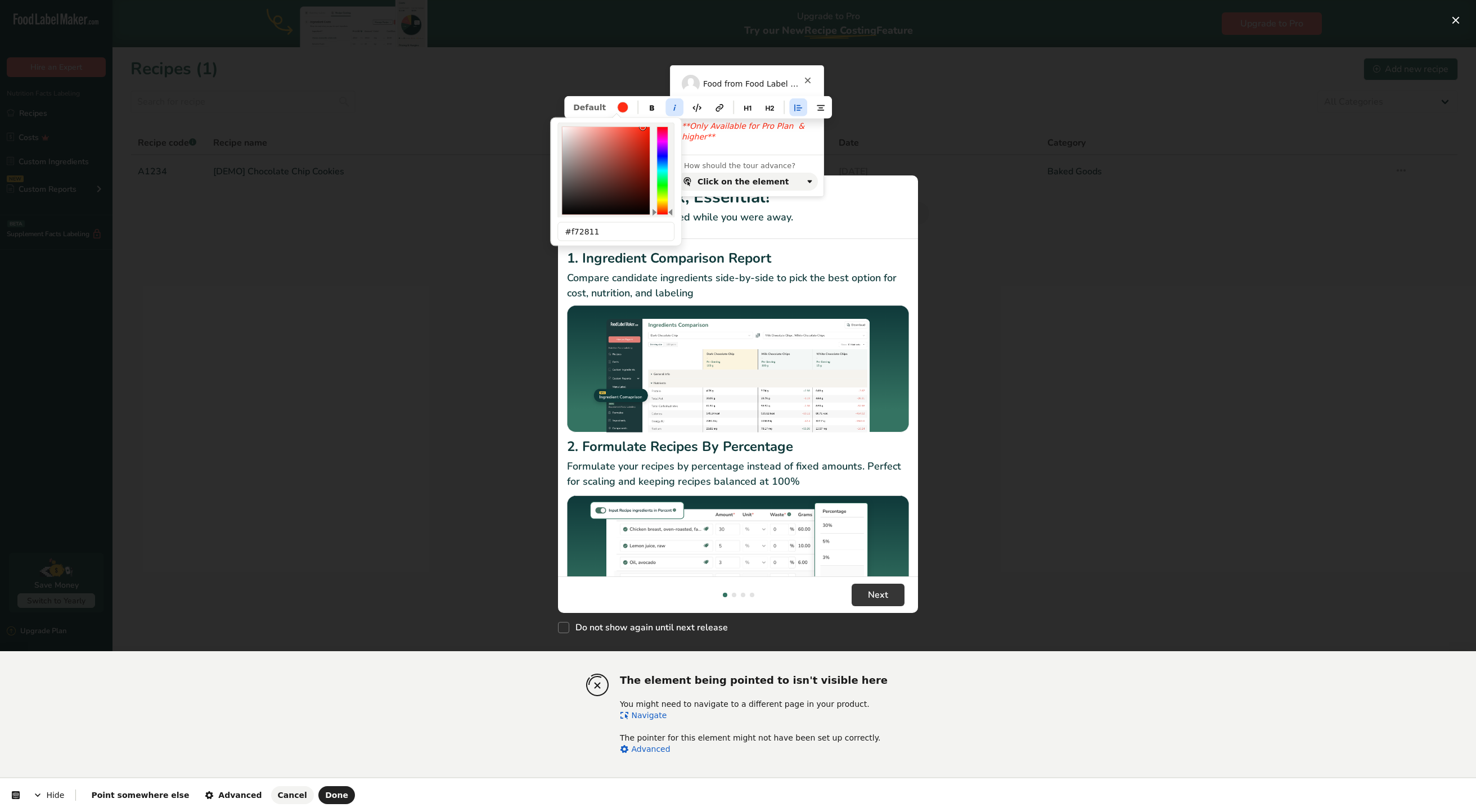
type input "15"
type input "94"
type input "96"
type input "#f5260f"
type input "f5230c"
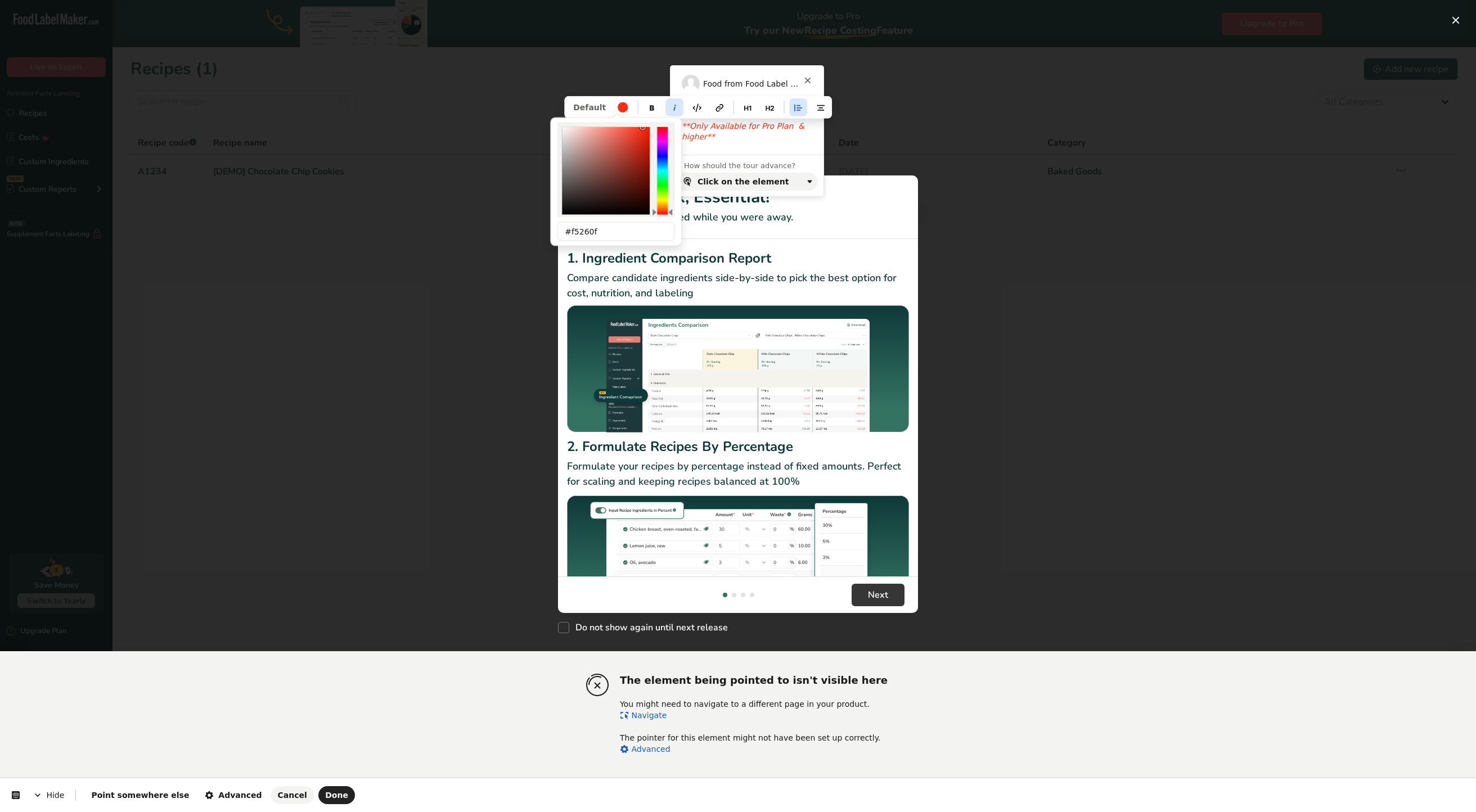
type input "35"
type input "12"
type input "95"
type input "#f5230c"
type input "f2230c"
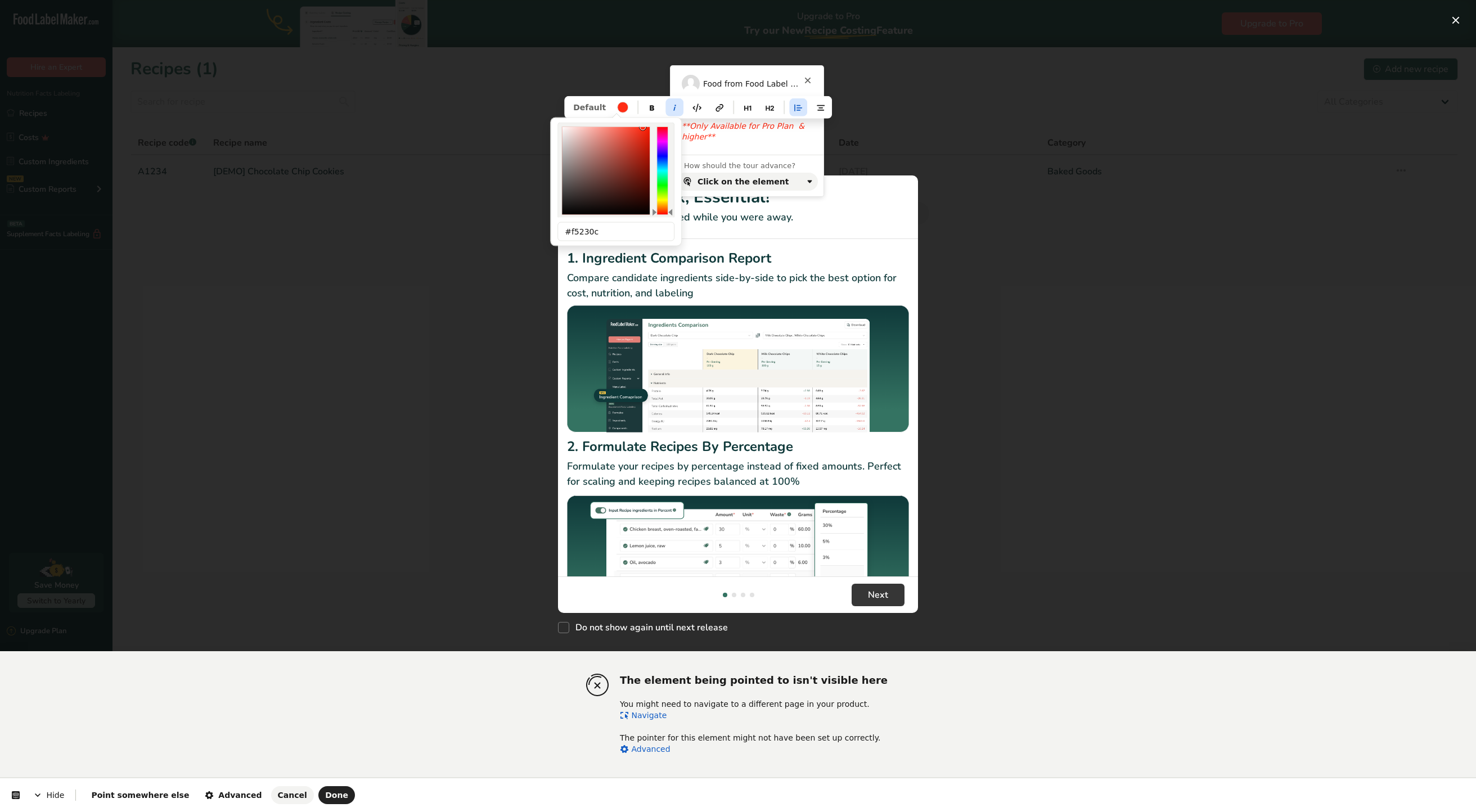
type input "242"
type input "95"
type input "#f2230c"
type input "f2210a"
type input "33"
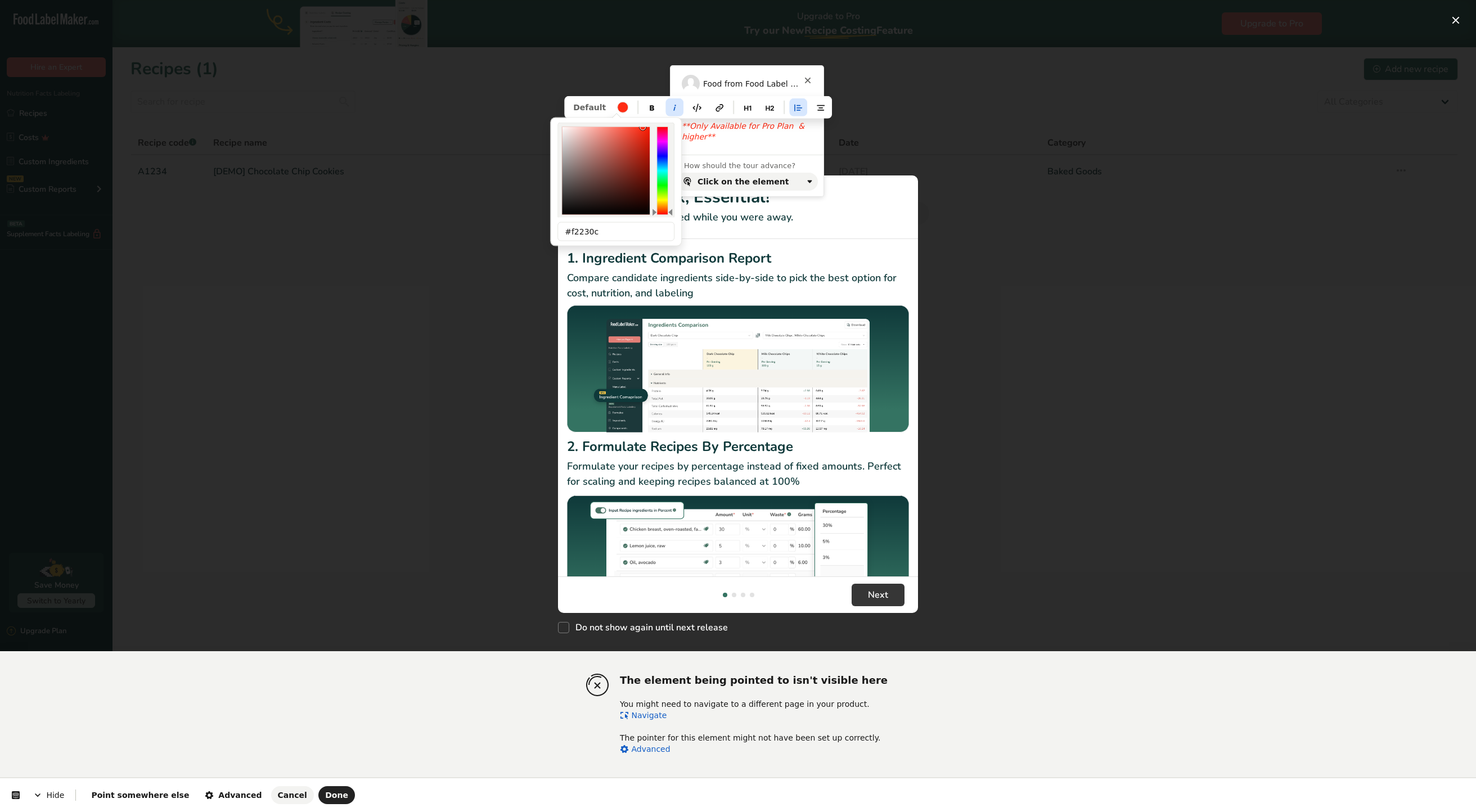
type input "10"
type input "96"
type input "#f2210a"
type input "f21d05"
type input "29"
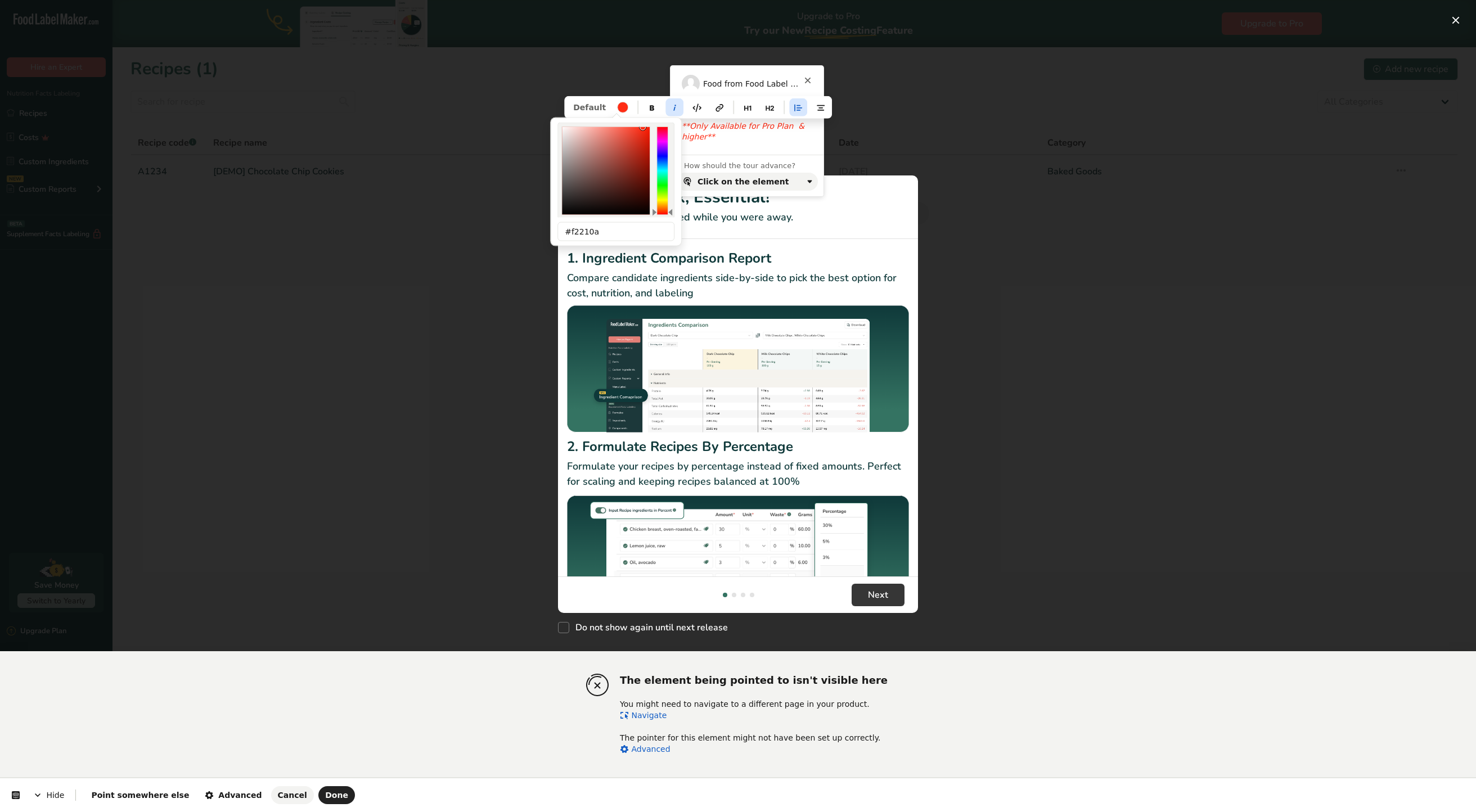
type input "5"
type input "98"
type input "#f21d05"
type input "f51800"
type input "245"
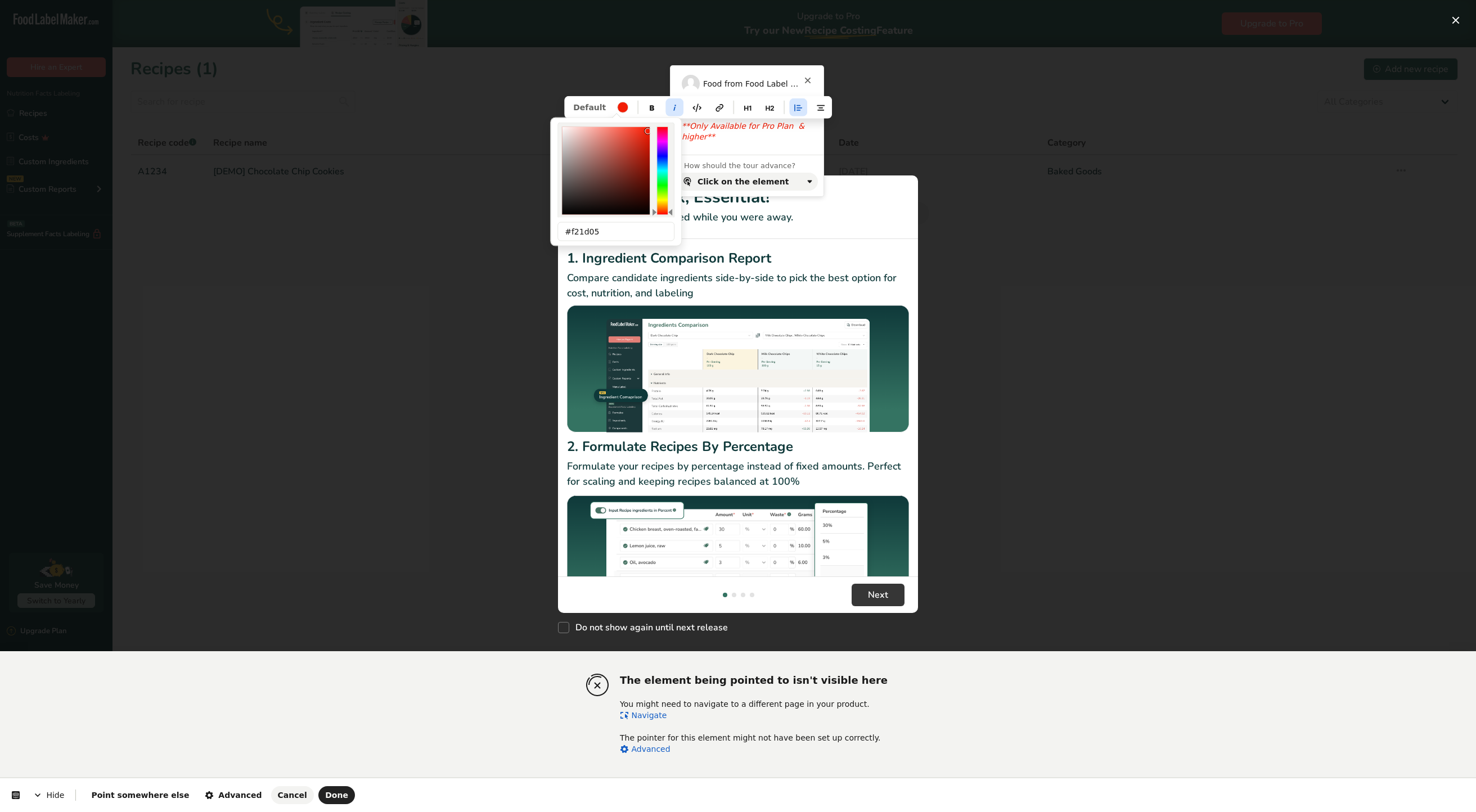
type input "24"
type input "0"
type input "100"
type input "96"
type input "#f51800"
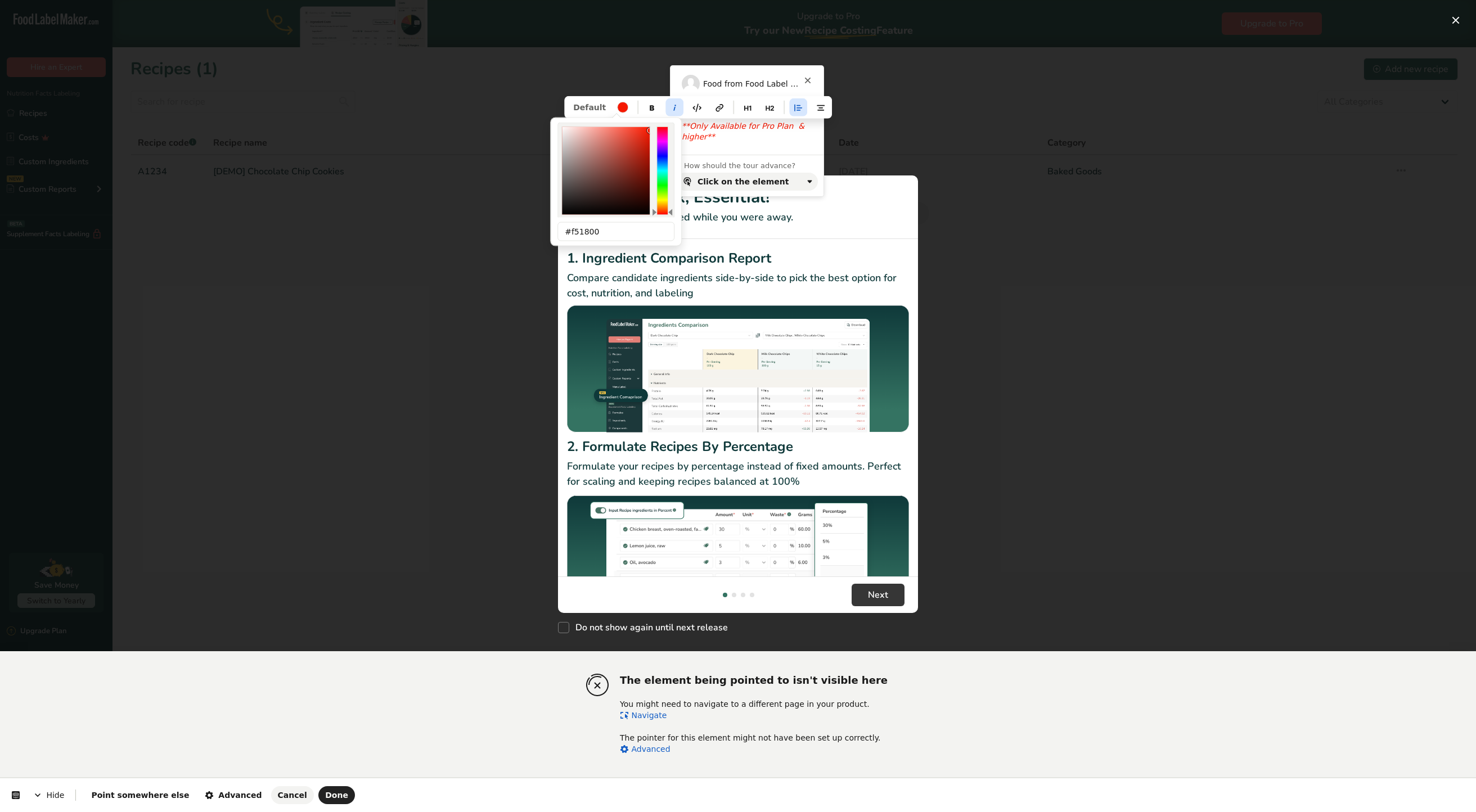
type input "f71900"
type input "247"
type input "25"
type input "97"
type input "#f71900"
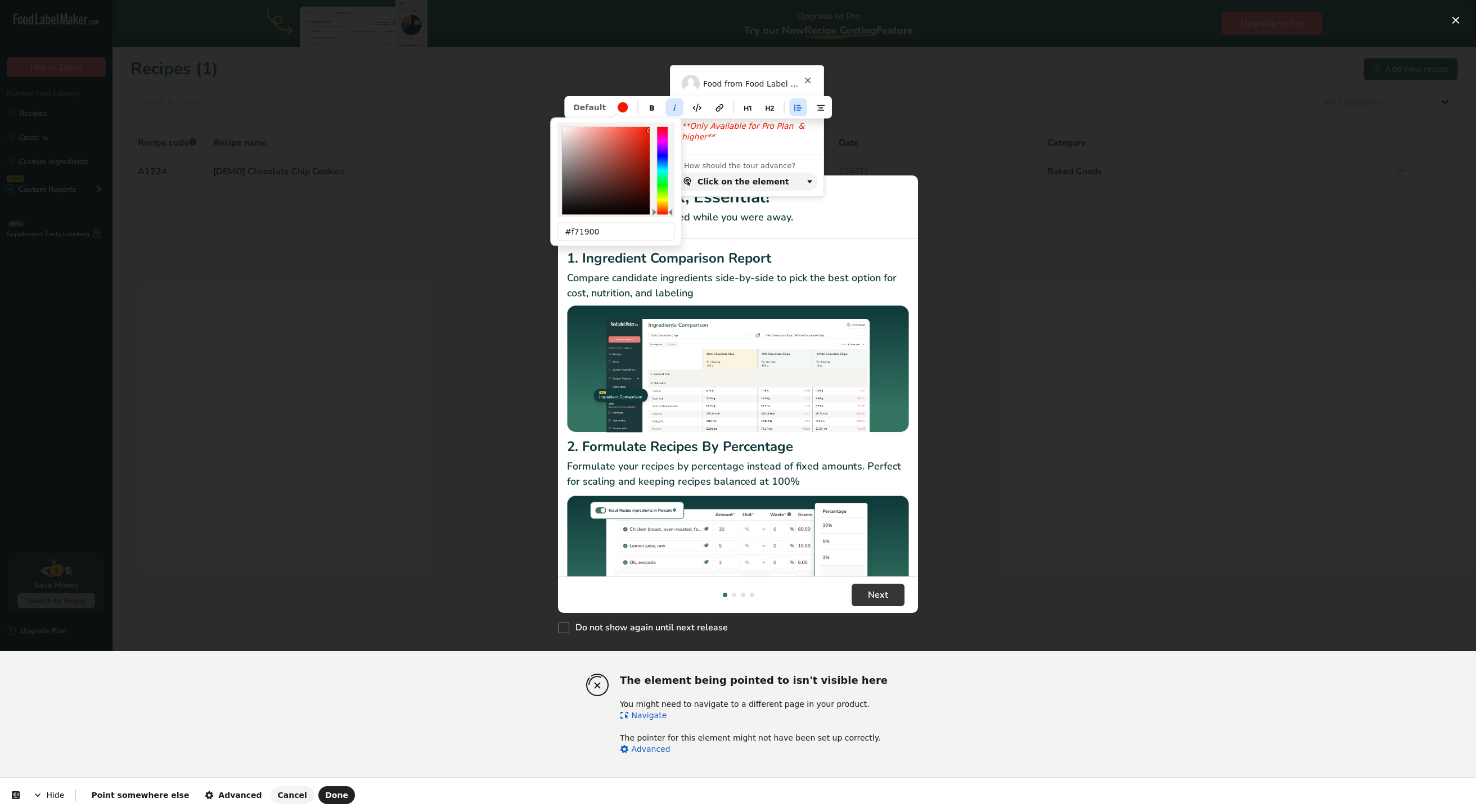
type input "fa1900"
type input "250"
type input "98"
type input "#fa1900"
type input "ff1a00"
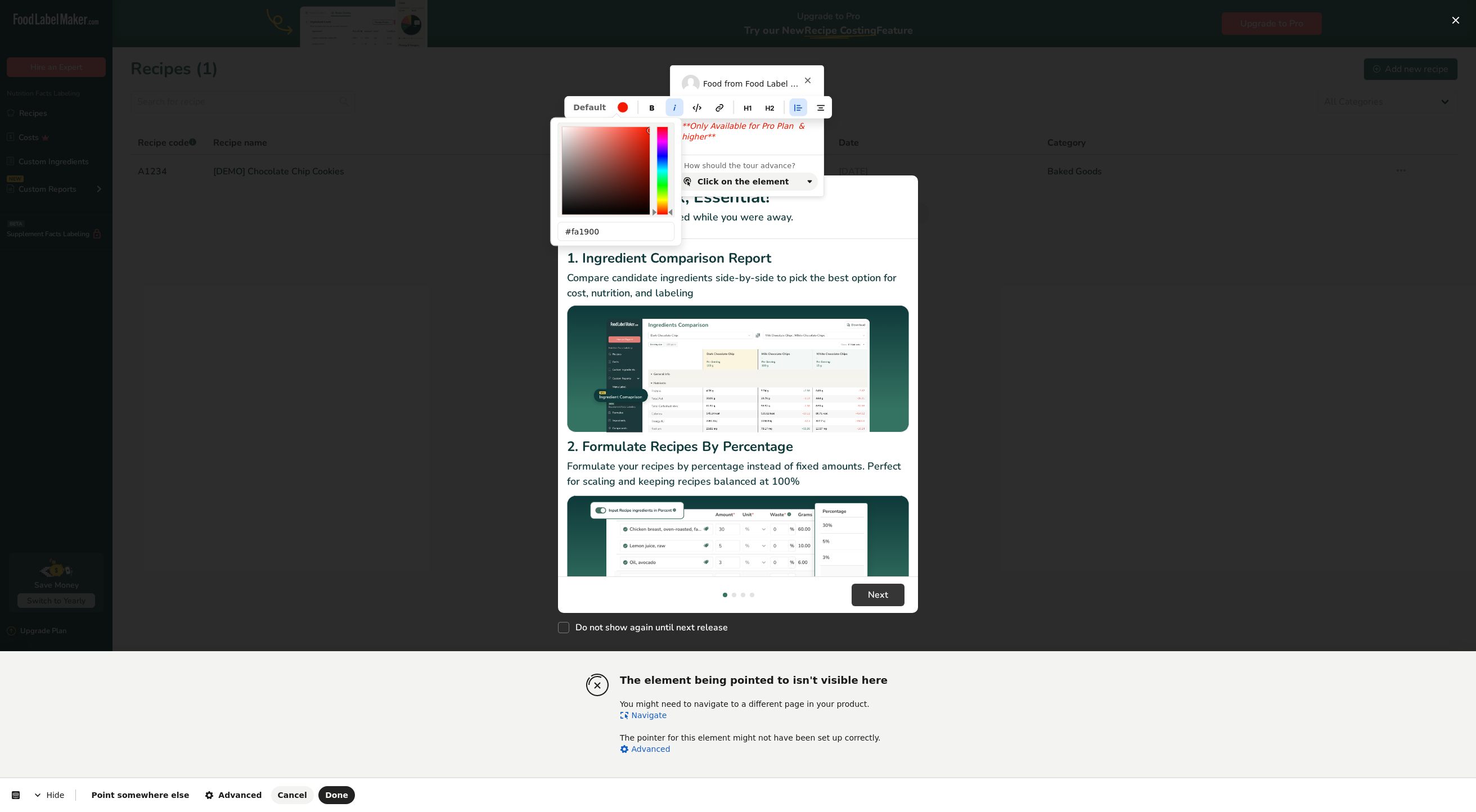
type input "255"
type input "26"
type input "100"
type input "#ff1a00"
drag, startPoint x: 643, startPoint y: 127, endPoint x: 650, endPoint y: 121, distance: 9.2
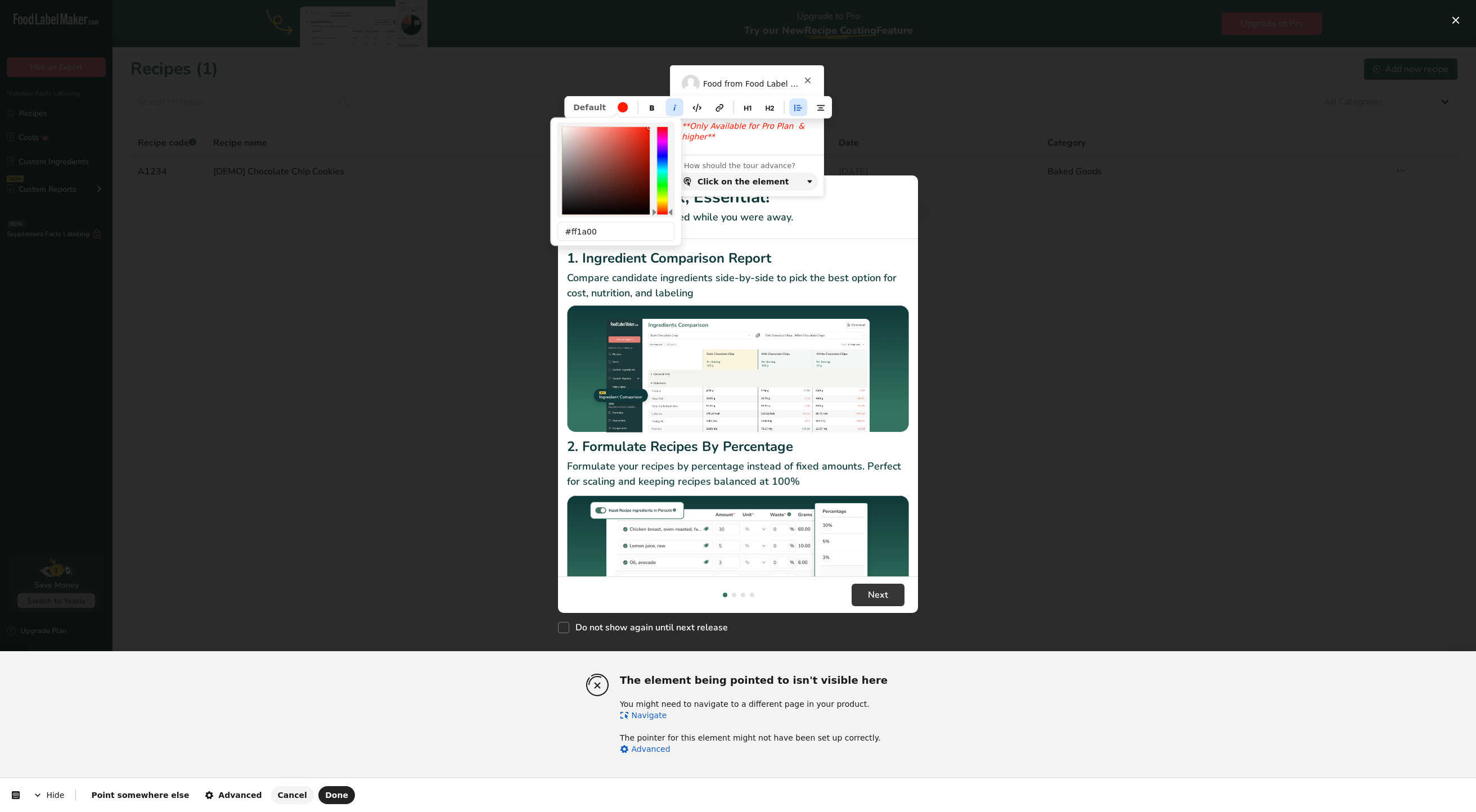
click at [650, 121] on div "# ff1a00 R 255 G 26 B 0 H 6 S 100 B 100 OK #ff1a00" at bounding box center [616, 182] width 131 height 127
click at [923, 0] on html "The element being pointed to isn't visible here You might need to navigate to a…" at bounding box center [738, 0] width 1476 height 0
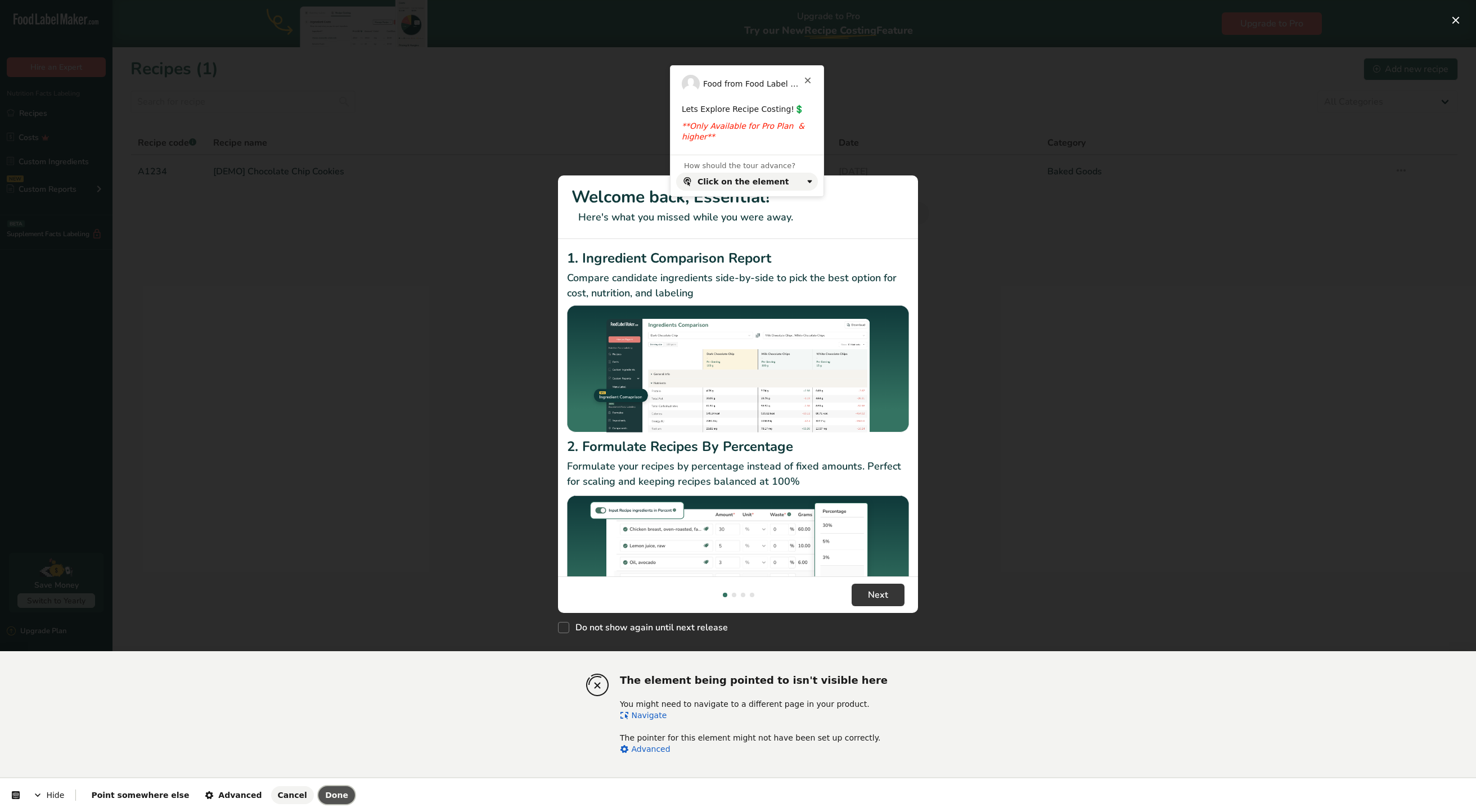
click at [319, 789] on button "Done" at bounding box center [337, 795] width 37 height 18
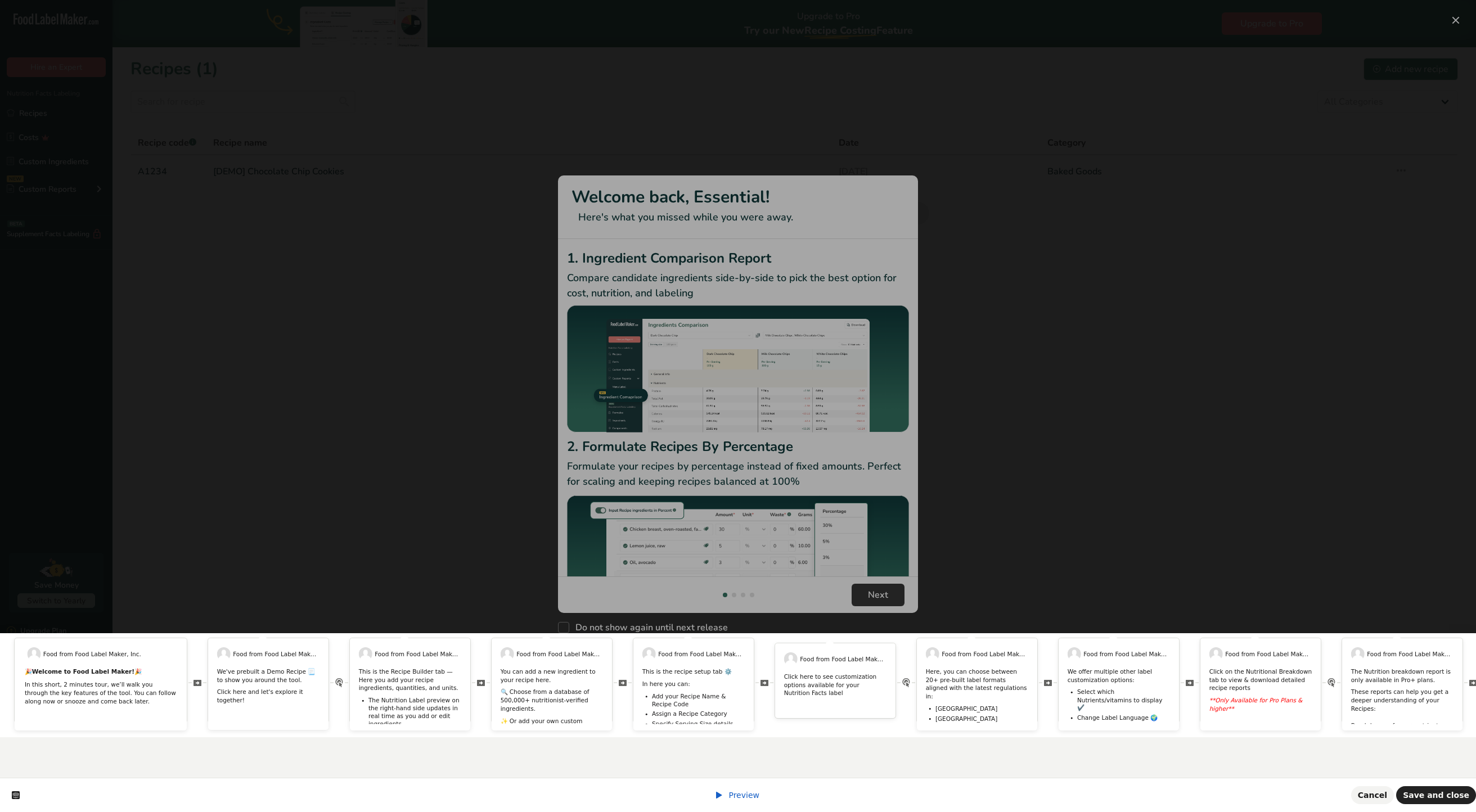
scroll to position [0, 608]
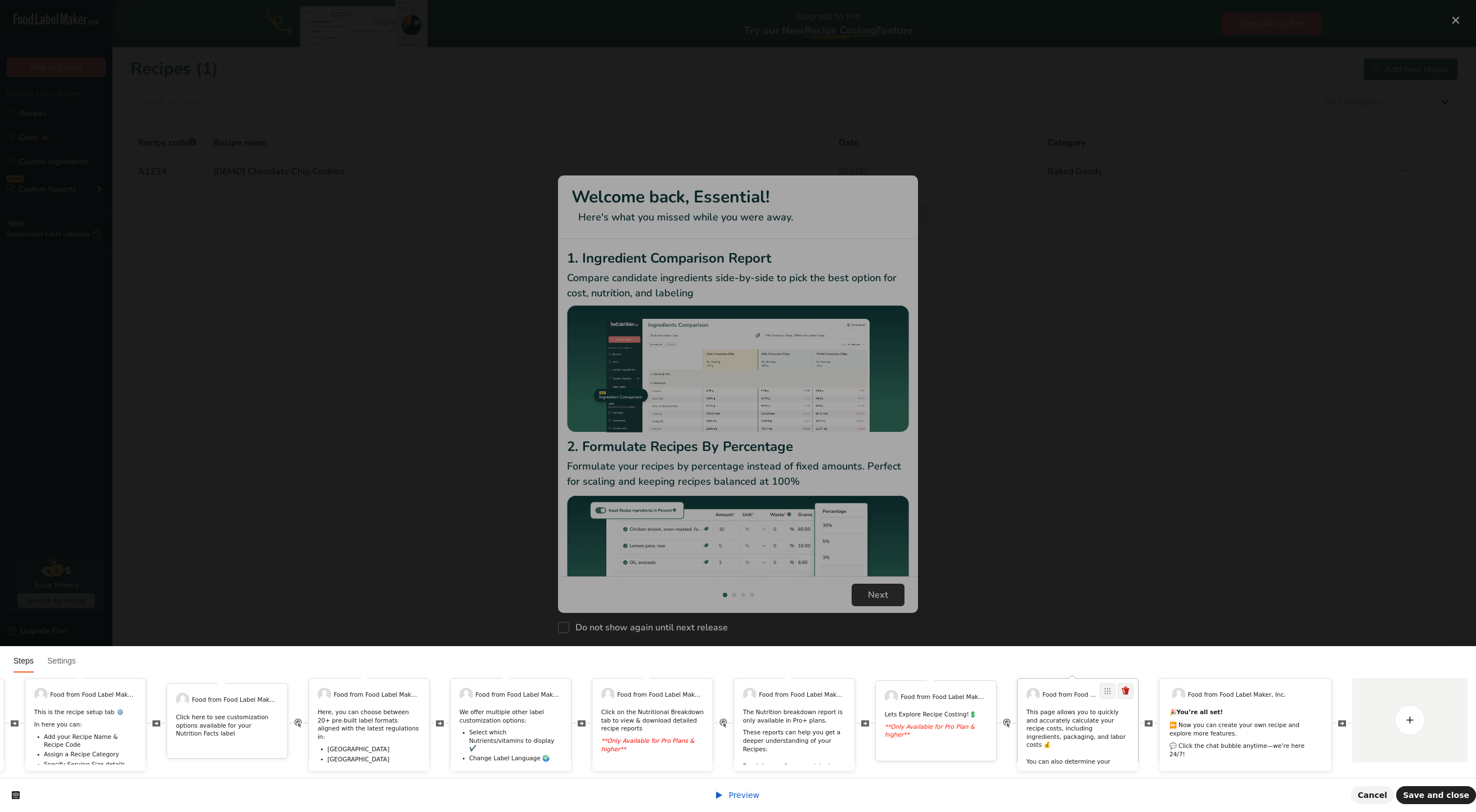
click at [1052, 715] on p "This page allows you to quickly and accurately calculate your recipe costs, inc…" at bounding box center [1077, 745] width 103 height 74
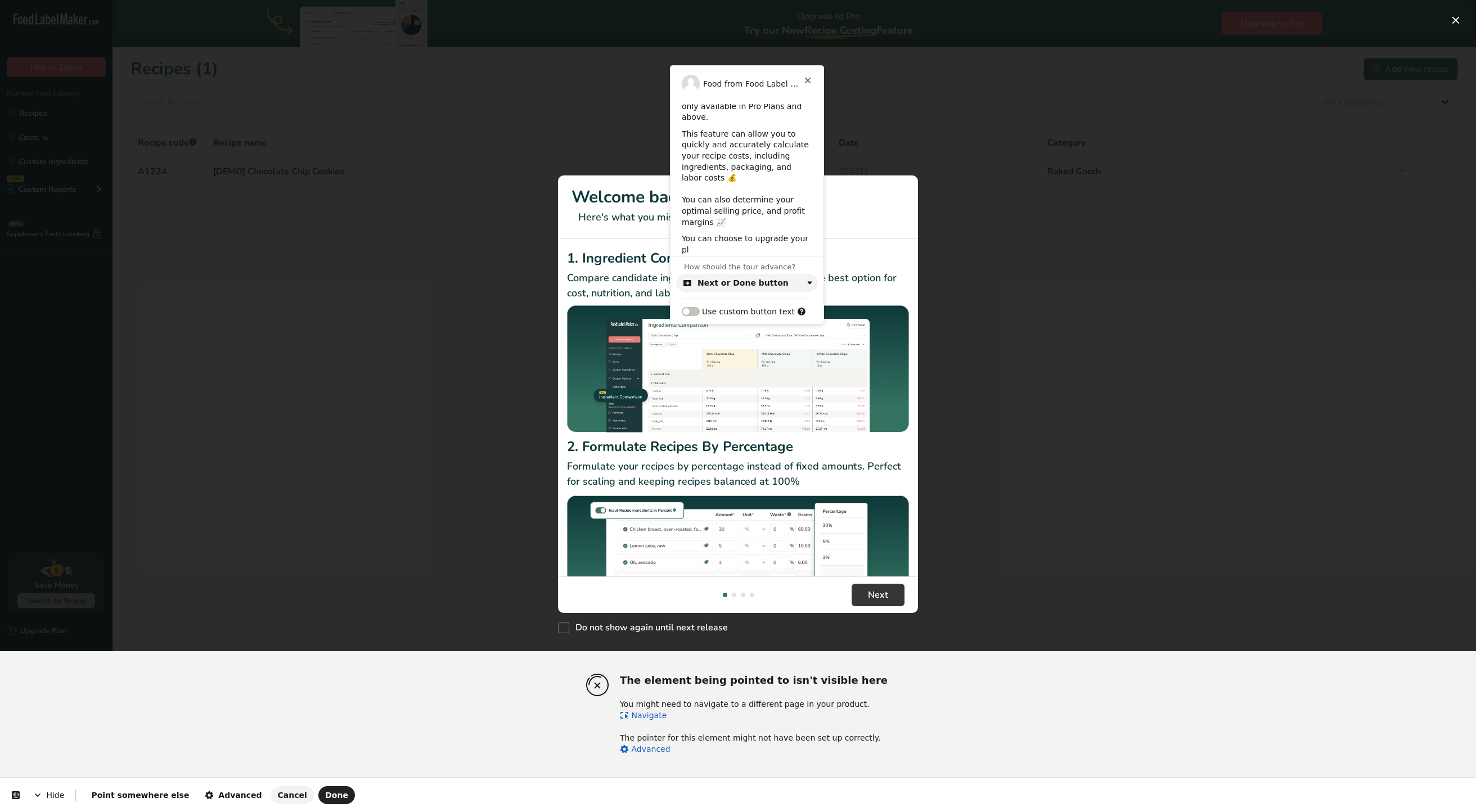
scroll to position [20, 0]
click at [325, 797] on span "Done" at bounding box center [337, 795] width 23 height 9
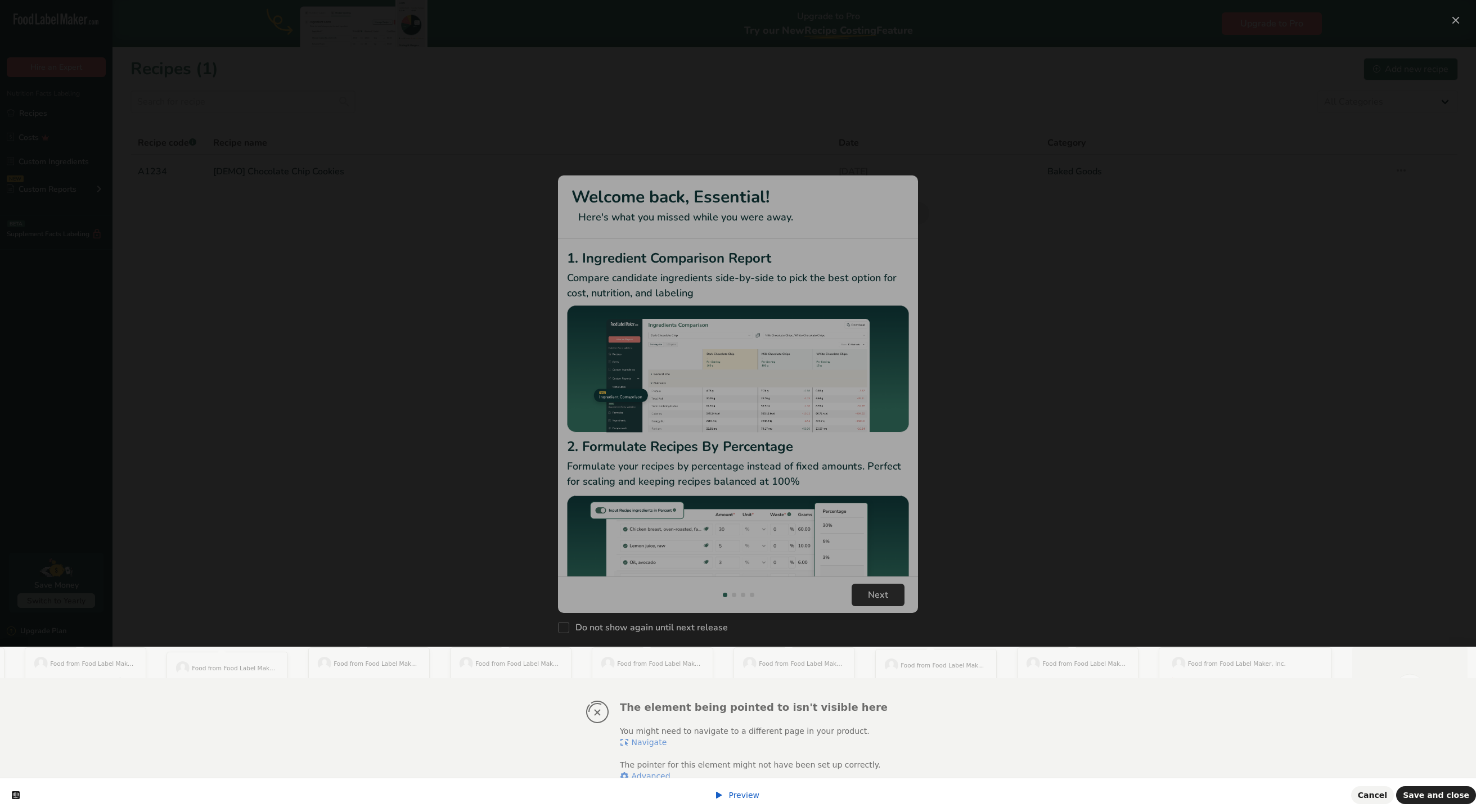
scroll to position [0, 0]
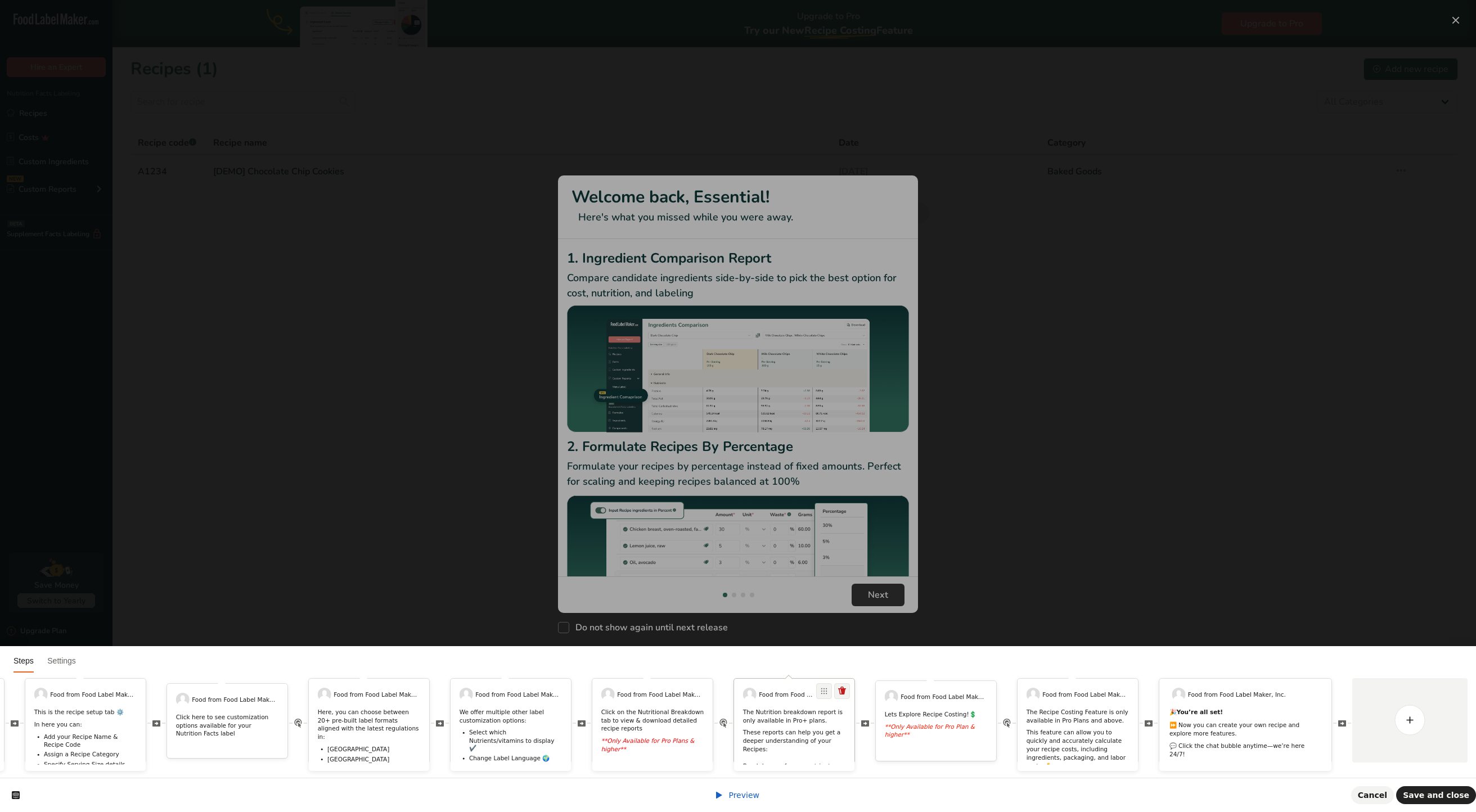
click at [749, 729] on p "These reports can help you get a deeper understanding of your Recipes: ​ Breakd…" at bounding box center [794, 754] width 103 height 50
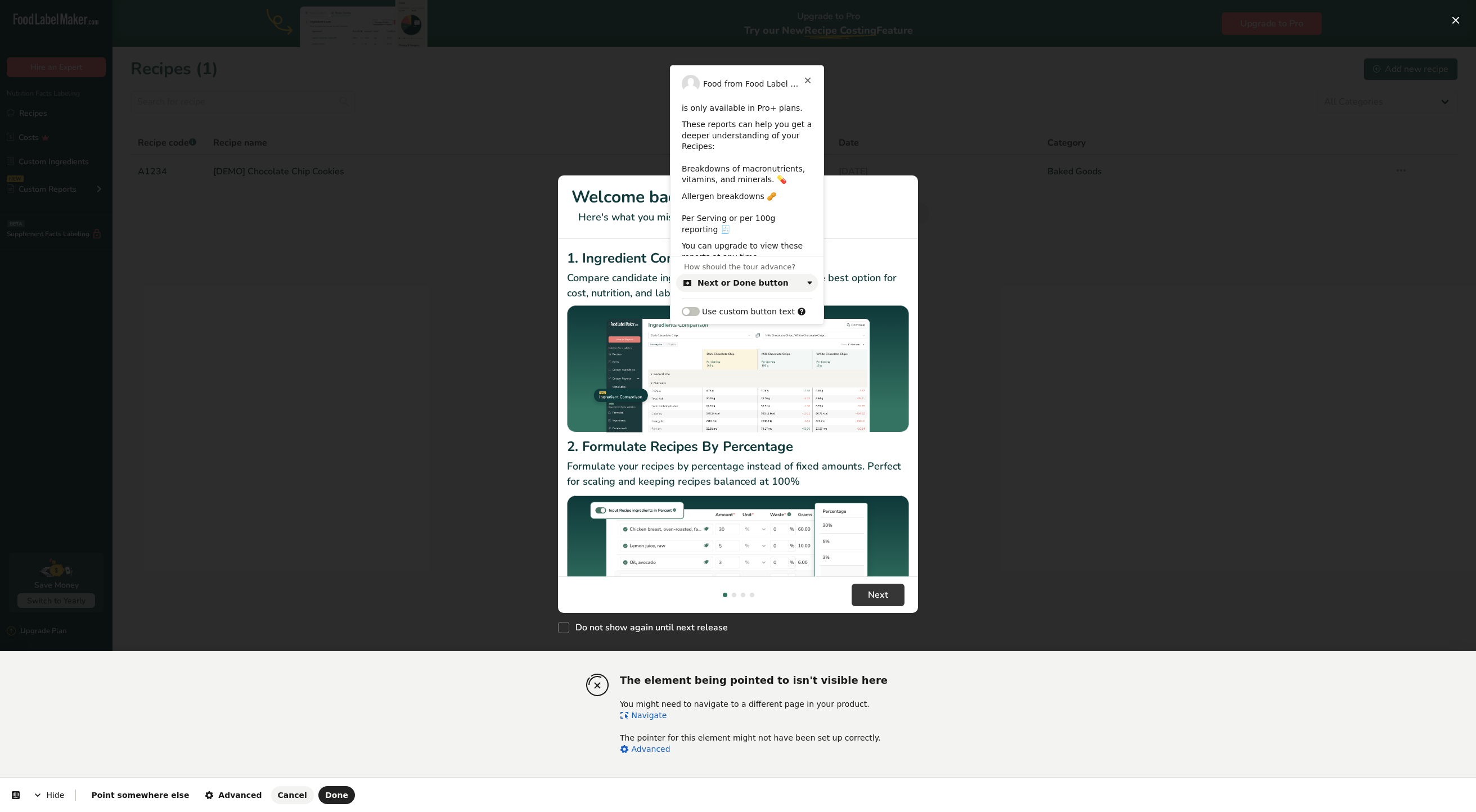
scroll to position [30, 0]
click at [708, 224] on p "You can upgrade to view these reports at any time." at bounding box center [747, 233] width 131 height 22
click at [319, 800] on button "Done" at bounding box center [337, 795] width 37 height 18
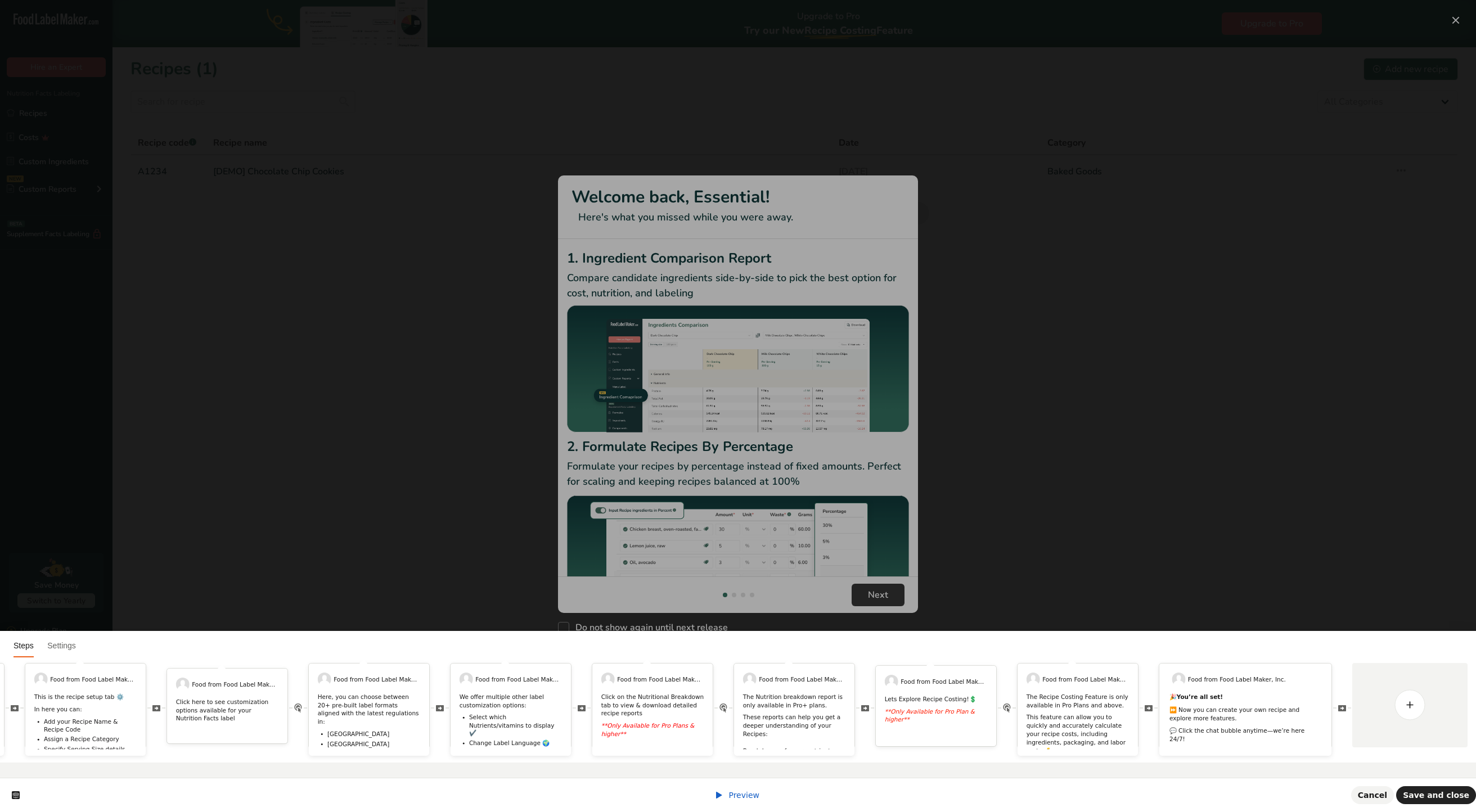
scroll to position [0, 0]
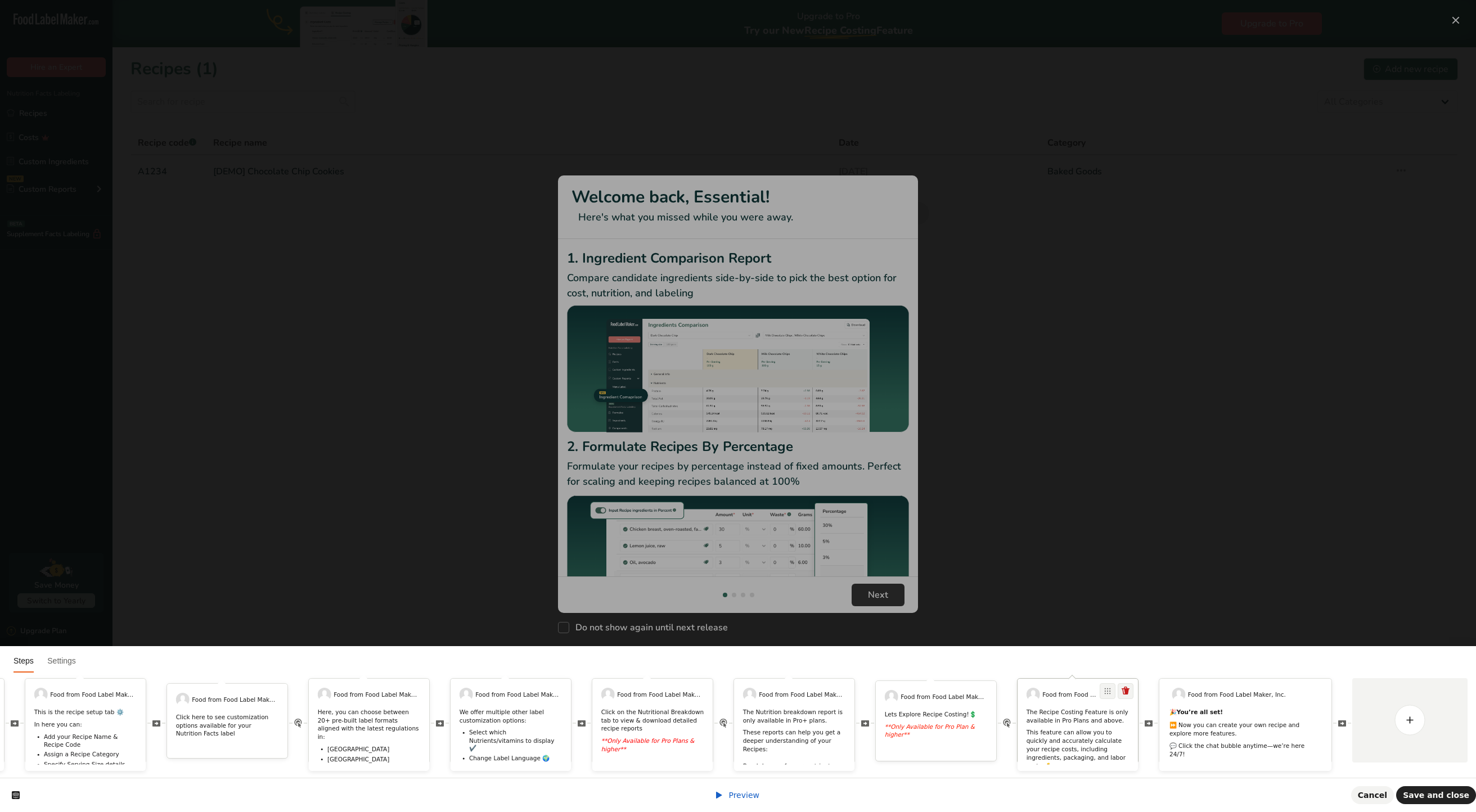
click at [1055, 708] on p "The Recipe Costing Feature is only available in Pro Plans and above." at bounding box center [1077, 716] width 103 height 16
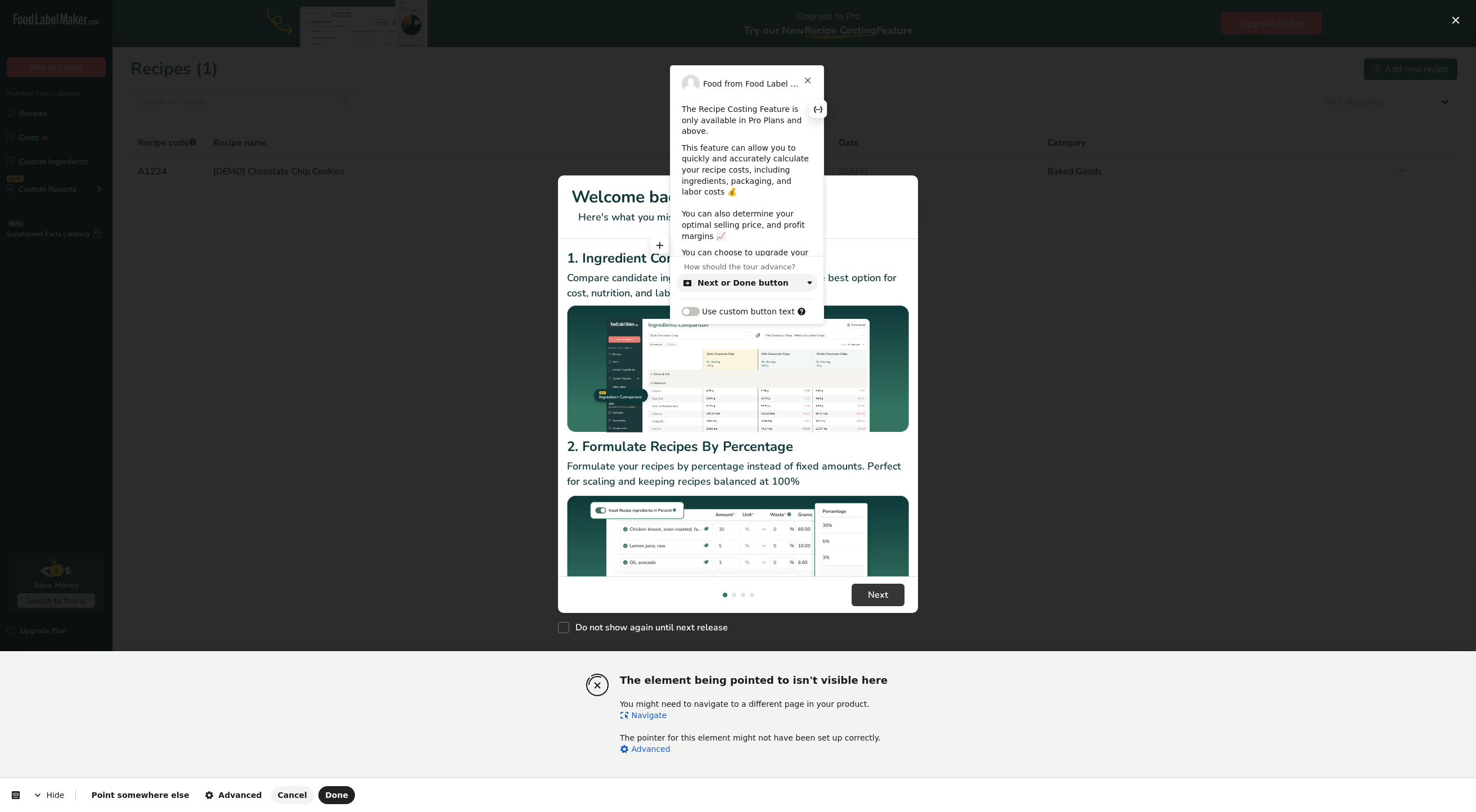
click at [743, 227] on p "This feature can allow you to quickly and accurately calculate your recipe cost…" at bounding box center [747, 192] width 131 height 99
drag, startPoint x: 695, startPoint y: 237, endPoint x: 730, endPoint y: 257, distance: 40.3
click at [695, 239] on p "You can choose to upgrade your plan at any time." at bounding box center [747, 233] width 131 height 22
click at [325, 791] on span "Done" at bounding box center [337, 795] width 23 height 9
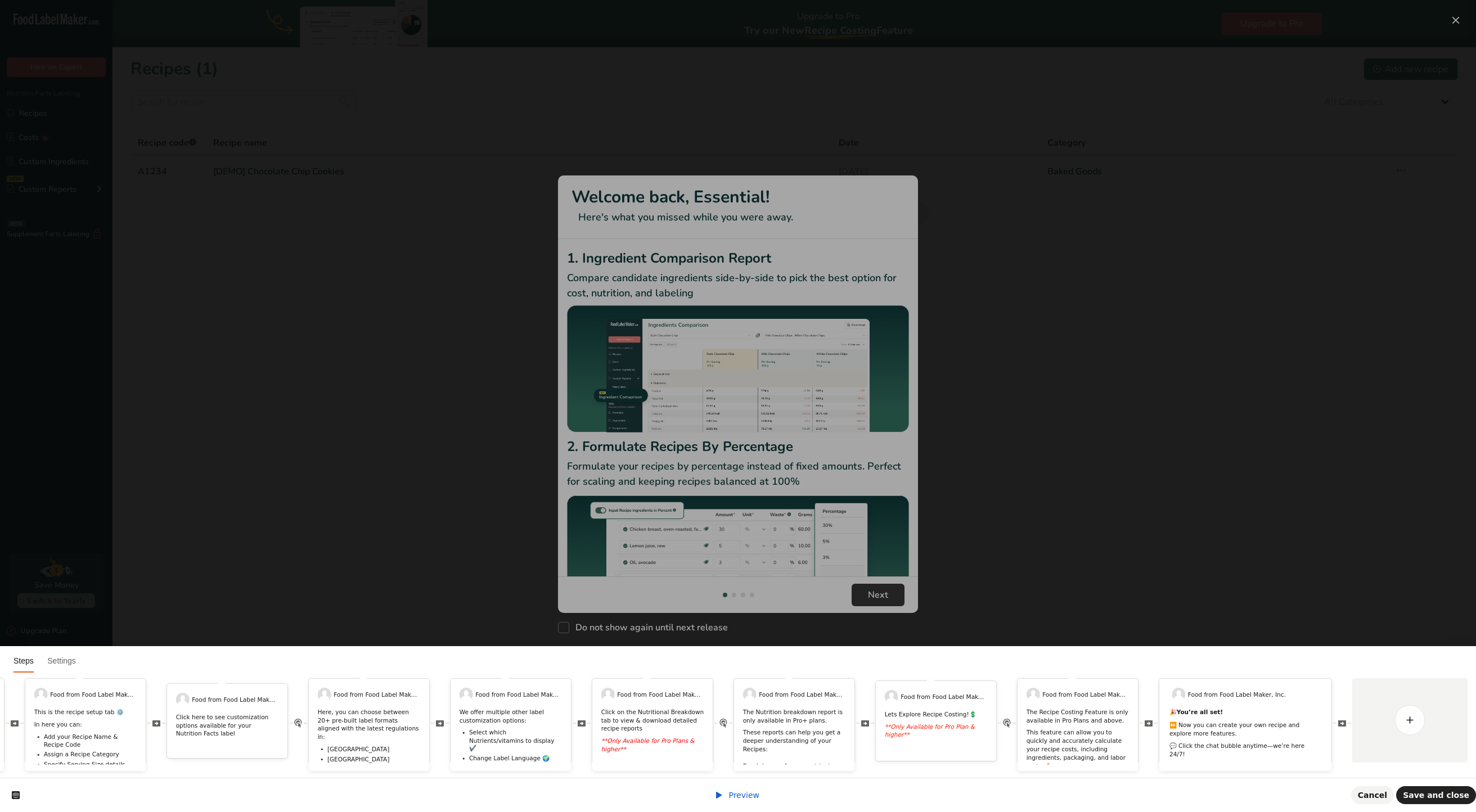
scroll to position [0, 0]
click at [1451, 0] on html "Steps Settings Food from Food Label Maker, Inc. 🎉 Welcome to Food Label Maker! …" at bounding box center [738, 0] width 1476 height 0
click at [1441, 793] on span "Save and close" at bounding box center [1436, 795] width 66 height 9
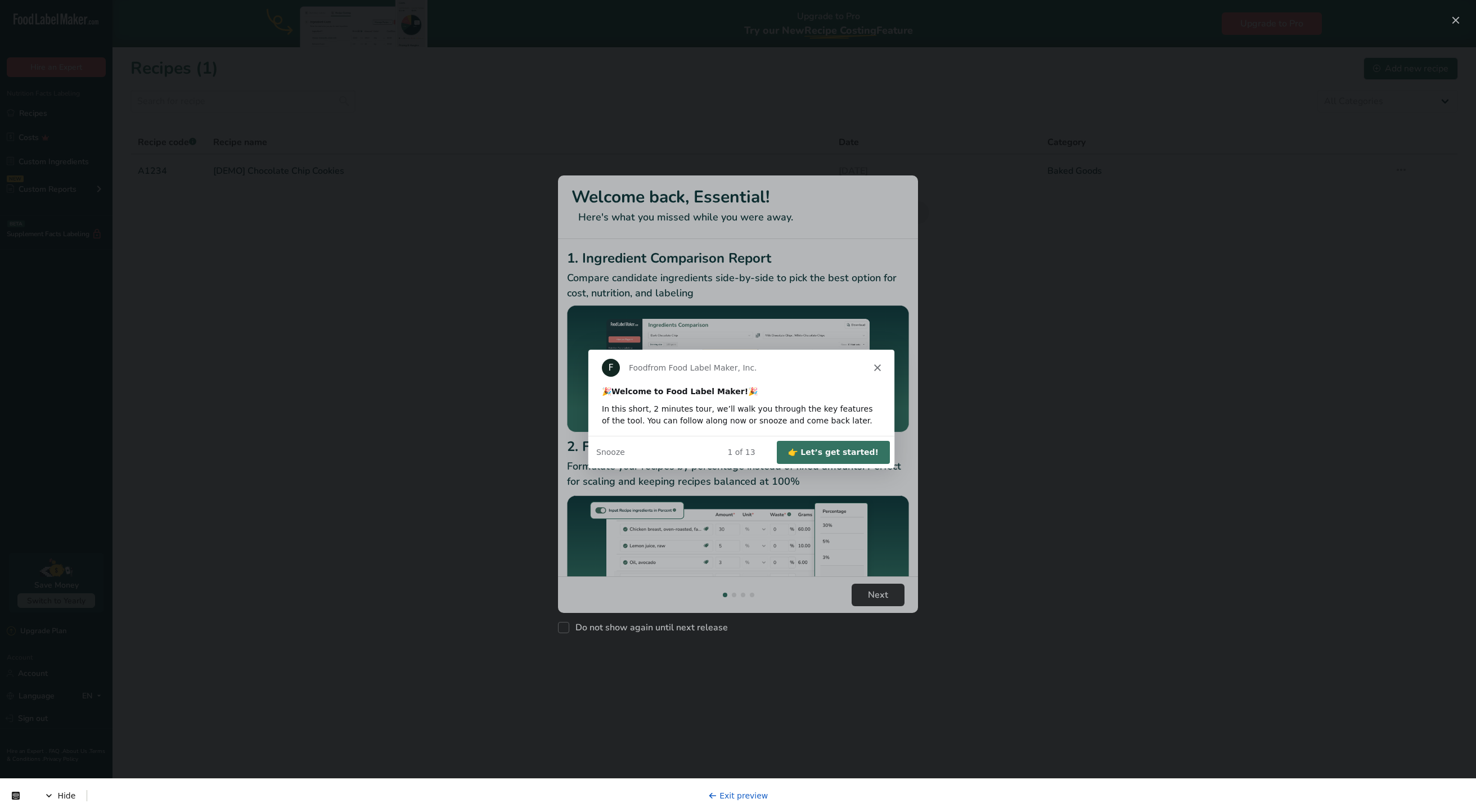
click at [1332, 326] on div "Product tour overlay" at bounding box center [738, 406] width 1476 height 812
click at [806, 451] on button "👉 Let’s get started!" at bounding box center [833, 452] width 113 height 23
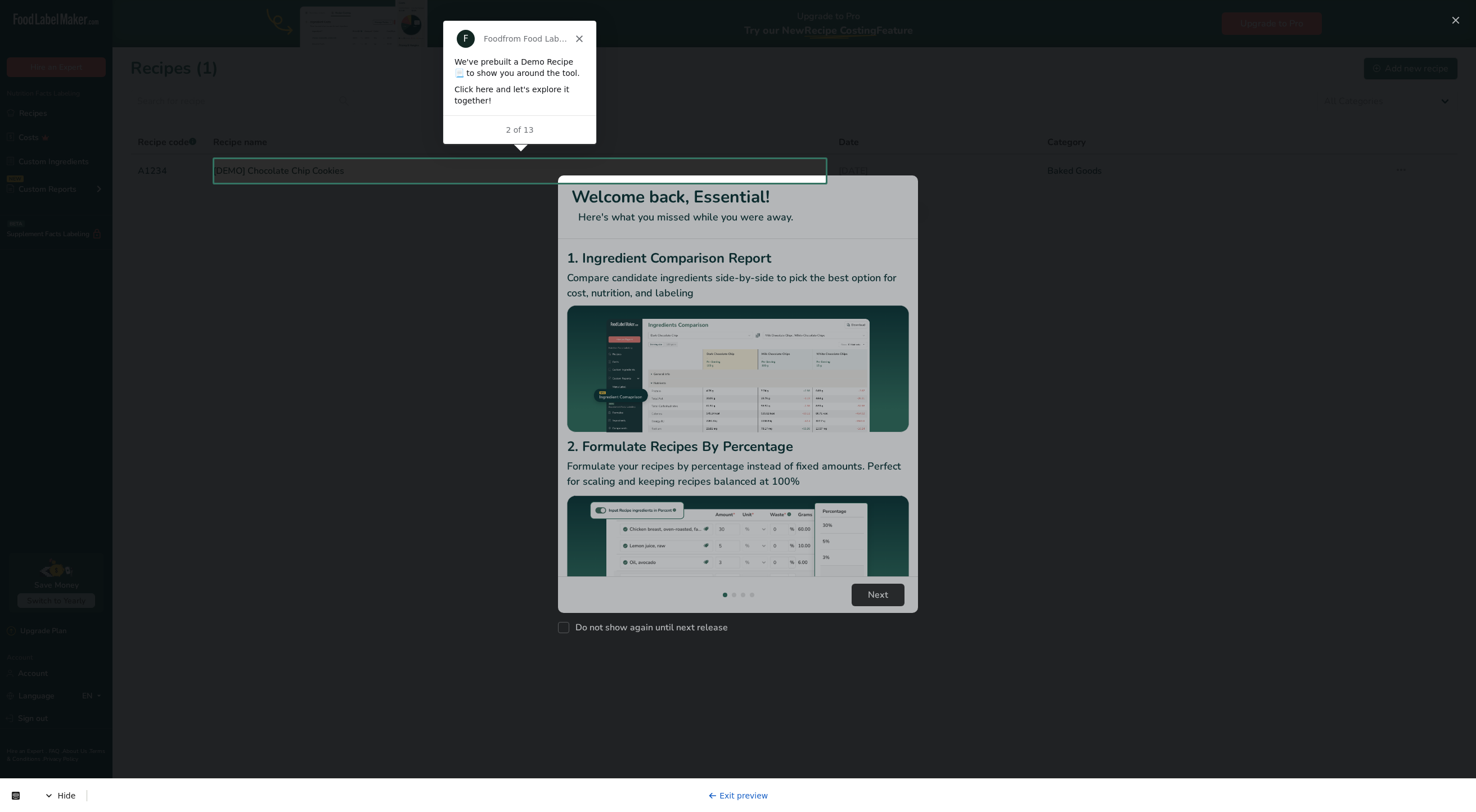
click at [1457, 25] on div at bounding box center [738, 79] width 1476 height 159
click at [992, 270] on div at bounding box center [738, 498] width 1476 height 630
click at [262, 174] on div "New Features" at bounding box center [738, 406] width 1476 height 812
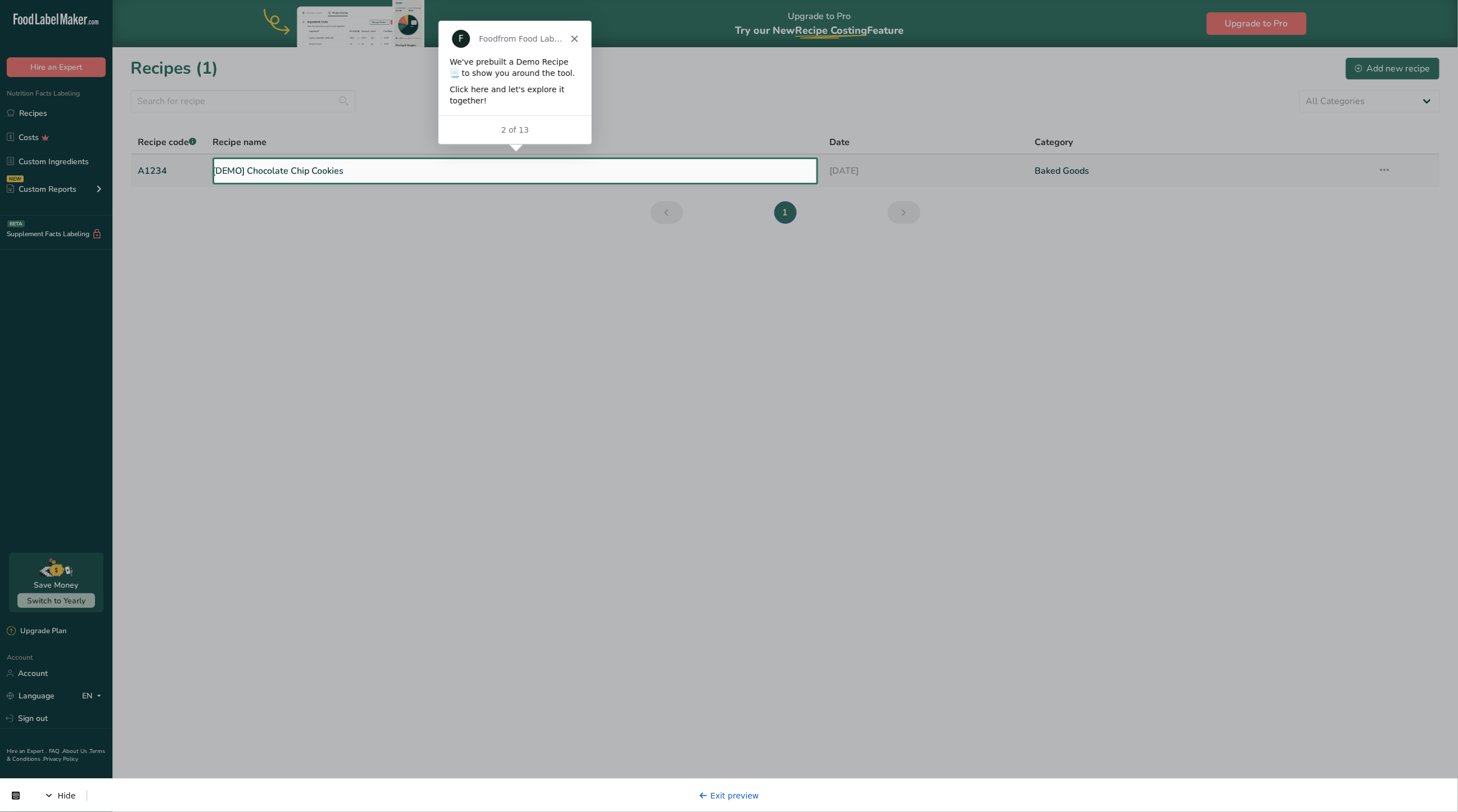
click at [292, 176] on link "[DEMO] Chocolate Chip Cookies" at bounding box center [515, 170] width 604 height 23
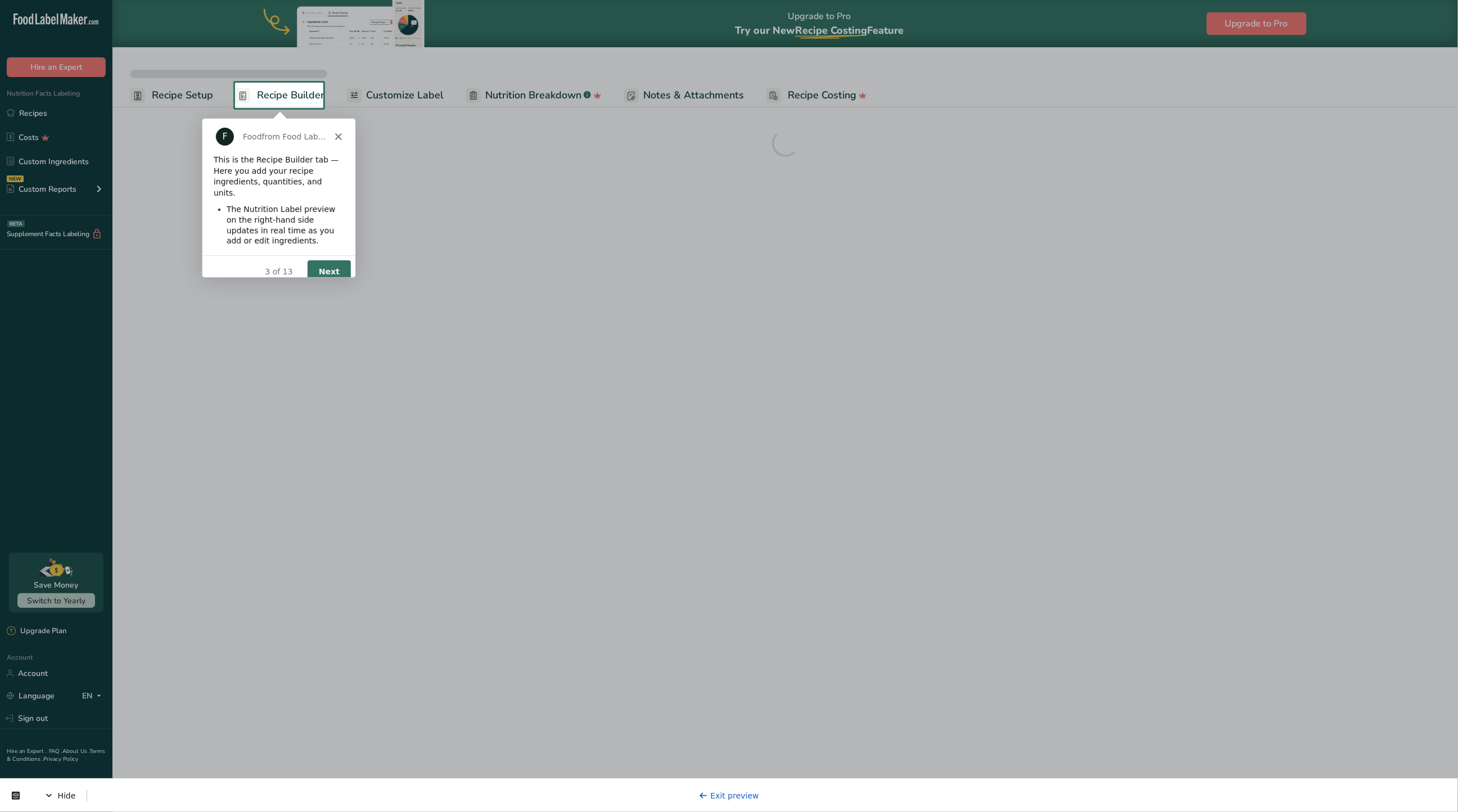
click at [286, 93] on div "Product tour overlay" at bounding box center [729, 406] width 1458 height 812
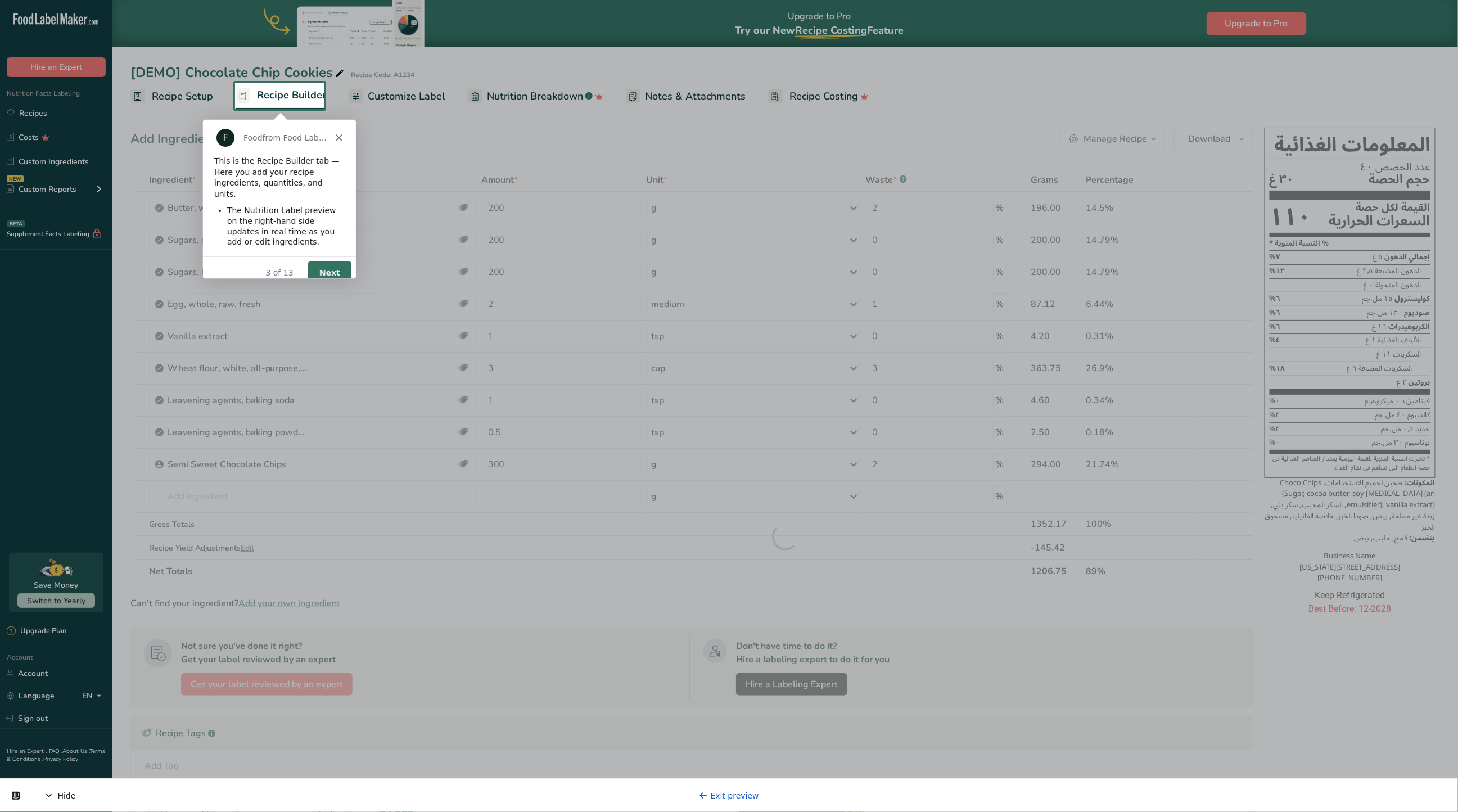
click at [325, 262] on button "Next" at bounding box center [329, 272] width 44 height 23
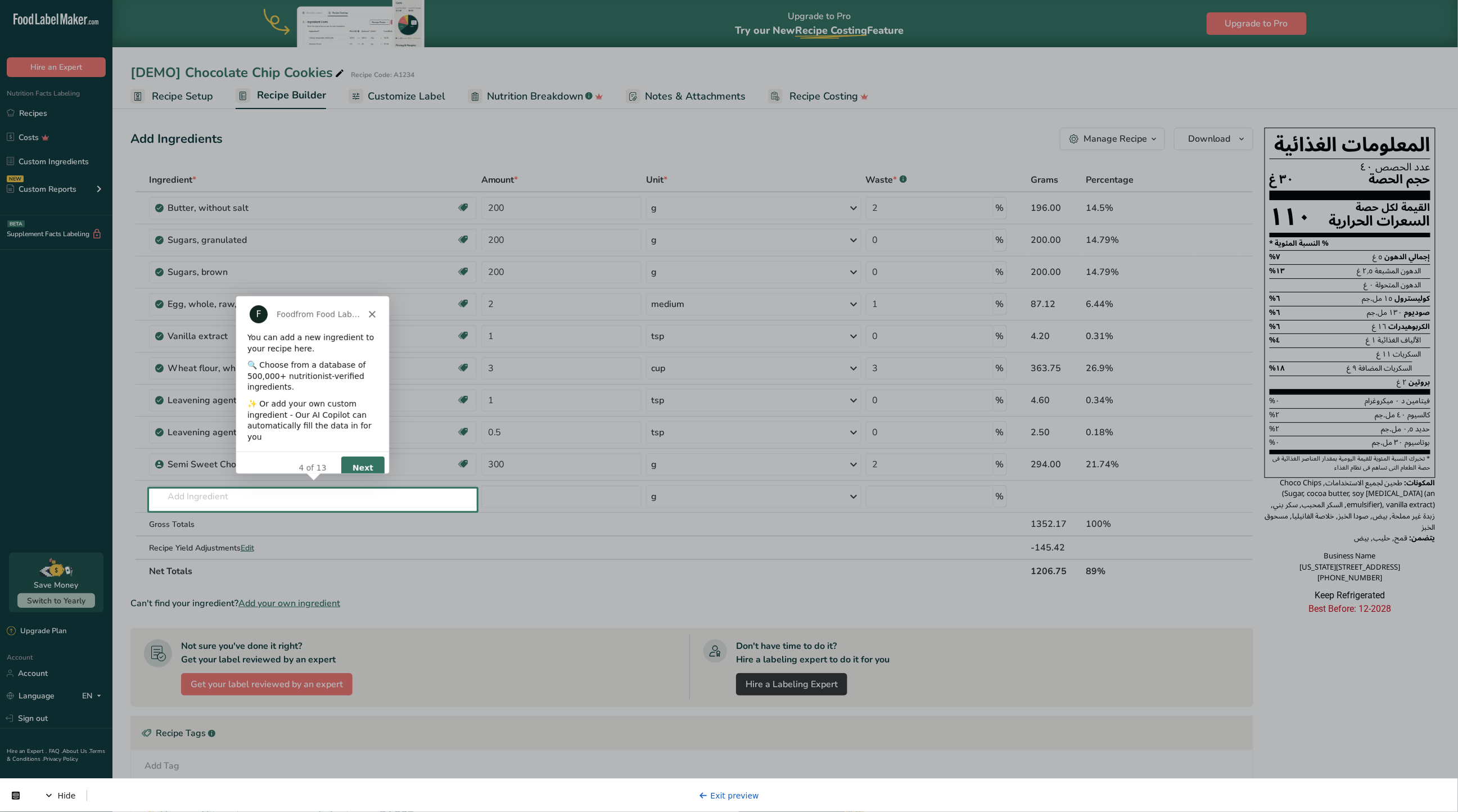
click at [363, 455] on button "Next" at bounding box center [361, 467] width 44 height 23
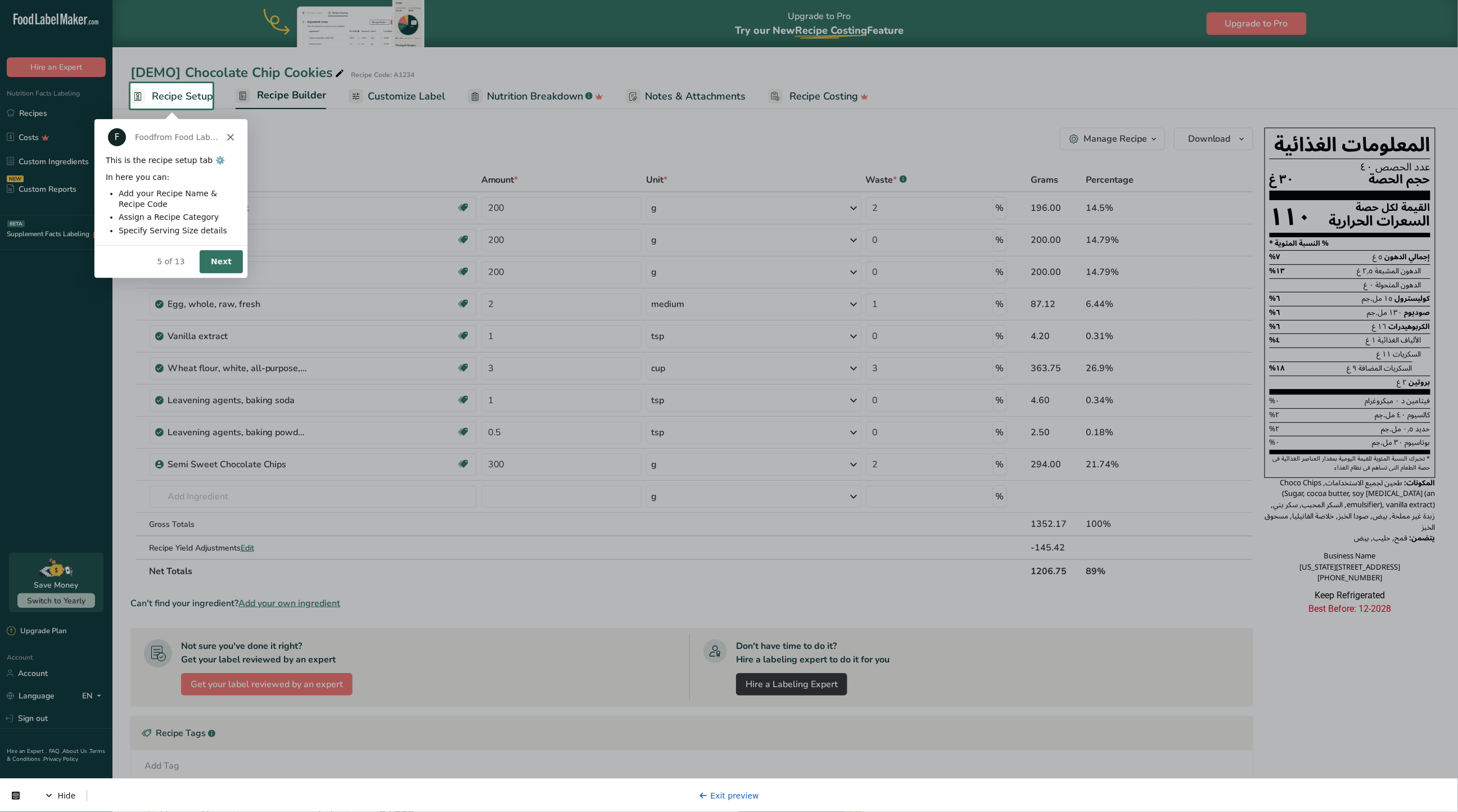
click at [217, 251] on button "Next" at bounding box center [221, 260] width 44 height 23
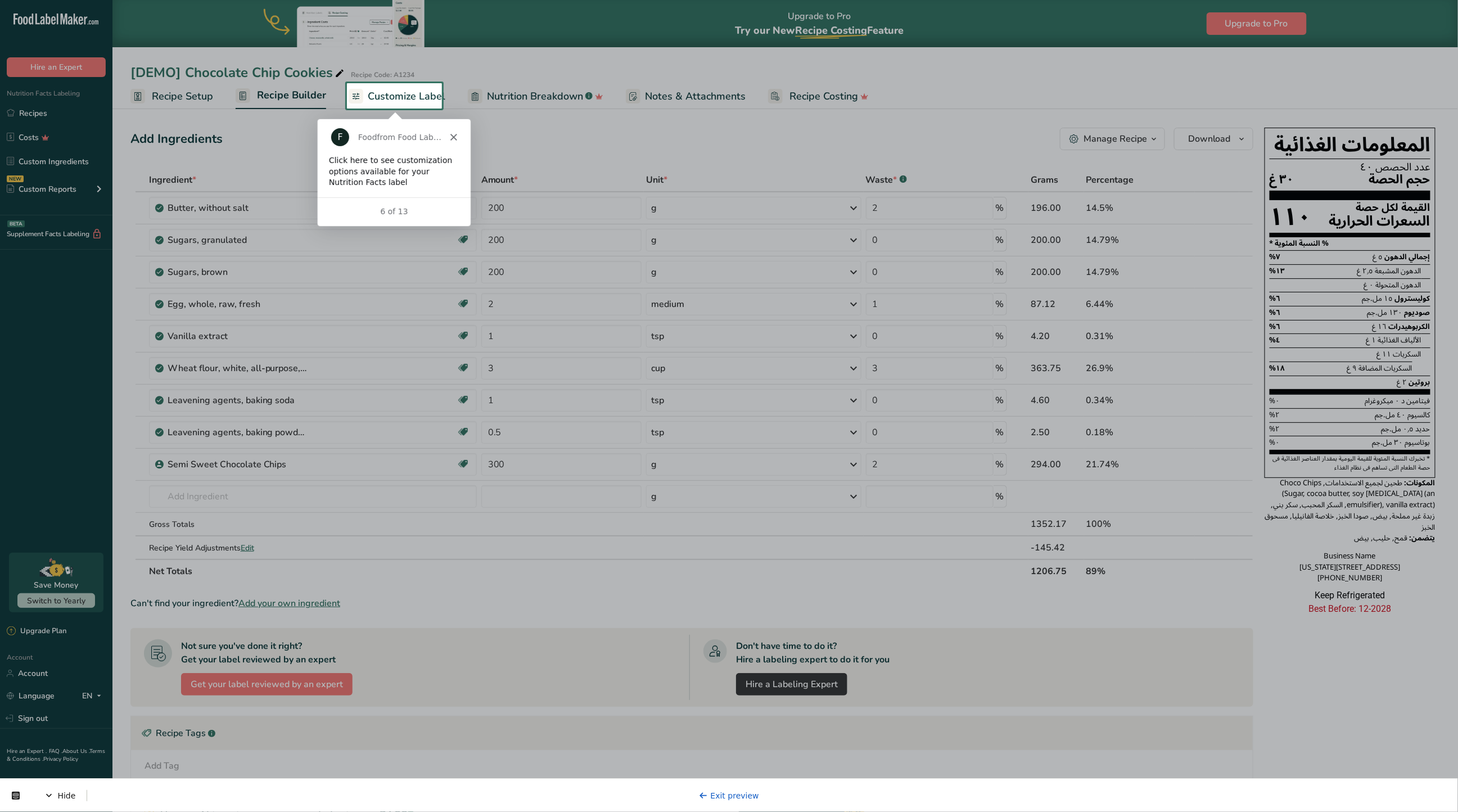
click at [396, 99] on span "Customize Label" at bounding box center [406, 96] width 78 height 15
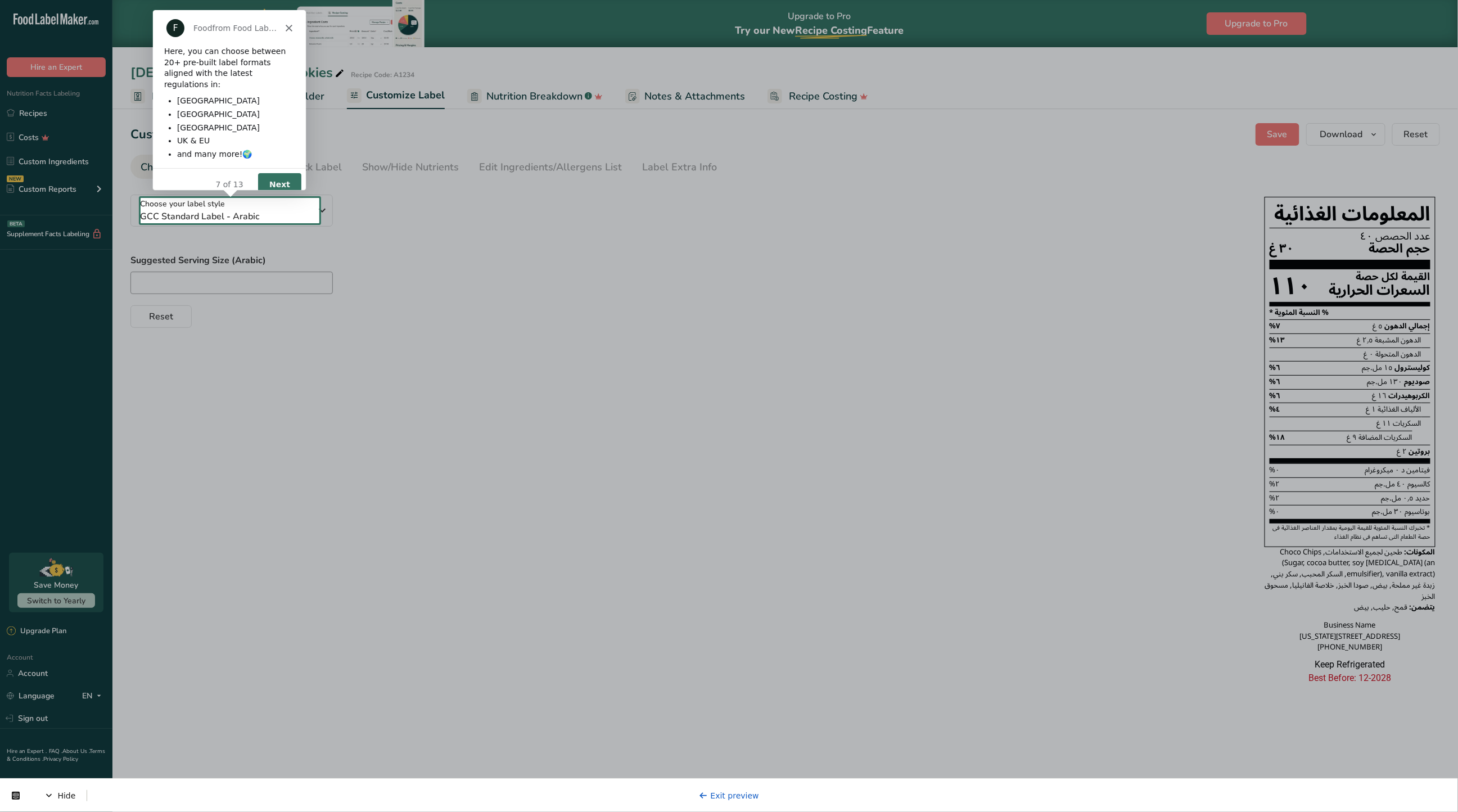
click at [282, 172] on button "Next" at bounding box center [279, 184] width 44 height 23
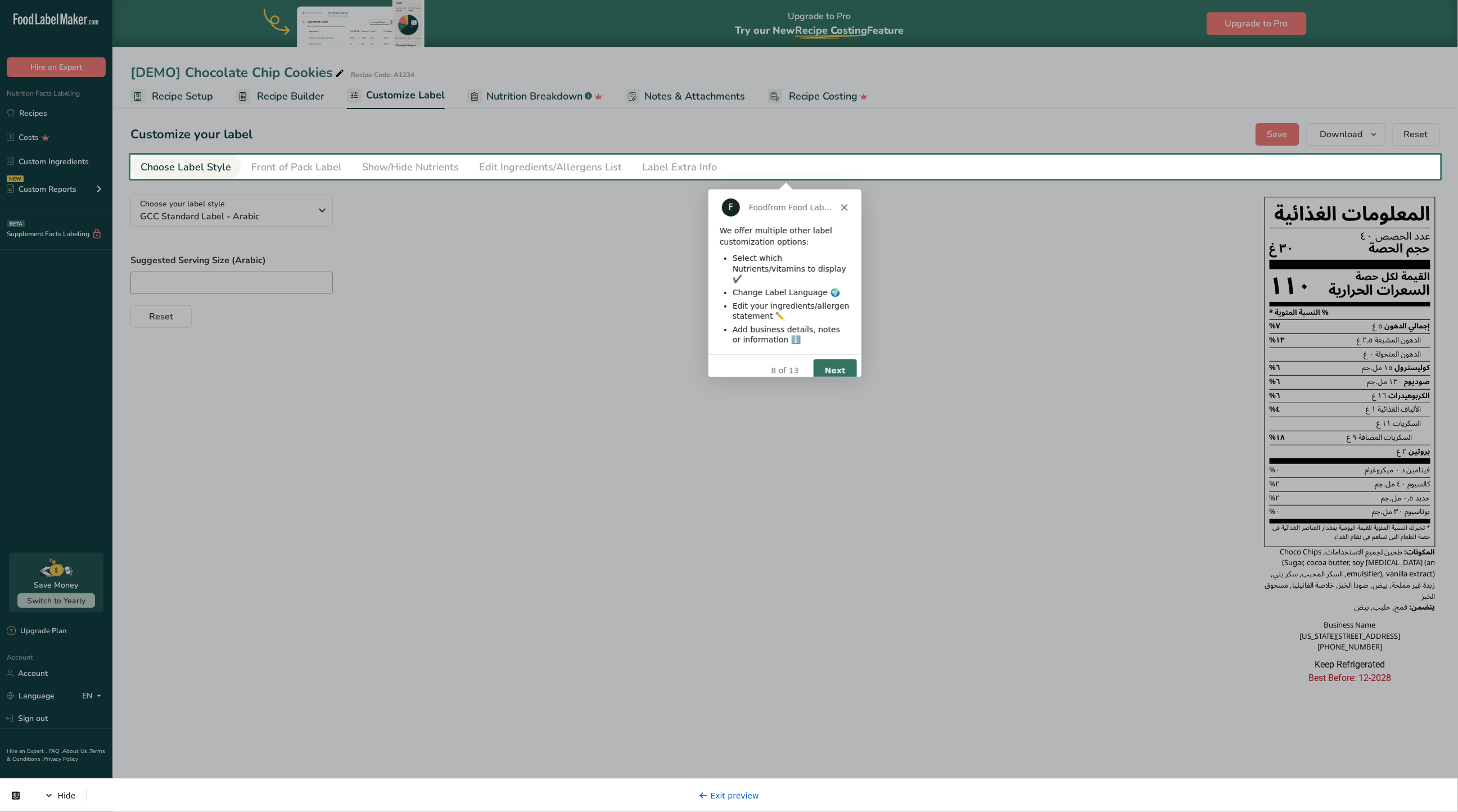
click at [811, 365] on div "8 of 13" at bounding box center [784, 370] width 153 height 12
click at [842, 371] on div "8 of 13 Next" at bounding box center [784, 369] width 153 height 33
click at [840, 367] on button "Next" at bounding box center [834, 369] width 44 height 23
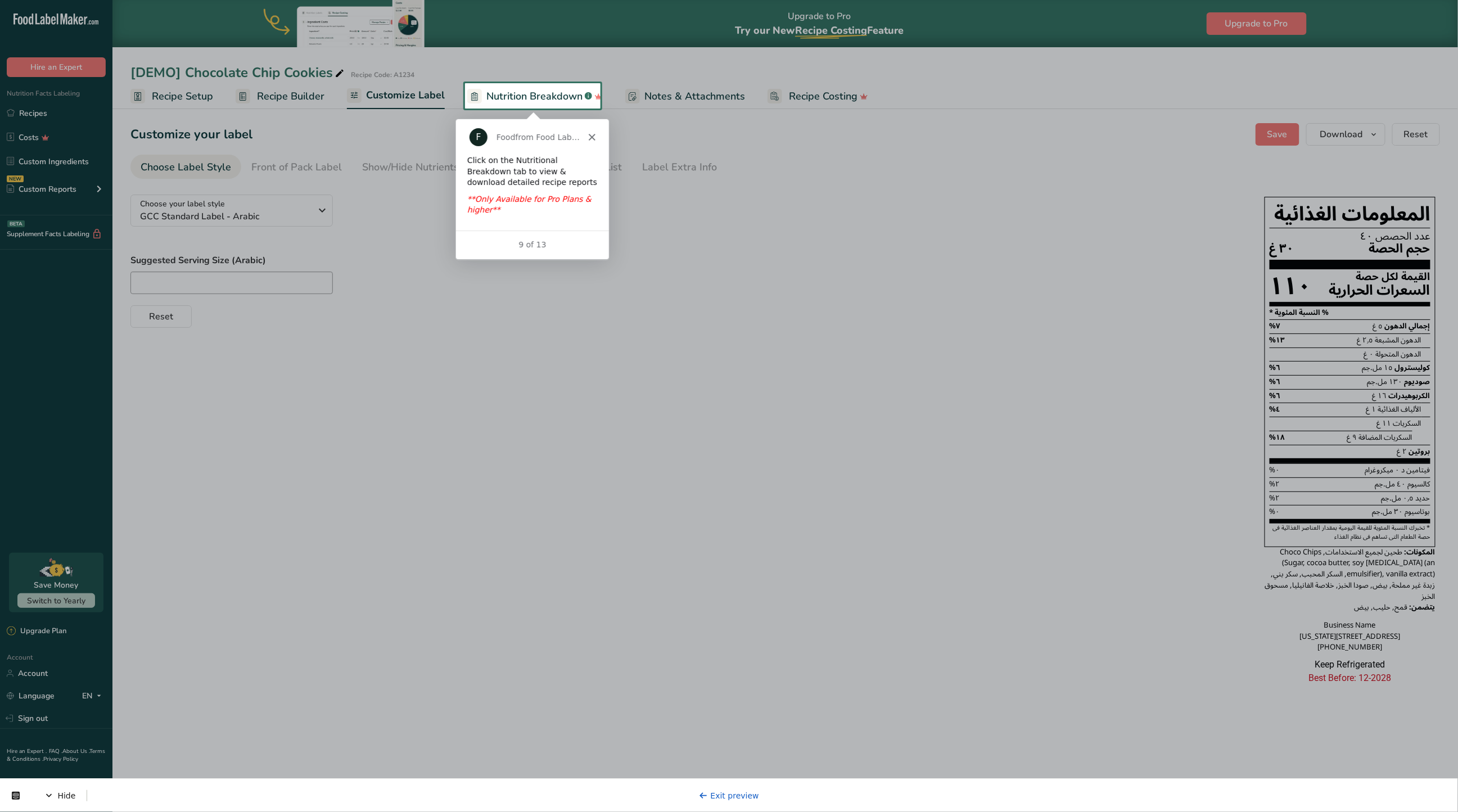
click at [559, 94] on span "Nutrition Breakdown" at bounding box center [534, 96] width 96 height 15
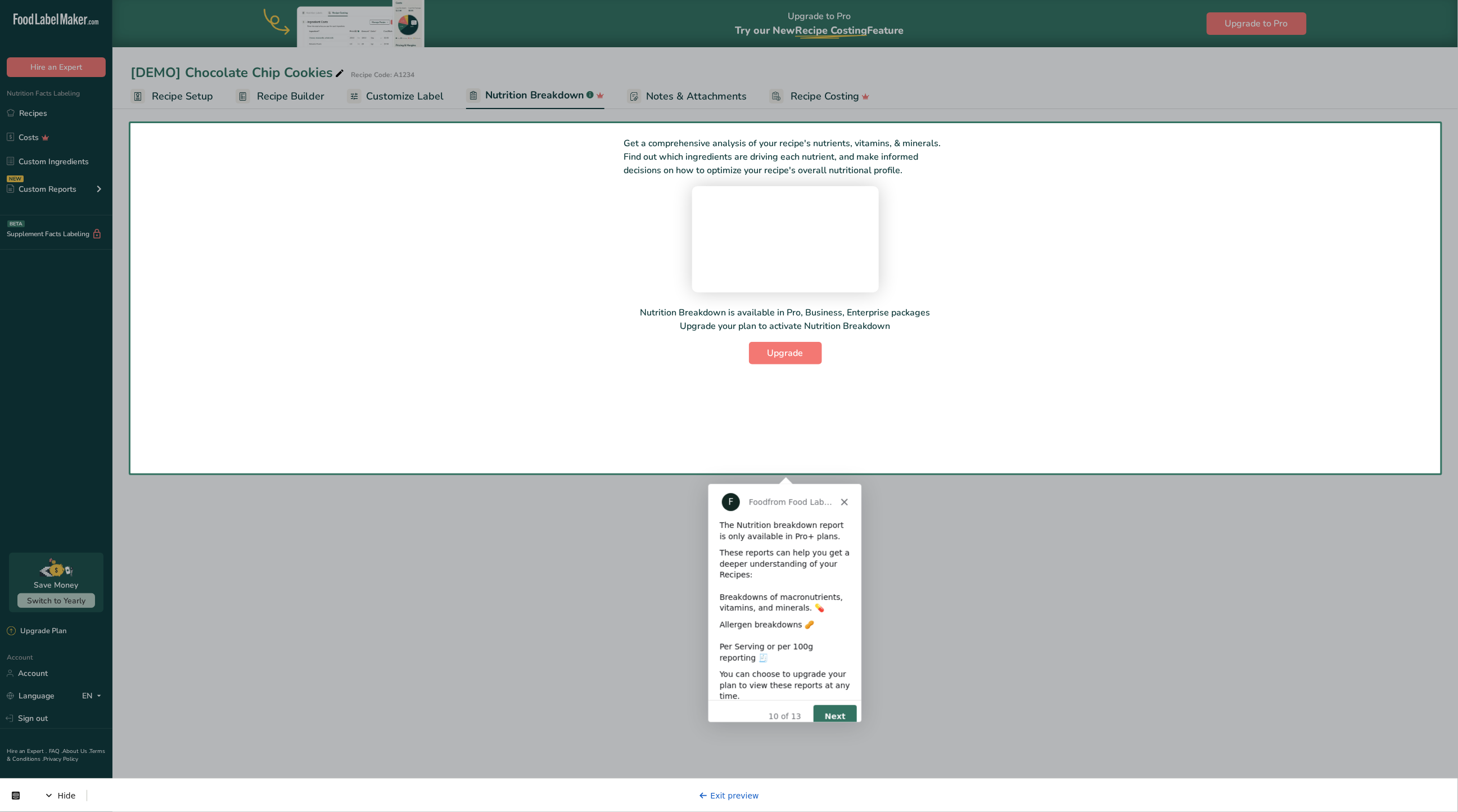
click at [835, 705] on button "Next" at bounding box center [834, 716] width 44 height 23
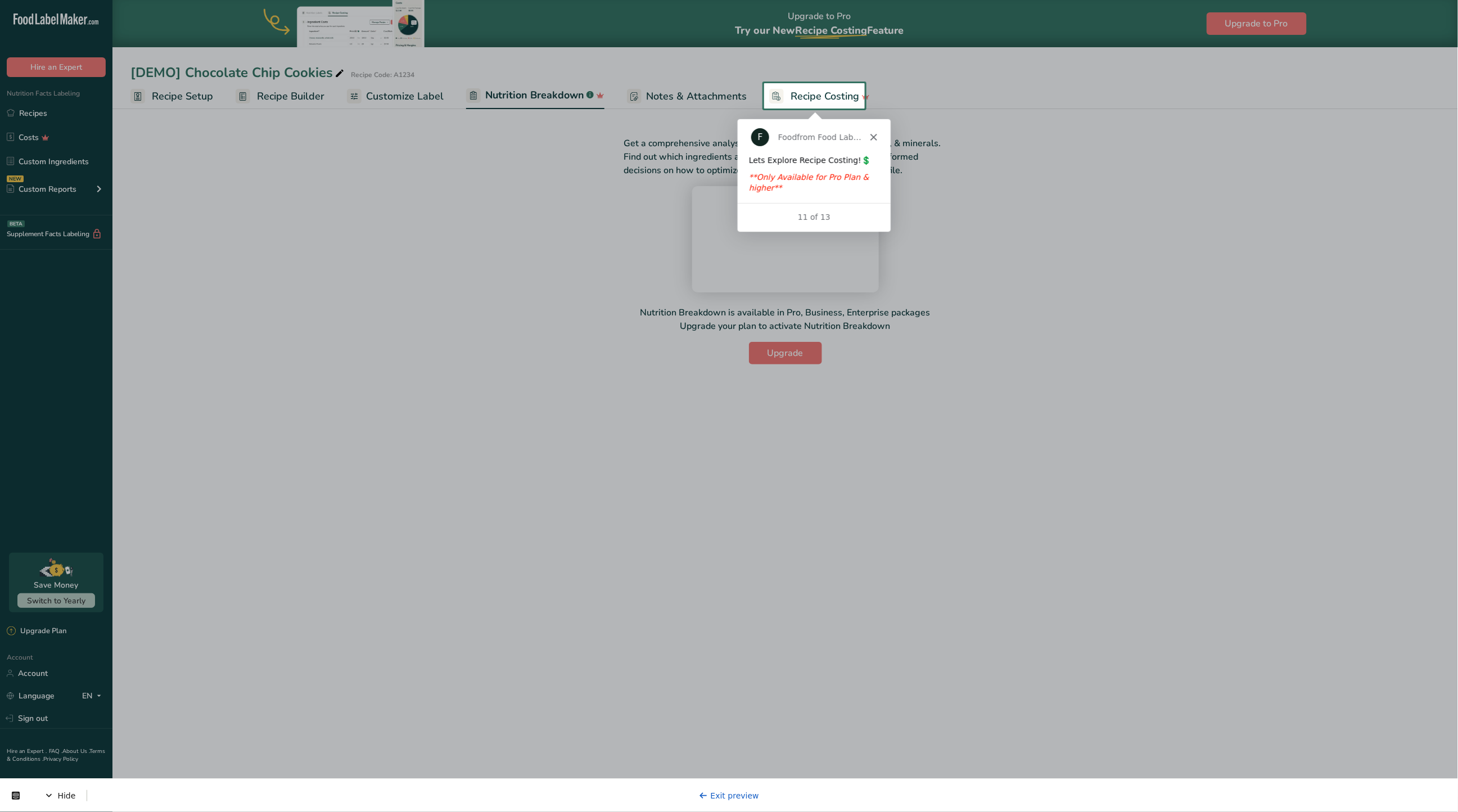
click at [814, 100] on span "Recipe Costing" at bounding box center [825, 96] width 68 height 15
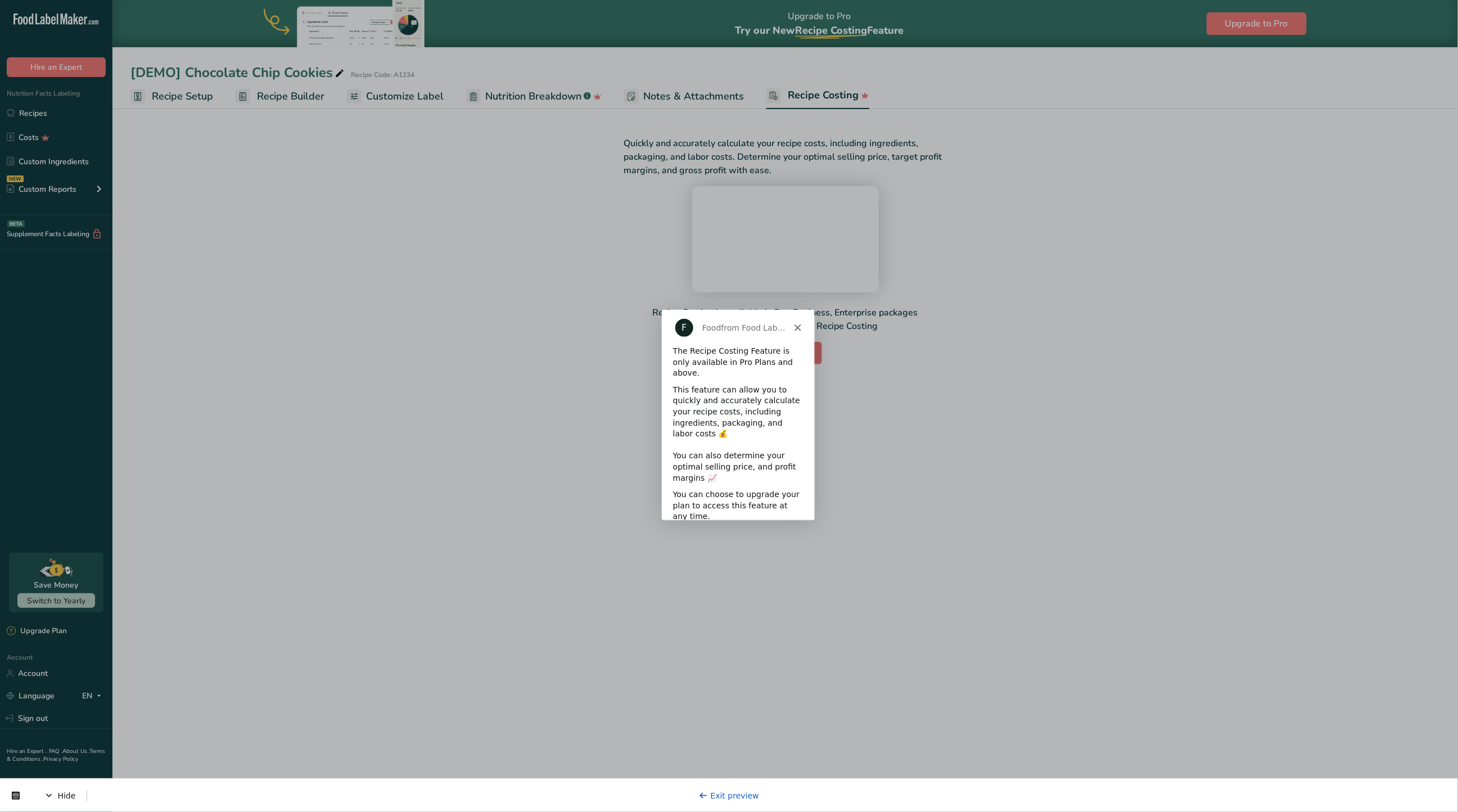
click at [710, 800] on div "Exit preview" at bounding box center [729, 795] width 60 height 11
click at [746, 793] on link "Exit preview" at bounding box center [729, 795] width 60 height 9
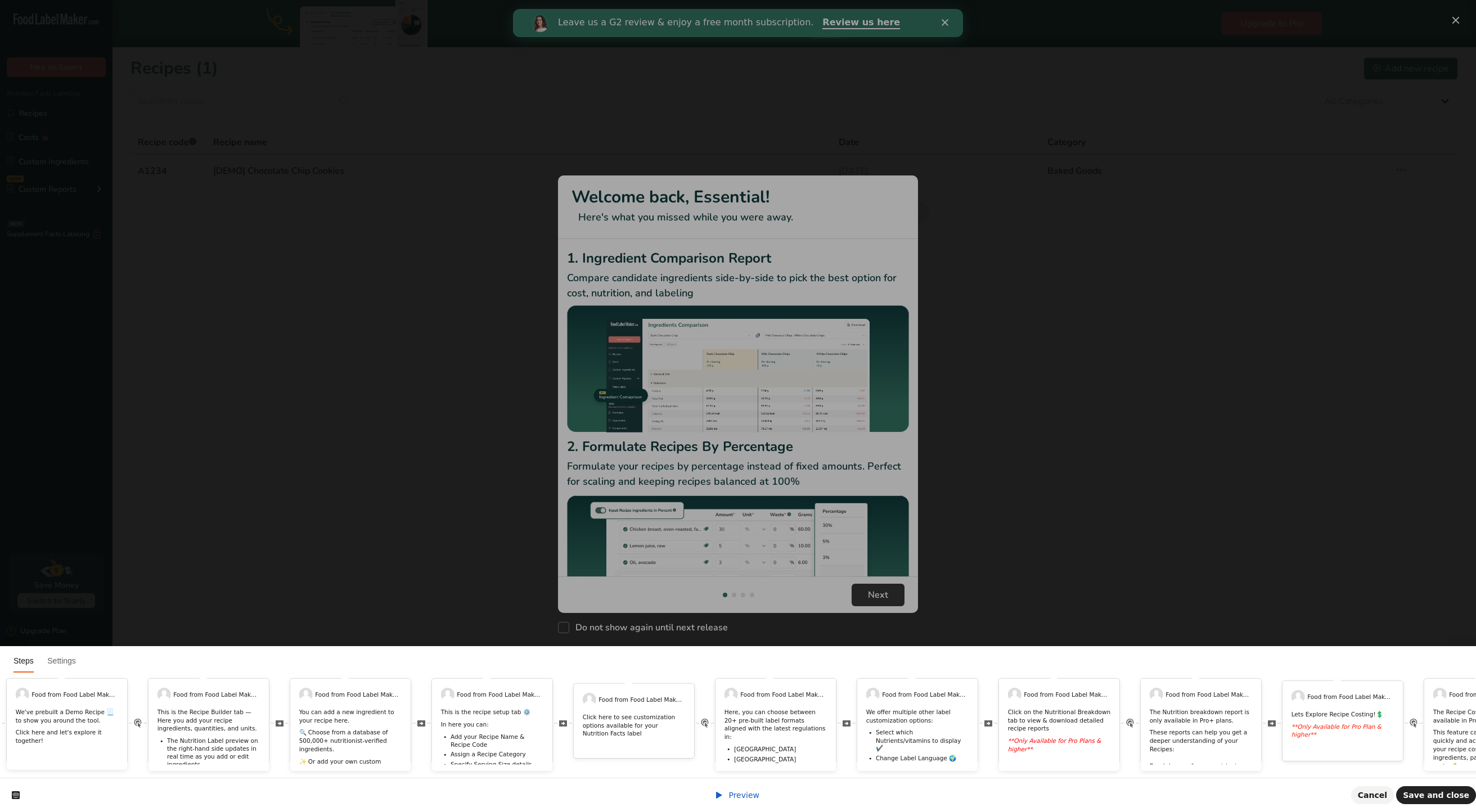
scroll to position [0, 203]
click at [1110, 0] on html "Steps Settings Food from Food Label Maker, Inc. 🎉 Welcome to Food Label Maker! …" at bounding box center [738, 0] width 1476 height 0
click at [1453, 0] on html "Steps Settings Food from Food Label Maker, Inc. 🎉 Welcome to Food Label Maker! …" at bounding box center [738, 0] width 1476 height 0
click at [946, 0] on html "Steps Settings Food from Food Label Maker, Inc. 🎉 Welcome to Food Label Maker! …" at bounding box center [738, 0] width 1476 height 0
click at [786, 0] on html "Steps Settings Food from Food Label Maker, Inc. 🎉 Welcome to Food Label Maker! …" at bounding box center [738, 0] width 1476 height 0
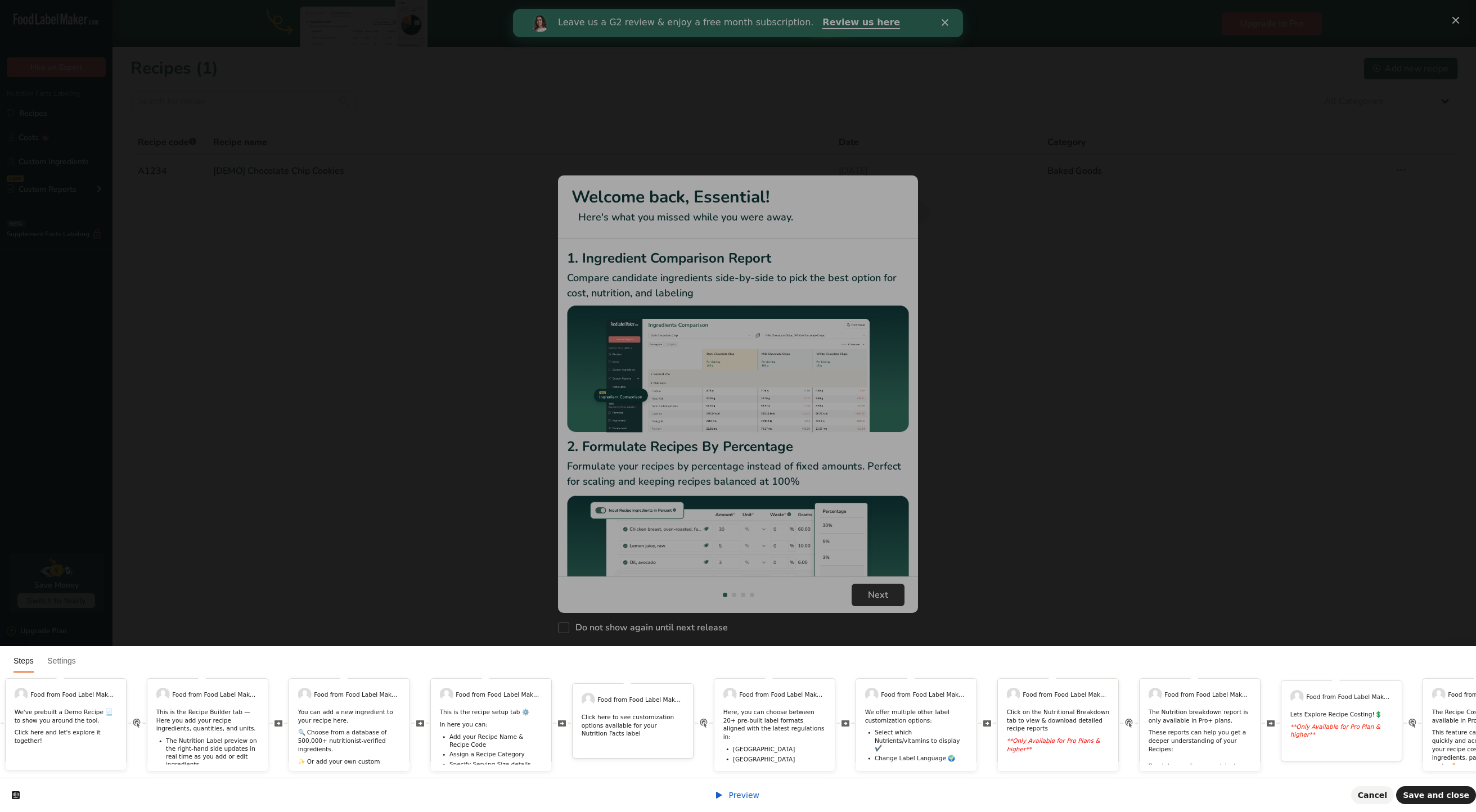
click at [786, 0] on html "Steps Settings Food from Food Label Maker, Inc. 🎉 Welcome to Food Label Maker! …" at bounding box center [738, 0] width 1476 height 0
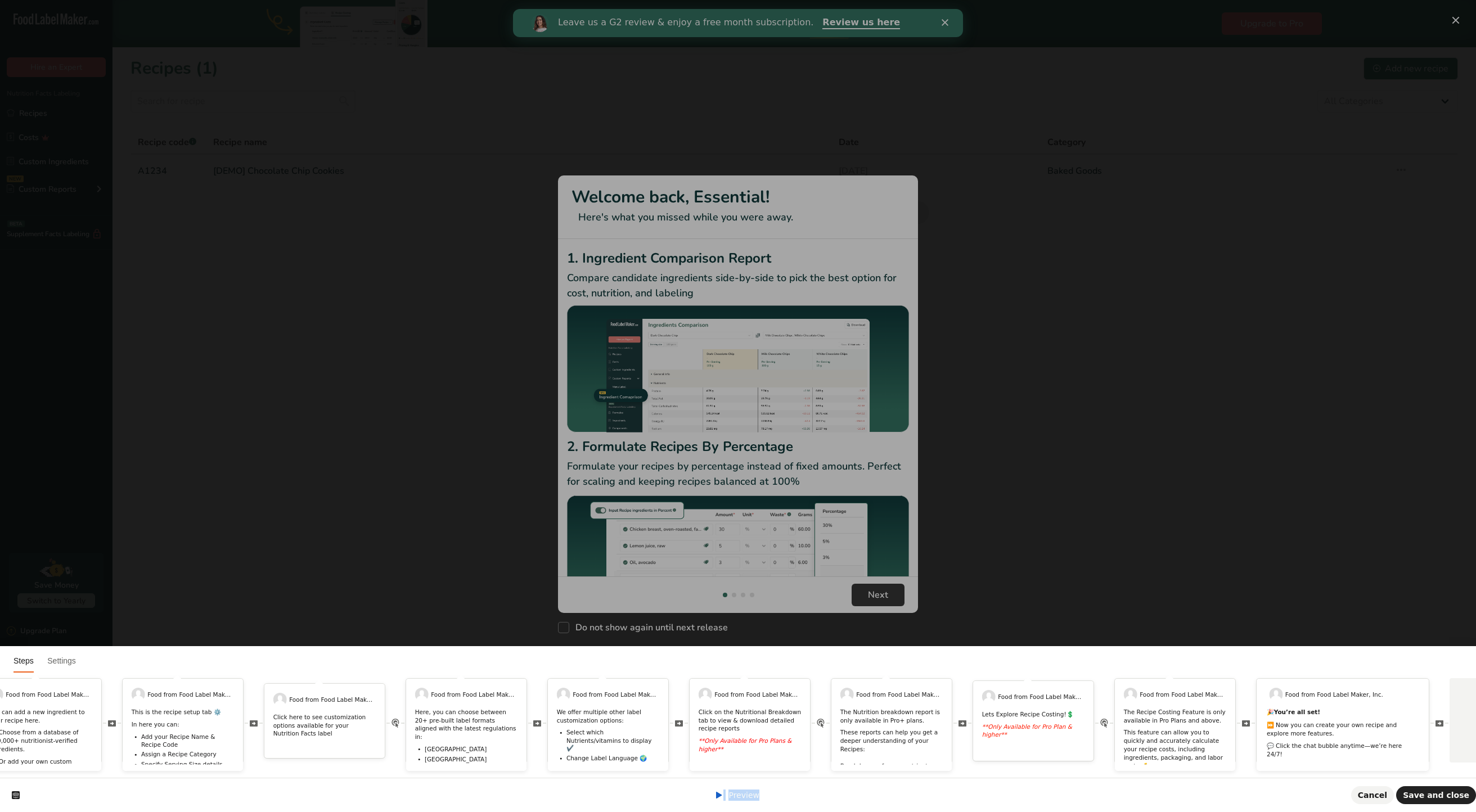
scroll to position [0, 512]
click at [1211, 708] on p "The Recipe Costing Feature is only available in Pro Plans and above." at bounding box center [1174, 716] width 103 height 16
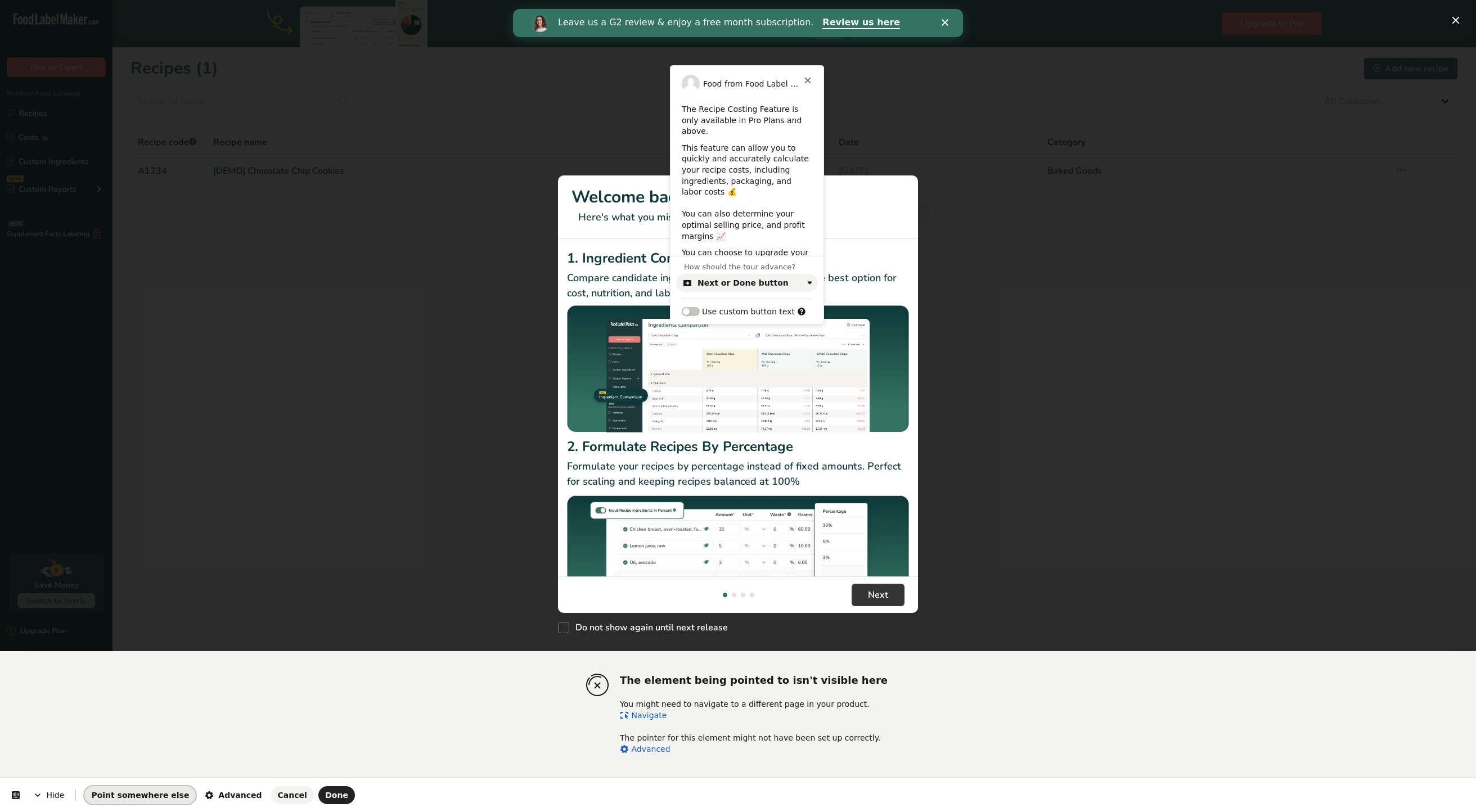
drag, startPoint x: 149, startPoint y: 795, endPoint x: 249, endPoint y: 652, distance: 174.5
click at [148, 795] on span "Point somewhere else" at bounding box center [140, 795] width 98 height 9
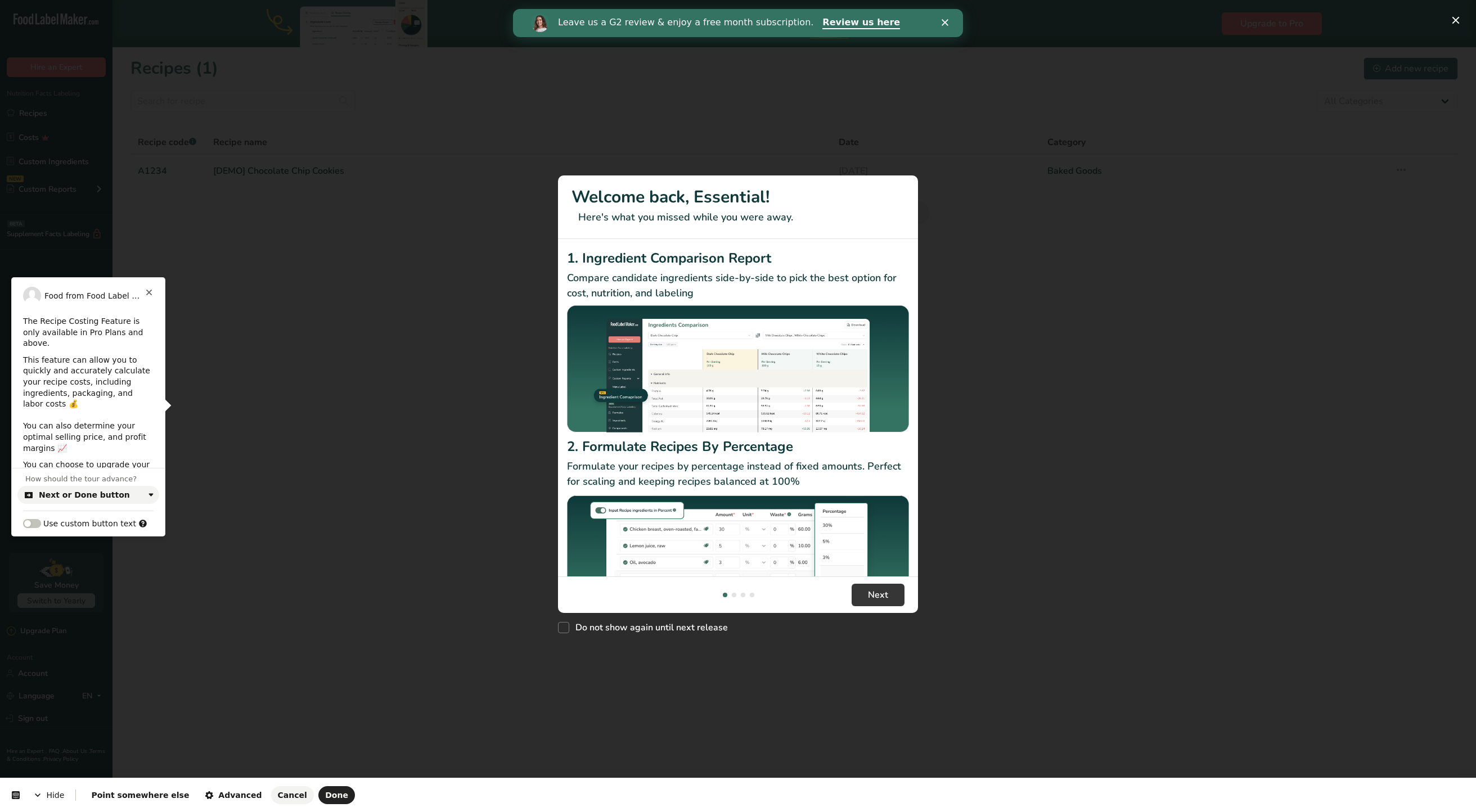
drag, startPoint x: 171, startPoint y: 162, endPoint x: 1092, endPoint y: 425, distance: 957.8
drag, startPoint x: 143, startPoint y: 799, endPoint x: 246, endPoint y: 776, distance: 105.5
click at [143, 799] on span "Point somewhere else" at bounding box center [140, 795] width 98 height 9
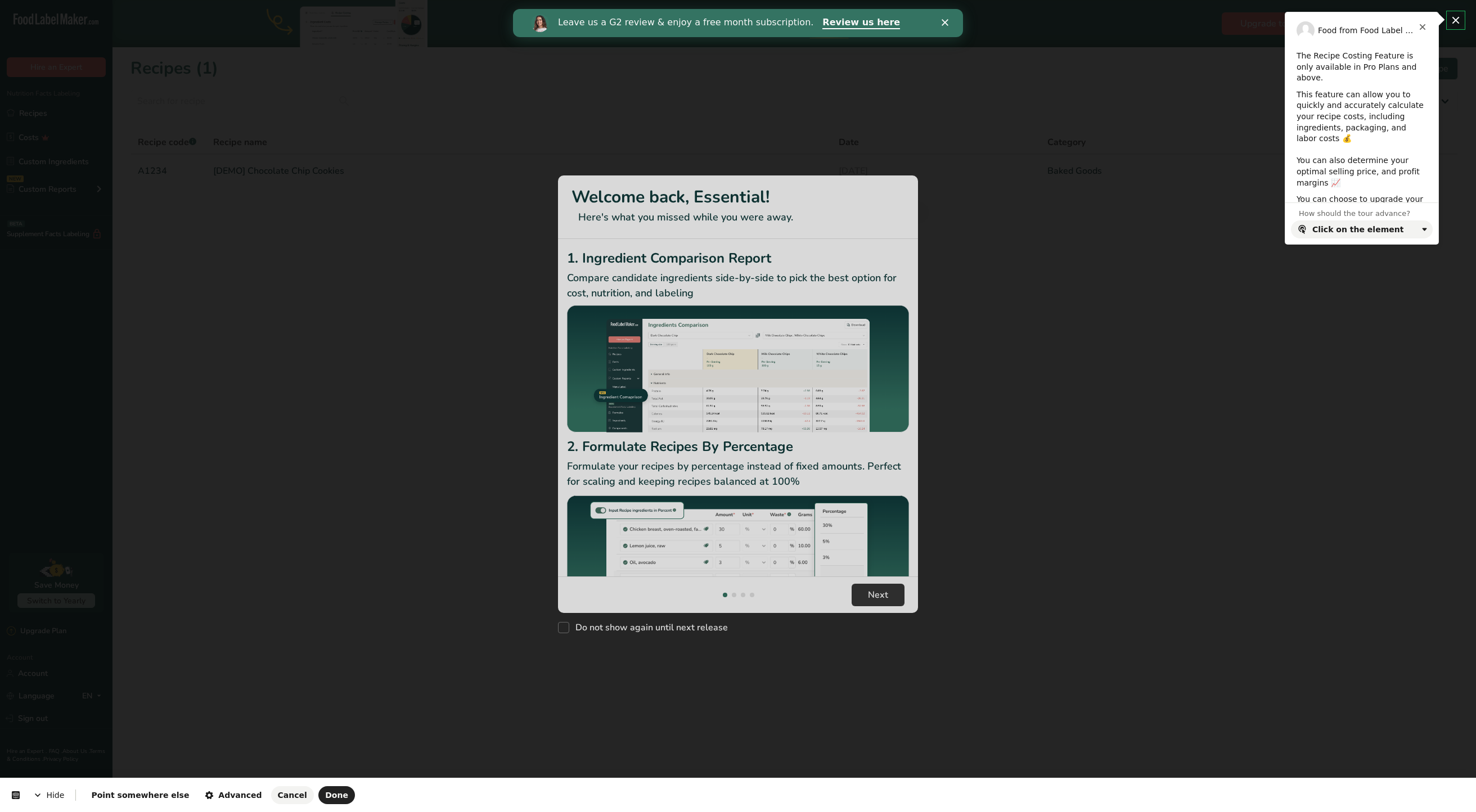
click at [1454, 25] on body ".a-20{fill:#fff;} Hire an Expert Nutrition Facts Labeling Recipes Costs Custom …" at bounding box center [738, 406] width 1476 height 812
click at [947, 0] on html "Hide Point somewhere else Advanced Cancel Done Food from Food Label Maker, Inc.…" at bounding box center [738, 0] width 1476 height 0
click at [949, 0] on html "Hide Point somewhere else Advanced Cancel Done Food from Food Label Maker, Inc.…" at bounding box center [738, 0] width 1476 height 0
click at [278, 793] on span "Cancel" at bounding box center [293, 795] width 30 height 9
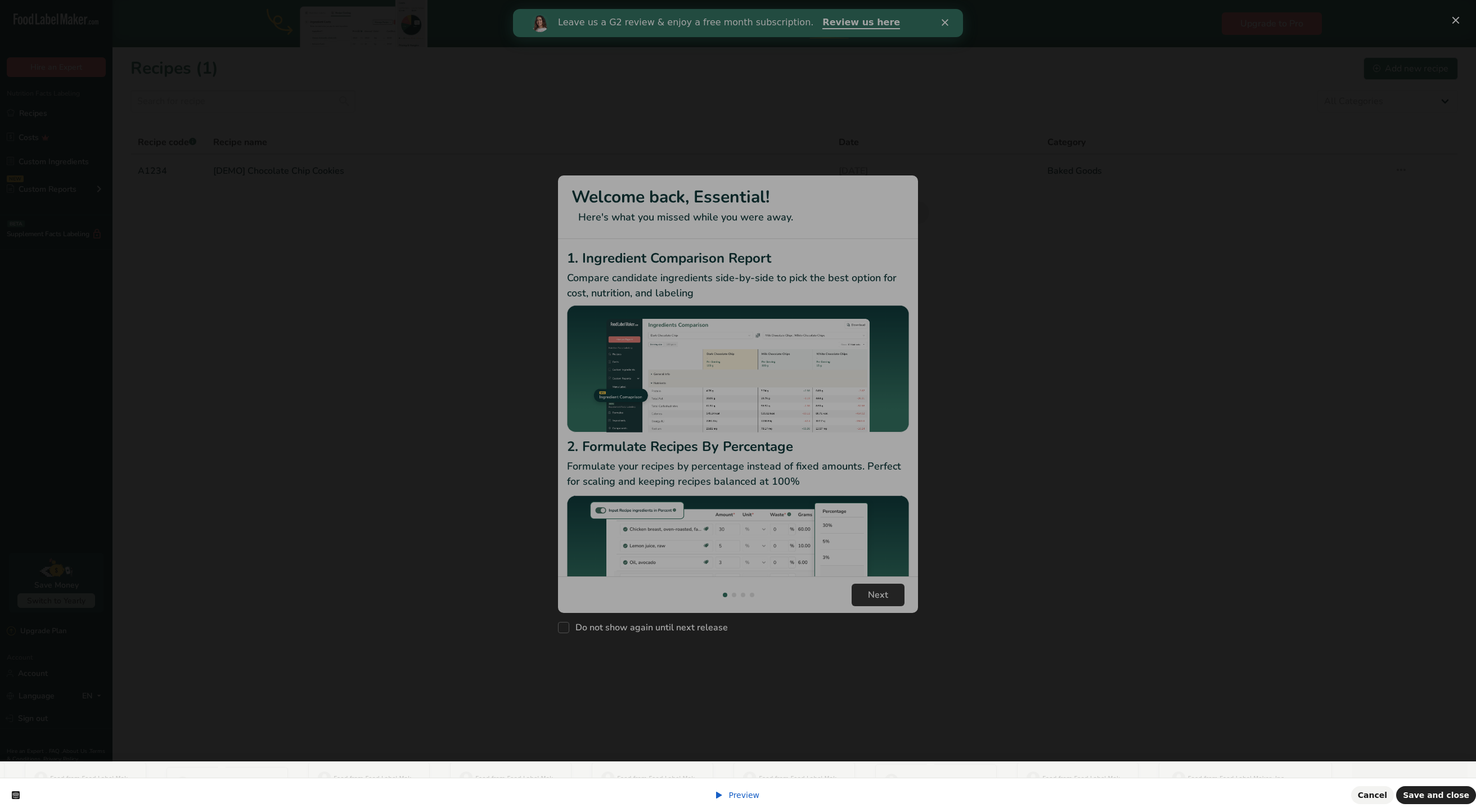
scroll to position [0, 0]
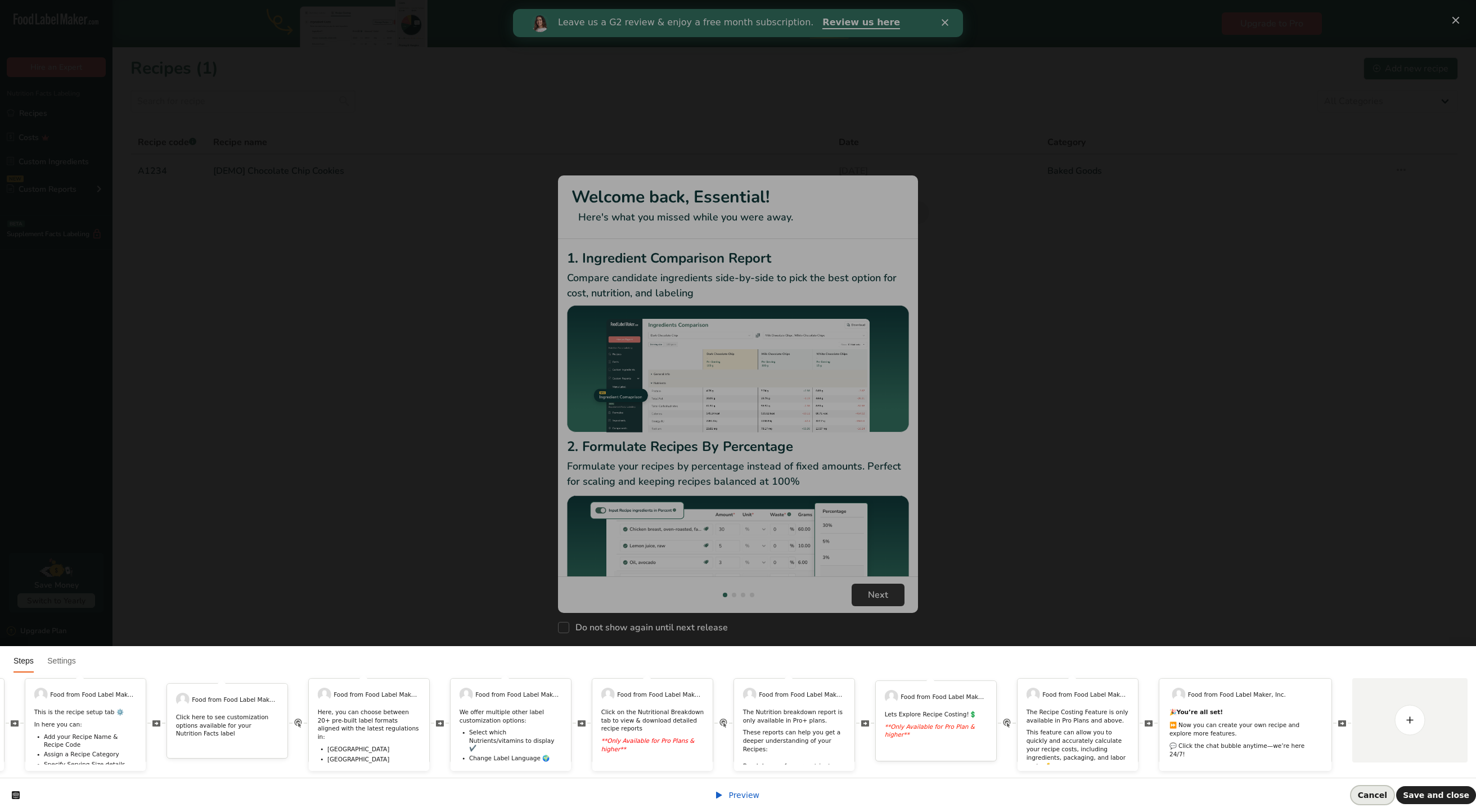
click at [1378, 794] on span "Cancel" at bounding box center [1373, 795] width 30 height 9
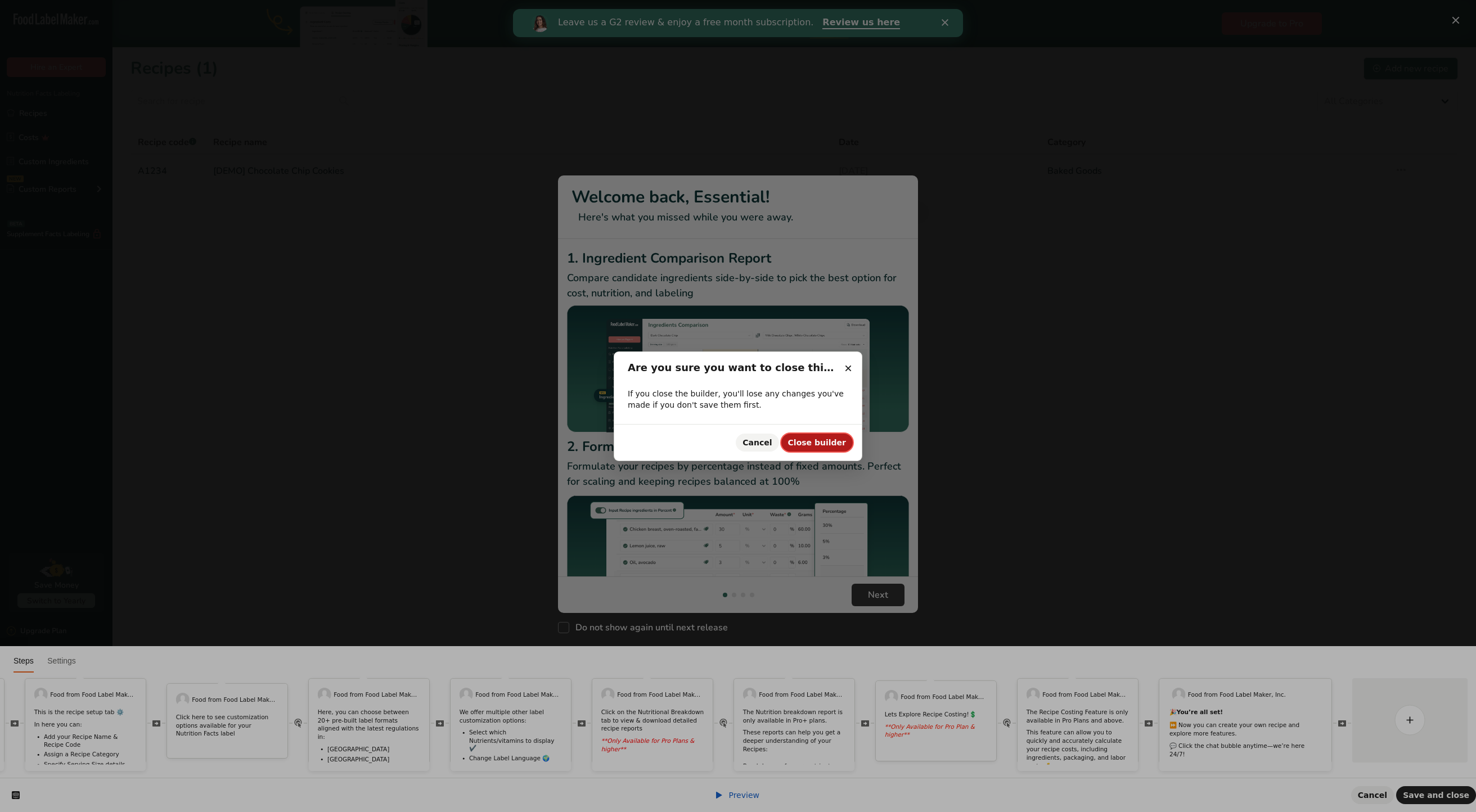
click at [812, 447] on button "Close builder" at bounding box center [817, 443] width 71 height 18
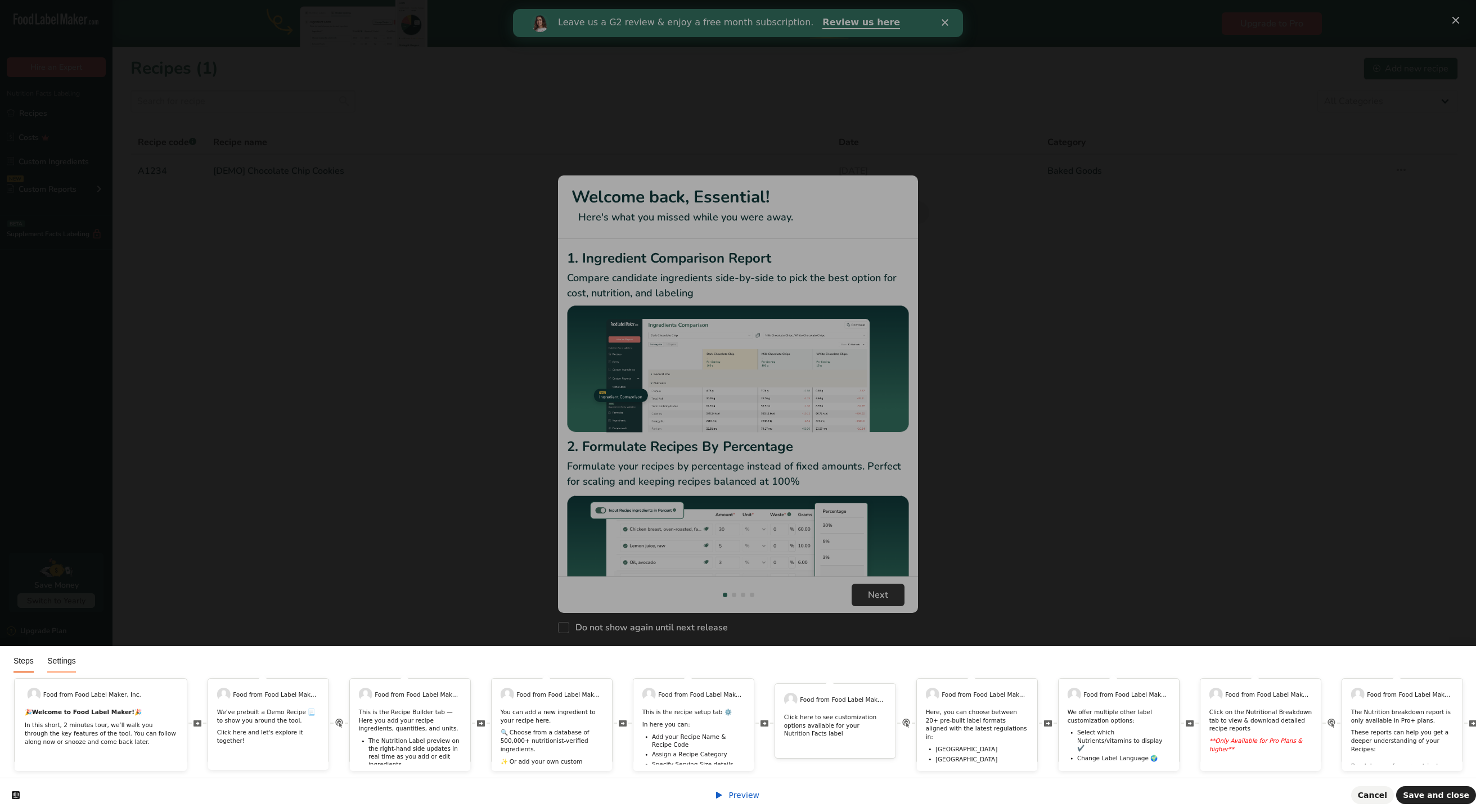
click at [66, 656] on span "Settings" at bounding box center [61, 660] width 29 height 9
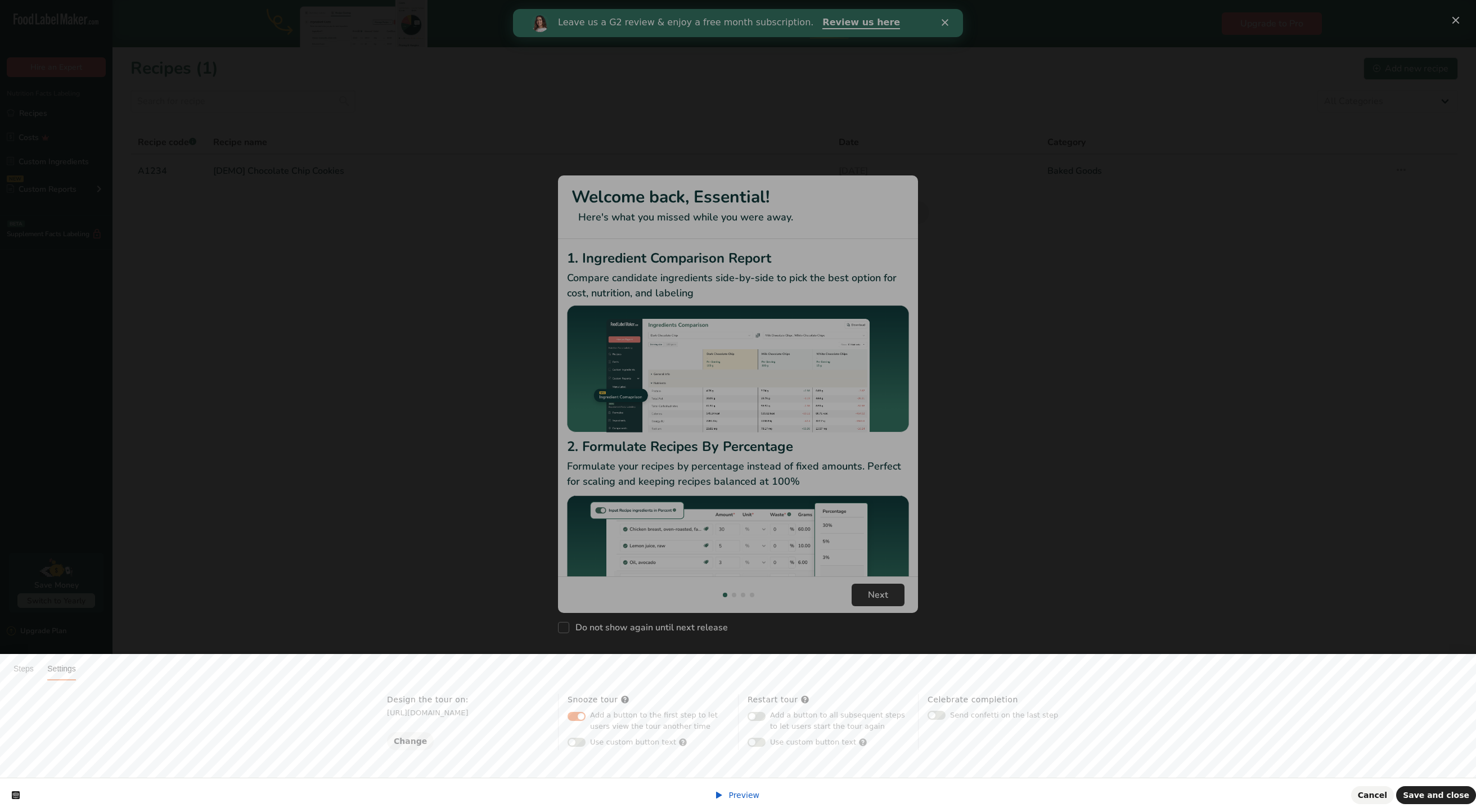
click at [733, 795] on span "Preview" at bounding box center [744, 795] width 31 height 9
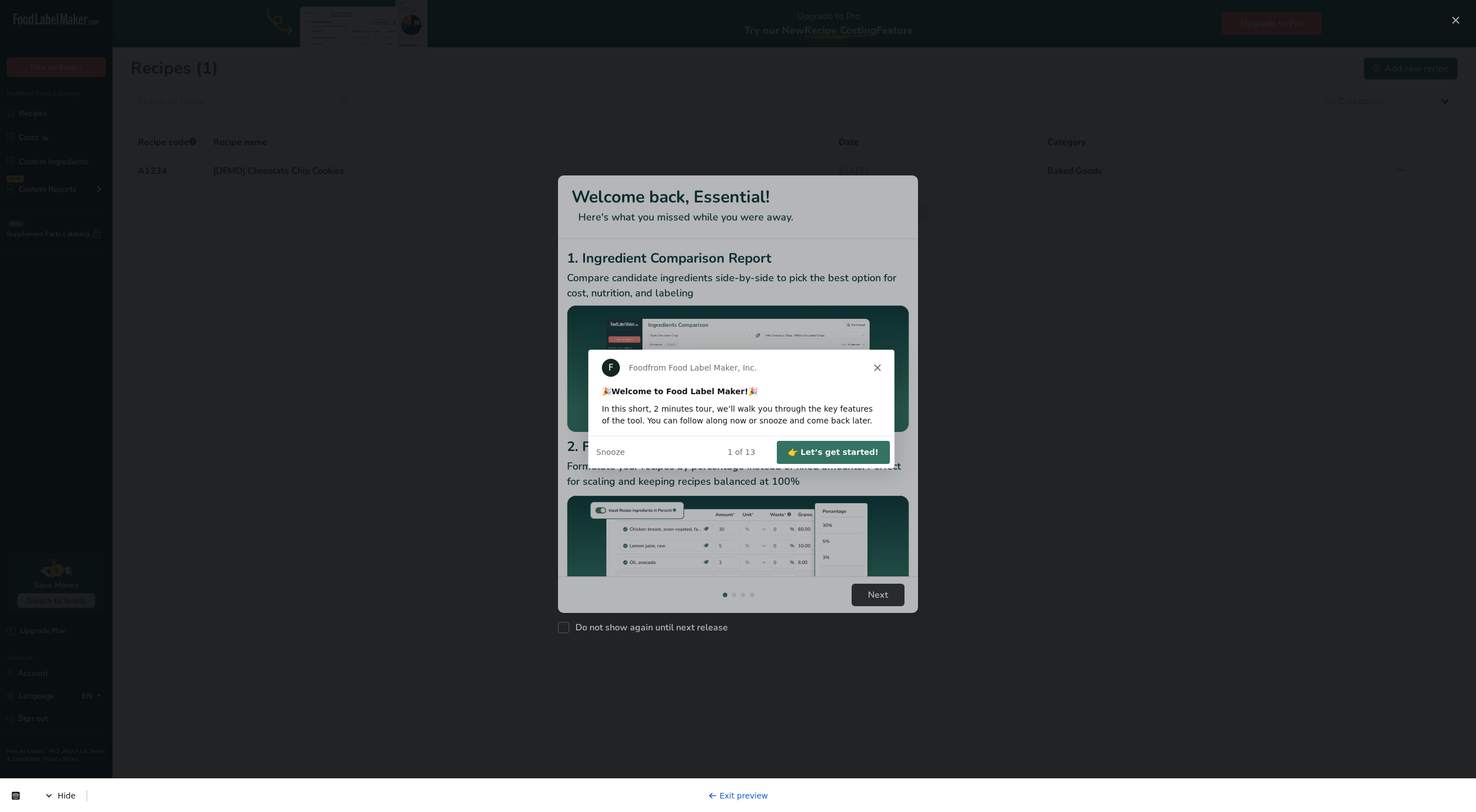
click at [849, 451] on button "👉 Let’s get started!" at bounding box center [833, 452] width 113 height 23
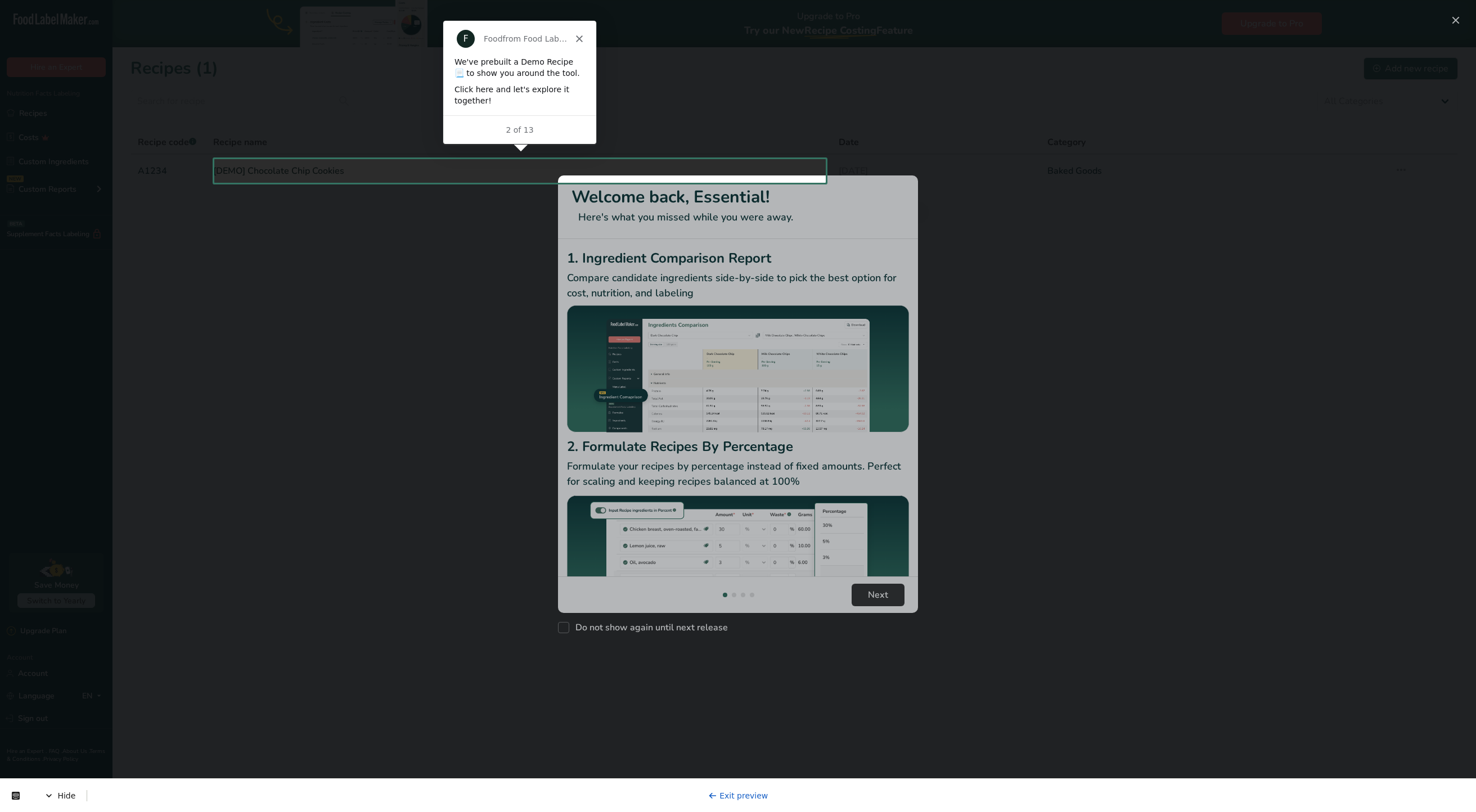
click at [568, 630] on div at bounding box center [738, 498] width 1476 height 630
click at [56, 793] on span "Hide" at bounding box center [66, 795] width 43 height 11
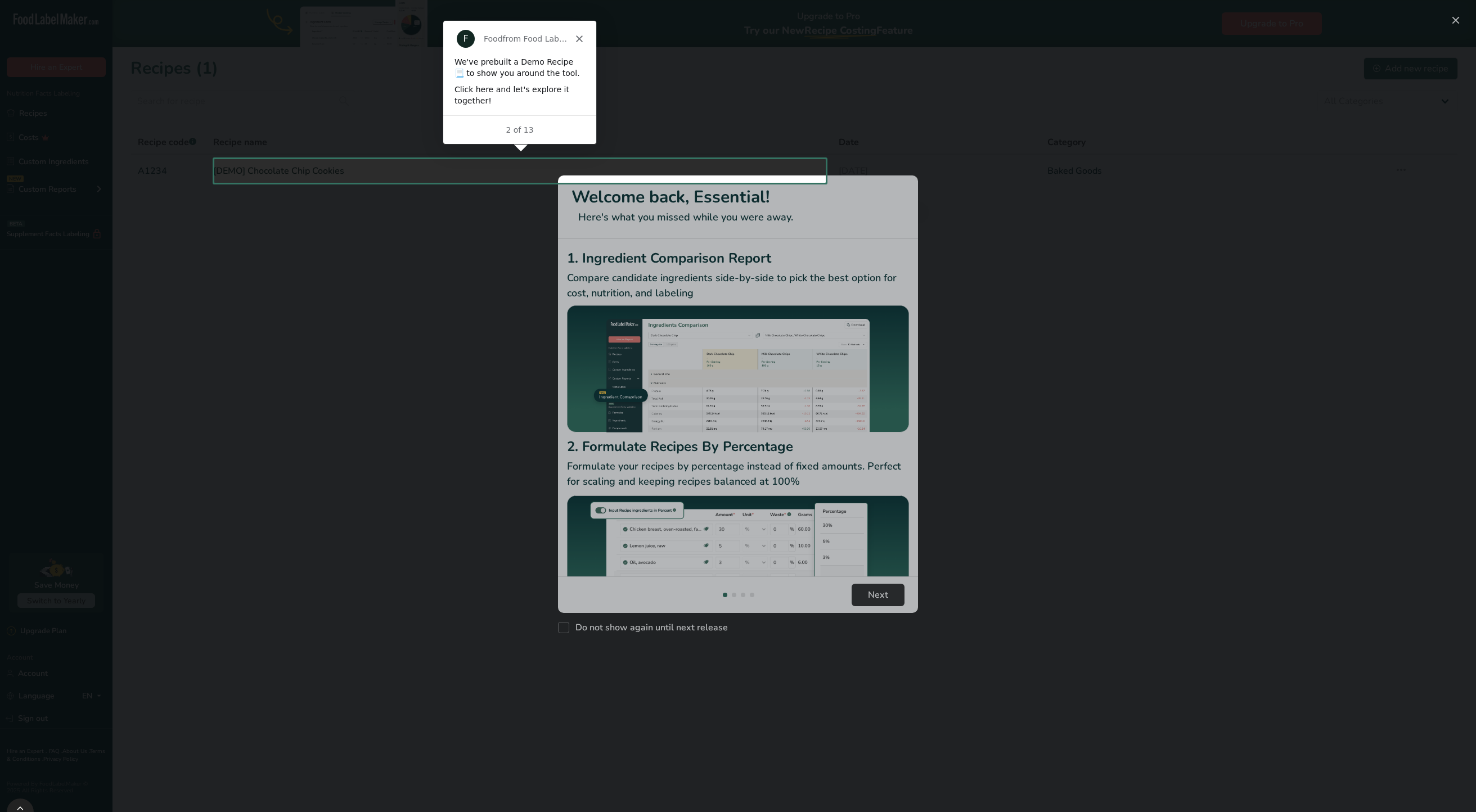
click at [56, 794] on div at bounding box center [738, 498] width 1476 height 630
click at [23, 806] on icon at bounding box center [20, 805] width 8 height 8
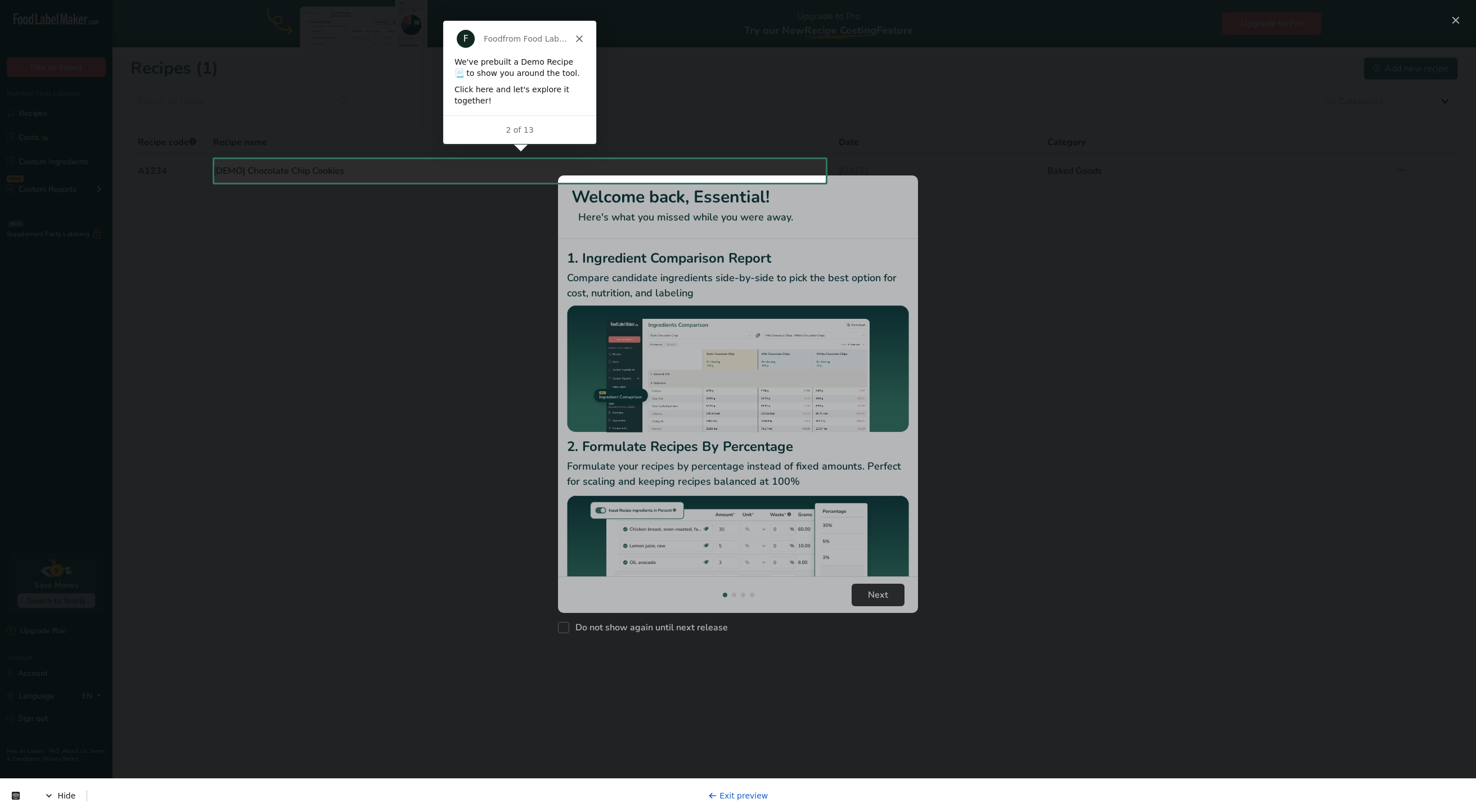
click at [774, 658] on div at bounding box center [738, 498] width 1476 height 630
click at [643, 617] on div at bounding box center [738, 498] width 1476 height 630
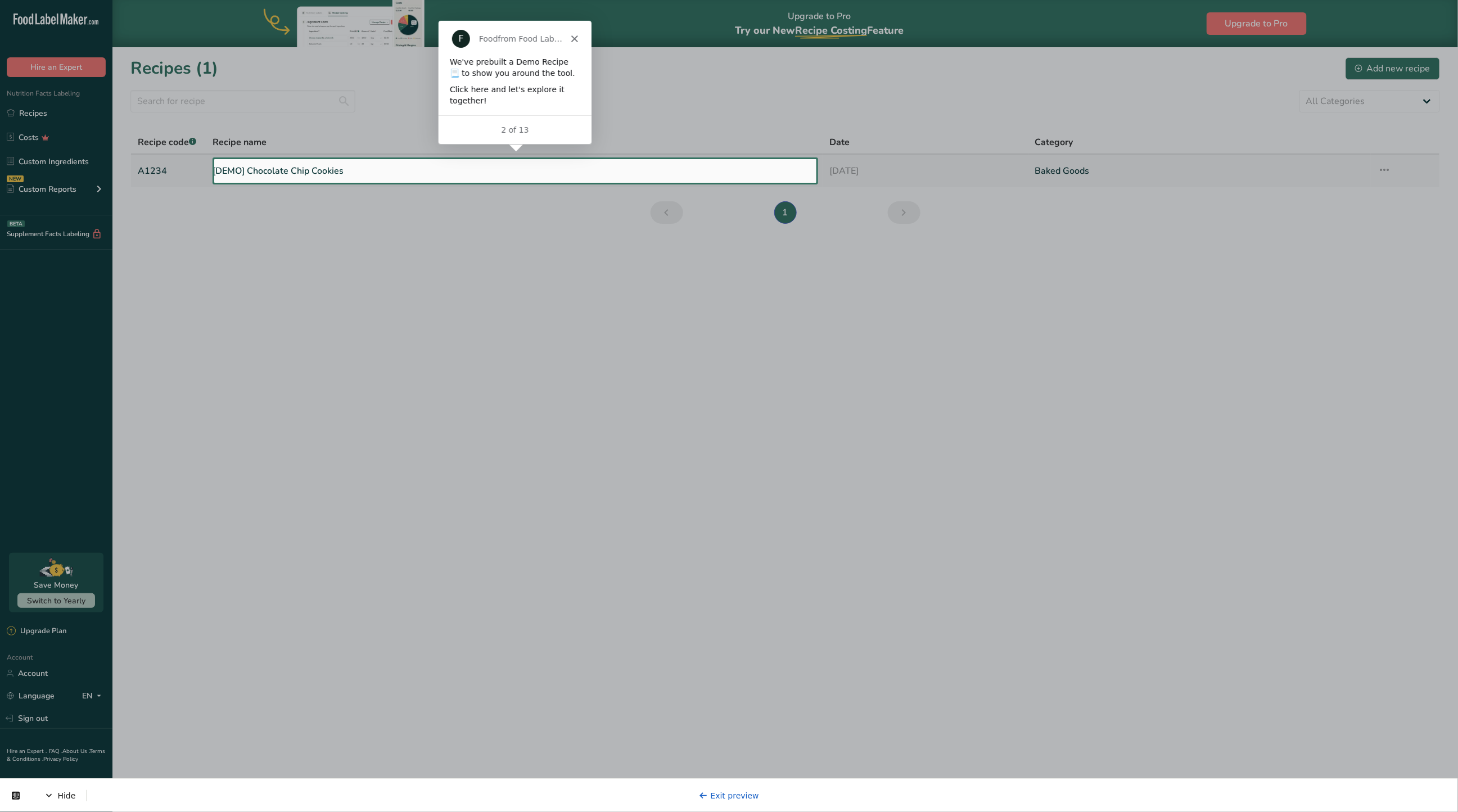
click at [498, 167] on link "[DEMO] Chocolate Chip Cookies" at bounding box center [515, 170] width 604 height 23
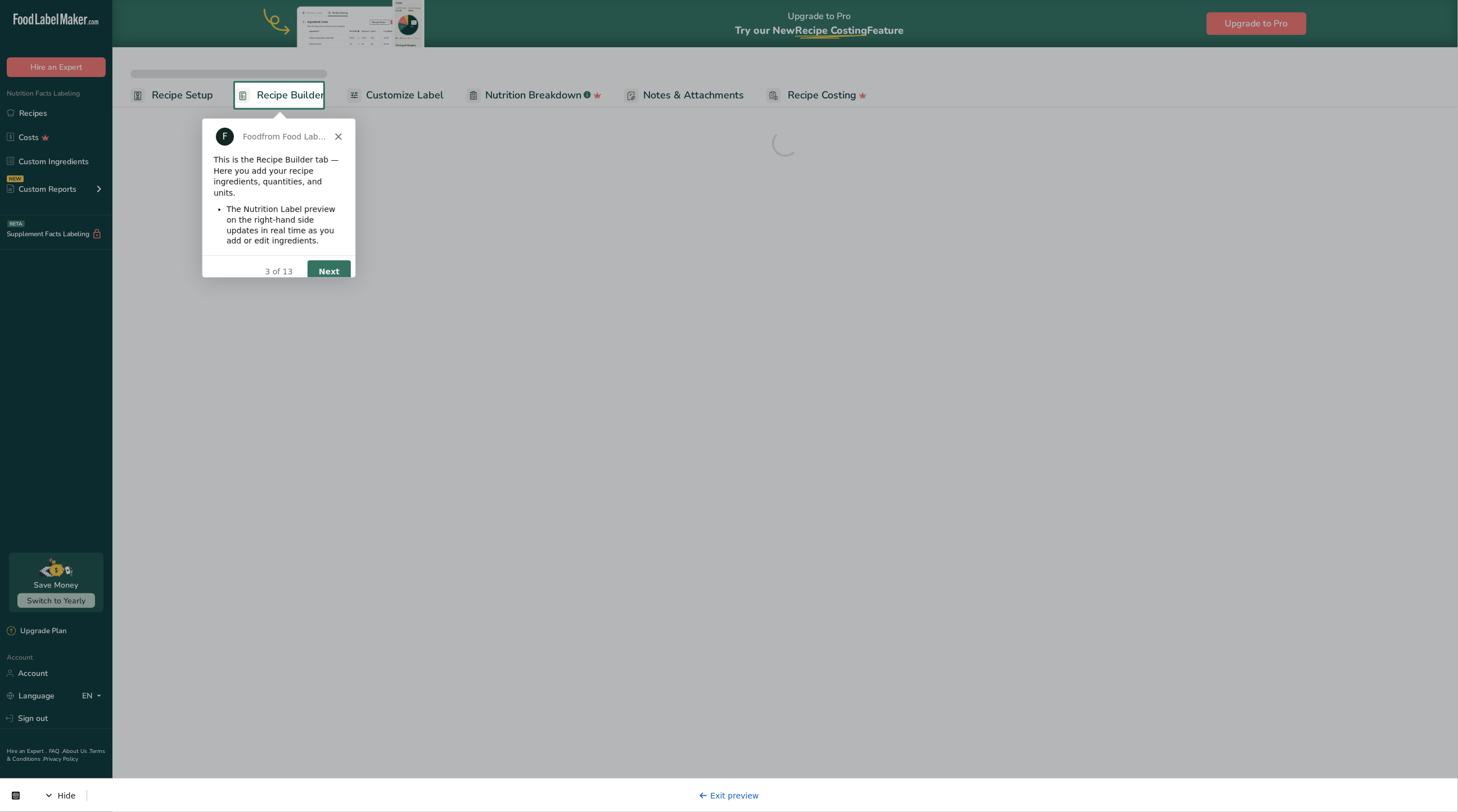
click at [272, 80] on div "Product tour overlay" at bounding box center [729, 406] width 1458 height 812
click at [275, 105] on div "Product tour overlay" at bounding box center [729, 406] width 1458 height 812
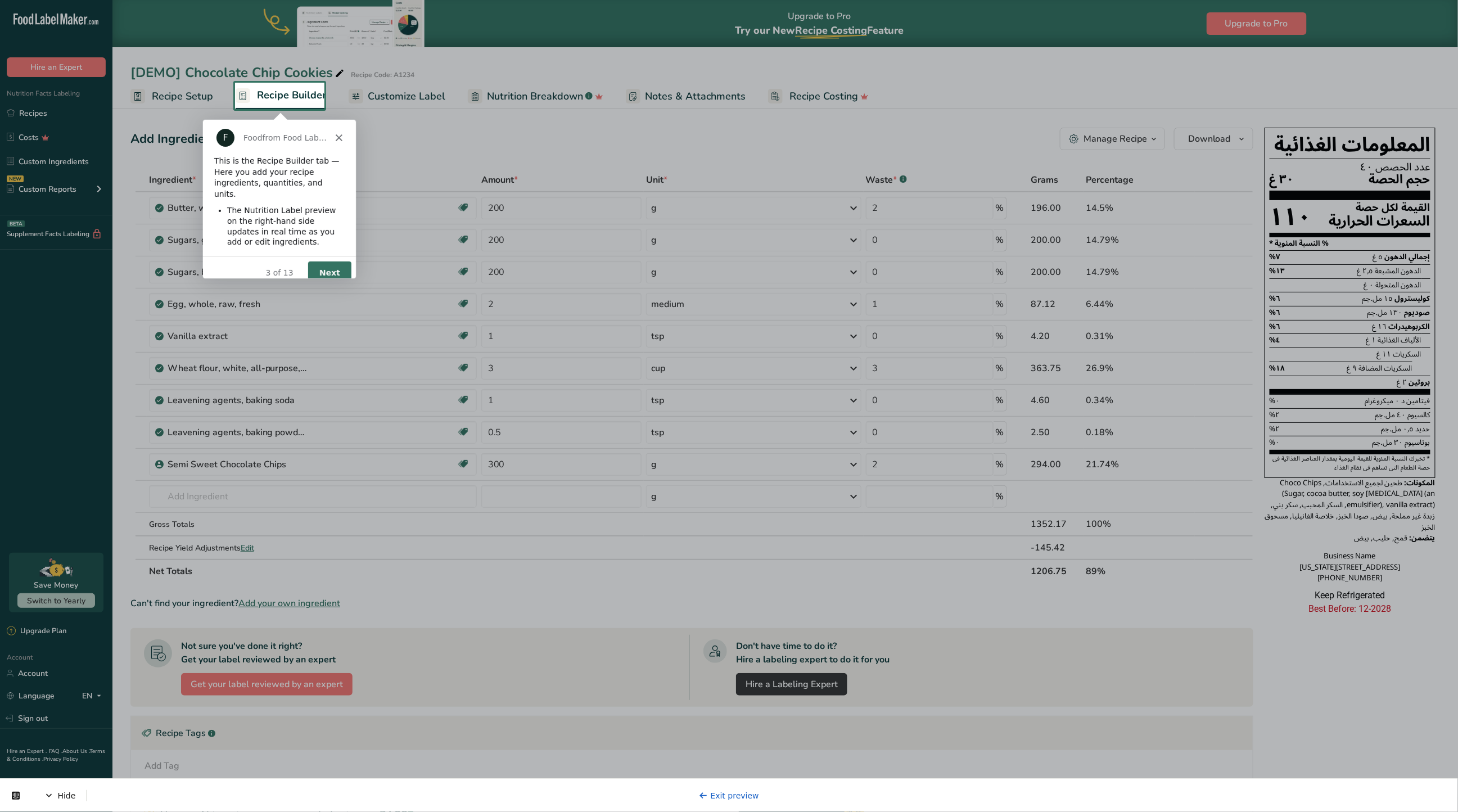
click at [343, 268] on button "Next" at bounding box center [329, 272] width 44 height 23
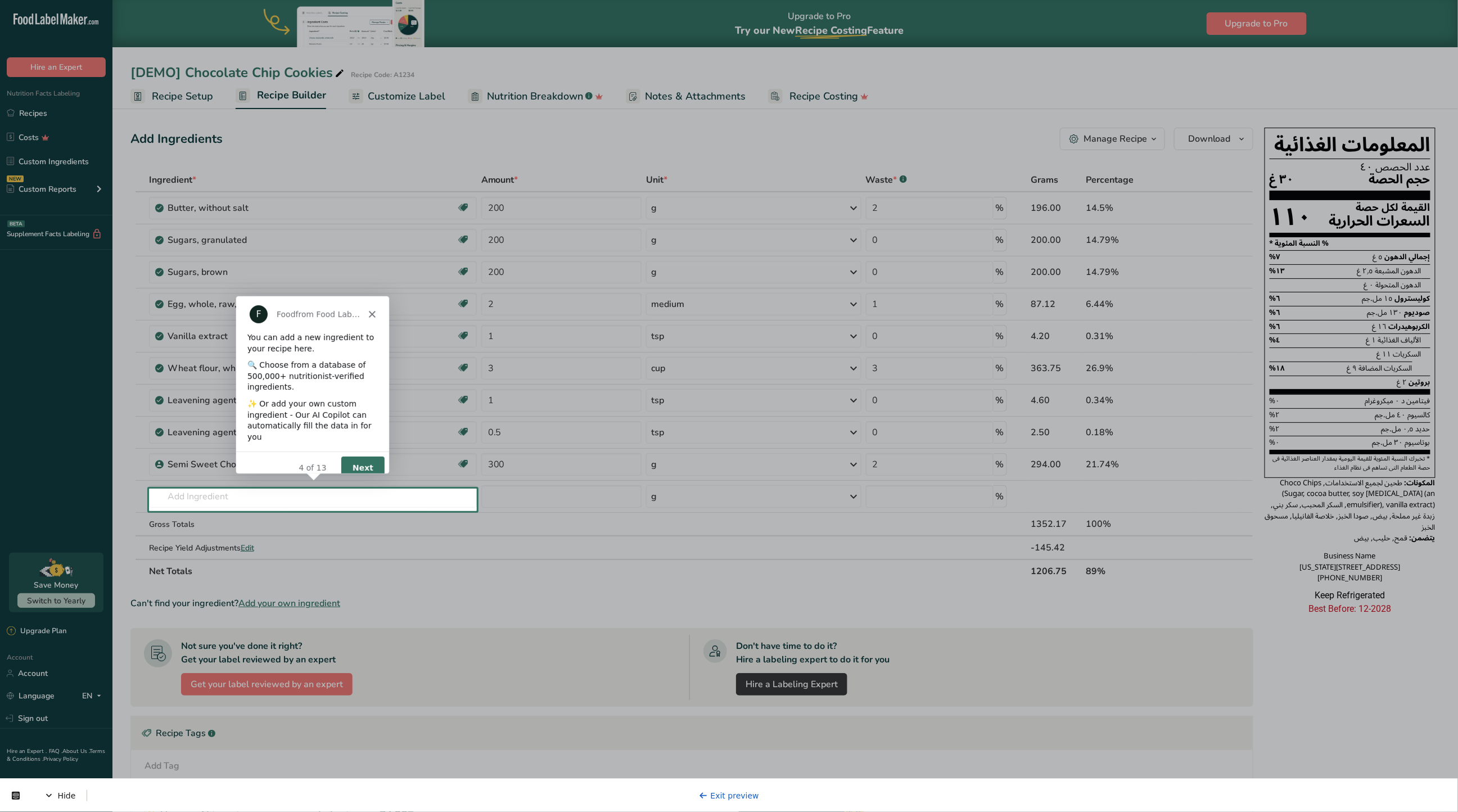
click at [357, 459] on button "Next" at bounding box center [361, 467] width 44 height 23
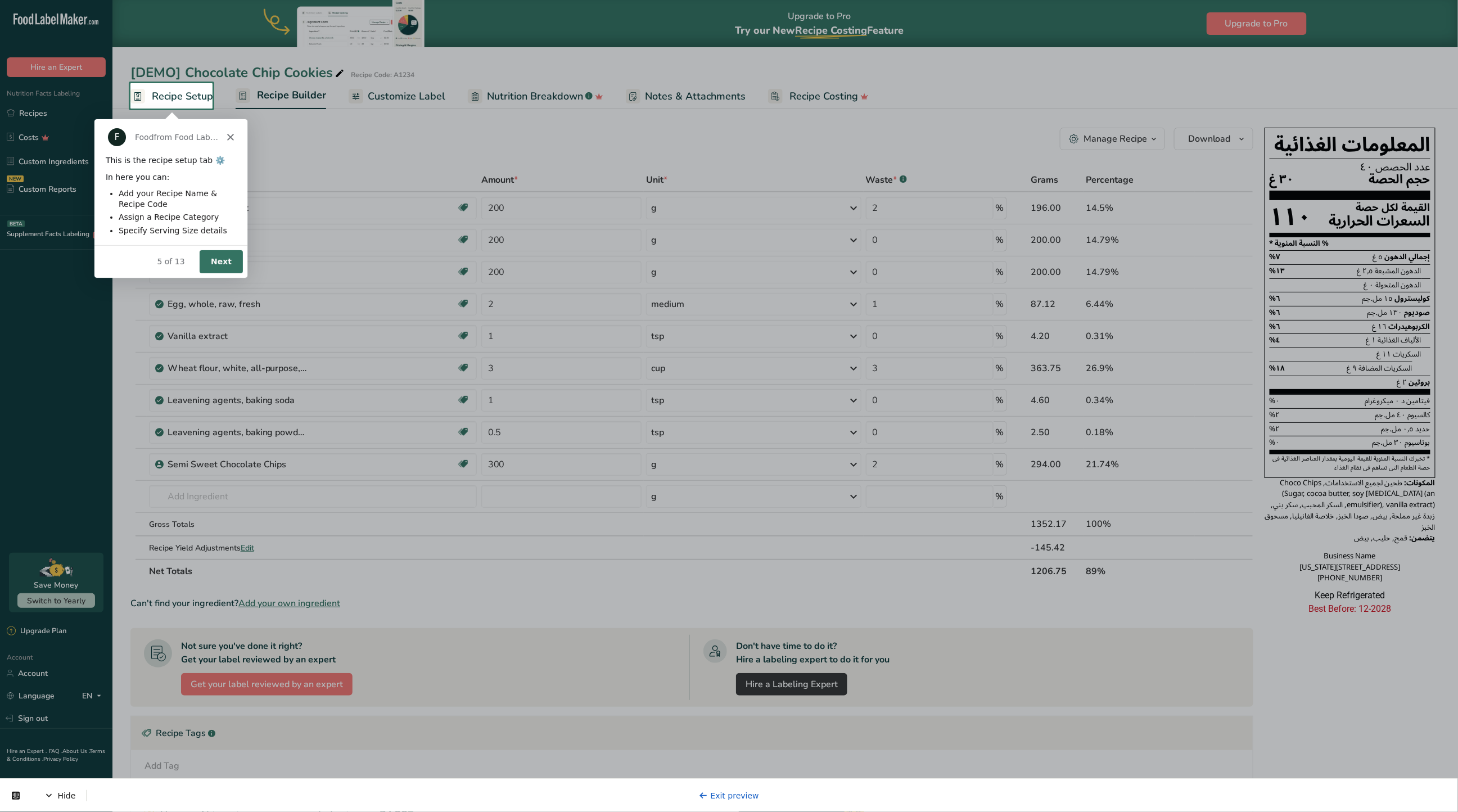
click at [230, 262] on button "Next" at bounding box center [221, 260] width 44 height 23
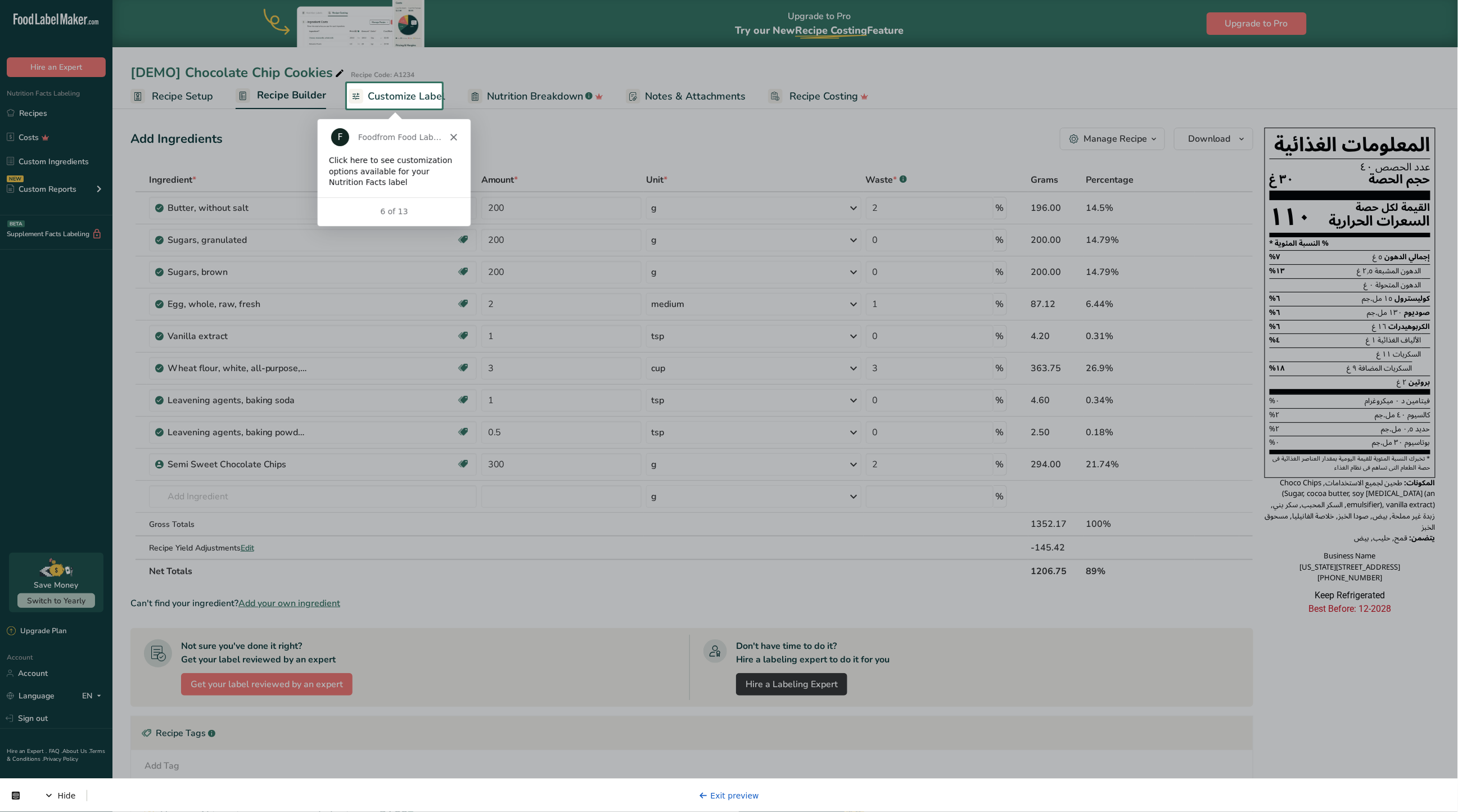
click at [386, 101] on span "Customize Label" at bounding box center [406, 96] width 78 height 15
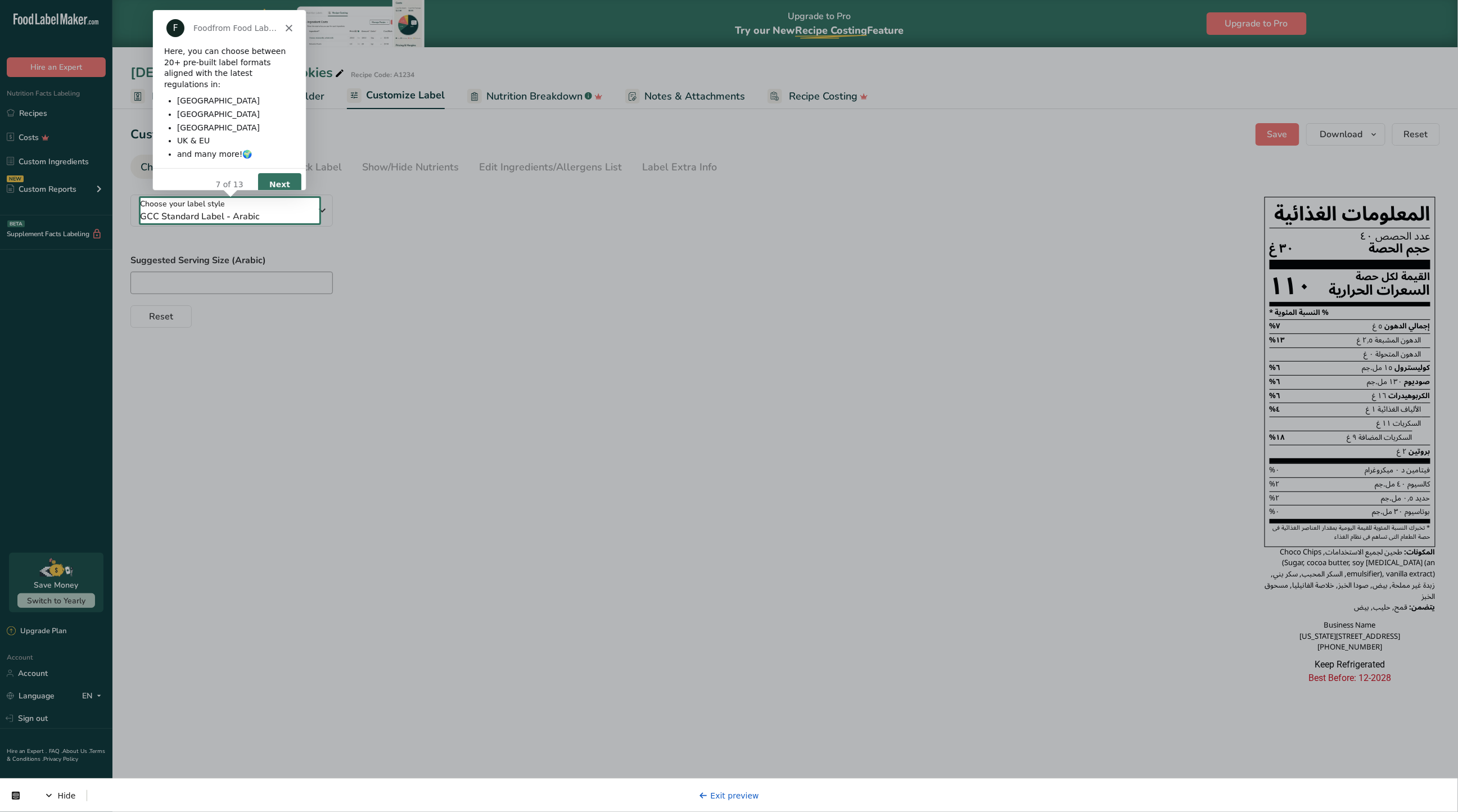
click at [254, 178] on div "7 of 13" at bounding box center [229, 184] width 153 height 12
click at [267, 172] on button "Next" at bounding box center [279, 184] width 44 height 23
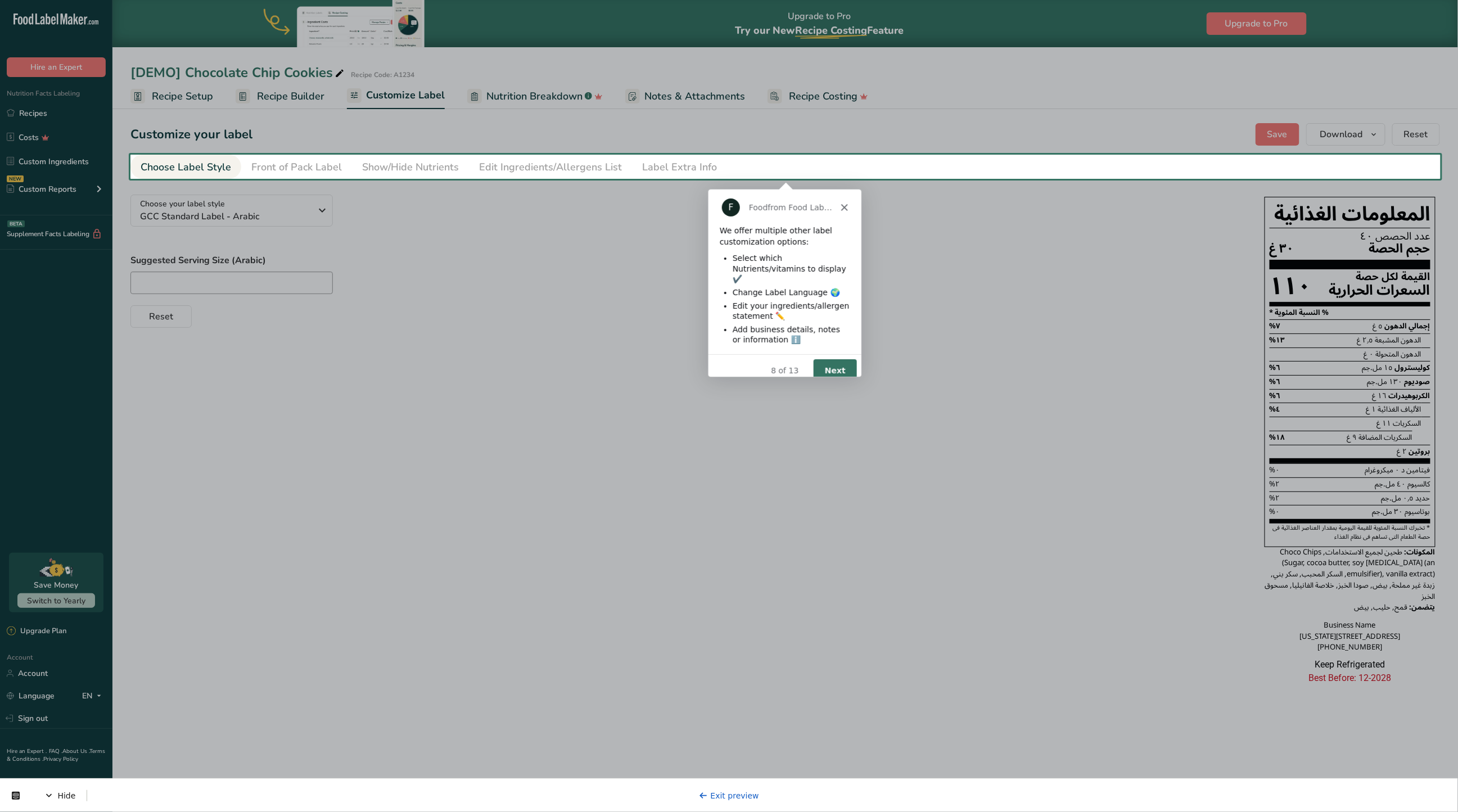
click at [827, 367] on button "Next" at bounding box center [834, 369] width 44 height 23
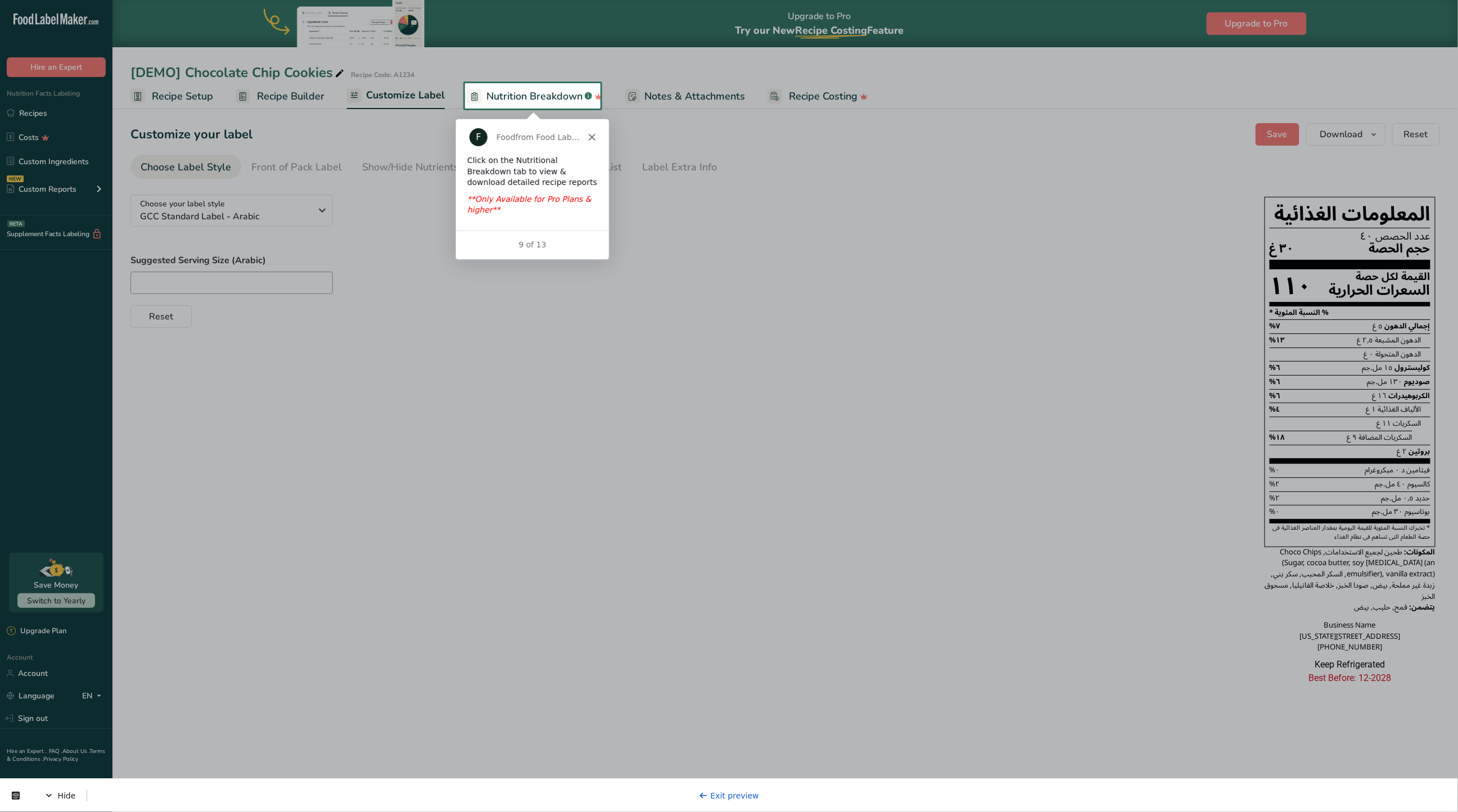
click at [542, 103] on span "Nutrition Breakdown" at bounding box center [534, 96] width 96 height 15
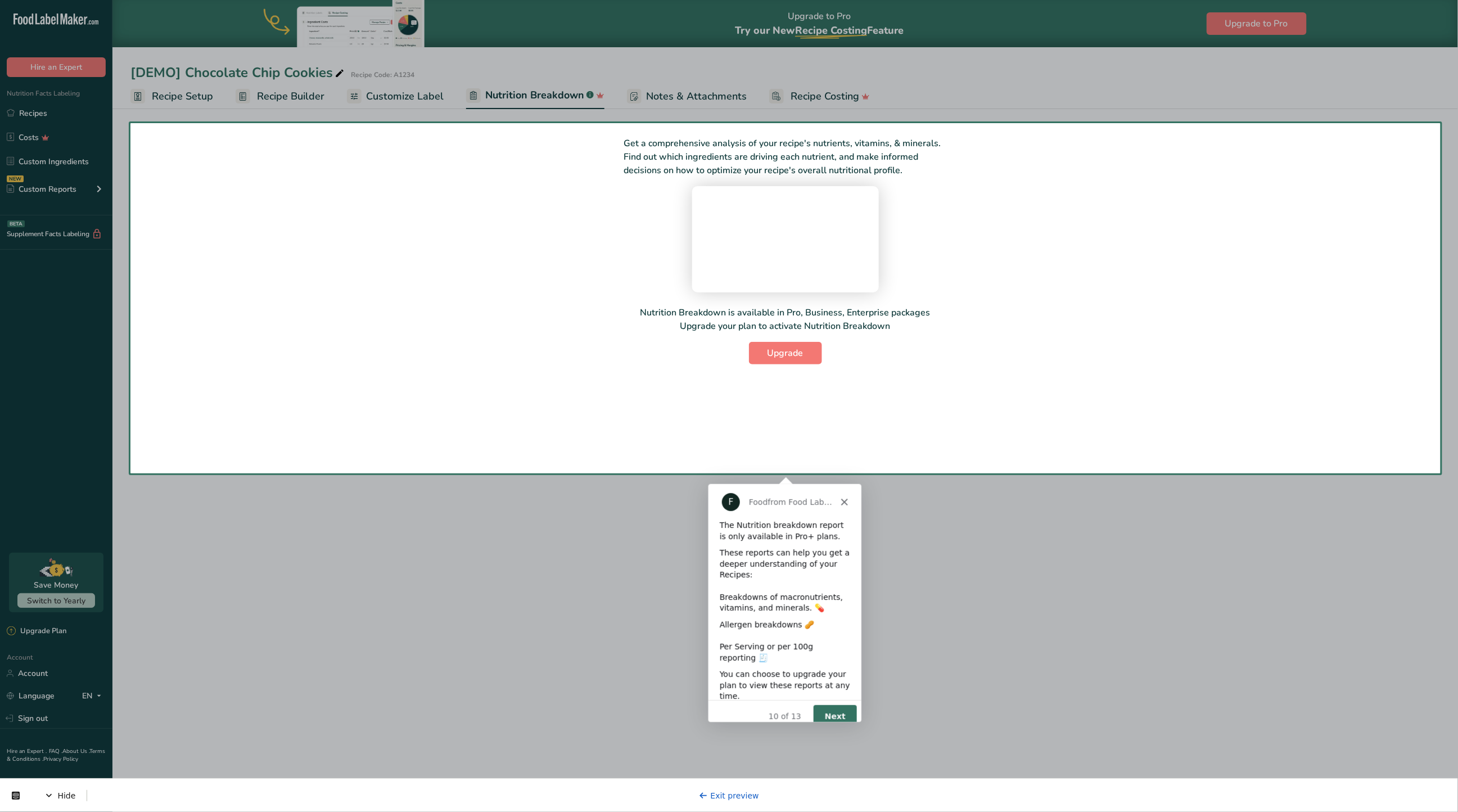
click at [824, 719] on div "10 of 13 Next" at bounding box center [784, 715] width 153 height 33
click at [827, 705] on button "Next" at bounding box center [834, 716] width 44 height 23
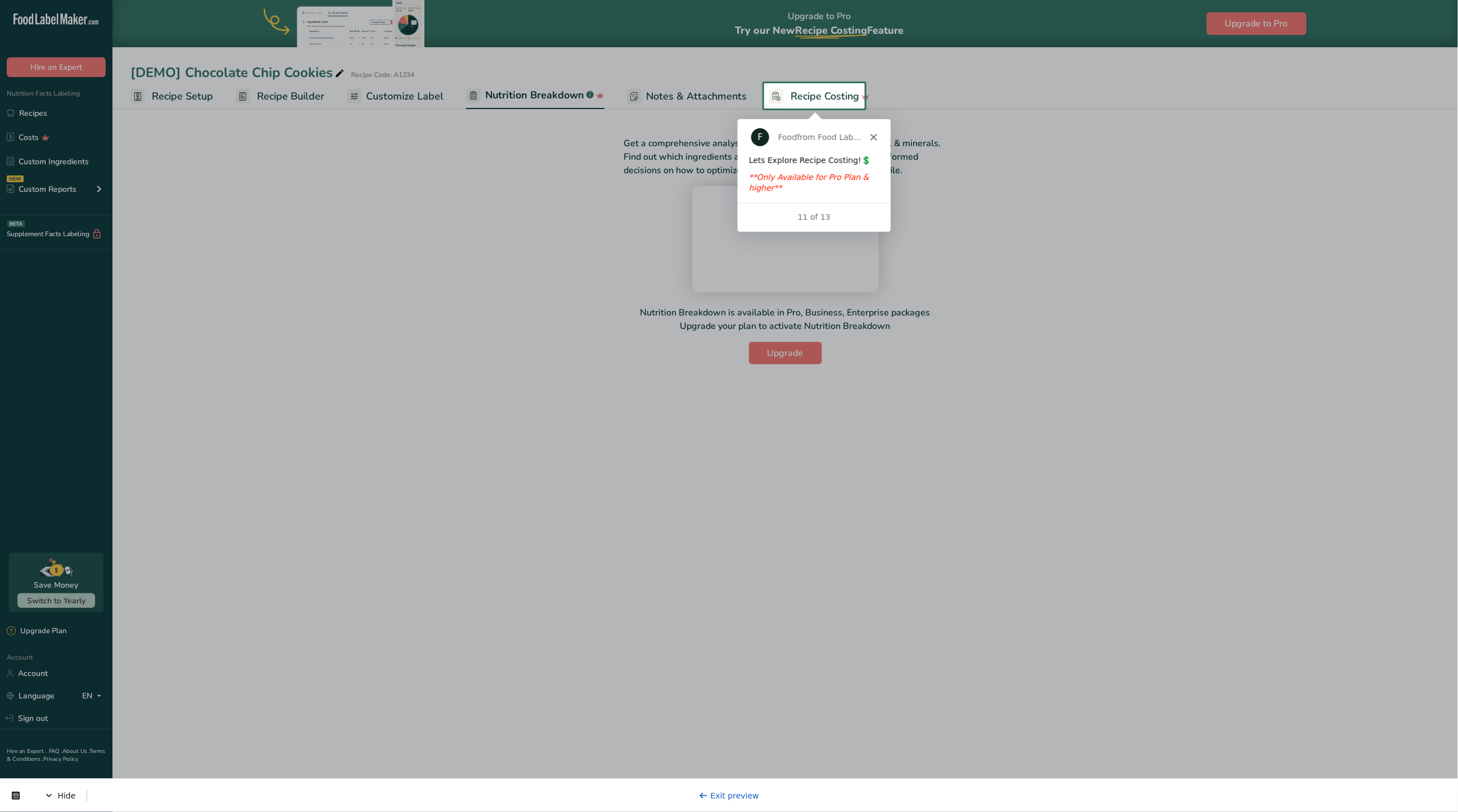
click at [821, 93] on span "Recipe Costing" at bounding box center [825, 96] width 68 height 15
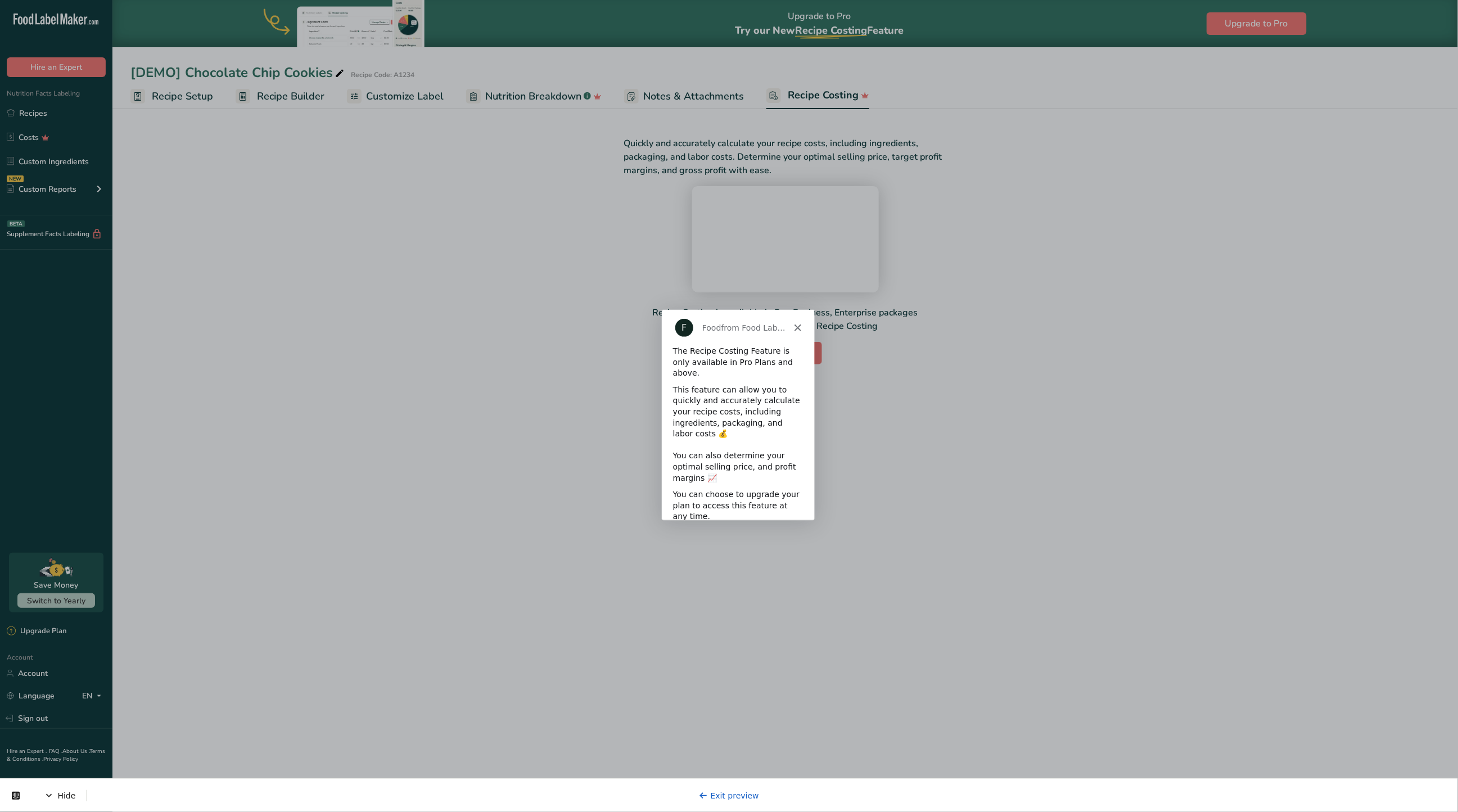
click at [789, 530] on button "Next" at bounding box center [787, 541] width 44 height 23
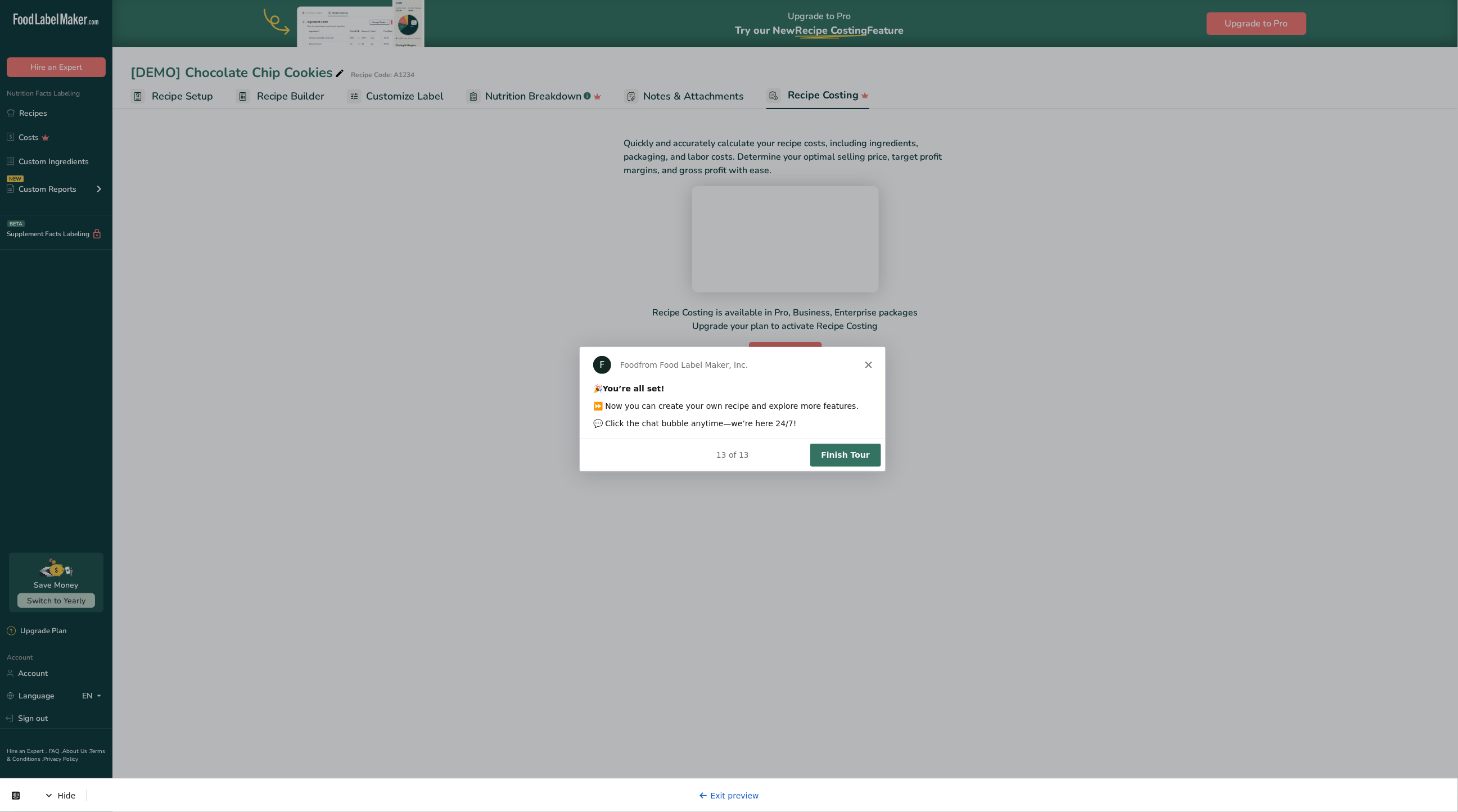
click at [858, 458] on button "Finish Tour" at bounding box center [845, 455] width 71 height 23
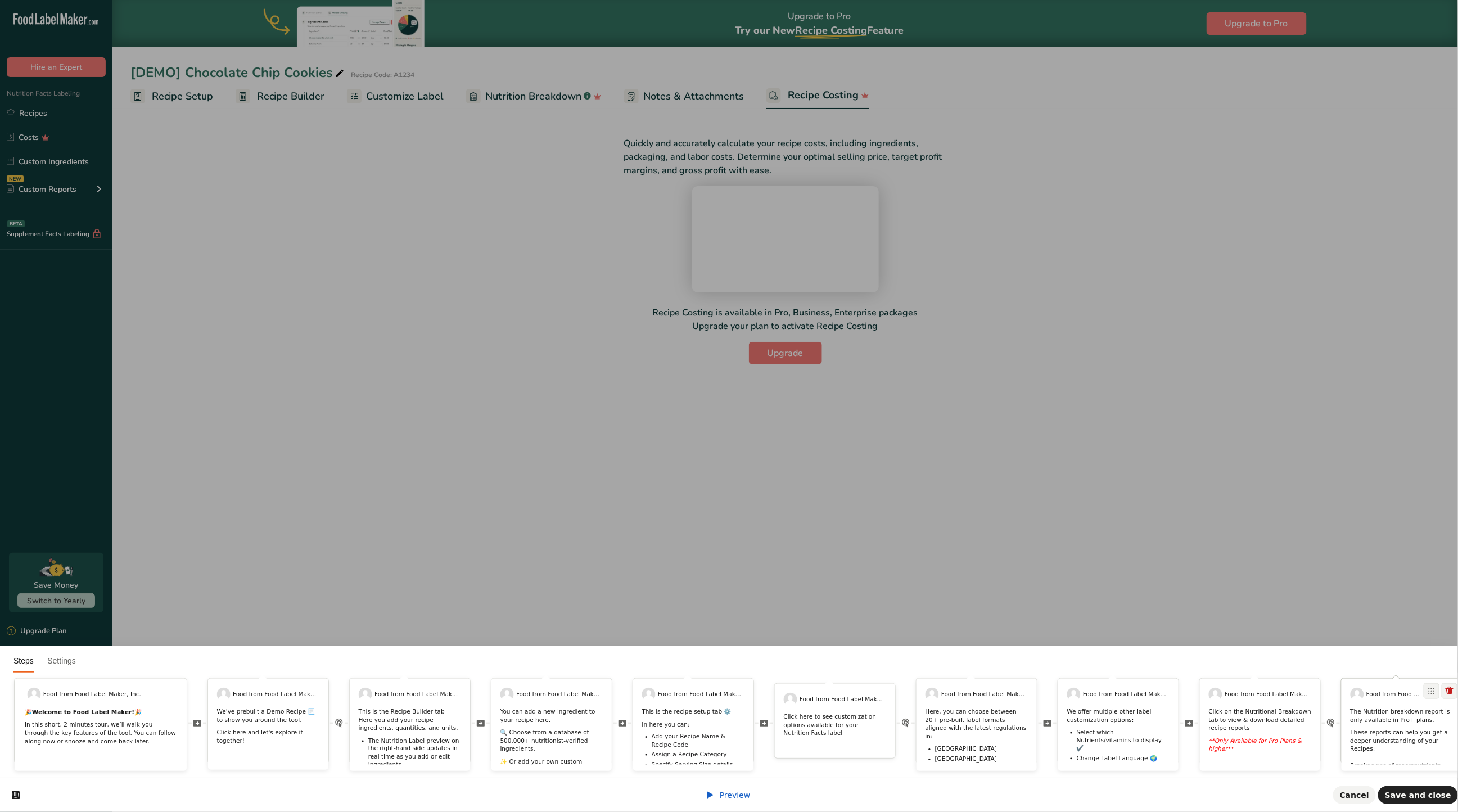
click at [1381, 708] on p "The Nutrition breakdown report is only available in Pro+ plans." at bounding box center [1402, 716] width 103 height 16
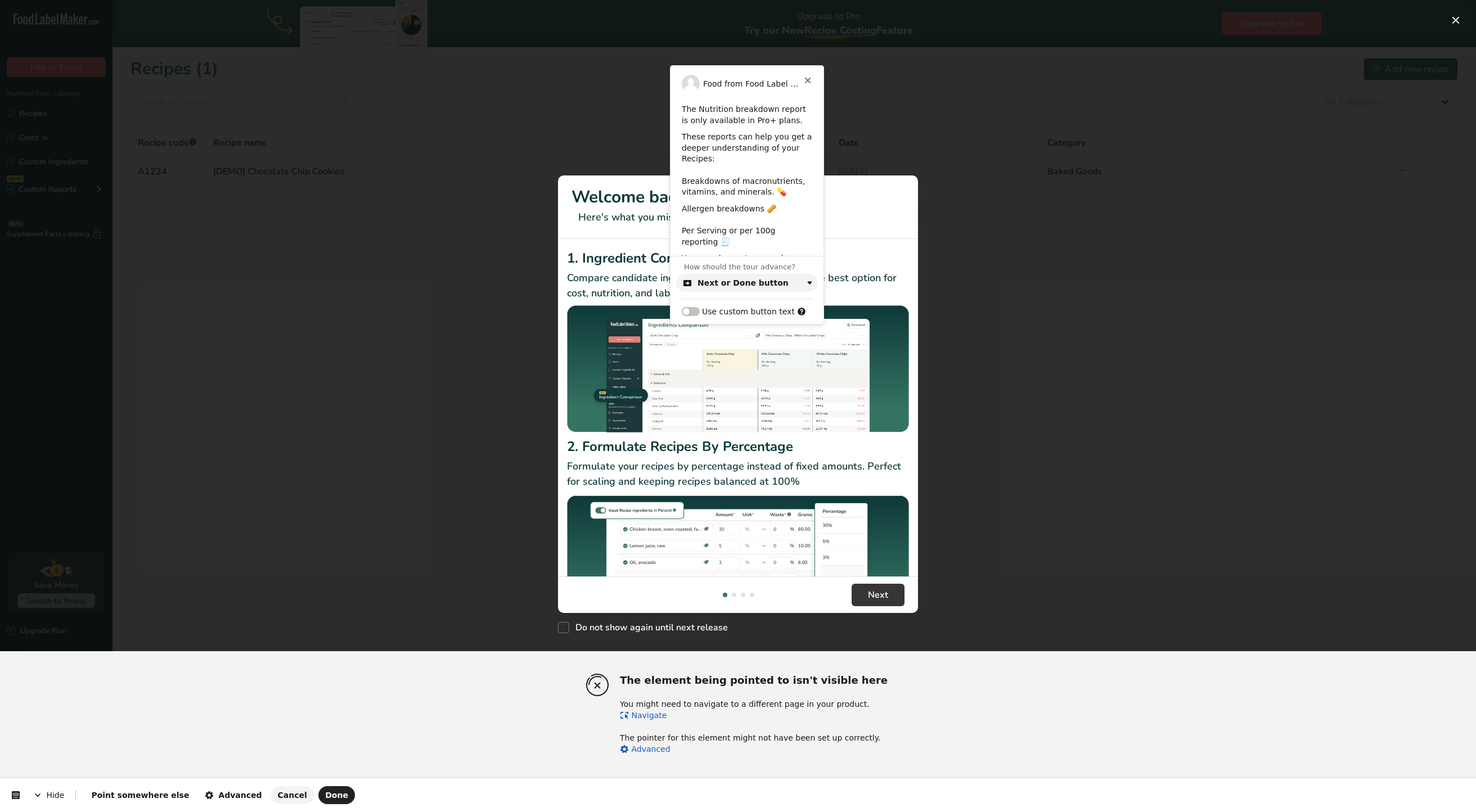
click at [1459, 0] on html "The element being pointed to isn't visible here You might need to navigate to a…" at bounding box center [738, 0] width 1476 height 0
click at [643, 719] on link "Navigate" at bounding box center [643, 715] width 47 height 9
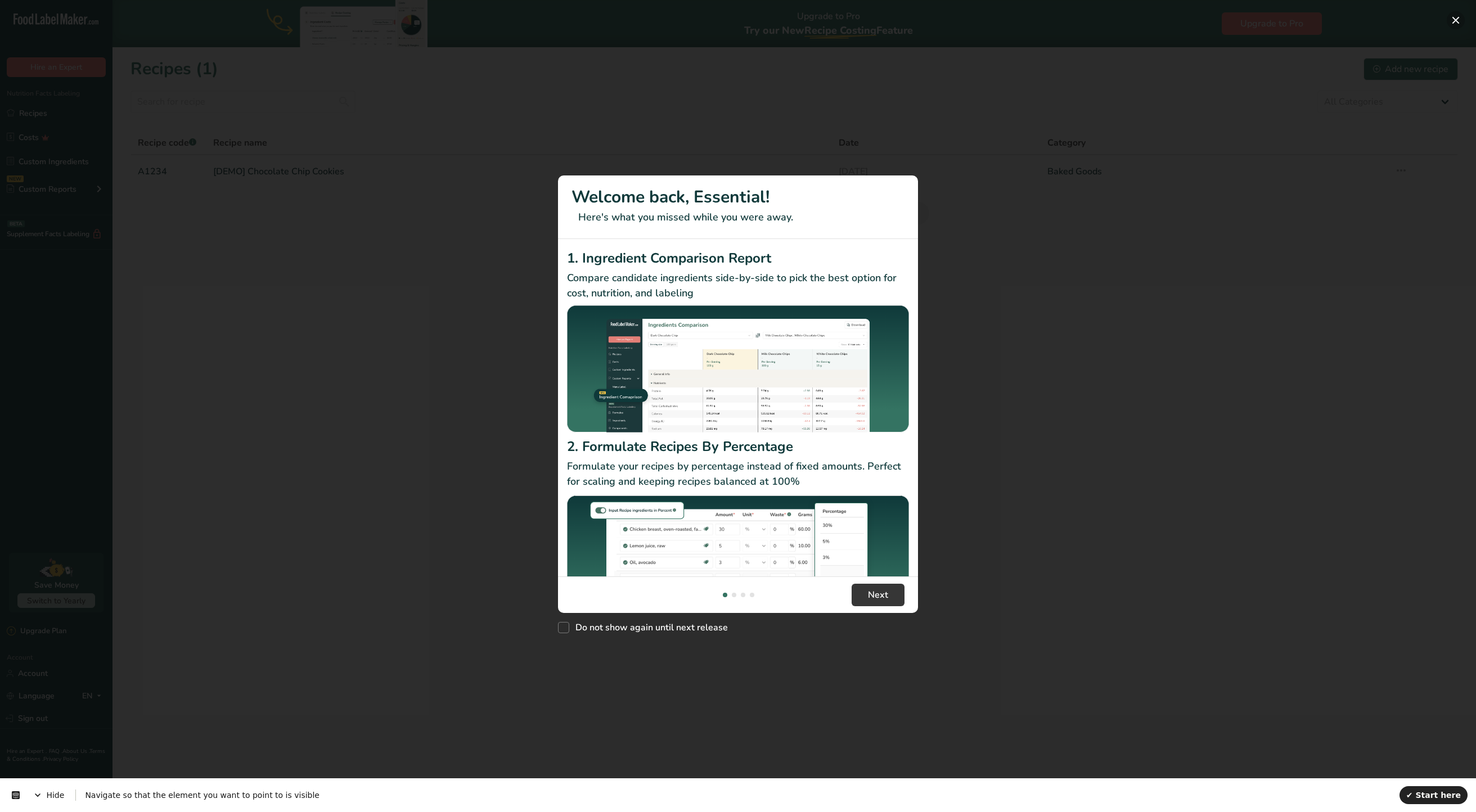
click at [1453, 21] on button "New Features" at bounding box center [1456, 20] width 18 height 18
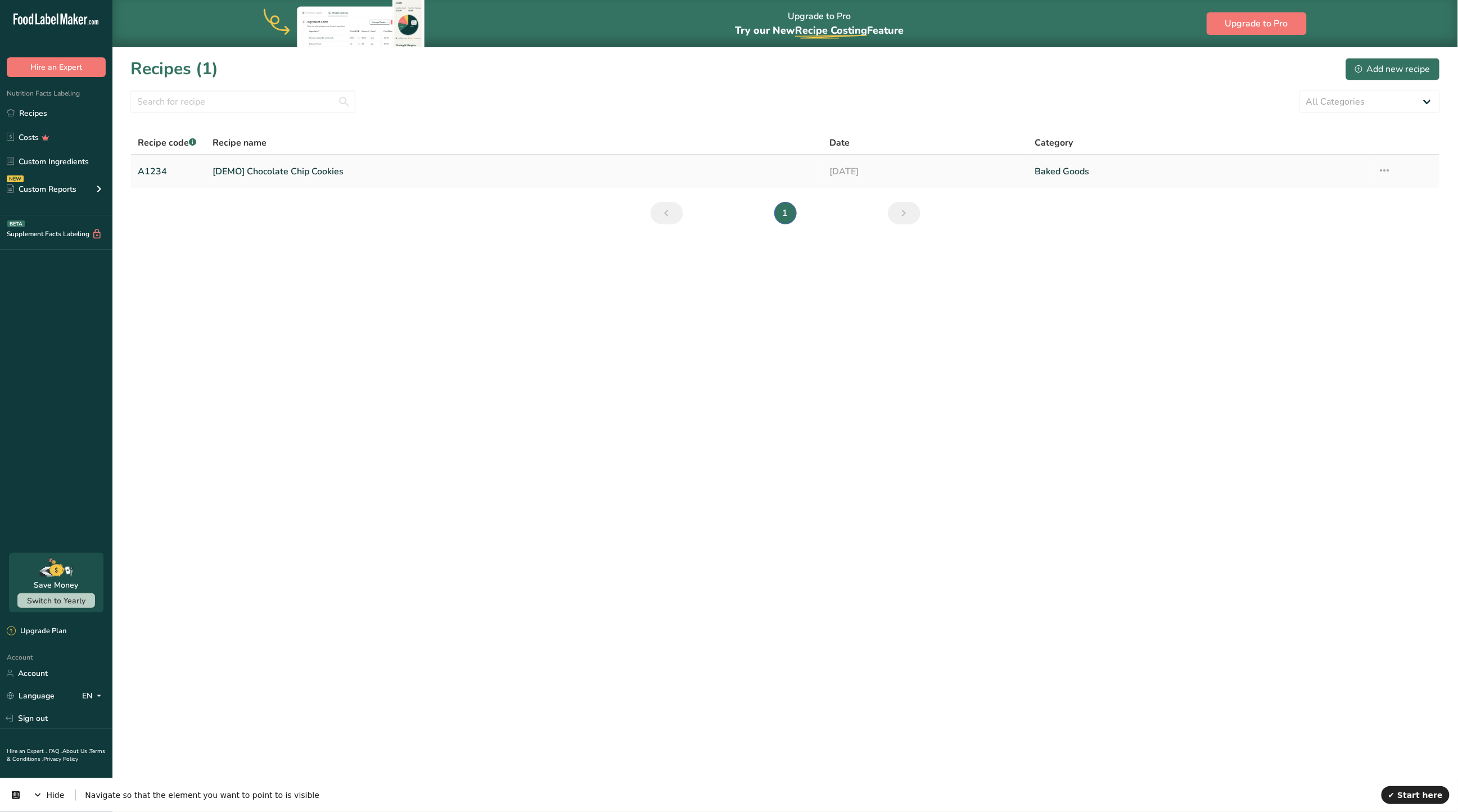
click at [296, 179] on link "[DEMO] Chocolate Chip Cookies" at bounding box center [515, 171] width 604 height 23
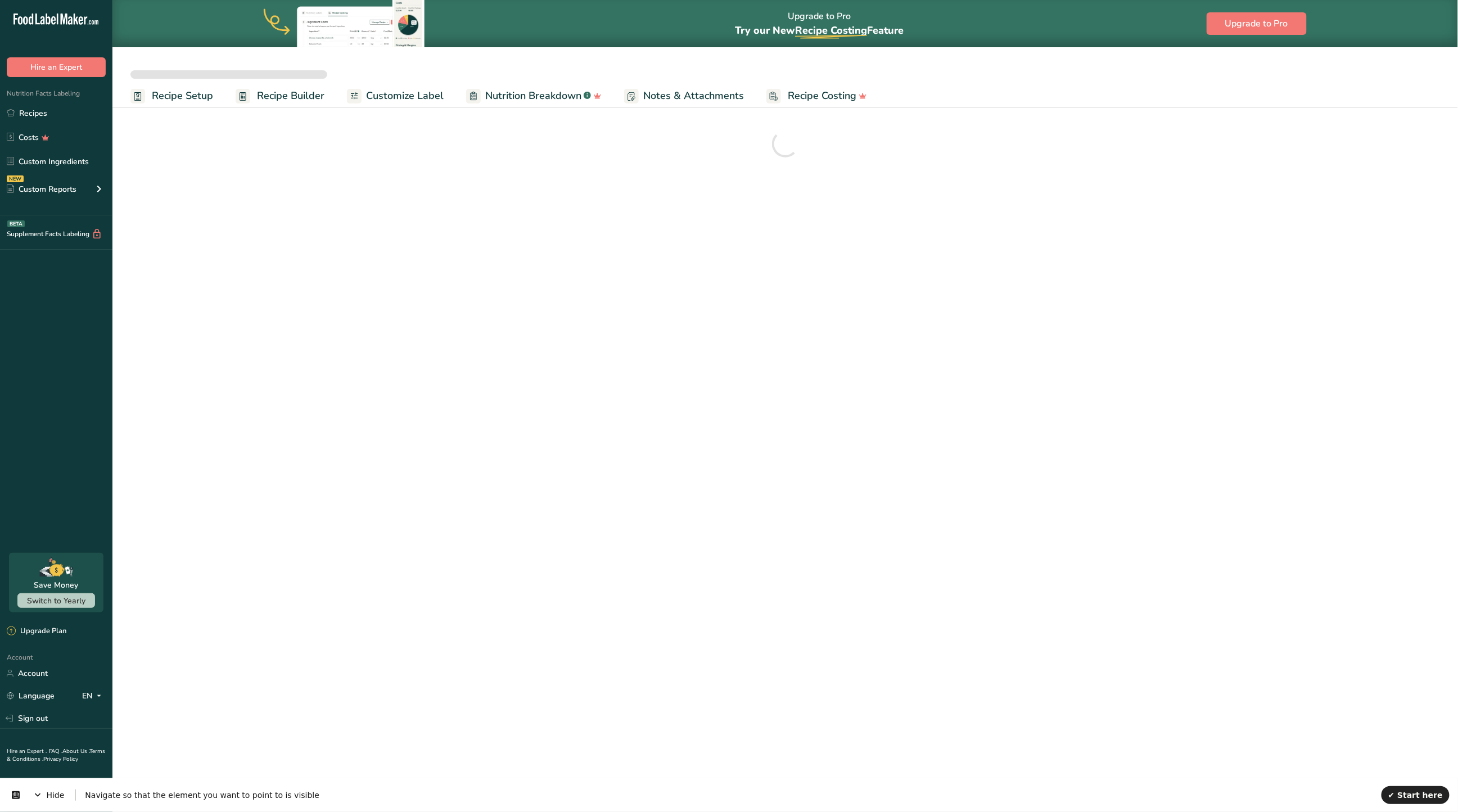
click at [812, 95] on span "Recipe Costing" at bounding box center [822, 96] width 68 height 15
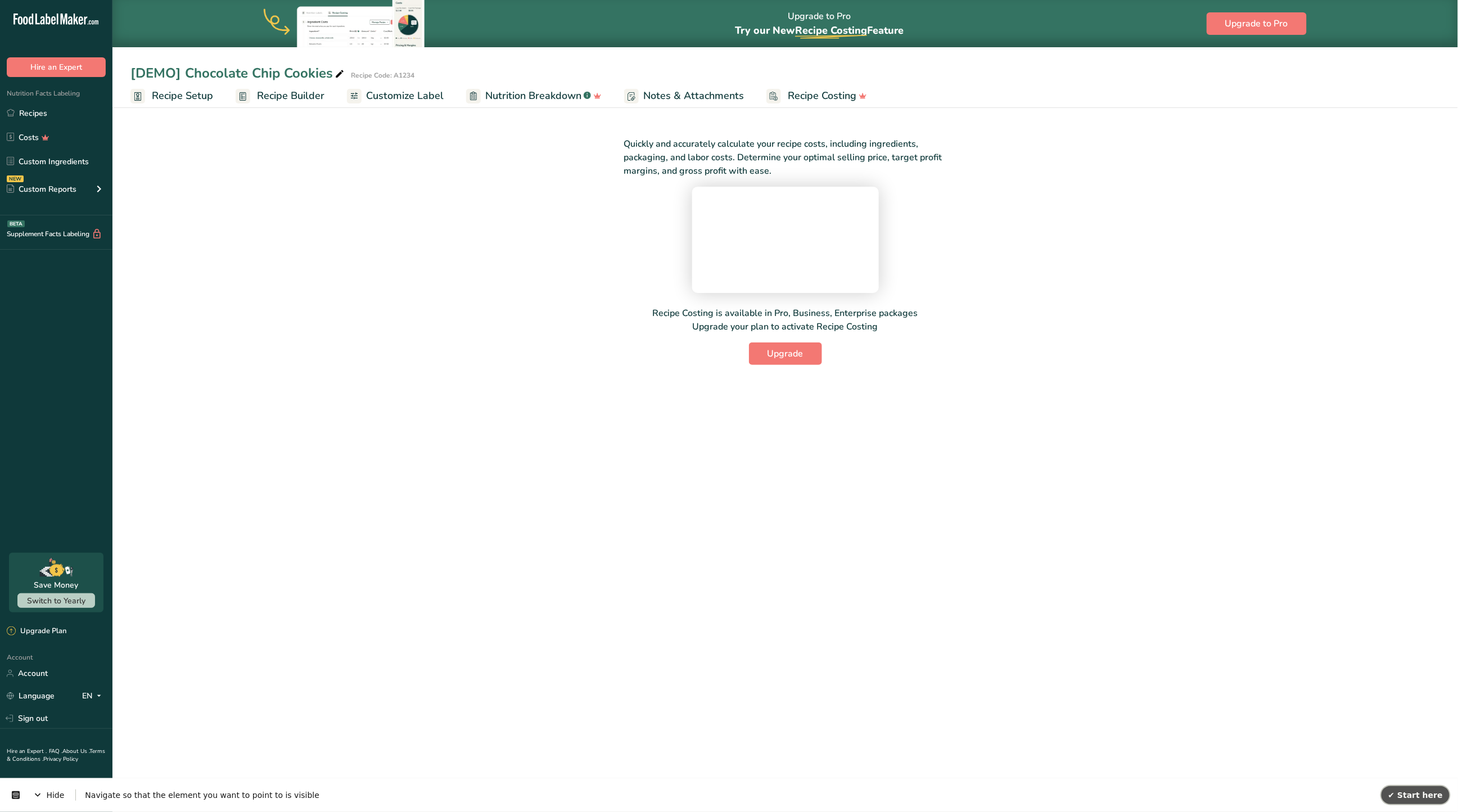
click at [1413, 788] on button "✔ Start here" at bounding box center [1415, 794] width 68 height 18
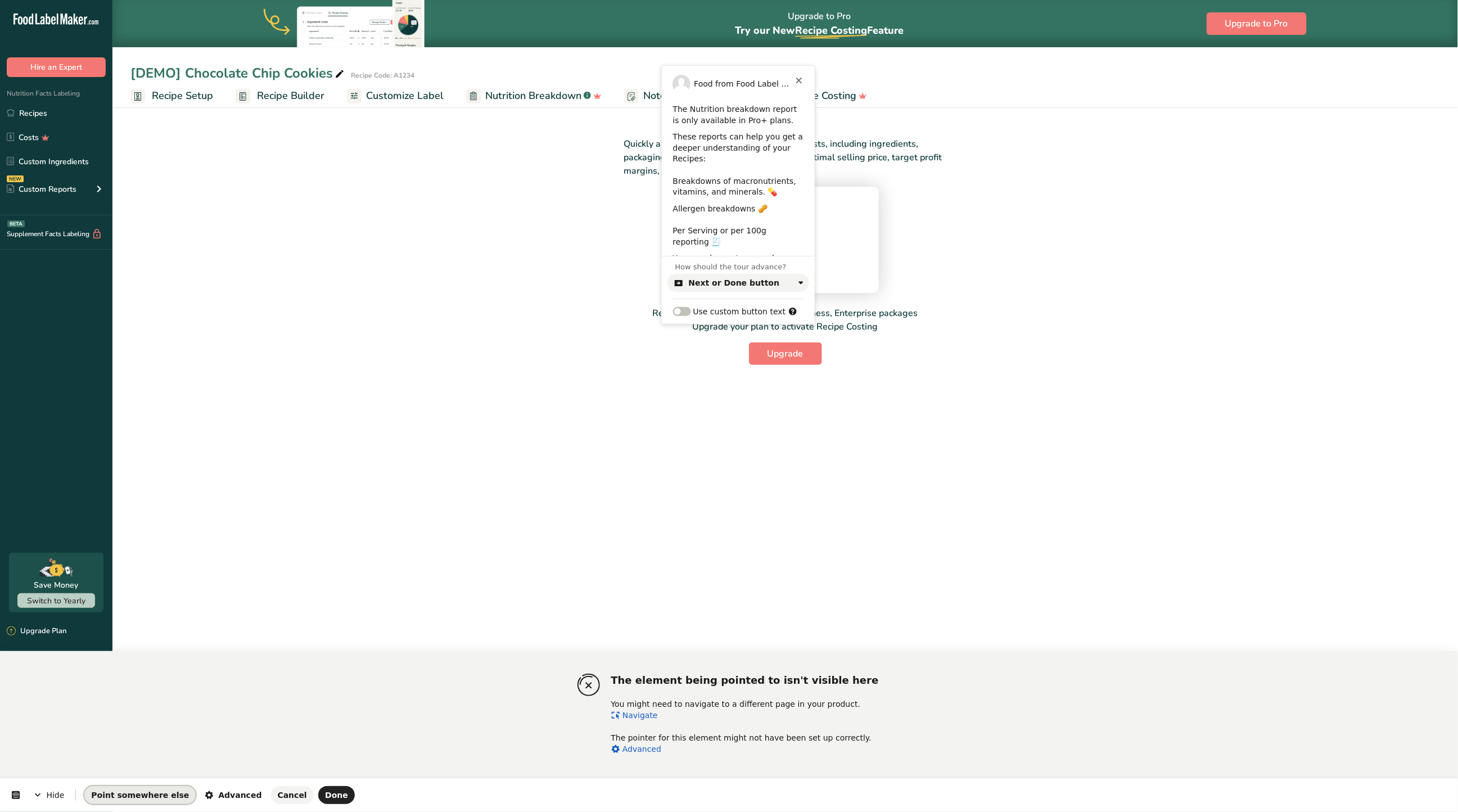
click at [117, 797] on span "Point somewhere else" at bounding box center [140, 795] width 98 height 9
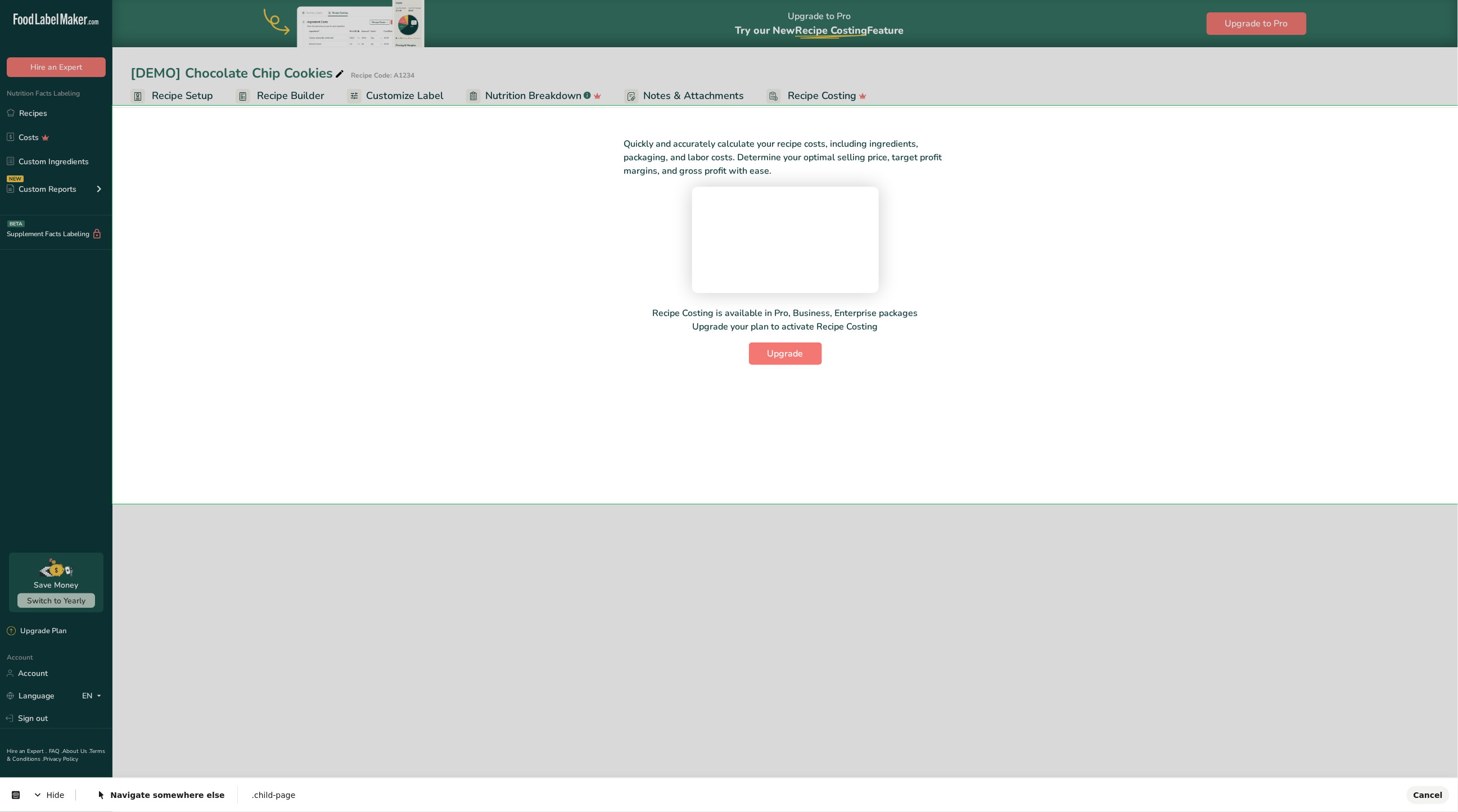
click at [458, 166] on body ".a-20{fill:#fff;} Hire an Expert Nutrition Facts Labeling Recipes Costs Custom …" at bounding box center [729, 406] width 1458 height 812
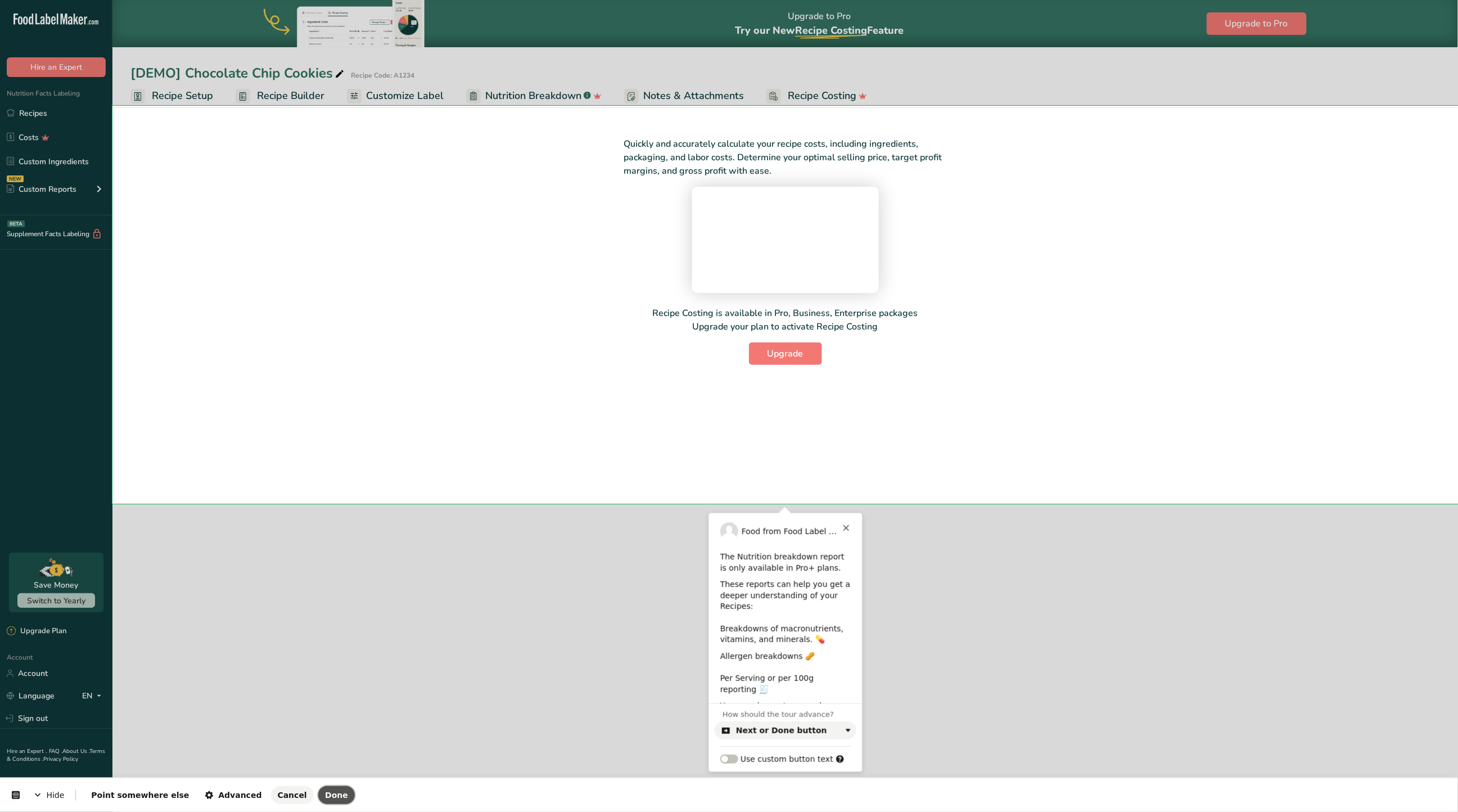
click at [319, 793] on button "Done" at bounding box center [337, 795] width 37 height 18
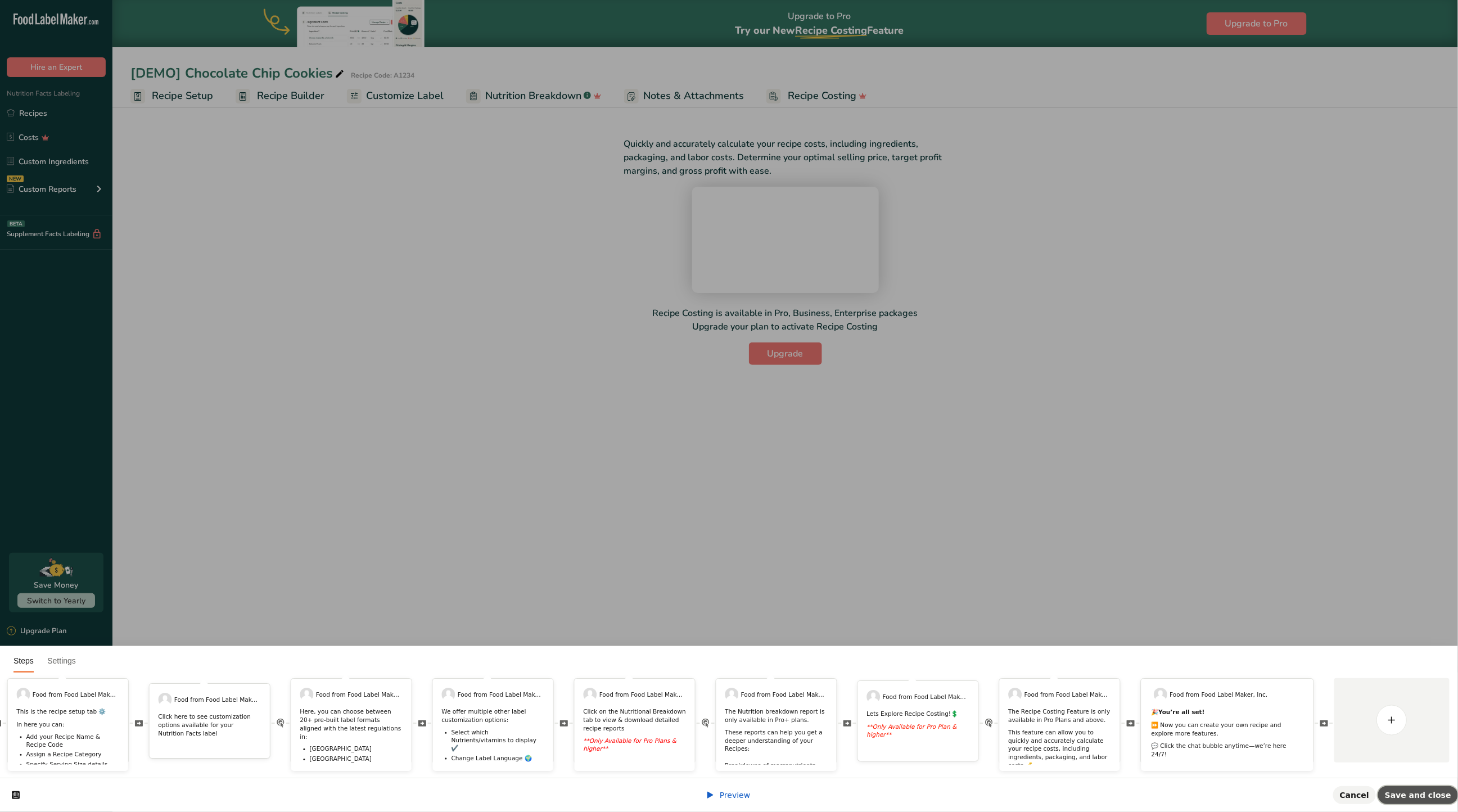
click at [1428, 788] on button "Save and close" at bounding box center [1418, 795] width 80 height 18
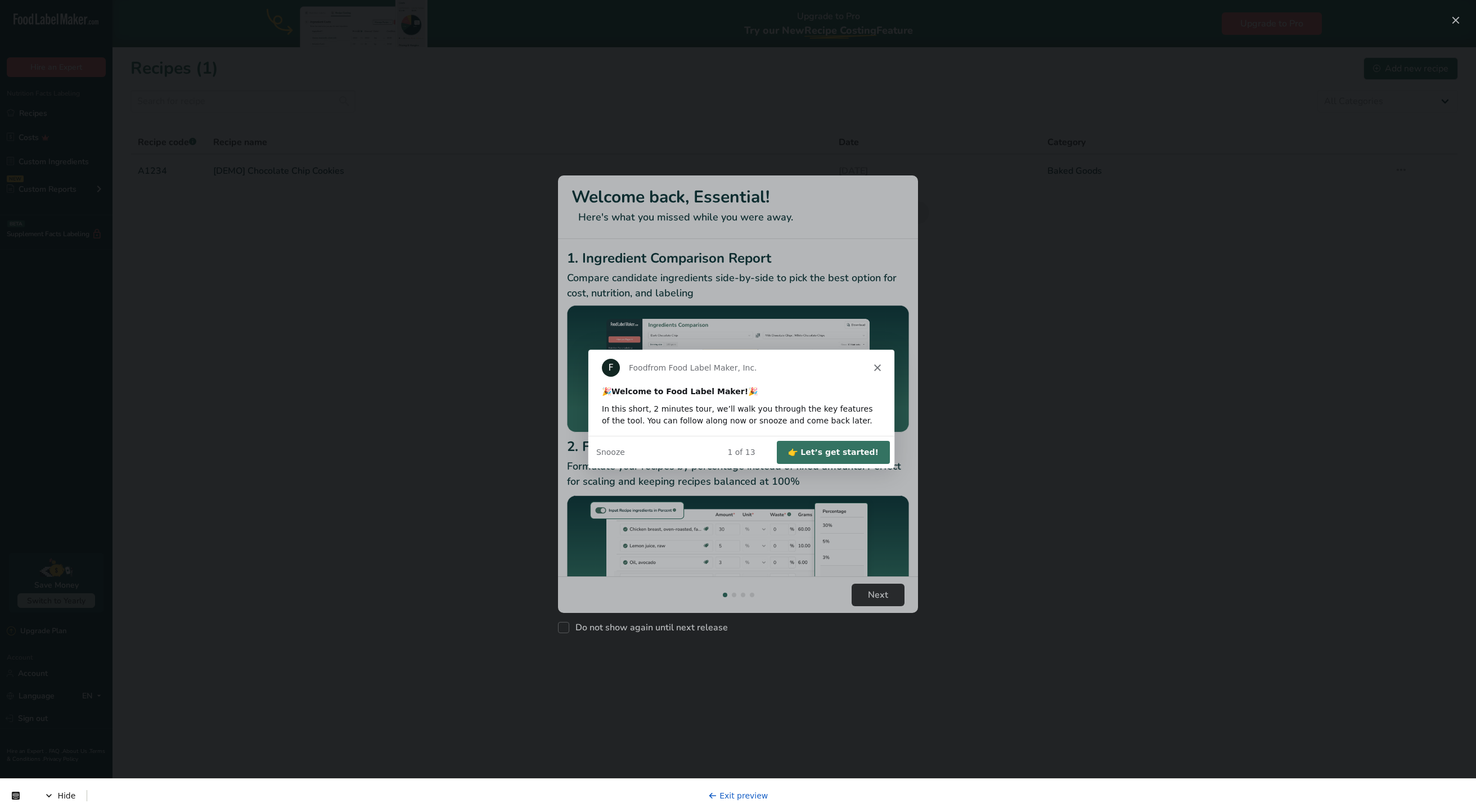
click at [838, 455] on button "👉 Let’s get started!" at bounding box center [833, 452] width 113 height 23
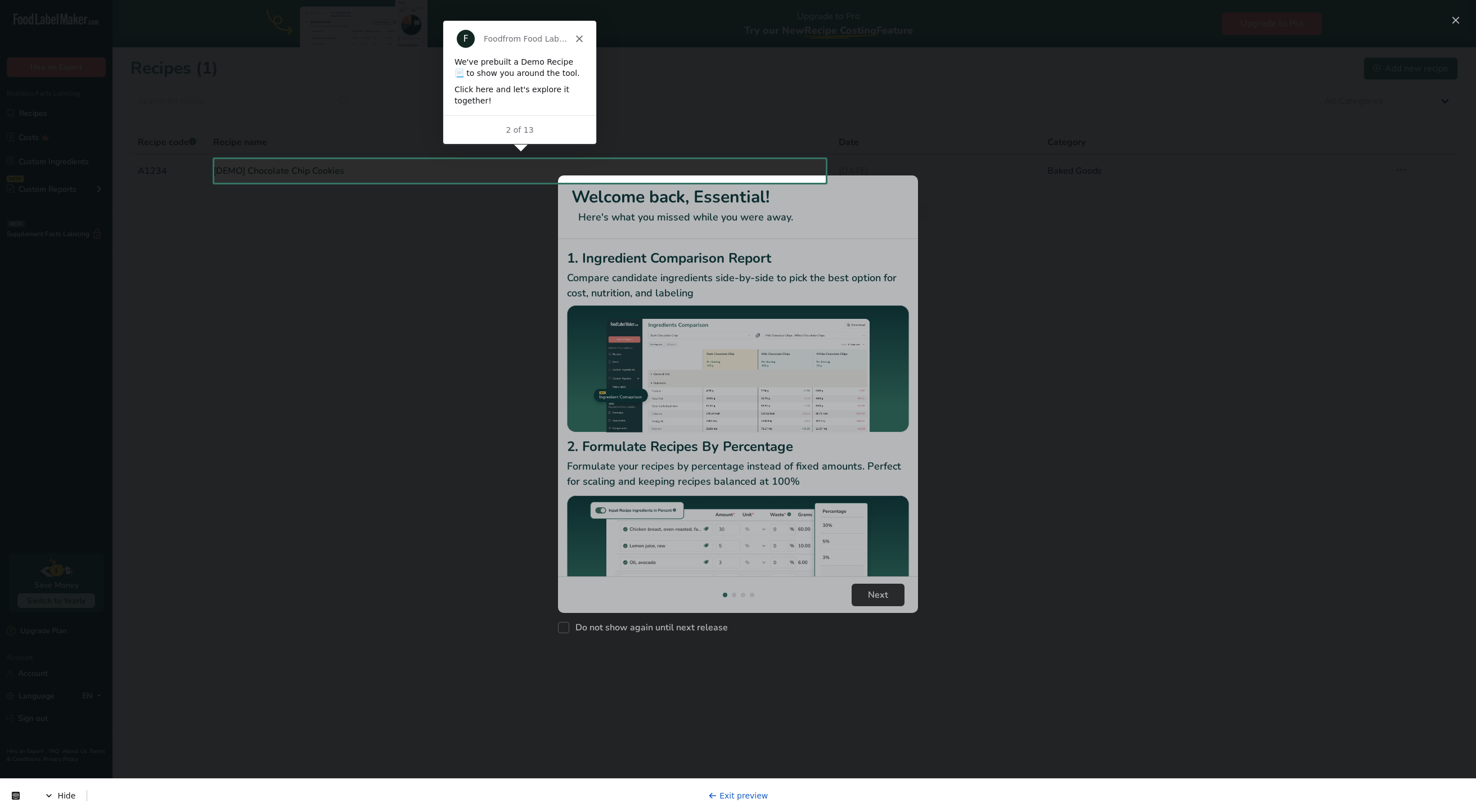
click at [1192, 227] on div at bounding box center [738, 498] width 1476 height 630
click at [1453, 21] on div at bounding box center [738, 79] width 1476 height 159
click at [406, 172] on div "New Features" at bounding box center [738, 406] width 1476 height 812
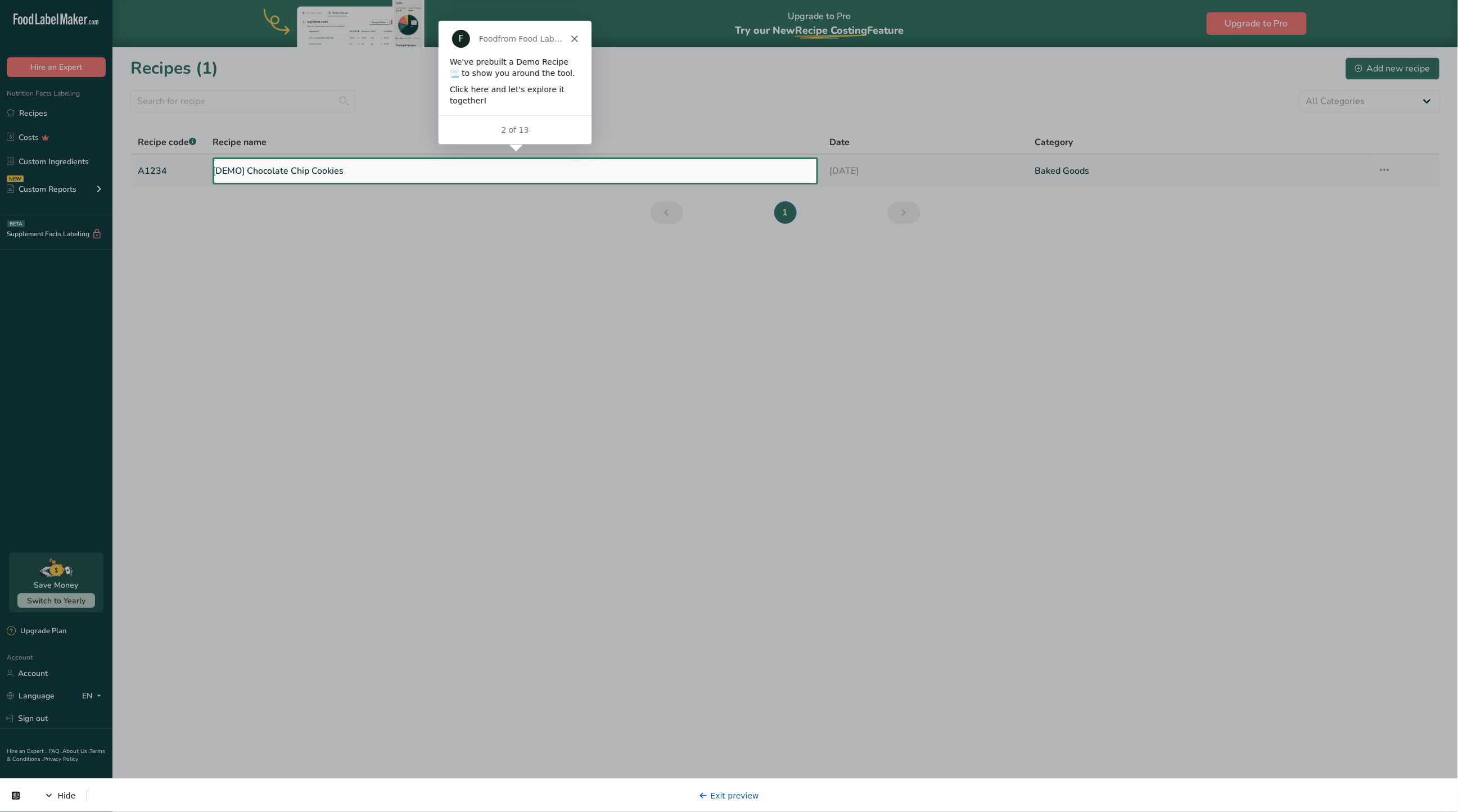
click at [360, 166] on link "[DEMO] Chocolate Chip Cookies" at bounding box center [515, 170] width 604 height 23
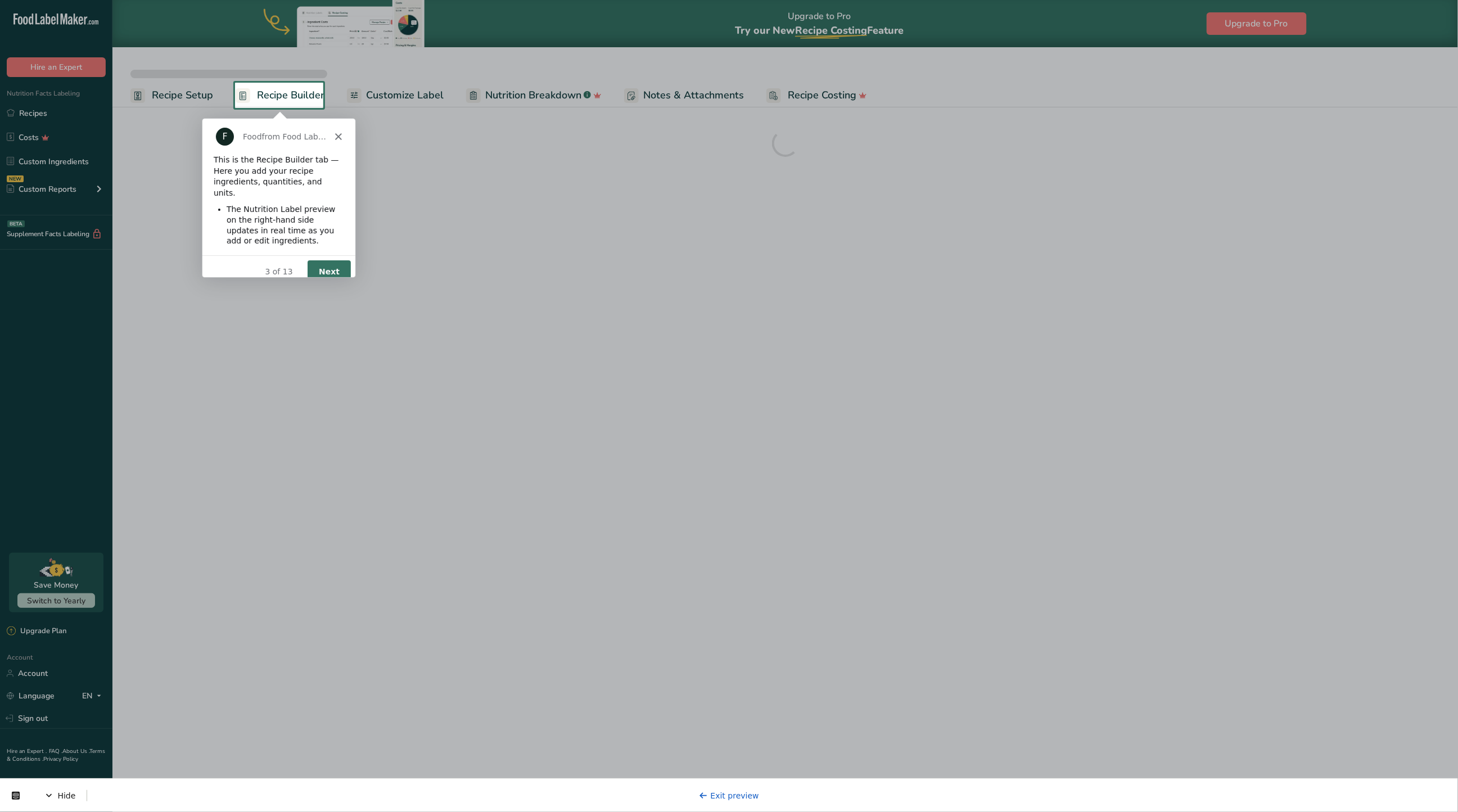
click at [310, 259] on button "Next" at bounding box center [328, 271] width 44 height 23
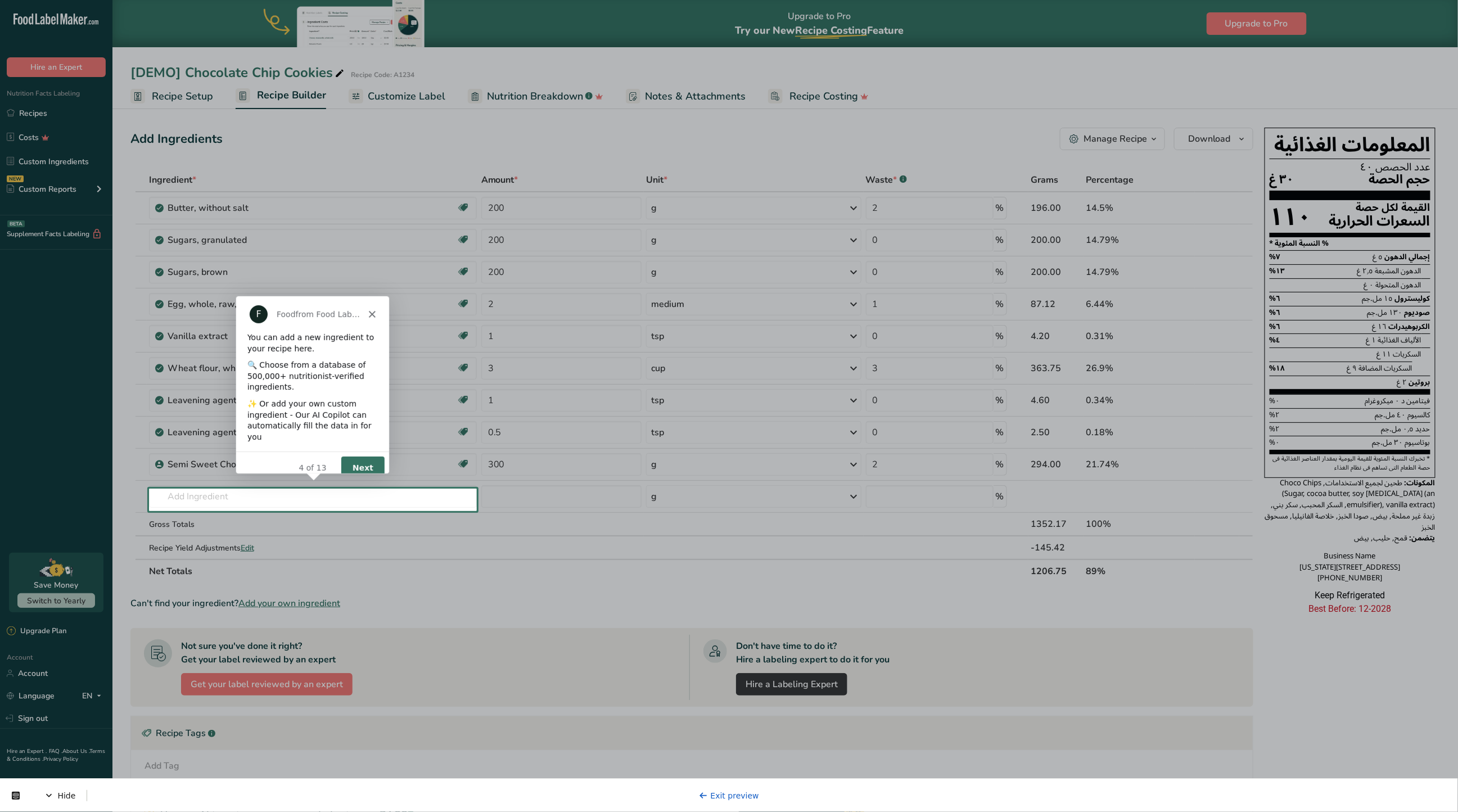
click at [371, 455] on button "Next" at bounding box center [361, 467] width 44 height 23
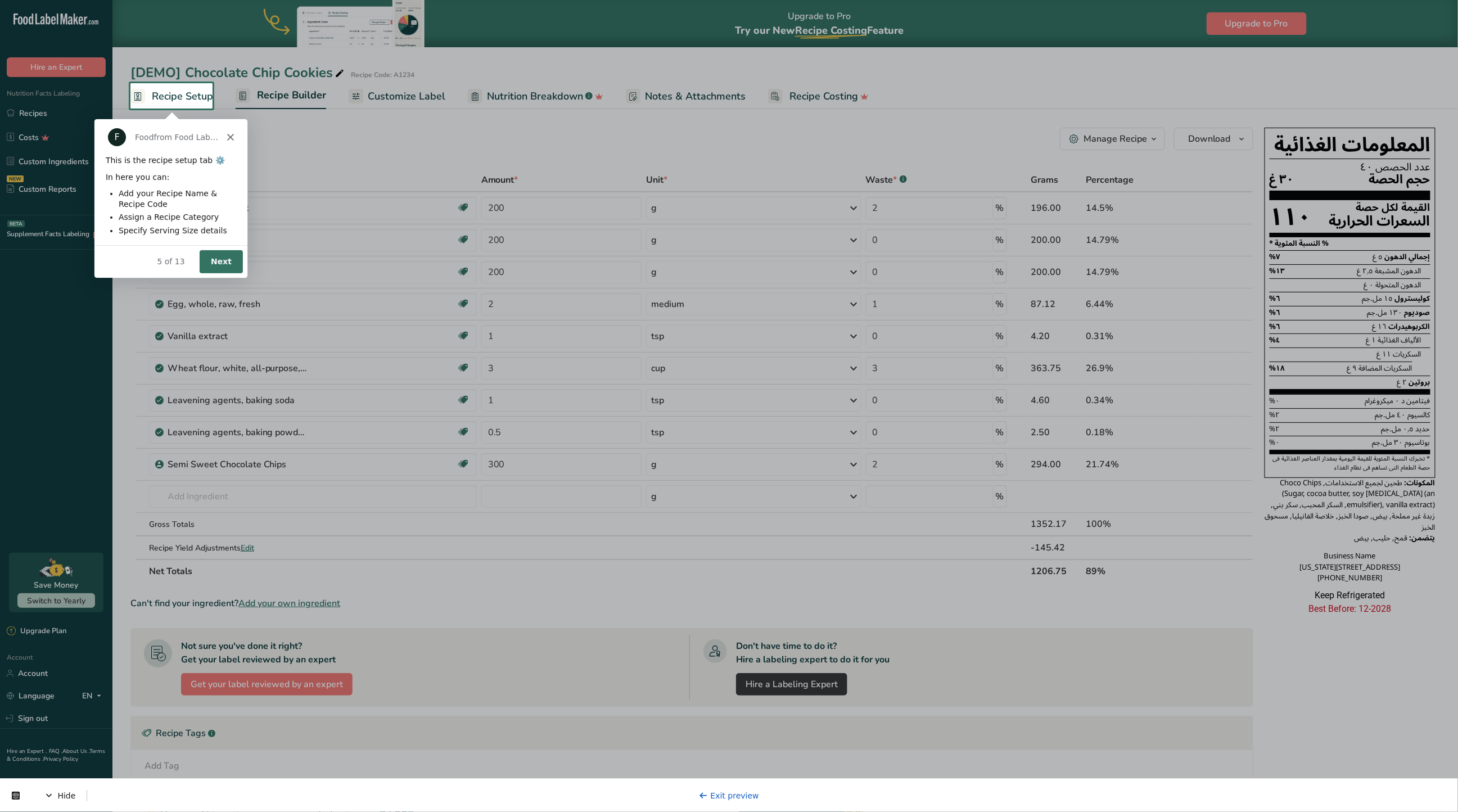
click at [221, 253] on button "Next" at bounding box center [221, 260] width 44 height 23
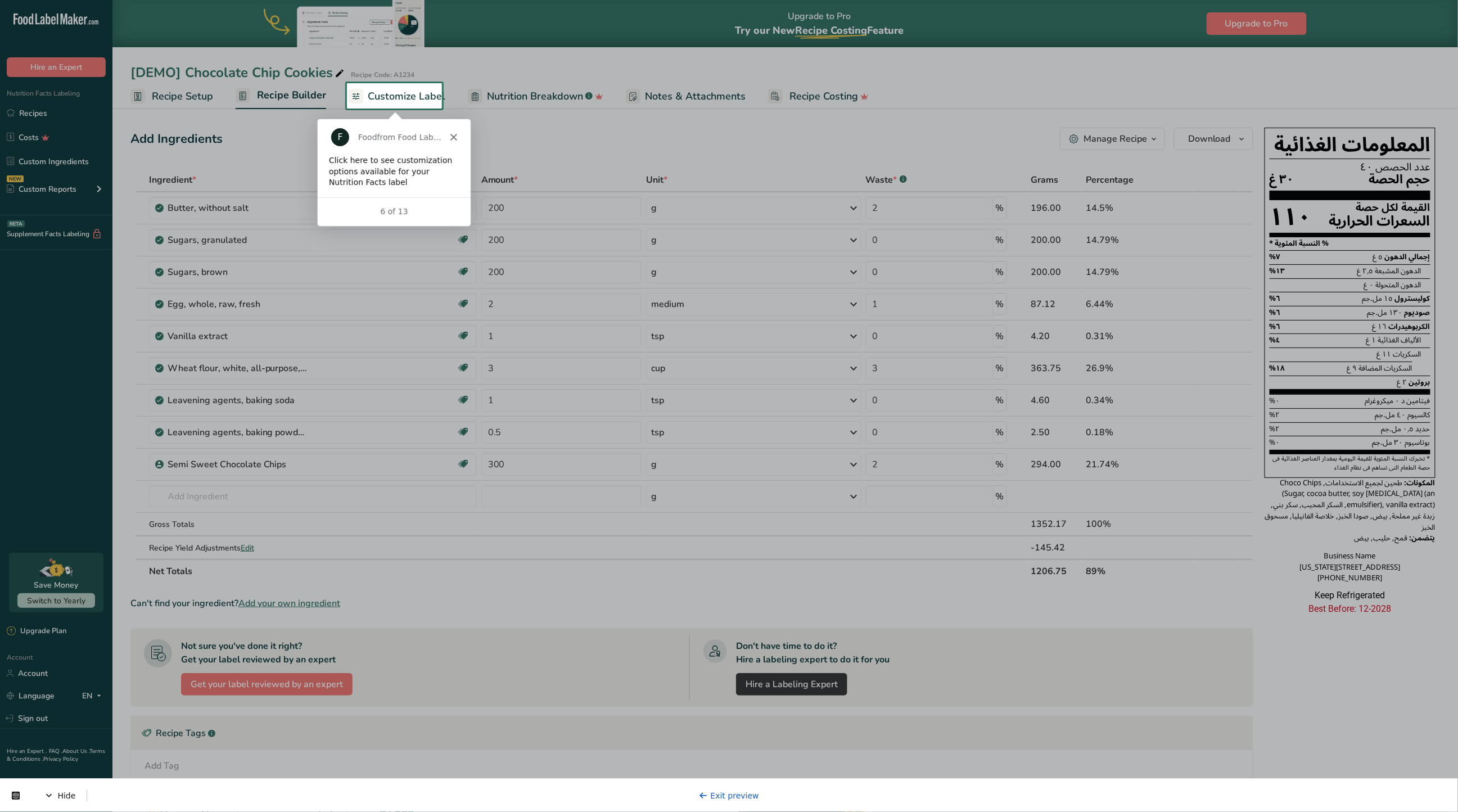
click at [394, 91] on span "Customize Label" at bounding box center [406, 96] width 78 height 15
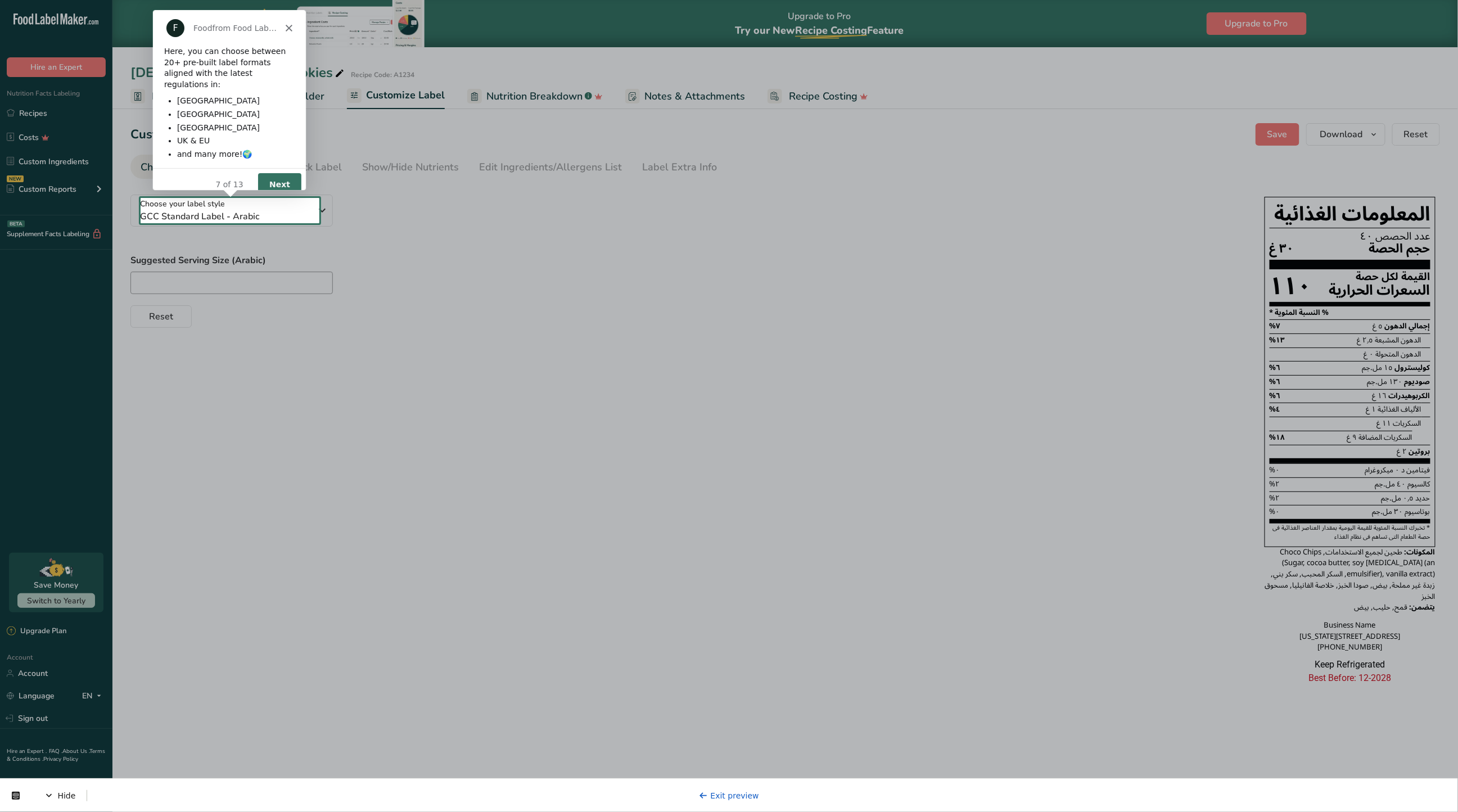
click at [272, 172] on button "Next" at bounding box center [279, 184] width 44 height 23
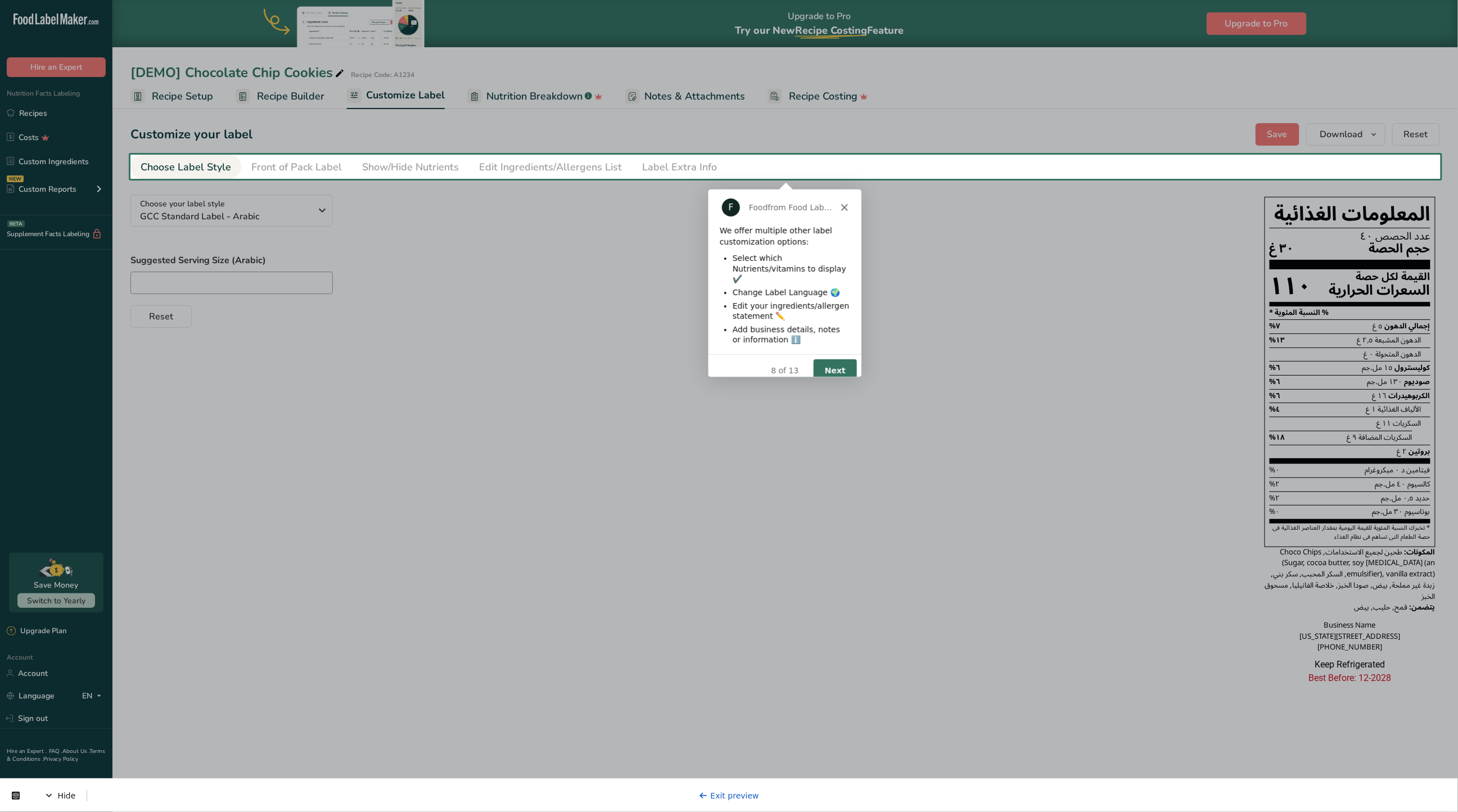
click at [838, 363] on button "Next" at bounding box center [834, 369] width 44 height 23
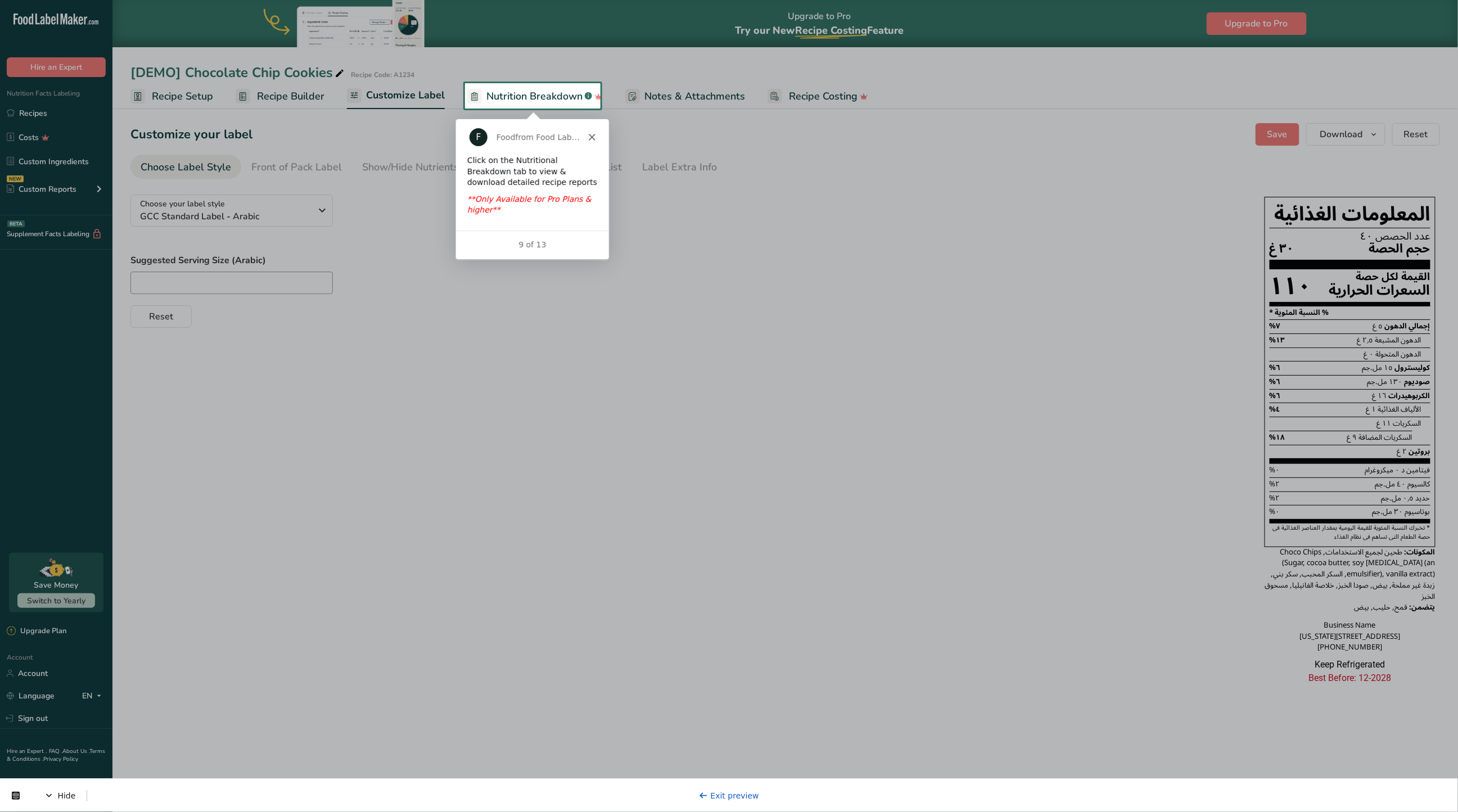
click at [536, 101] on span "Nutrition Breakdown" at bounding box center [534, 96] width 96 height 15
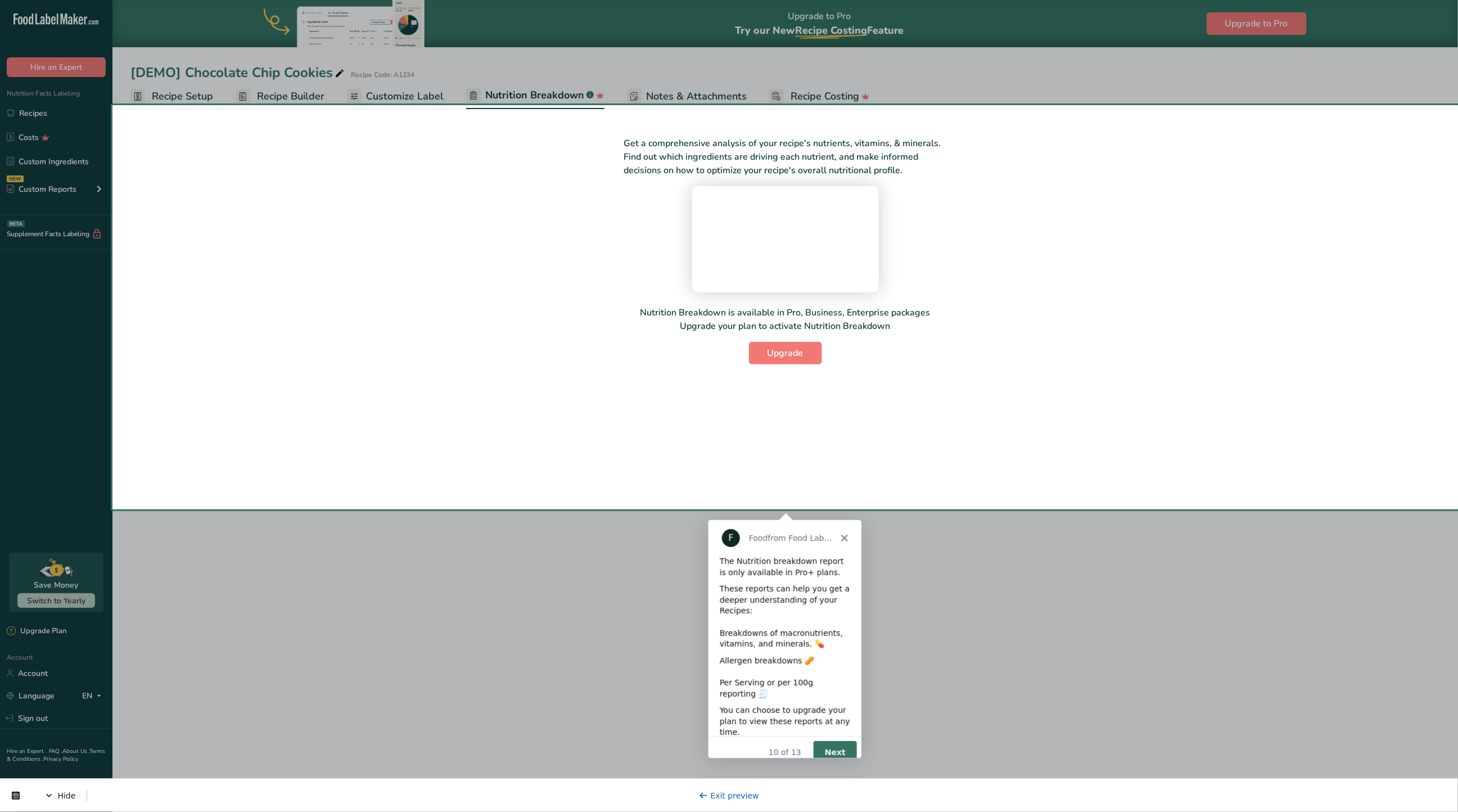
click at [826, 742] on button "Next" at bounding box center [834, 752] width 44 height 23
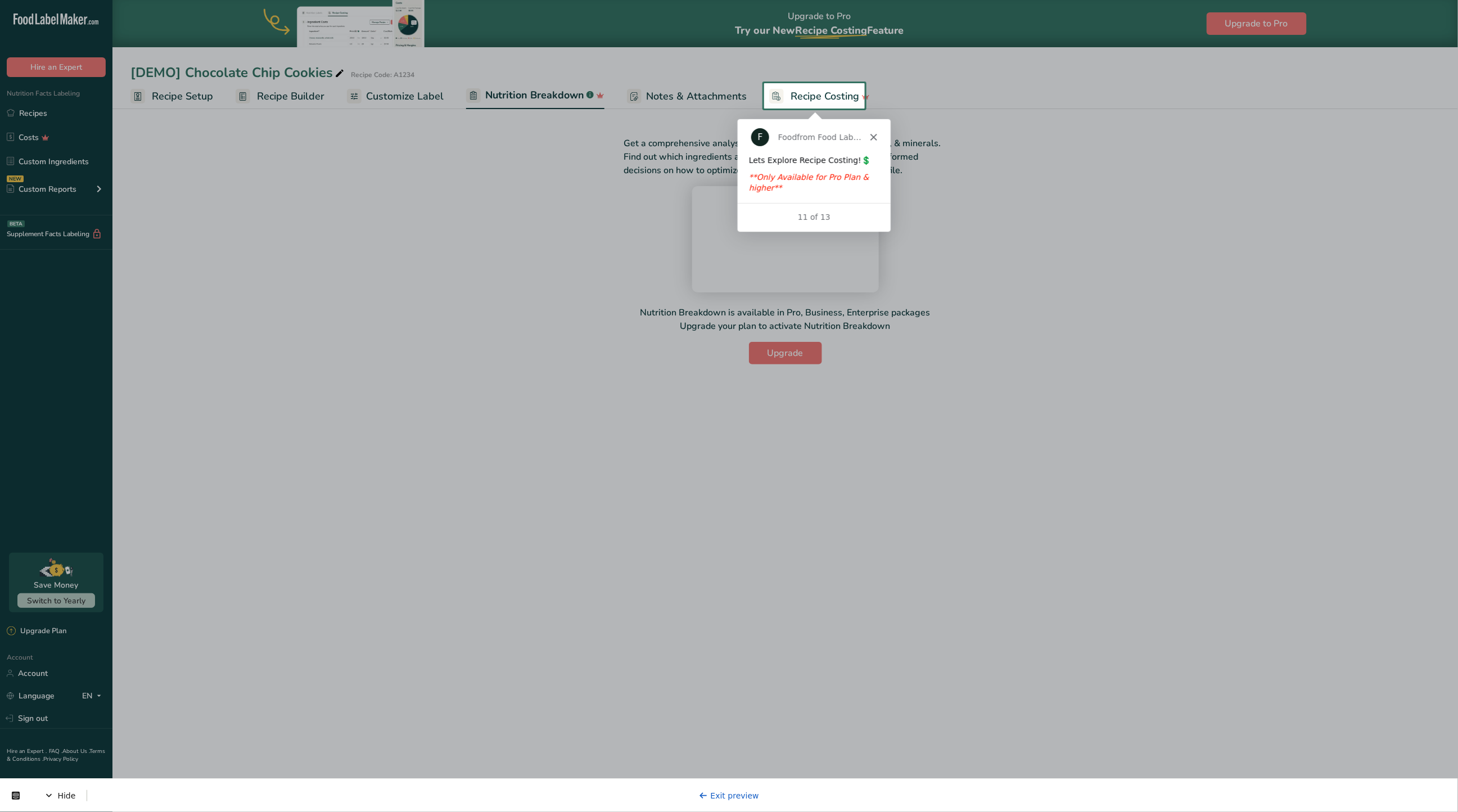
click at [820, 89] on span "Recipe Costing" at bounding box center [825, 96] width 68 height 15
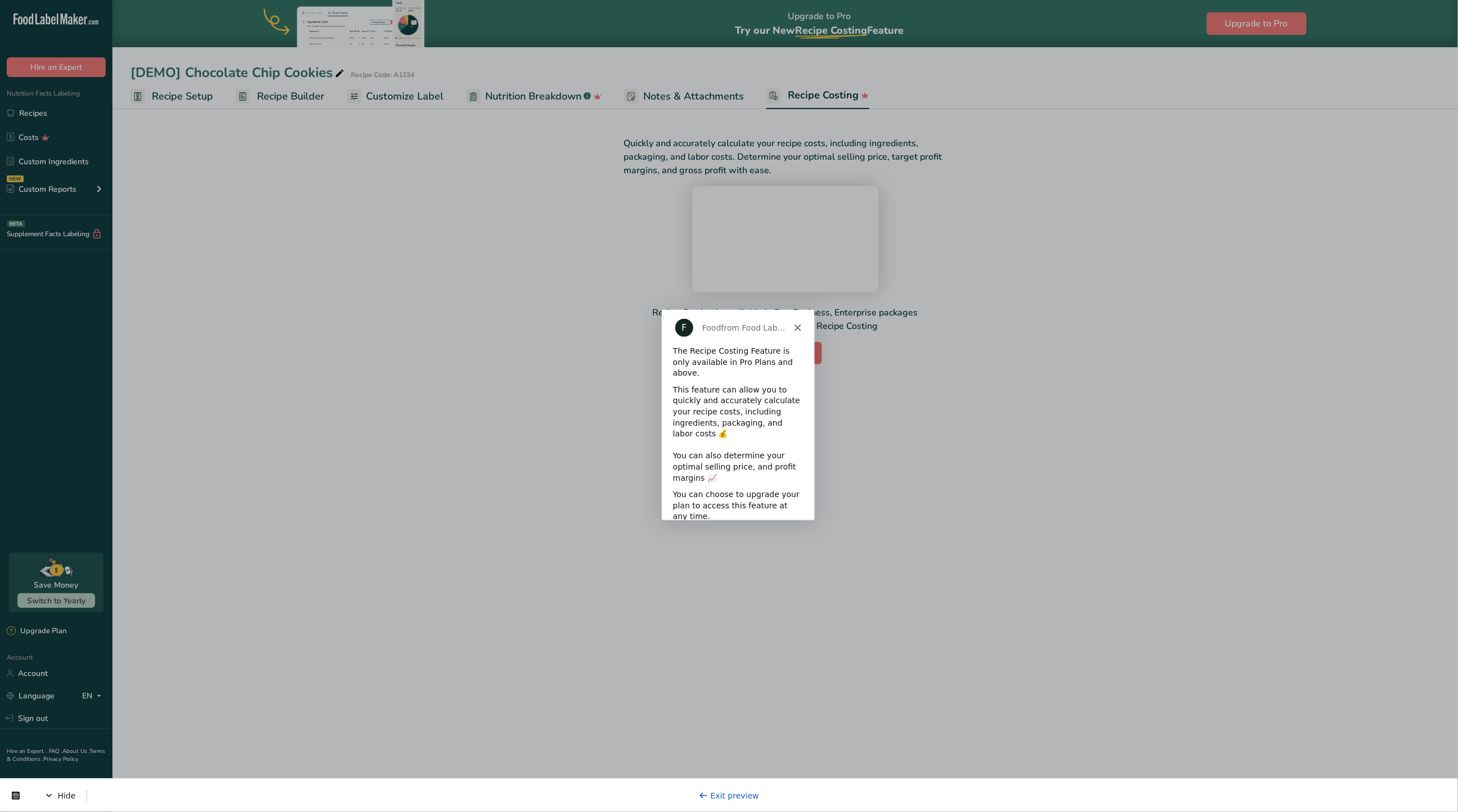
click at [785, 530] on button "Next" at bounding box center [787, 541] width 44 height 23
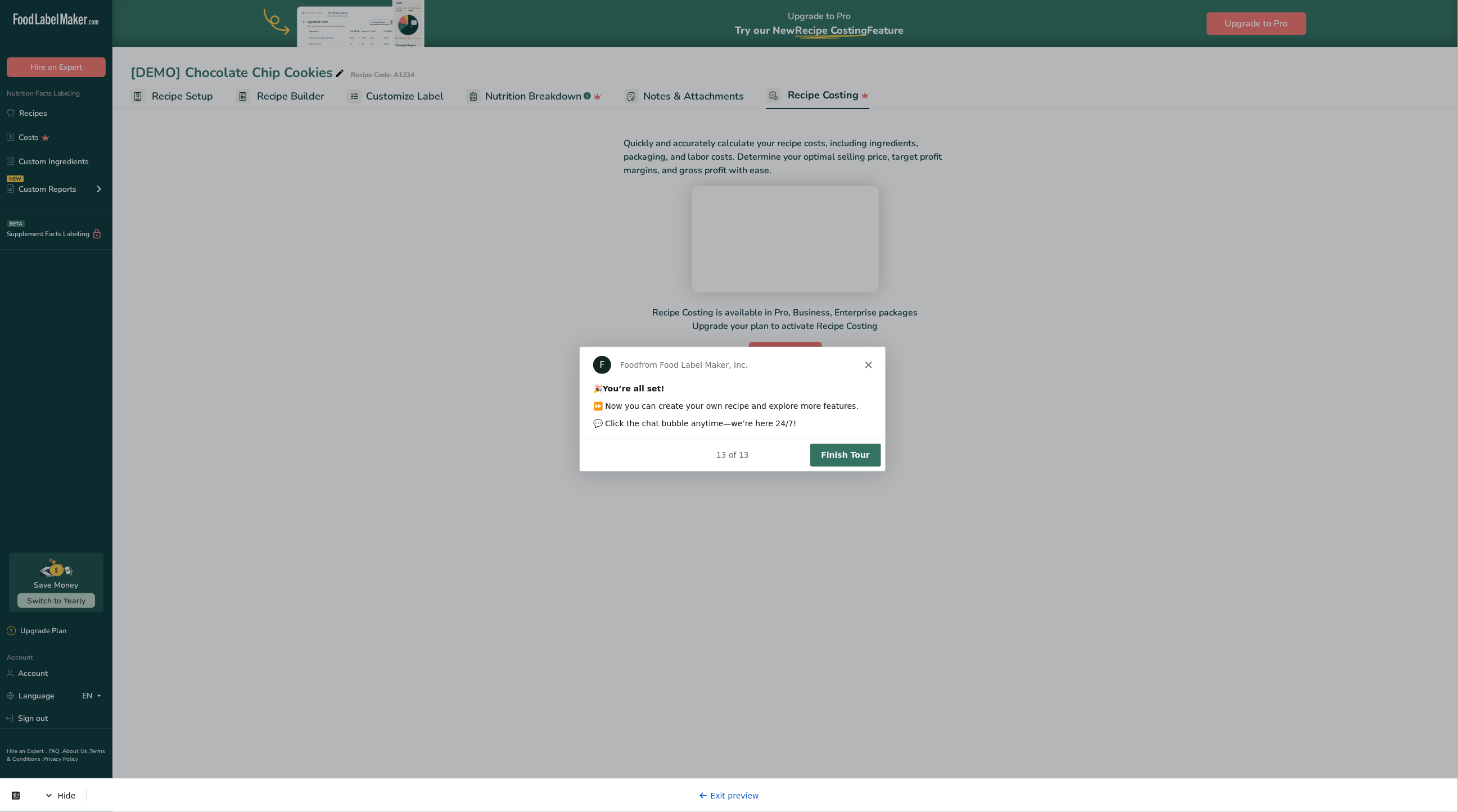
click at [847, 450] on button "Finish Tour" at bounding box center [845, 455] width 71 height 23
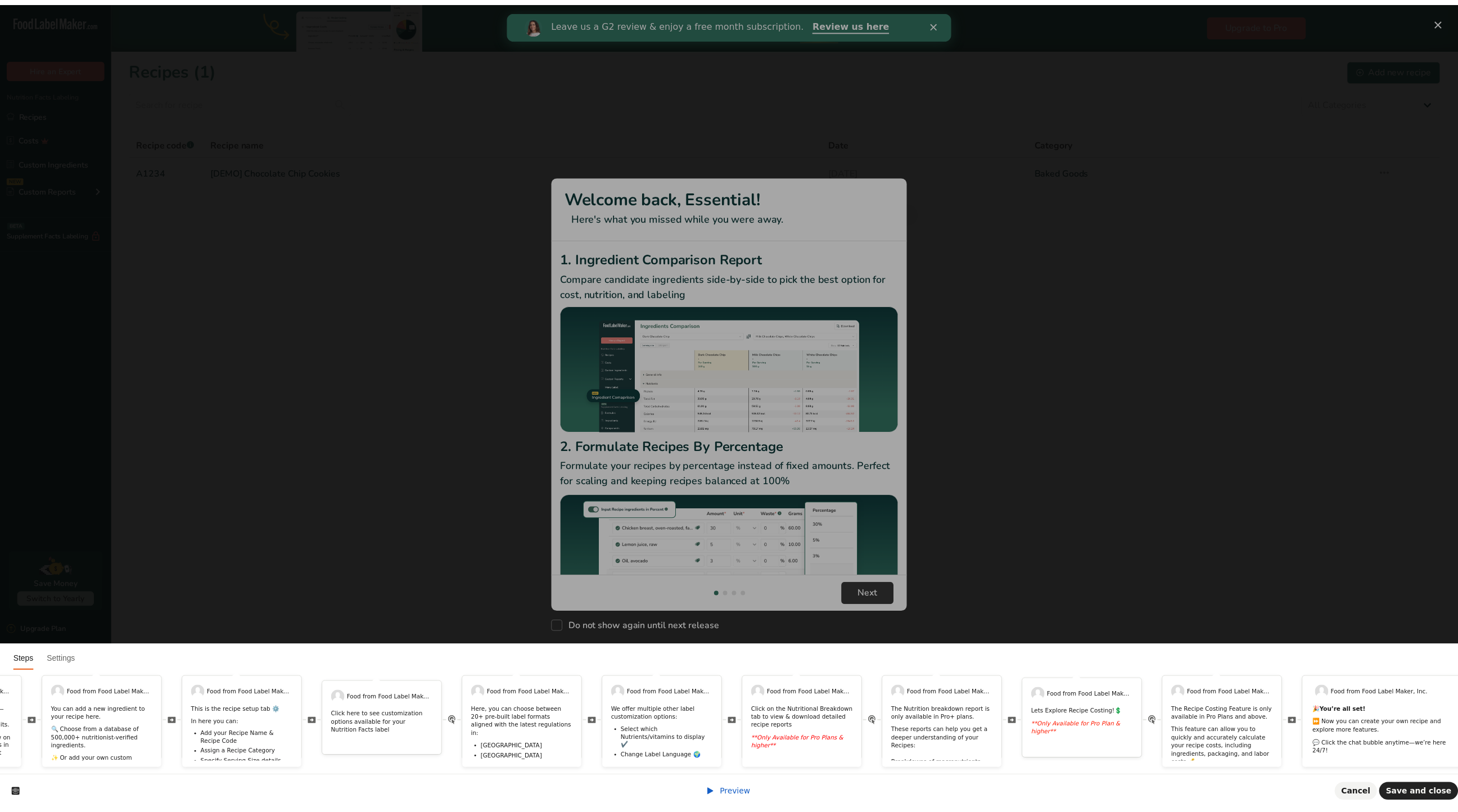
scroll to position [0, 463]
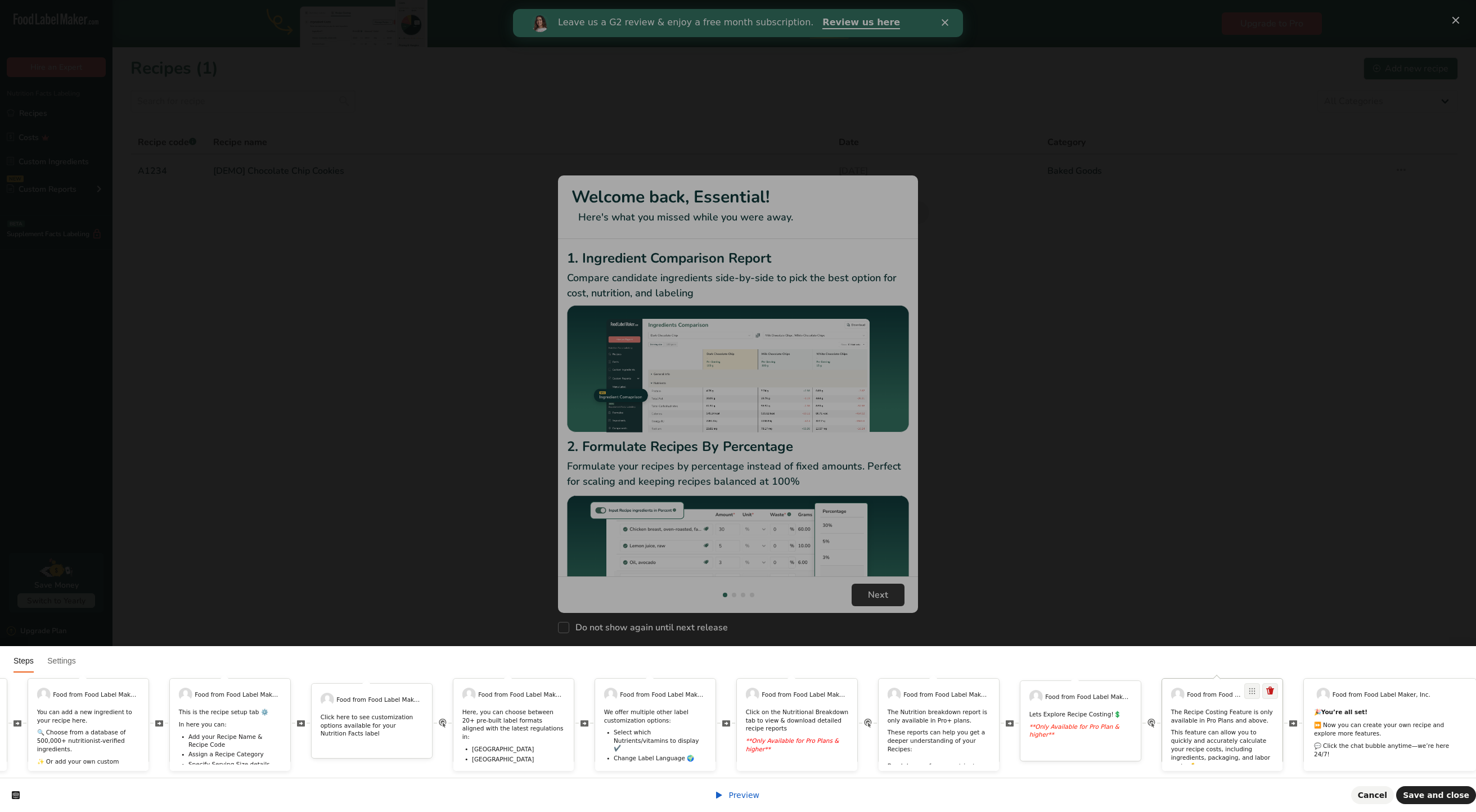
click at [1232, 708] on p "The Recipe Costing Feature is only available in Pro Plans and above." at bounding box center [1222, 716] width 103 height 16
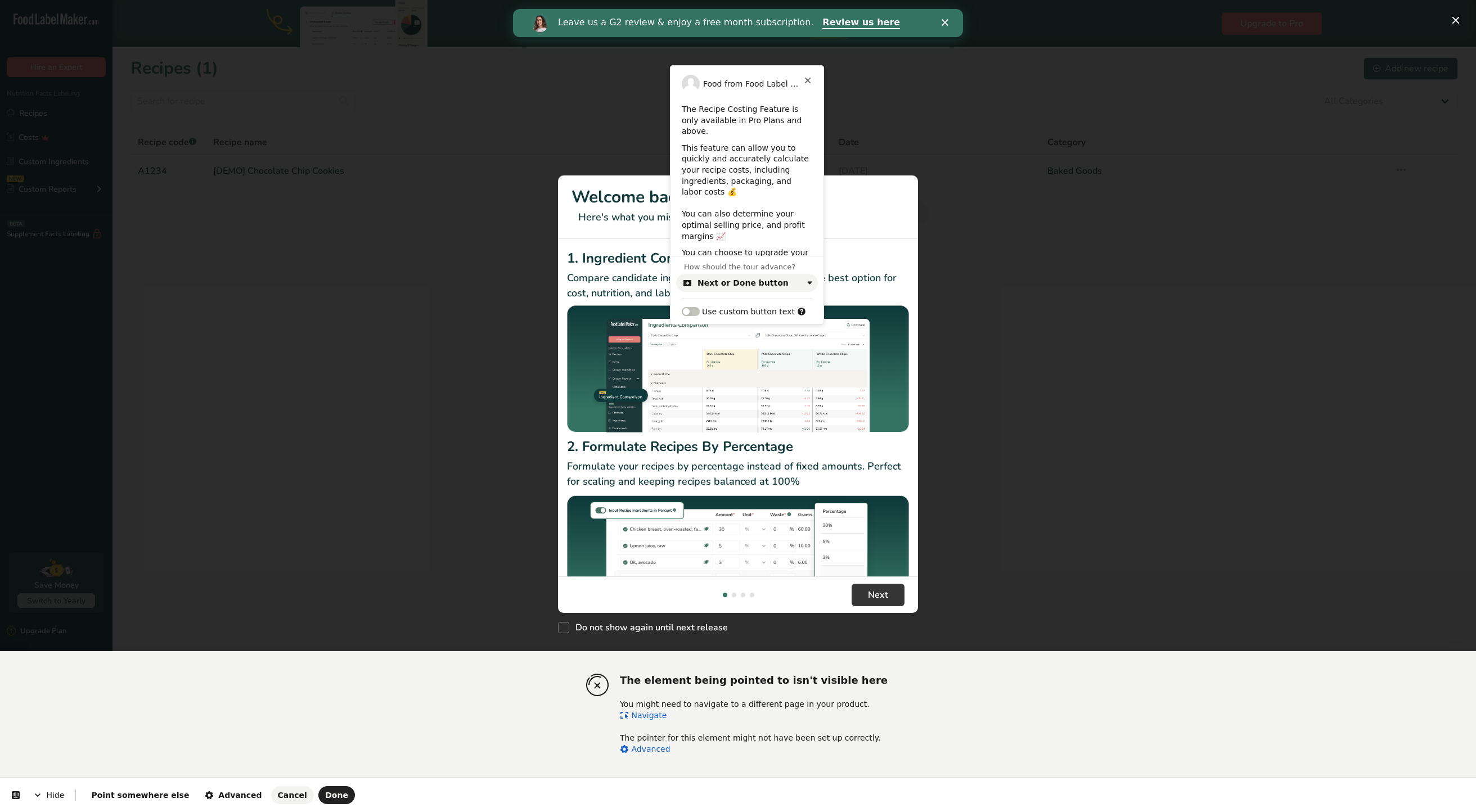
click at [641, 711] on link "Navigate" at bounding box center [643, 715] width 47 height 9
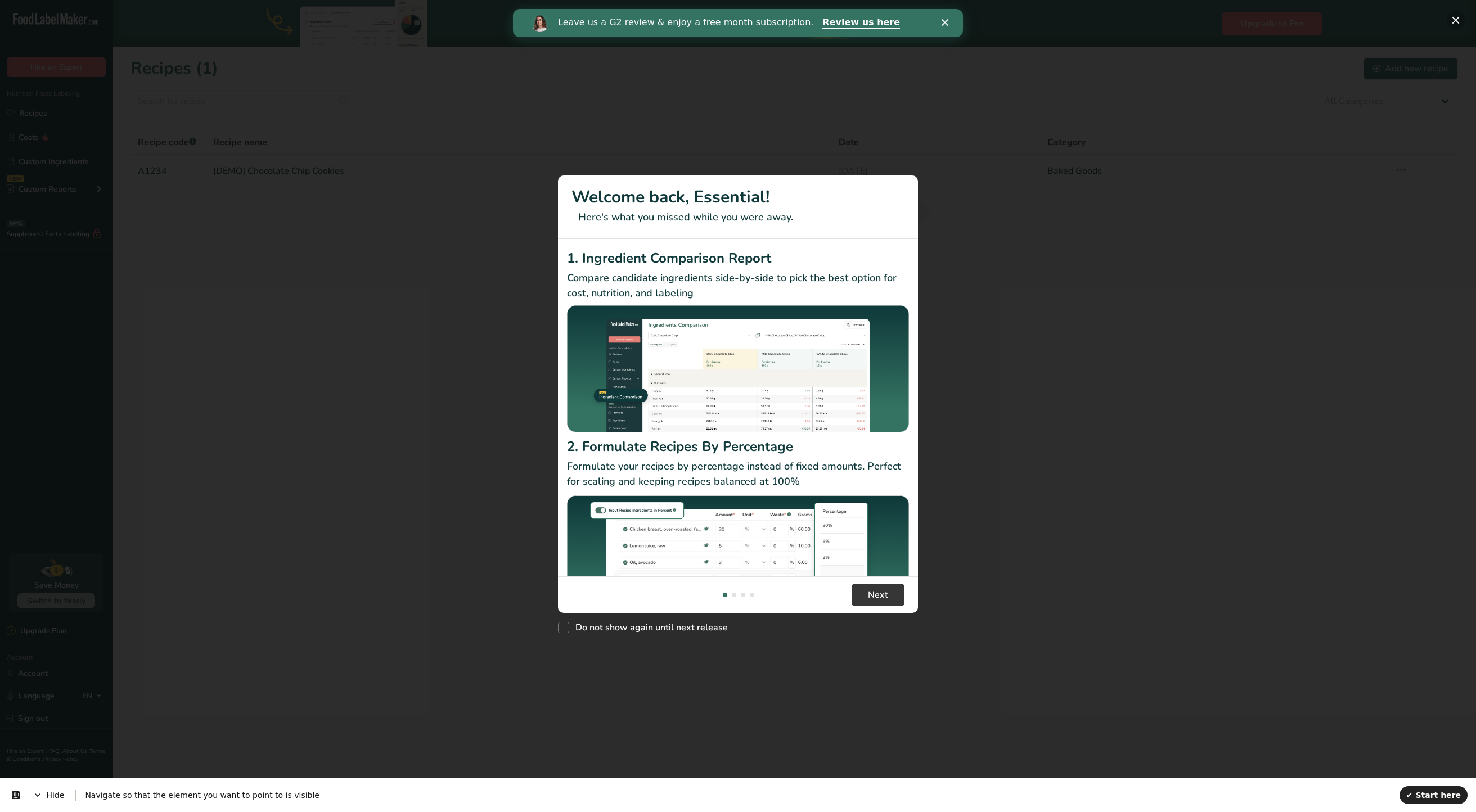
click at [1457, 14] on button "New Features" at bounding box center [1456, 20] width 18 height 18
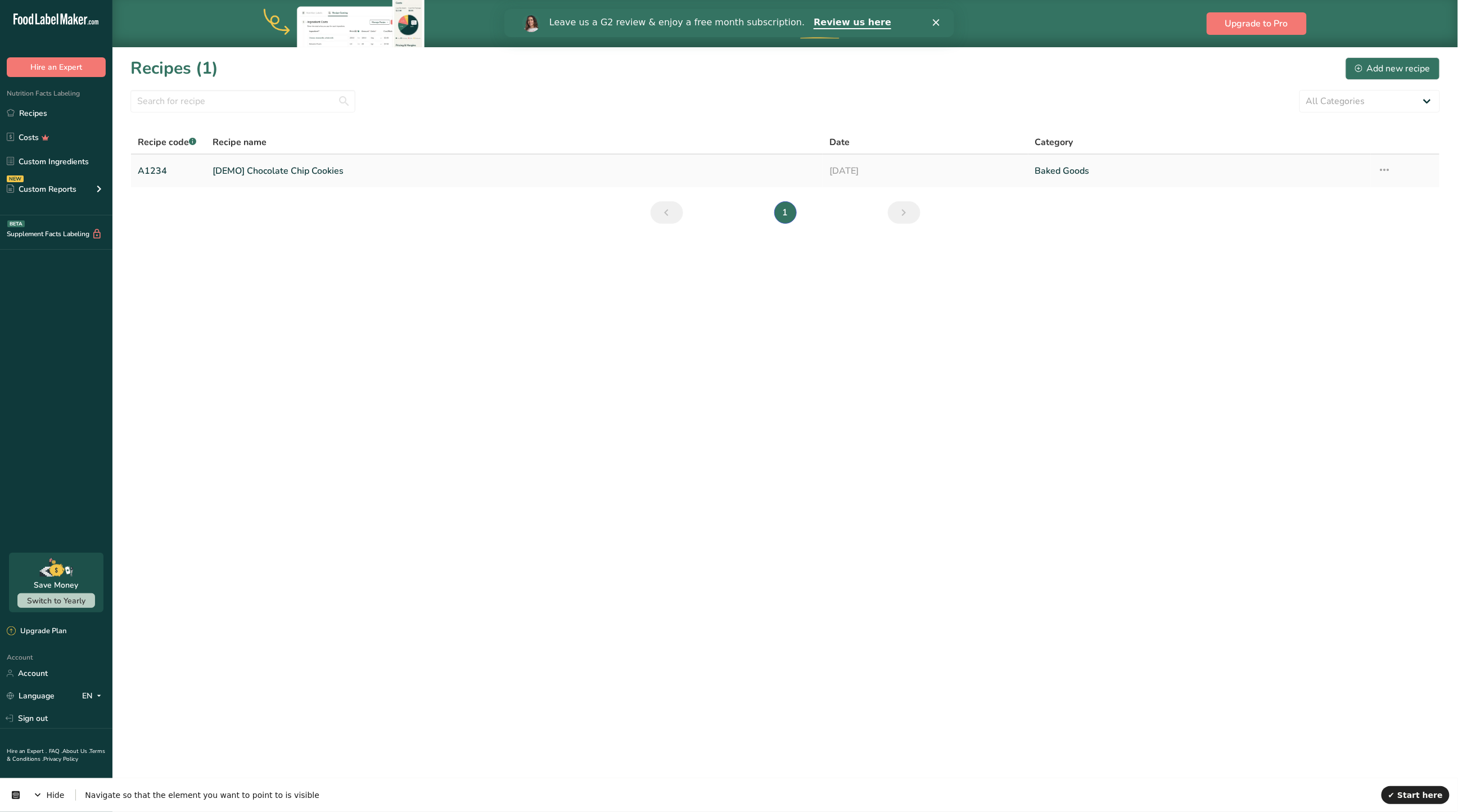
click at [357, 167] on link "[DEMO] Chocolate Chip Cookies" at bounding box center [515, 170] width 604 height 23
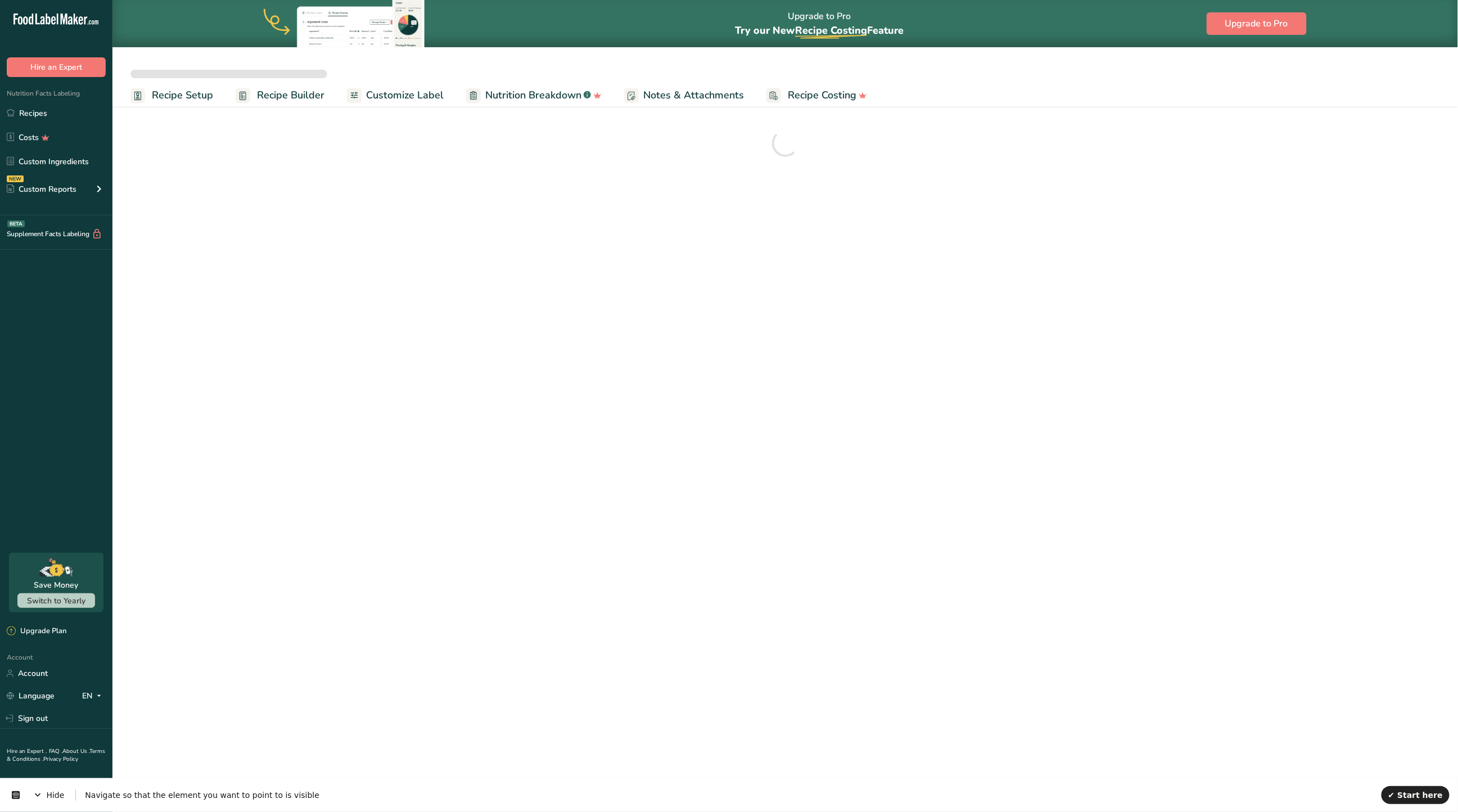
click at [803, 96] on span "Recipe Costing" at bounding box center [822, 95] width 68 height 15
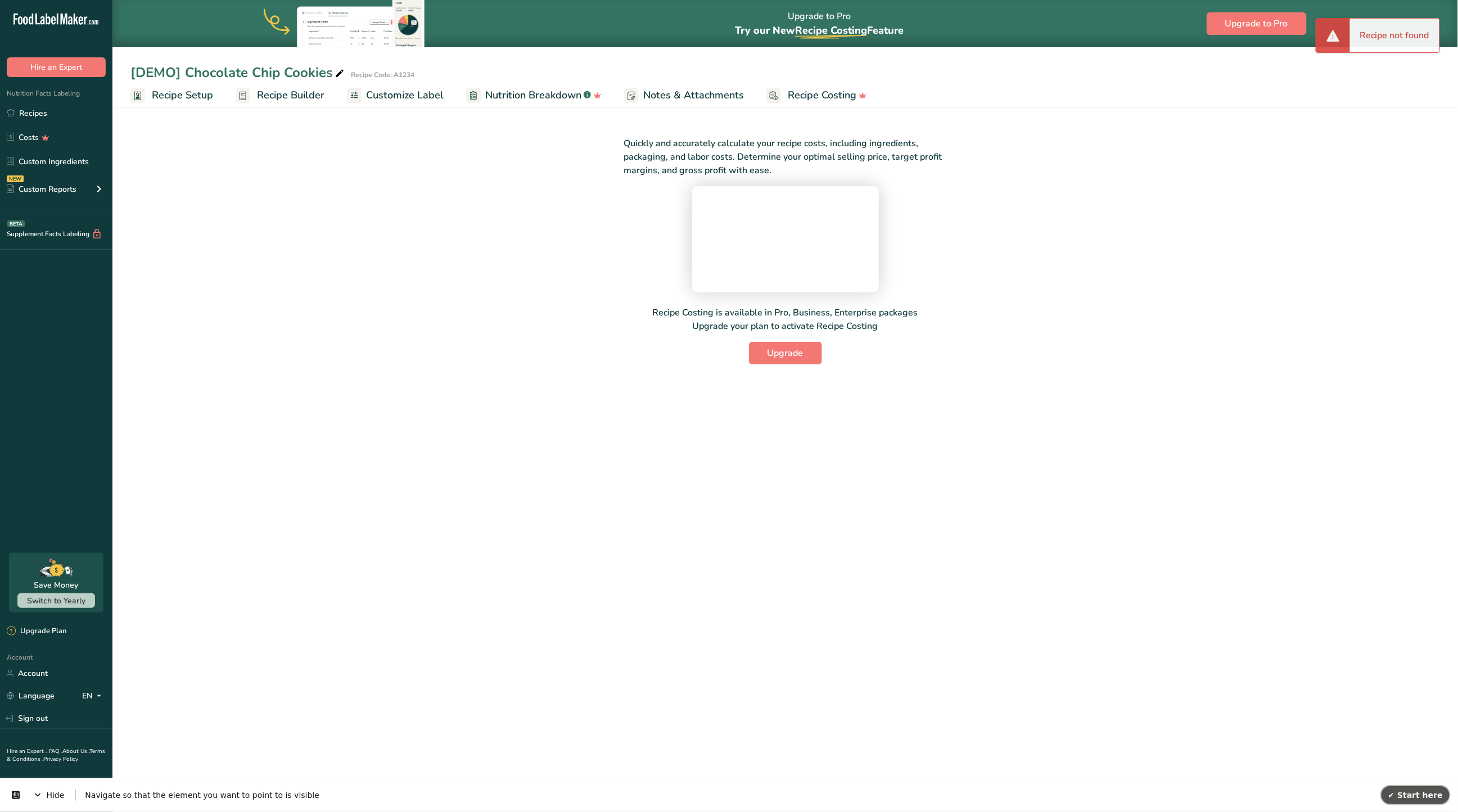
click at [1407, 793] on span "✔ Start here" at bounding box center [1415, 794] width 54 height 9
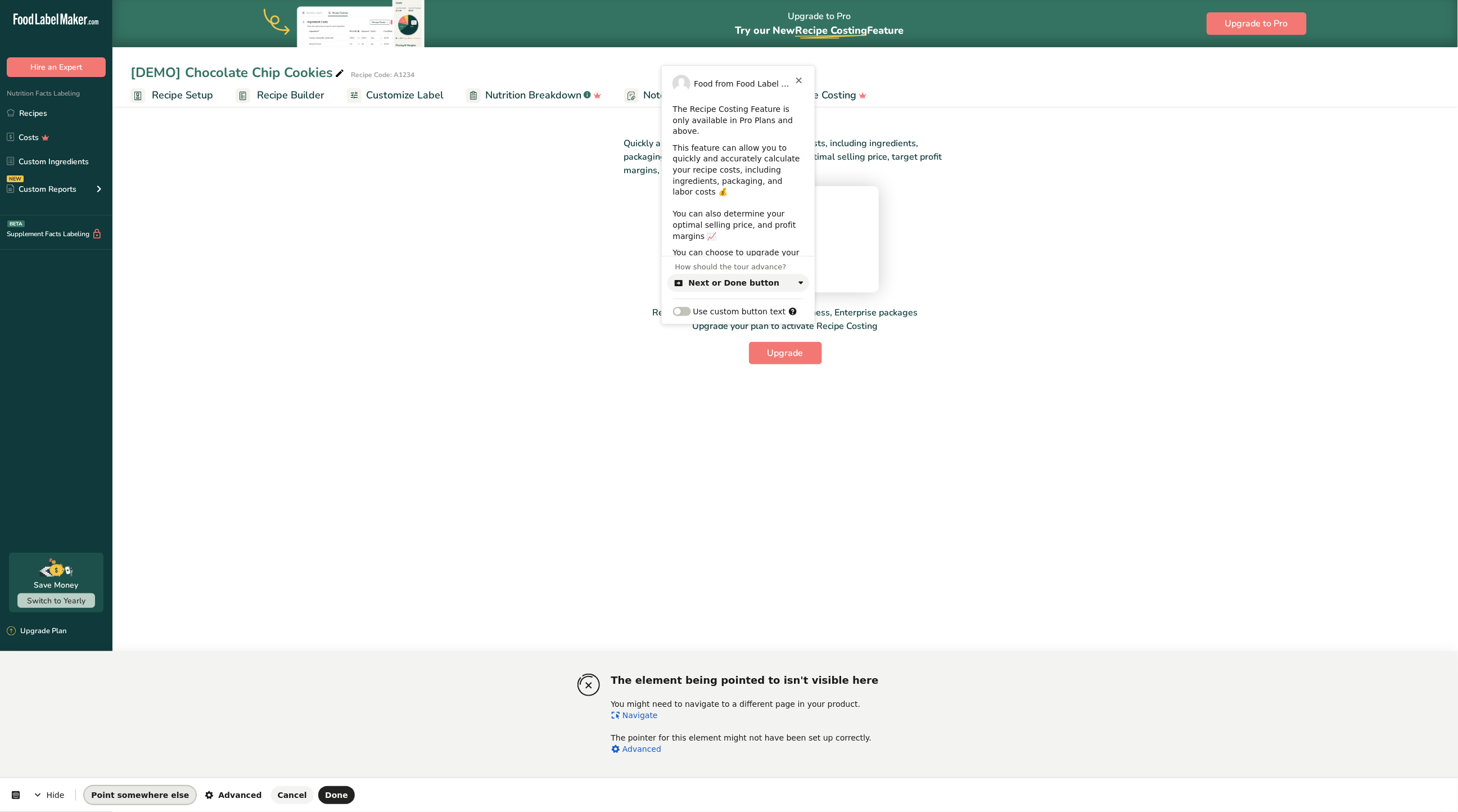
click at [126, 802] on button "Point somewhere else" at bounding box center [140, 795] width 111 height 18
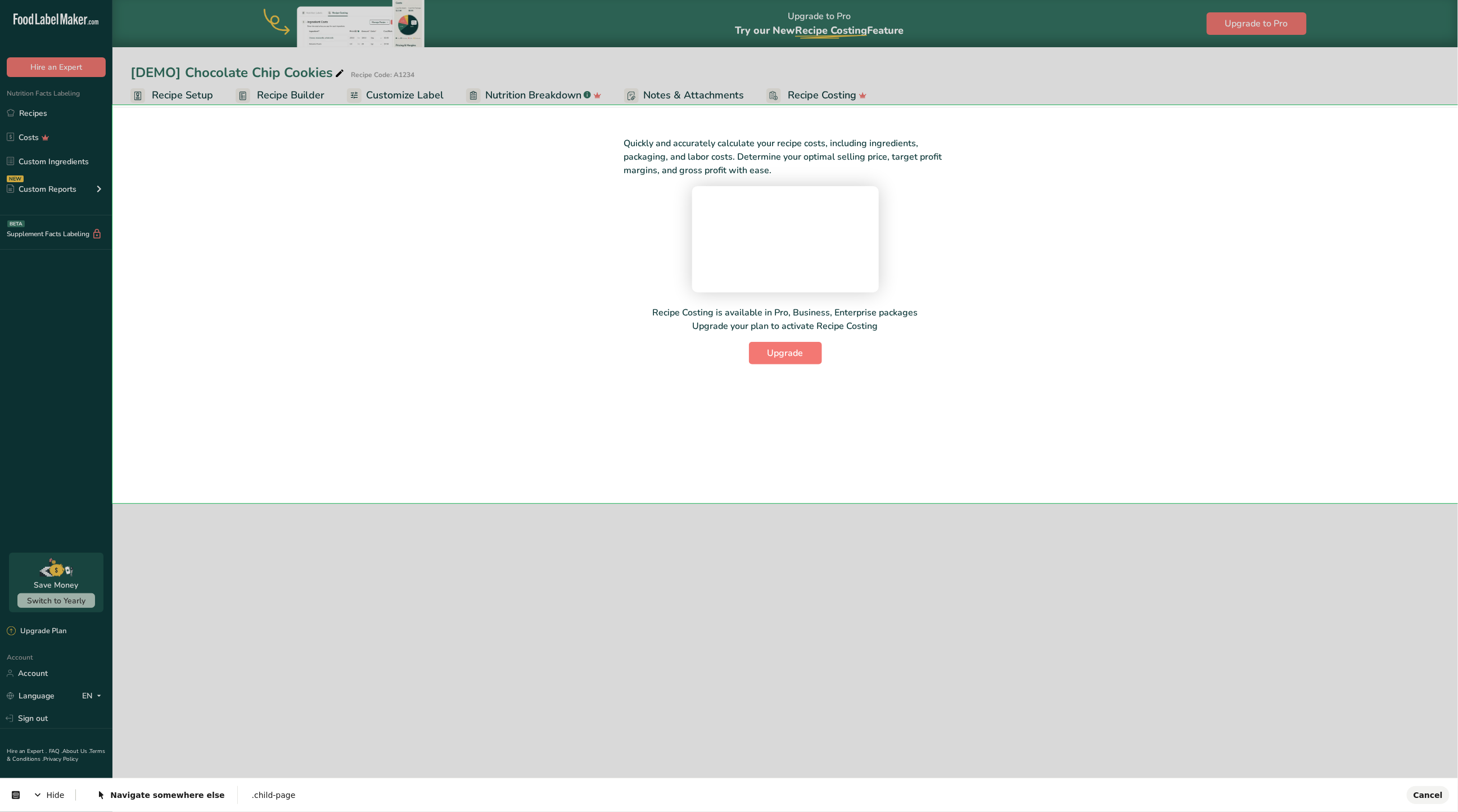
click at [444, 389] on body ".a-20{fill:#fff;} Hire an Expert Nutrition Facts Labeling Recipes Costs Custom …" at bounding box center [729, 406] width 1458 height 812
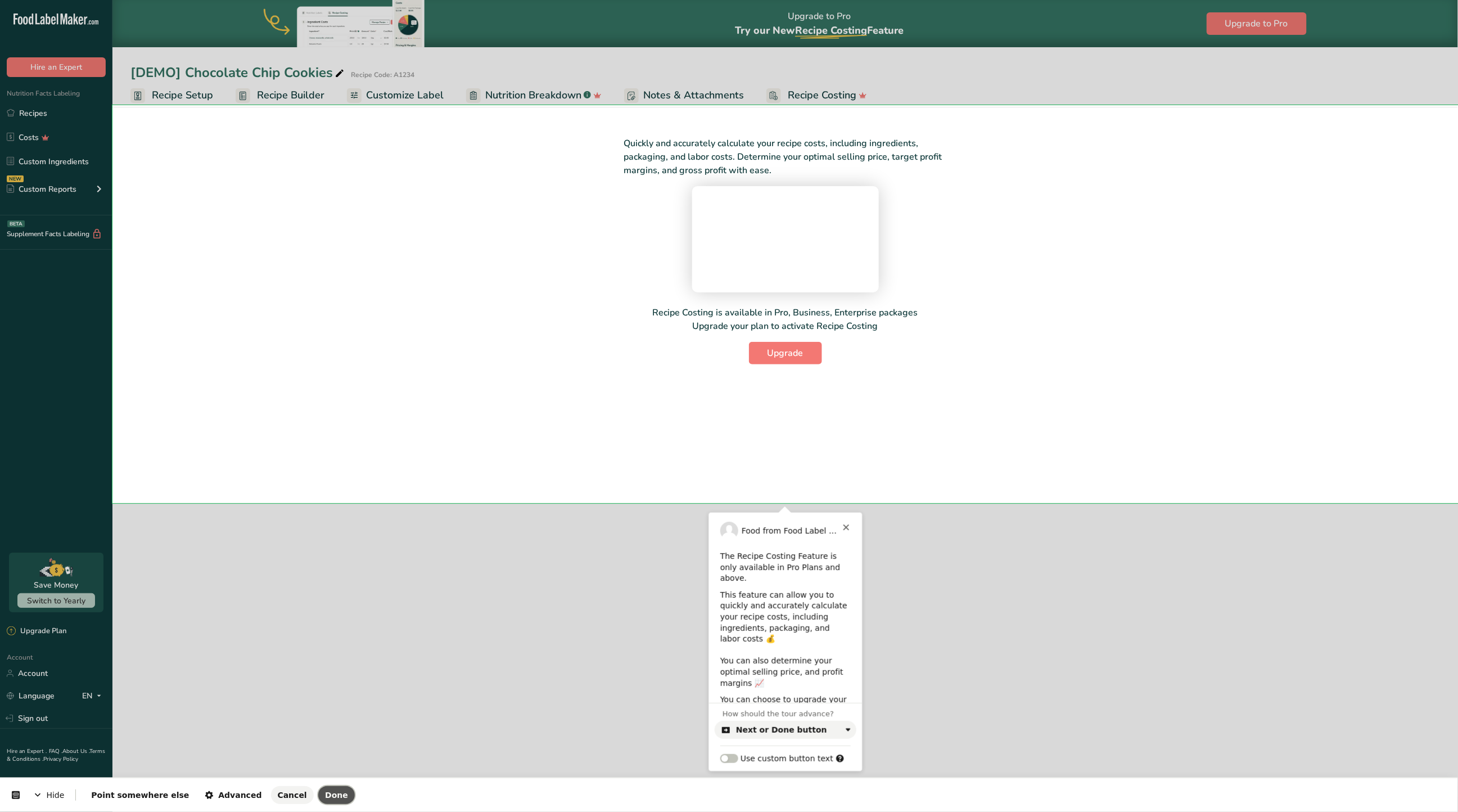
click at [325, 791] on span "Done" at bounding box center [337, 795] width 23 height 9
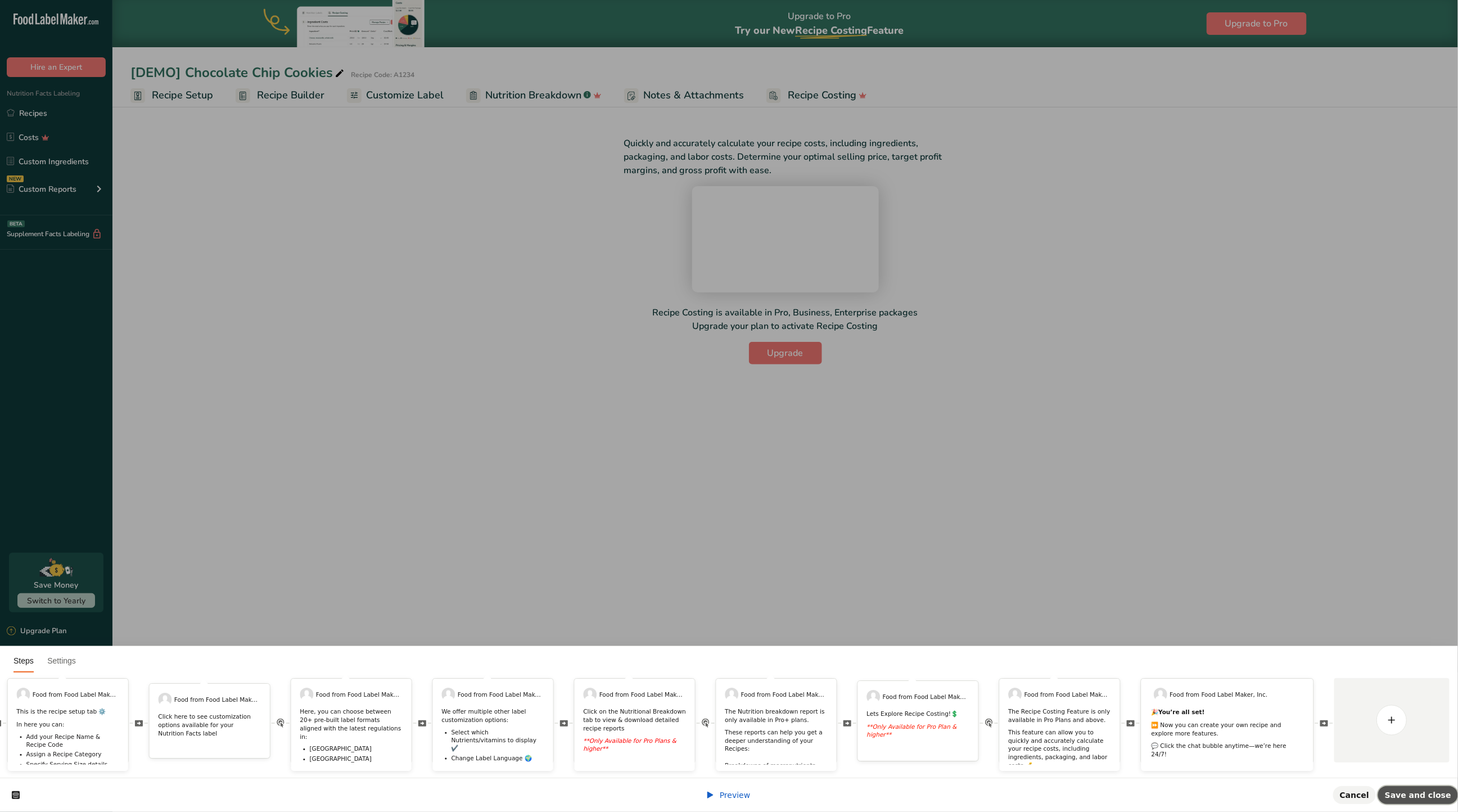
click at [1430, 786] on button "Save and close" at bounding box center [1418, 795] width 80 height 18
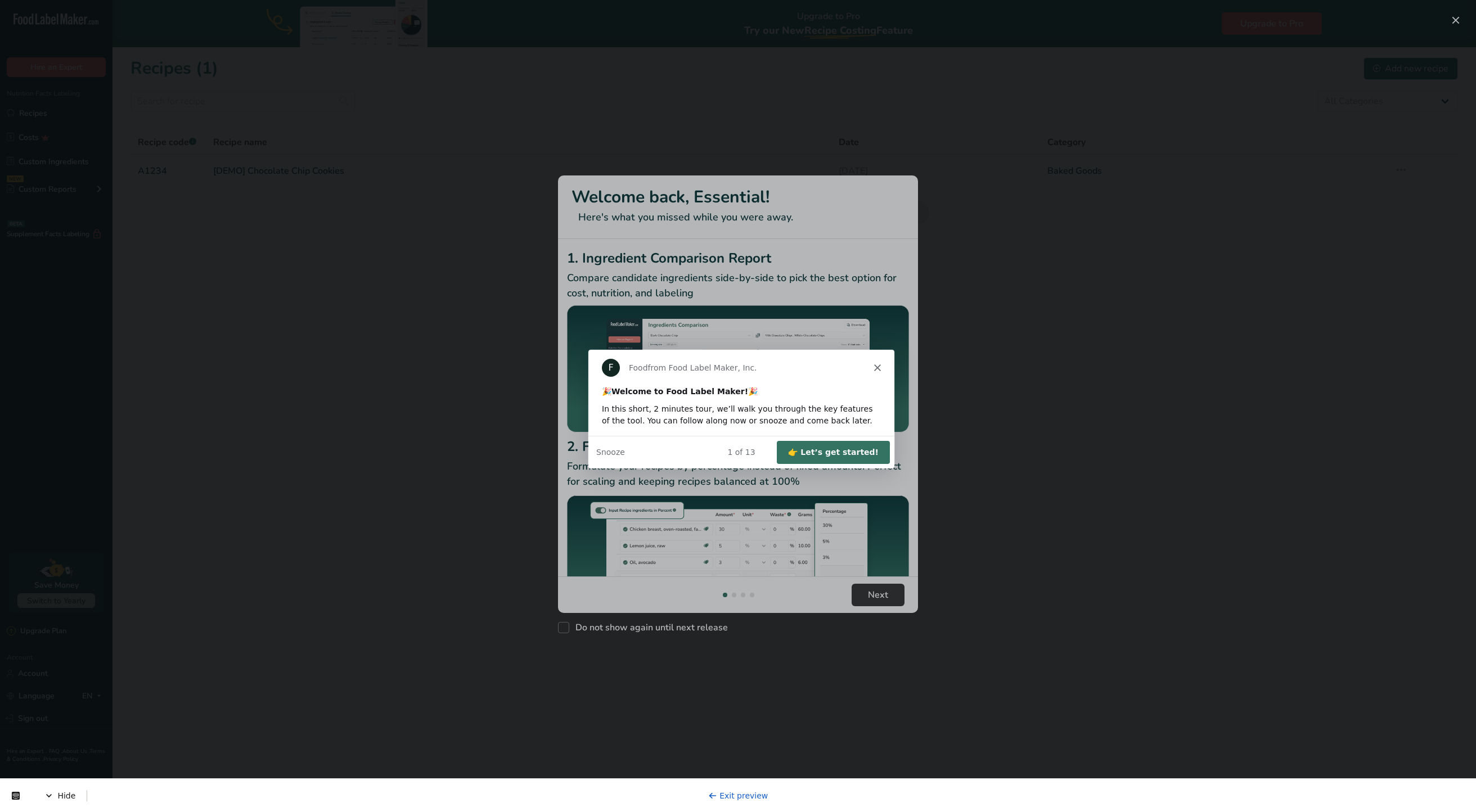
click at [833, 443] on button "👉 Let’s get started!" at bounding box center [833, 452] width 113 height 23
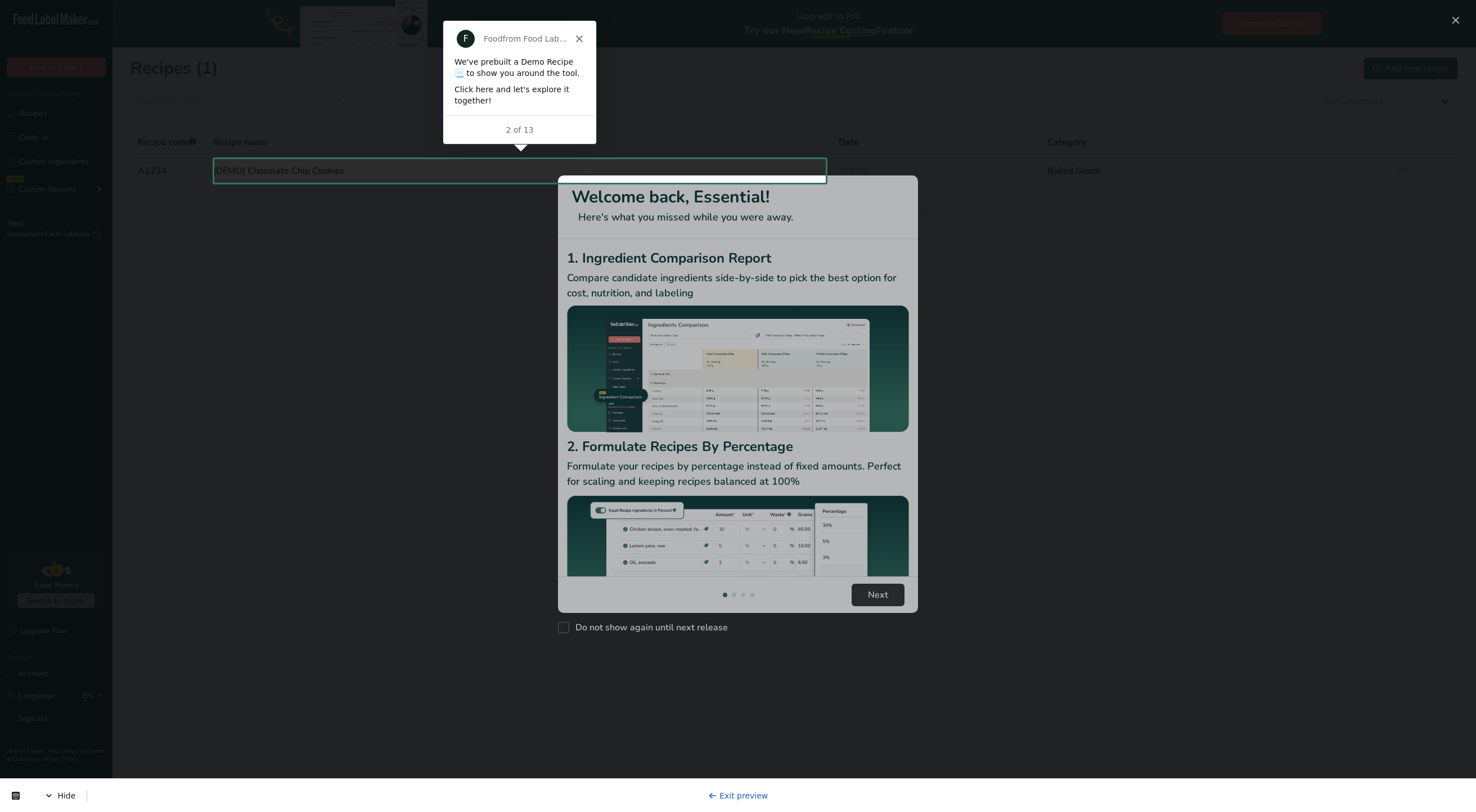
click at [452, 164] on div "New Features" at bounding box center [738, 406] width 1476 height 812
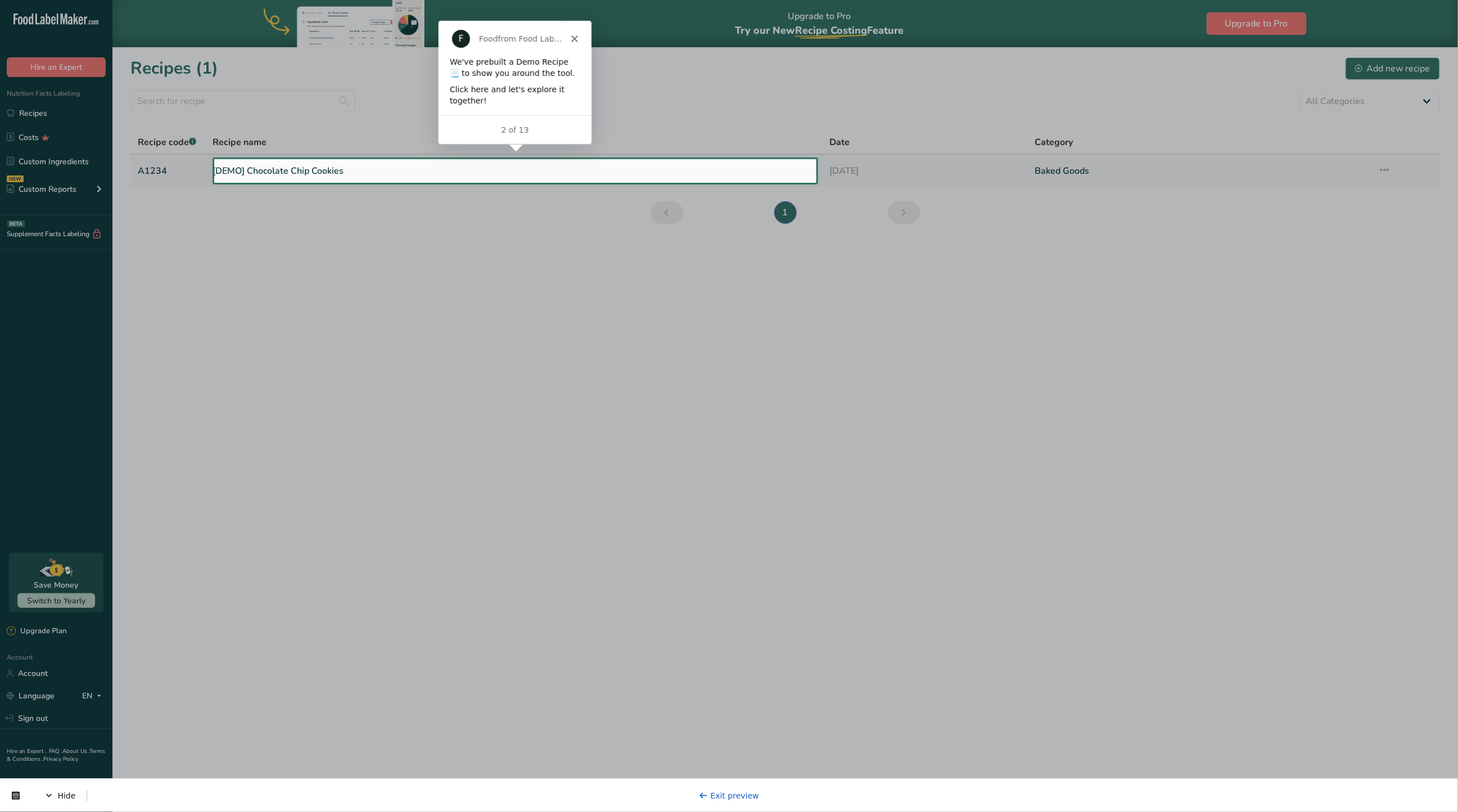
click at [382, 172] on link "[DEMO] Chocolate Chip Cookies" at bounding box center [515, 170] width 604 height 23
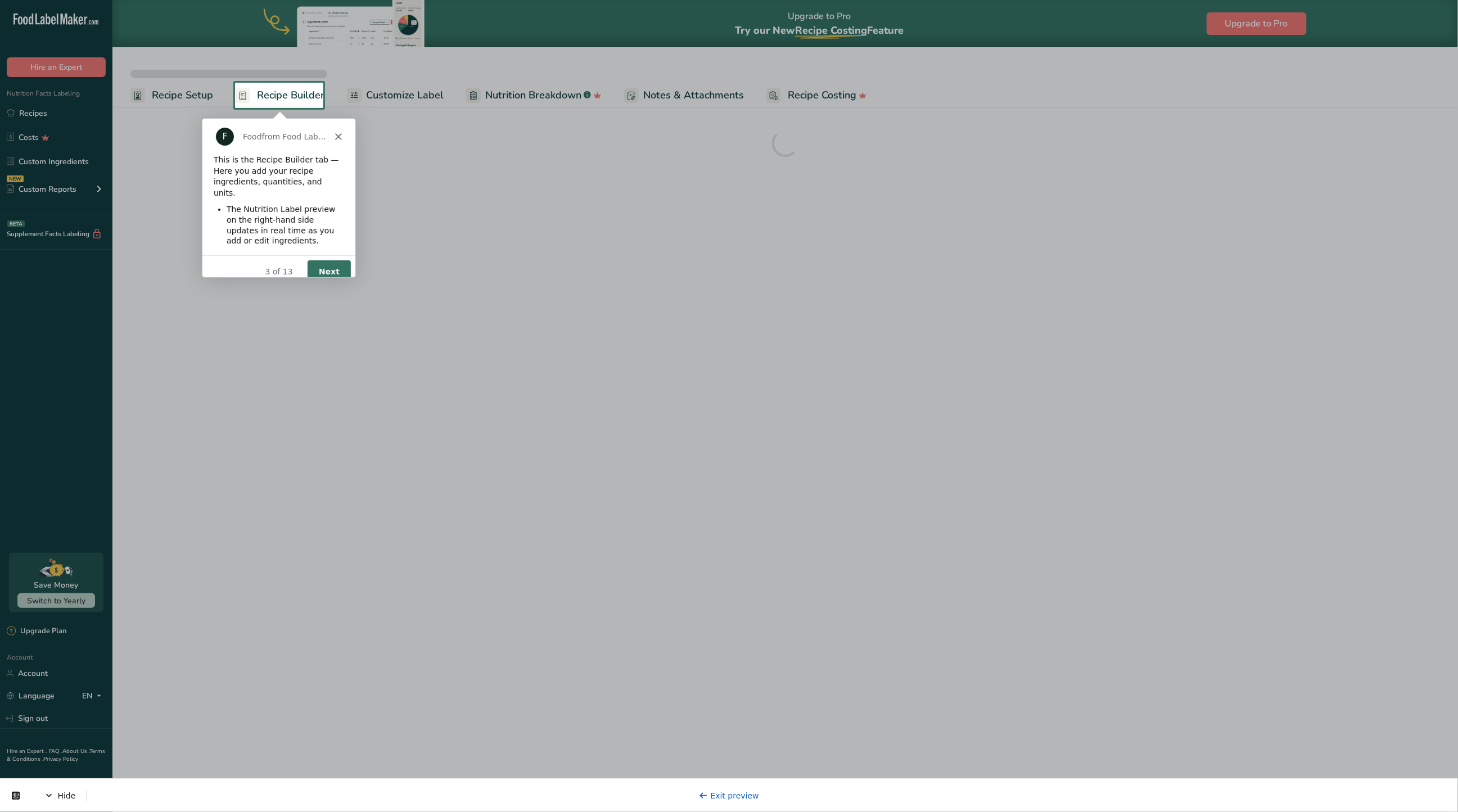
click at [318, 259] on button "Next" at bounding box center [328, 271] width 44 height 23
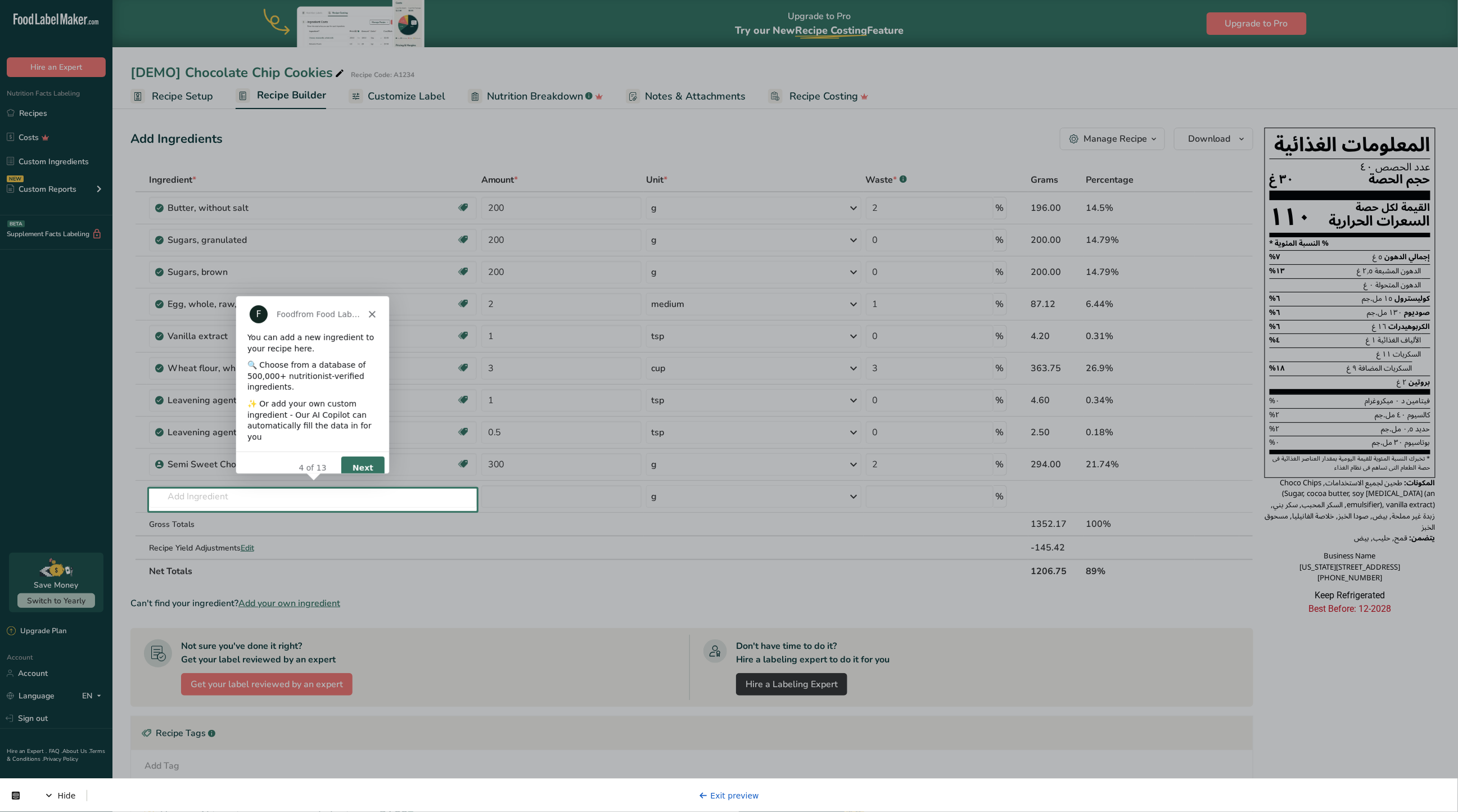
click at [357, 461] on button "Next" at bounding box center [361, 467] width 44 height 23
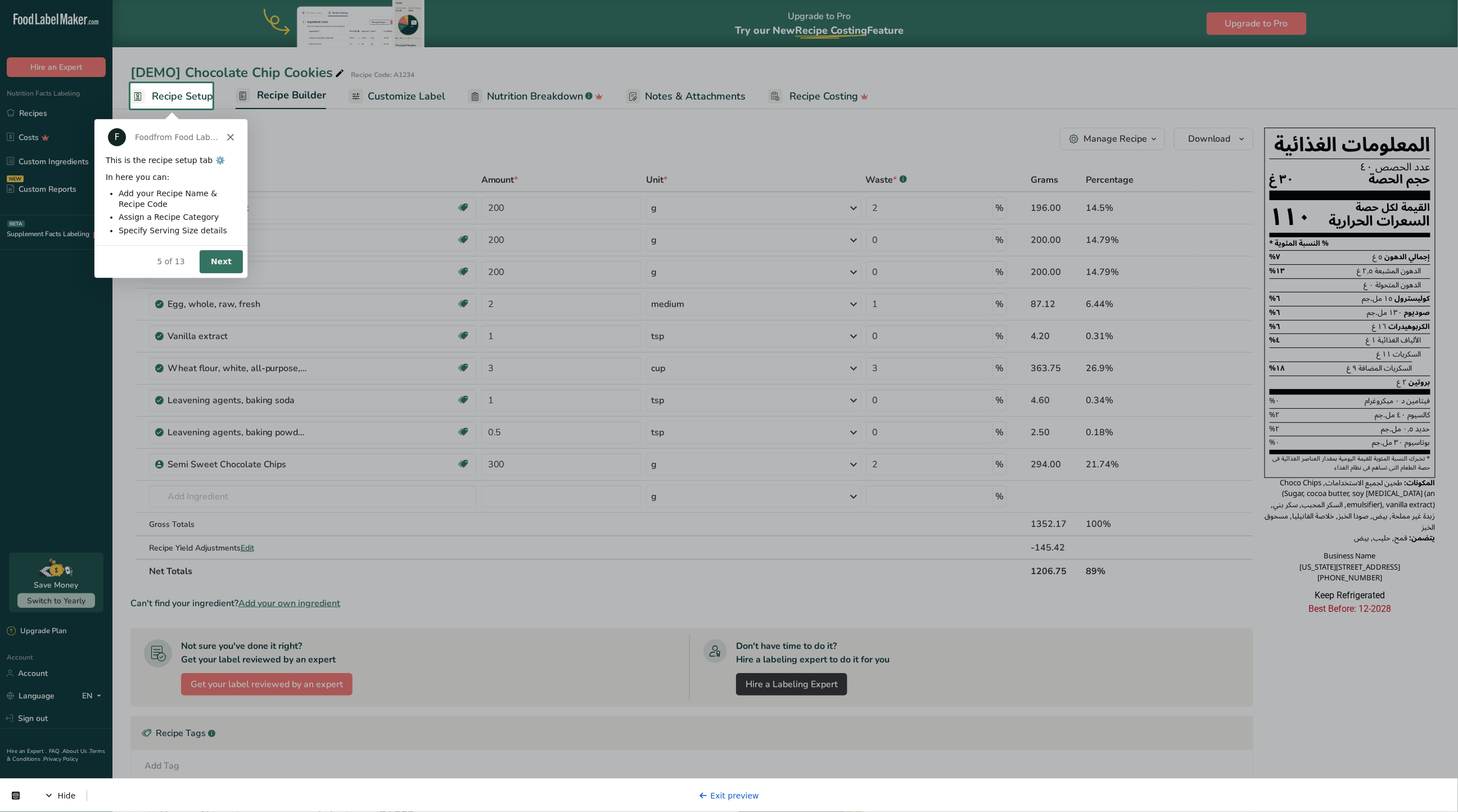
click at [207, 256] on button "Next" at bounding box center [221, 260] width 44 height 23
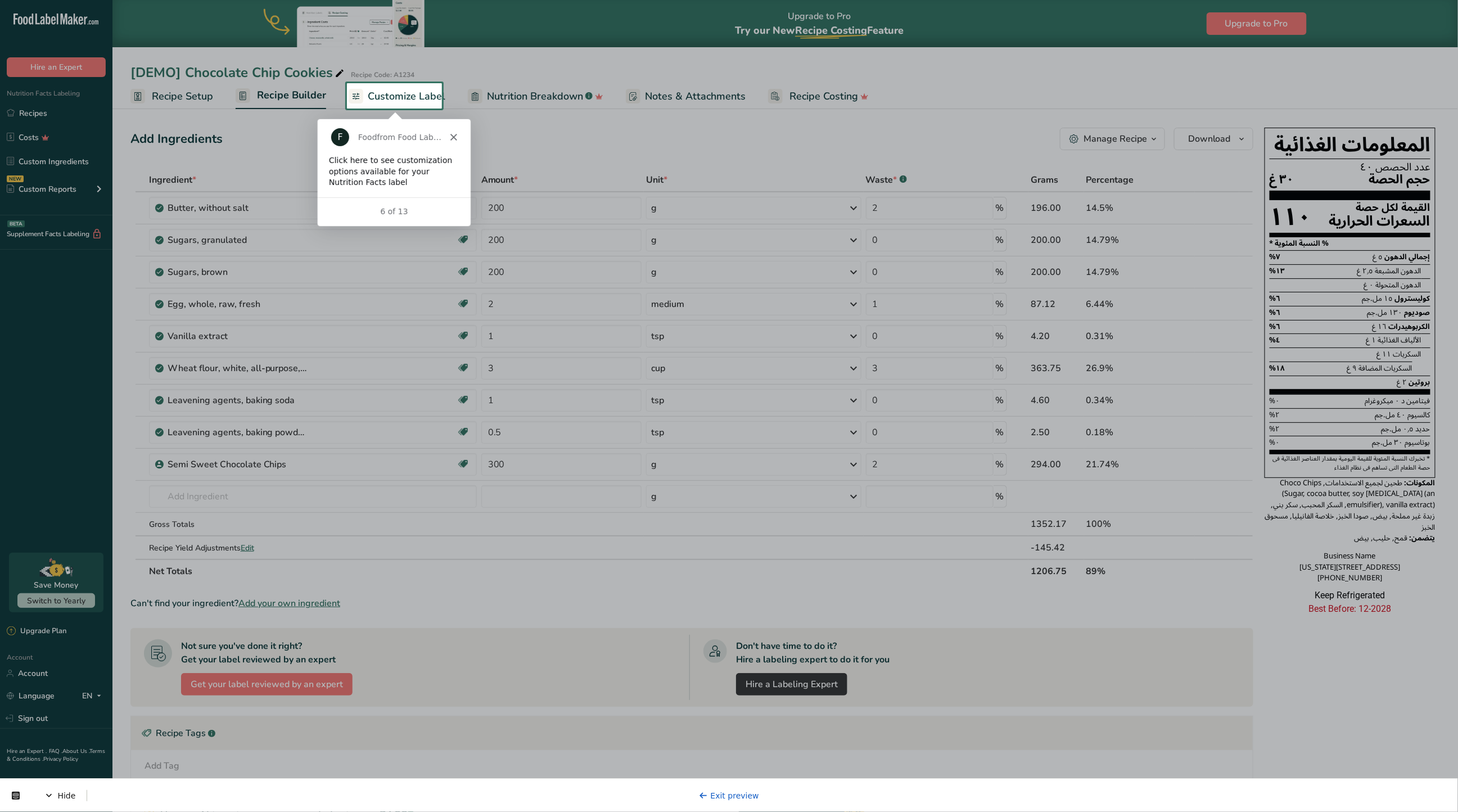
click at [389, 91] on span "Customize Label" at bounding box center [406, 96] width 78 height 15
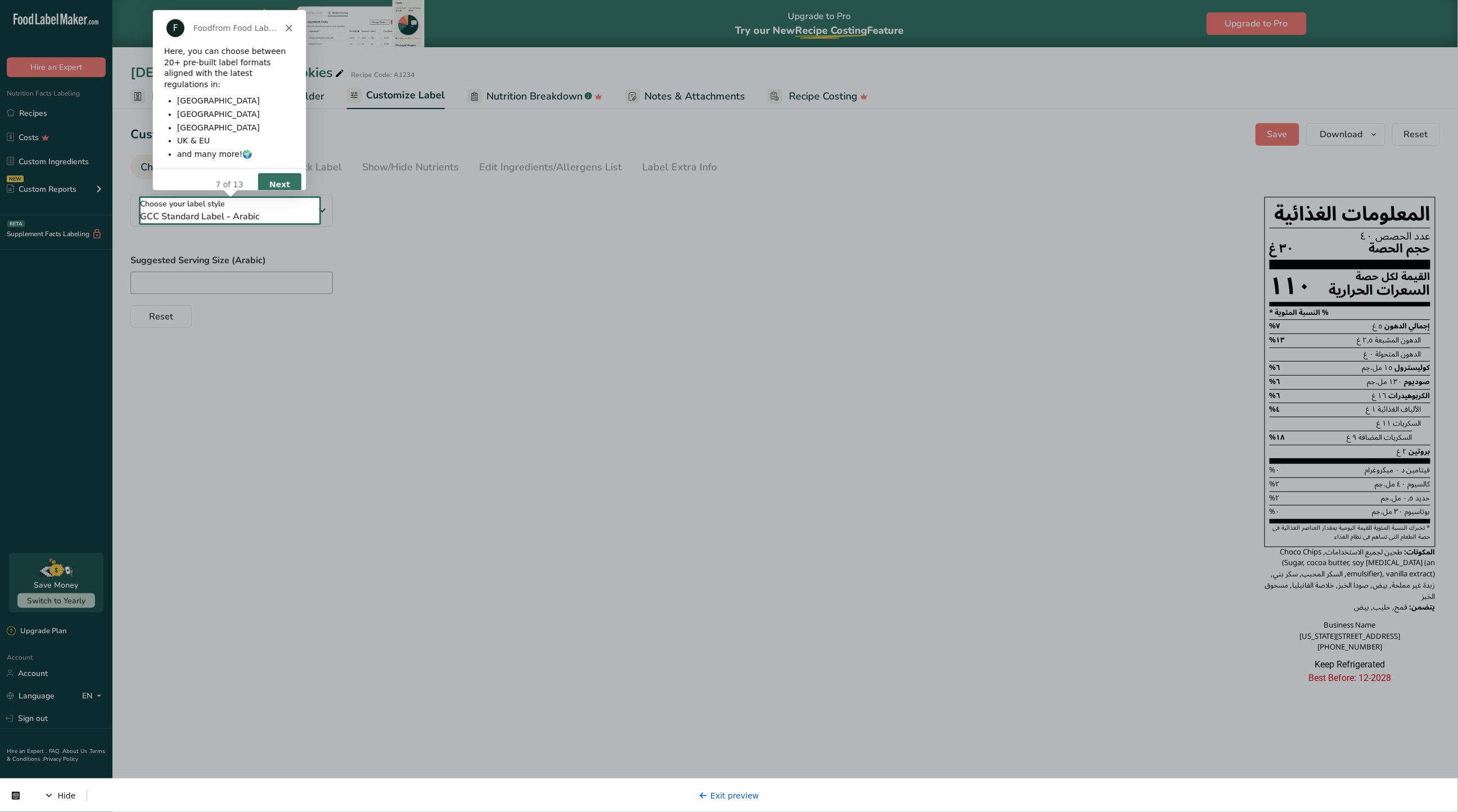
click at [269, 172] on button "Next" at bounding box center [279, 184] width 44 height 23
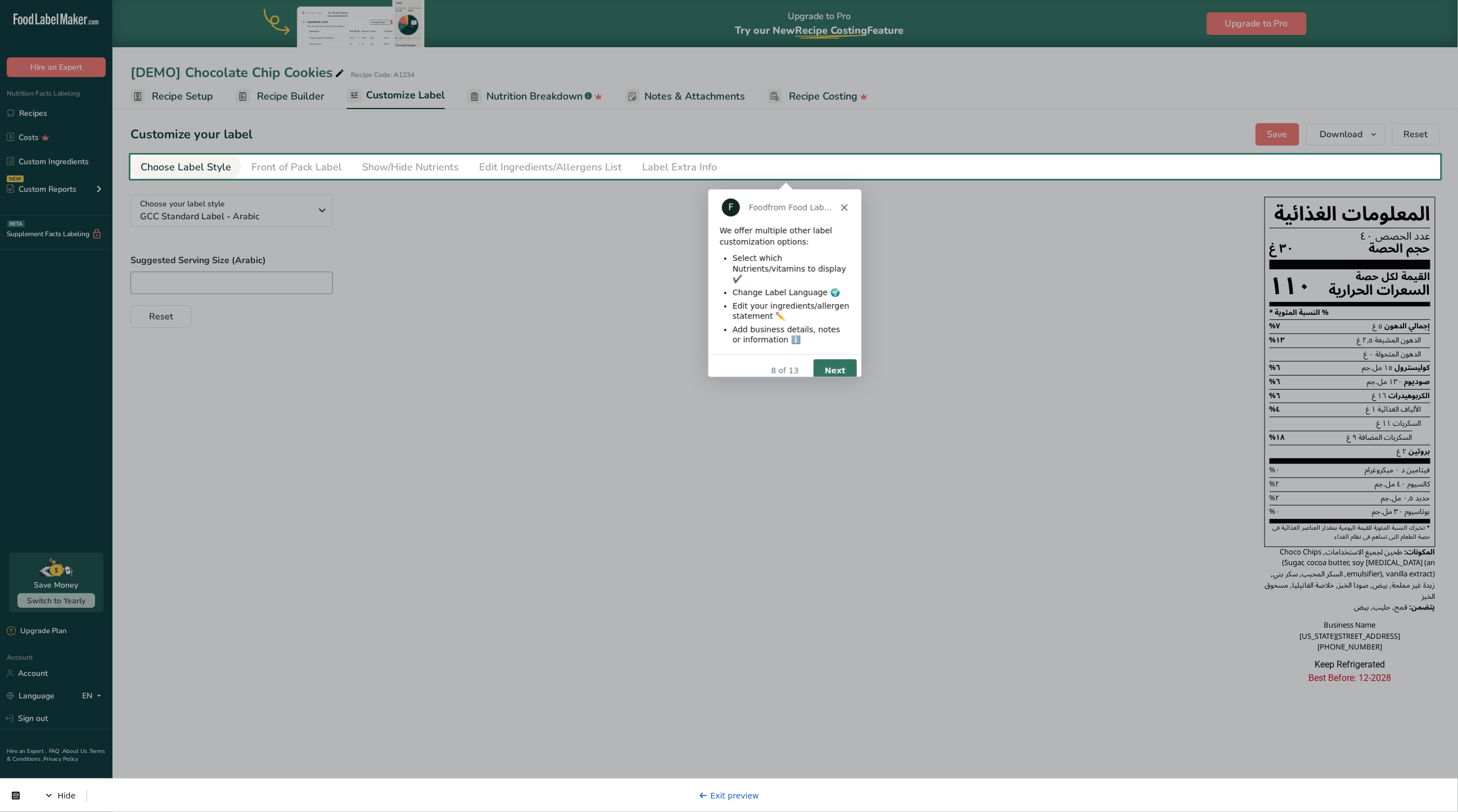
click at [843, 361] on button "Next" at bounding box center [834, 369] width 44 height 23
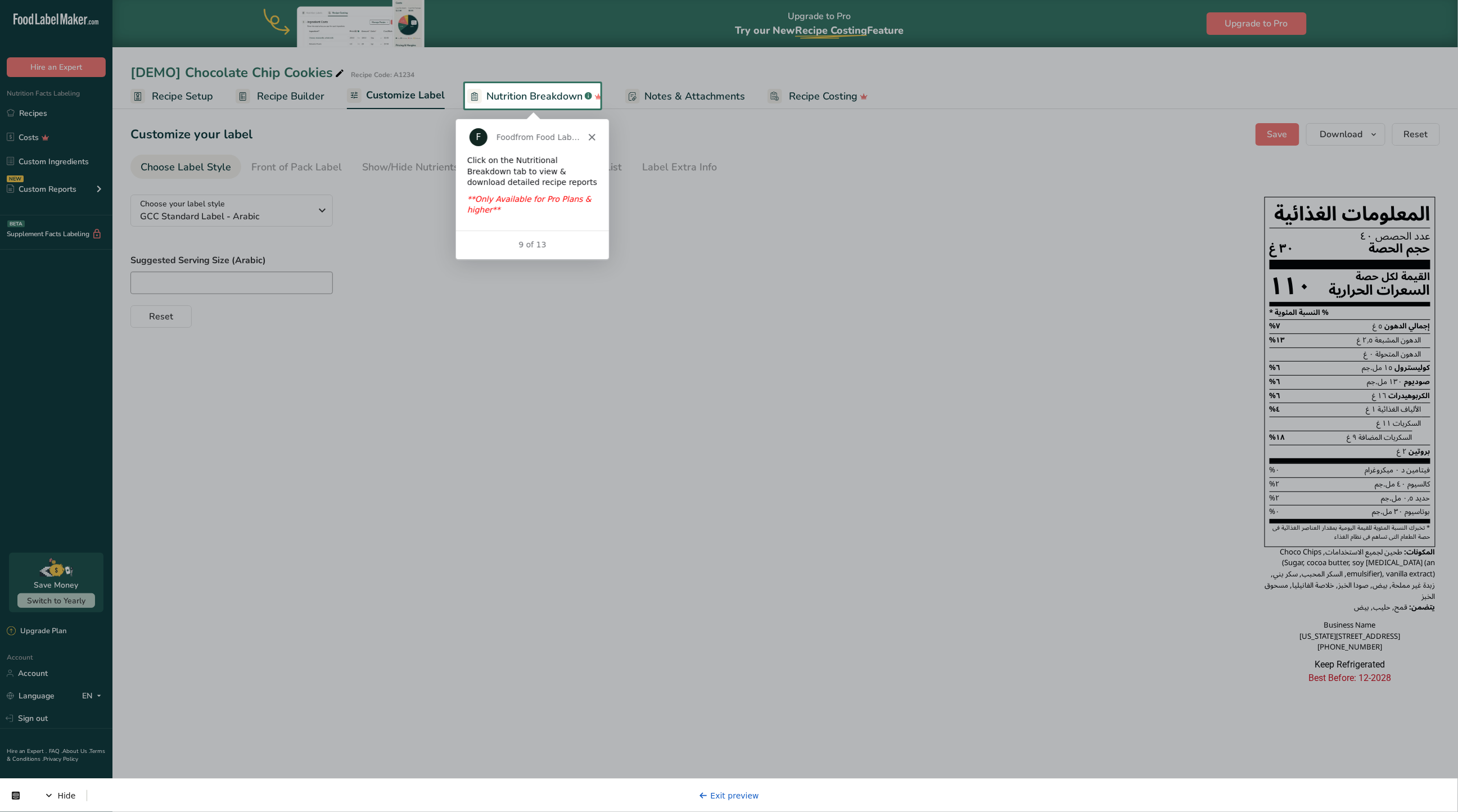
click at [520, 91] on span "Nutrition Breakdown" at bounding box center [534, 96] width 96 height 15
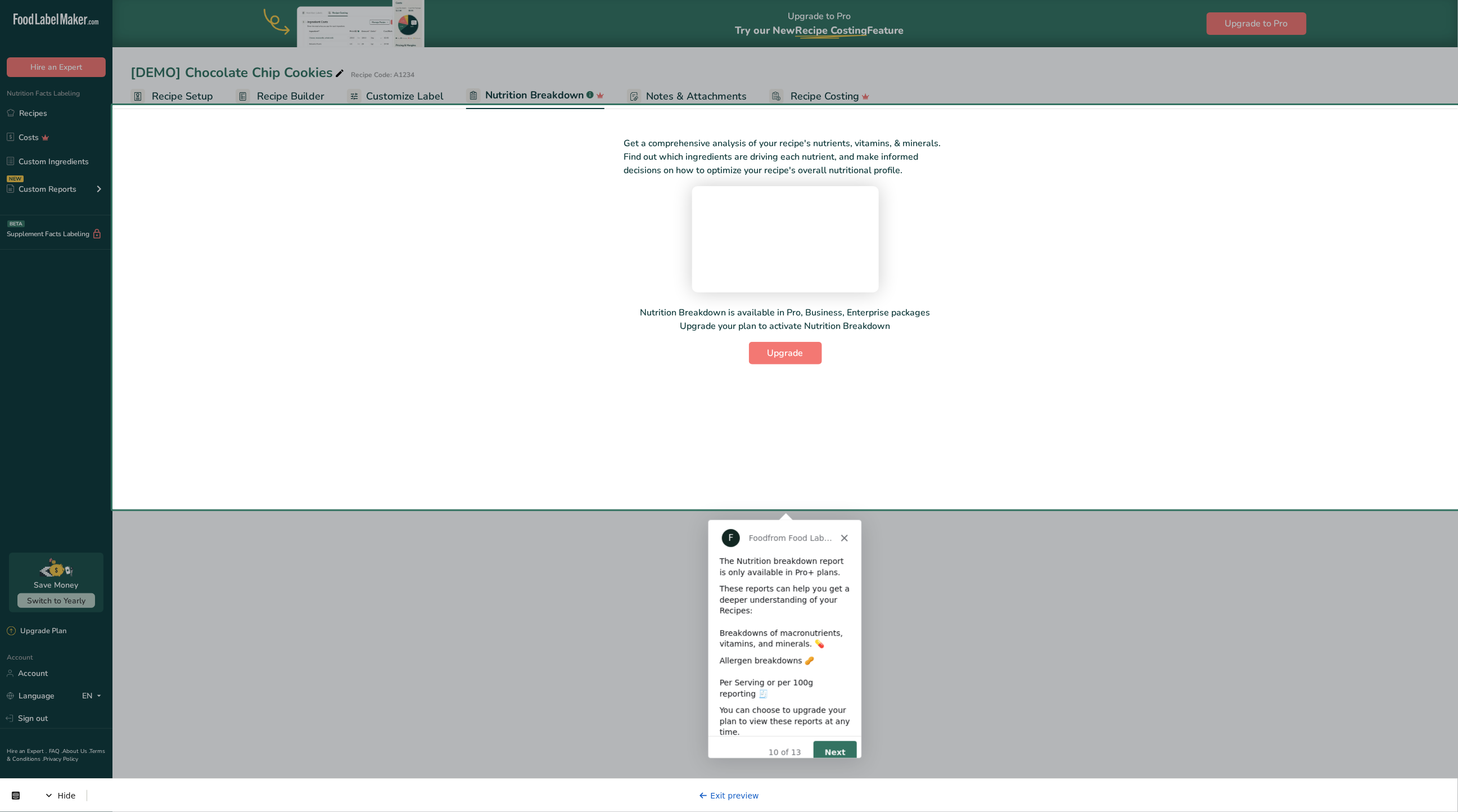
click at [842, 740] on button "Next" at bounding box center [834, 752] width 44 height 23
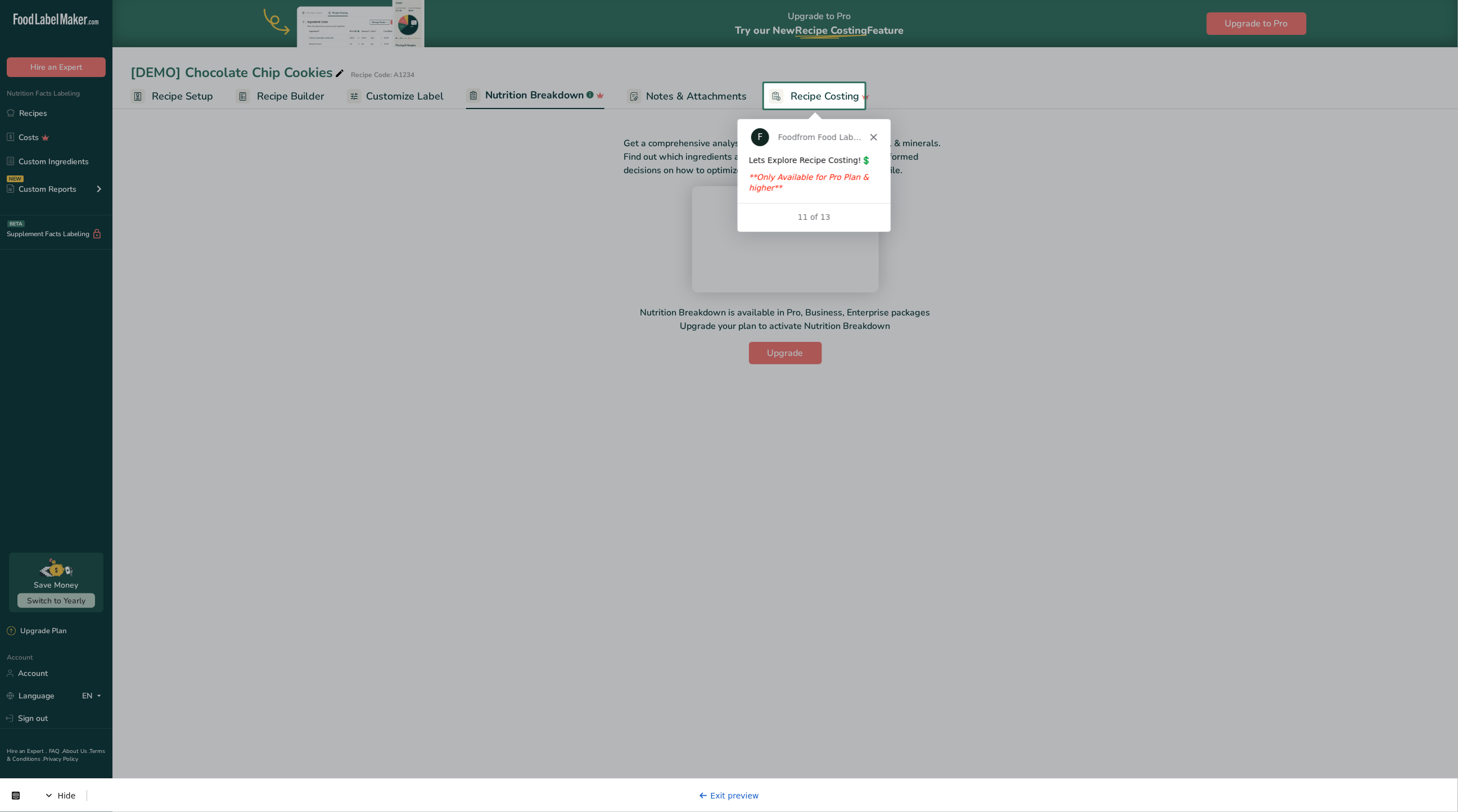
click at [804, 97] on span "Recipe Costing" at bounding box center [825, 96] width 68 height 15
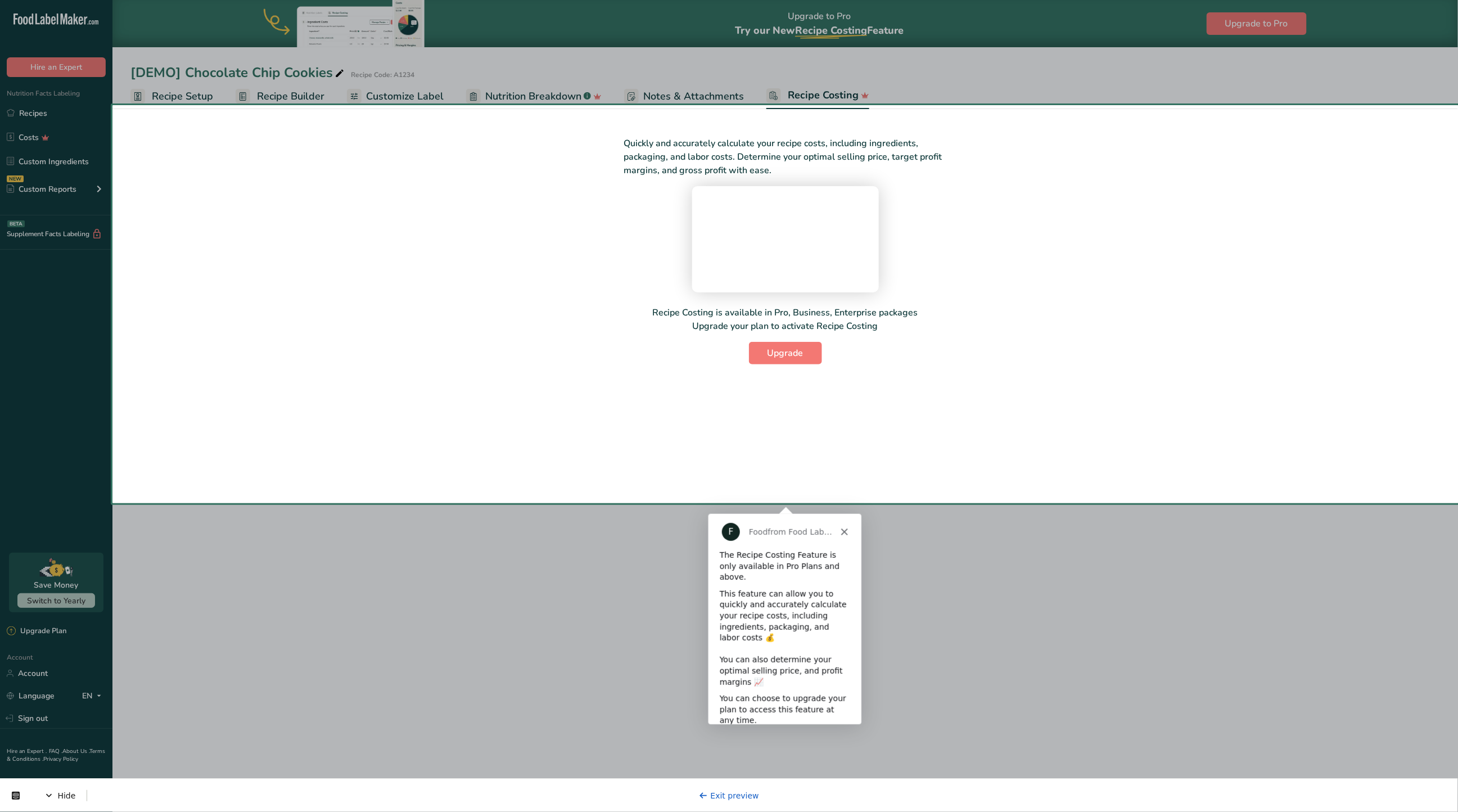
click at [822, 734] on button "Next" at bounding box center [834, 745] width 44 height 23
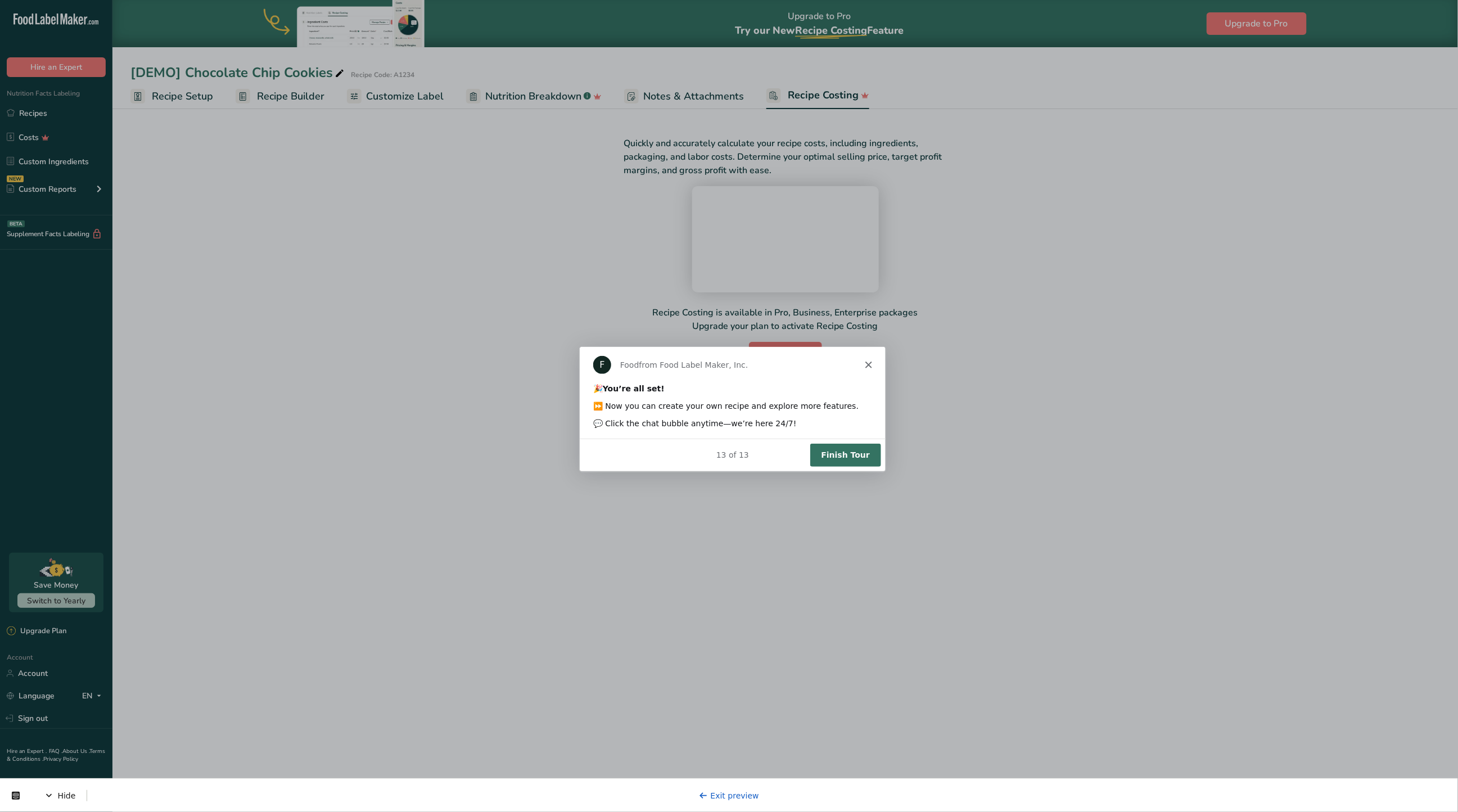
click at [830, 455] on button "Finish Tour" at bounding box center [845, 455] width 71 height 23
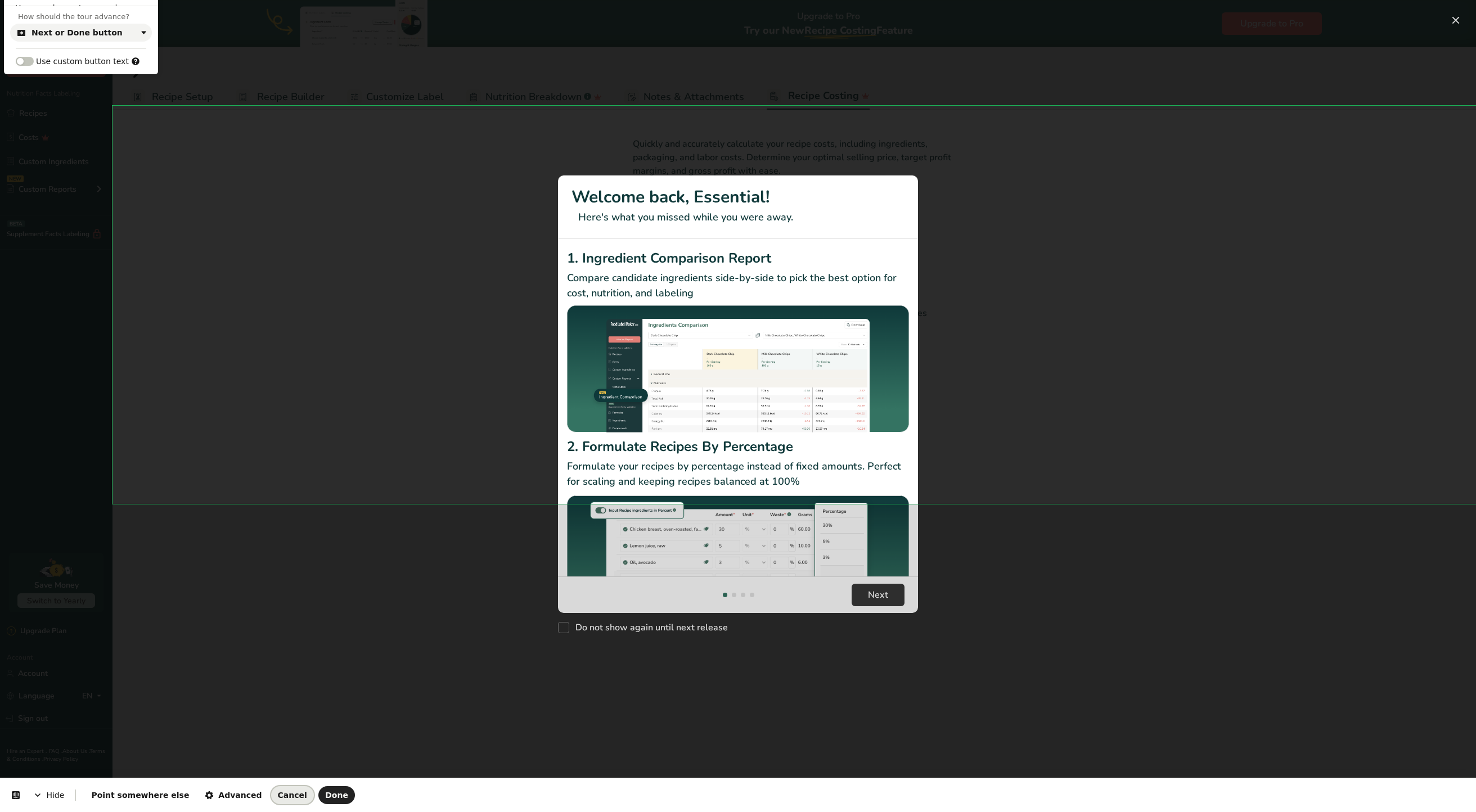
click at [278, 799] on span "Cancel" at bounding box center [293, 795] width 30 height 9
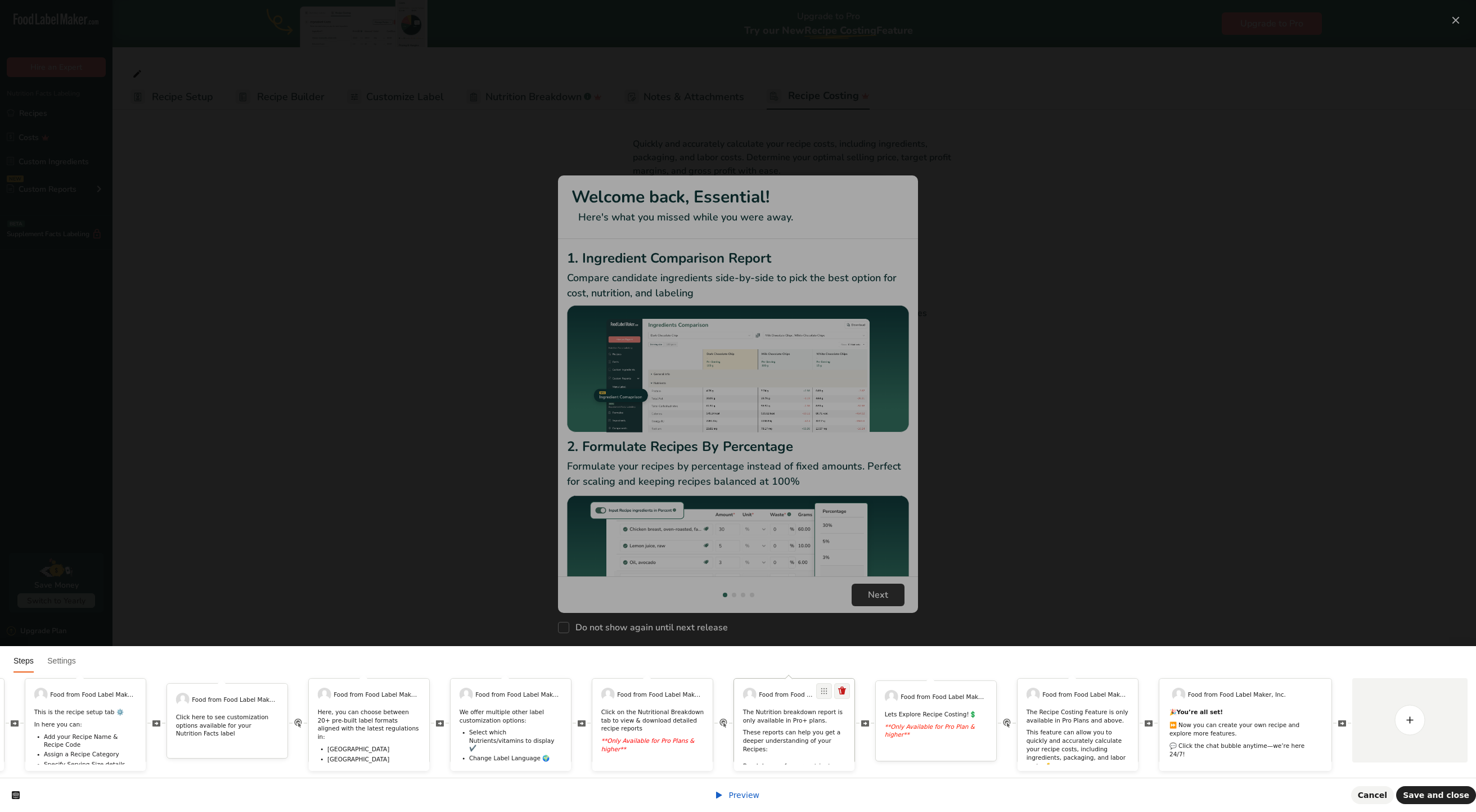
click at [812, 729] on p "These reports can help you get a deeper understanding of your Recipes: ​ Breakd…" at bounding box center [794, 754] width 103 height 50
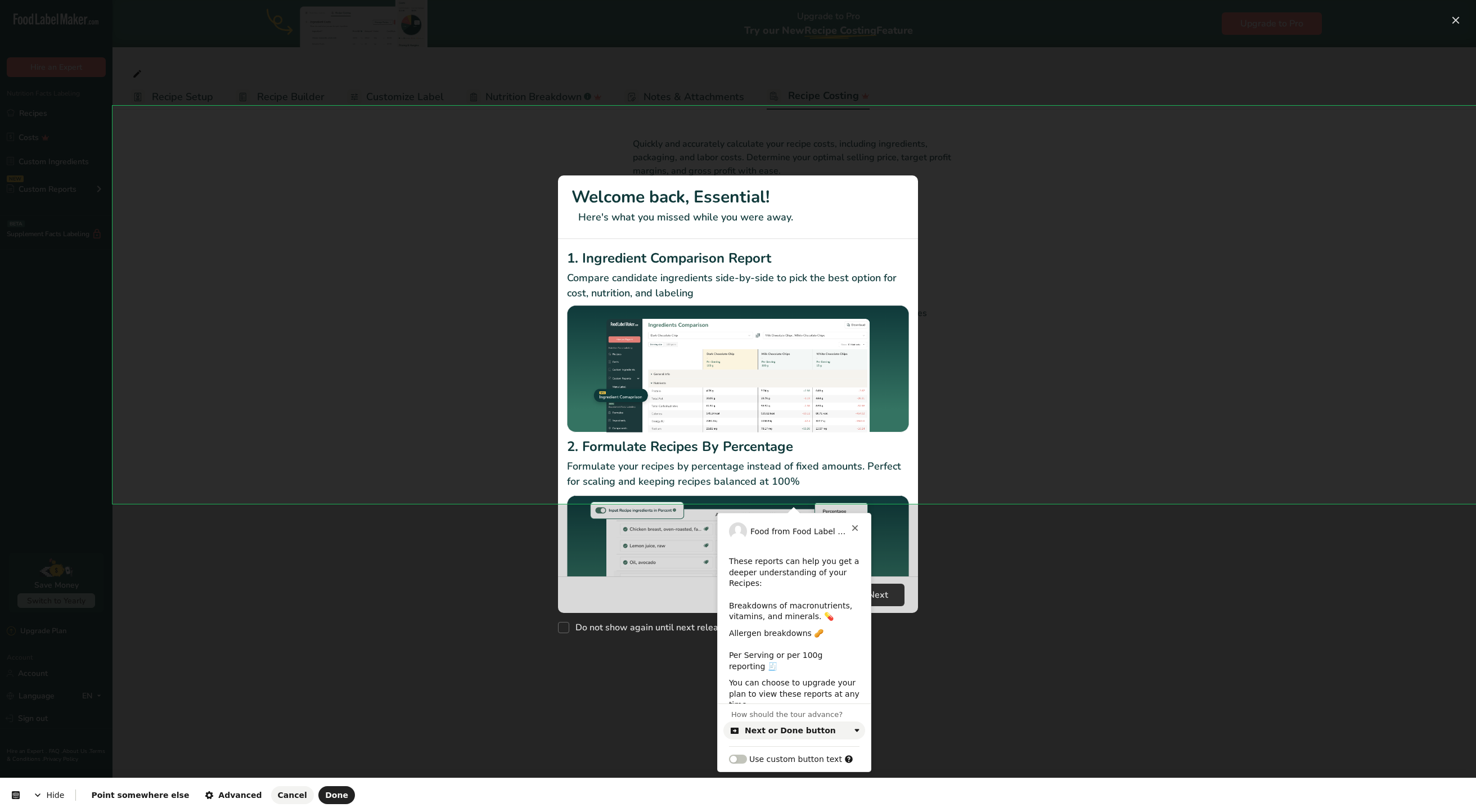
scroll to position [42, 0]
click at [729, 664] on p "You can choose to upgrade your plan to view these reports at any time." at bounding box center [794, 675] width 131 height 33
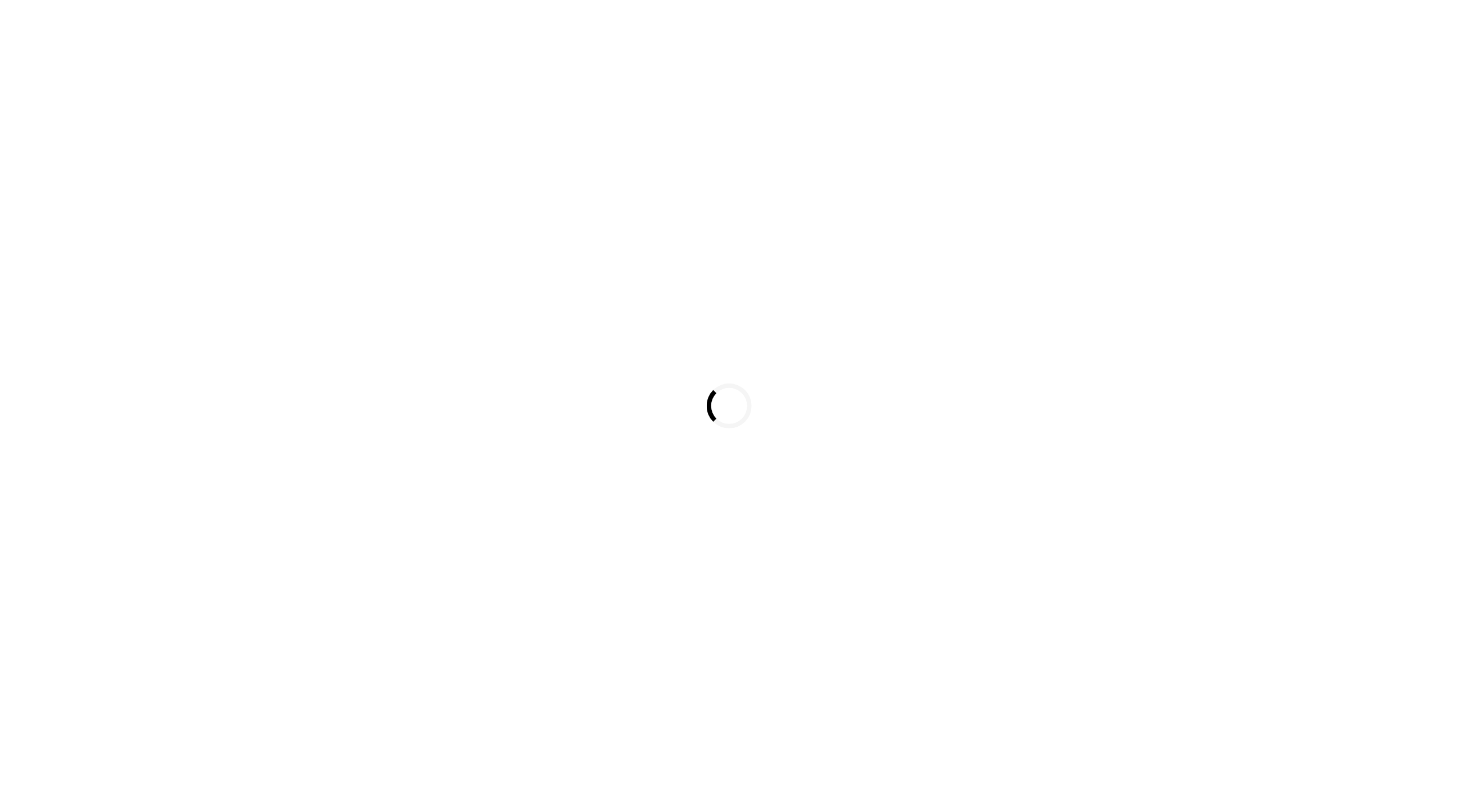
click at [783, 691] on div "Loading..." at bounding box center [729, 406] width 1458 height 812
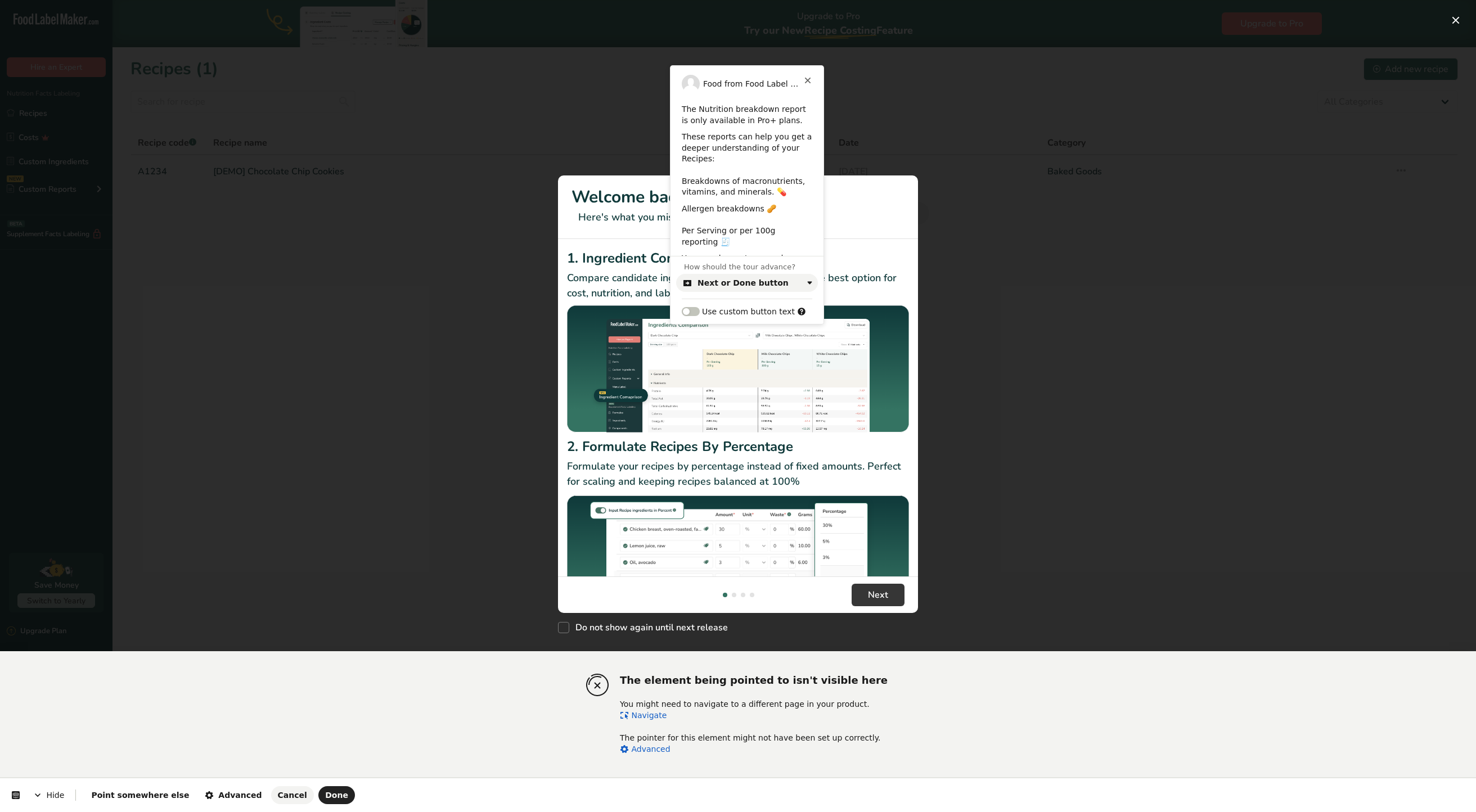
scroll to position [42, 0]
click at [718, 235] on p "You can choose to upgrade your plan to view these reports at any time." at bounding box center [747, 227] width 131 height 33
click at [691, 219] on p "You can choose to upgrade your plan to view these reports at any time." at bounding box center [747, 227] width 131 height 33
paste div
click at [325, 791] on span "Done" at bounding box center [337, 795] width 23 height 9
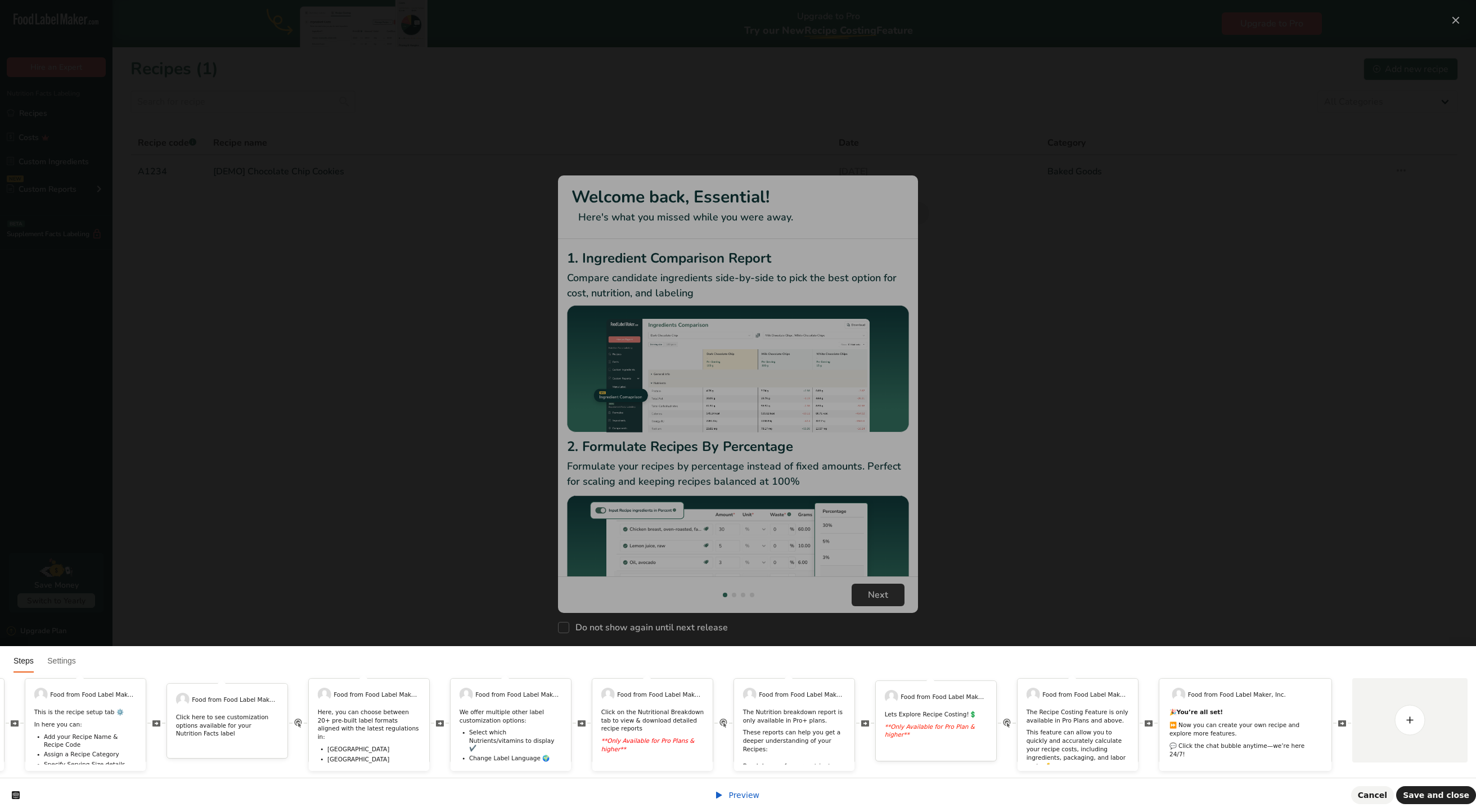
scroll to position [0, 0]
click at [1073, 729] on p "This feature can allow you to quickly and accurately calculate your recipe cost…" at bounding box center [1077, 766] width 103 height 74
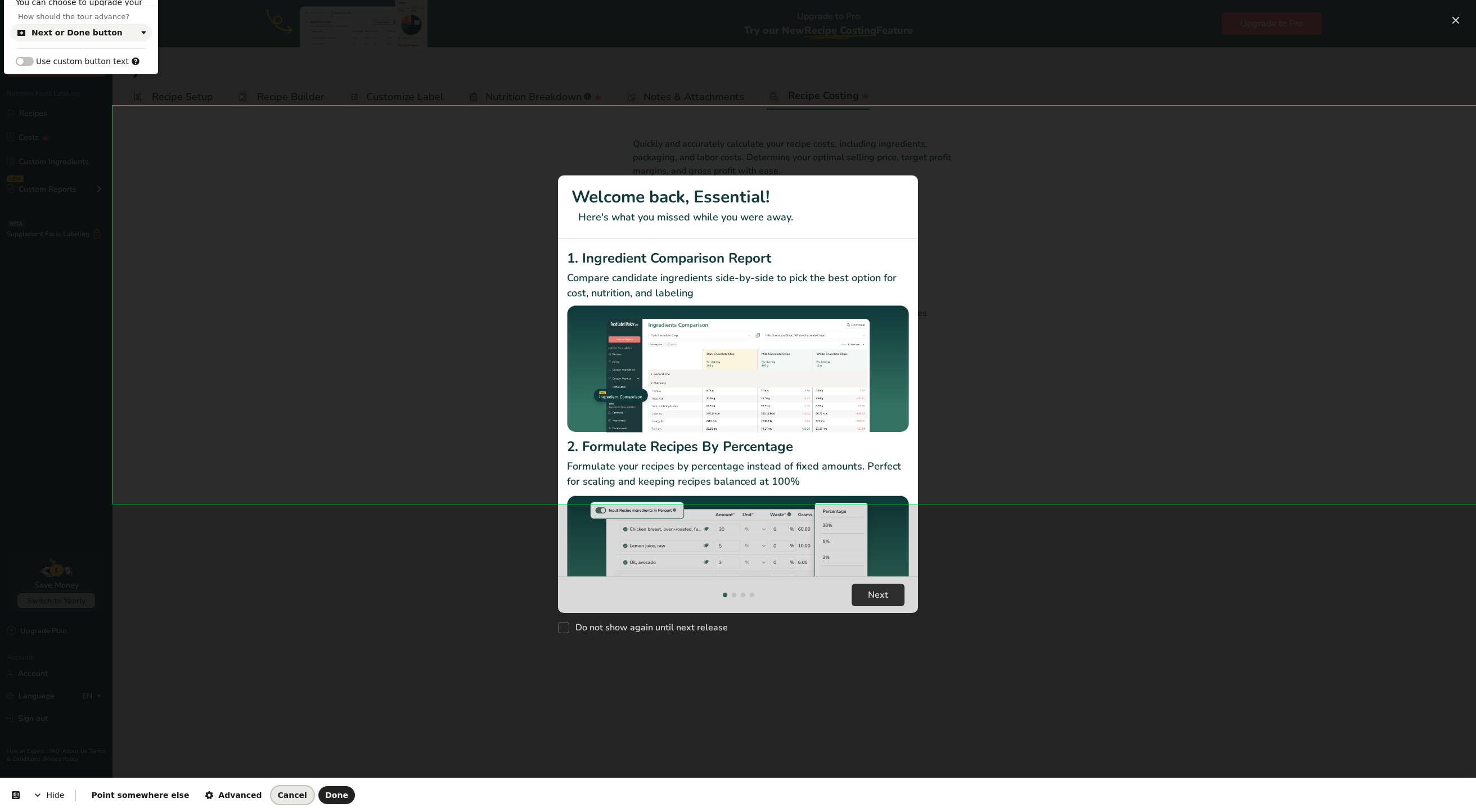
click at [278, 797] on span "Cancel" at bounding box center [293, 795] width 30 height 9
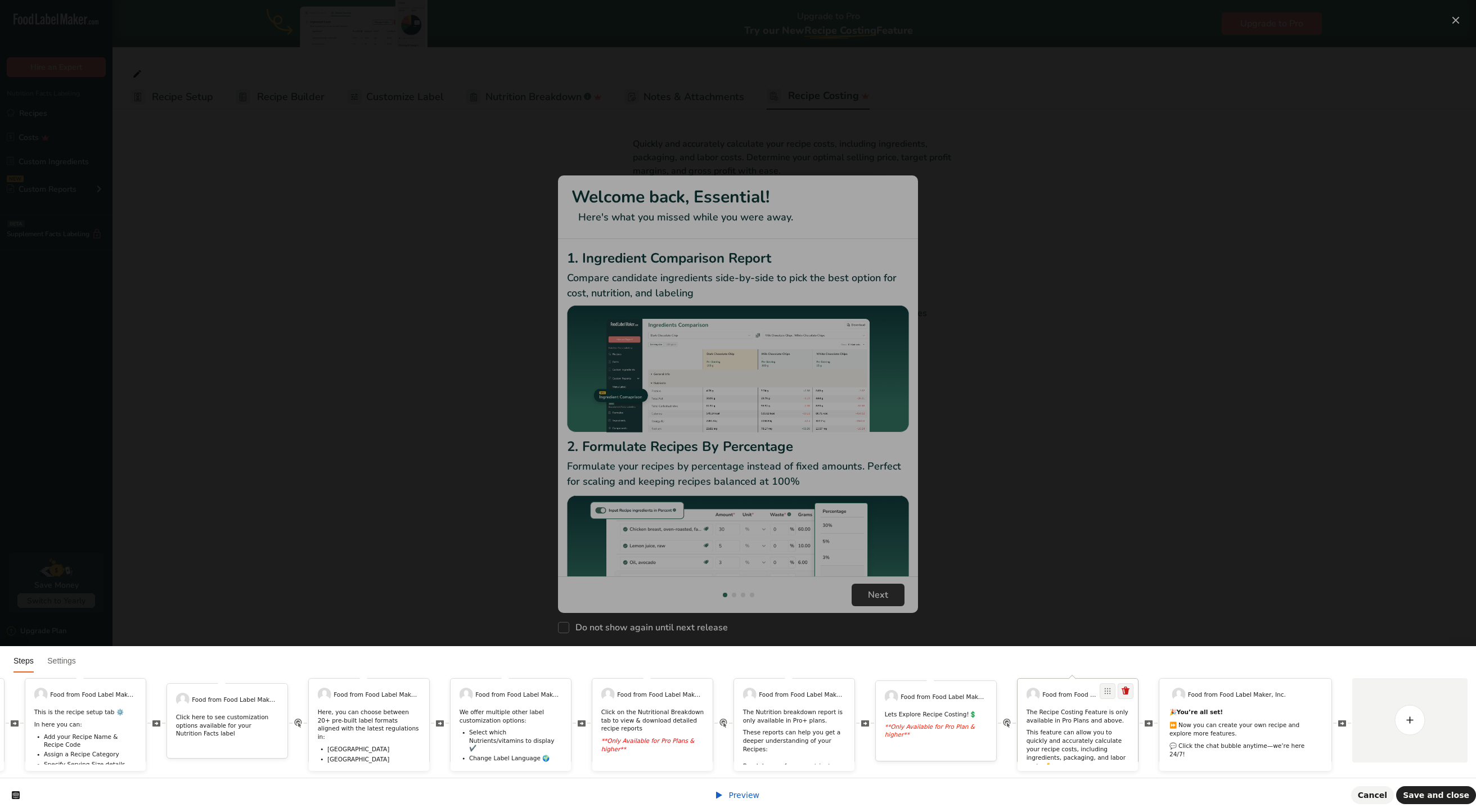
click at [1067, 708] on p "The Recipe Costing Feature is only available in Pro Plans and above." at bounding box center [1077, 716] width 103 height 16
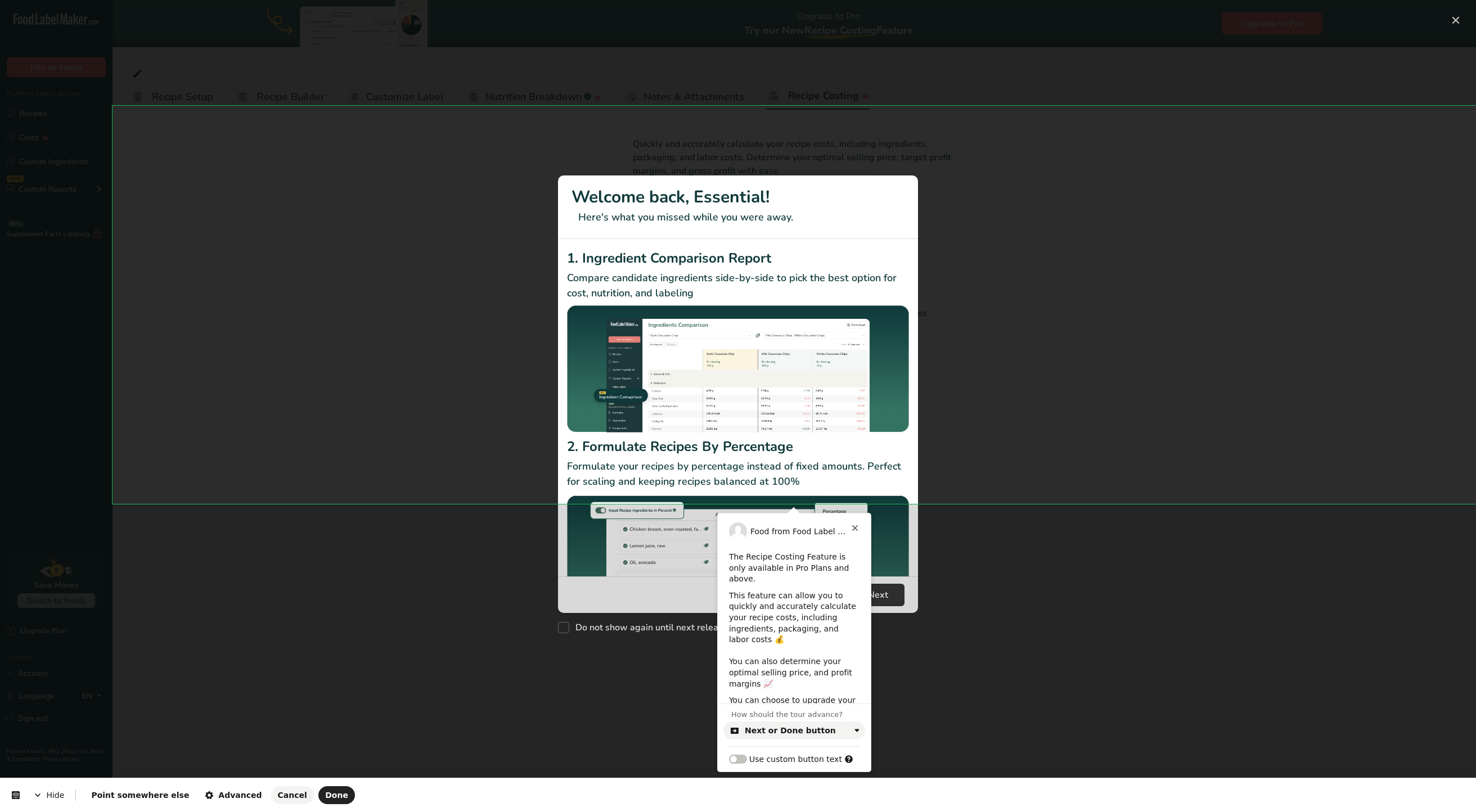
scroll to position [36, 0]
click at [731, 666] on p "You can choose to upgrade your plan to access this feature at any time." at bounding box center [794, 675] width 131 height 33
click at [325, 797] on span "Done" at bounding box center [337, 795] width 23 height 9
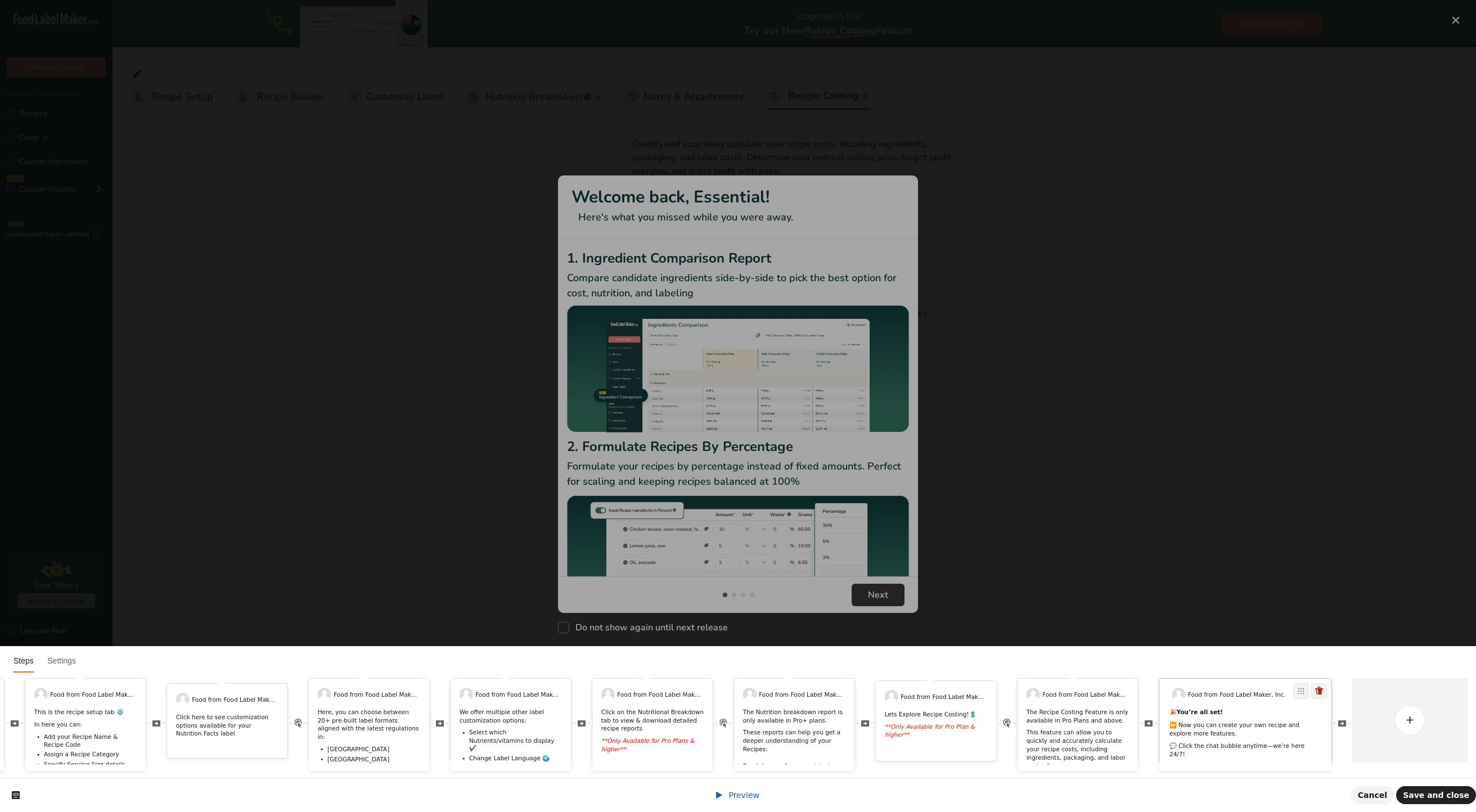
scroll to position [0, 0]
click at [1459, 791] on span "Save and close" at bounding box center [1436, 795] width 66 height 9
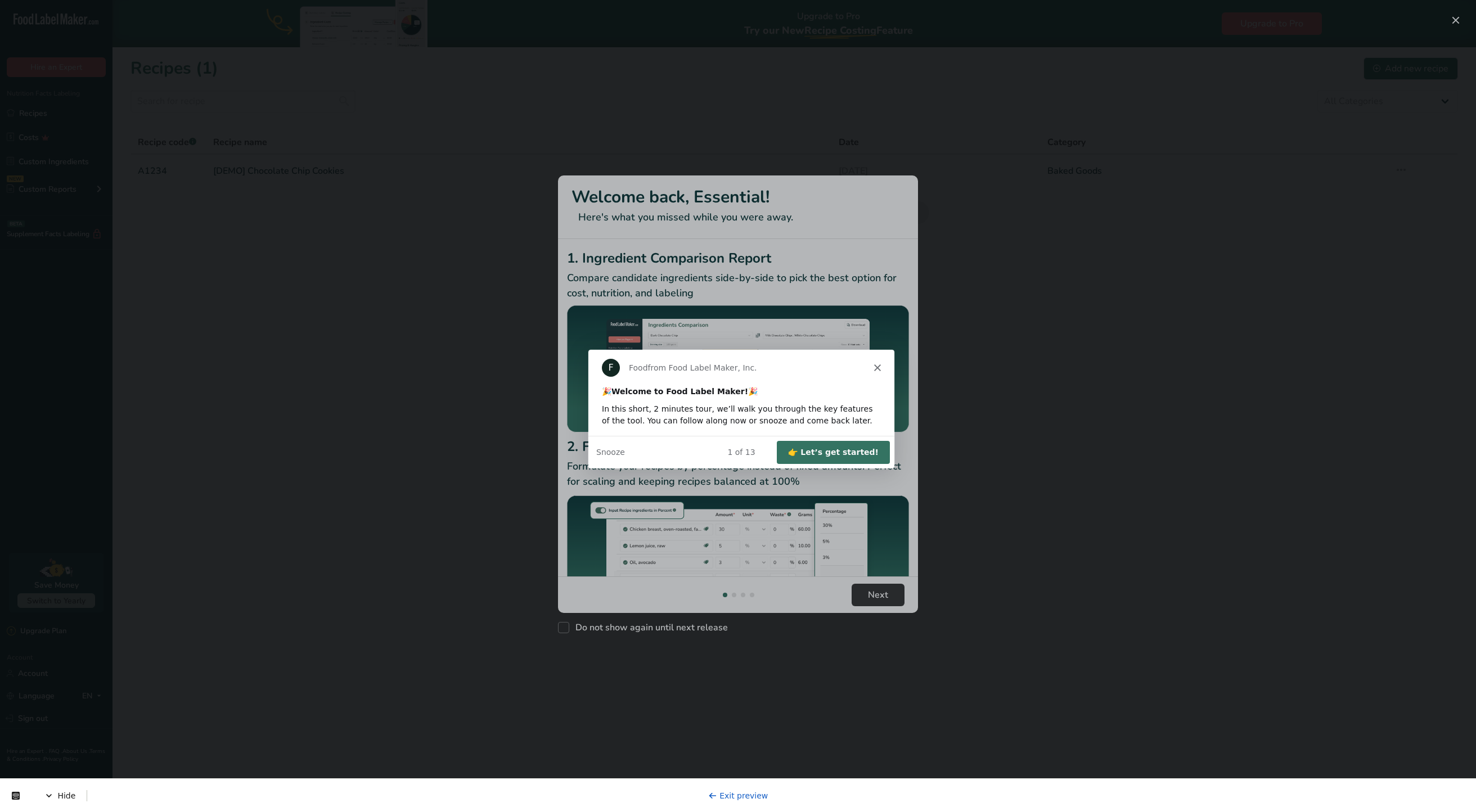
click at [855, 442] on button "👉 Let’s get started!" at bounding box center [833, 452] width 113 height 23
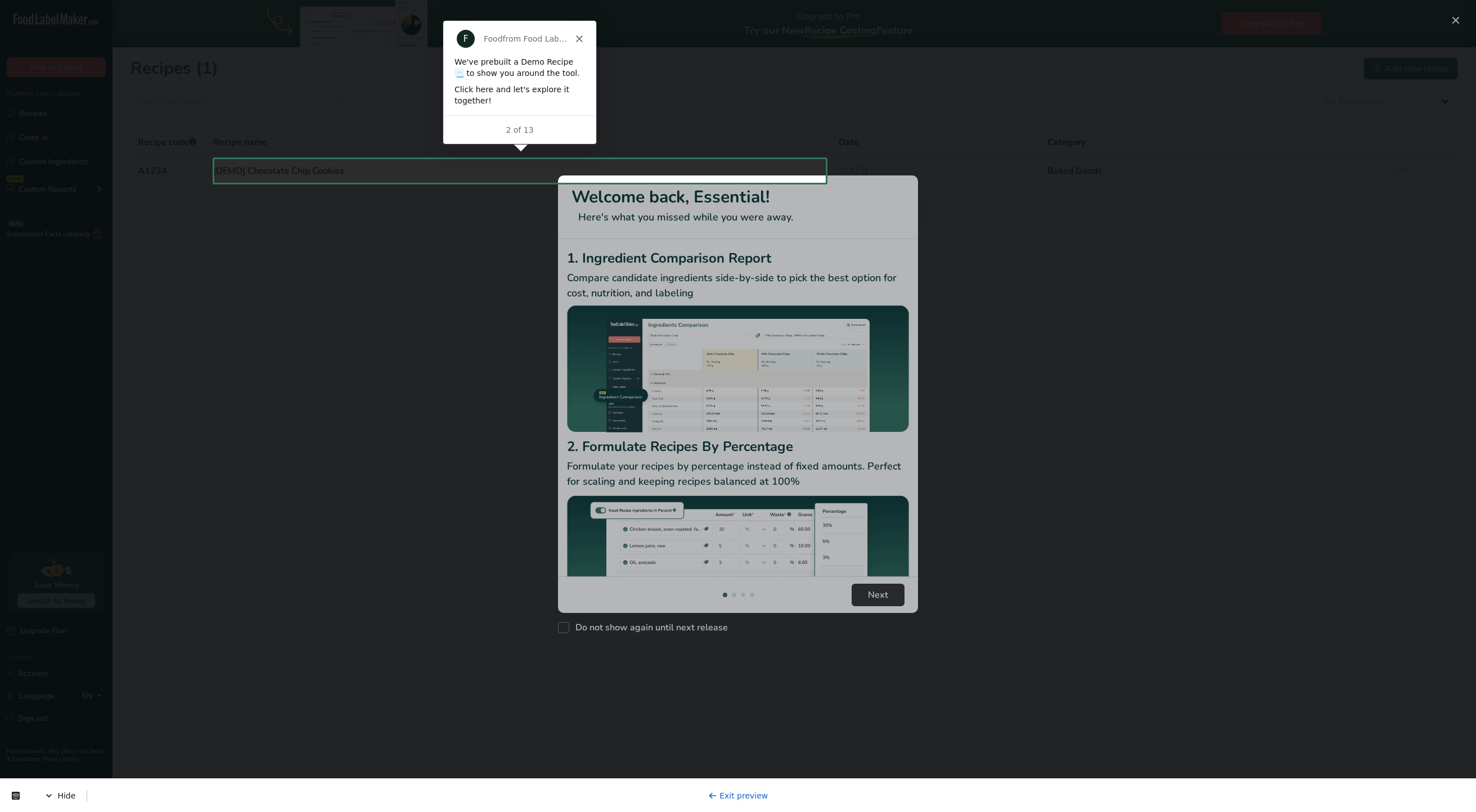
click at [412, 406] on div at bounding box center [738, 498] width 1476 height 630
click at [425, 174] on div "New Features" at bounding box center [738, 406] width 1476 height 812
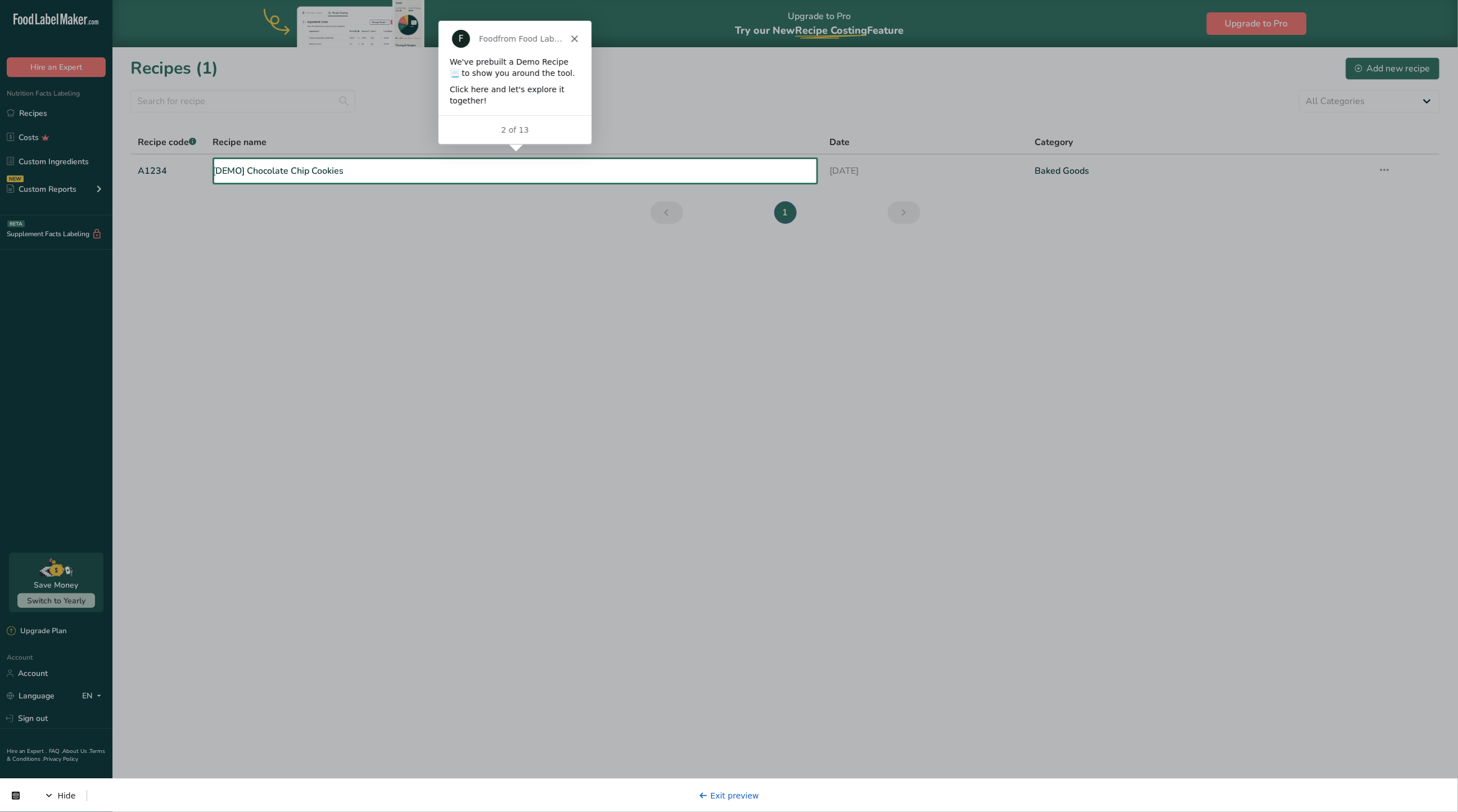
click at [427, 154] on div at bounding box center [729, 79] width 1458 height 159
click at [400, 175] on link "[DEMO] Chocolate Chip Cookies" at bounding box center [515, 170] width 604 height 23
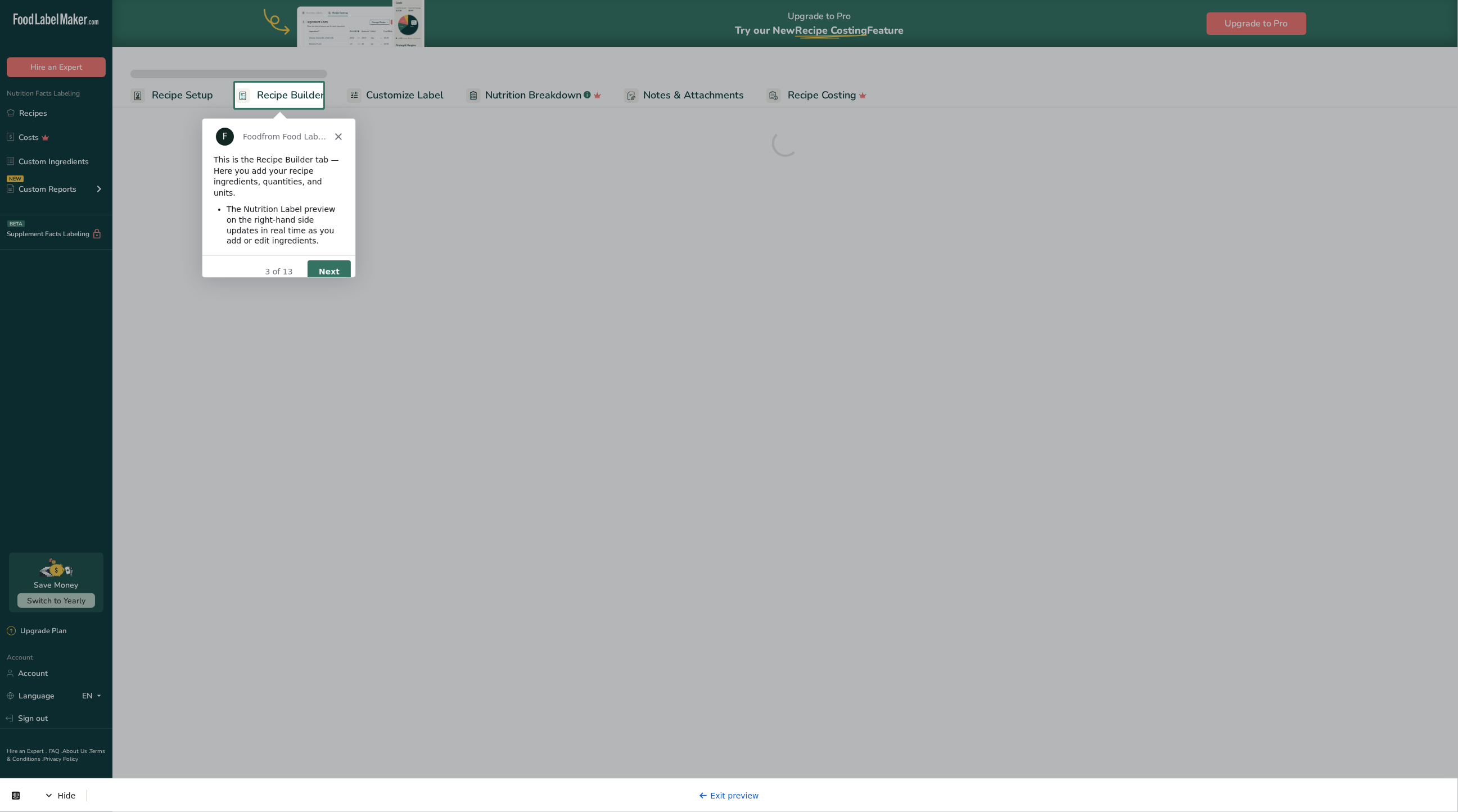
click at [326, 261] on button "Next" at bounding box center [328, 271] width 44 height 23
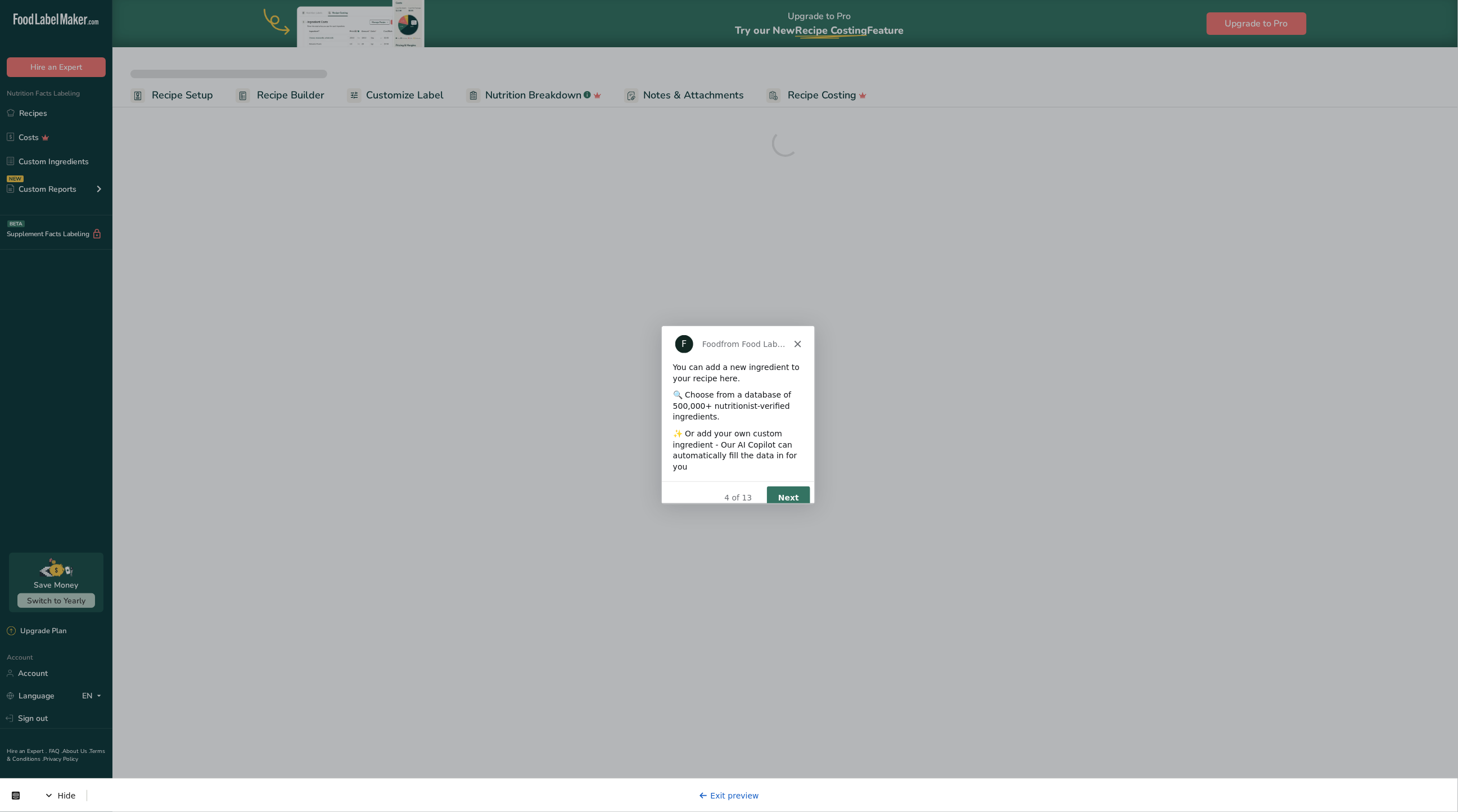
click at [797, 491] on button "Next" at bounding box center [787, 497] width 44 height 23
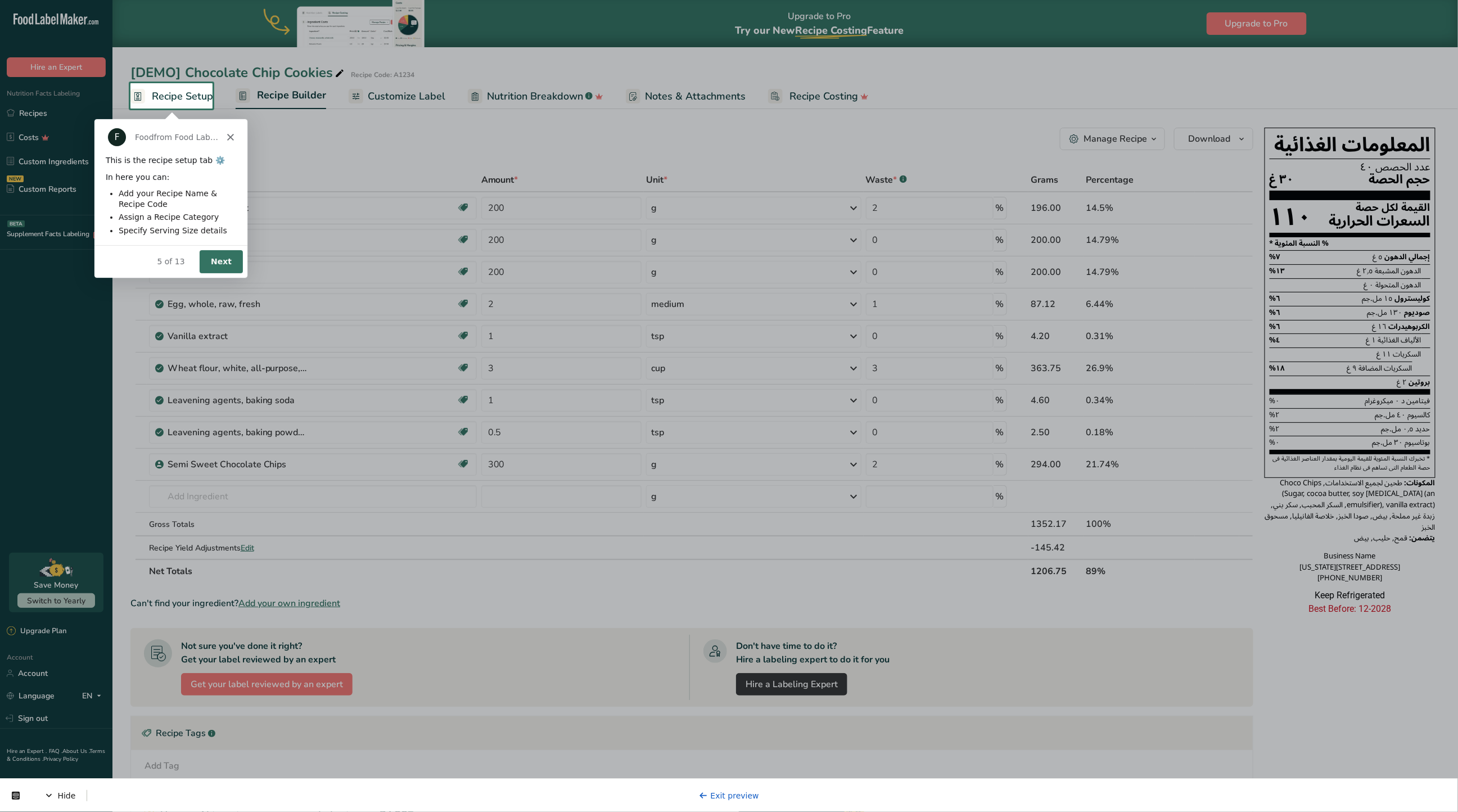
click at [217, 261] on button "Next" at bounding box center [221, 260] width 44 height 23
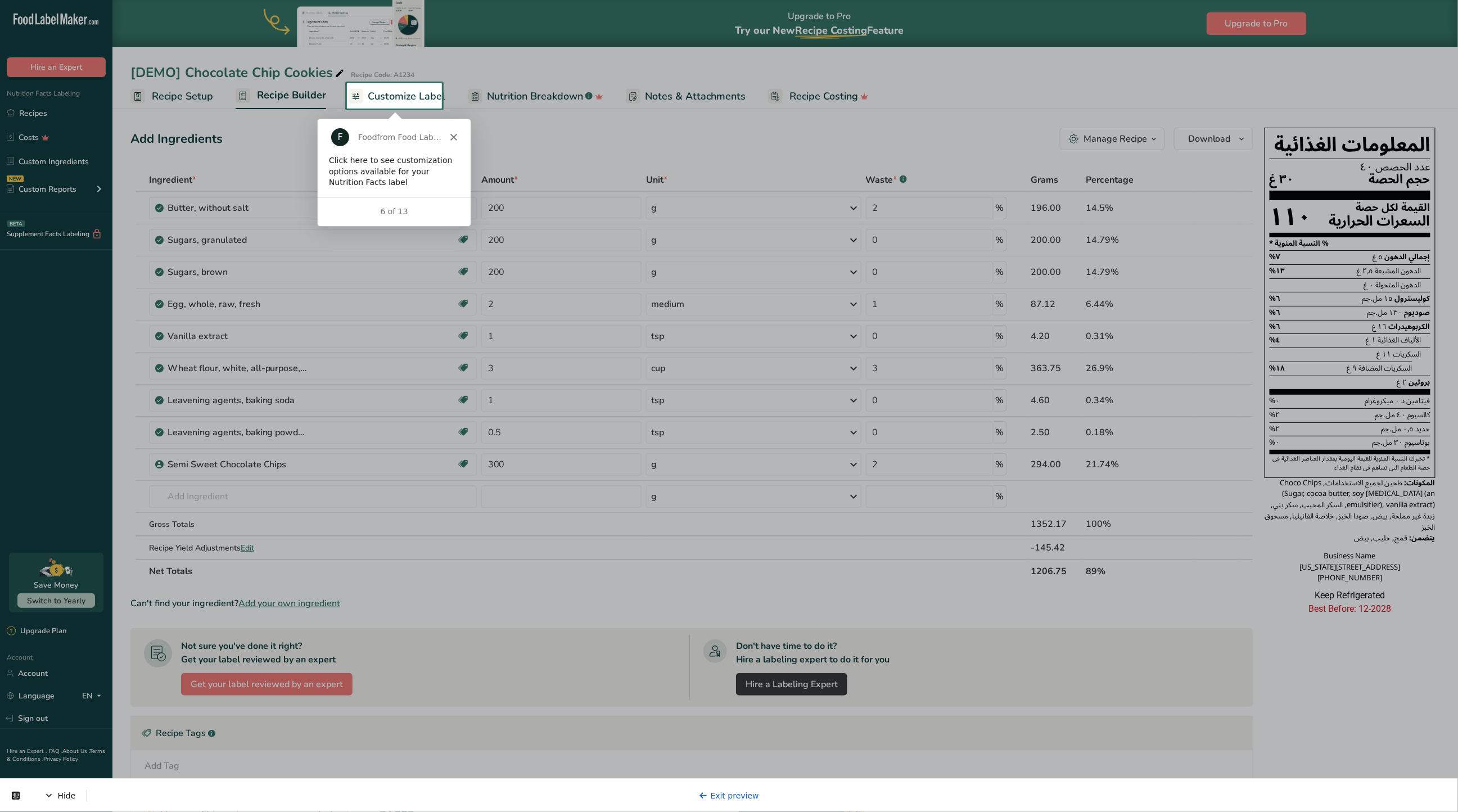
click at [395, 99] on span "Customize Label" at bounding box center [406, 96] width 78 height 15
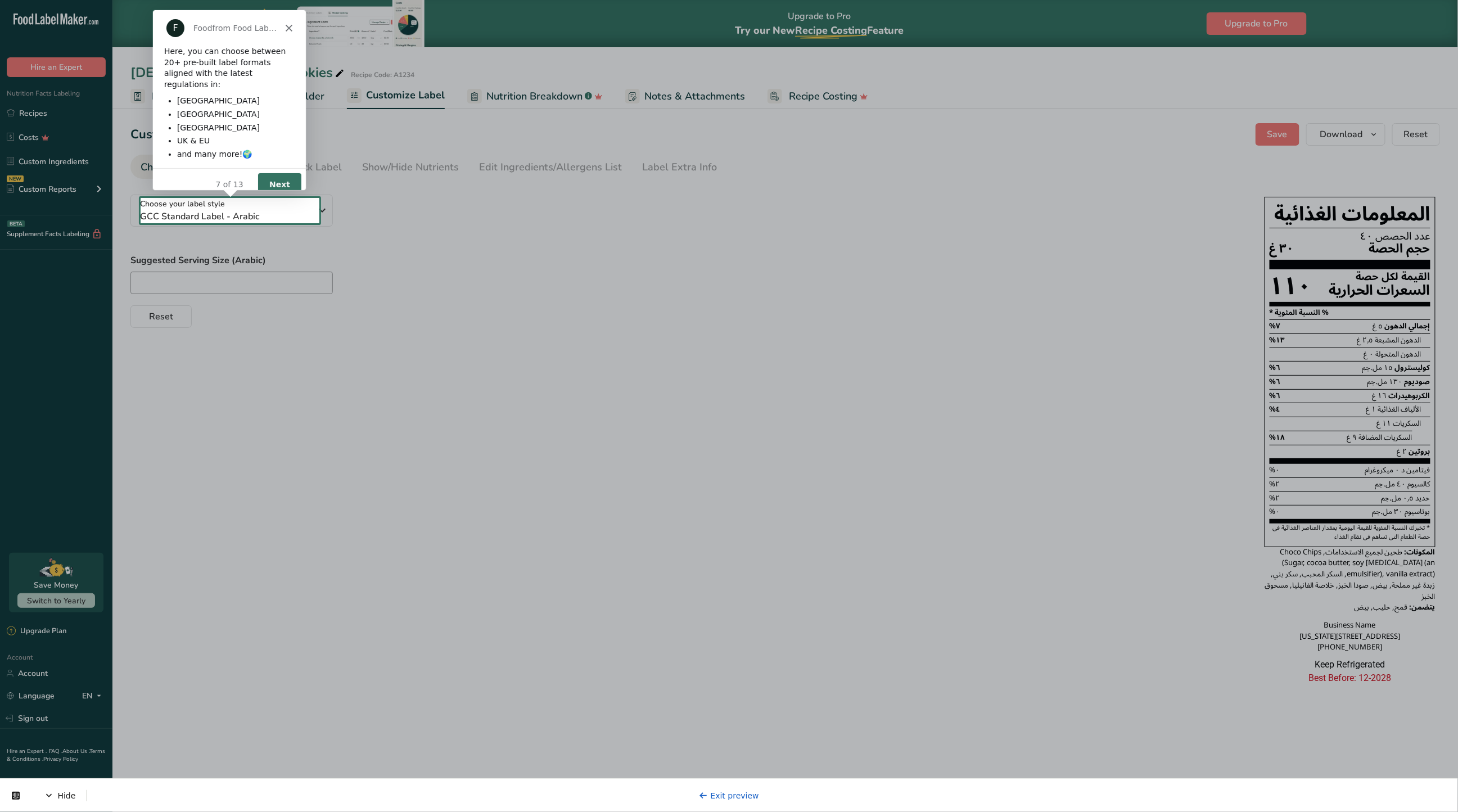
click at [275, 172] on button "Next" at bounding box center [279, 184] width 44 height 23
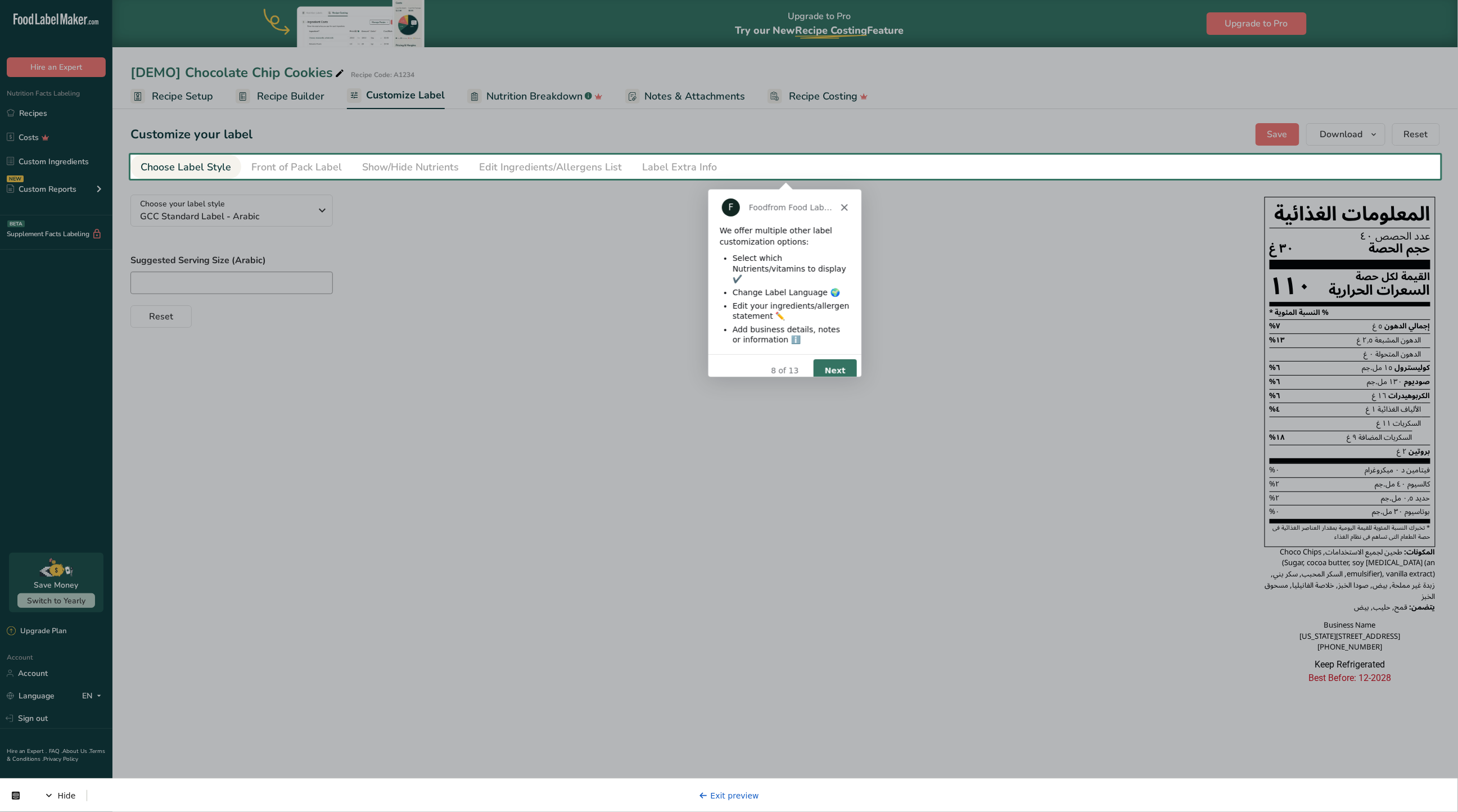
click at [319, 145] on div "Product tour overlay" at bounding box center [729, 406] width 1458 height 812
click at [277, 91] on div "Product tour overlay" at bounding box center [729, 406] width 1458 height 812
drag, startPoint x: 304, startPoint y: 91, endPoint x: 312, endPoint y: 91, distance: 8.0
click at [306, 91] on div "Product tour overlay" at bounding box center [729, 406] width 1458 height 812
drag, startPoint x: 463, startPoint y: 91, endPoint x: 520, endPoint y: 100, distance: 57.7
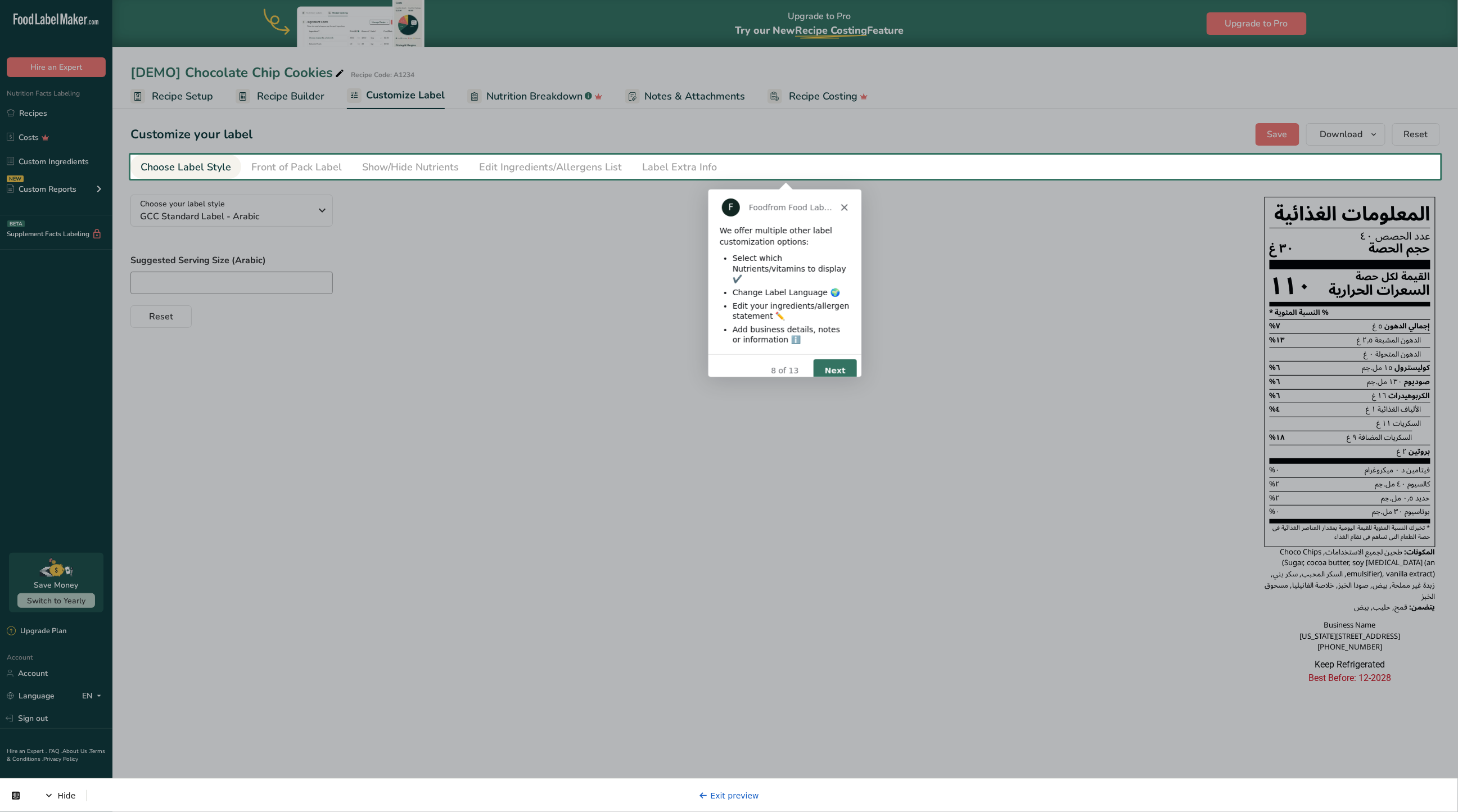
click at [483, 97] on div "Product tour overlay" at bounding box center [729, 406] width 1458 height 812
drag, startPoint x: 541, startPoint y: 101, endPoint x: 695, endPoint y: 117, distance: 154.8
click at [571, 107] on div "Product tour overlay" at bounding box center [729, 406] width 1458 height 812
click at [844, 360] on button "Next" at bounding box center [834, 369] width 44 height 23
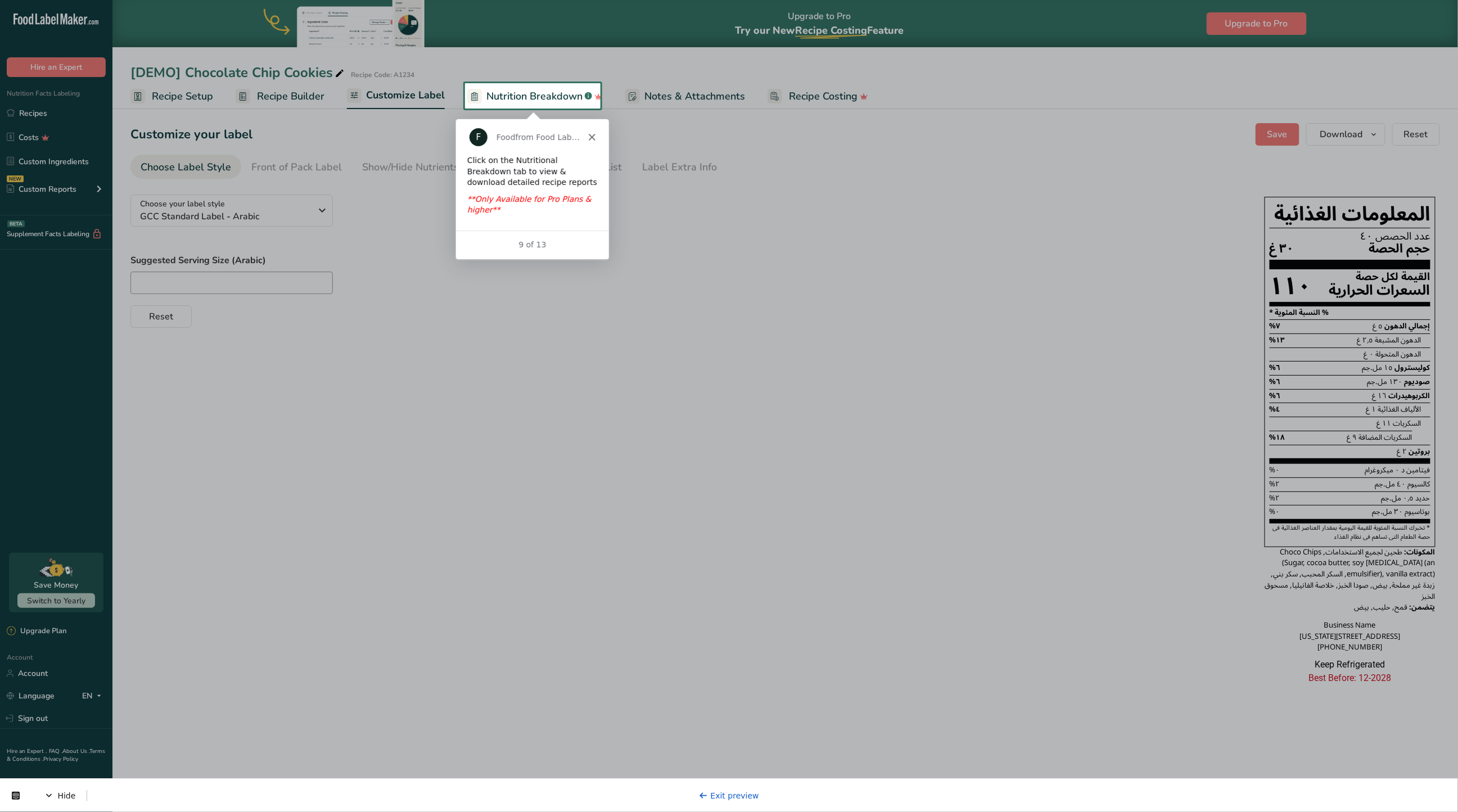
click at [539, 106] on link "Nutrition Breakdown .a-a{fill:#347362;}.b-a{fill:#fff;}" at bounding box center [535, 97] width 135 height 25
click at [539, 89] on span "Nutrition Breakdown" at bounding box center [534, 96] width 96 height 15
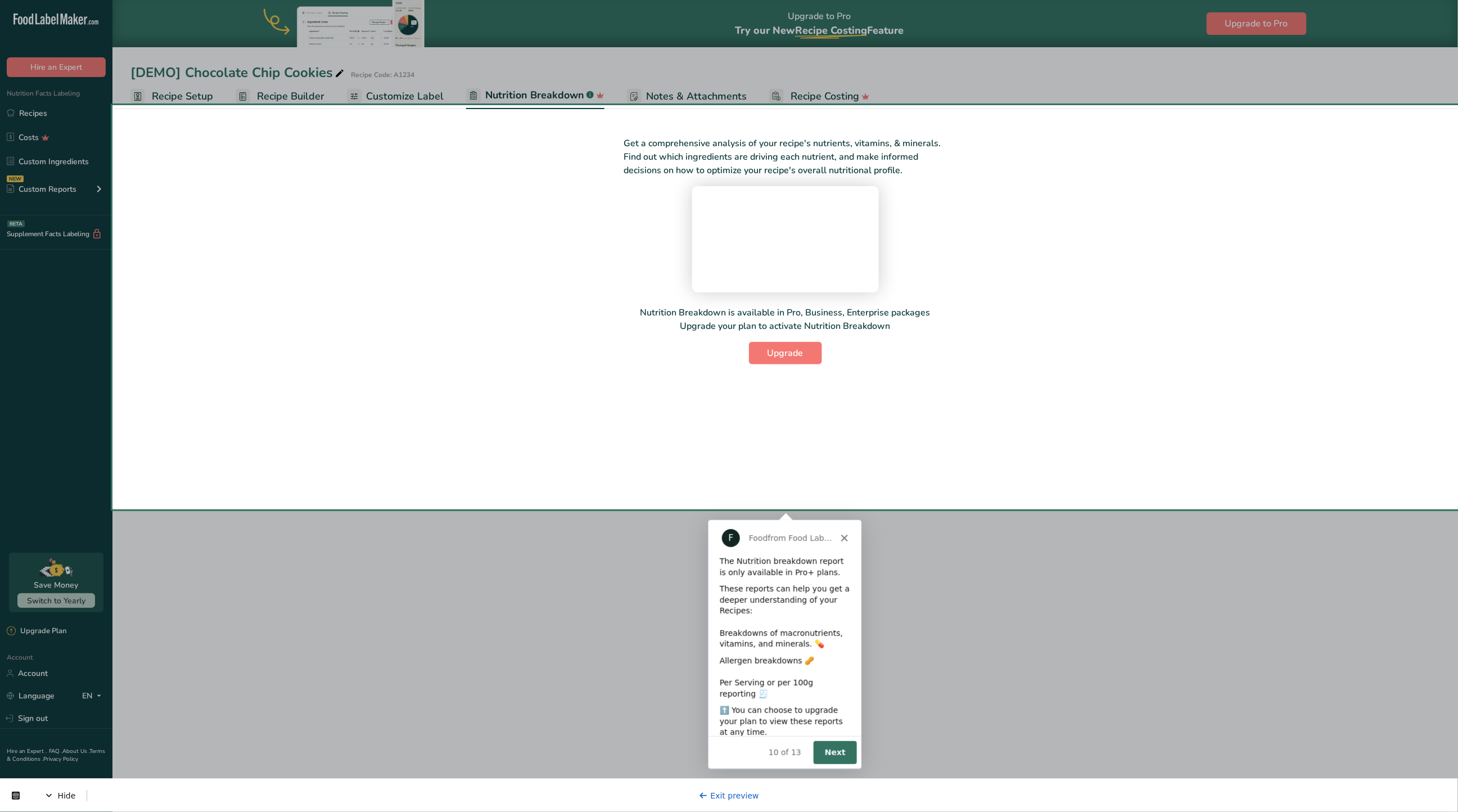
click at [824, 749] on button "Next" at bounding box center [834, 752] width 44 height 23
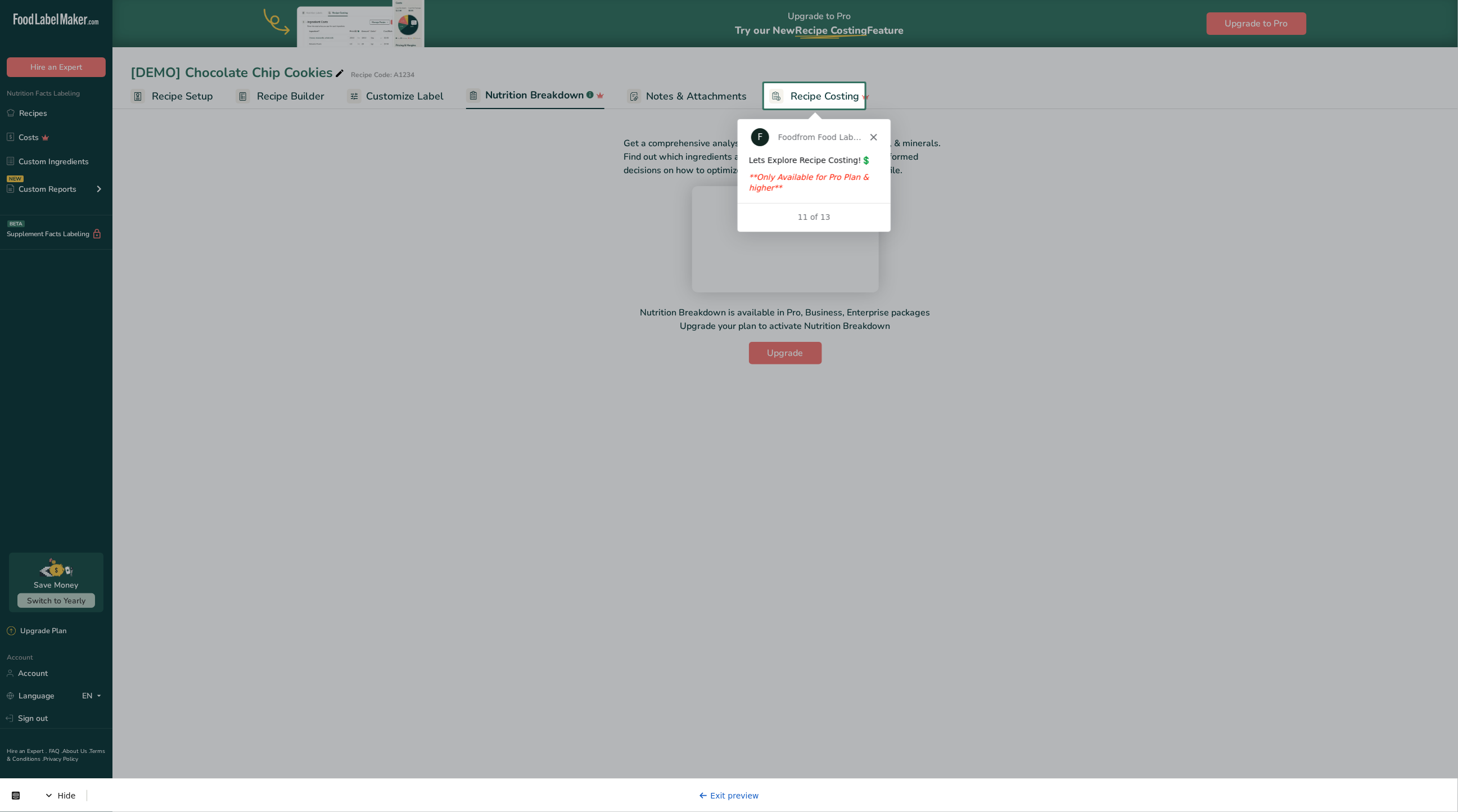
click at [812, 94] on span "Recipe Costing" at bounding box center [825, 96] width 68 height 15
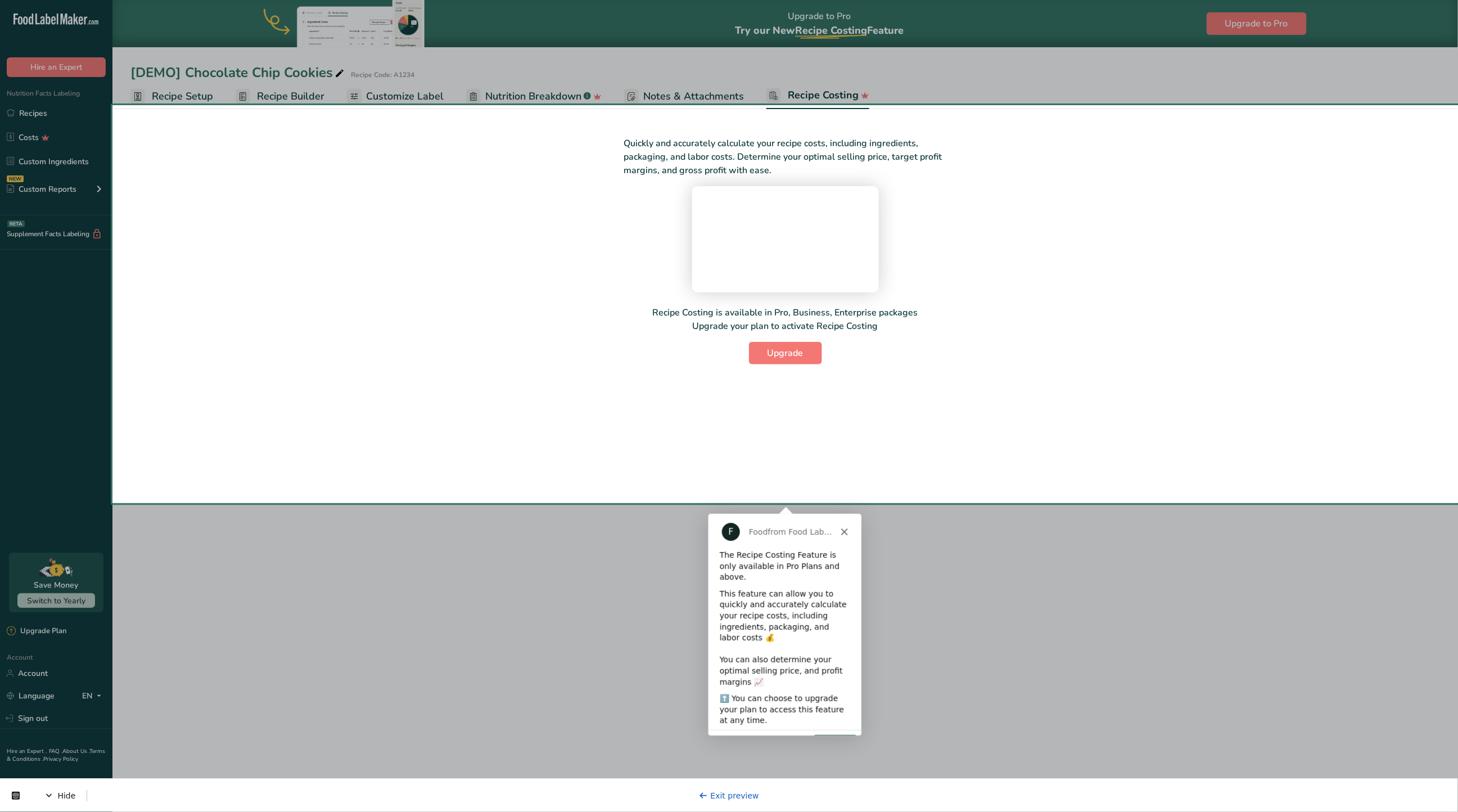
click at [834, 734] on button "Next" at bounding box center [834, 745] width 44 height 23
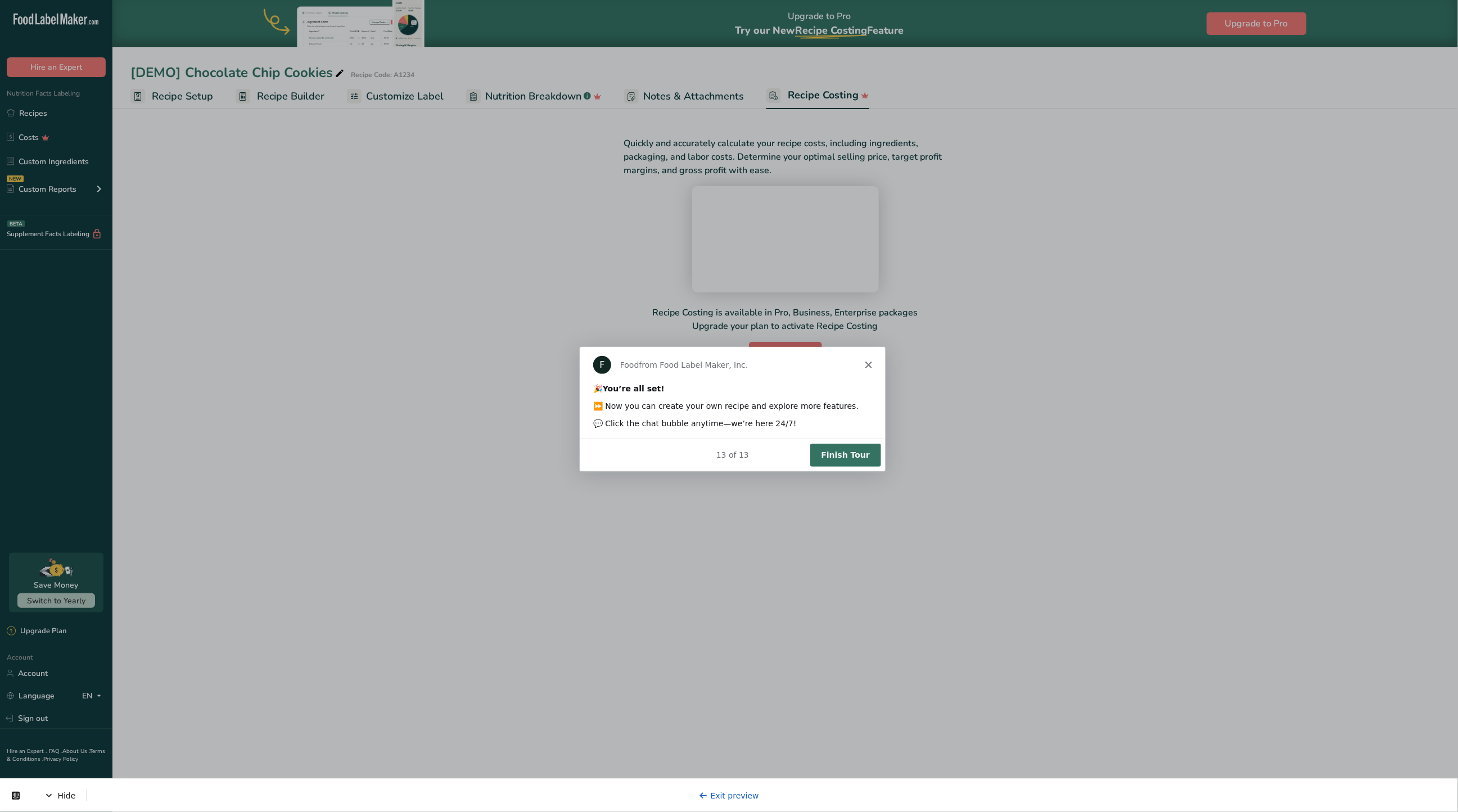
click at [846, 454] on button "Finish Tour" at bounding box center [845, 455] width 71 height 23
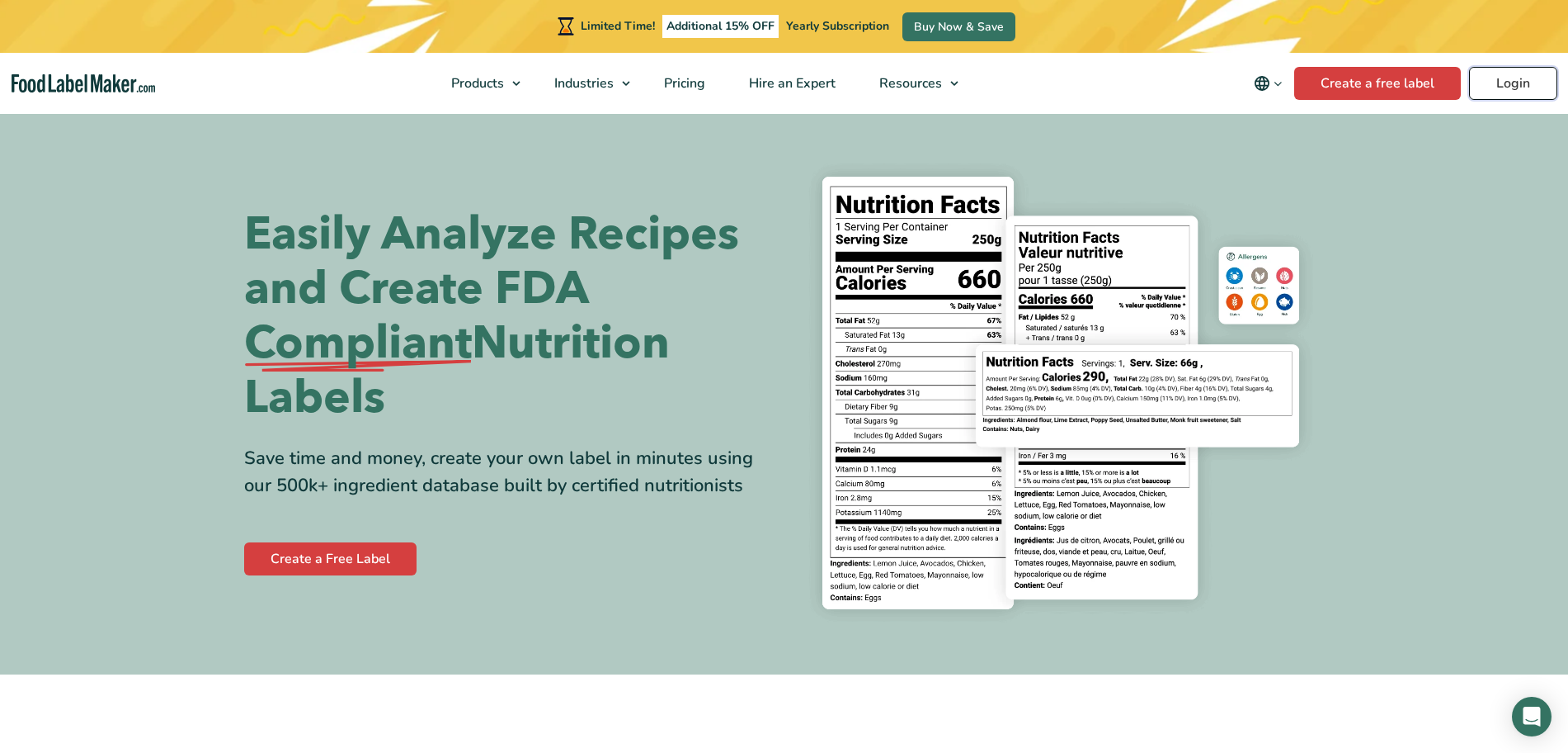
click at [1498, 94] on link "Login" at bounding box center [1513, 84] width 89 height 33
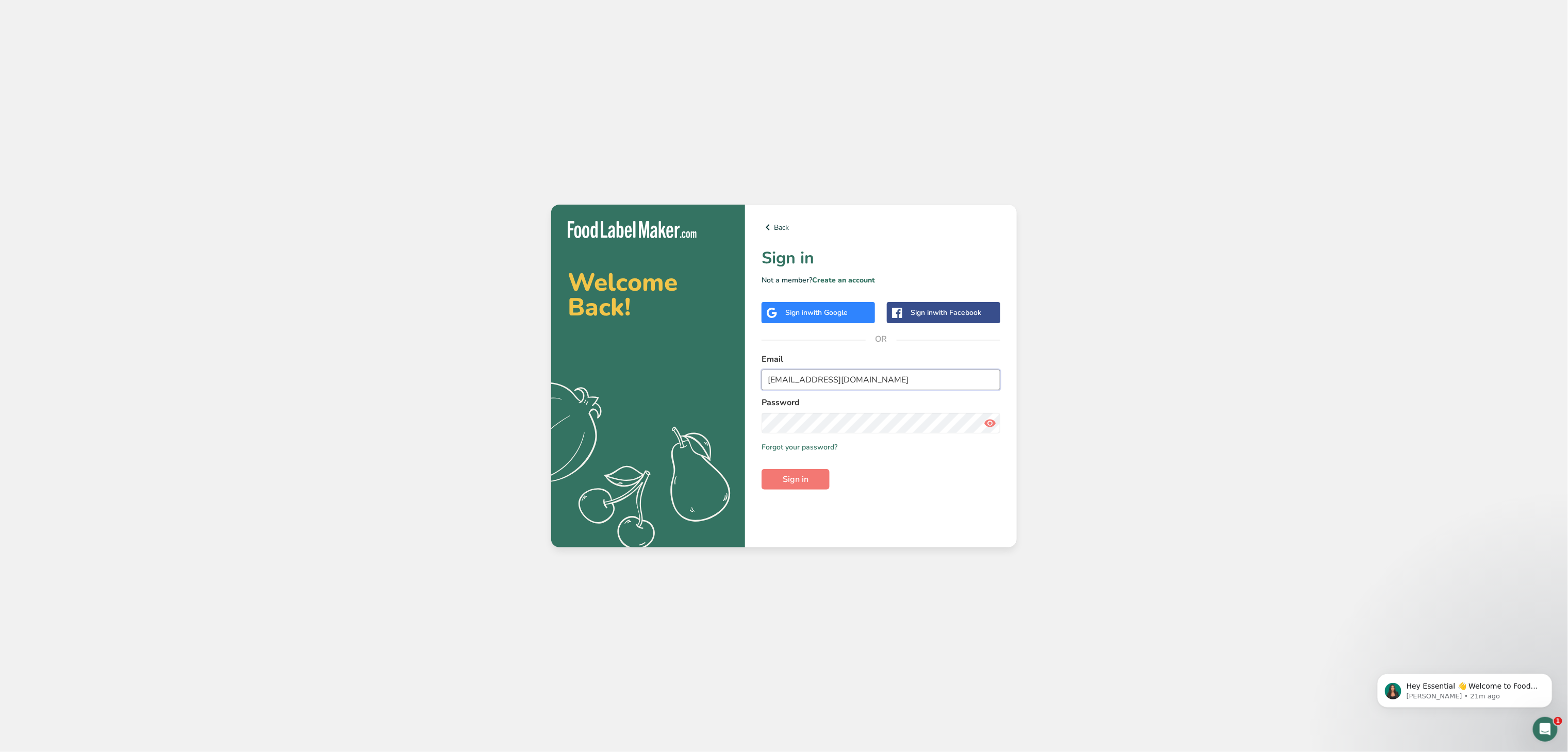
click at [827, 378] on input "[EMAIL_ADDRESS][DOMAIN_NAME]" at bounding box center [881, 380] width 239 height 21
type input "[EMAIL_ADDRESS][DOMAIN_NAME]"
click at [784, 474] on span "Sign in" at bounding box center [796, 480] width 26 height 12
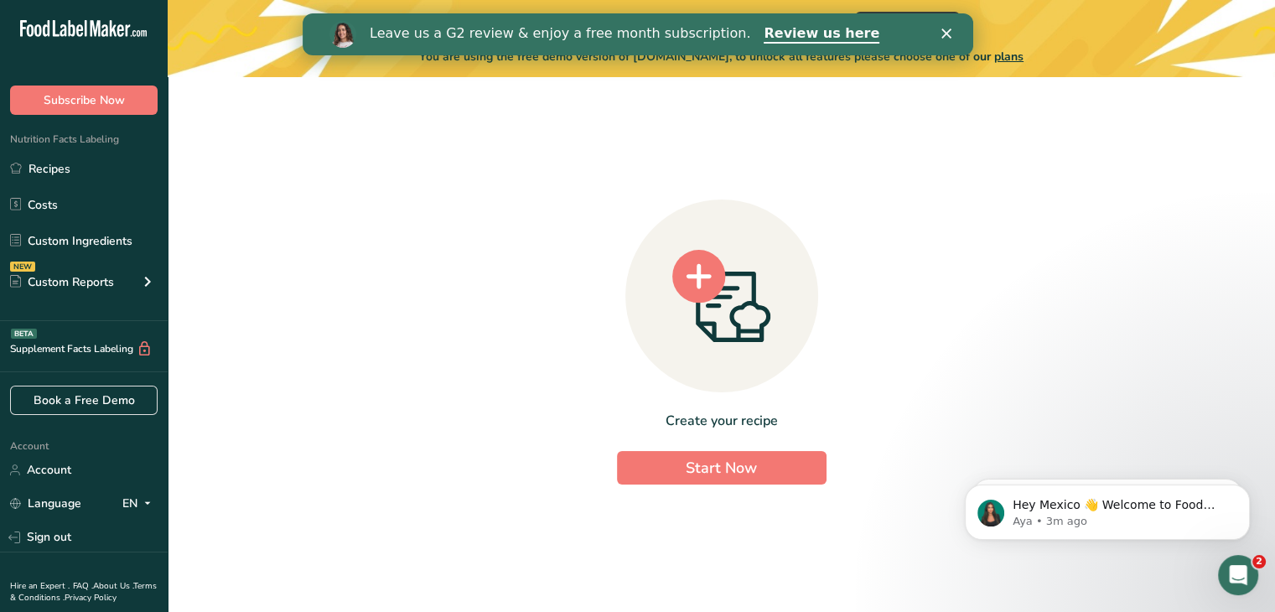
drag, startPoint x: 673, startPoint y: 447, endPoint x: 538, endPoint y: 357, distance: 162.1
click at [538, 357] on div "Create your recipe Start Now" at bounding box center [722, 338] width 1054 height 495
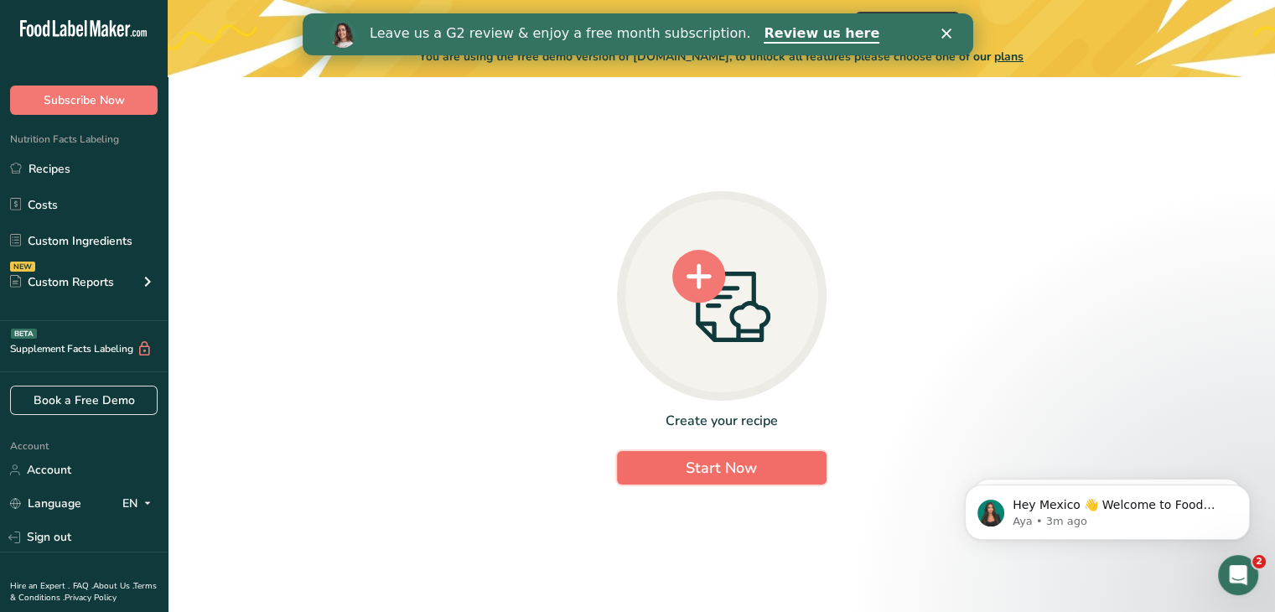
click at [706, 466] on span "Start Now" at bounding box center [721, 468] width 71 height 20
